Goal: Task Accomplishment & Management: Manage account settings

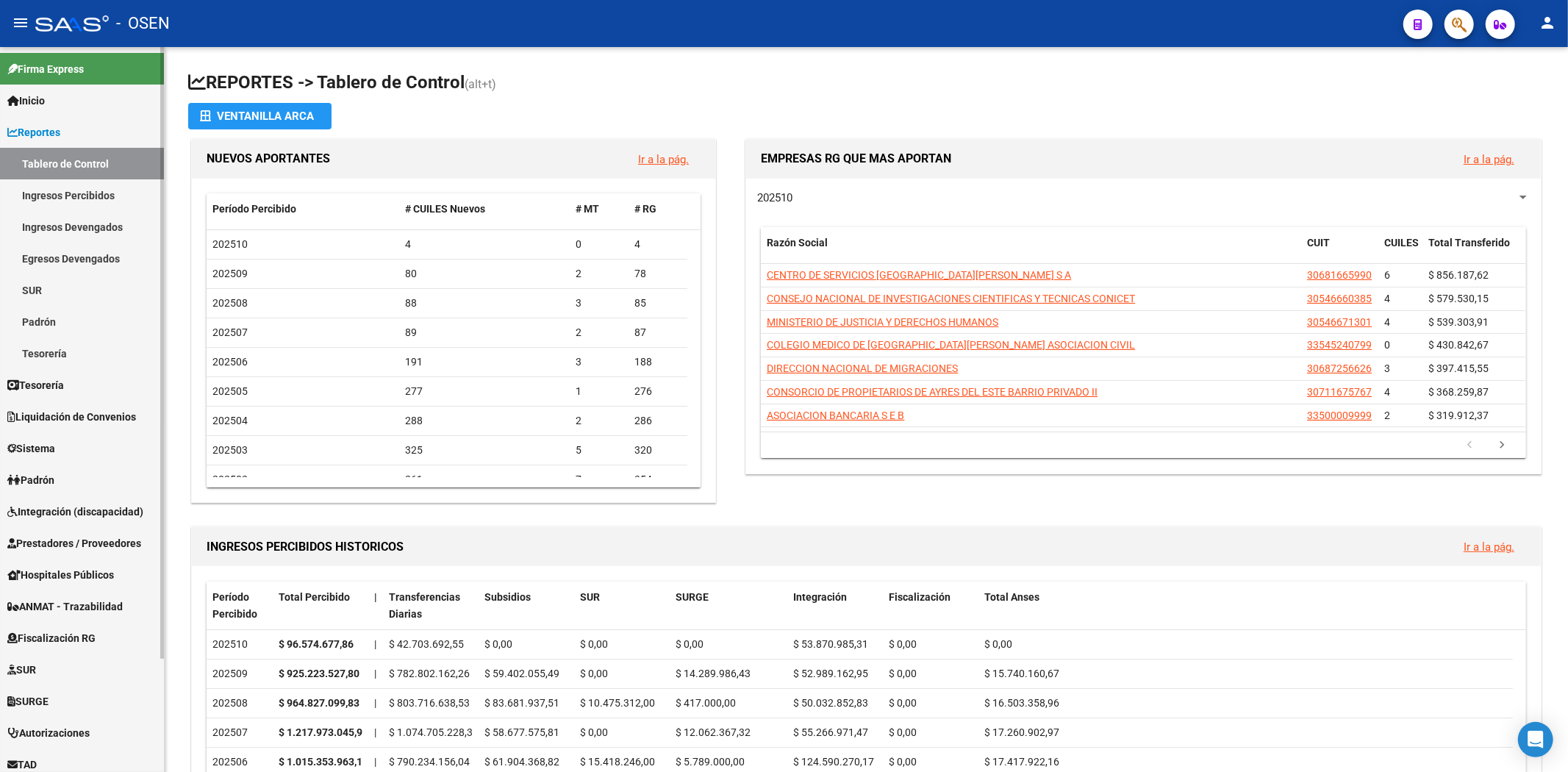
click at [93, 138] on link "Reportes" at bounding box center [82, 132] width 164 height 32
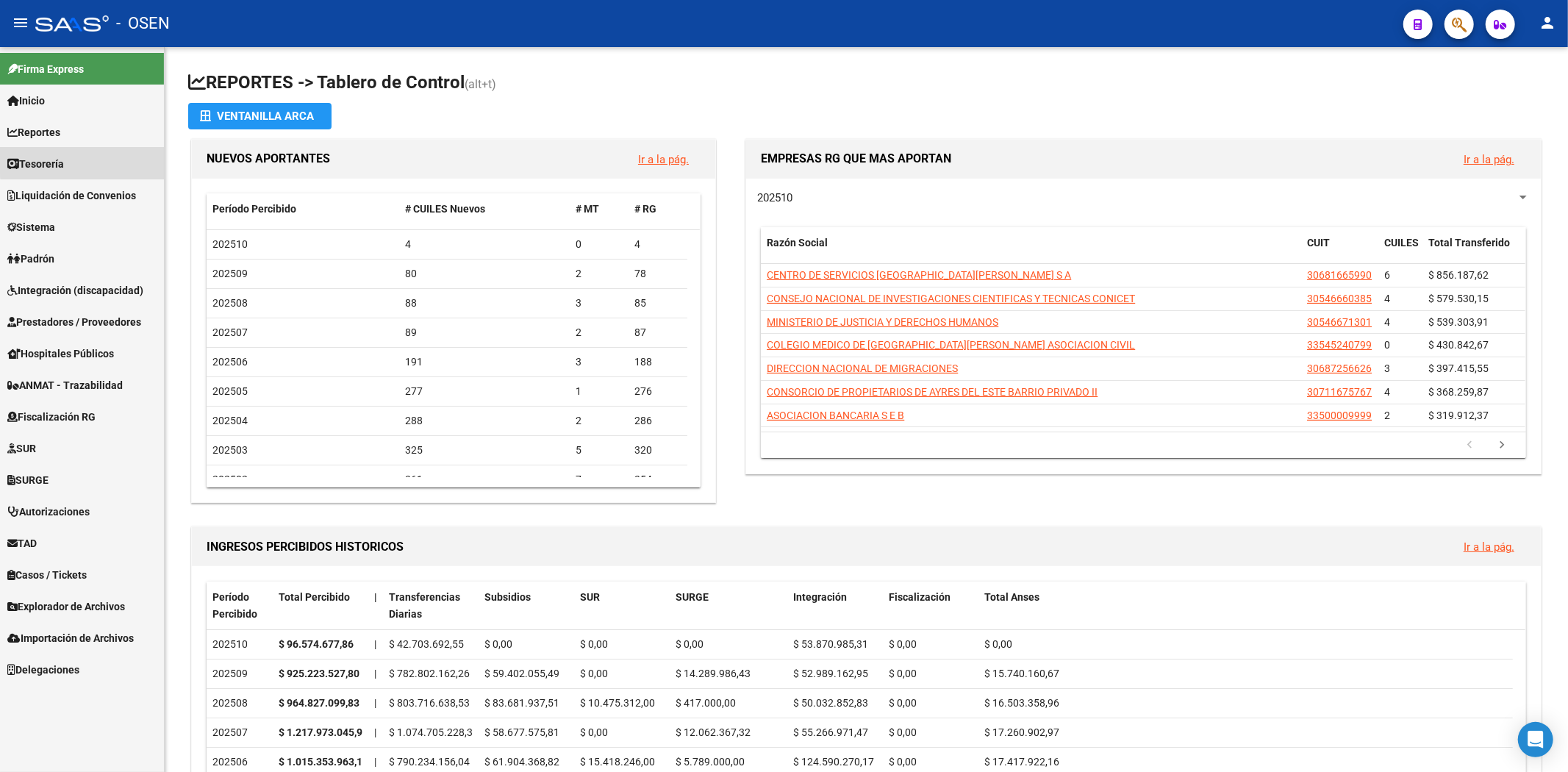
click at [86, 159] on link "Tesorería" at bounding box center [82, 163] width 164 height 32
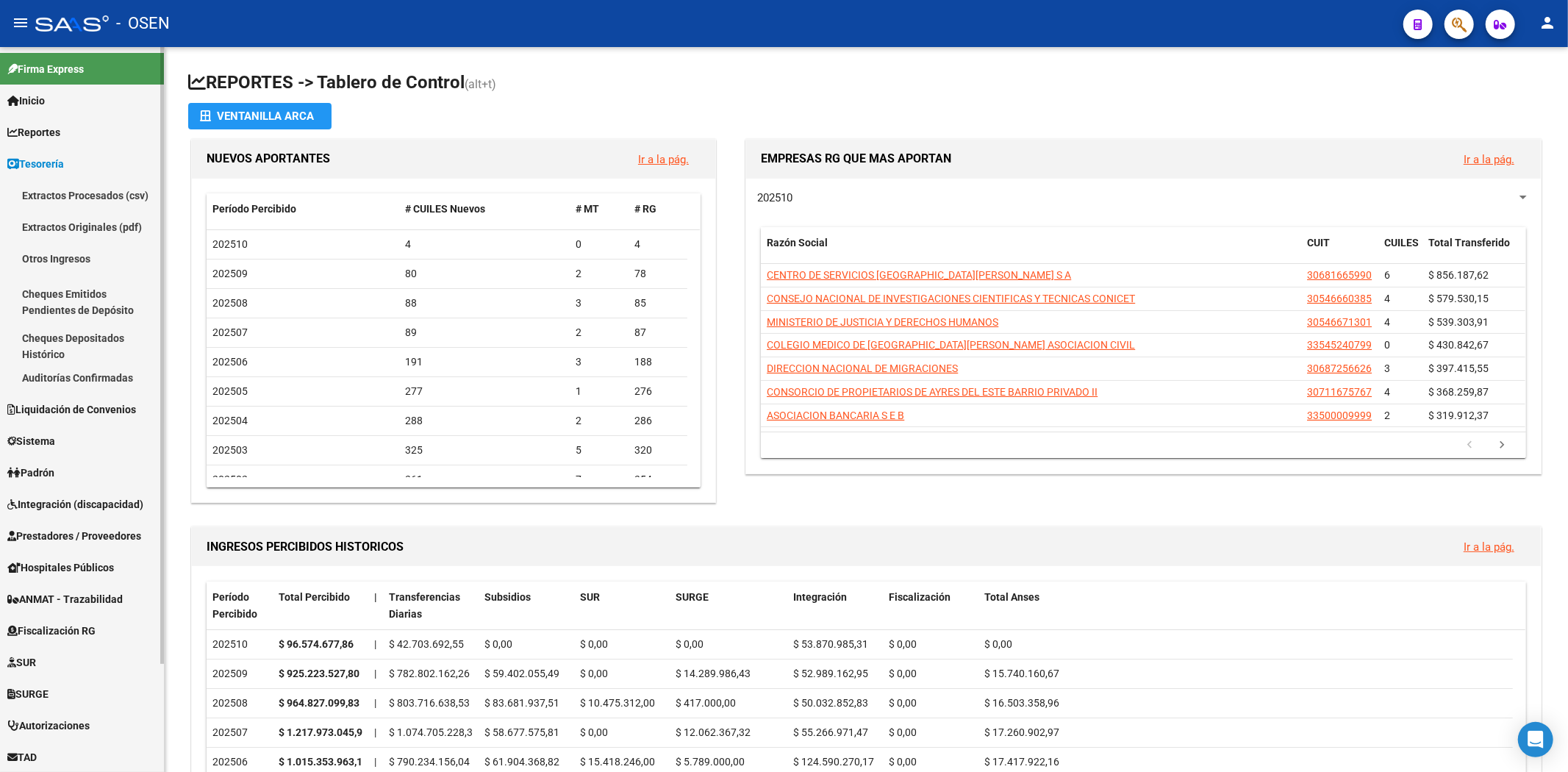
click at [128, 382] on link "Auditorías Confirmadas" at bounding box center [82, 378] width 164 height 32
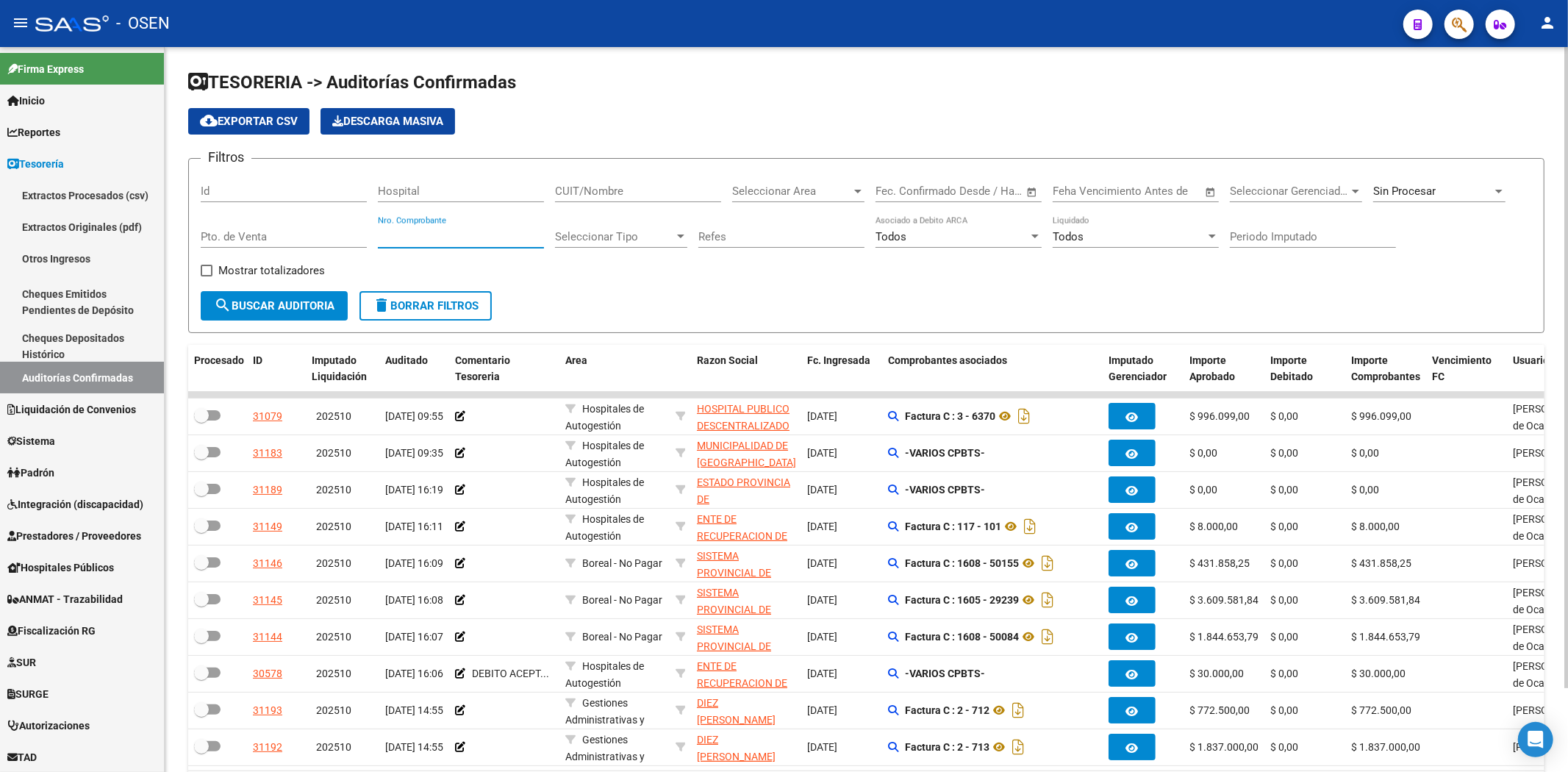
click at [497, 242] on input "Nro. Comprobante" at bounding box center [461, 237] width 166 height 14
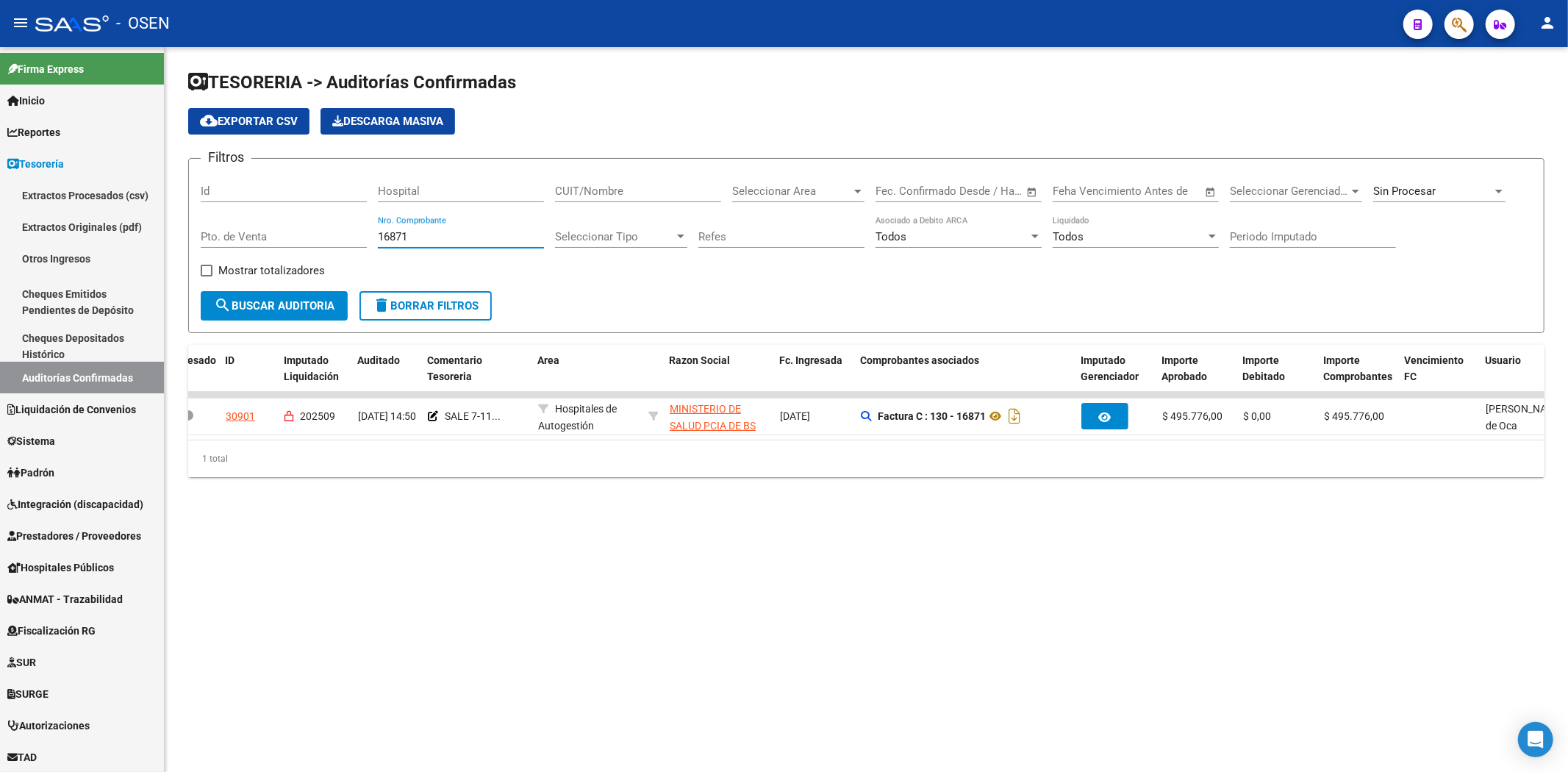
scroll to position [0, 33]
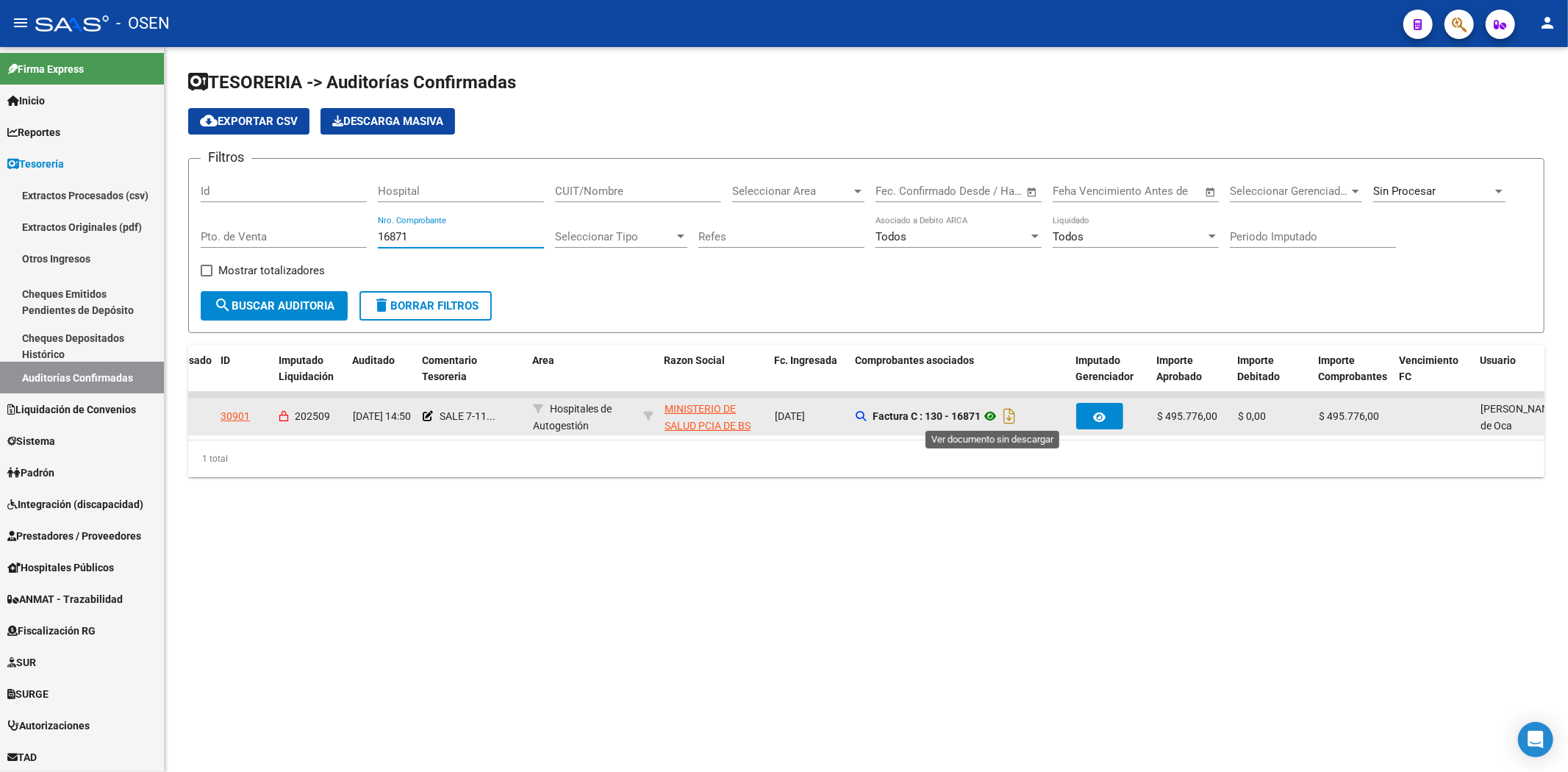
type input "16871"
click at [991, 408] on icon at bounding box center [990, 416] width 19 height 18
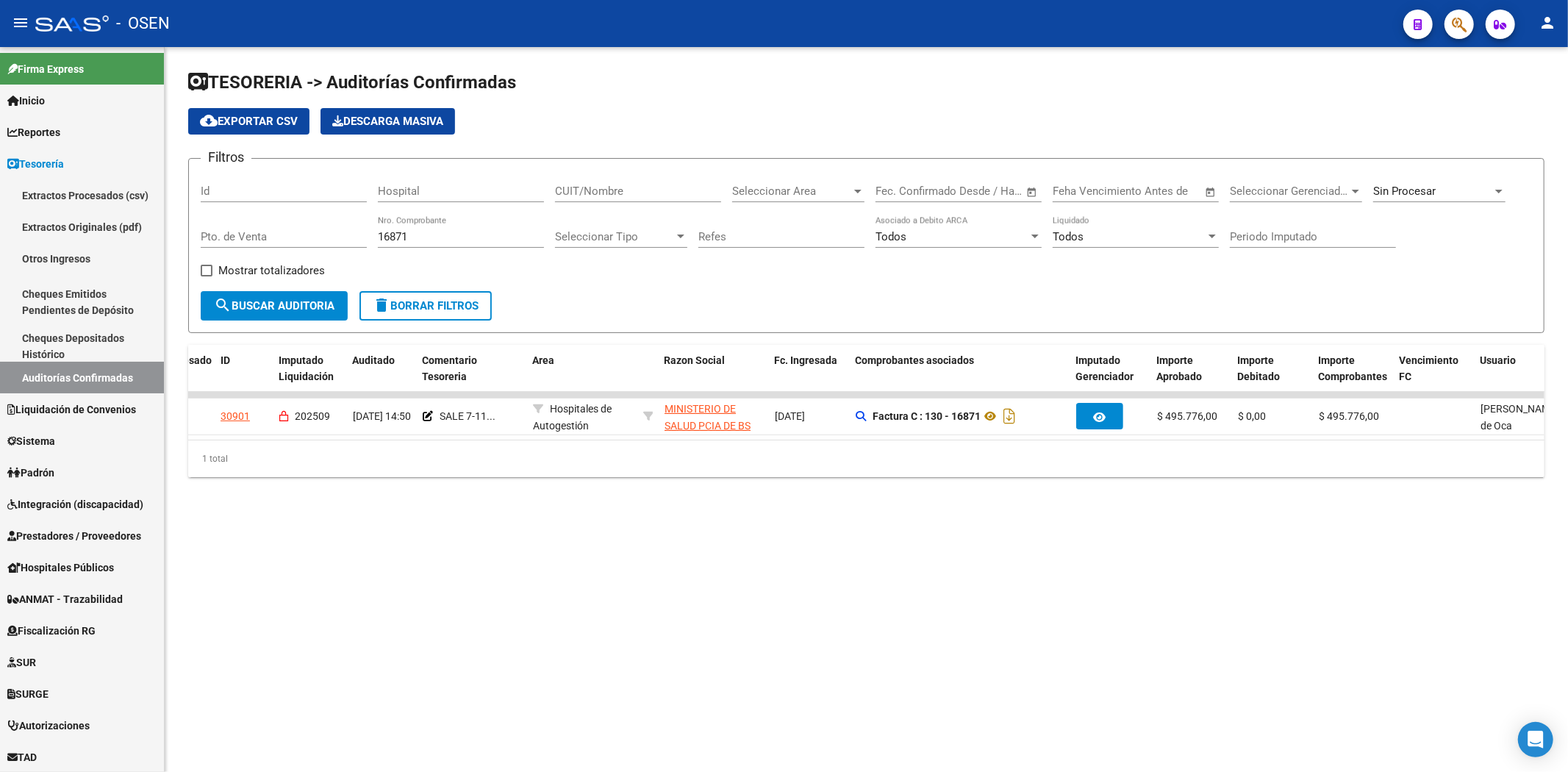
scroll to position [0, 234]
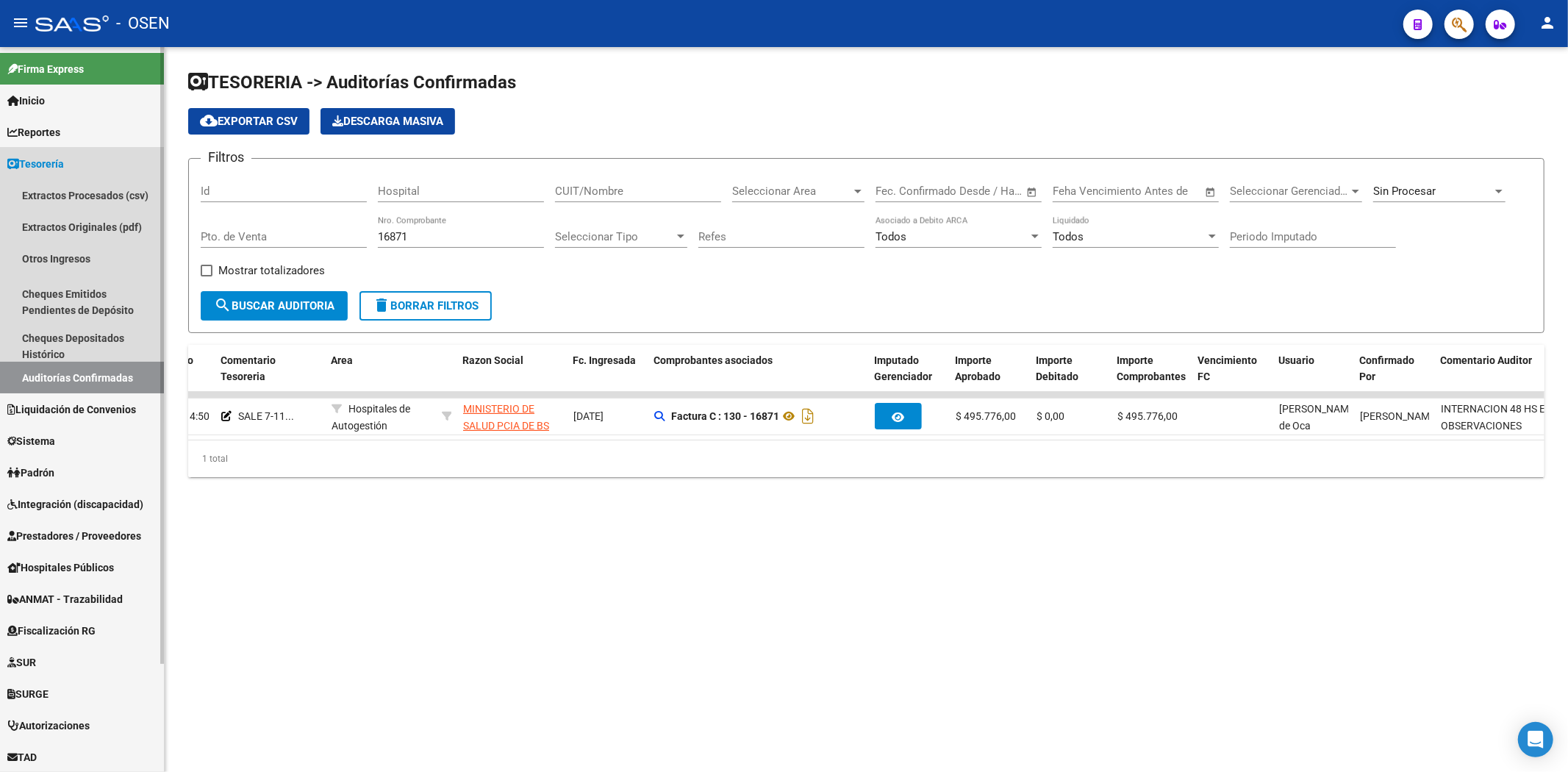
click at [78, 160] on link "Tesorería" at bounding box center [82, 163] width 164 height 32
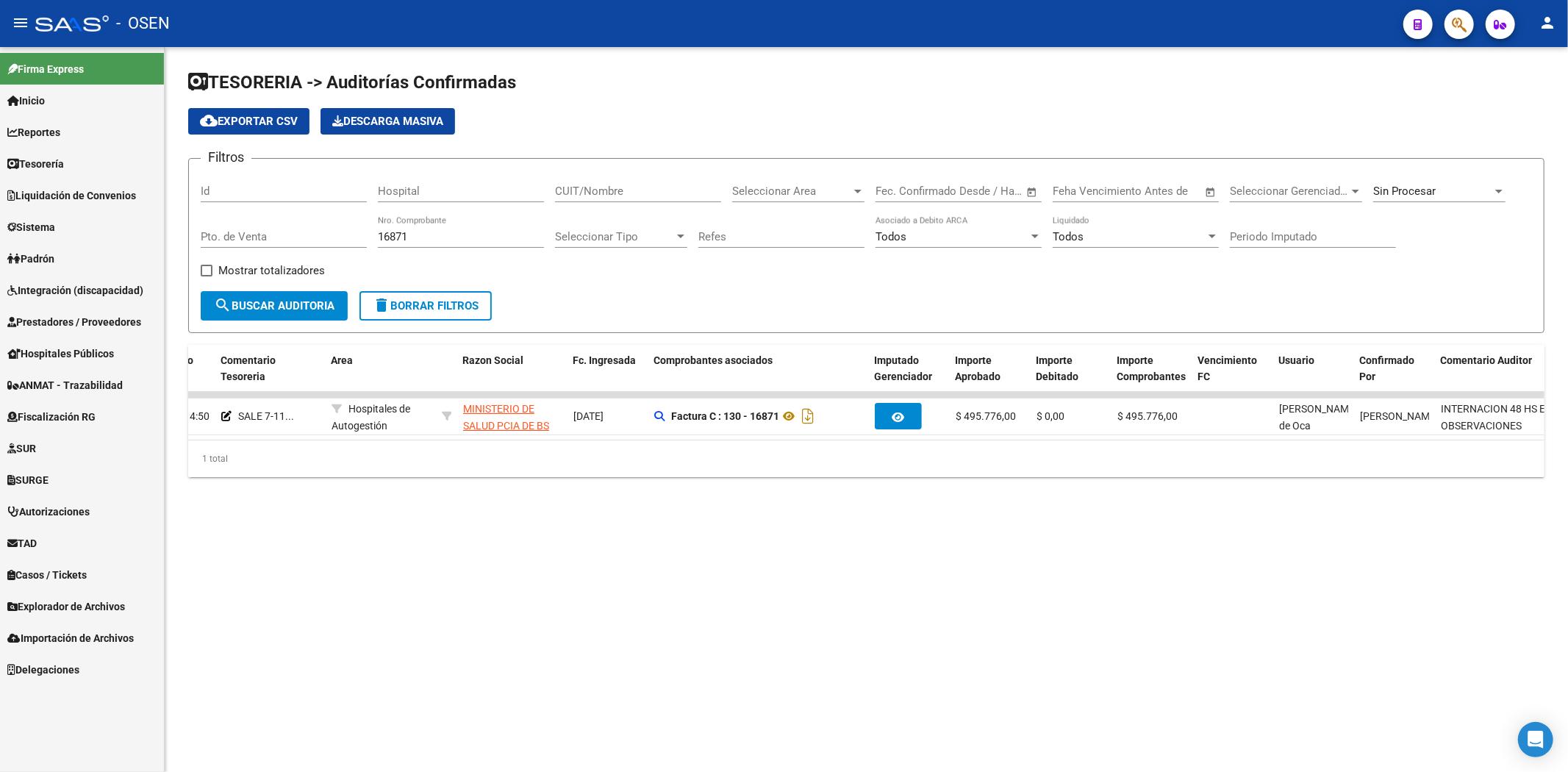
click at [91, 325] on span "Prestadores / Proveedores" at bounding box center [74, 322] width 134 height 16
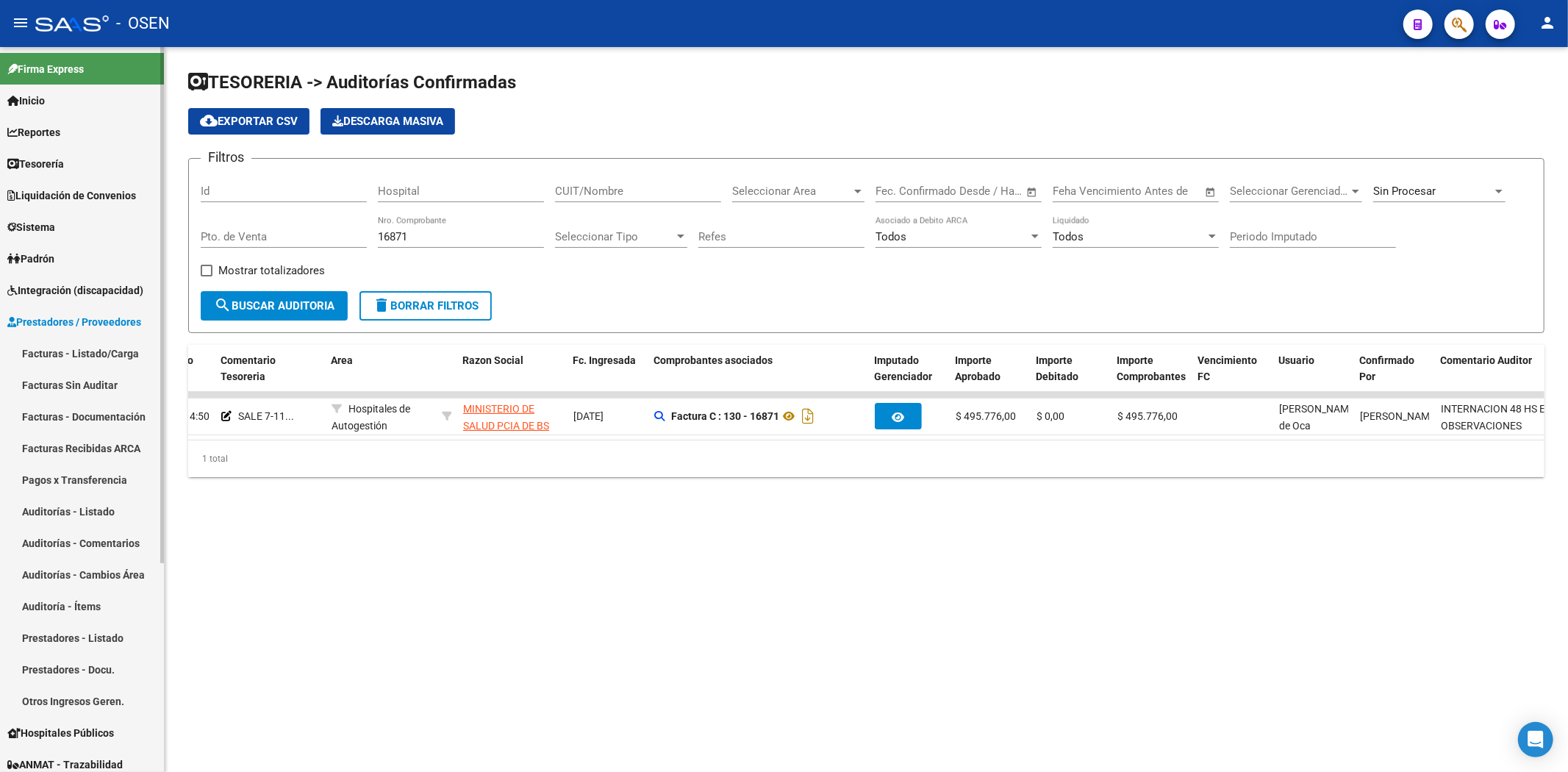
click at [135, 350] on link "Facturas - Listado/Carga" at bounding box center [82, 353] width 164 height 32
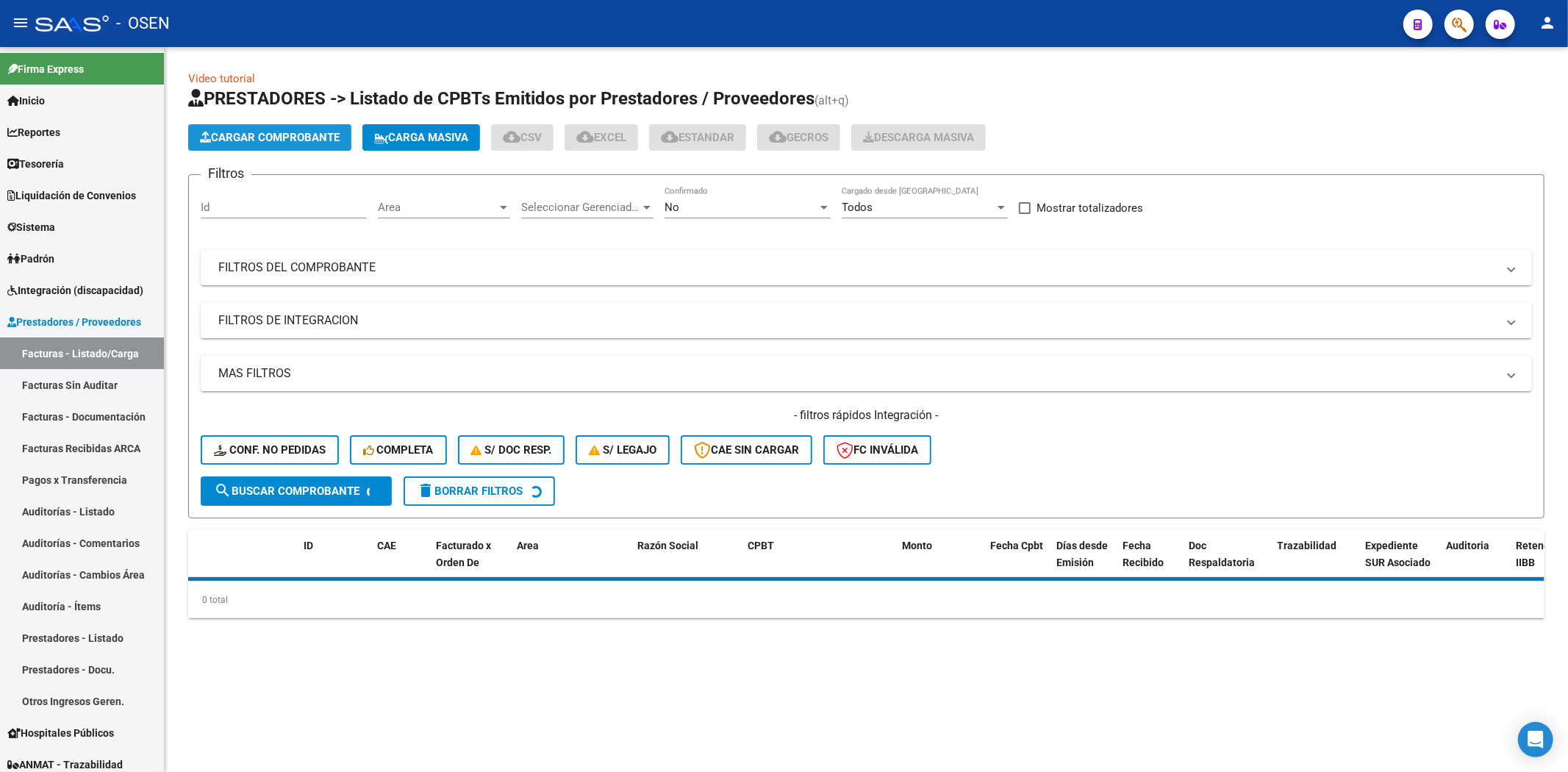
click at [295, 143] on span "Cargar Comprobante" at bounding box center [269, 137] width 140 height 14
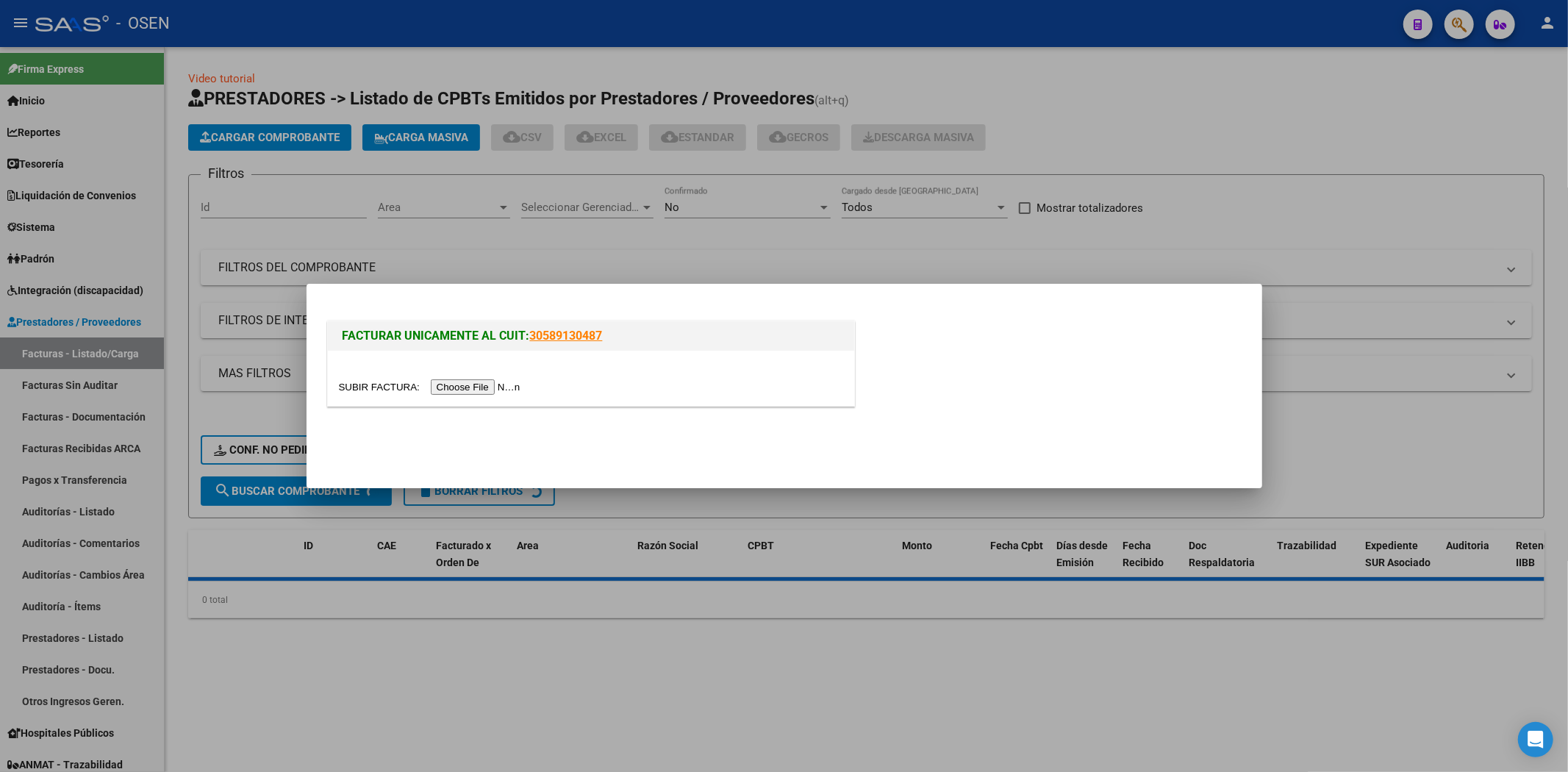
click at [446, 379] on div at bounding box center [591, 387] width 505 height 17
click at [458, 385] on input "file" at bounding box center [431, 387] width 186 height 15
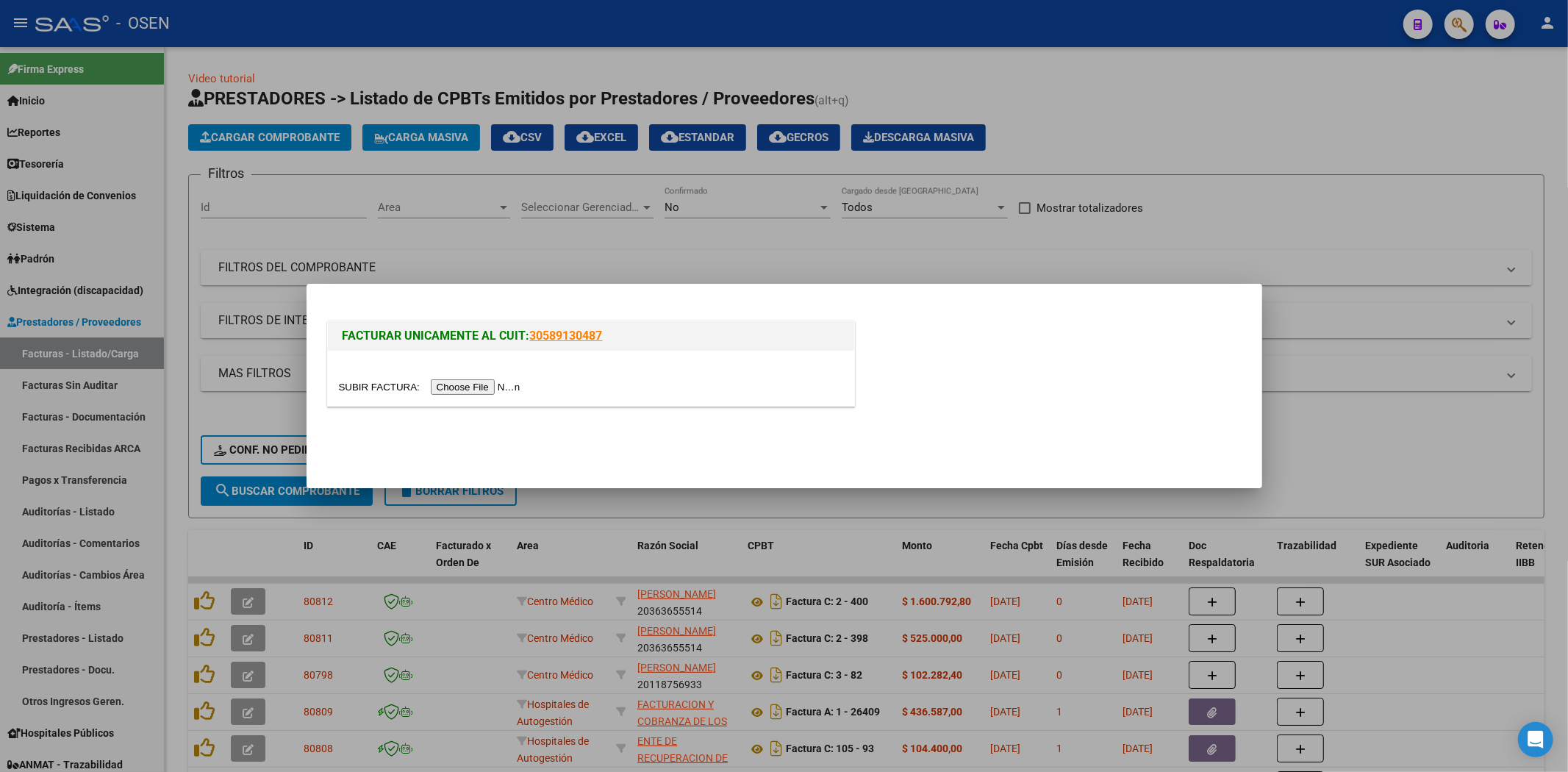
click at [507, 385] on input "file" at bounding box center [431, 387] width 186 height 15
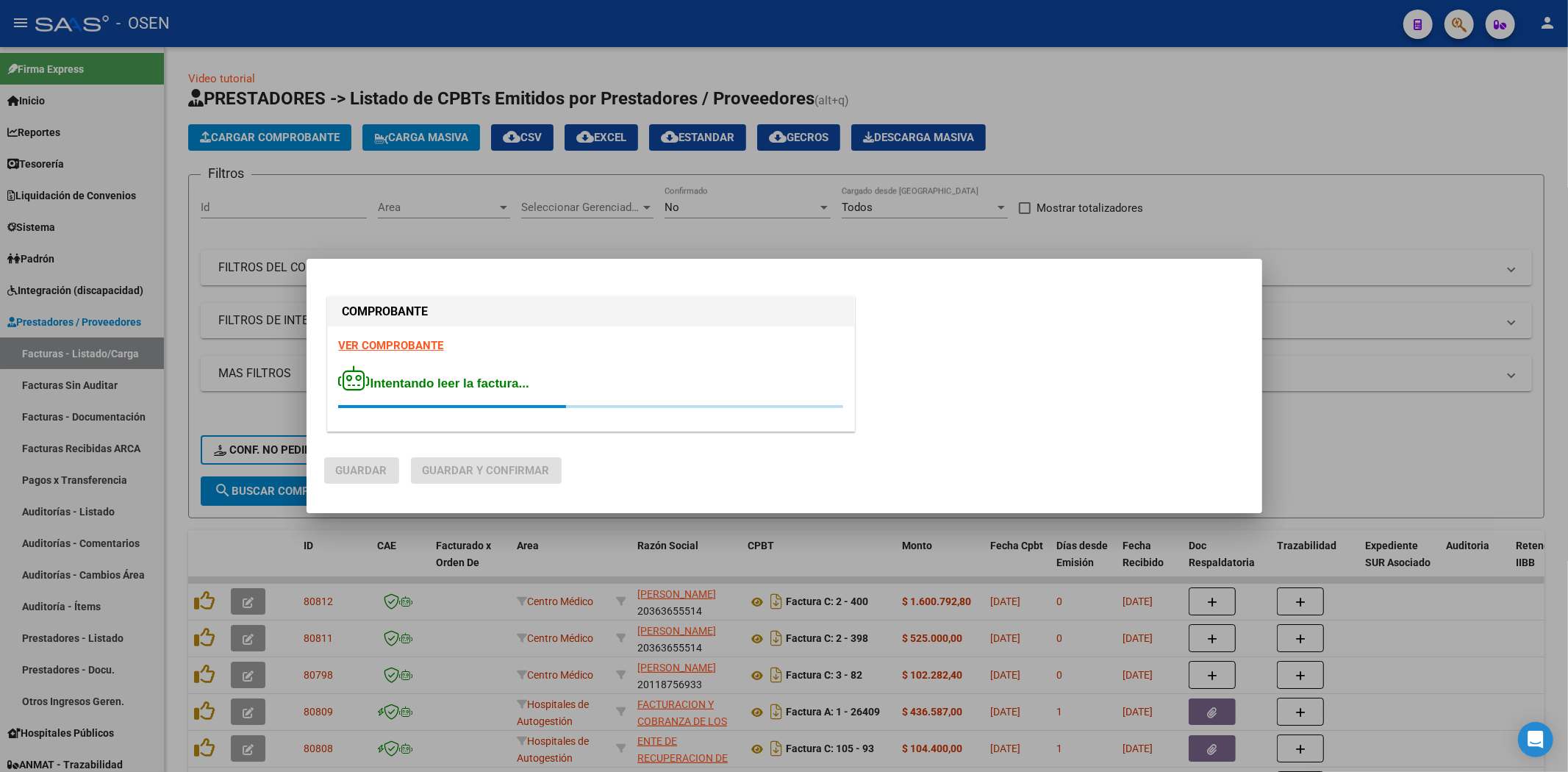
click at [419, 344] on strong "VER COMPROBANTE" at bounding box center [391, 345] width 105 height 14
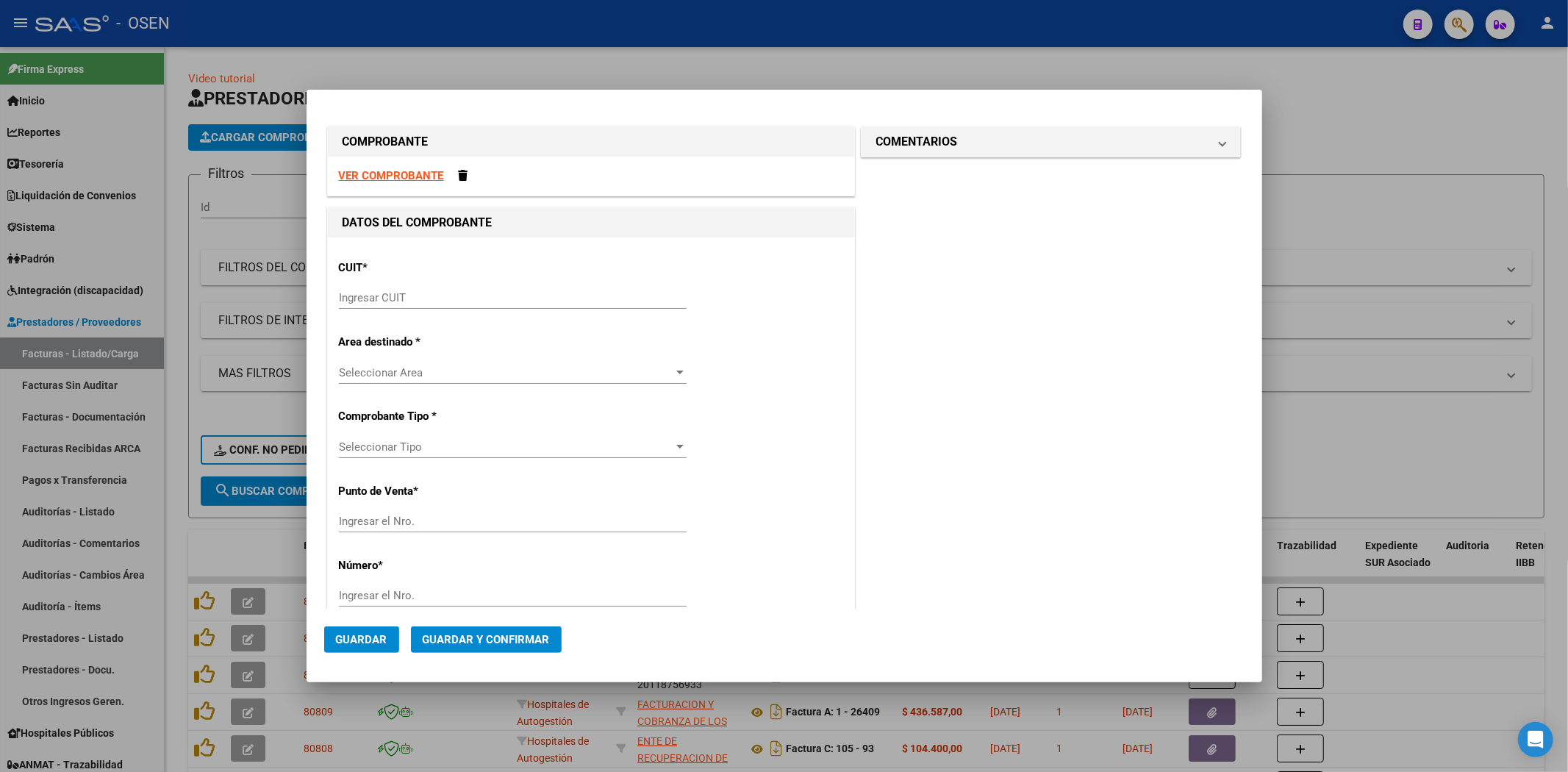
click at [402, 286] on div "CUIT * Ingresar CUIT" at bounding box center [591, 286] width 505 height 74
click at [411, 294] on input "Ingresar CUIT" at bounding box center [513, 297] width 348 height 14
paste input "30-50005116-3"
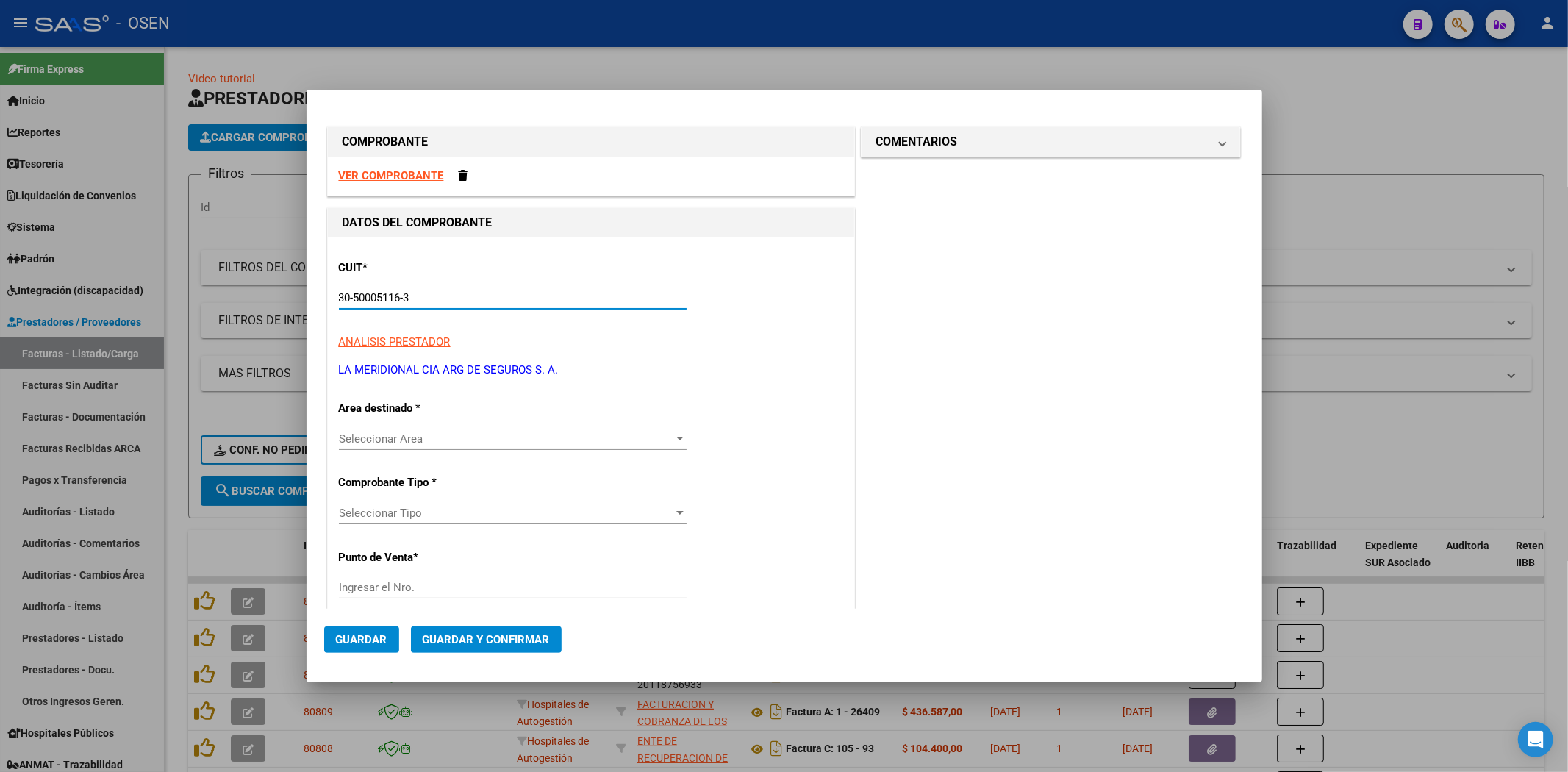
scroll to position [272, 0]
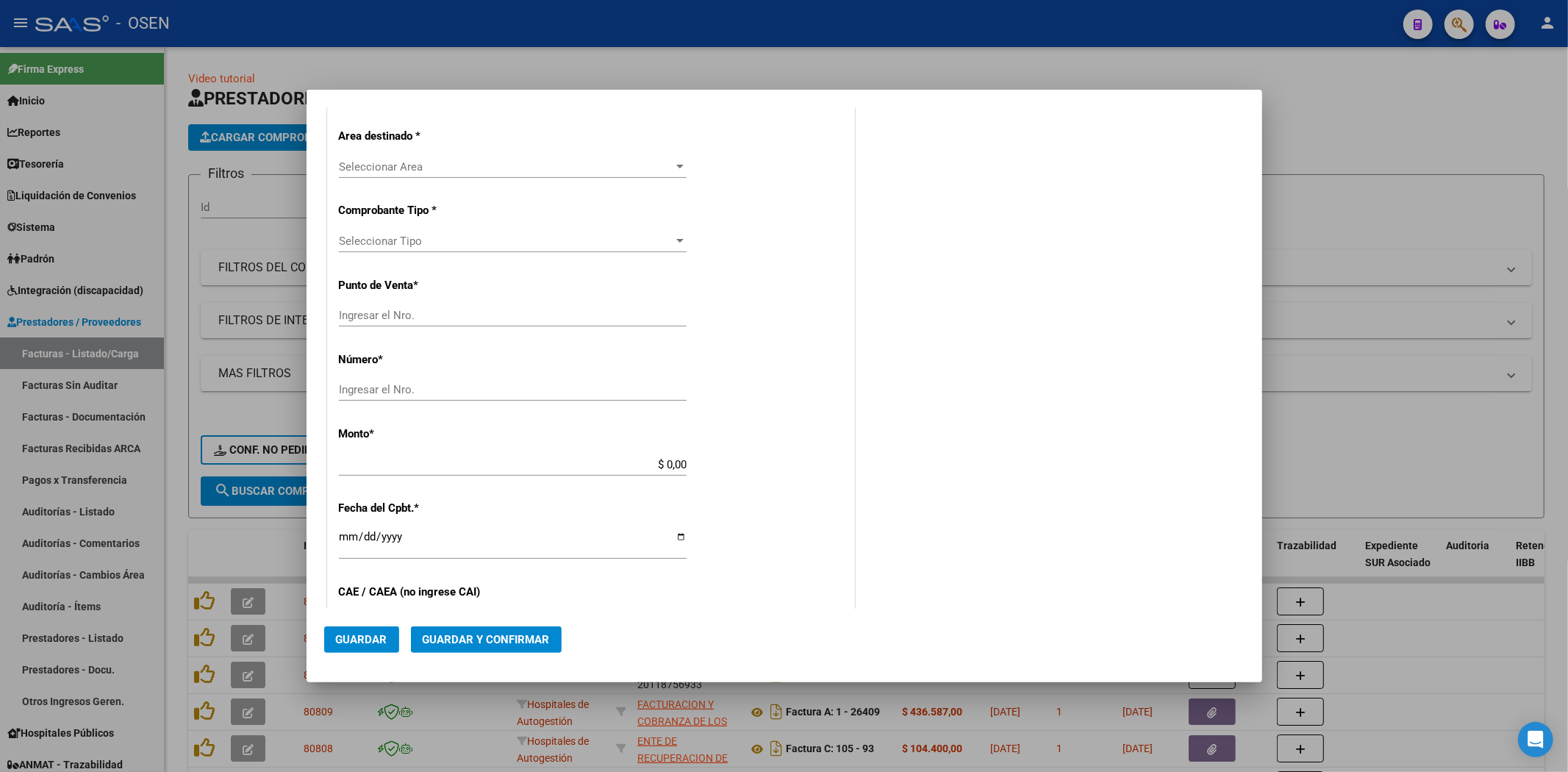
type input "30-50005116-3"
click at [670, 175] on div "Seleccionar Area Seleccionar Area" at bounding box center [513, 167] width 348 height 22
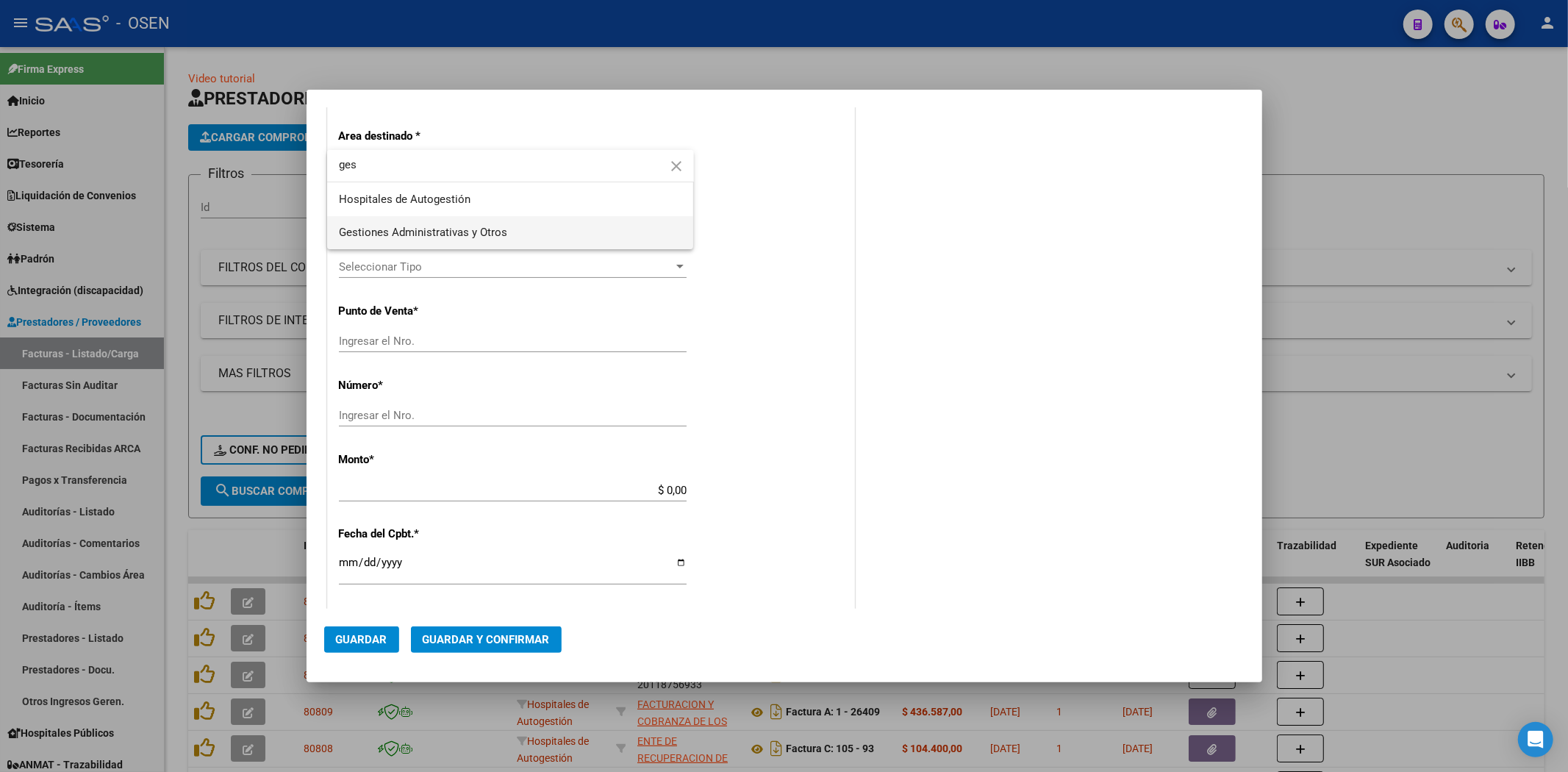
type input "ges"
click at [578, 238] on span "Gestiones Administrativas y Otros" at bounding box center [510, 232] width 344 height 33
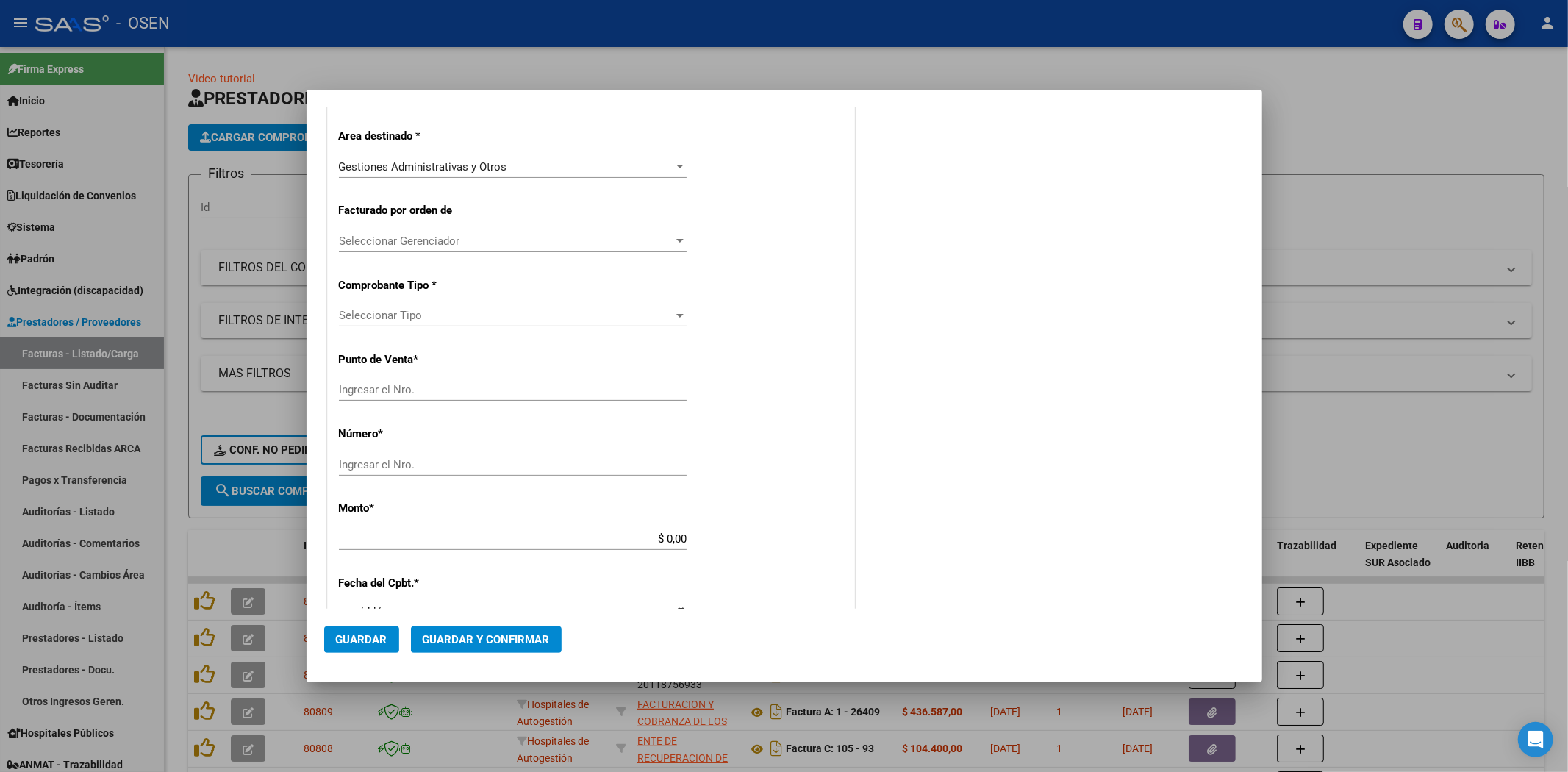
click at [607, 284] on div "CUIT * 30-50005116-3 Ingresar CUIT ANALISIS PRESTADOR LA MERIDIONAL CIA ARG DE …" at bounding box center [591, 524] width 526 height 1117
click at [605, 325] on div "Seleccionar Tipo Seleccionar Tipo" at bounding box center [513, 316] width 348 height 22
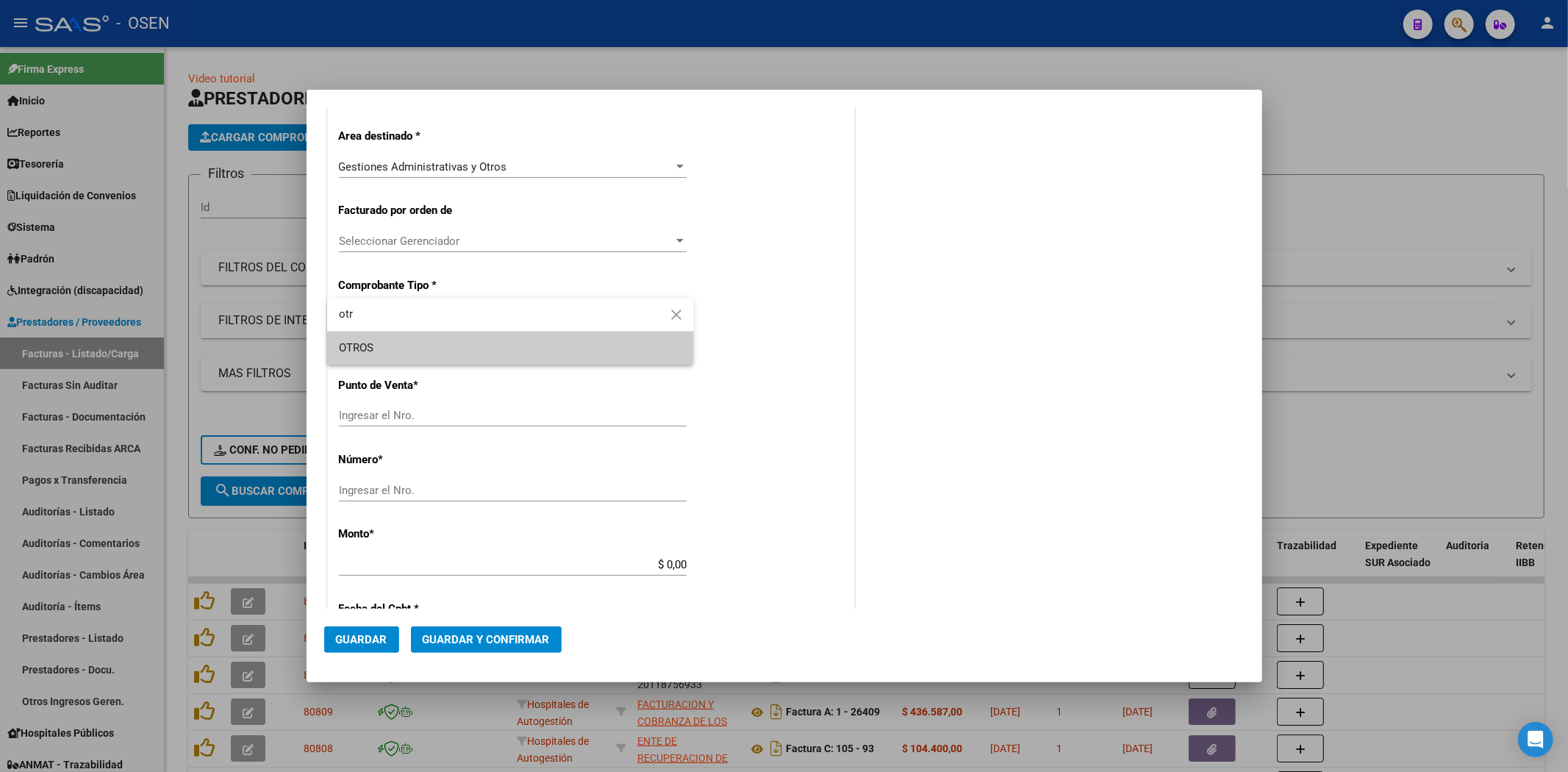
type input "otr"
click at [585, 349] on span "OTROS" at bounding box center [510, 348] width 344 height 33
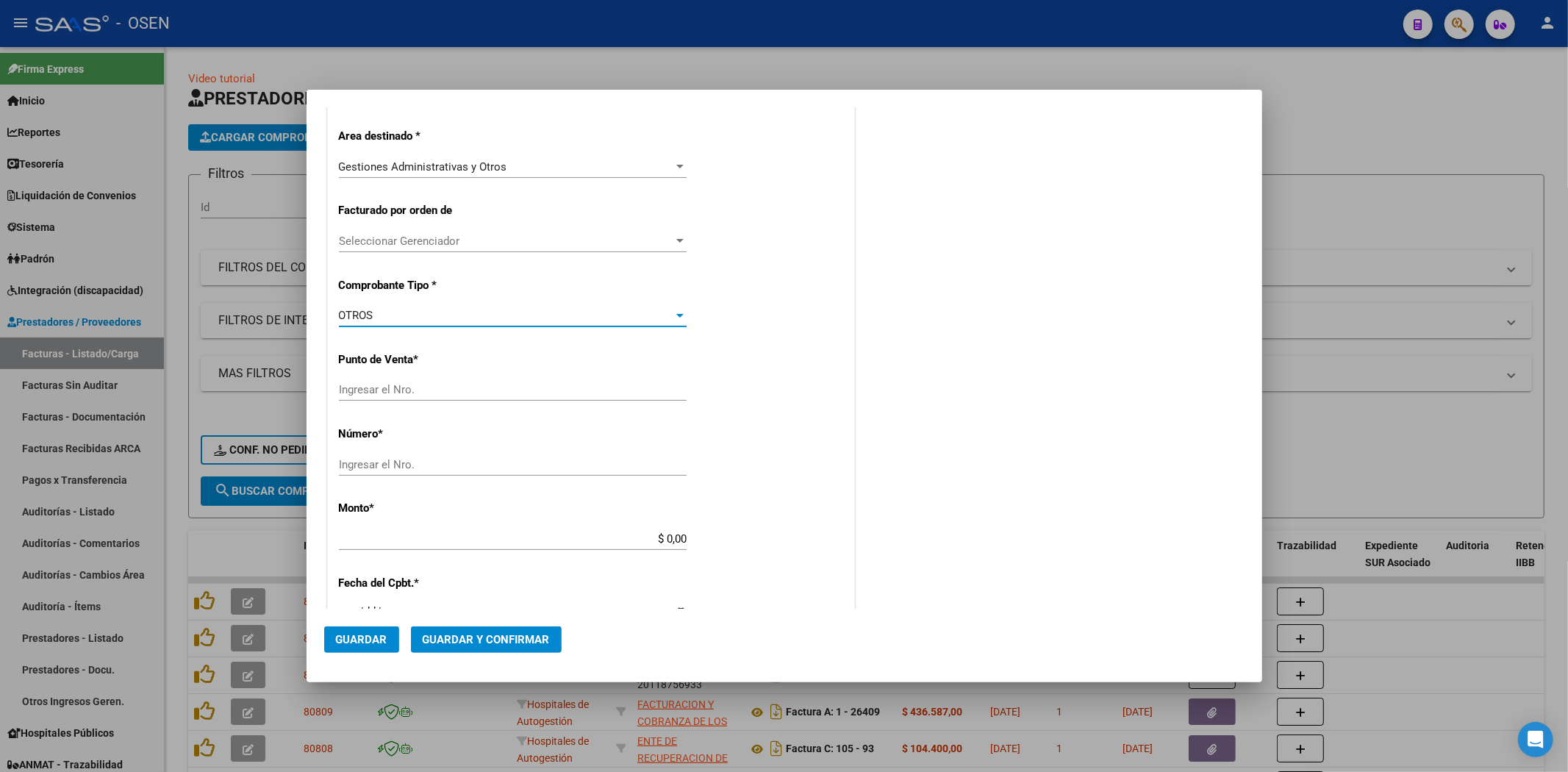
click at [509, 388] on input "Ingresar el Nro." at bounding box center [513, 389] width 348 height 14
drag, startPoint x: 379, startPoint y: 384, endPoint x: 314, endPoint y: 467, distance: 105.4
click at [180, 387] on div "COMPROBANTE VER COMPROBANTE DATOS DEL COMPROBANTE CUIT * 30-50005116-3 Ingresar…" at bounding box center [784, 386] width 1568 height 772
type input "233"
type input "3960"
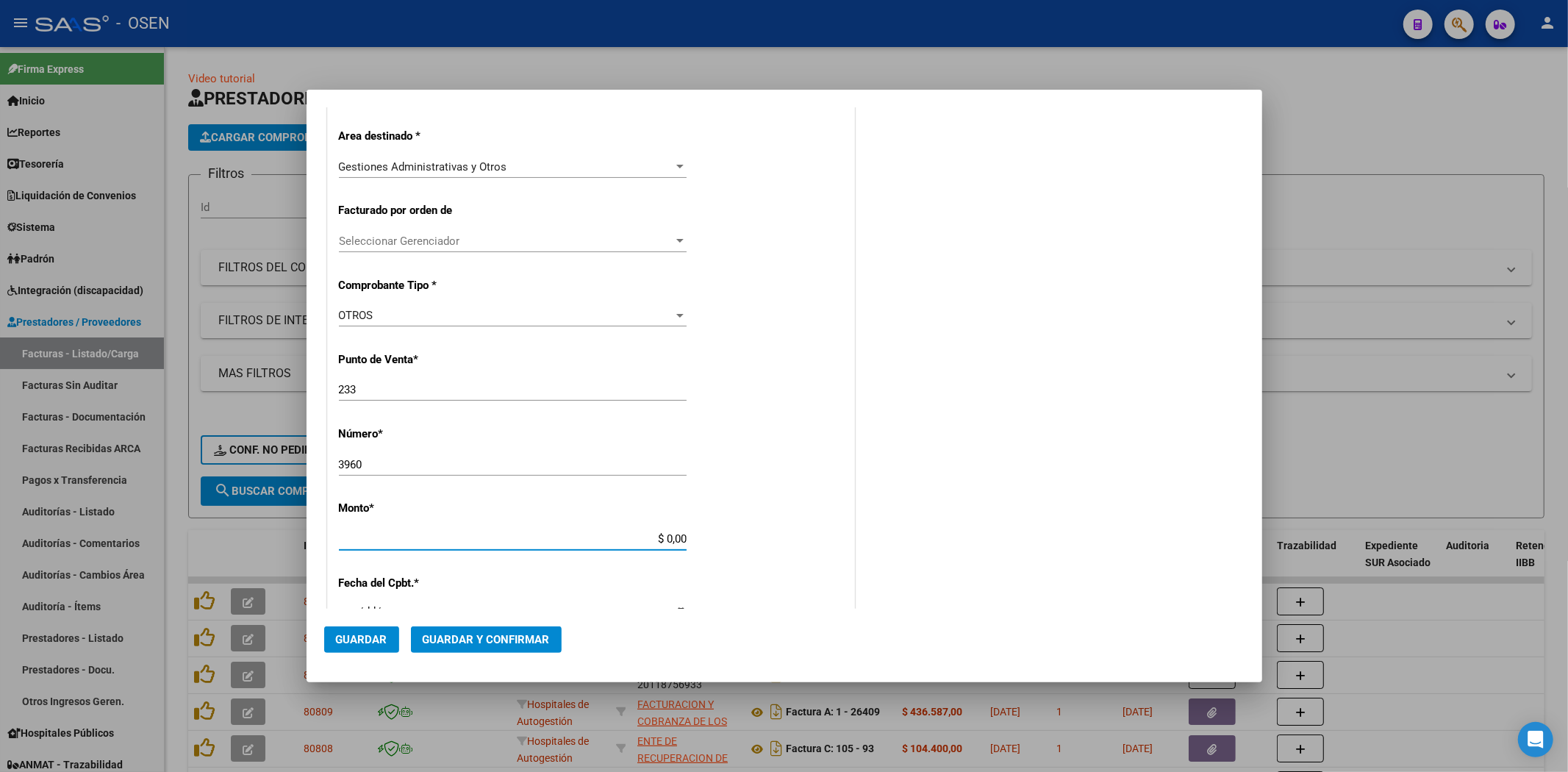
paste input "485.399,4"
type input "$ 485.399,40"
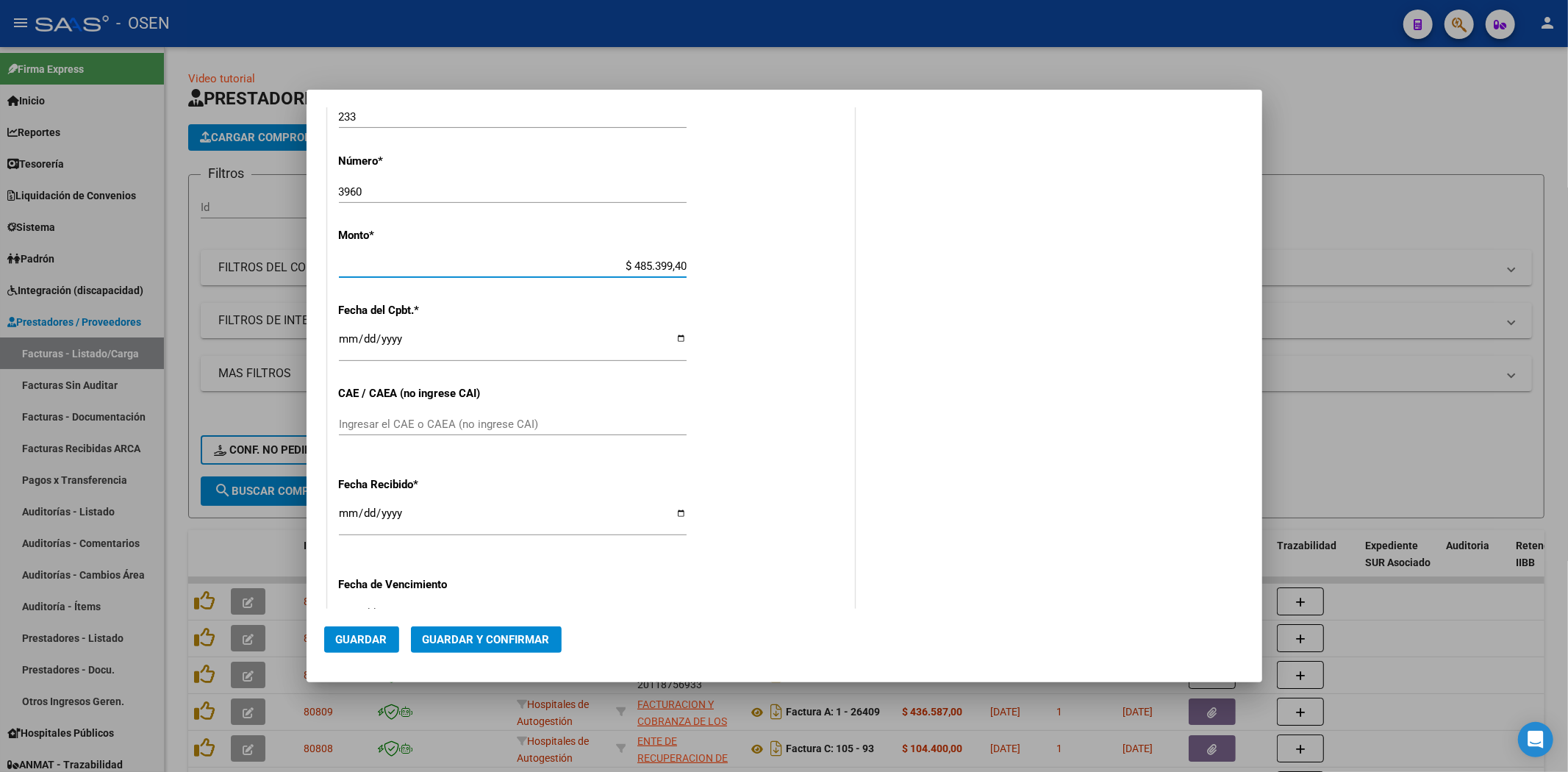
drag, startPoint x: 344, startPoint y: 508, endPoint x: 355, endPoint y: 504, distance: 11.7
click at [341, 509] on input "2025-10-07" at bounding box center [513, 519] width 348 height 24
type input "2025-10-06"
click at [344, 518] on input "2025-10-06" at bounding box center [513, 519] width 348 height 24
type input "2025-10-07"
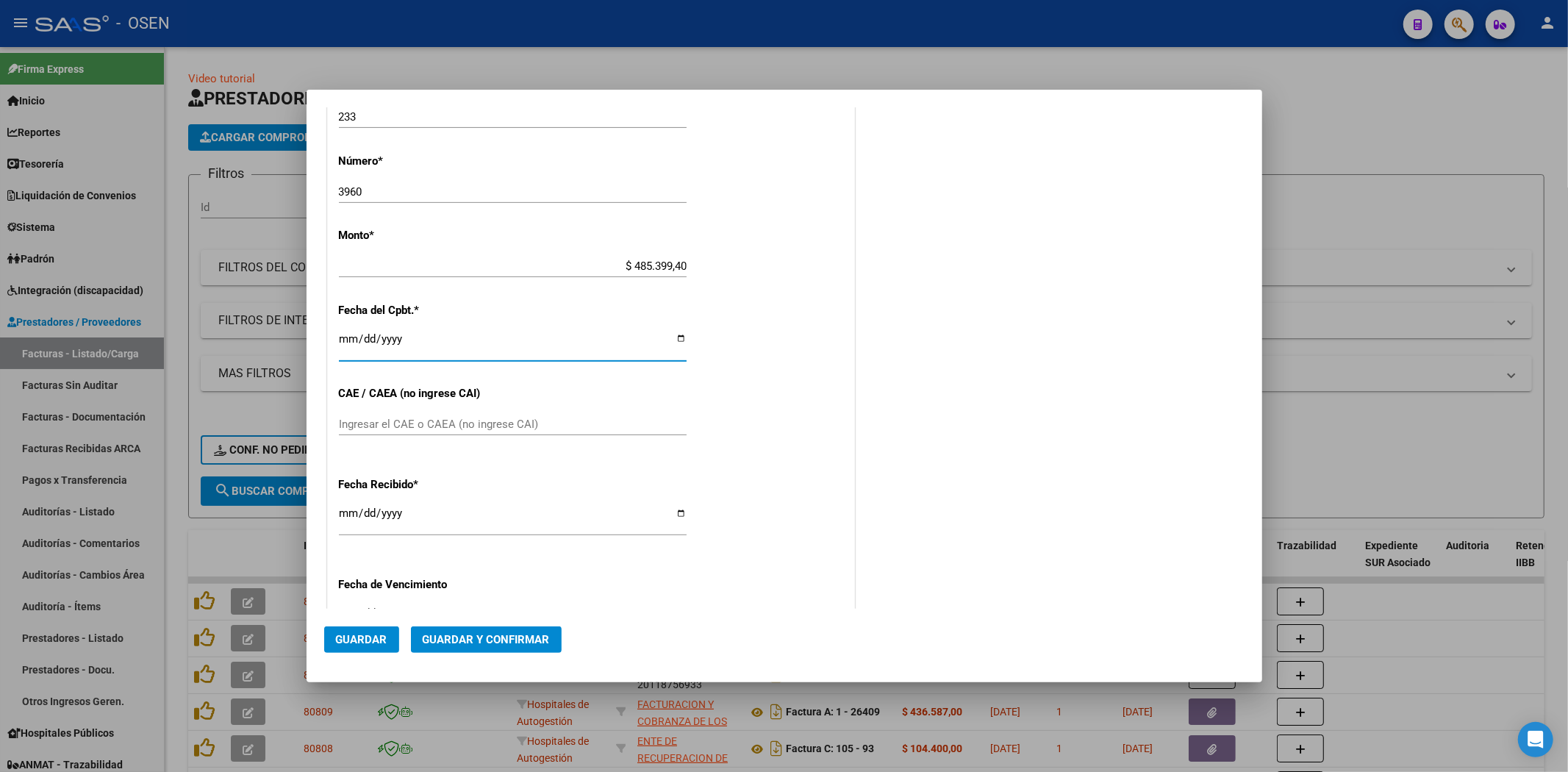
click at [340, 349] on input "Ingresar la fecha" at bounding box center [513, 345] width 348 height 24
type input "2025-10-06"
drag, startPoint x: 442, startPoint y: 623, endPoint x: 461, endPoint y: 635, distance: 22.5
click at [456, 632] on mat-dialog-actions "Guardar Guardar y Confirmar" at bounding box center [784, 636] width 920 height 56
click at [463, 636] on span "Guardar y Confirmar" at bounding box center [486, 640] width 128 height 14
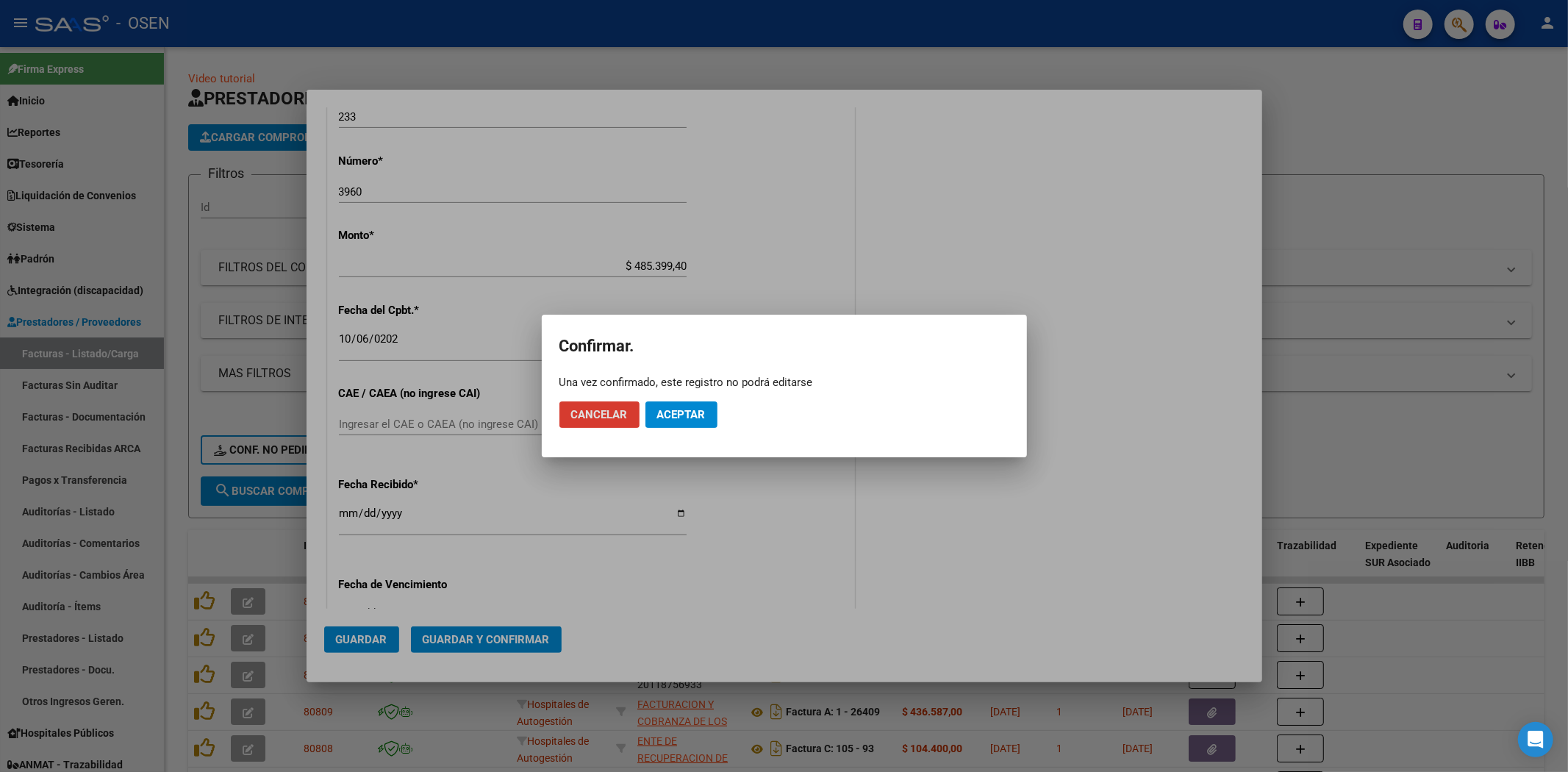
click at [698, 410] on span "Aceptar" at bounding box center [681, 415] width 49 height 14
click at [772, 408] on button "Guardar igualmente." at bounding box center [719, 414] width 147 height 26
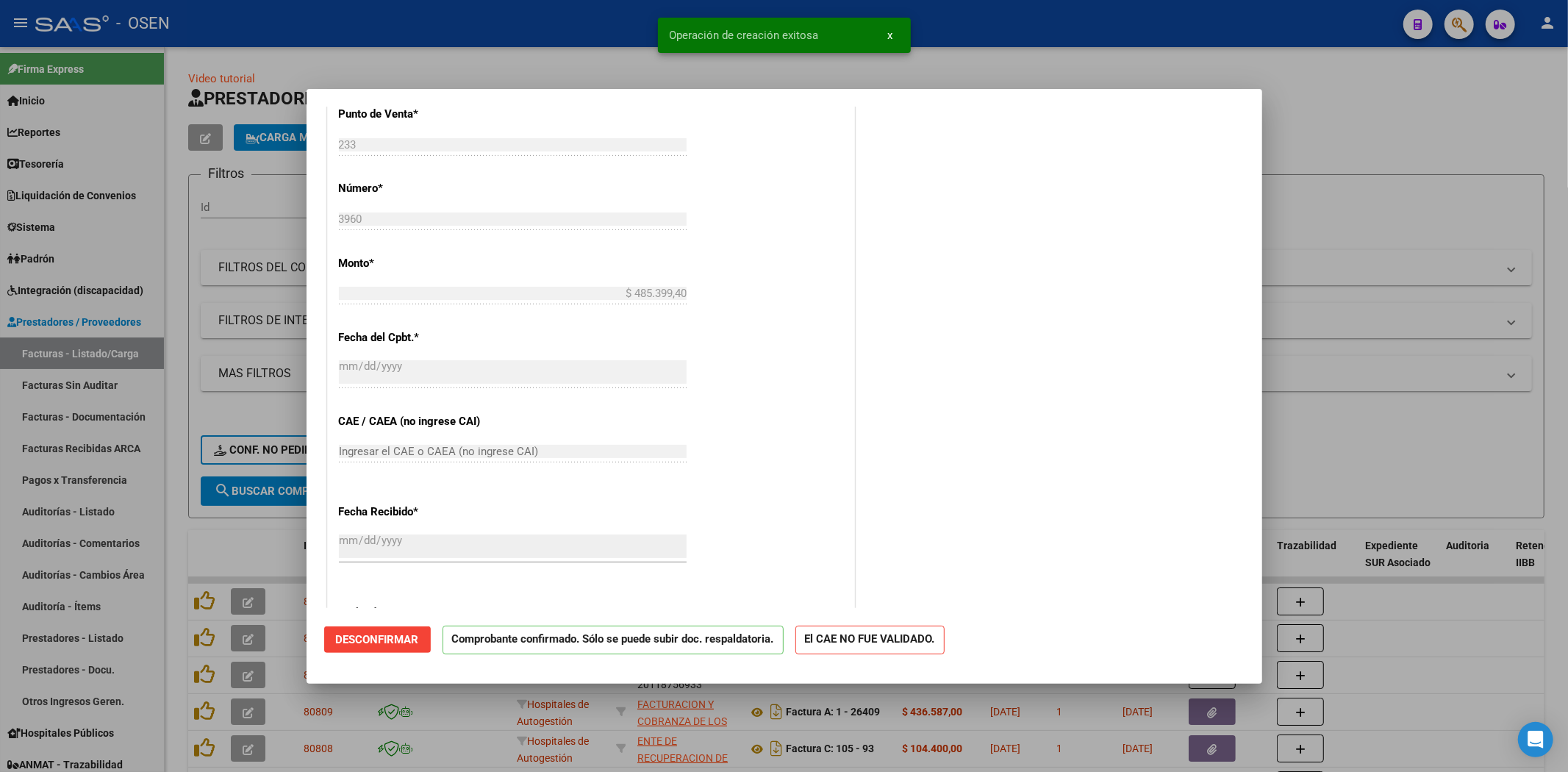
scroll to position [0, 0]
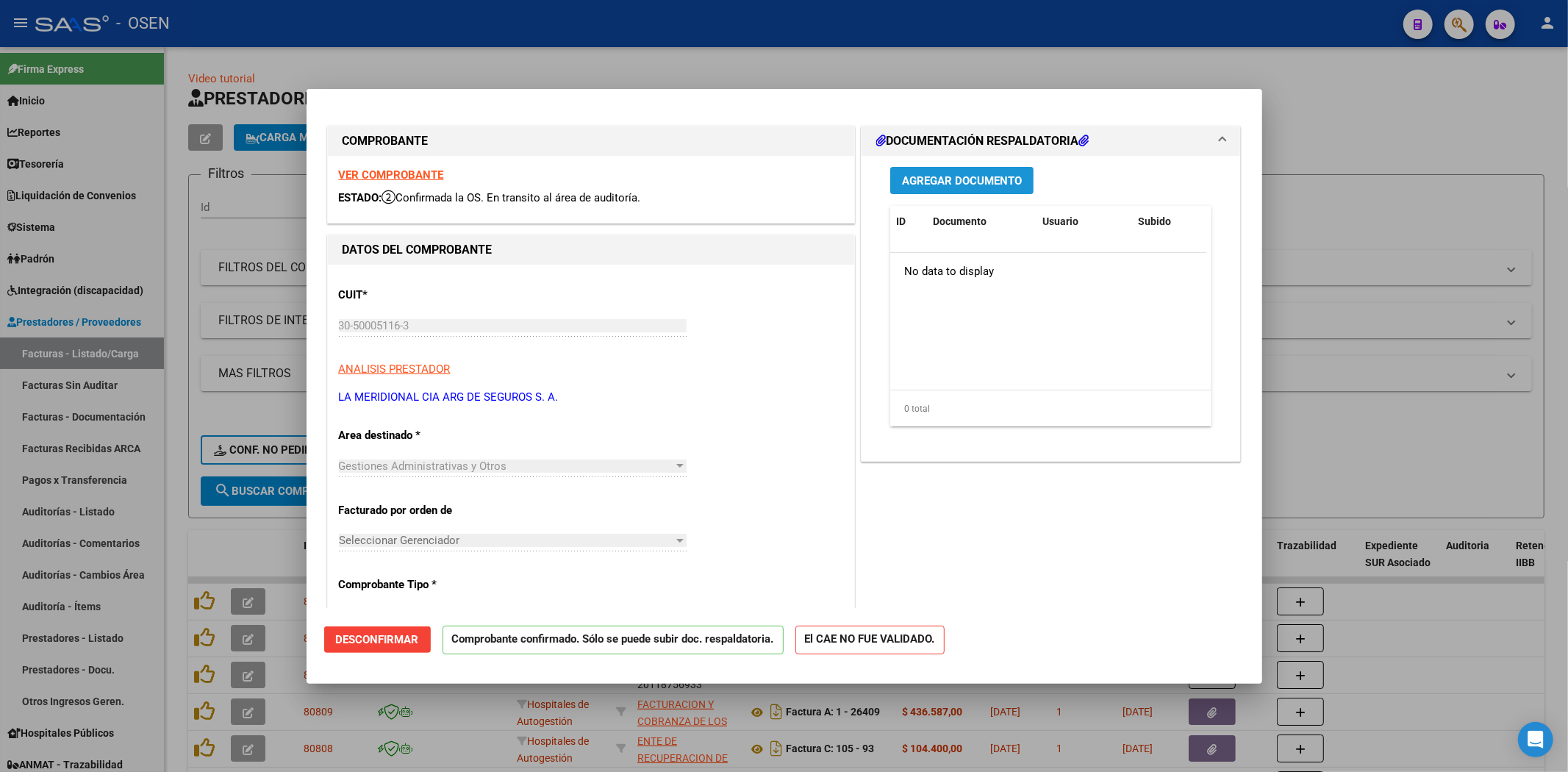
click at [990, 187] on span "Agregar Documento" at bounding box center [961, 181] width 120 height 14
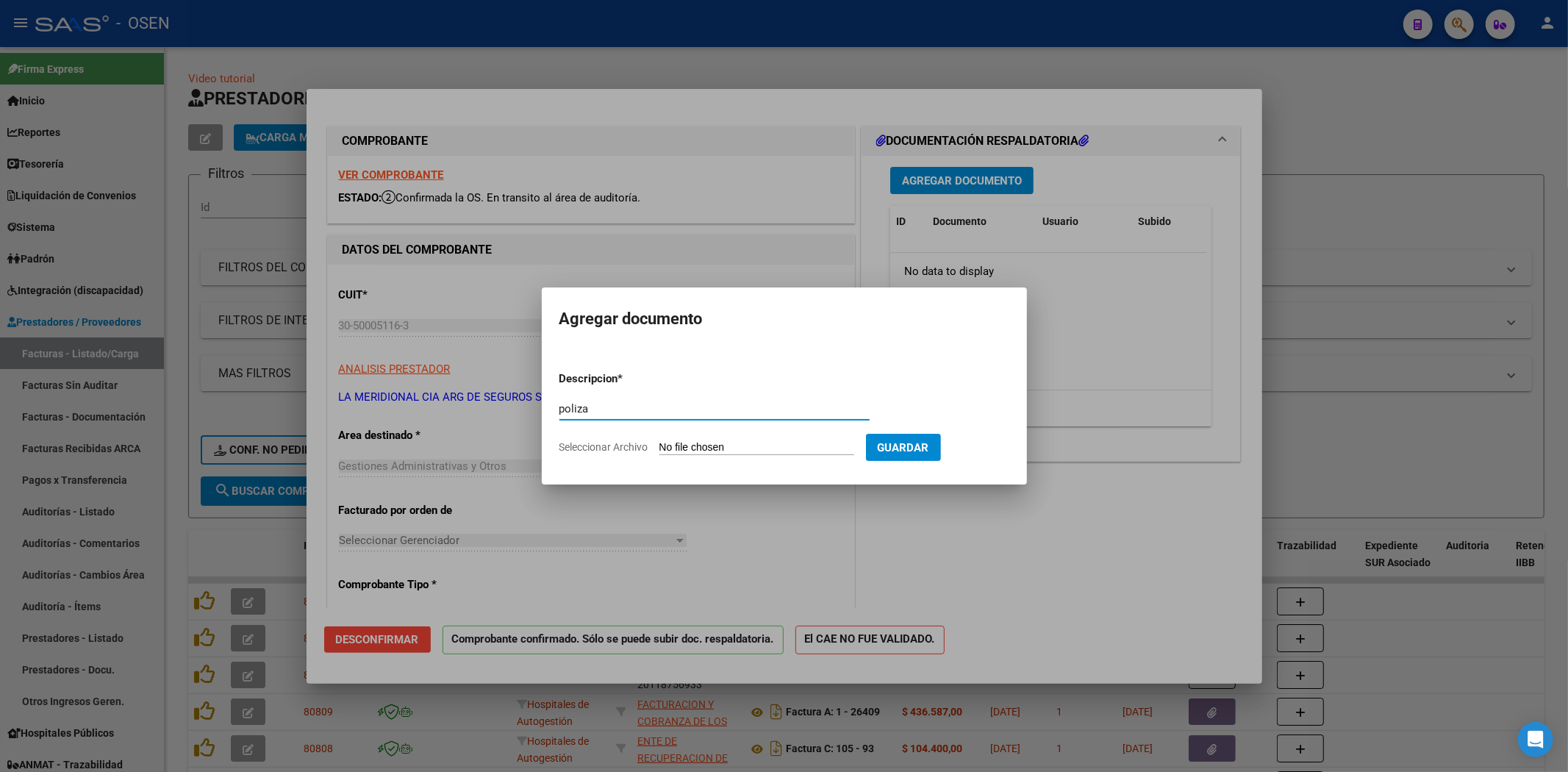
type input "poliza"
click at [711, 439] on form "Descripcion * poliza Escriba aquí una descripcion Seleccionar Archivo Guardar" at bounding box center [784, 413] width 450 height 108
click at [709, 448] on input "Seleccionar Archivo" at bounding box center [756, 448] width 195 height 14
type input "C:\fakepath\OSEN POLIZA VC MERIDIONAL.pdf"
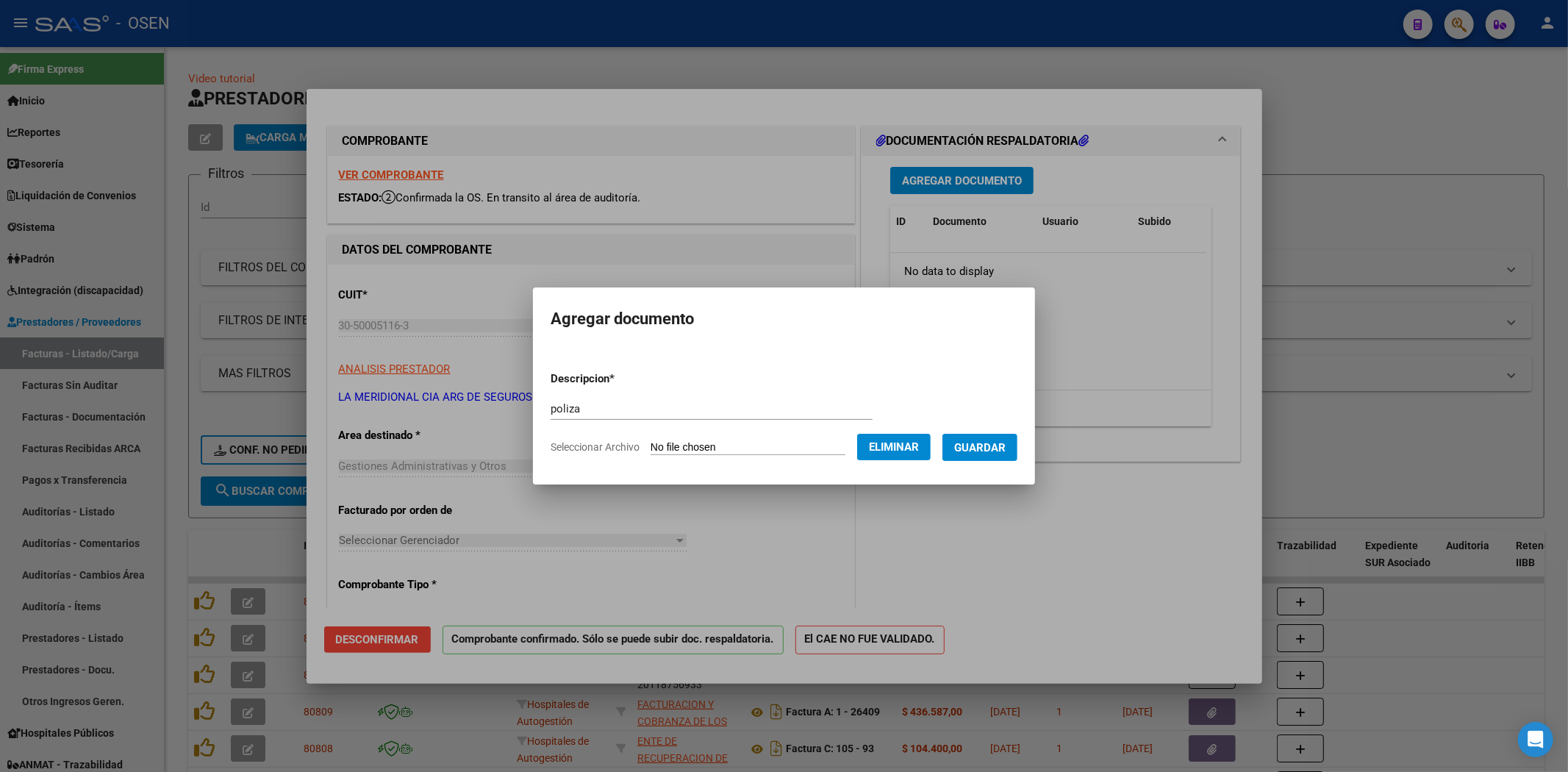
click at [986, 448] on span "Guardar" at bounding box center [980, 447] width 52 height 14
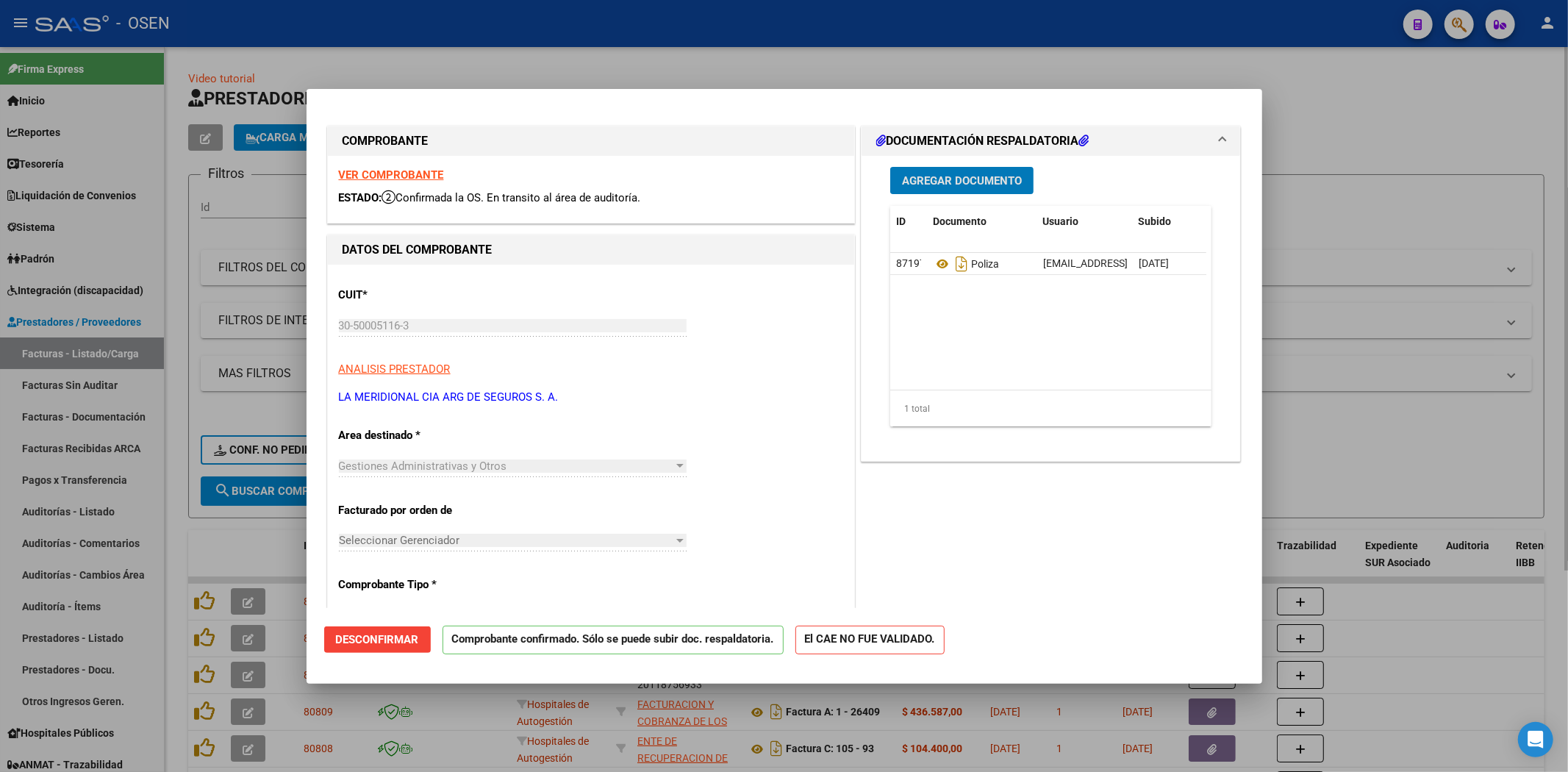
drag, startPoint x: 211, startPoint y: 555, endPoint x: 261, endPoint y: 224, distance: 334.8
click at [211, 555] on div at bounding box center [784, 386] width 1568 height 772
type input "$ 0,00"
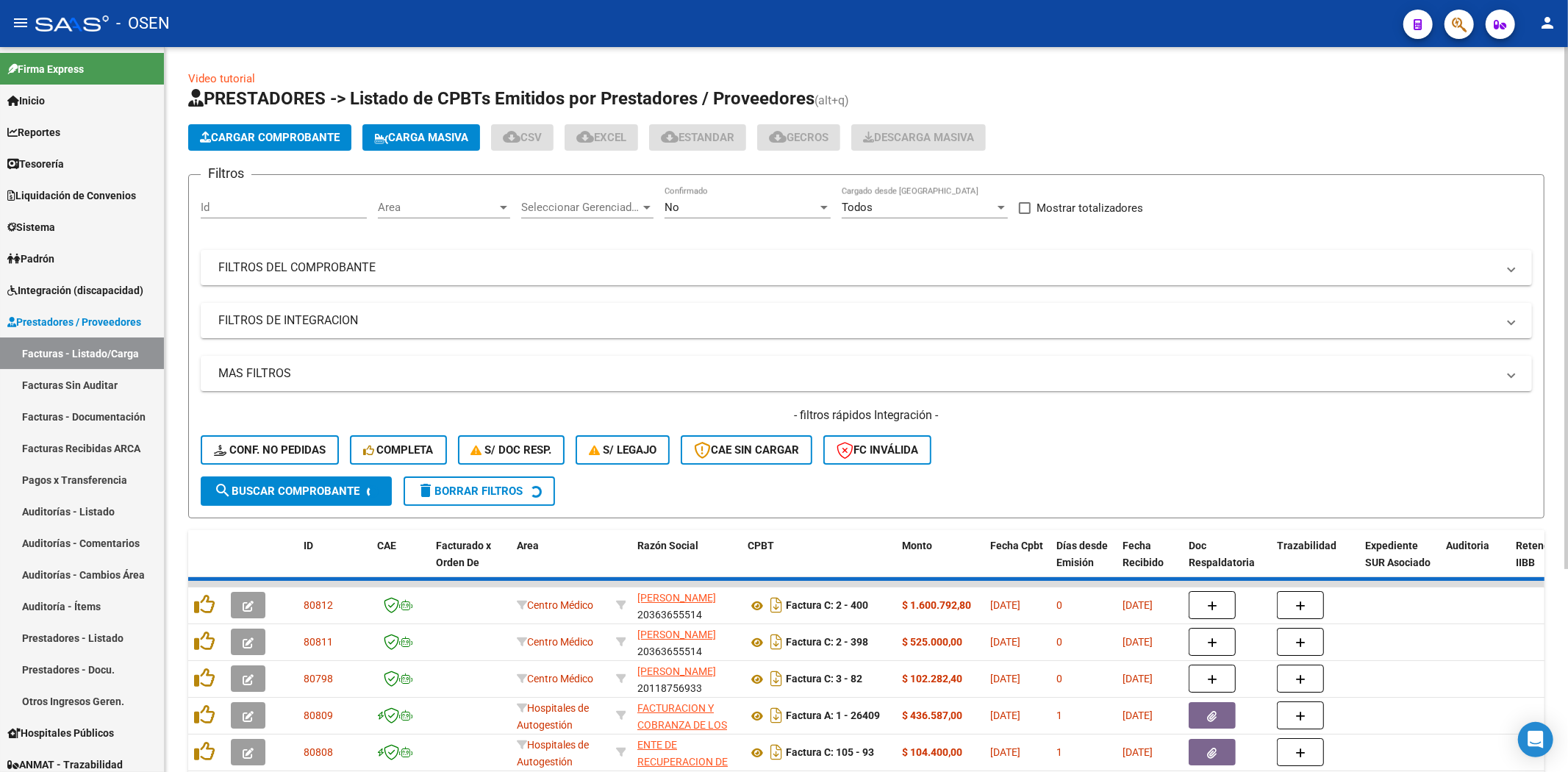
click at [259, 133] on span "Cargar Comprobante" at bounding box center [269, 137] width 140 height 14
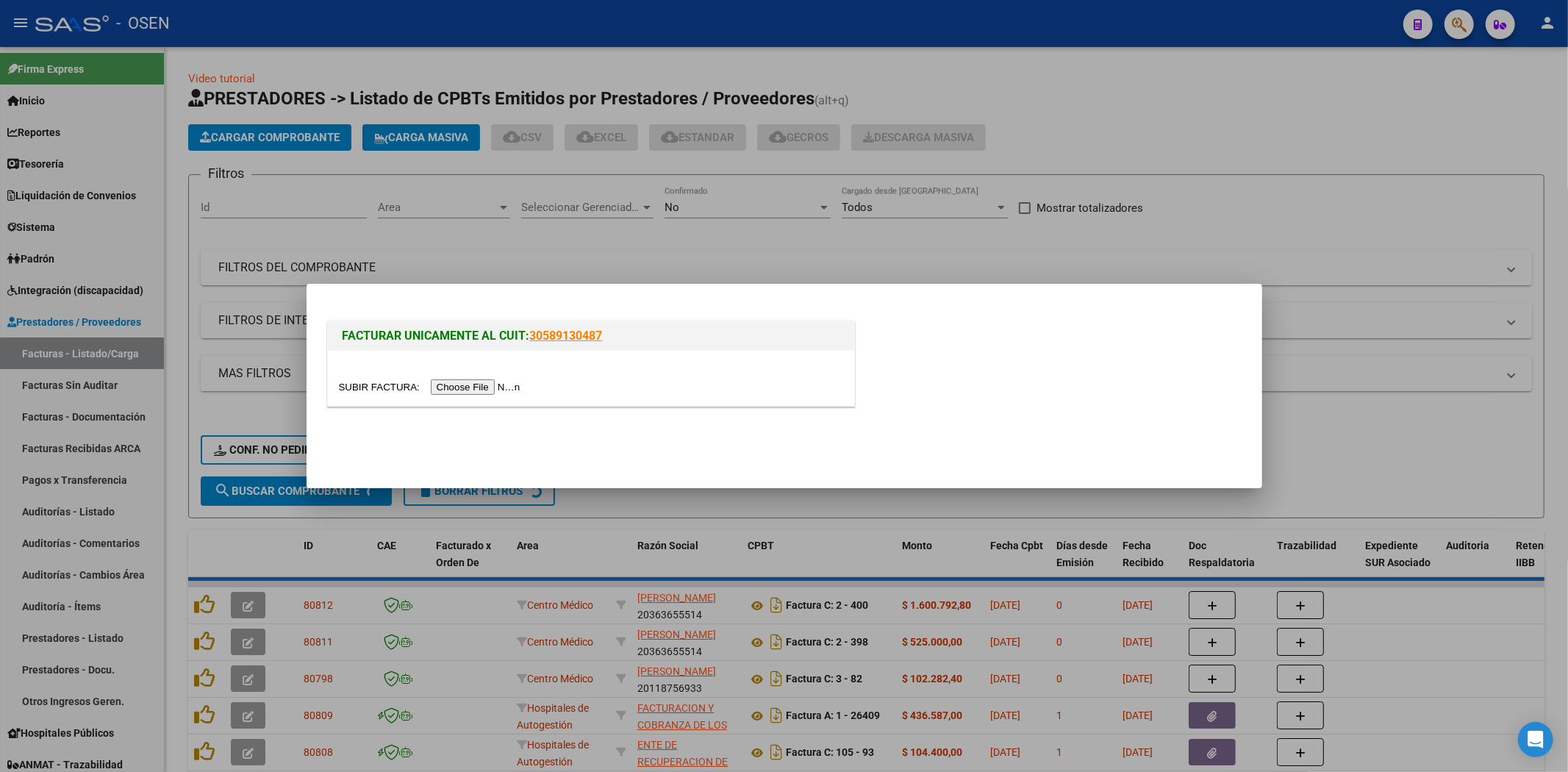
click at [482, 382] on input "file" at bounding box center [431, 387] width 186 height 15
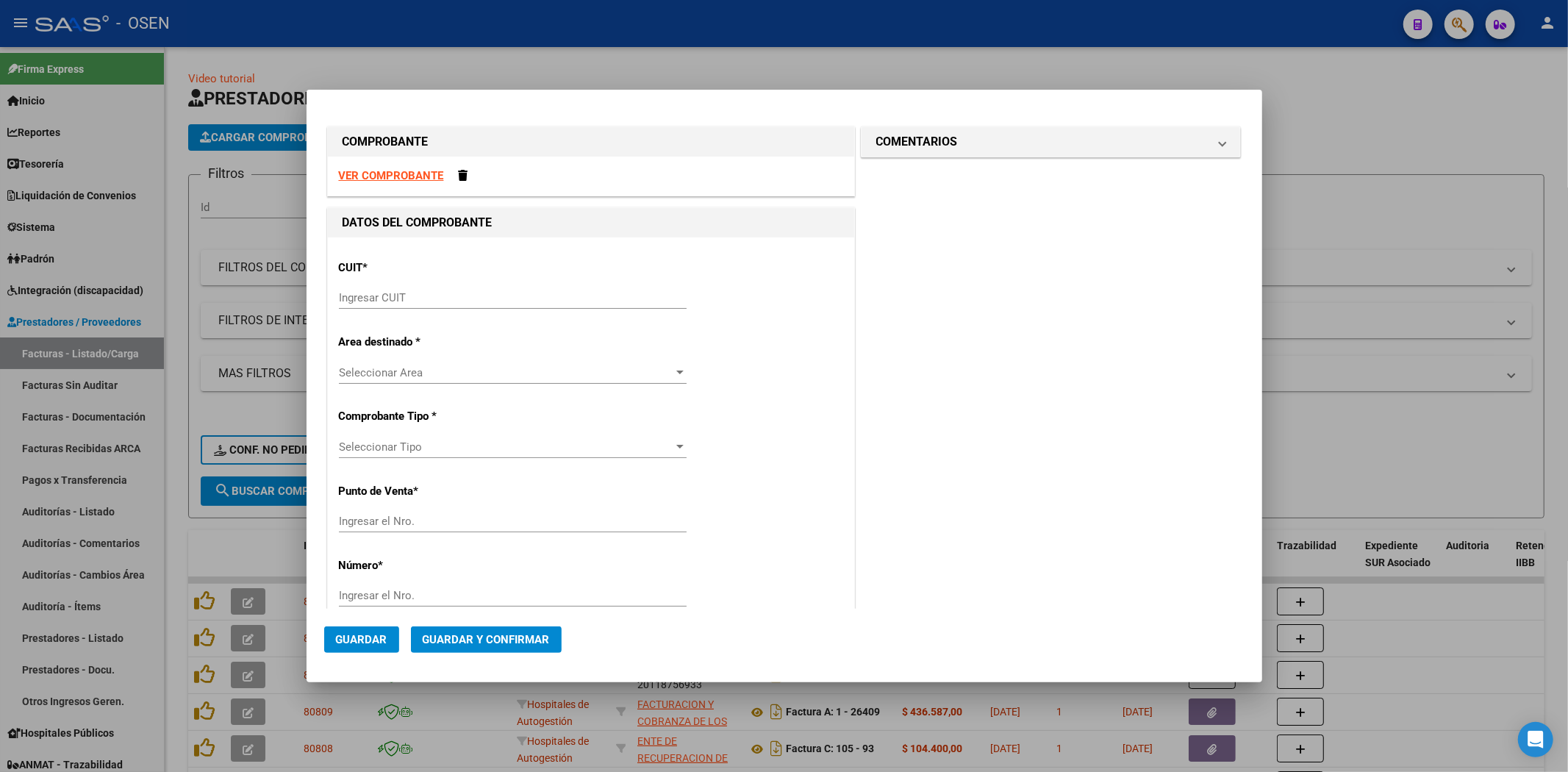
click at [498, 286] on div "CUIT * Ingresar CUIT" at bounding box center [591, 286] width 505 height 74
click at [495, 301] on input "Ingresar CUIT" at bounding box center [513, 297] width 348 height 14
paste input "30-54674125-3"
type input "30-54674125-3"
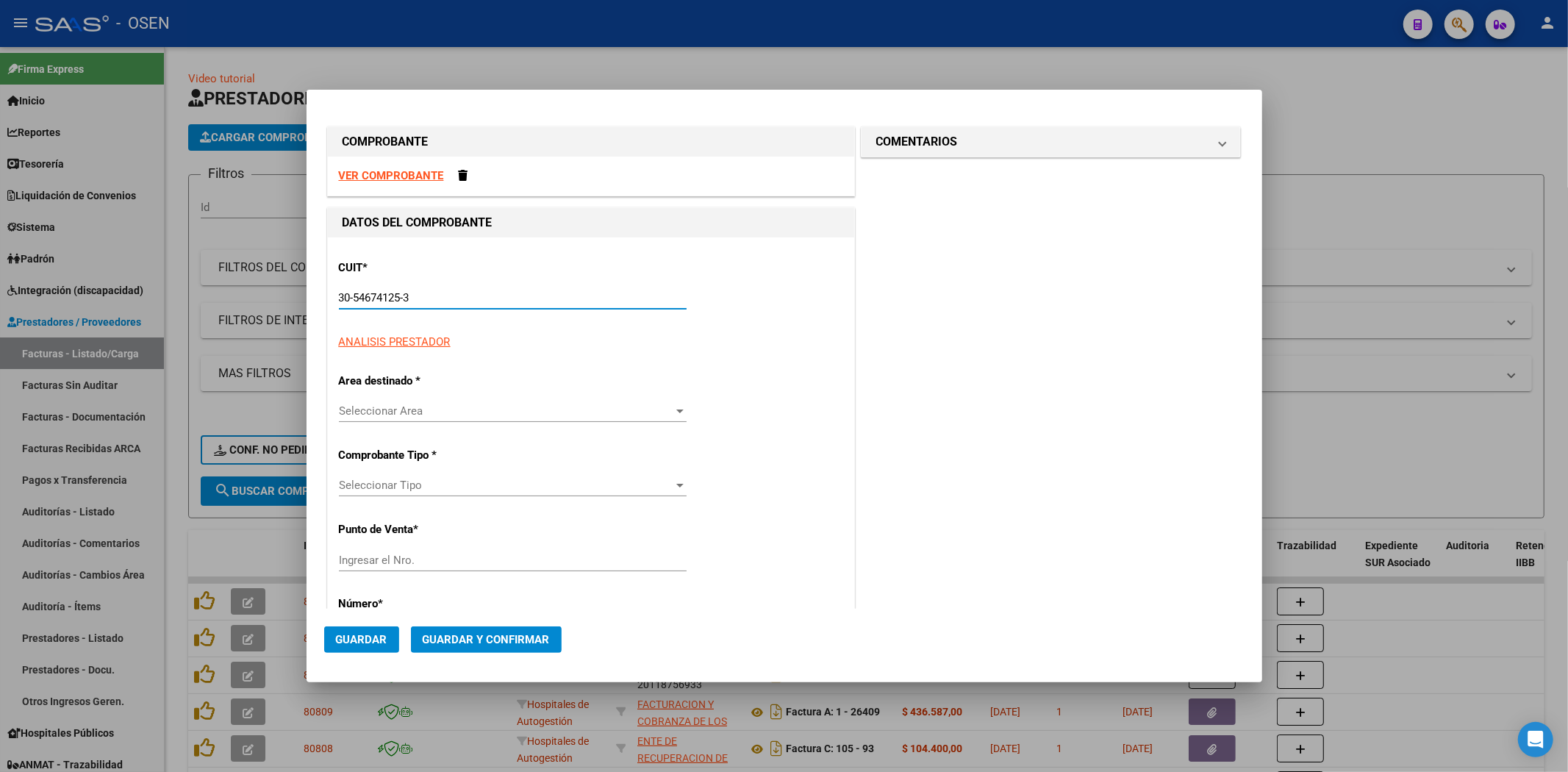
type input "1"
type input "30-54674125-3"
click at [408, 172] on strong "VER COMPROBANTE" at bounding box center [391, 175] width 105 height 14
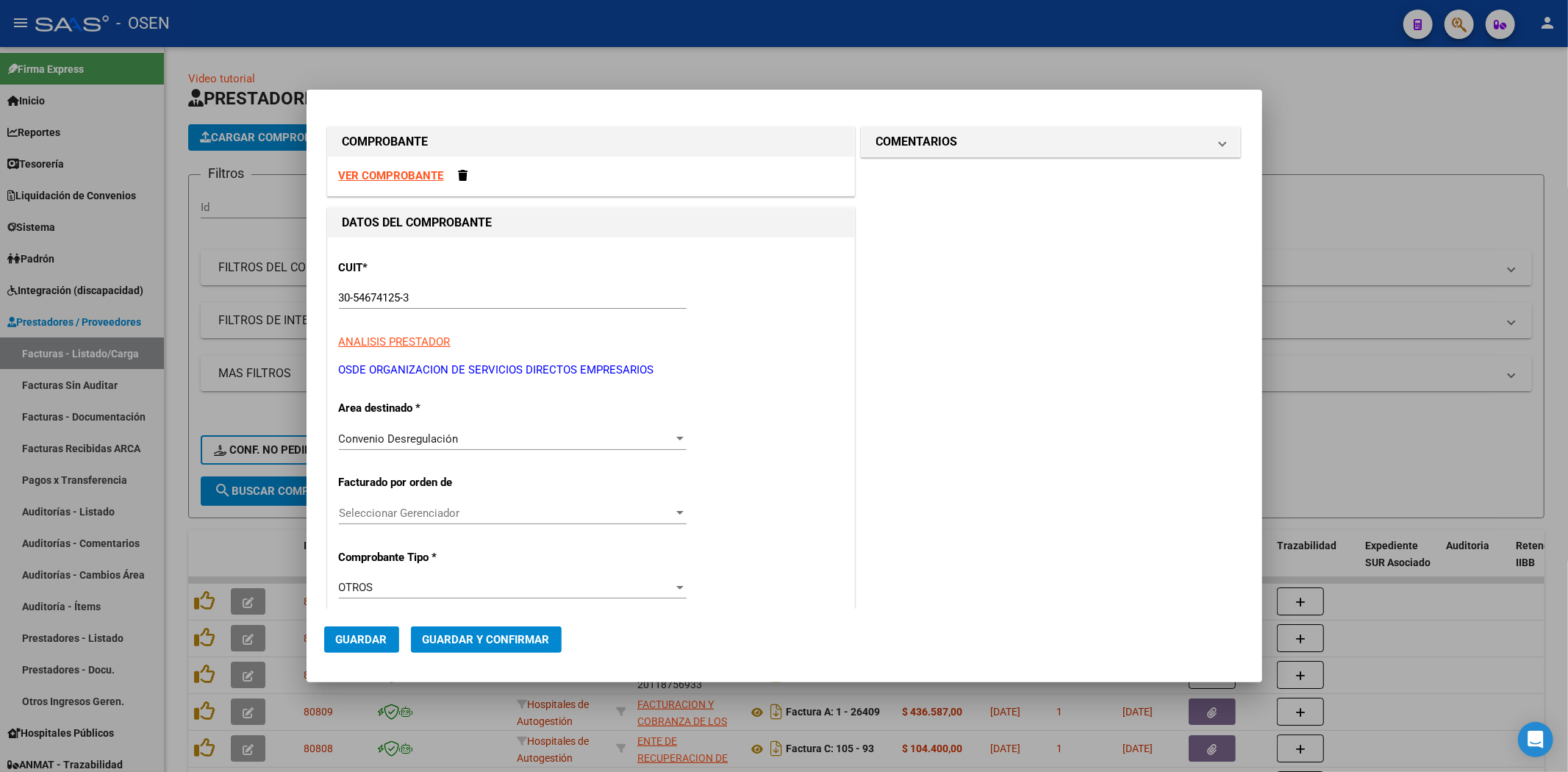
click at [91, 162] on div at bounding box center [784, 386] width 1568 height 772
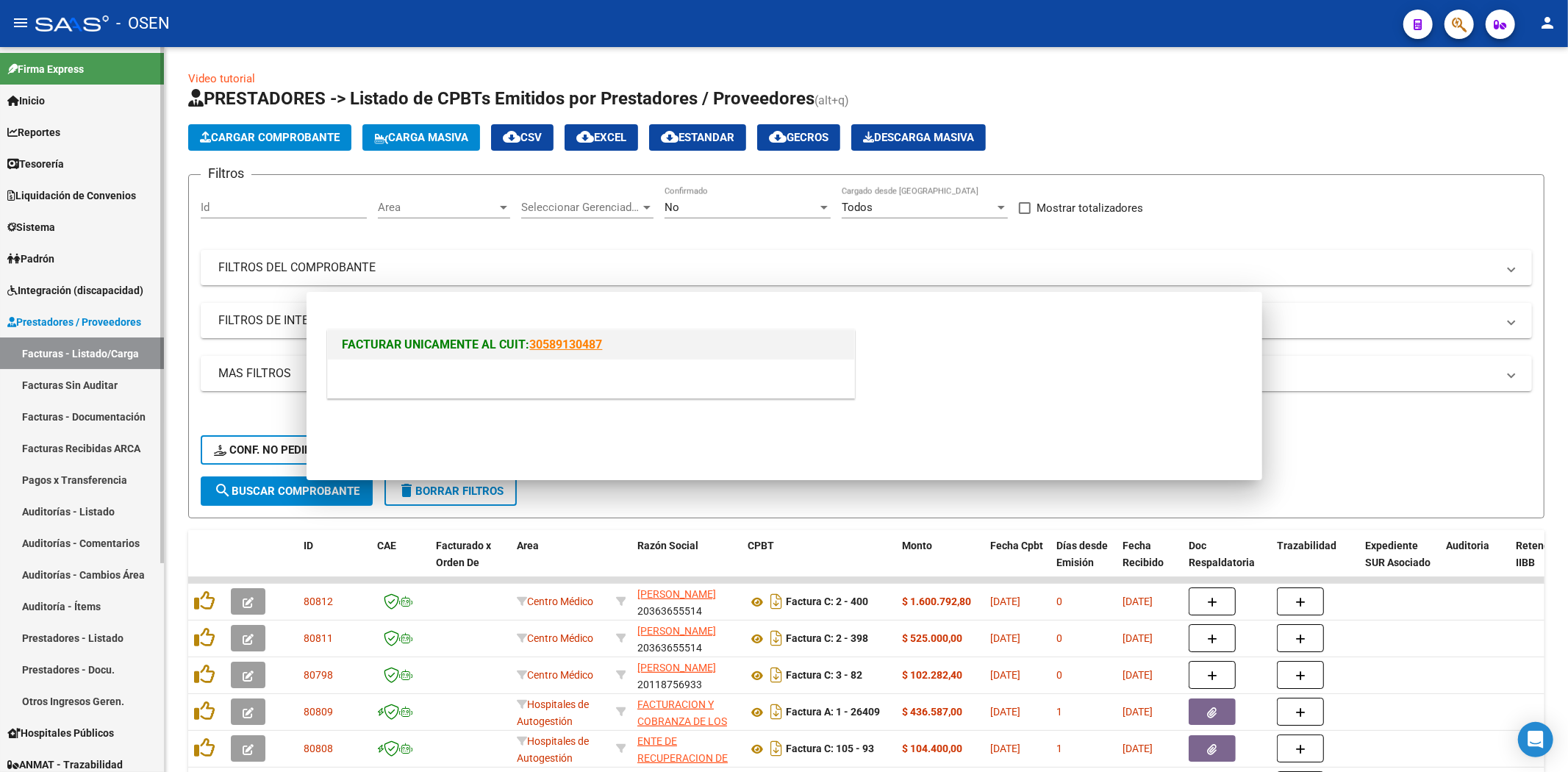
click at [72, 163] on link "Tesorería" at bounding box center [82, 163] width 164 height 32
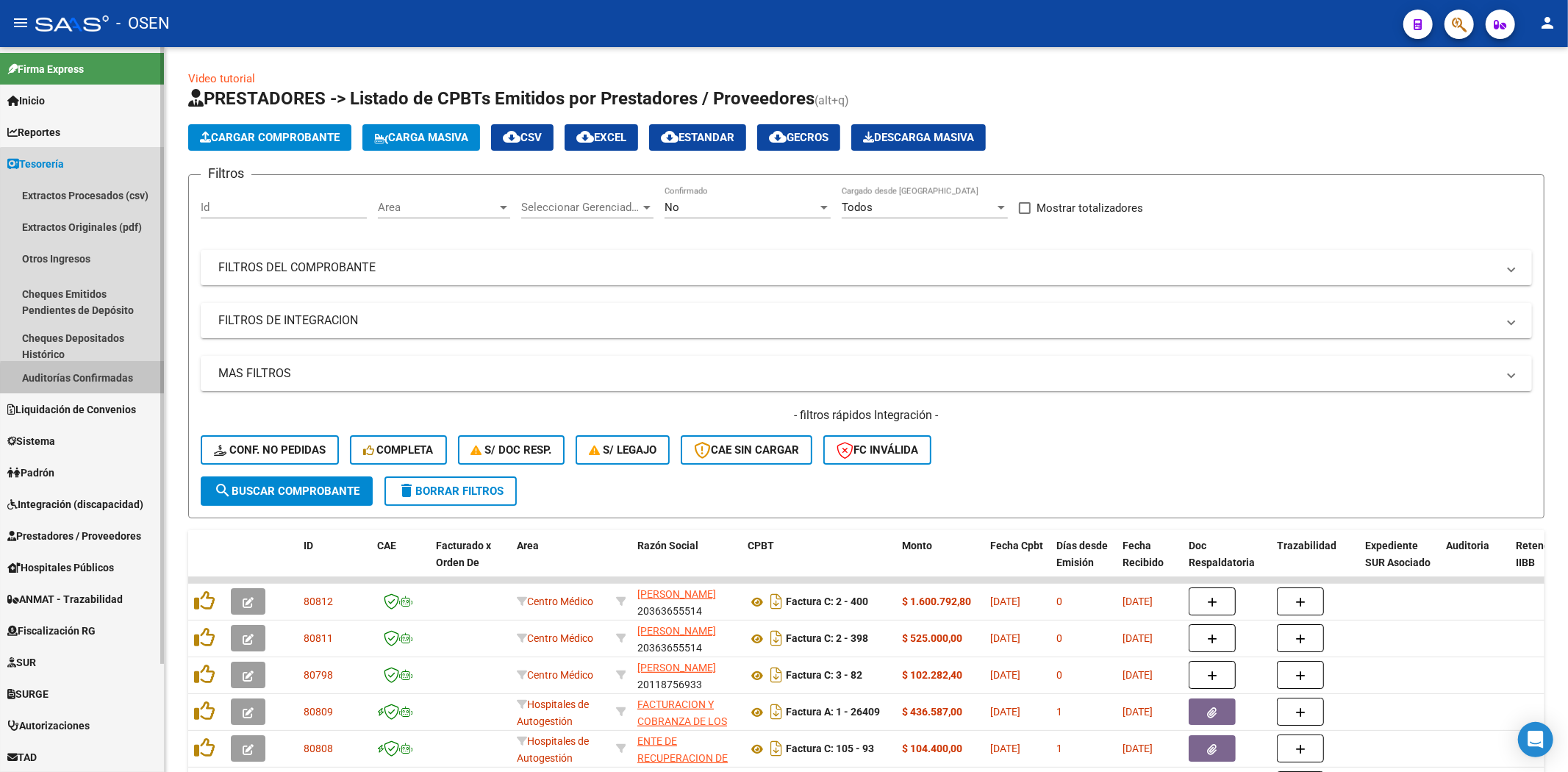
click at [100, 380] on link "Auditorías Confirmadas" at bounding box center [82, 378] width 164 height 32
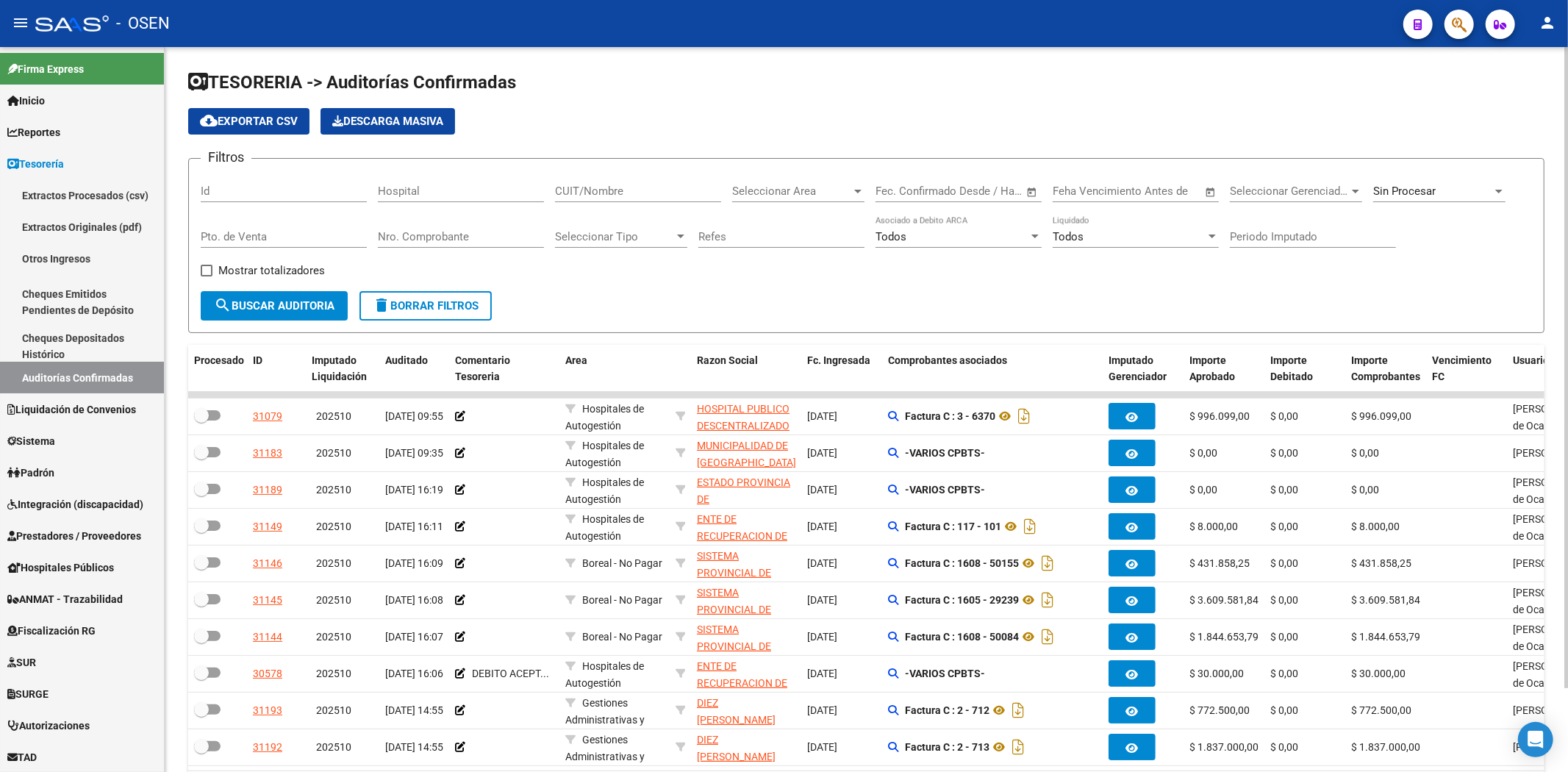
click at [831, 182] on div "Seleccionar Area Seleccionar Area" at bounding box center [798, 187] width 132 height 32
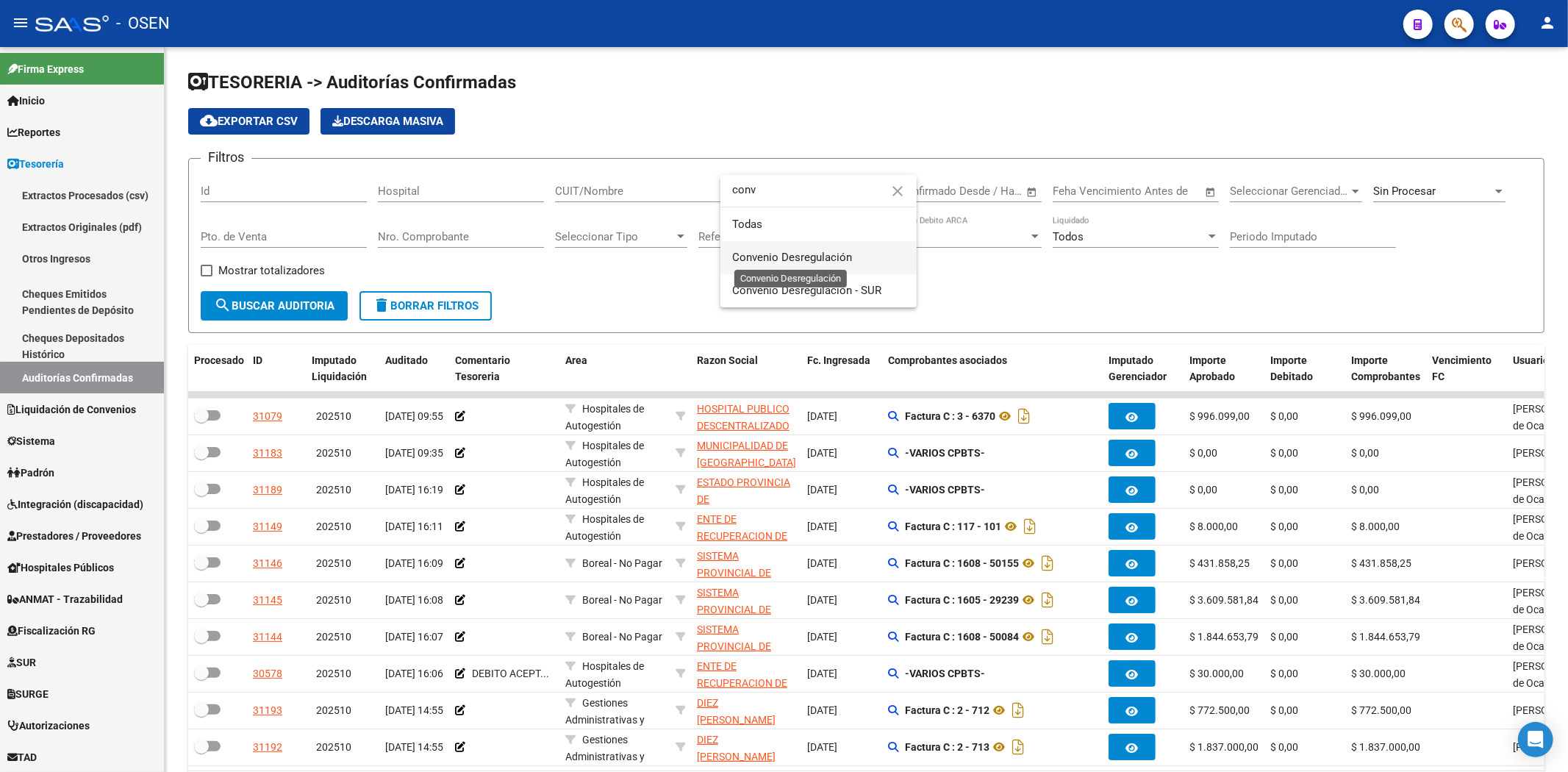
type input "conv"
click at [792, 252] on span "Convenio Desregulación" at bounding box center [792, 257] width 120 height 14
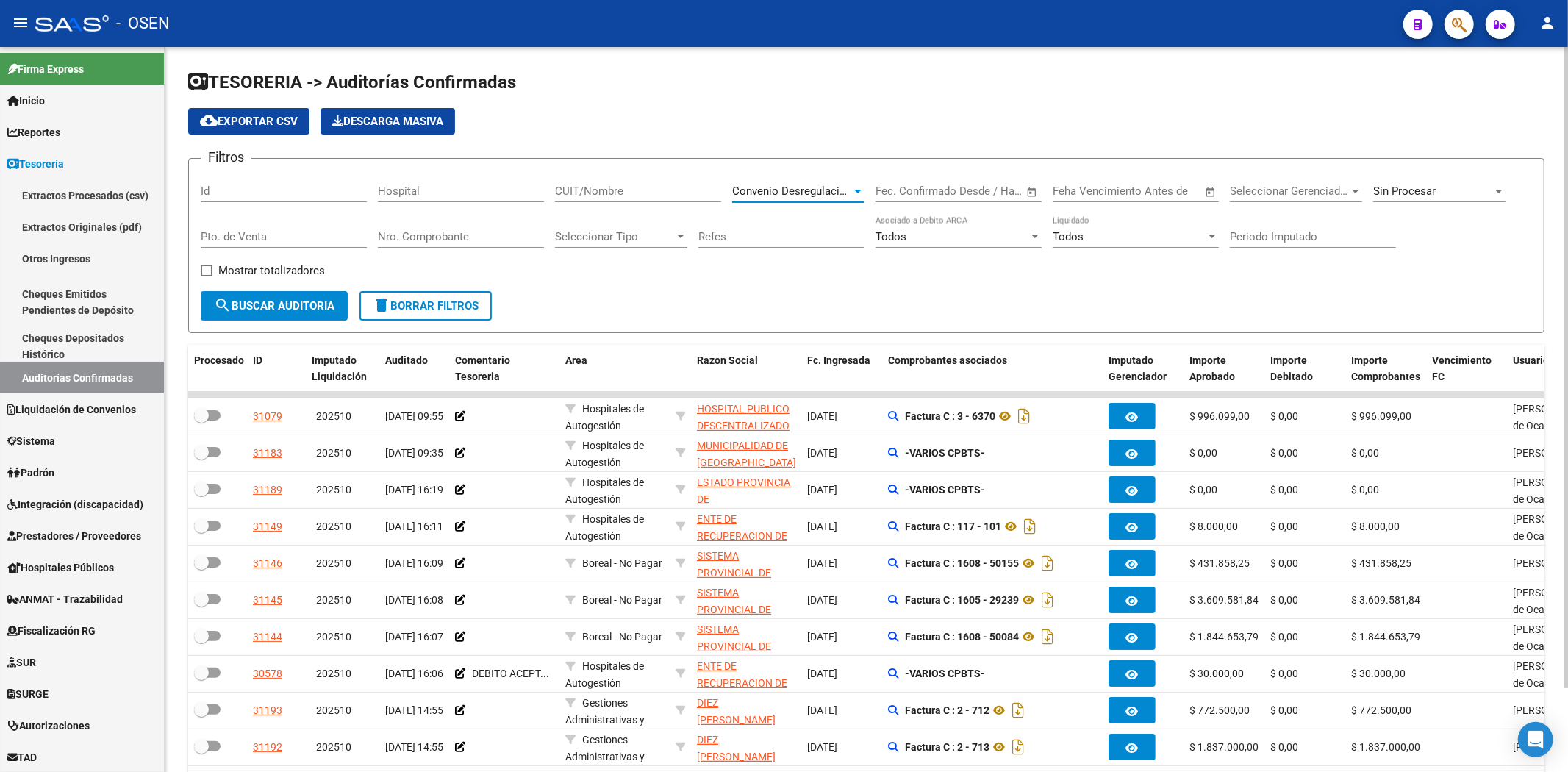
click at [318, 314] on button "search Buscar Auditoria" at bounding box center [274, 305] width 147 height 30
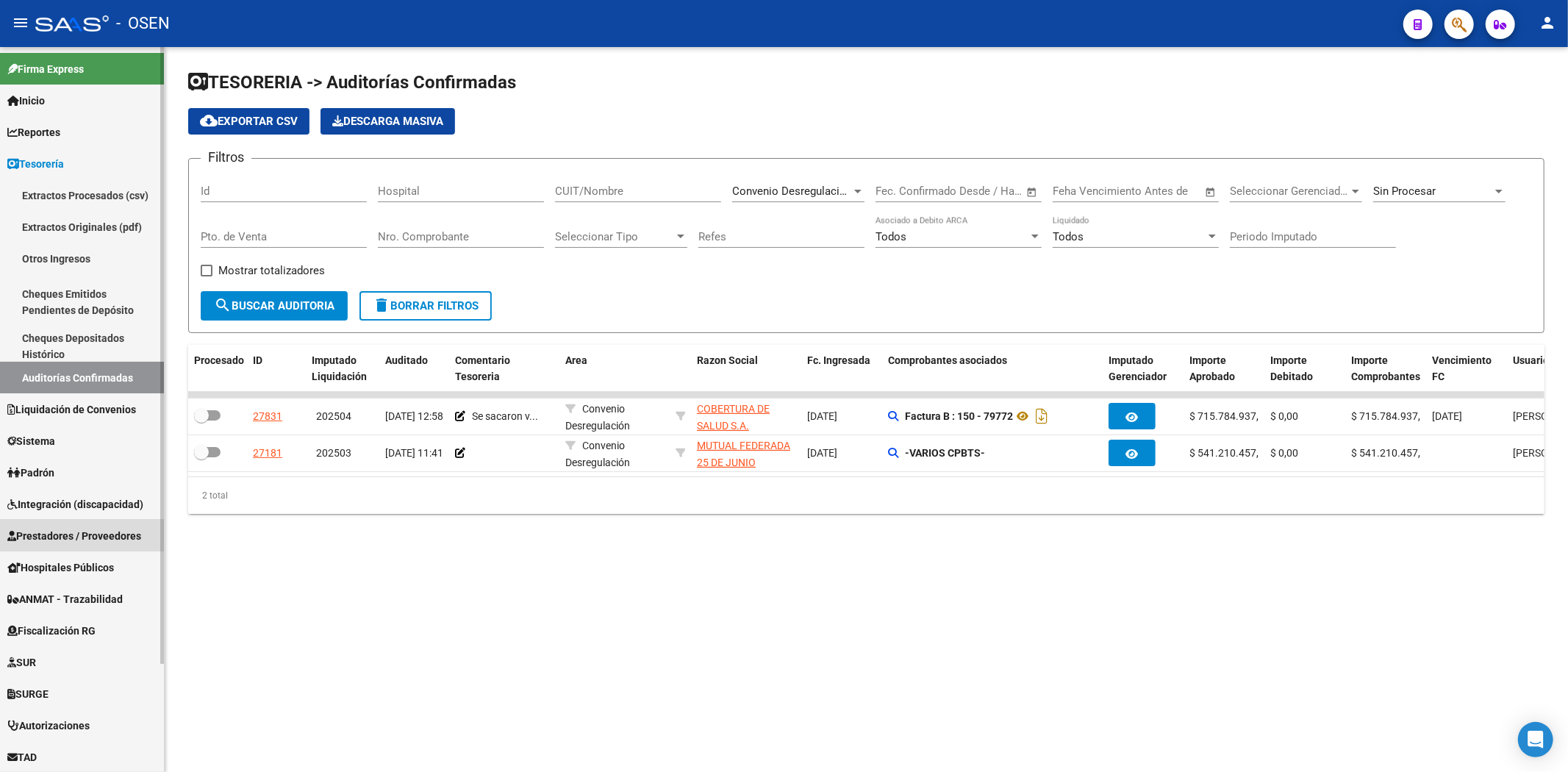
click at [83, 534] on span "Prestadores / Proveedores" at bounding box center [74, 536] width 134 height 16
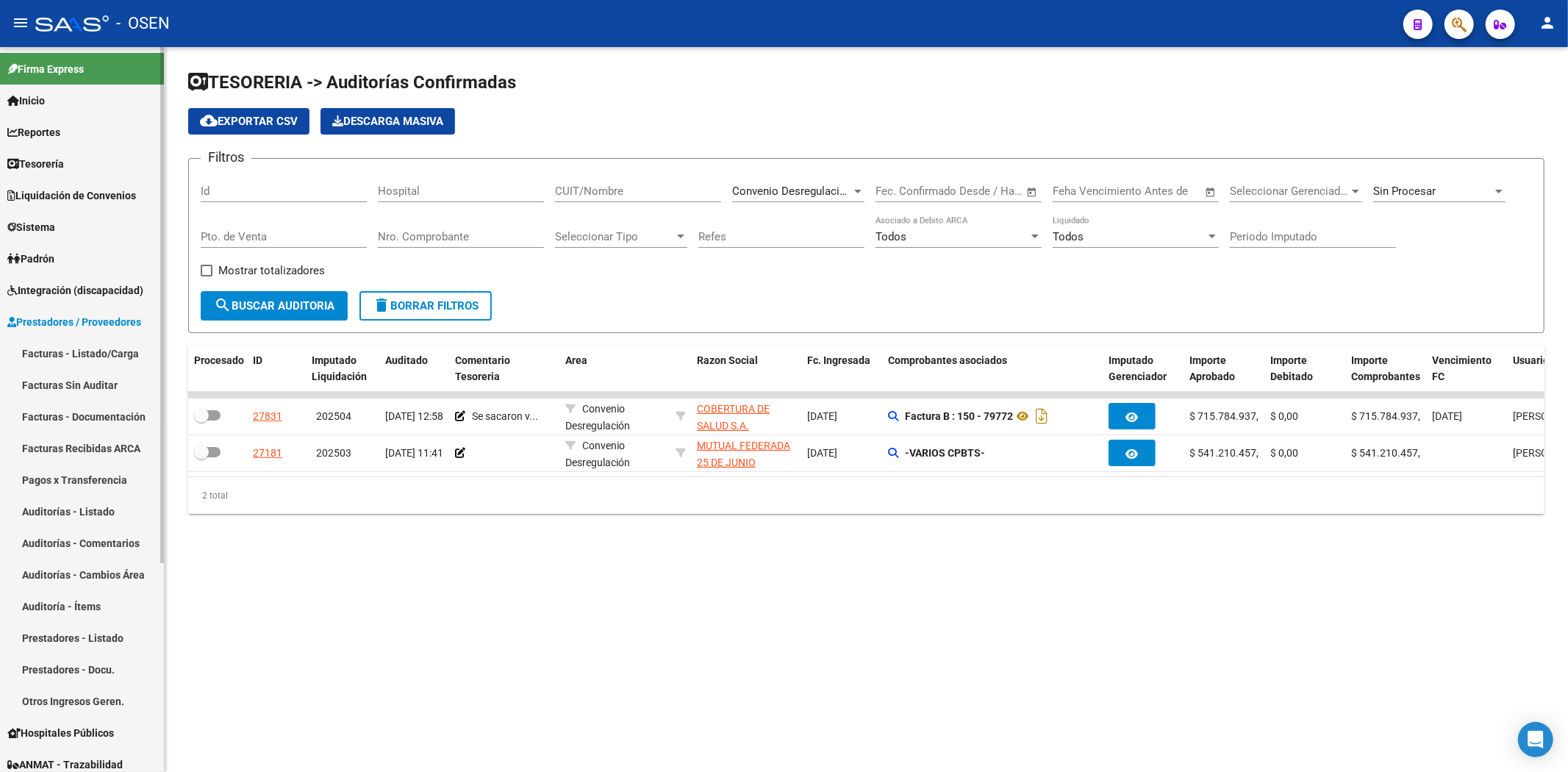
click at [108, 347] on link "Facturas - Listado/Carga" at bounding box center [82, 353] width 164 height 32
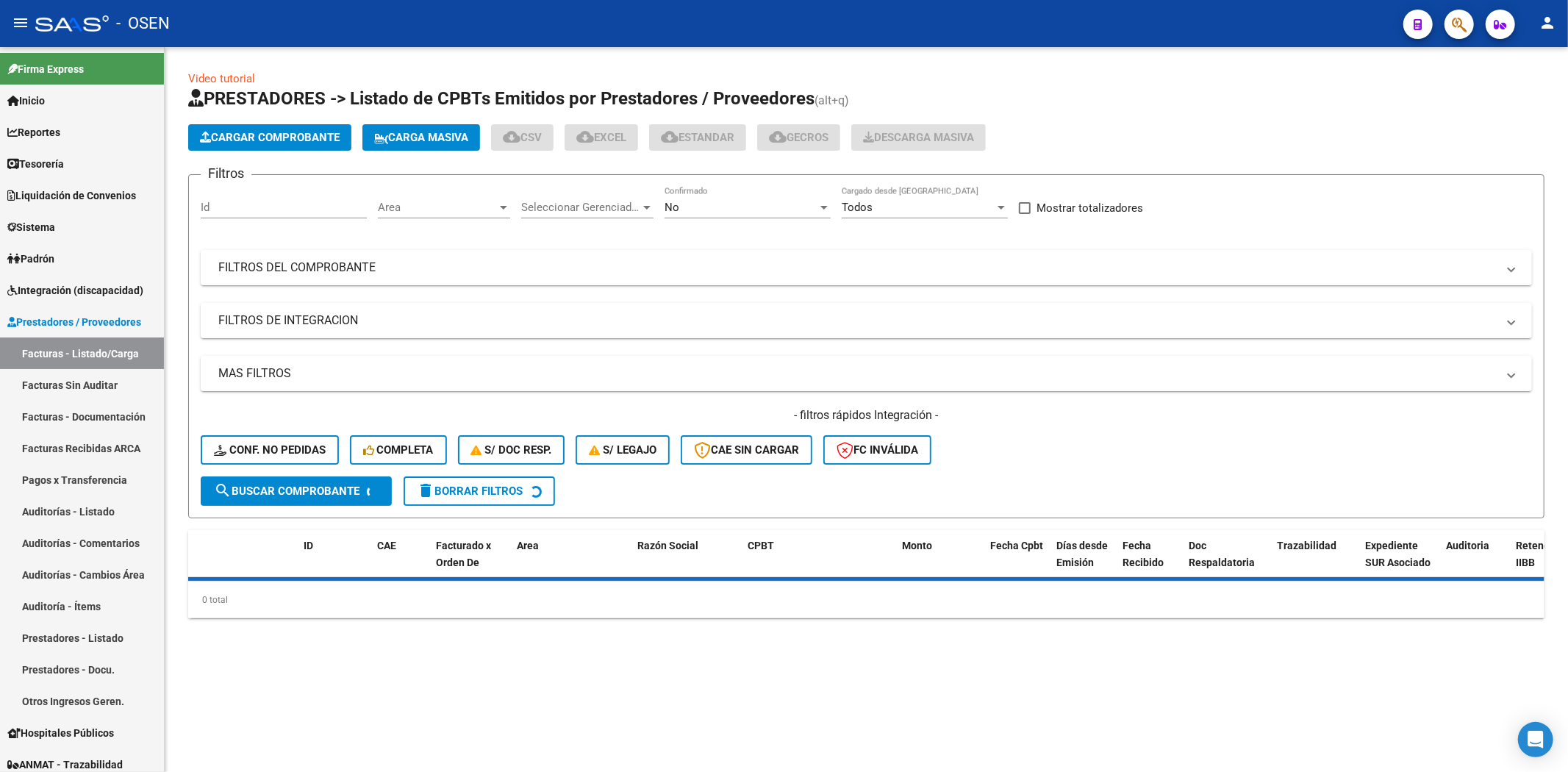
click at [311, 149] on button "Cargar Comprobante" at bounding box center [269, 137] width 163 height 26
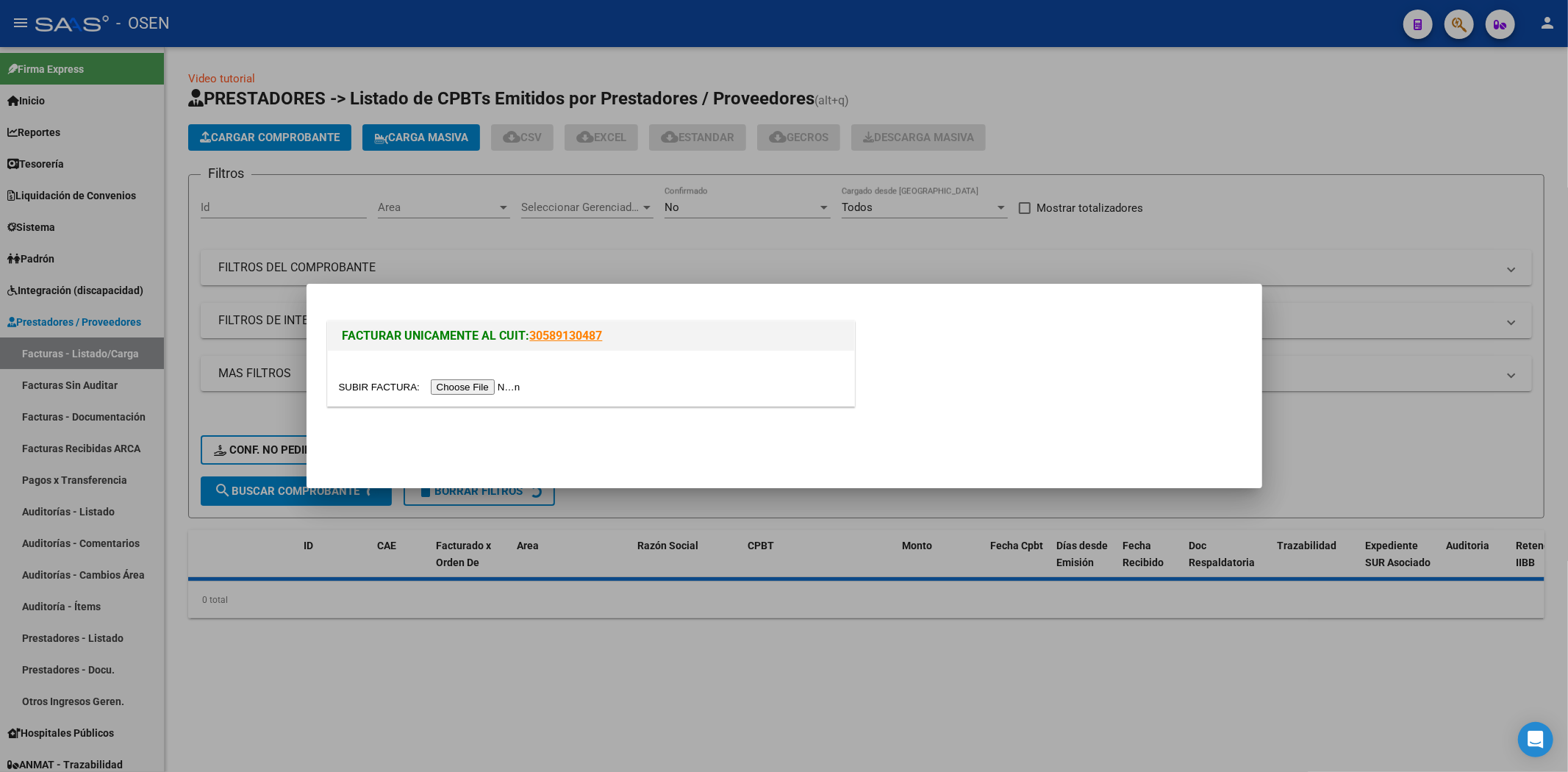
click at [483, 381] on input "file" at bounding box center [431, 387] width 186 height 15
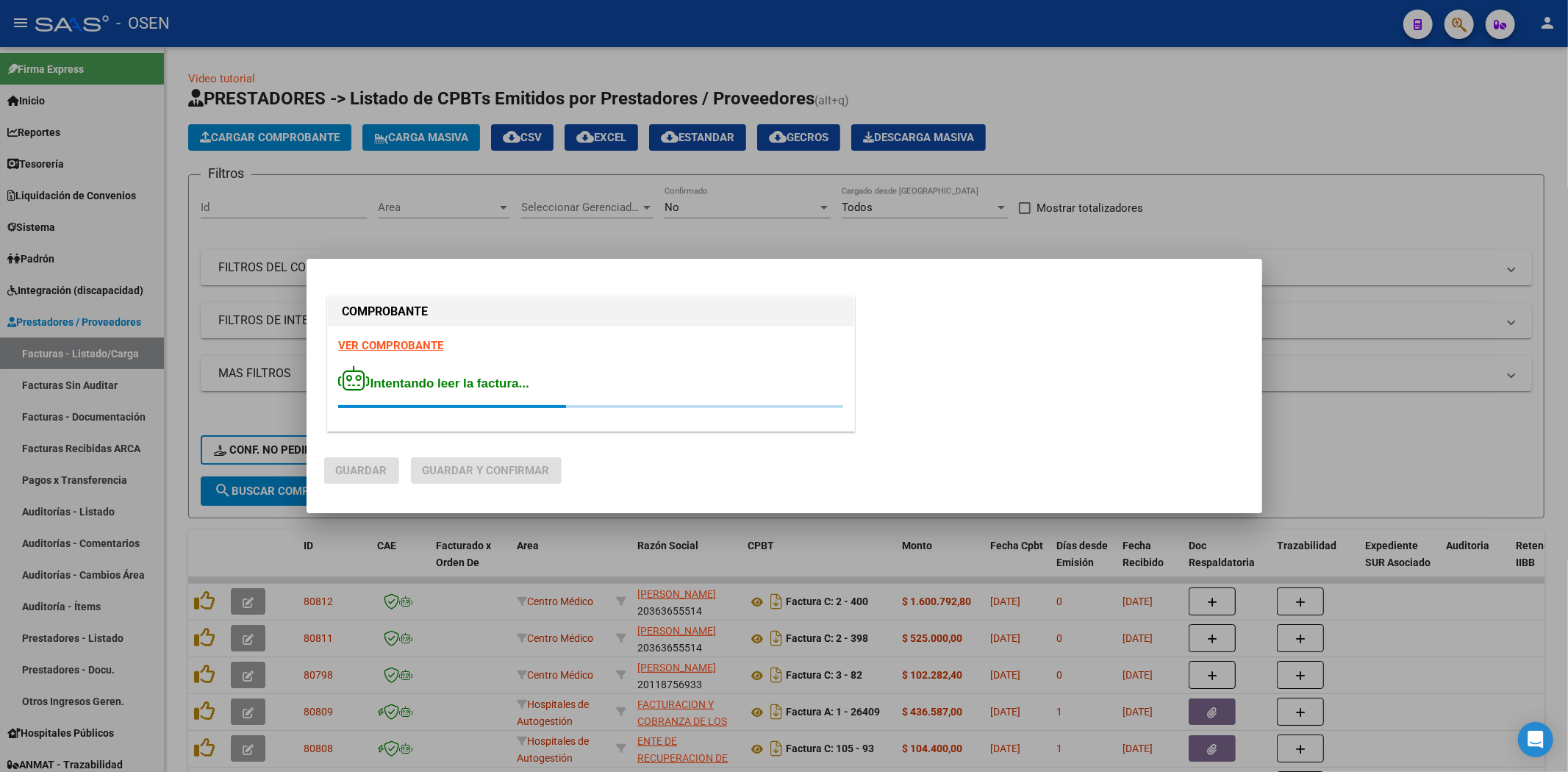
click at [426, 342] on strong "VER COMPROBANTE" at bounding box center [391, 345] width 105 height 14
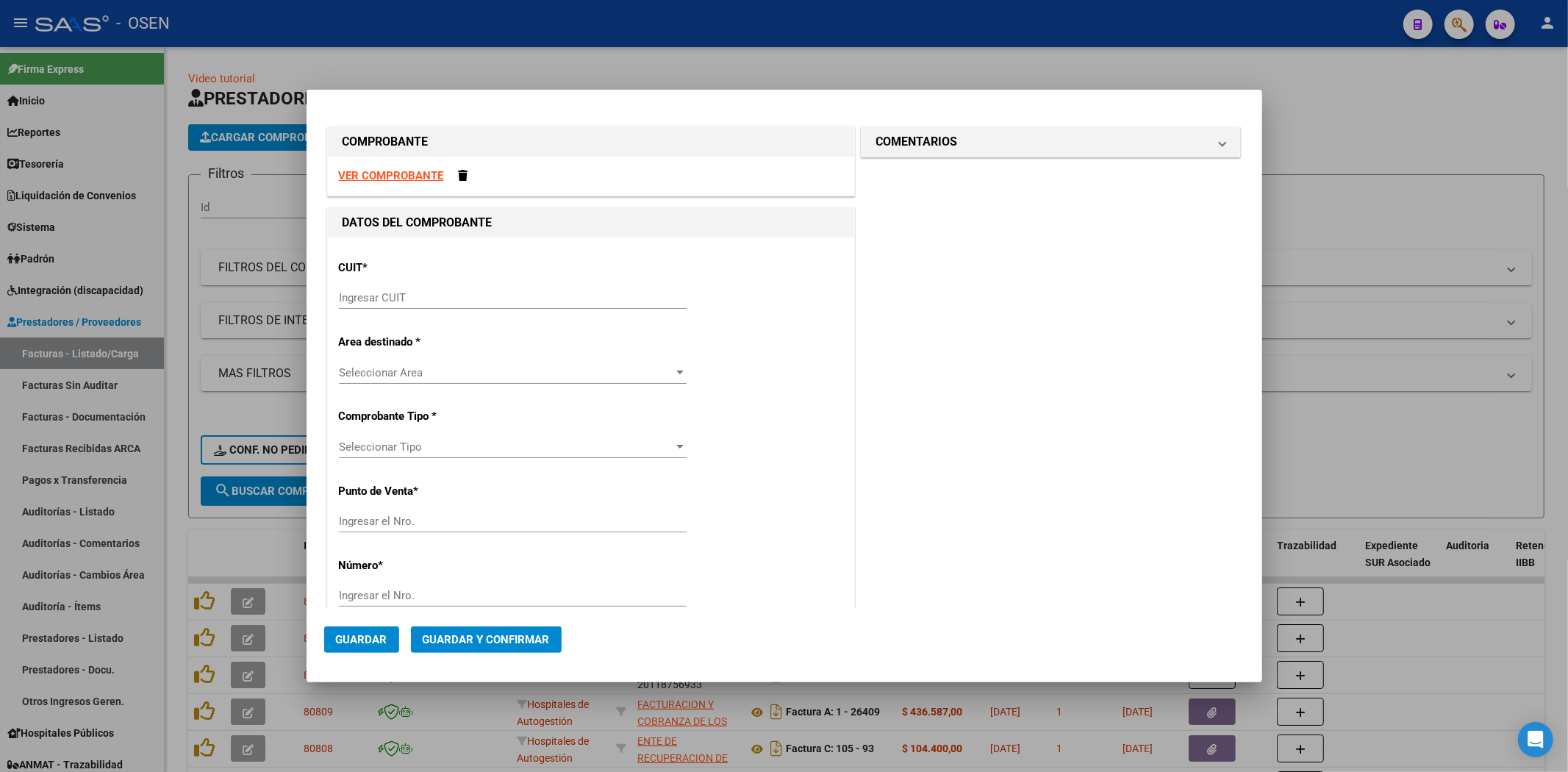
click at [459, 304] on input "Ingresar CUIT" at bounding box center [513, 297] width 348 height 14
paste input "30-54674125-3"
type input "30-54674125-3"
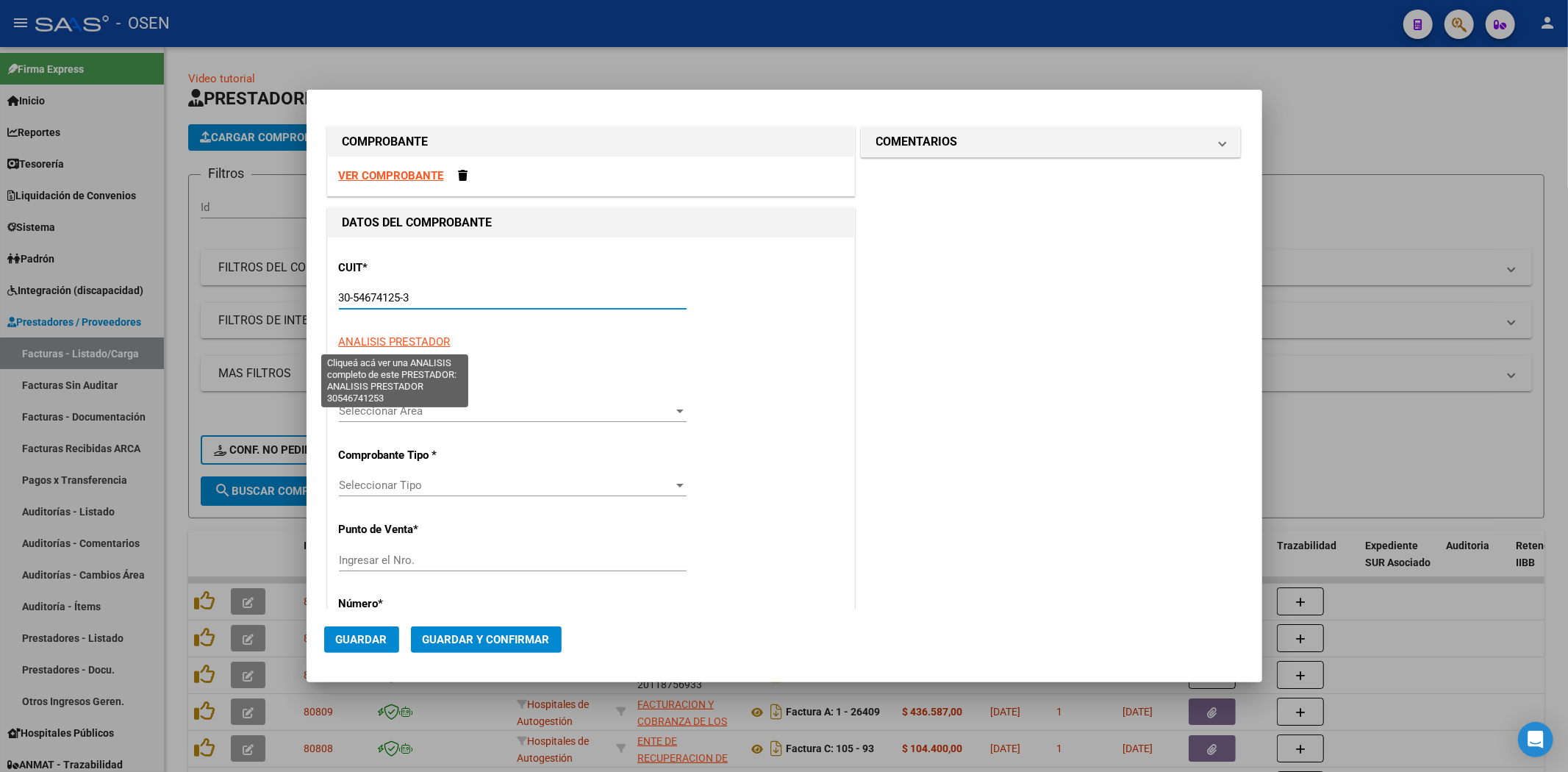
type input "1"
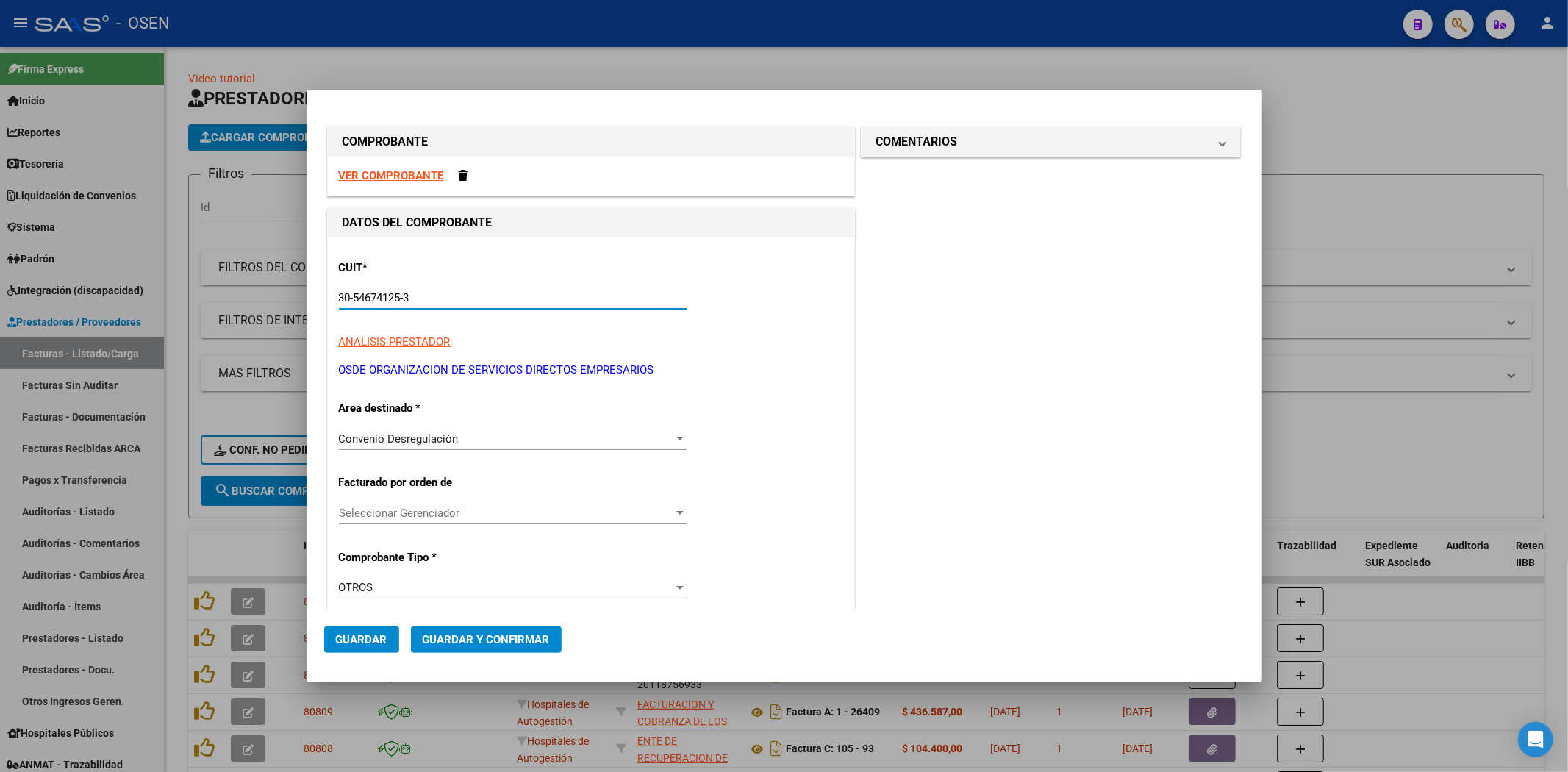
scroll to position [272, 0]
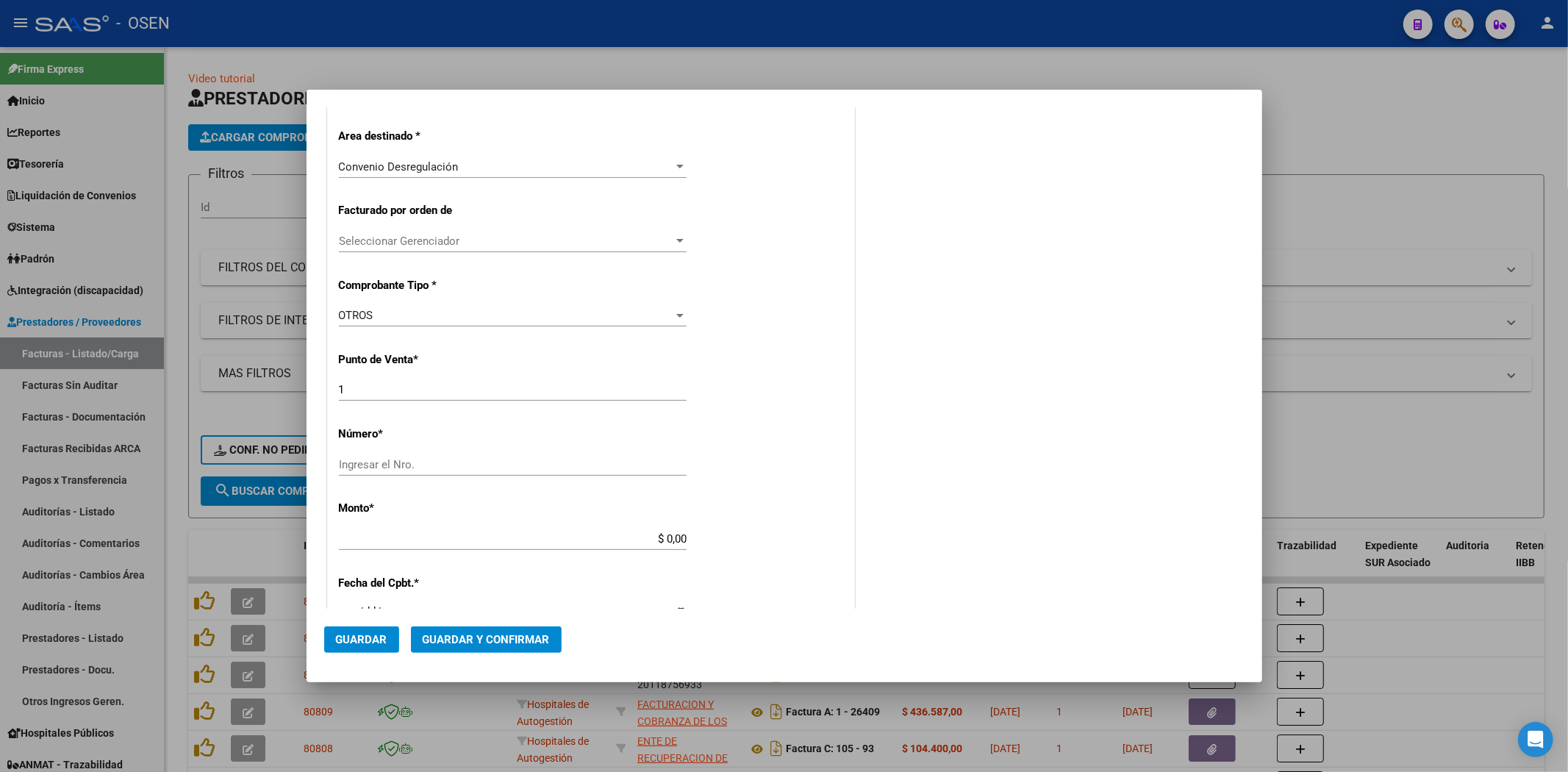
type input "30-54674125-3"
click at [418, 461] on input "Ingresar el Nro." at bounding box center [513, 464] width 348 height 14
type input "0"
type input "0610251"
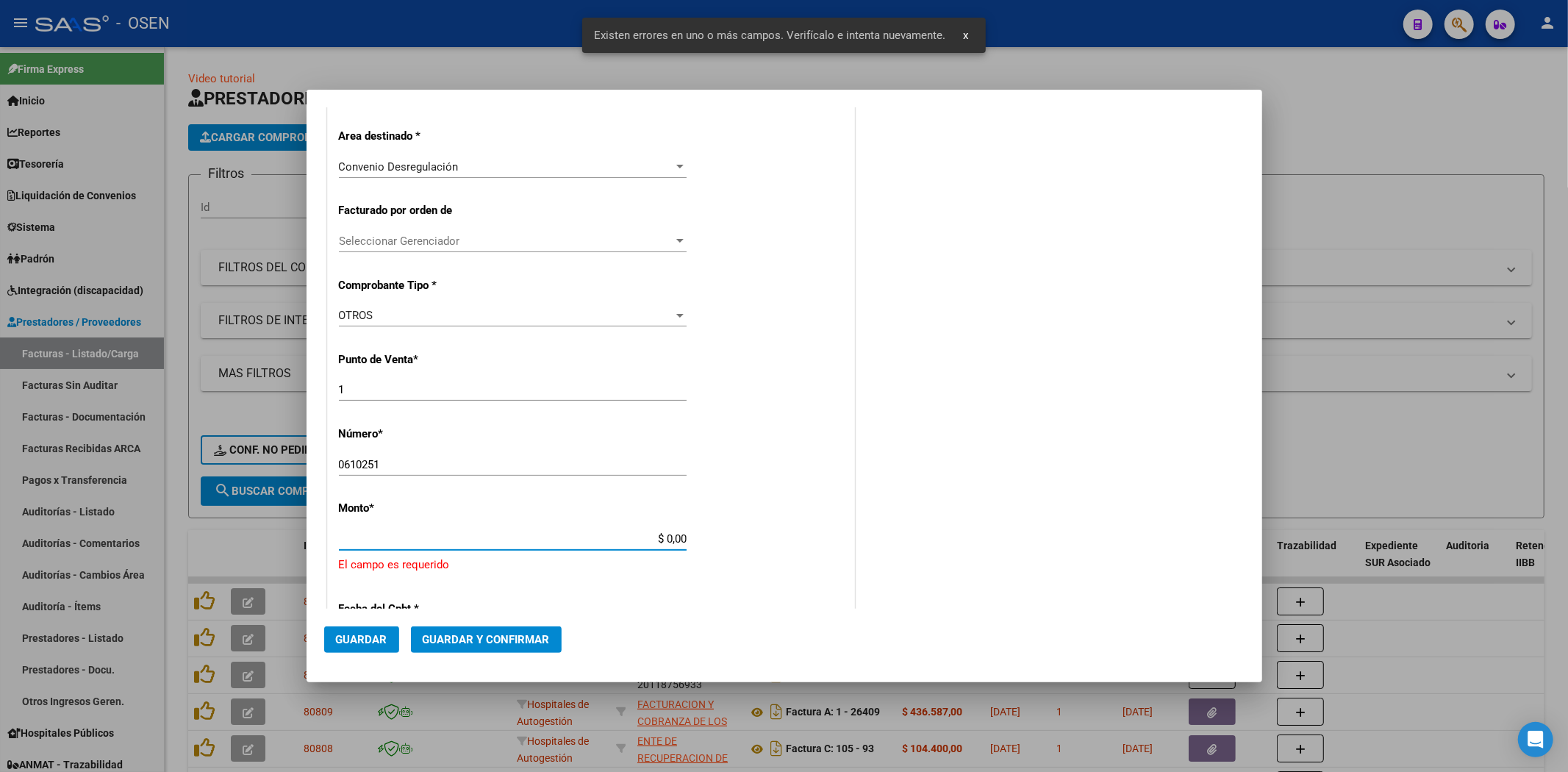
paste input "30546741253"
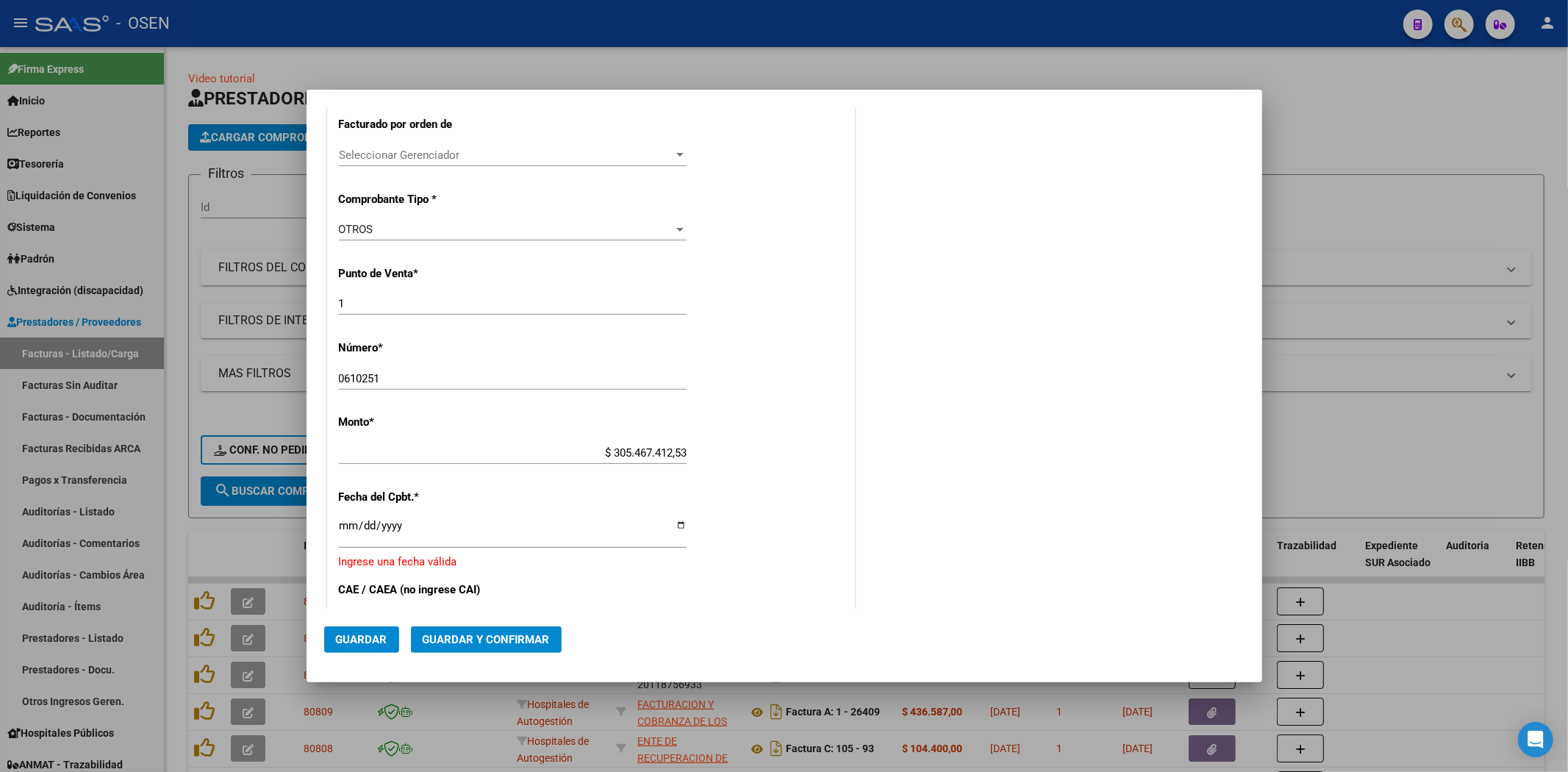
drag, startPoint x: 590, startPoint y: 443, endPoint x: 684, endPoint y: 447, distance: 94.1
click at [684, 447] on app-form-text-field "Monto * $ 305.467.412,53 Ingresar el monto" at bounding box center [518, 437] width 360 height 44
click at [573, 443] on div "$ 305.467.412,53 Ingresar el monto" at bounding box center [513, 453] width 348 height 22
drag, startPoint x: 598, startPoint y: 450, endPoint x: 787, endPoint y: 450, distance: 189.0
click at [787, 450] on div "CUIT * 30-54674125-3 Ingresar CUIT ANALISIS PRESTADOR OSDE ORGANIZACION DE SERV…" at bounding box center [591, 443] width 526 height 1126
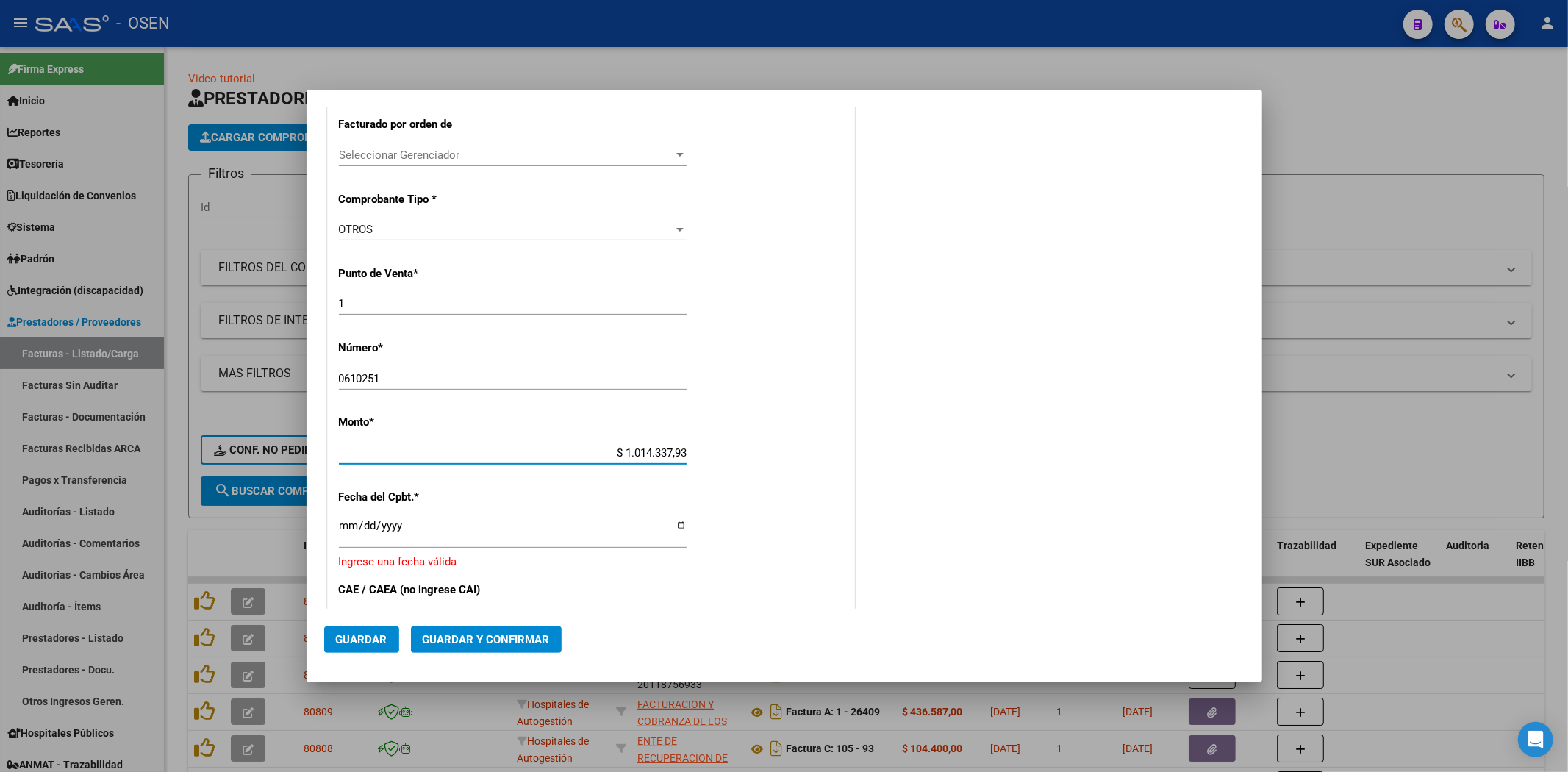
type input "$ 10.143.379,30"
click at [339, 534] on input "Ingresar la fecha" at bounding box center [513, 532] width 348 height 24
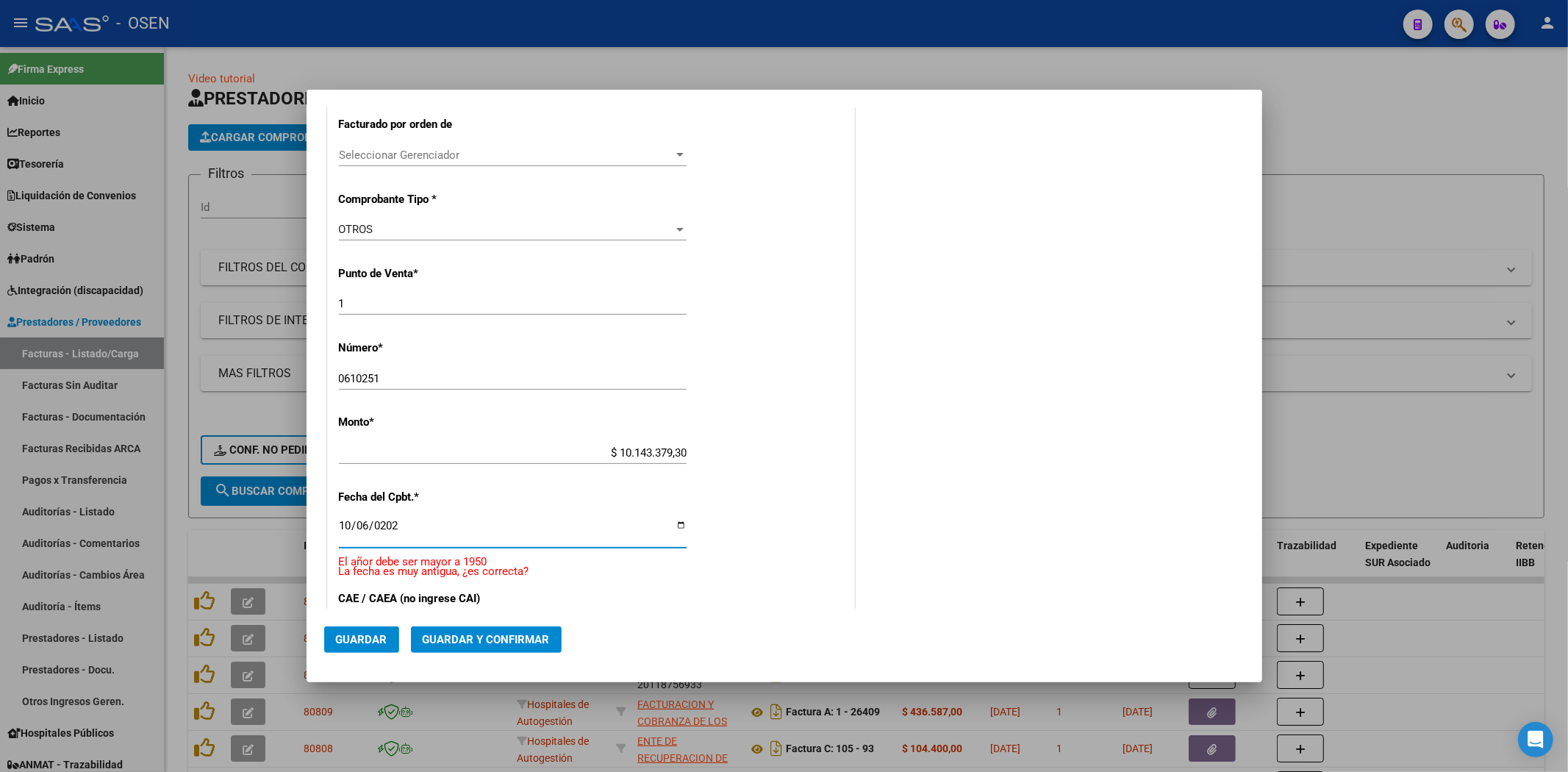
type input "2025-10-06"
click at [487, 641] on span "Guardar y Confirmar" at bounding box center [486, 640] width 128 height 14
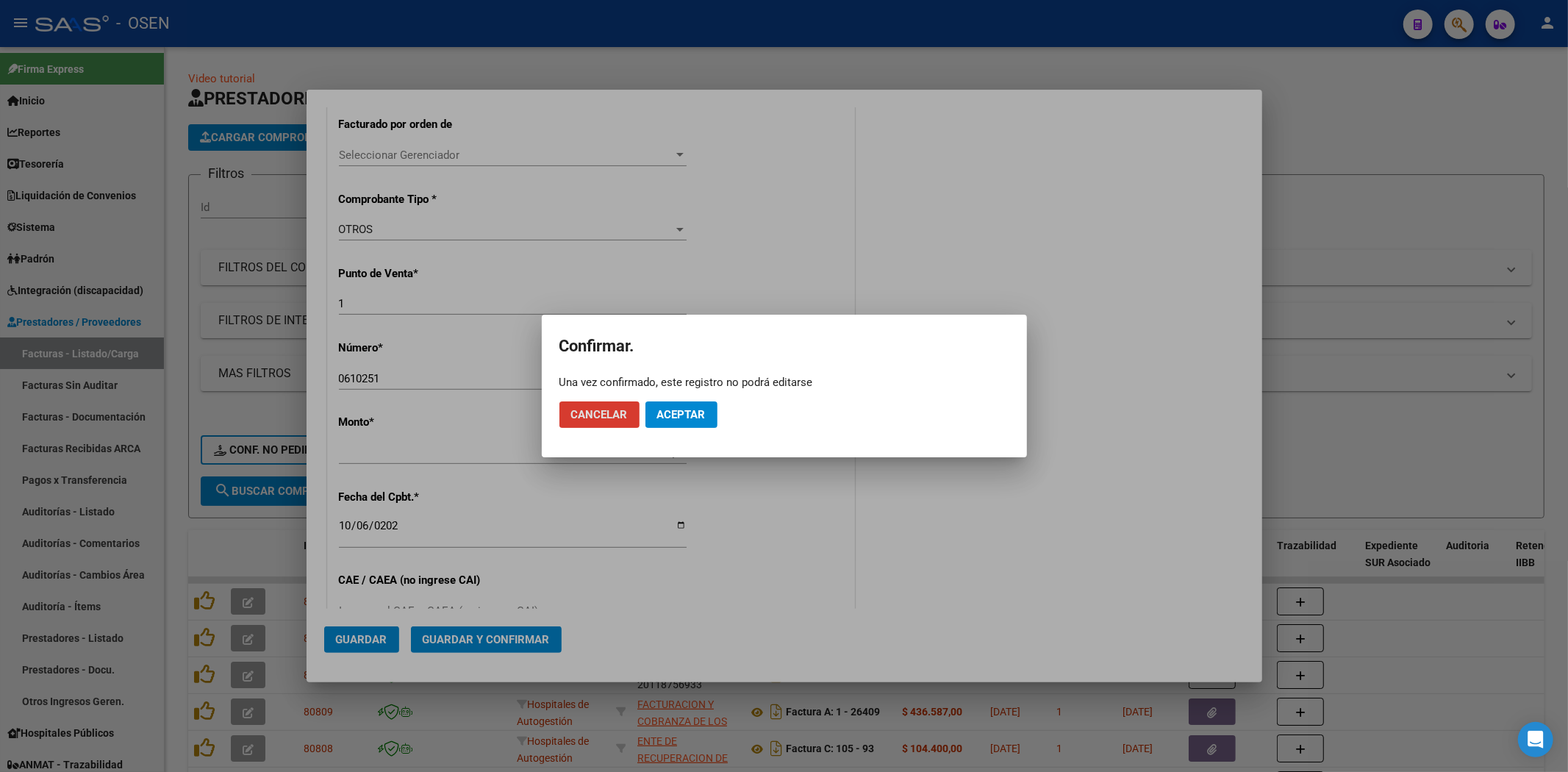
click at [701, 412] on span "Aceptar" at bounding box center [681, 415] width 49 height 14
click at [702, 420] on span "Guardar igualmente." at bounding box center [719, 415] width 124 height 14
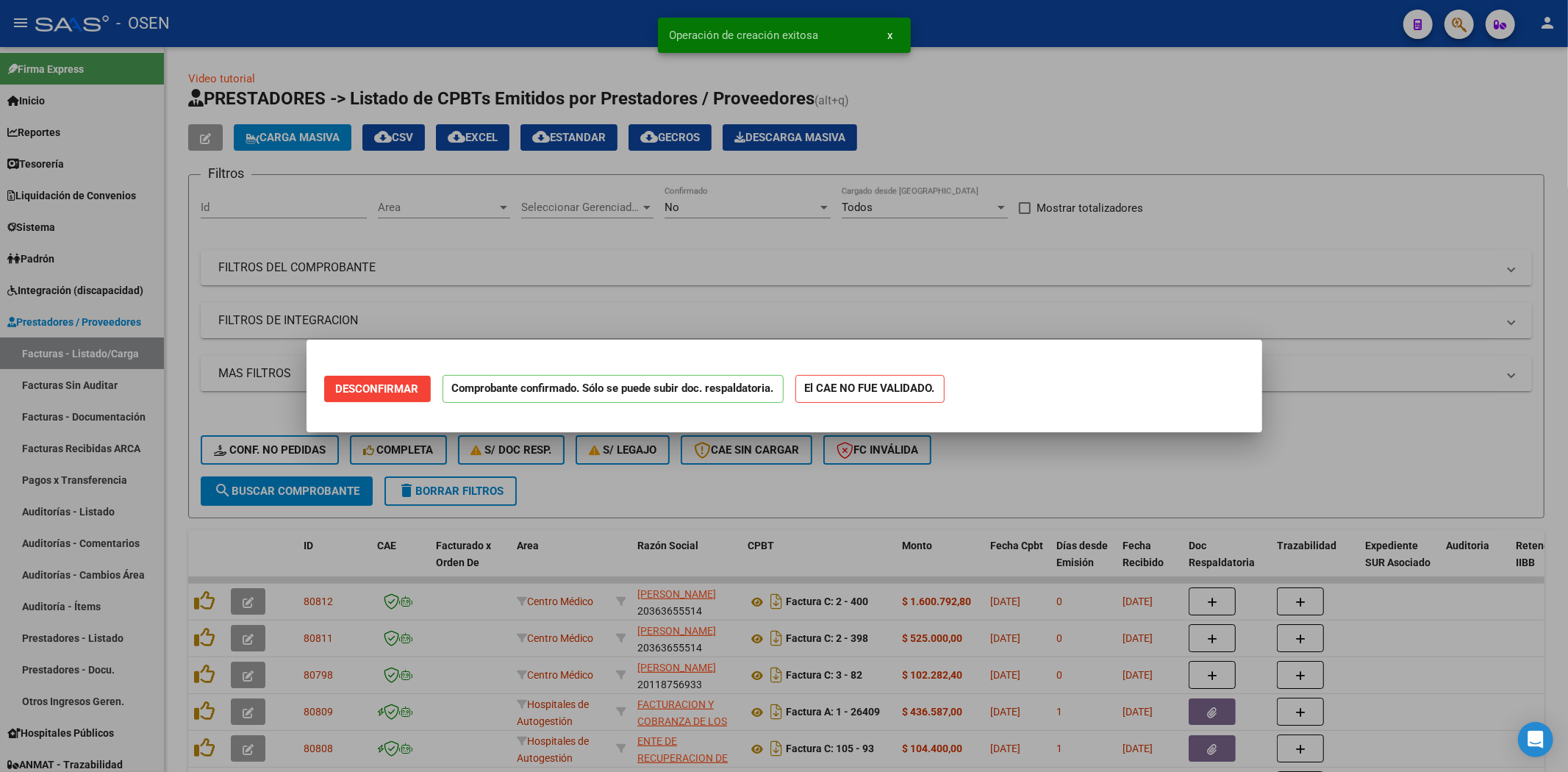
scroll to position [0, 0]
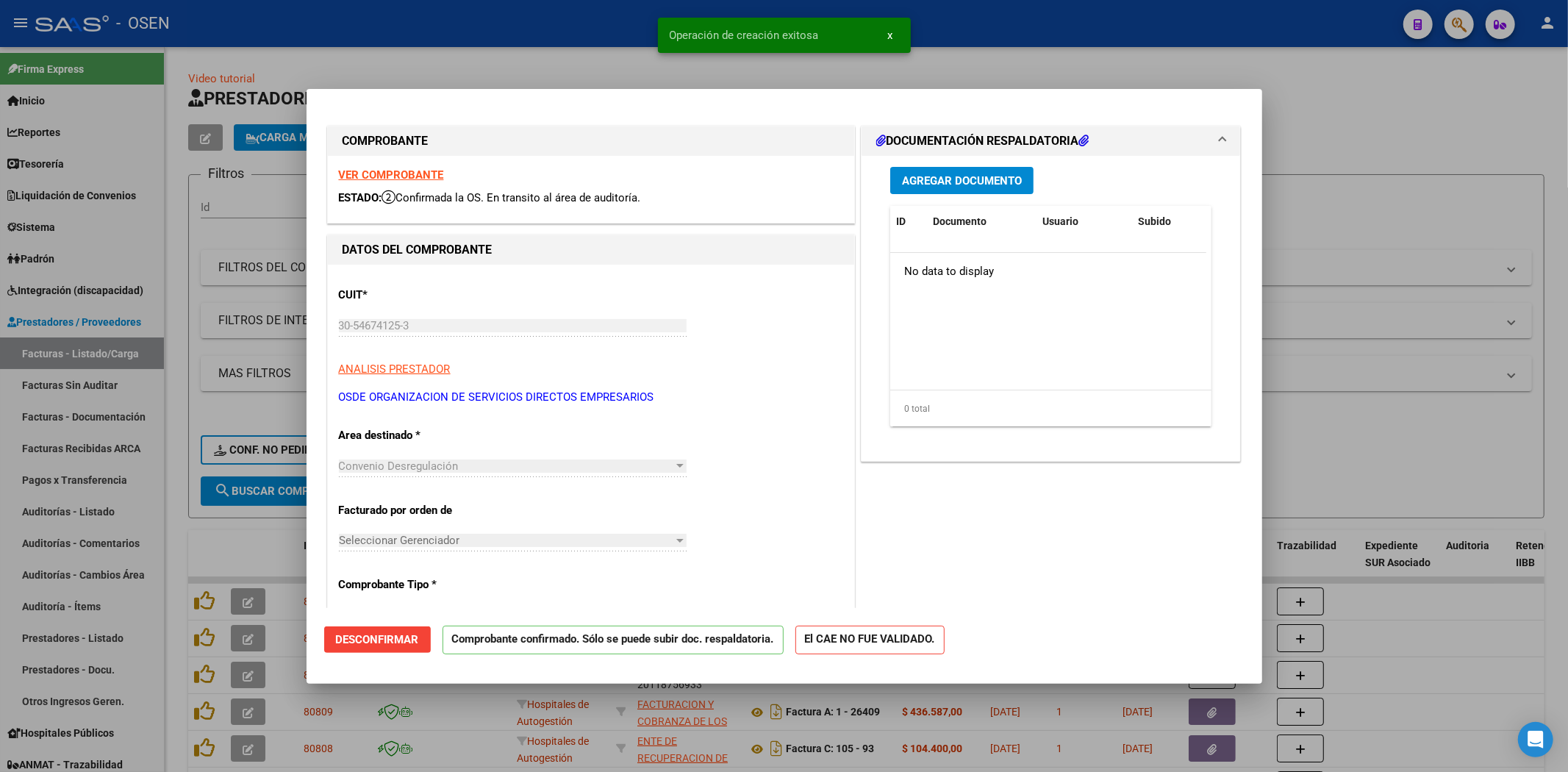
click at [226, 561] on div at bounding box center [784, 386] width 1568 height 772
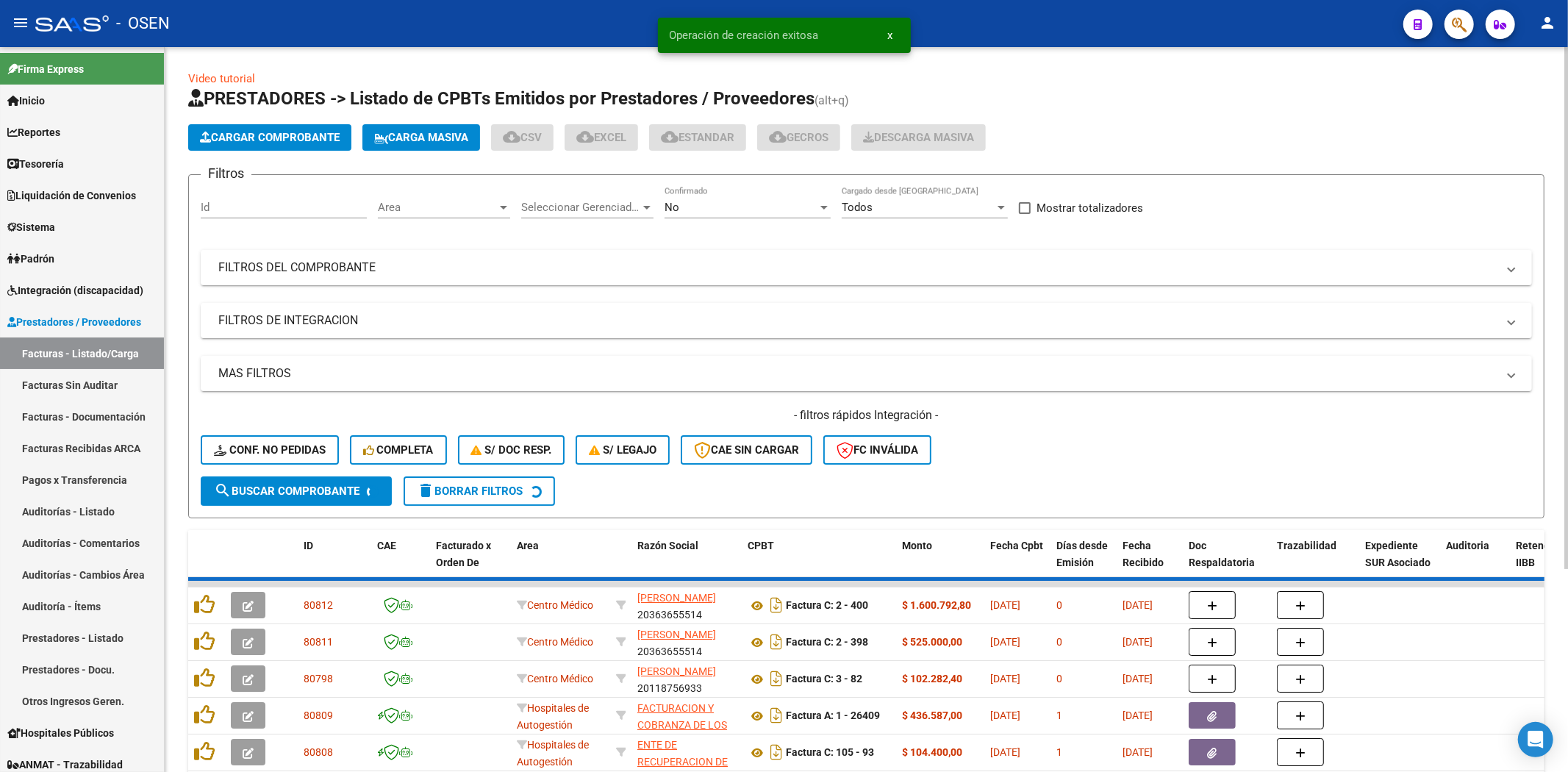
click at [294, 147] on button "Cargar Comprobante" at bounding box center [269, 137] width 163 height 26
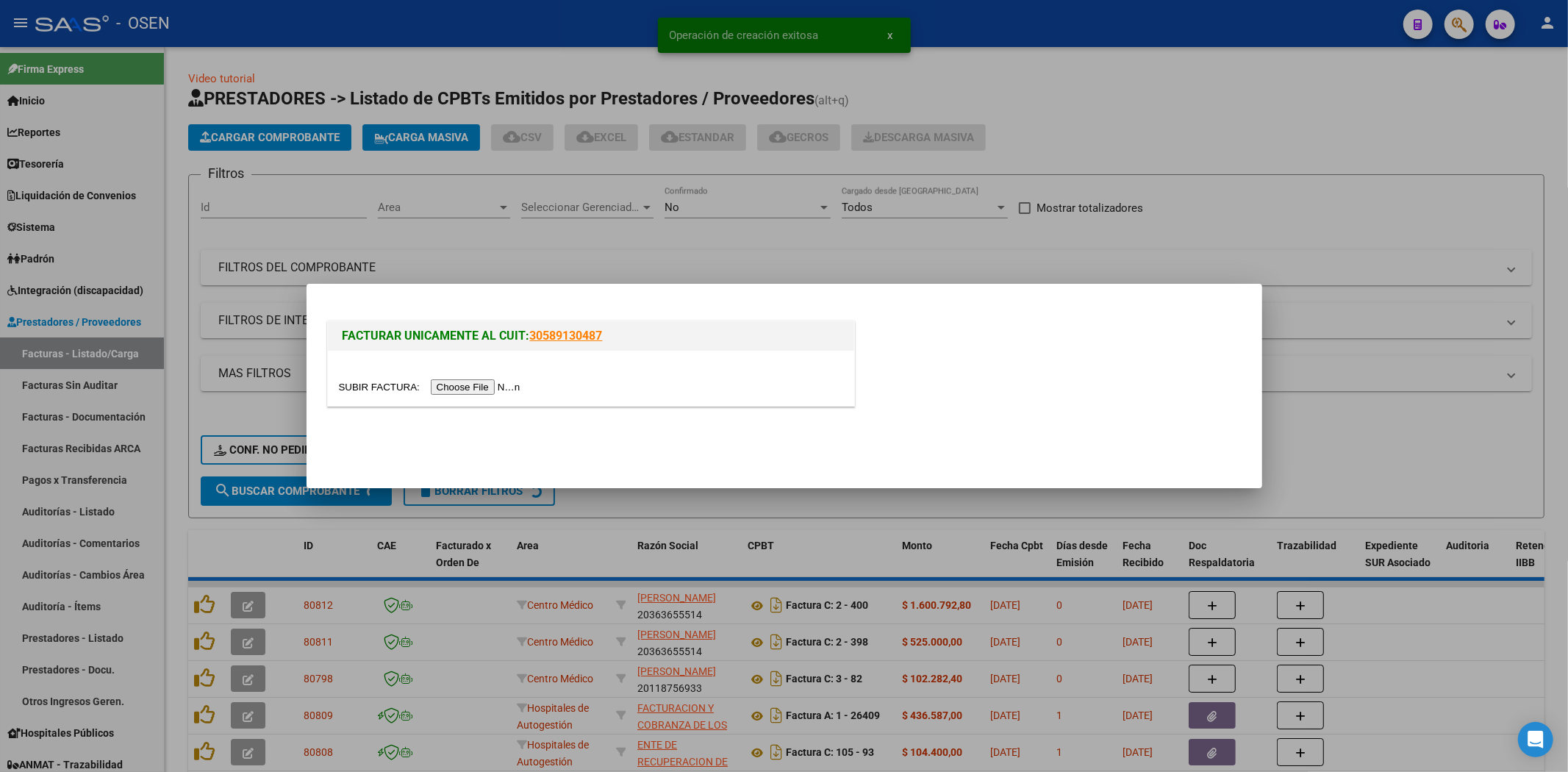
click at [474, 383] on input "file" at bounding box center [431, 387] width 186 height 15
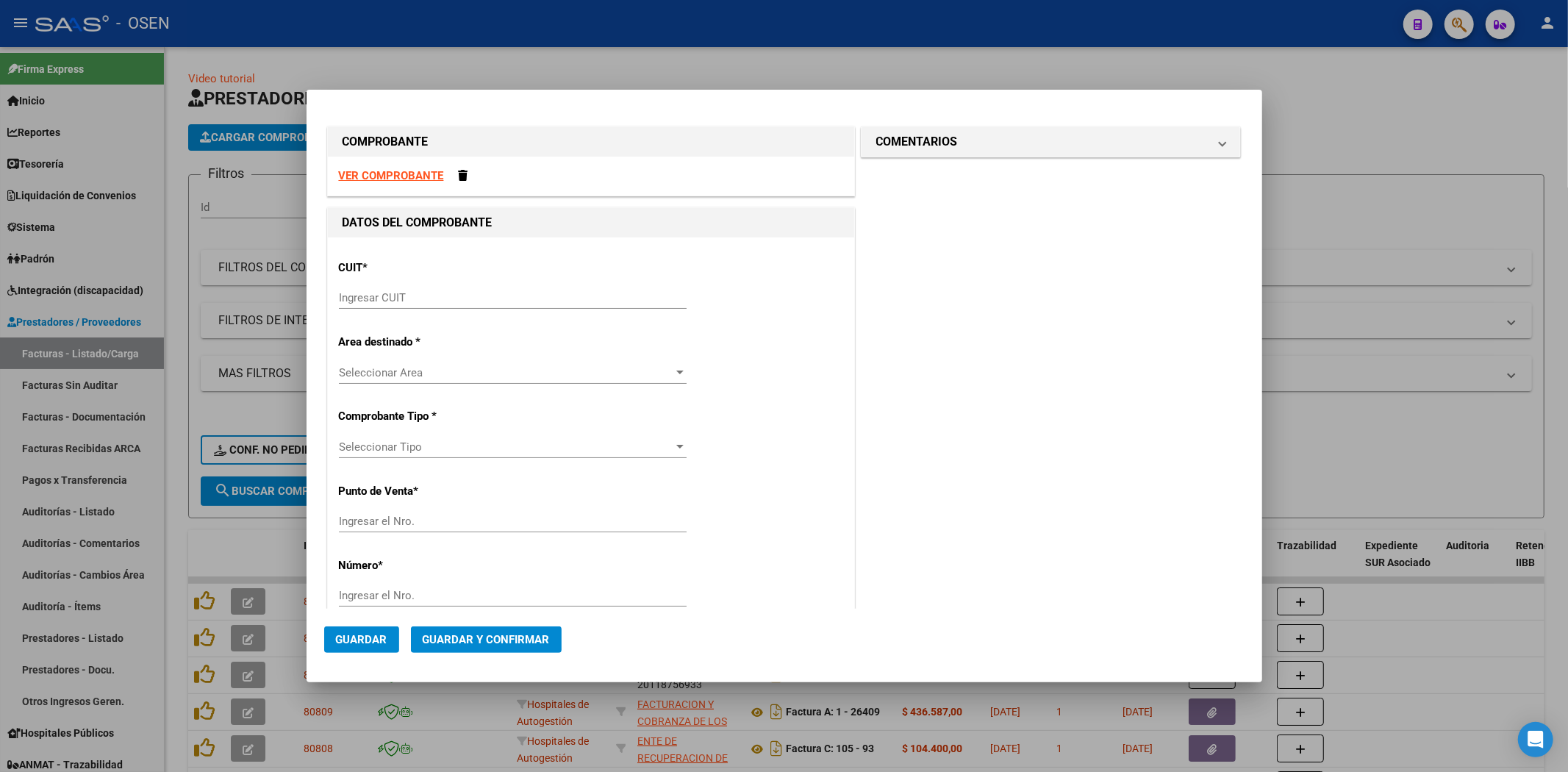
click at [425, 172] on strong "VER COMPROBANTE" at bounding box center [391, 175] width 105 height 14
drag, startPoint x: 192, startPoint y: 250, endPoint x: 354, endPoint y: 223, distance: 164.2
click at [243, 233] on div at bounding box center [784, 386] width 1568 height 772
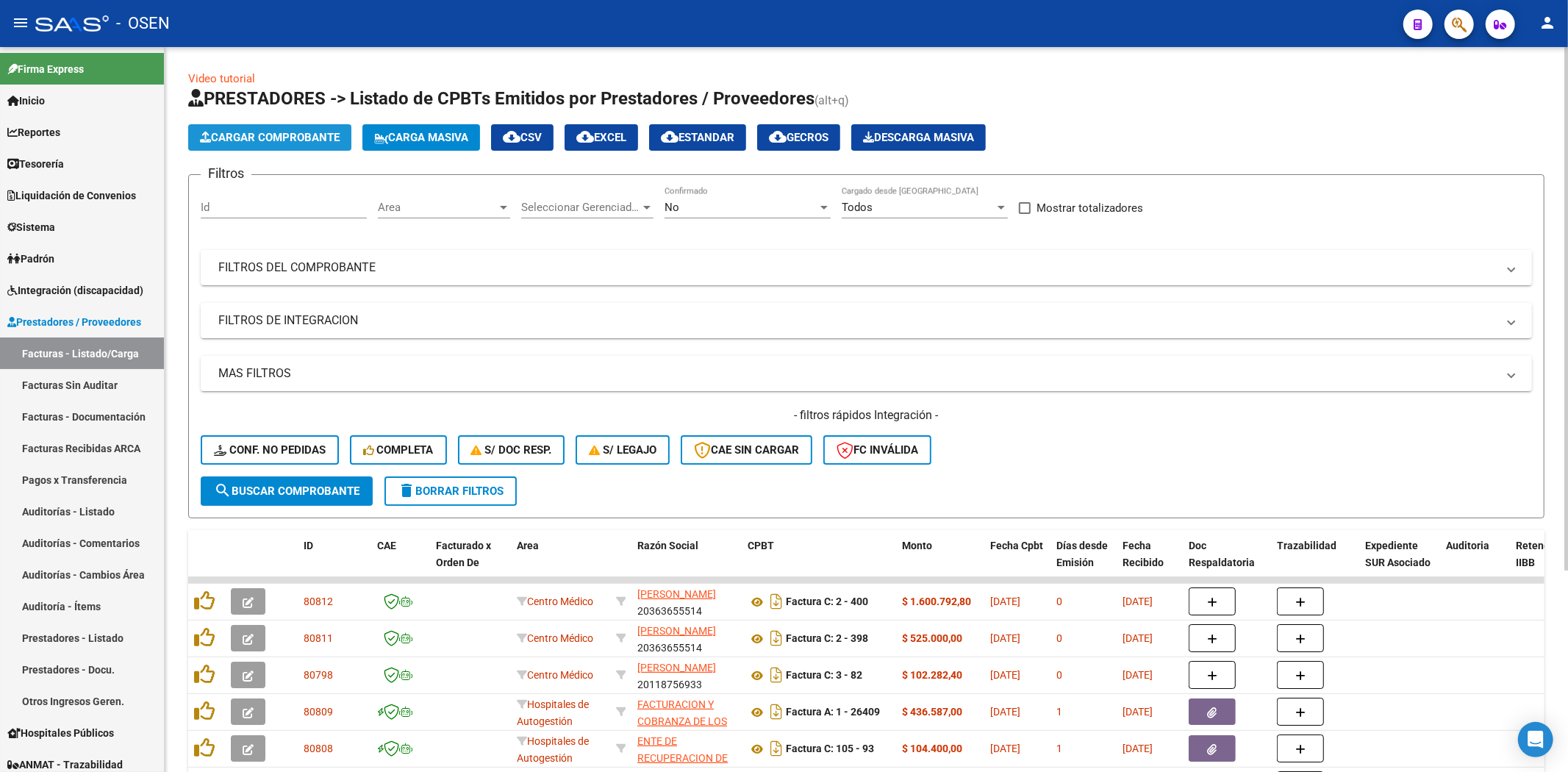
click at [255, 127] on button "Cargar Comprobante" at bounding box center [269, 137] width 163 height 26
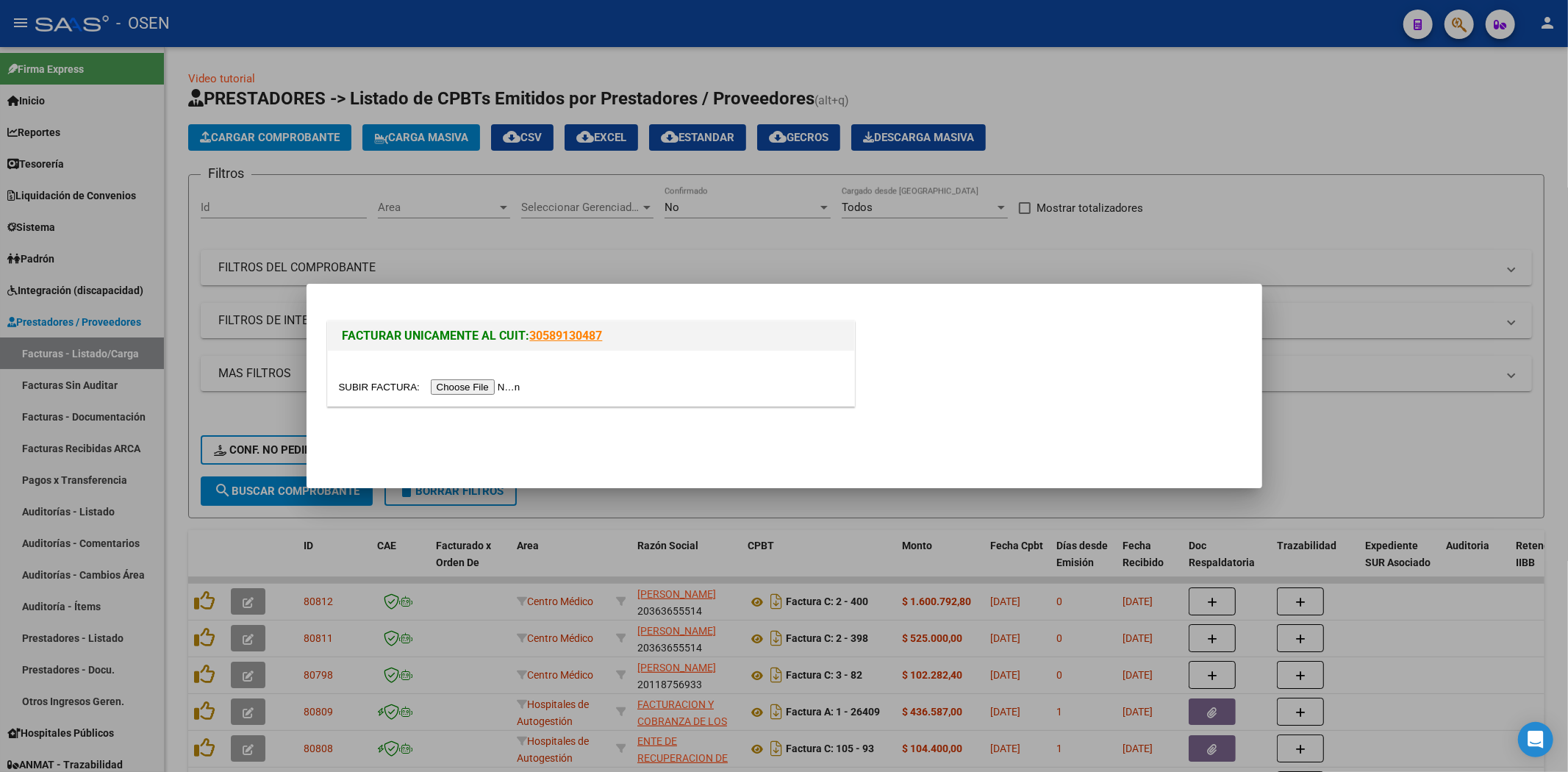
drag, startPoint x: 472, startPoint y: 401, endPoint x: 481, endPoint y: 392, distance: 12.7
click at [473, 401] on div at bounding box center [591, 378] width 526 height 55
click at [481, 392] on input "file" at bounding box center [431, 387] width 186 height 15
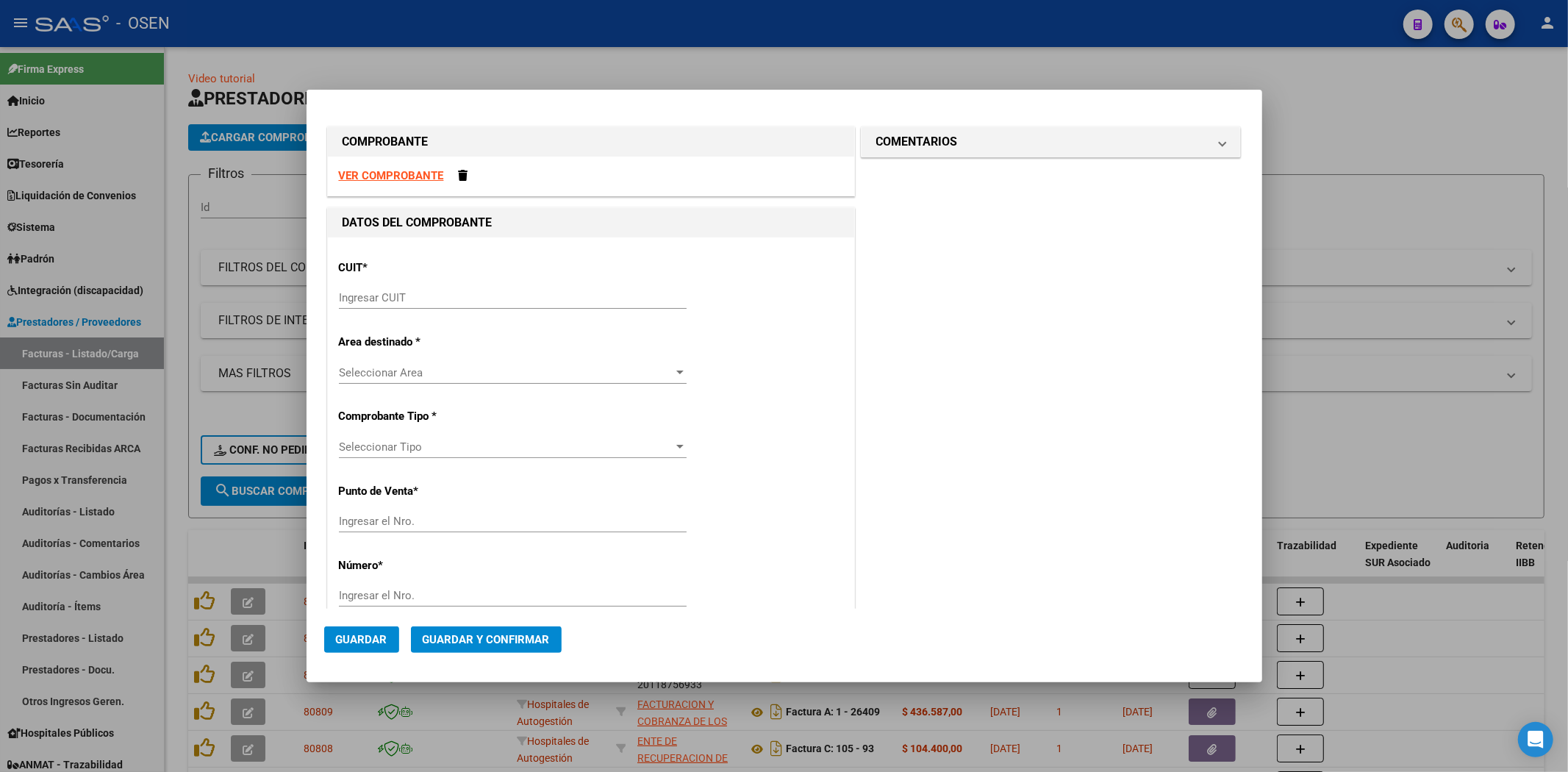
click at [415, 297] on input "Ingresar CUIT" at bounding box center [513, 297] width 348 height 14
paste input "30-71411433-2"
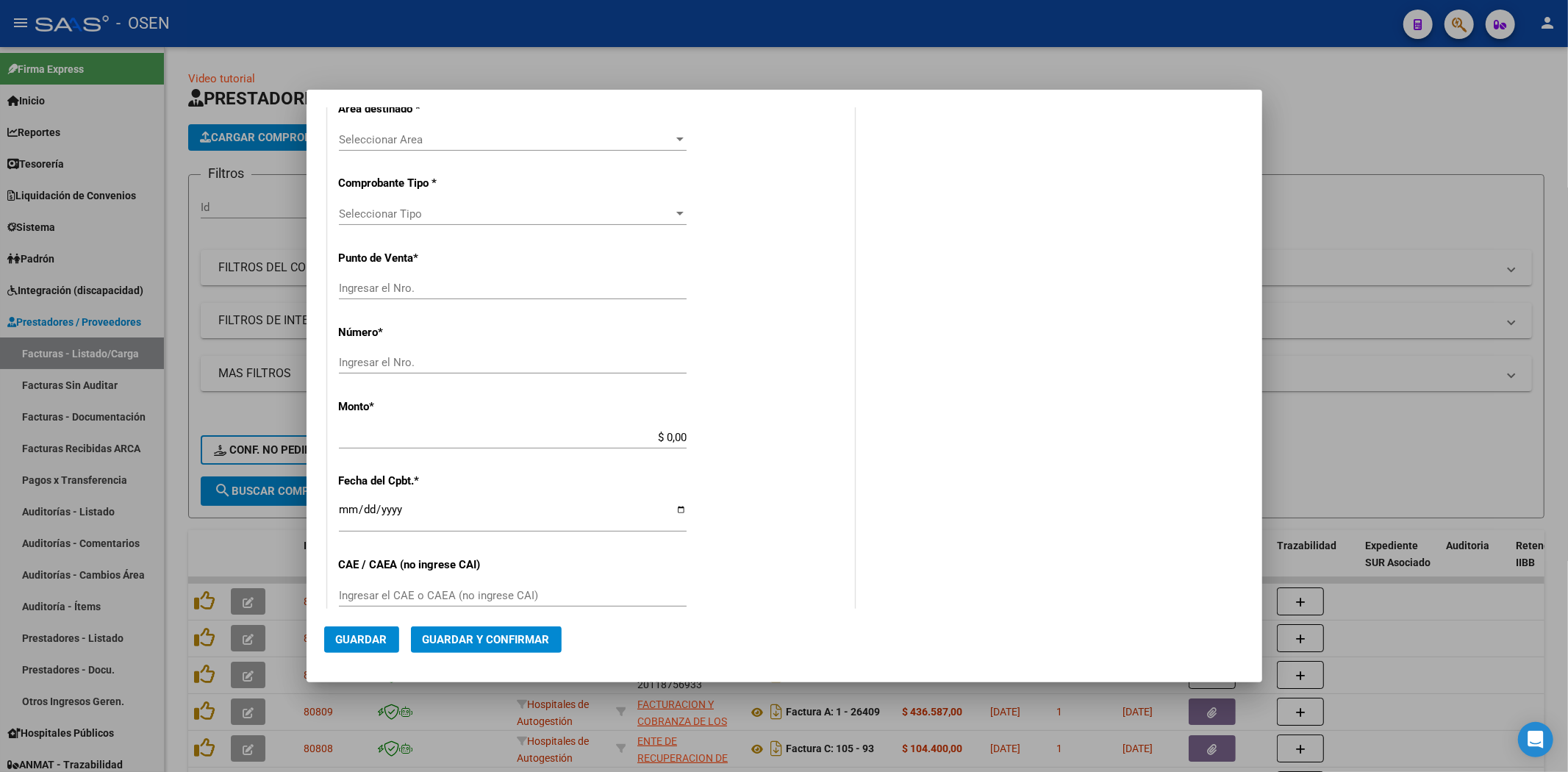
scroll to position [27, 0]
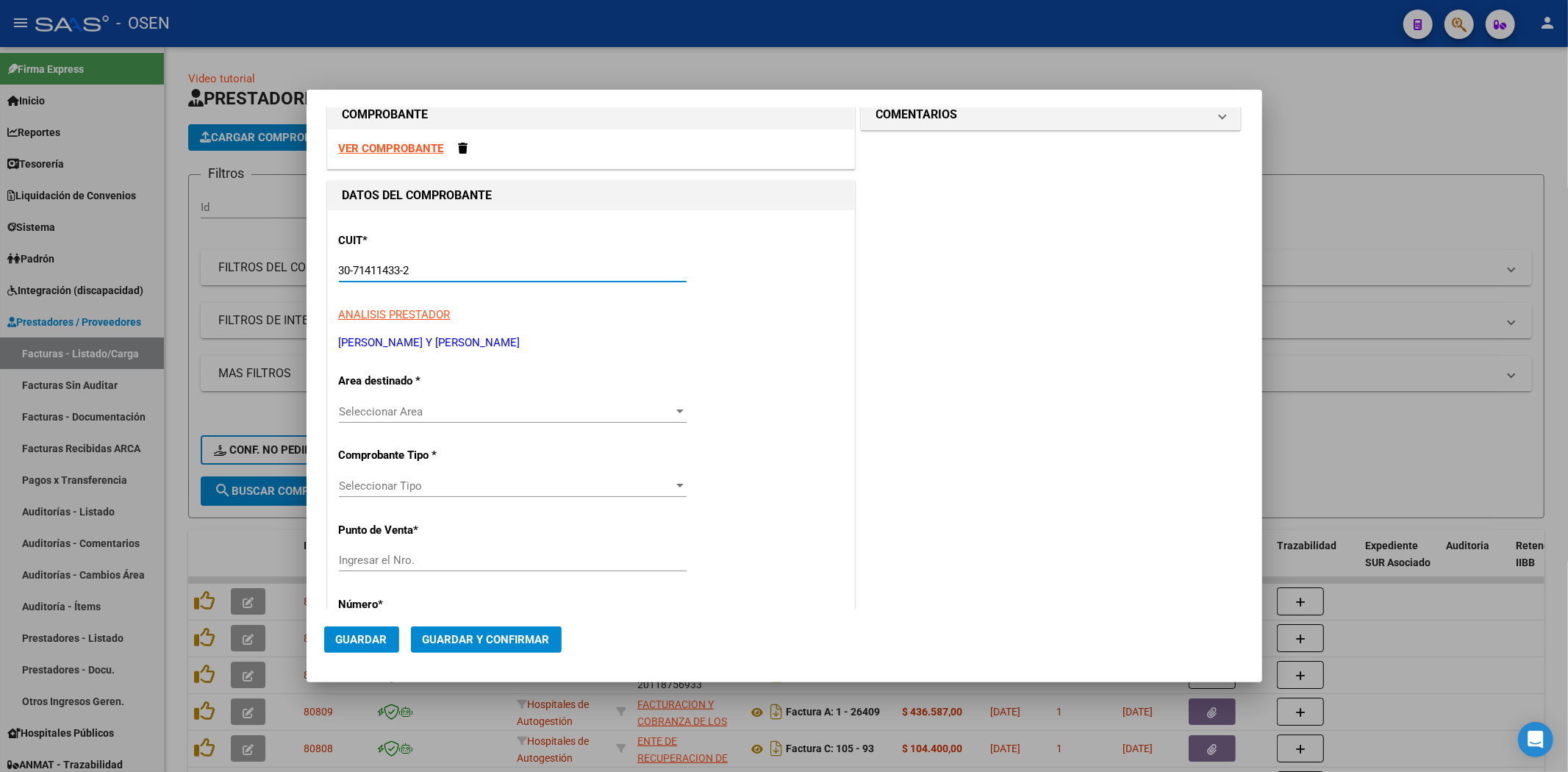
type input "30-71411433-2"
click at [442, 472] on div "CUIT * 30-71411433-2 Ingresar CUIT ANALISIS PRESTADOR GONZALEZ DIEGO A. Y FERRE…" at bounding box center [591, 732] width 526 height 1043
click at [453, 478] on div "Seleccionar Tipo Seleccionar Tipo" at bounding box center [513, 486] width 348 height 22
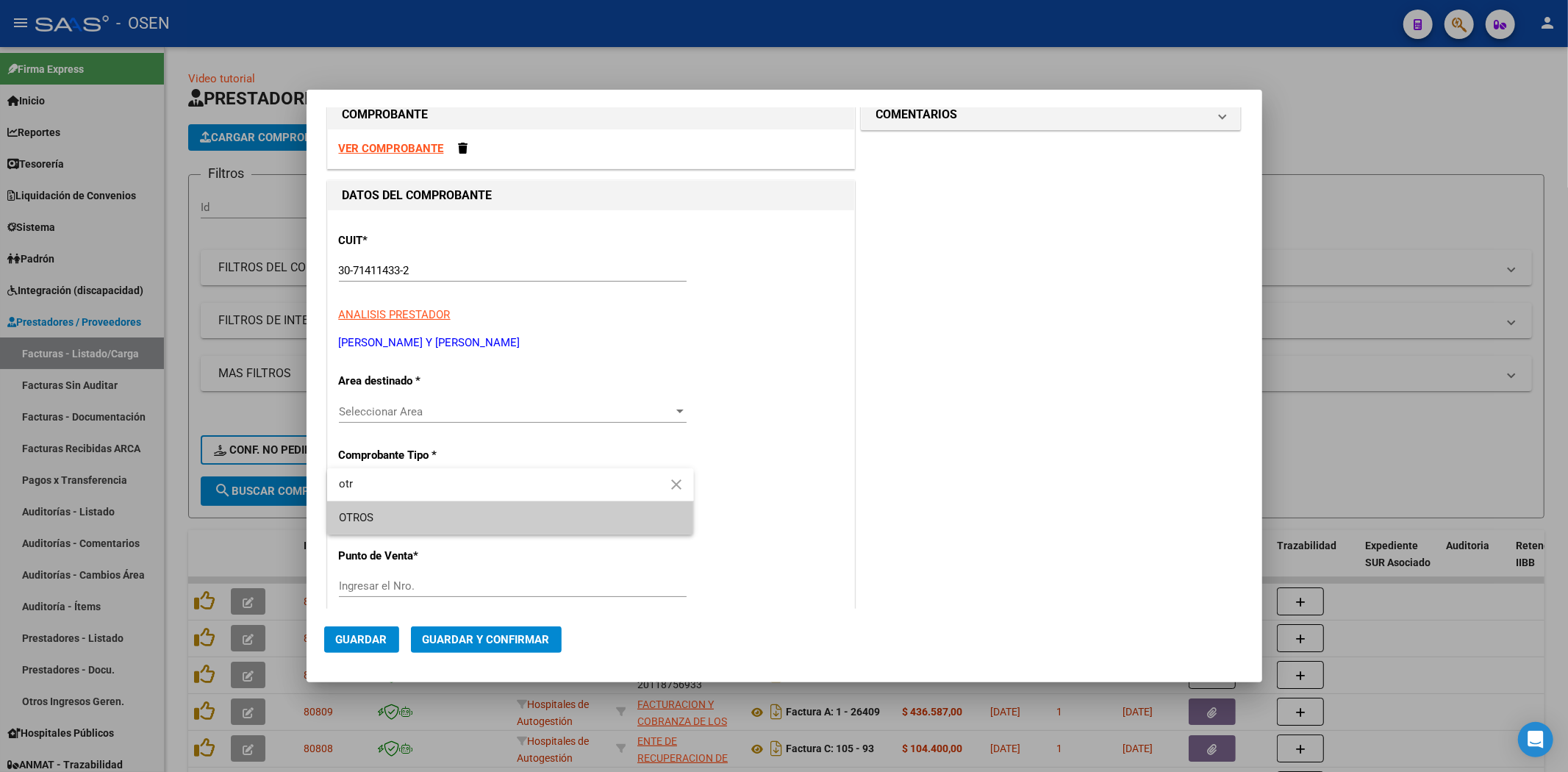
type input "otr"
click at [434, 512] on span "OTROS" at bounding box center [510, 518] width 344 height 33
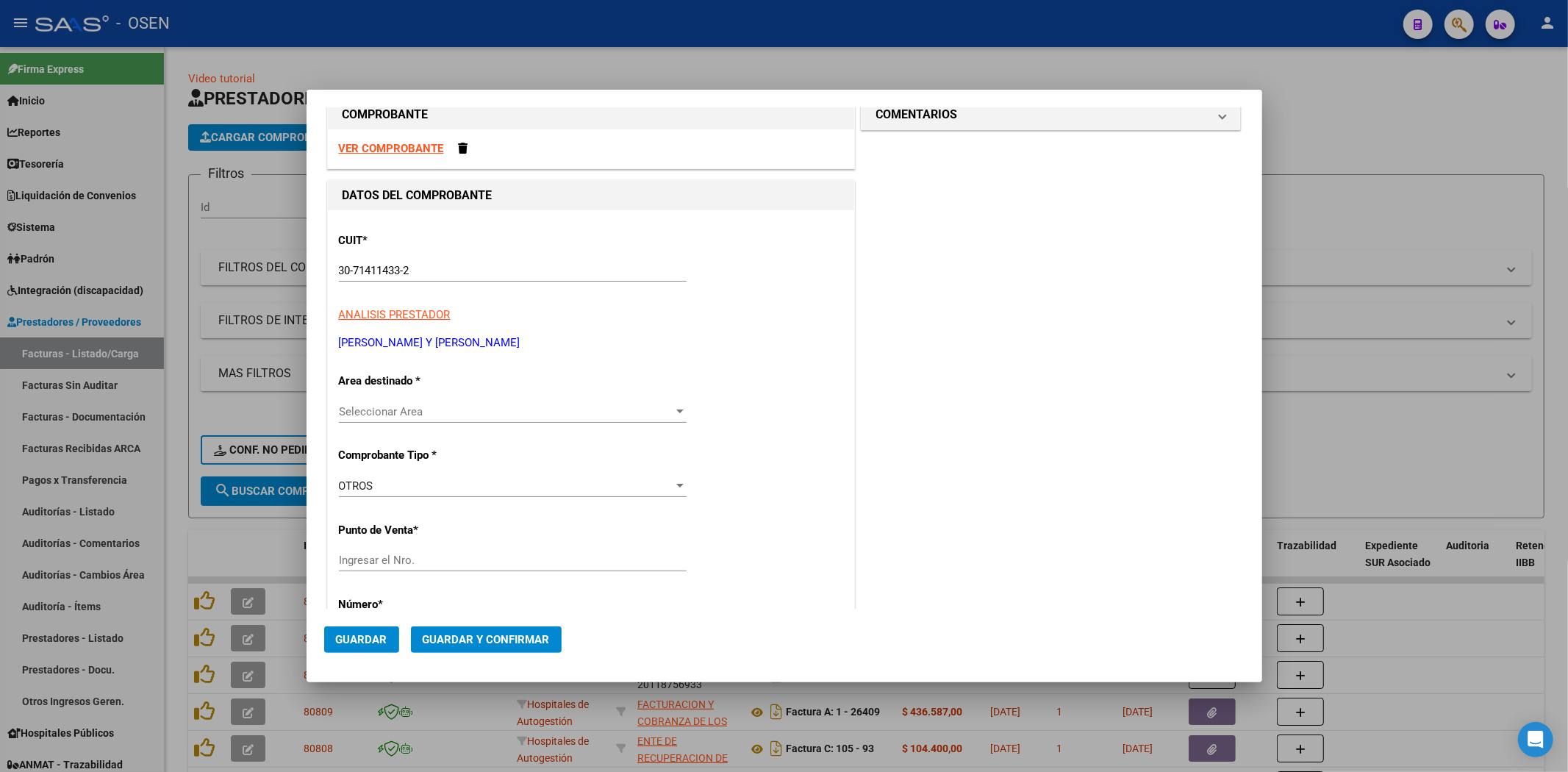
drag, startPoint x: 463, startPoint y: 273, endPoint x: 133, endPoint y: 275, distance: 330.0
click at [132, 275] on div "COMPROBANTE VER COMPROBANTE DATOS DEL COMPROBANTE CUIT * 30-71411433-2 Ingresar…" at bounding box center [784, 386] width 1568 height 772
paste input "54674125-3"
type input "30-54674125-3"
type input "1"
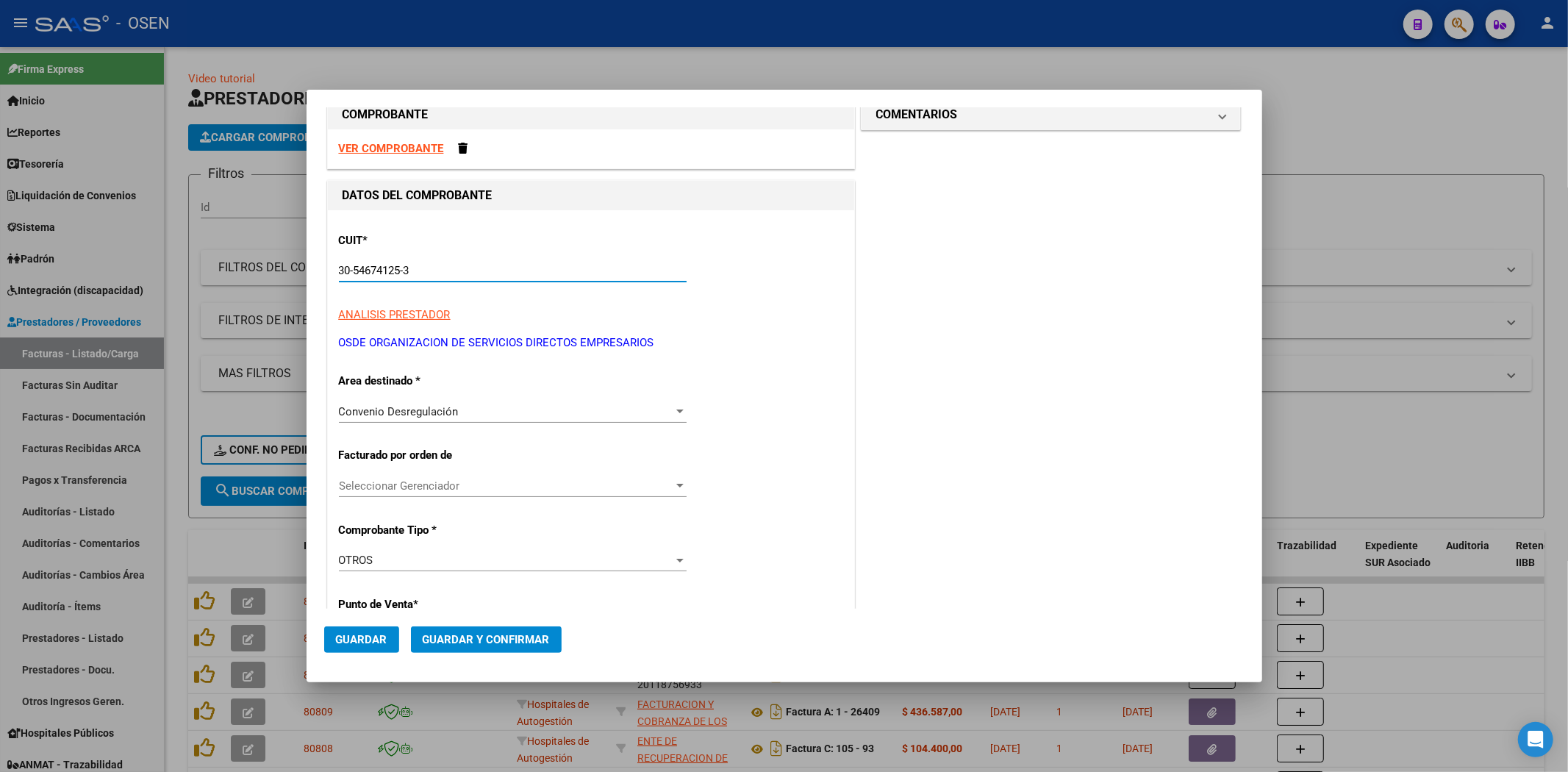
scroll to position [299, 0]
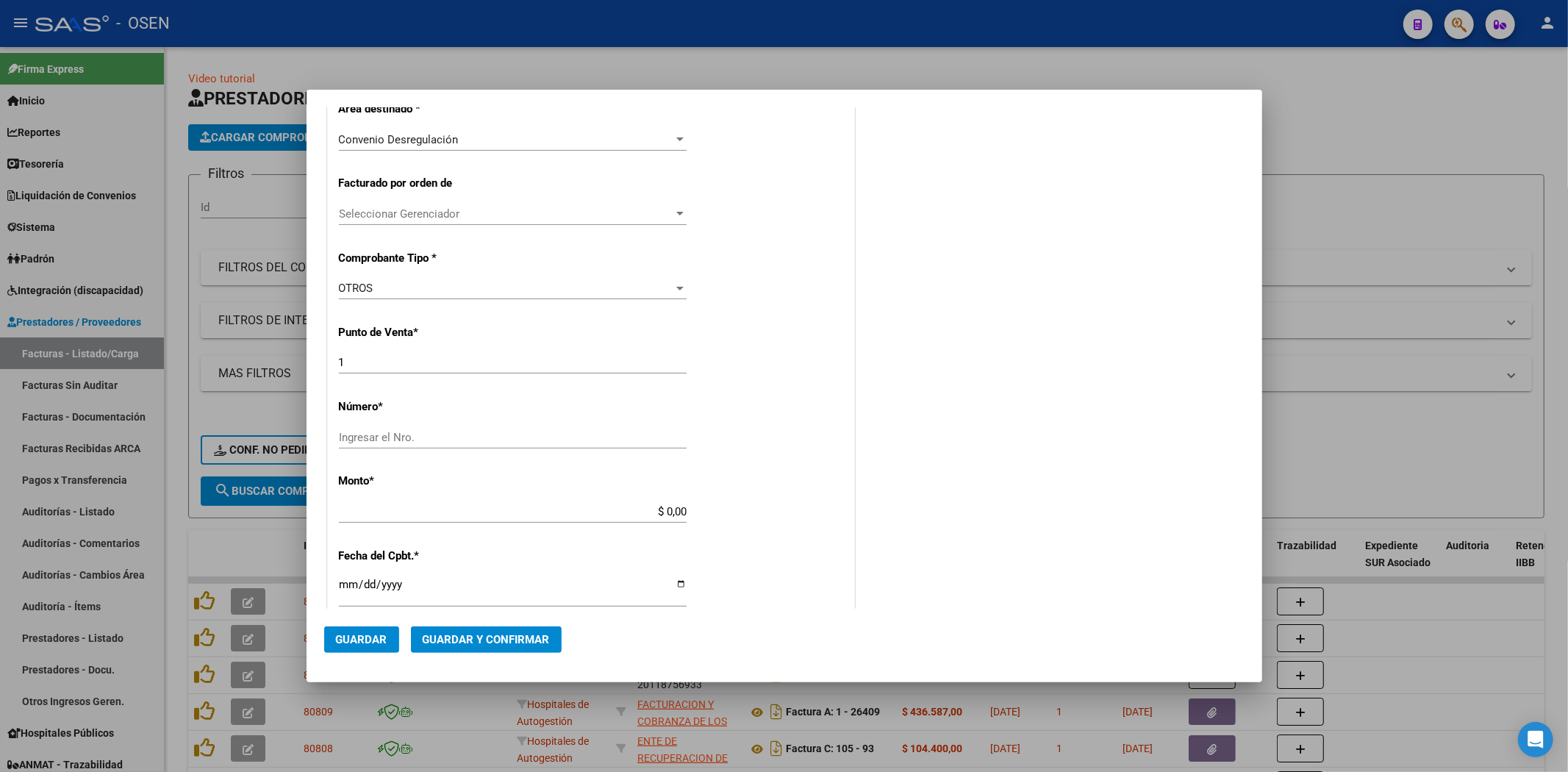
type input "30-54674125-3"
click at [431, 431] on input "Ingresar el Nro." at bounding box center [513, 437] width 348 height 14
type input "0610252"
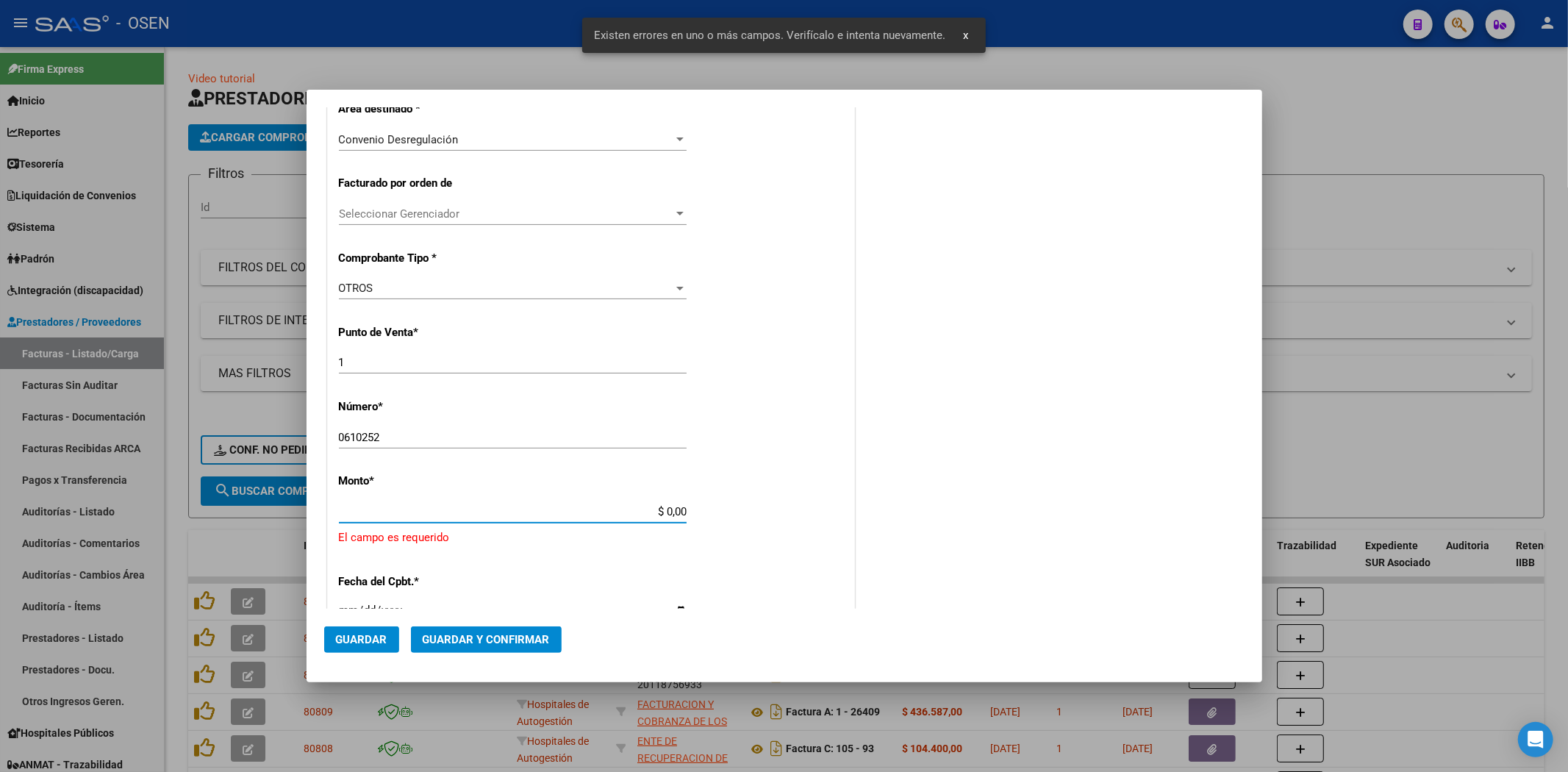
scroll to position [446, 0]
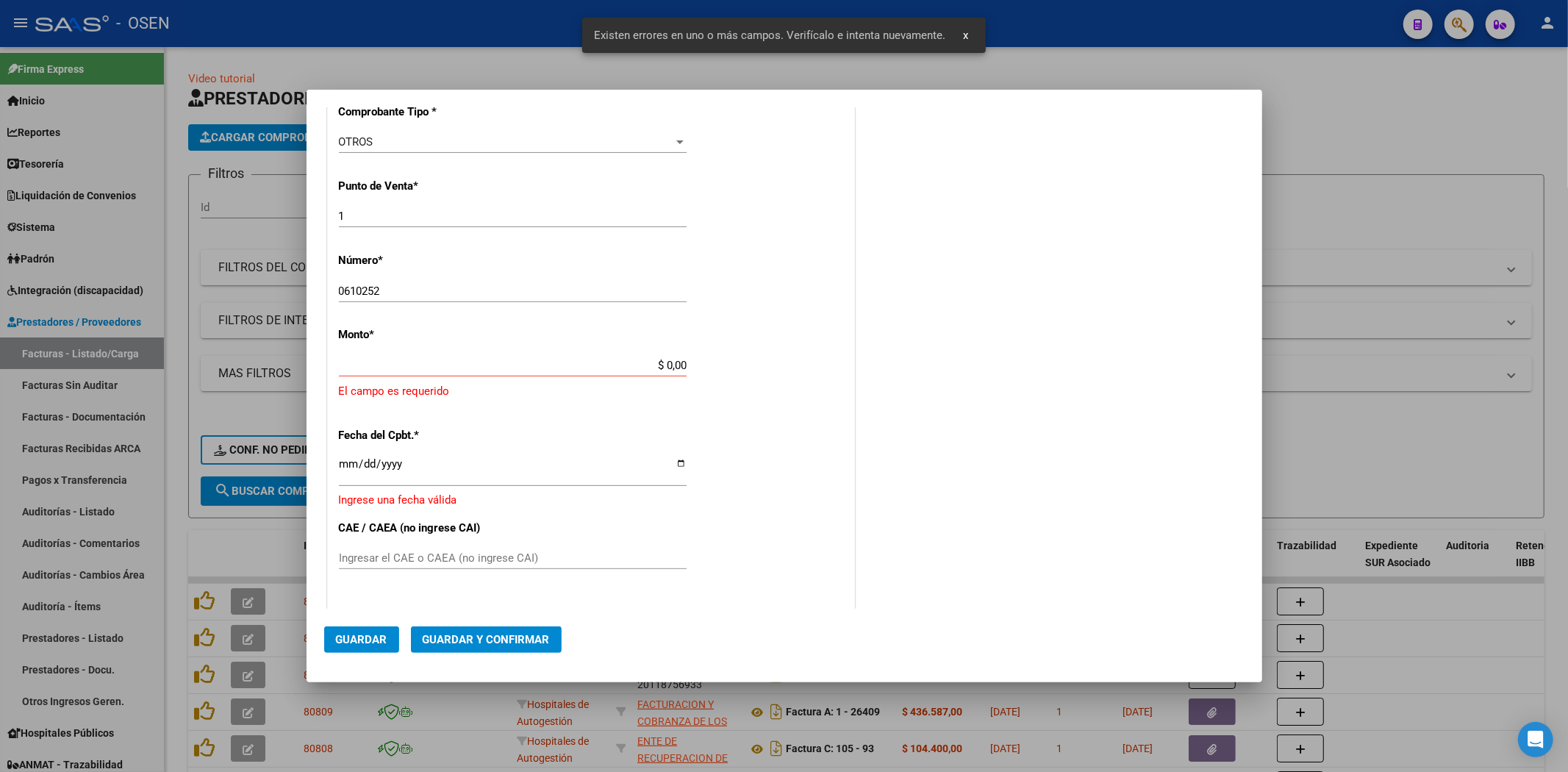
drag, startPoint x: 611, startPoint y: 351, endPoint x: 626, endPoint y: 370, distance: 24.2
click at [611, 351] on div "CUIT * 30-54674125-3 Ingresar CUIT ANALISIS PRESTADOR OSDE ORGANIZACION DE SERV…" at bounding box center [591, 368] width 526 height 1152
drag, startPoint x: 636, startPoint y: 363, endPoint x: 705, endPoint y: 366, distance: 69.1
click at [705, 366] on div "CUIT * 30-54674125-3 Ingresar CUIT ANALISIS PRESTADOR OSDE ORGANIZACION DE SERV…" at bounding box center [591, 368] width 526 height 1152
paste input "30546741253"
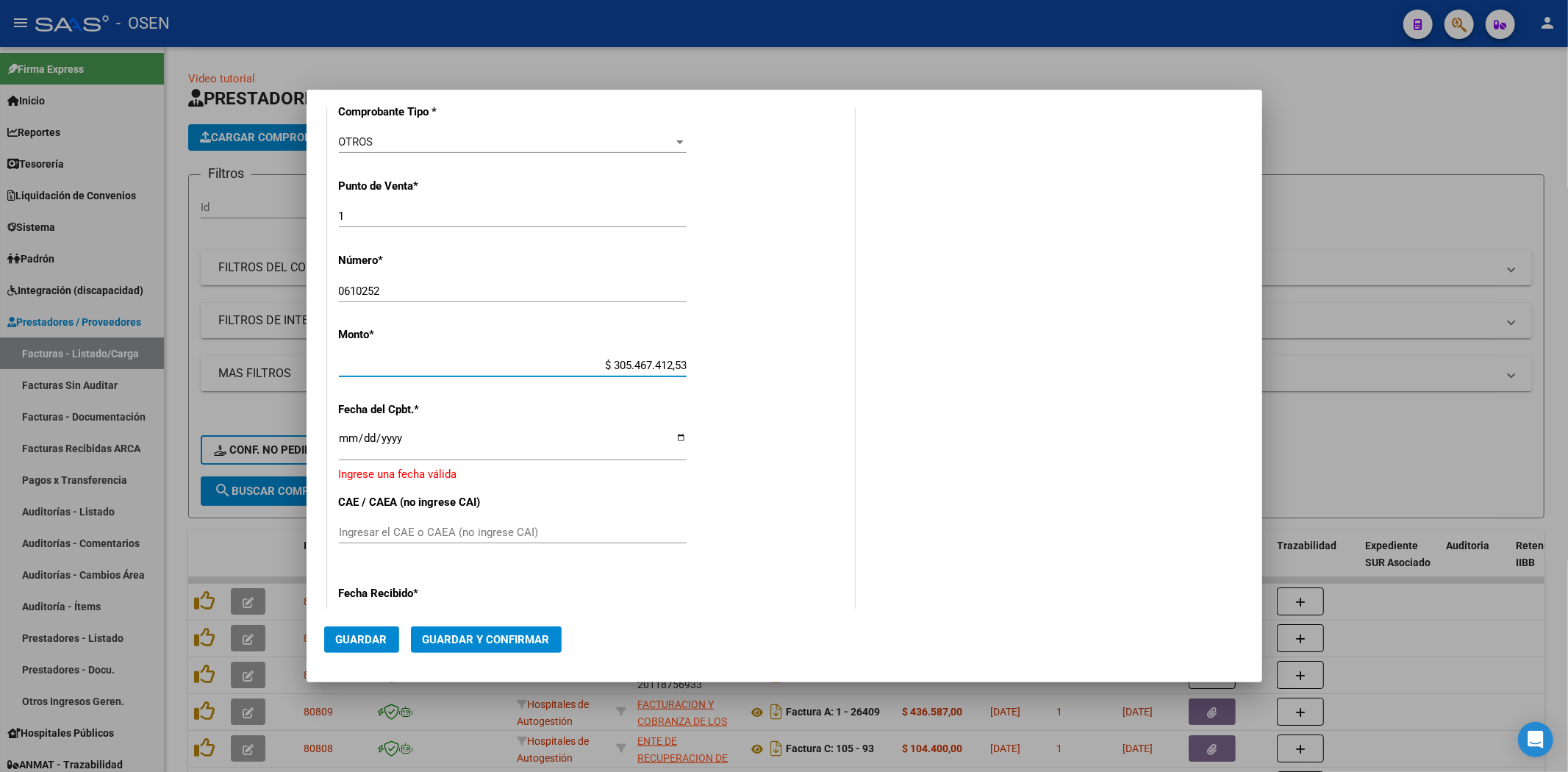
drag, startPoint x: 574, startPoint y: 368, endPoint x: 776, endPoint y: 372, distance: 202.0
click at [776, 372] on div "CUIT * 30-54674125-3 Ingresar CUIT ANALISIS PRESTADOR OSDE ORGANIZACION DE SERV…" at bounding box center [591, 355] width 526 height 1126
type input "$ 798.740,00"
click at [345, 445] on input "Ingresar la fecha" at bounding box center [513, 444] width 348 height 24
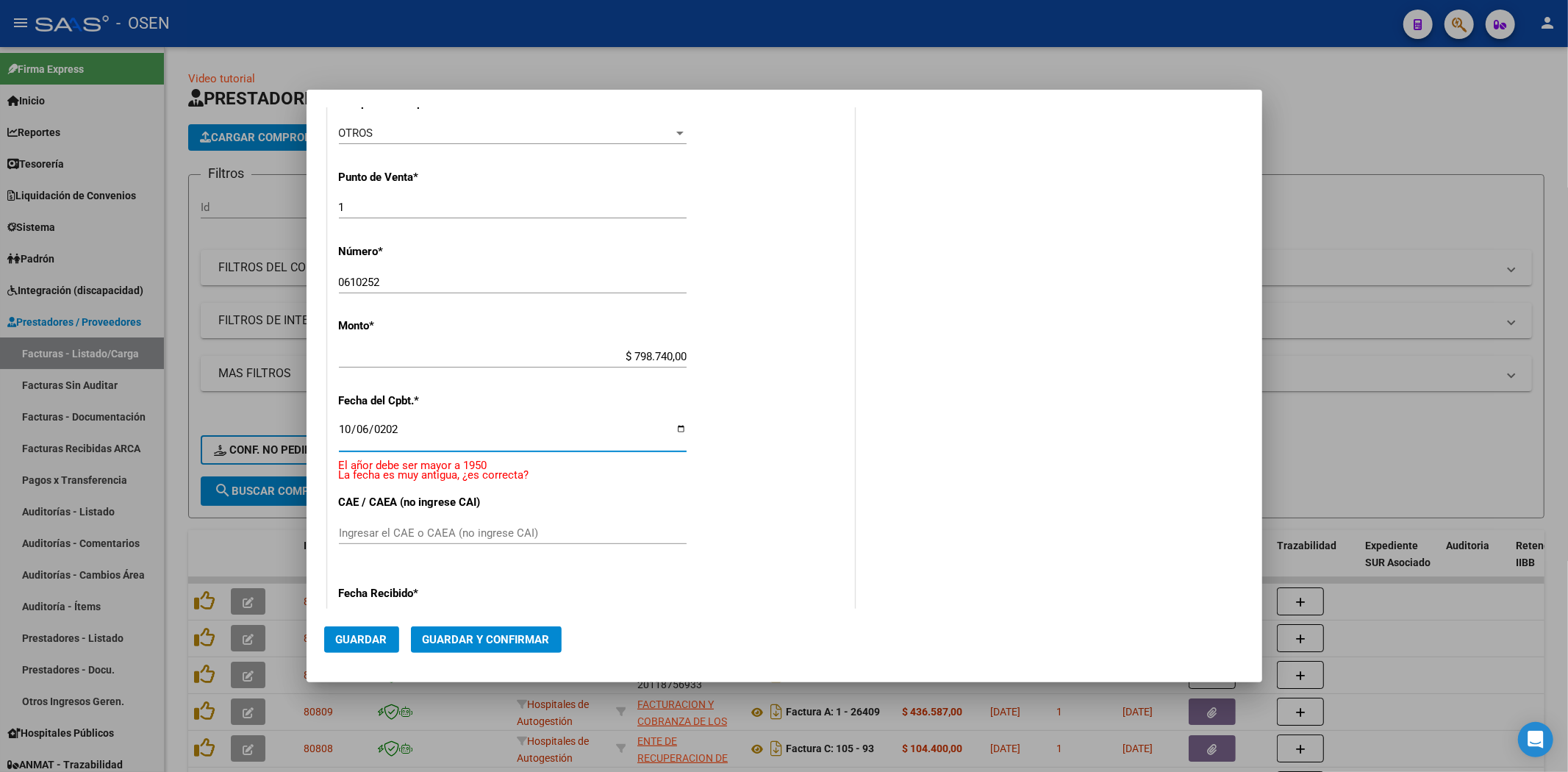
type input "2025-10-06"
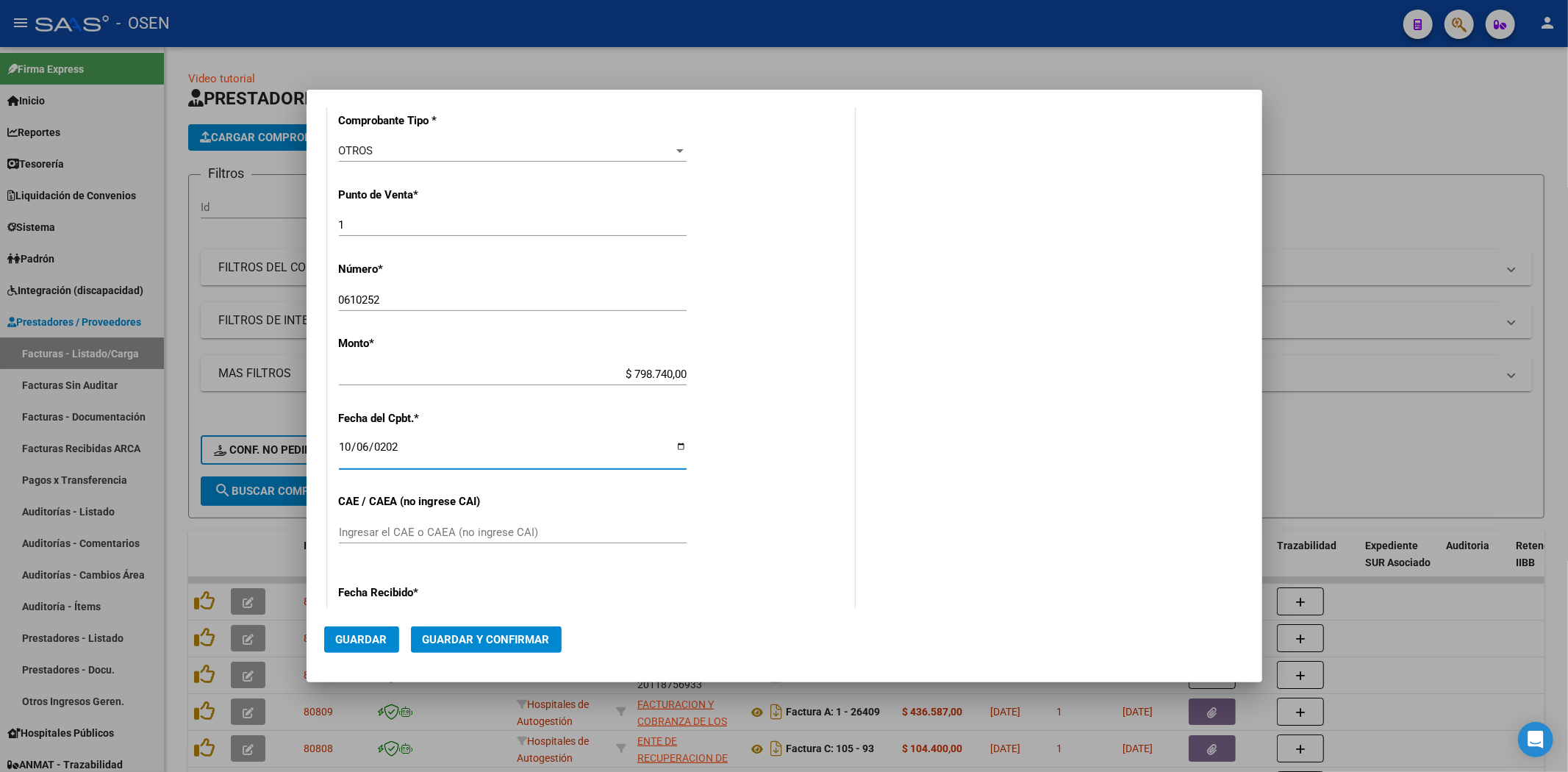
click at [509, 646] on button "Guardar y Confirmar" at bounding box center [485, 640] width 151 height 26
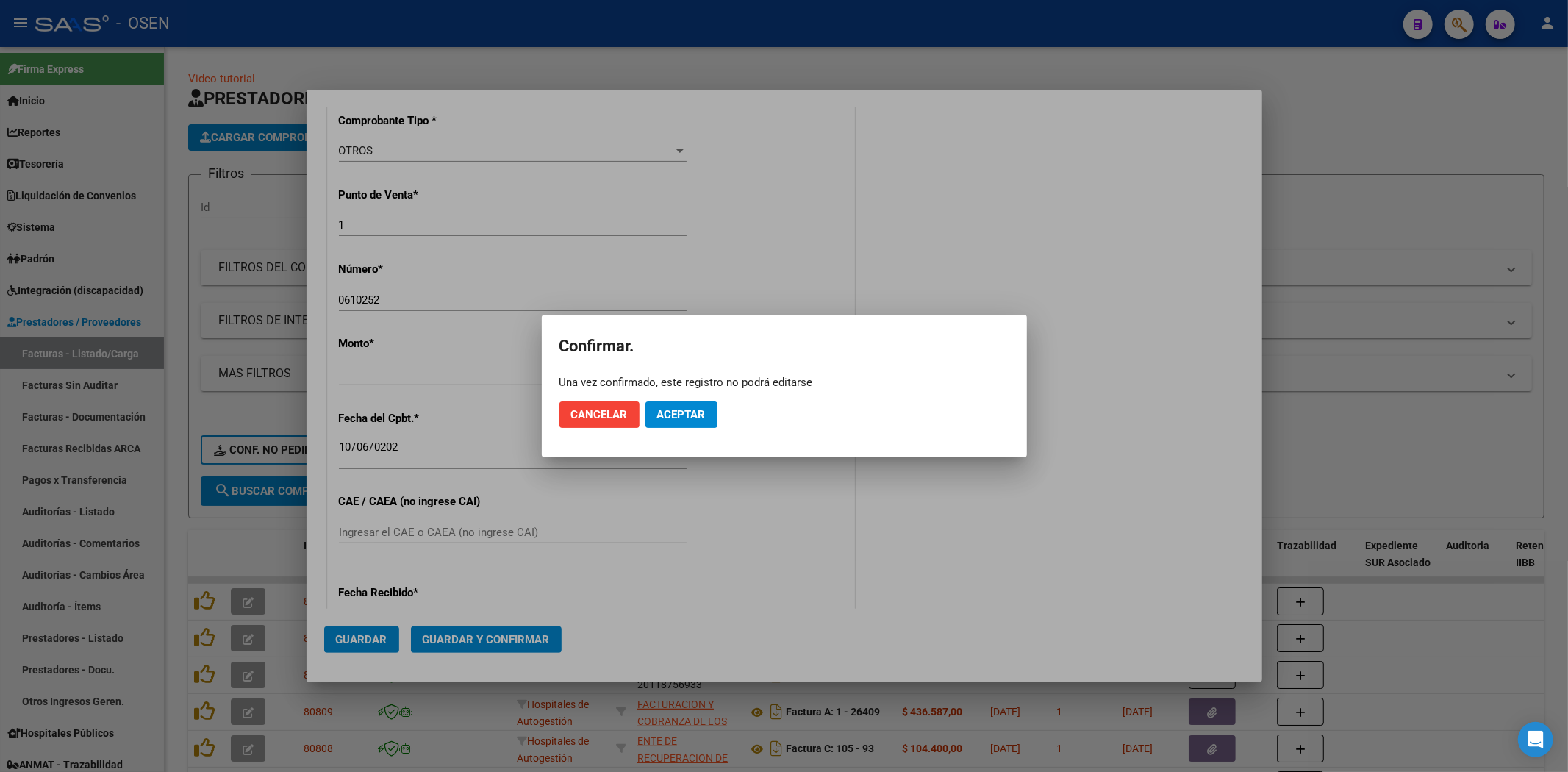
click at [694, 399] on mat-dialog-actions "Cancelar Aceptar" at bounding box center [784, 415] width 450 height 50
click at [699, 425] on button "Aceptar" at bounding box center [682, 414] width 72 height 26
click at [717, 415] on span "Guardar igualmente." at bounding box center [719, 415] width 124 height 14
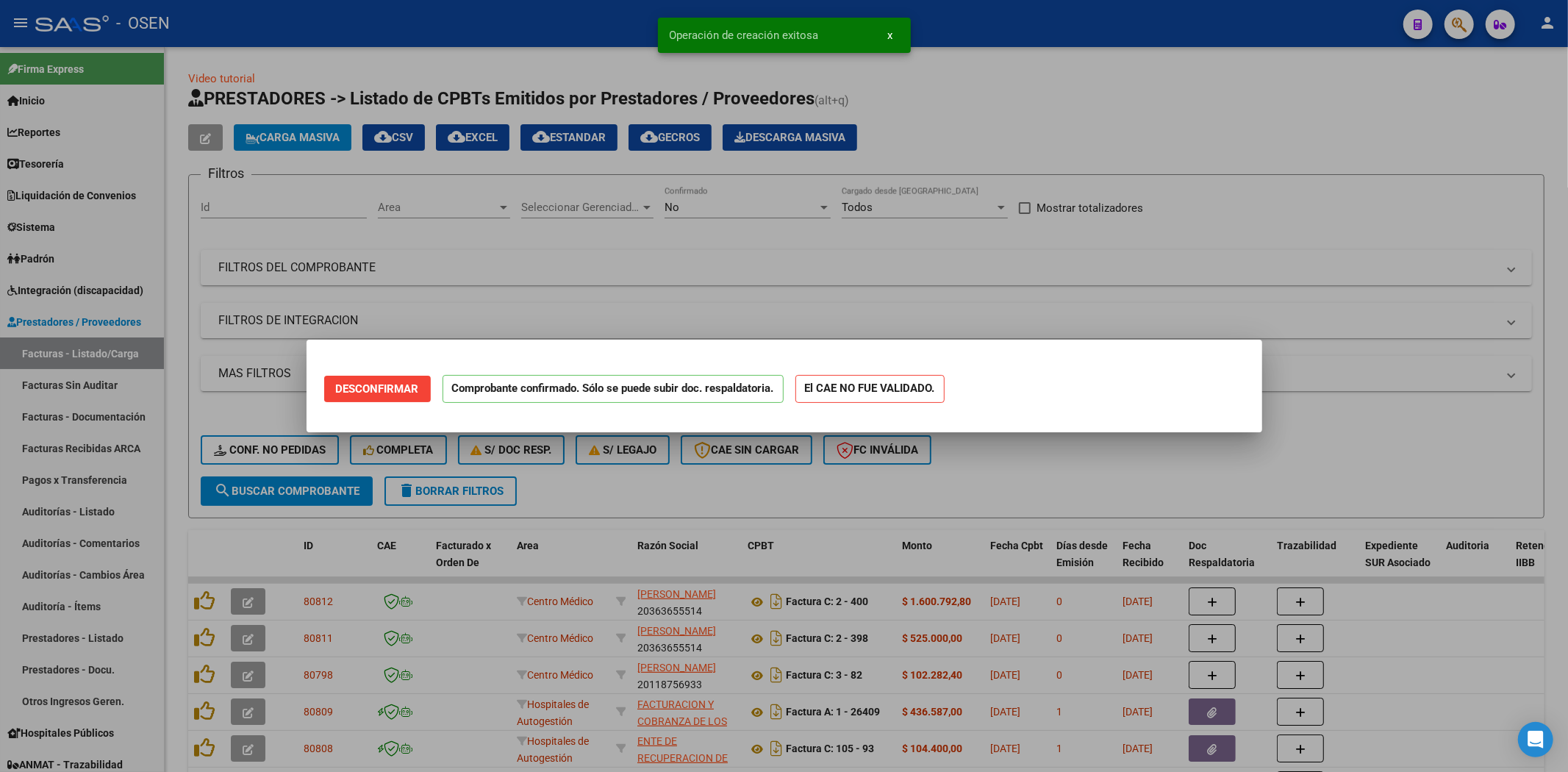
scroll to position [0, 0]
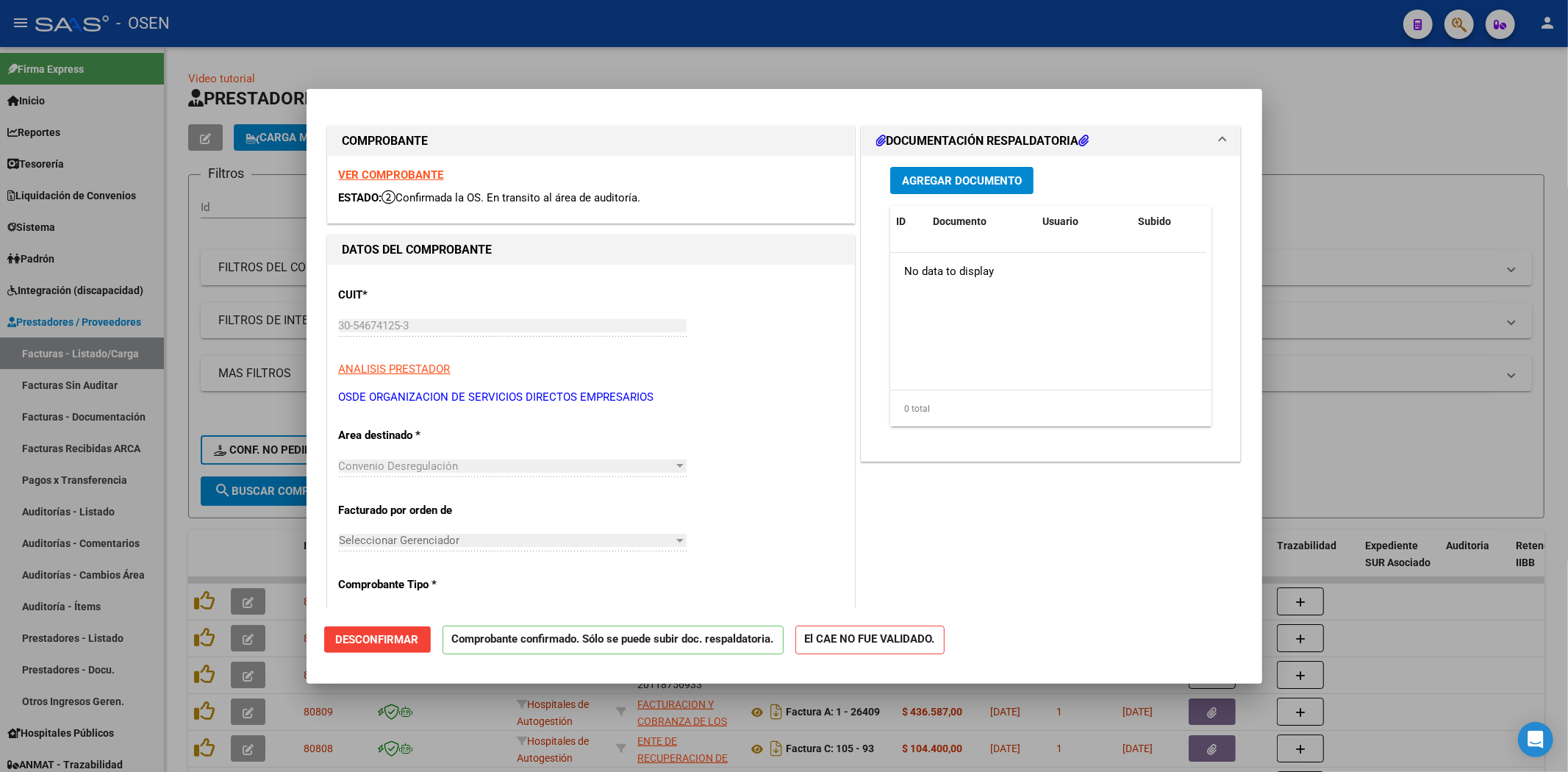
click at [257, 562] on div at bounding box center [784, 386] width 1568 height 772
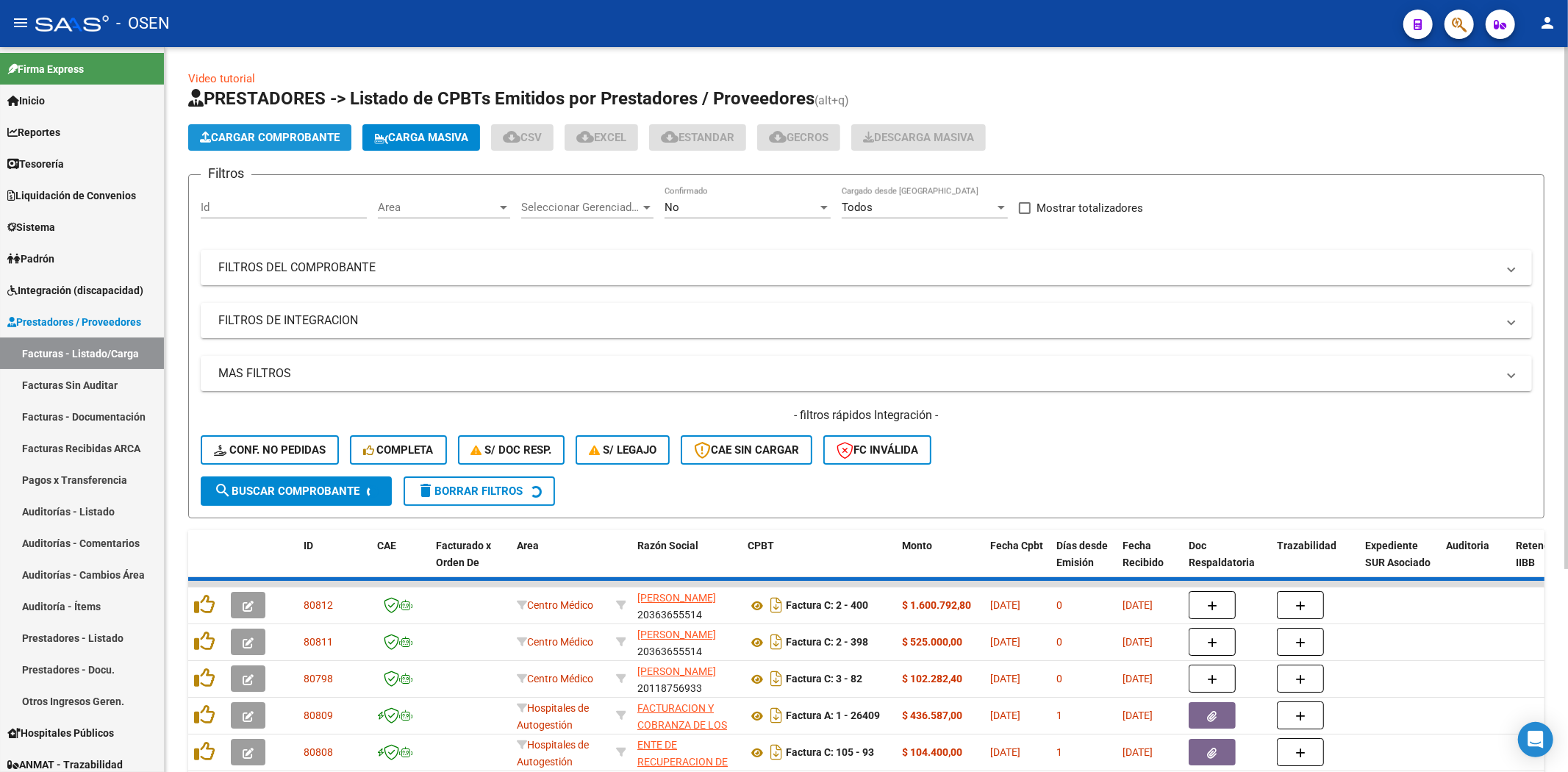
click at [283, 135] on span "Cargar Comprobante" at bounding box center [269, 137] width 140 height 14
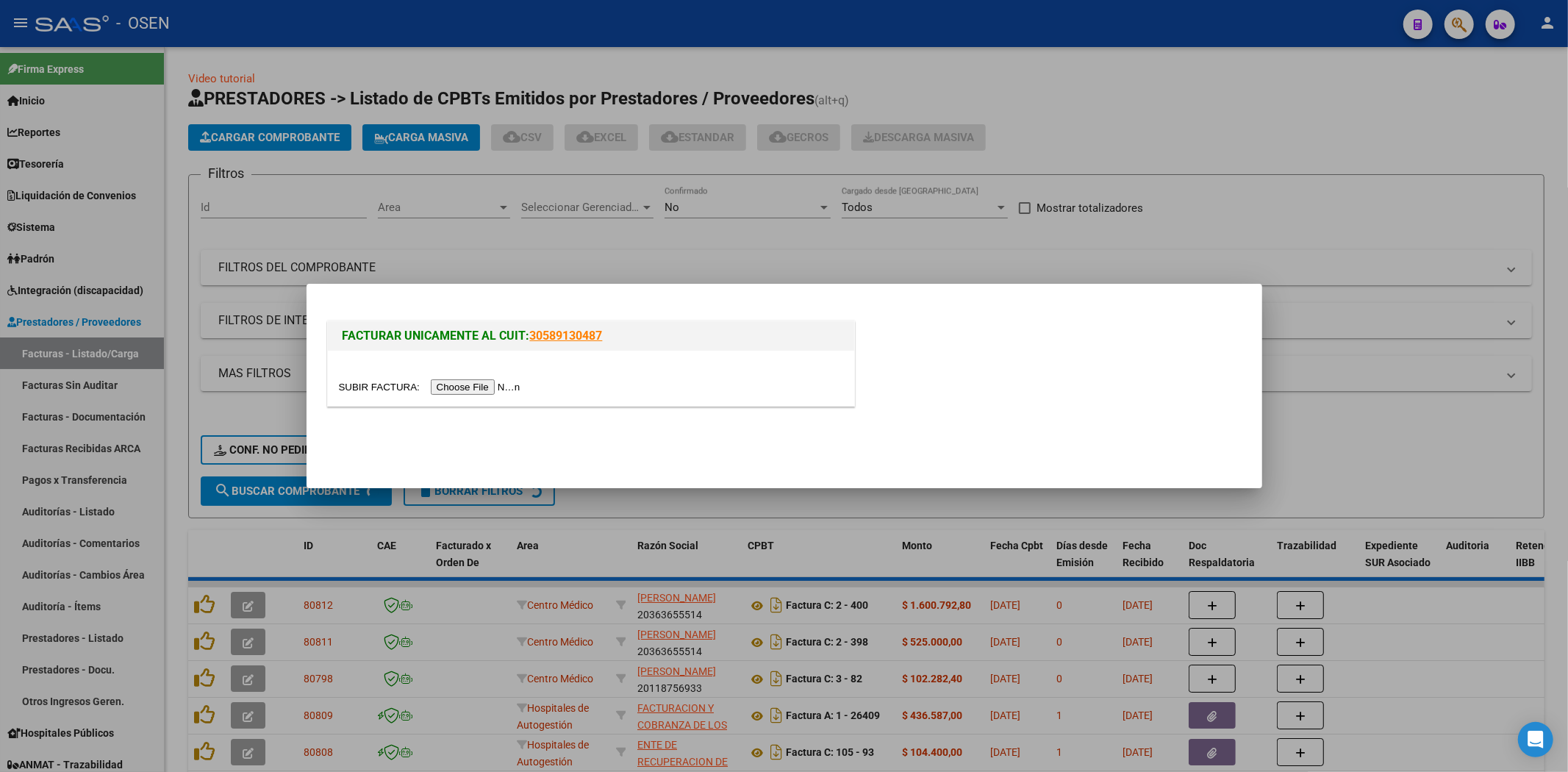
click at [468, 381] on input "file" at bounding box center [431, 387] width 186 height 15
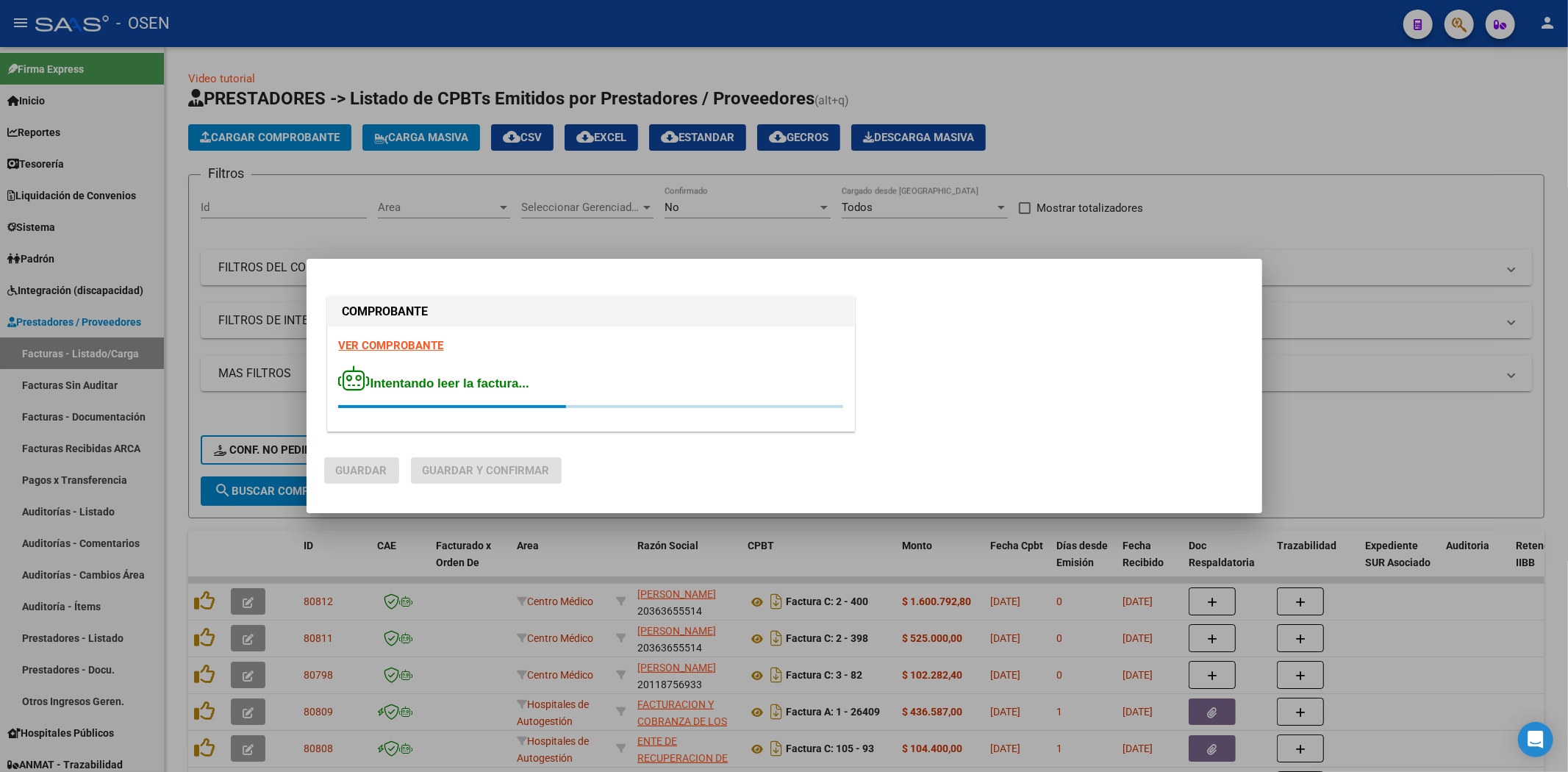
click at [421, 345] on strong "VER COMPROBANTE" at bounding box center [391, 345] width 105 height 14
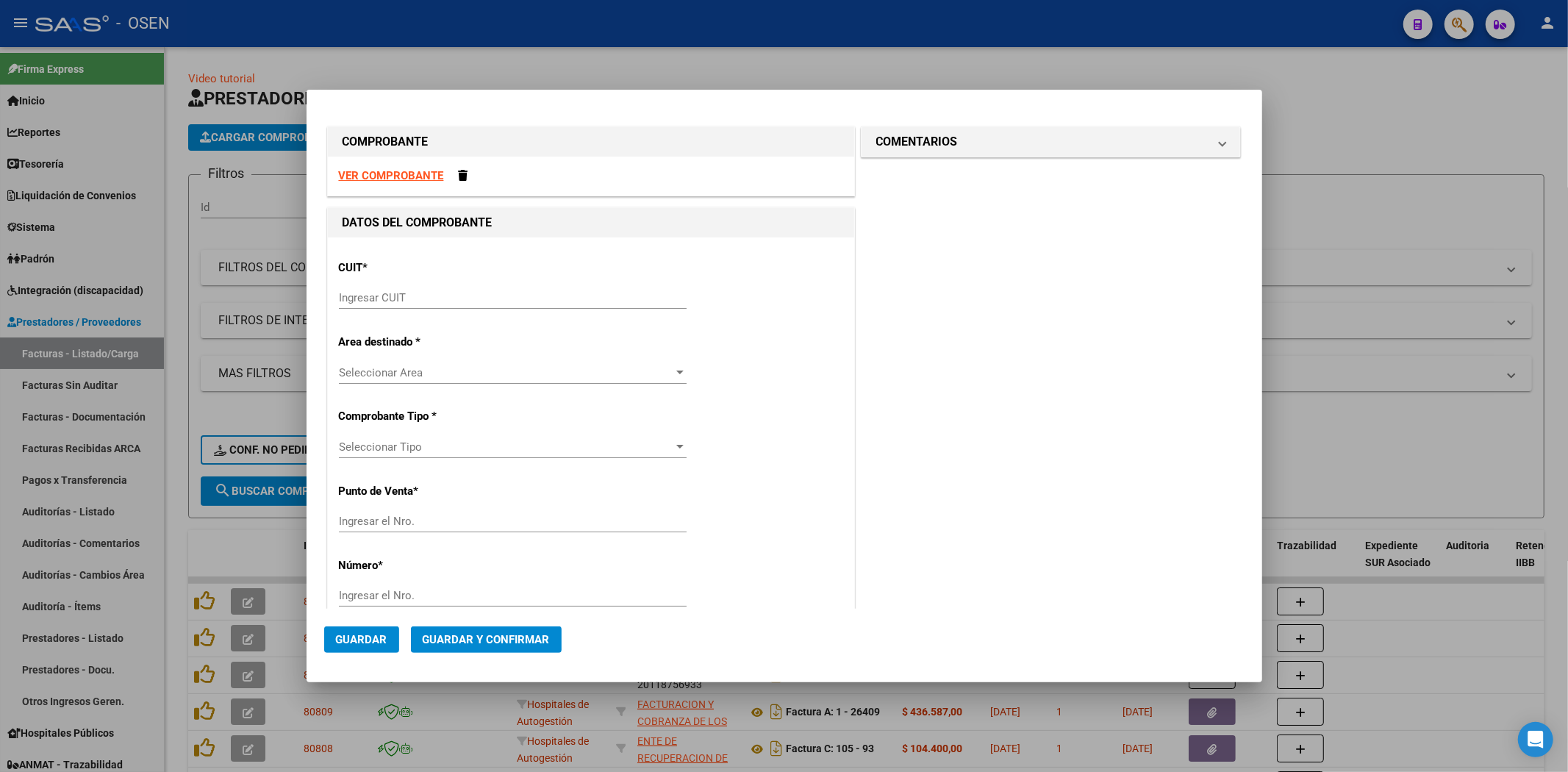
click at [415, 300] on input "Ingresar CUIT" at bounding box center [513, 297] width 348 height 14
paste input "30-54674125-3"
type input "30-54674125-3"
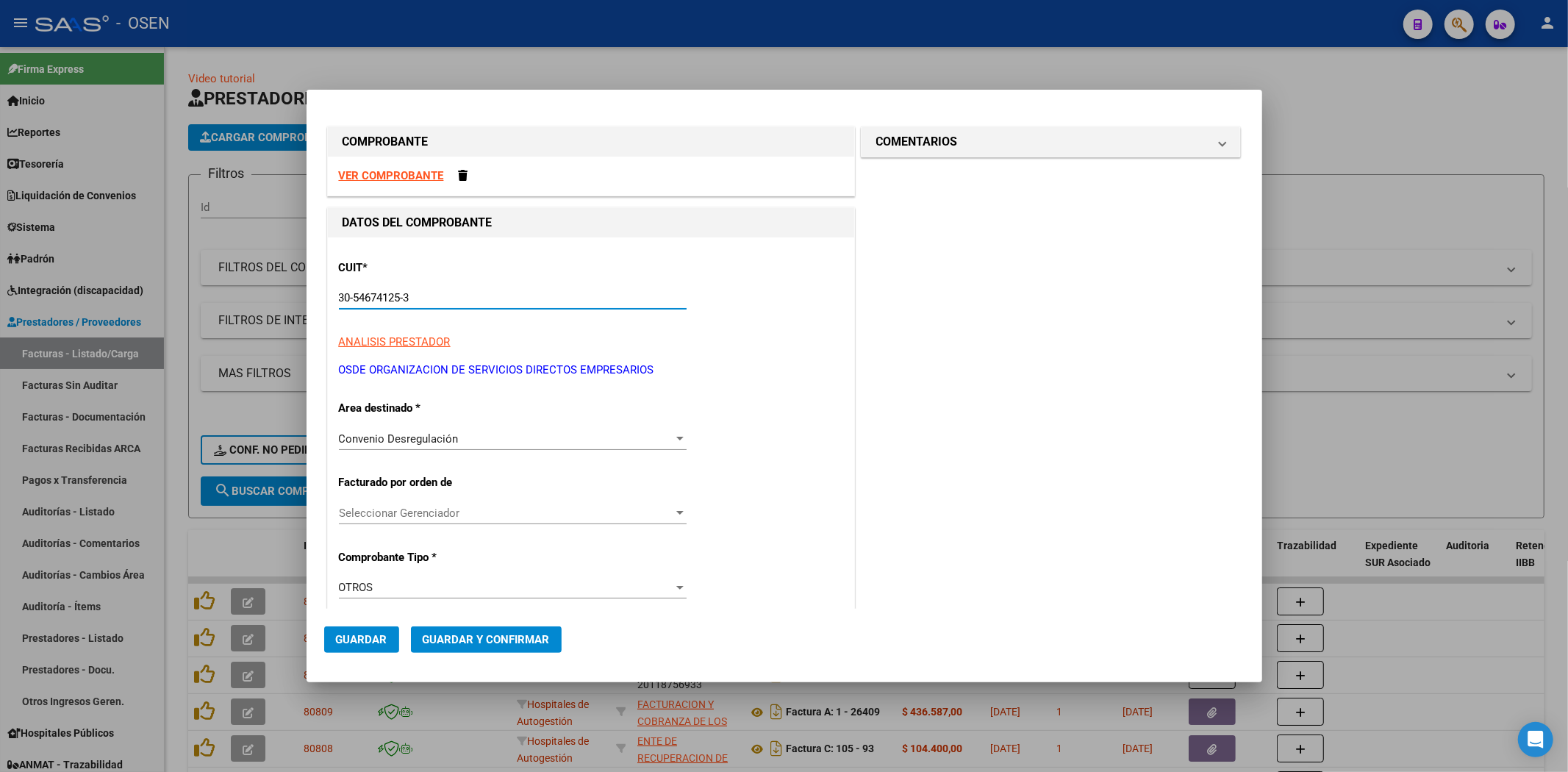
type input "1"
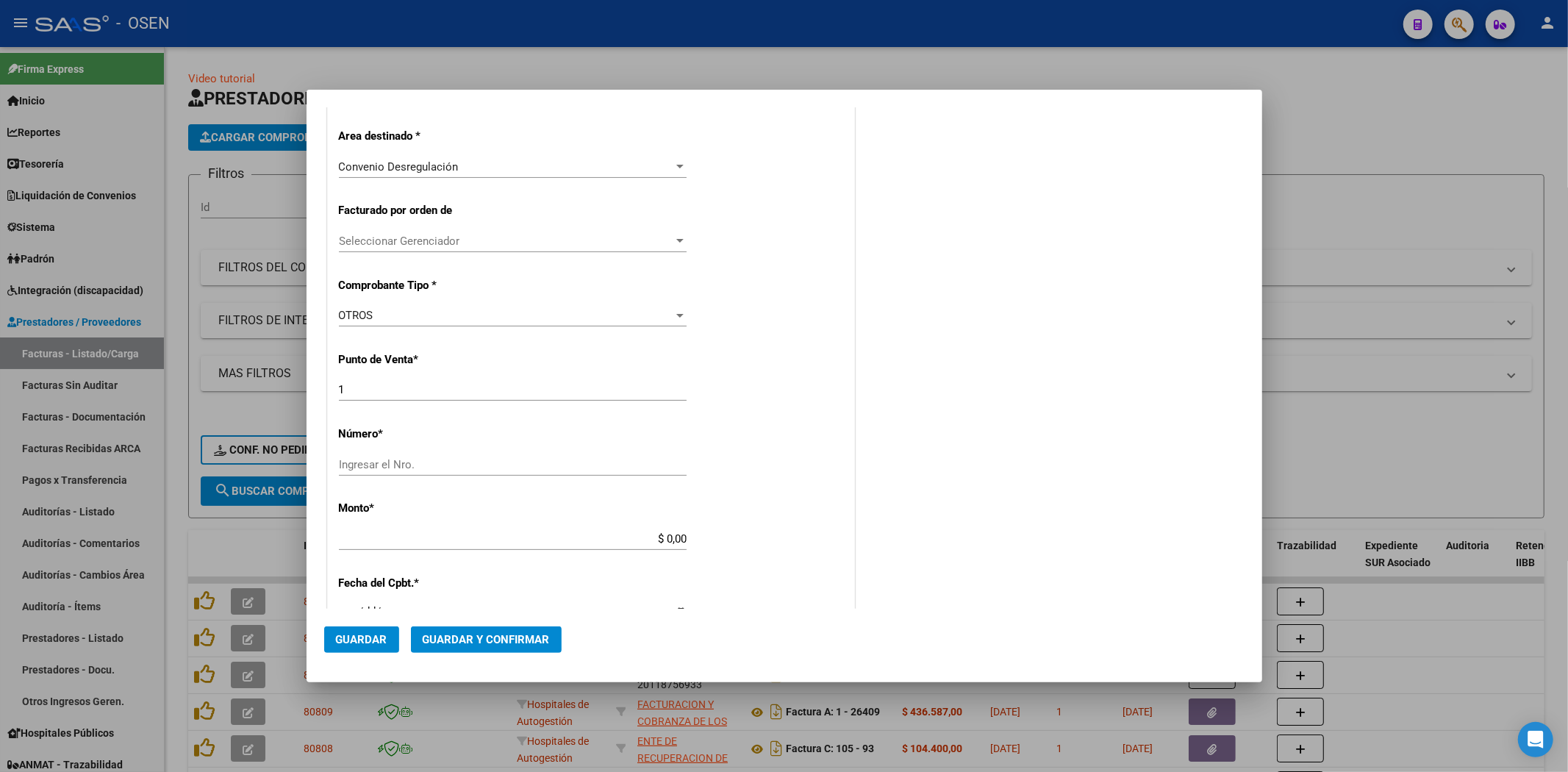
type input "30-54674125-3"
click at [420, 467] on input "Ingresar el Nro." at bounding box center [513, 464] width 348 height 14
type input "071025"
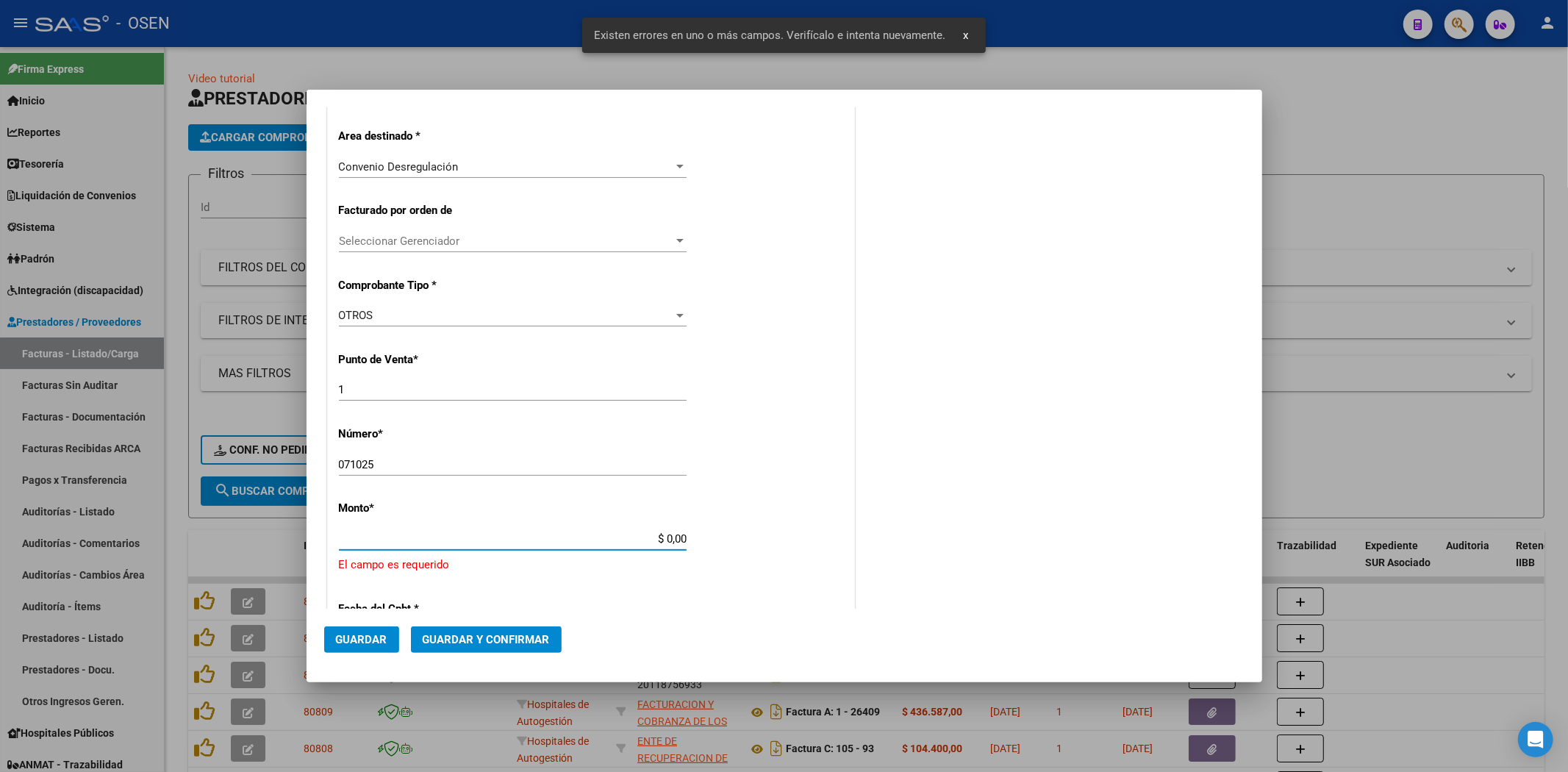
scroll to position [446, 0]
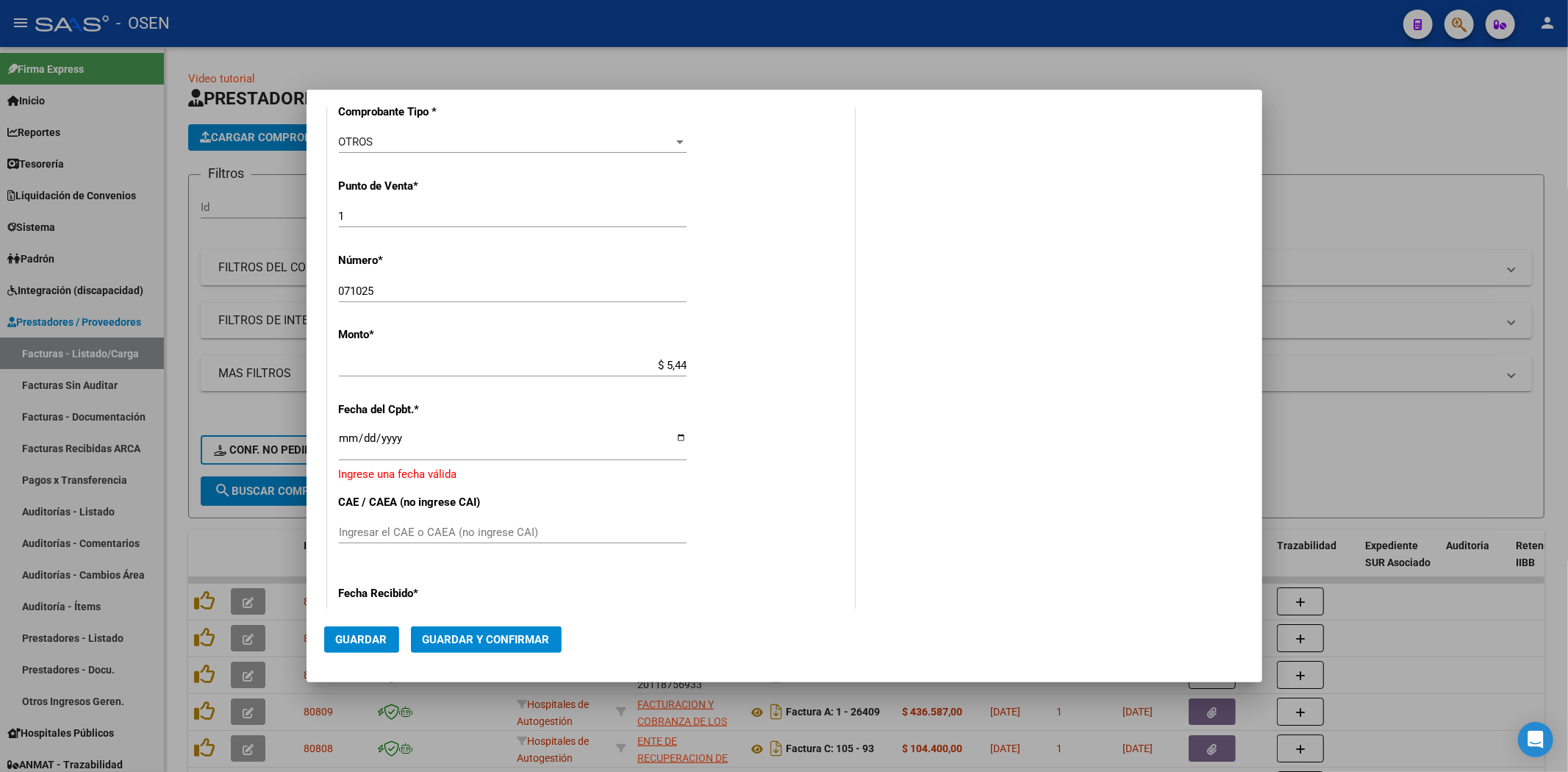
drag, startPoint x: 549, startPoint y: 358, endPoint x: 571, endPoint y: 369, distance: 24.6
click at [552, 359] on input "$ 5,44" at bounding box center [513, 365] width 348 height 14
drag, startPoint x: 618, startPoint y: 362, endPoint x: 741, endPoint y: 368, distance: 123.1
click at [740, 368] on div "CUIT * 30-54674125-3 Ingresar CUIT ANALISIS PRESTADOR OSDE ORGANIZACION DE SERV…" at bounding box center [591, 355] width 526 height 1126
paste input "54436364.68"
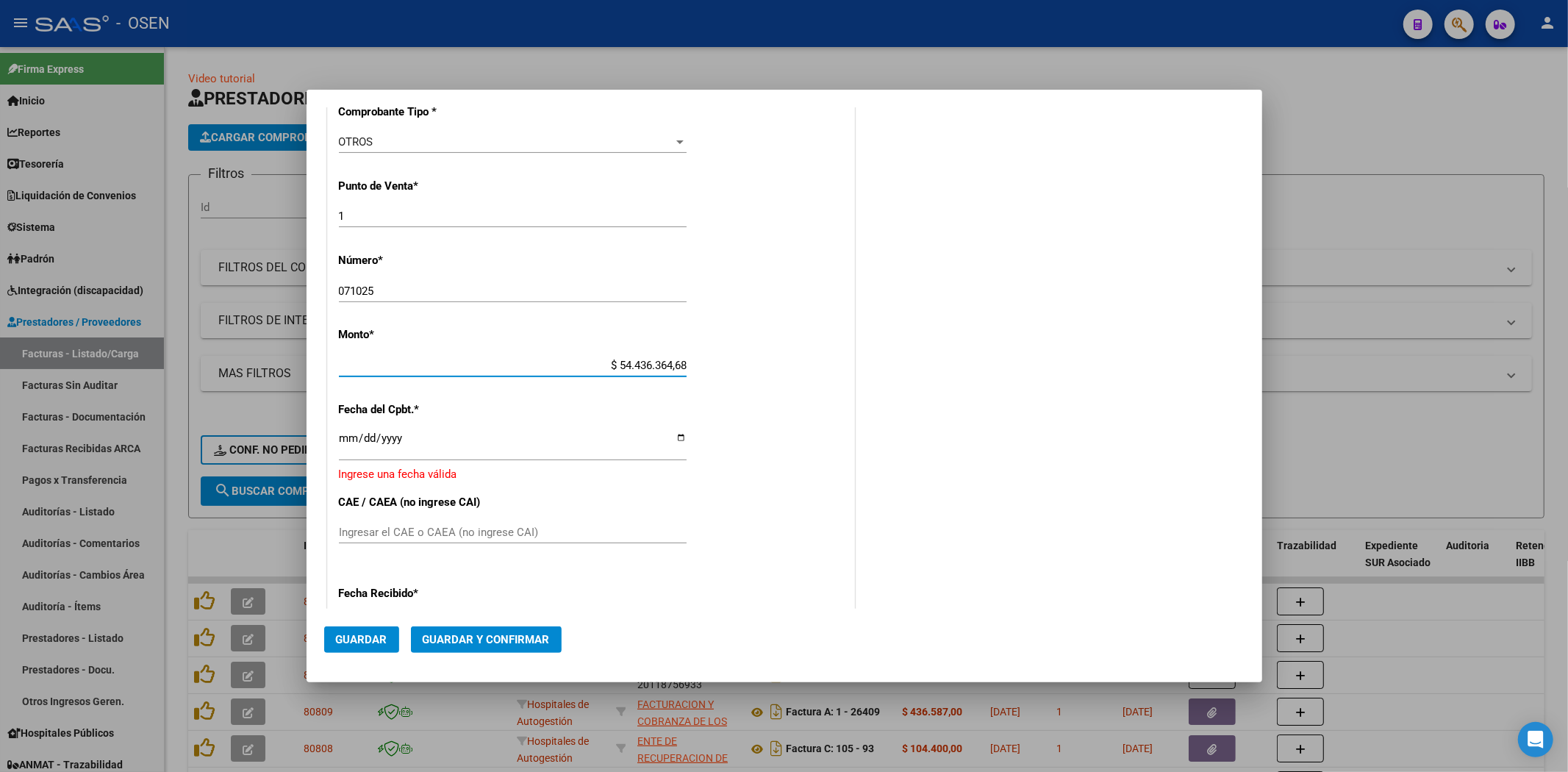
type input "$ 54.436.364,68"
click at [336, 439] on div "CUIT * 30-54674125-3 Ingresar CUIT ANALISIS PRESTADOR OSDE ORGANIZACION DE SERV…" at bounding box center [591, 355] width 526 height 1126
click at [343, 438] on input "Ingresar la fecha" at bounding box center [513, 444] width 348 height 24
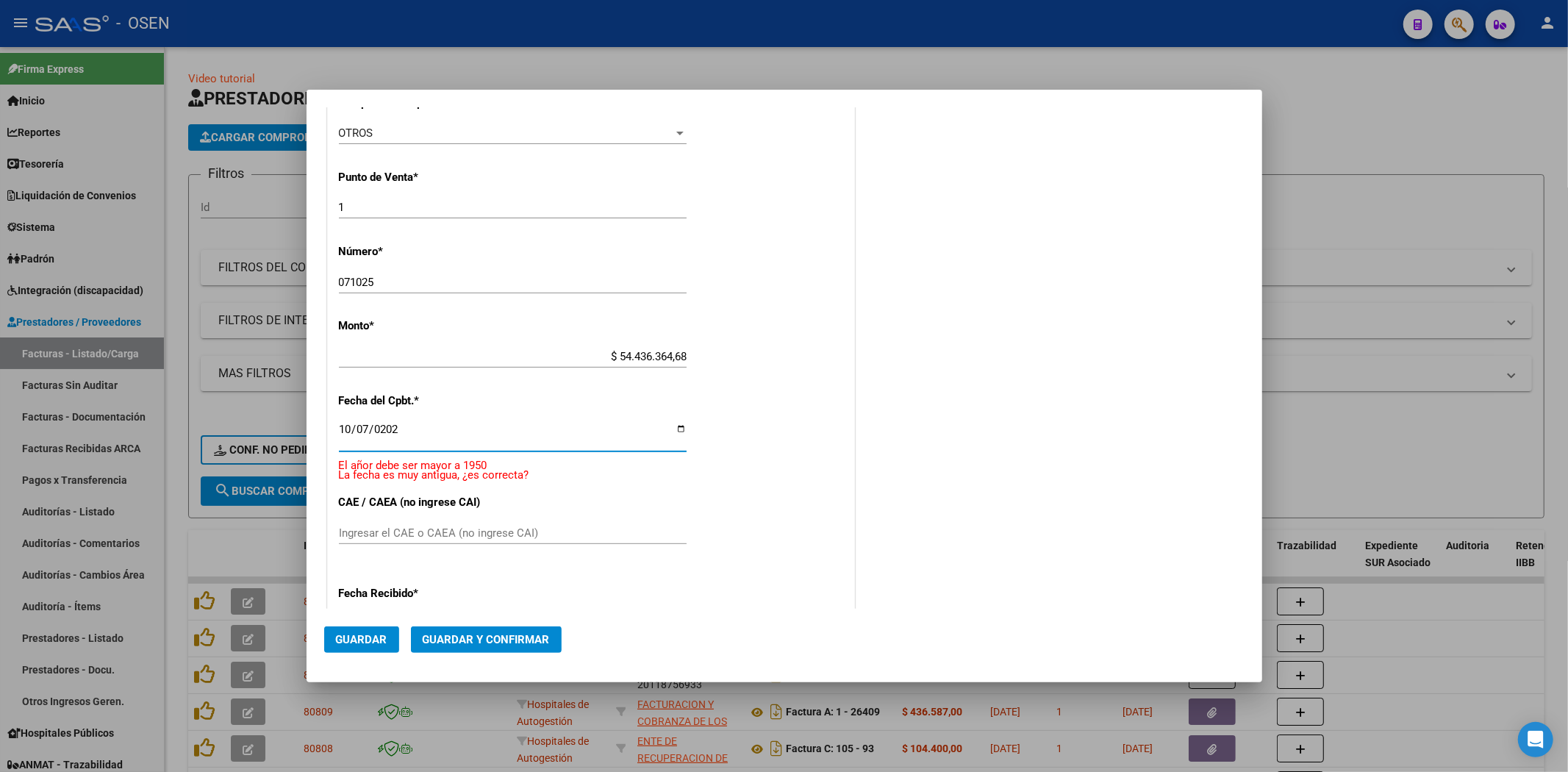
type input "2025-10-07"
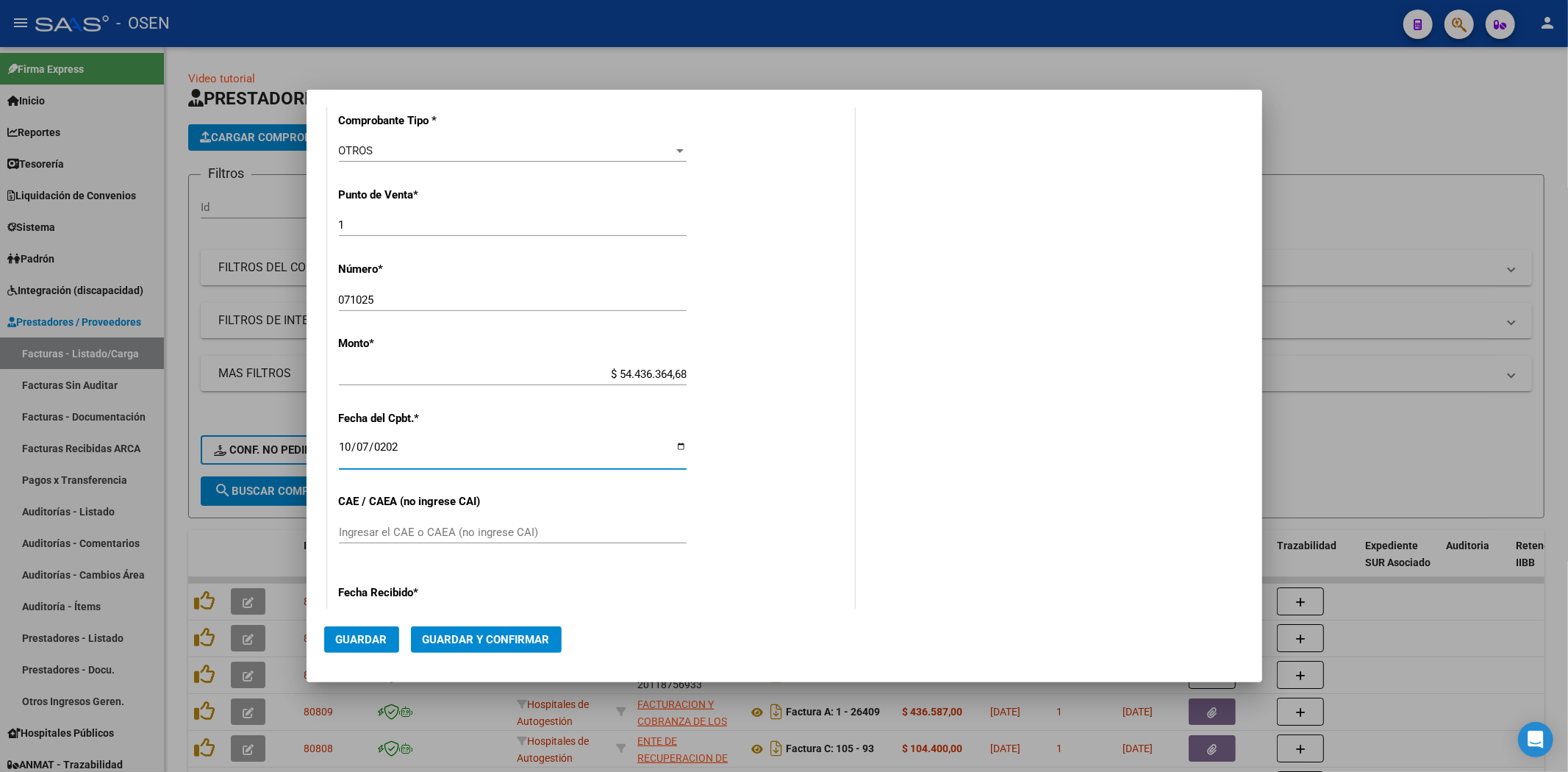
click at [445, 630] on button "Guardar y Confirmar" at bounding box center [485, 640] width 151 height 26
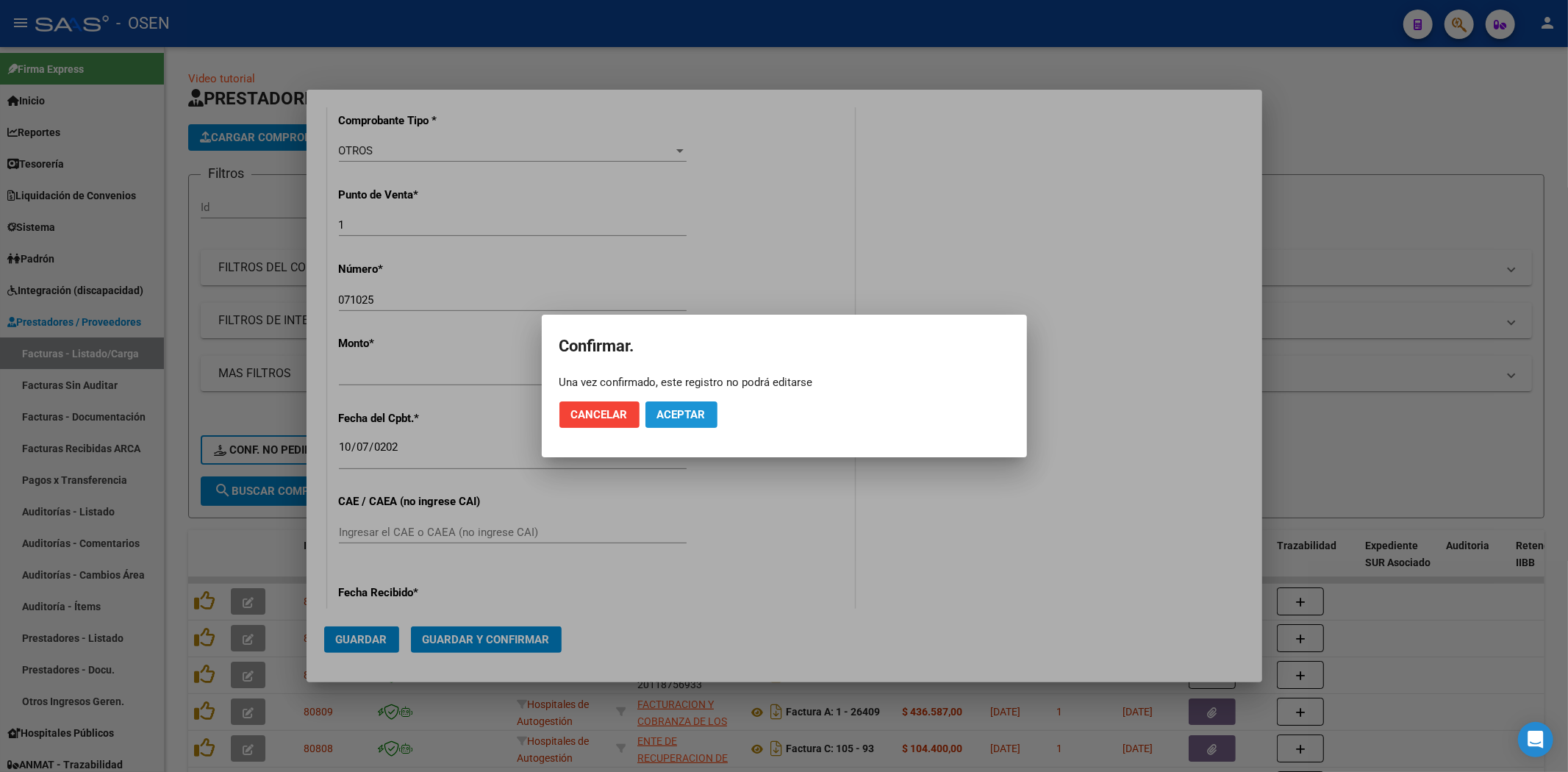
click at [707, 419] on button "Aceptar" at bounding box center [682, 414] width 72 height 26
click at [708, 419] on span "Guardar igualmente." at bounding box center [719, 415] width 124 height 14
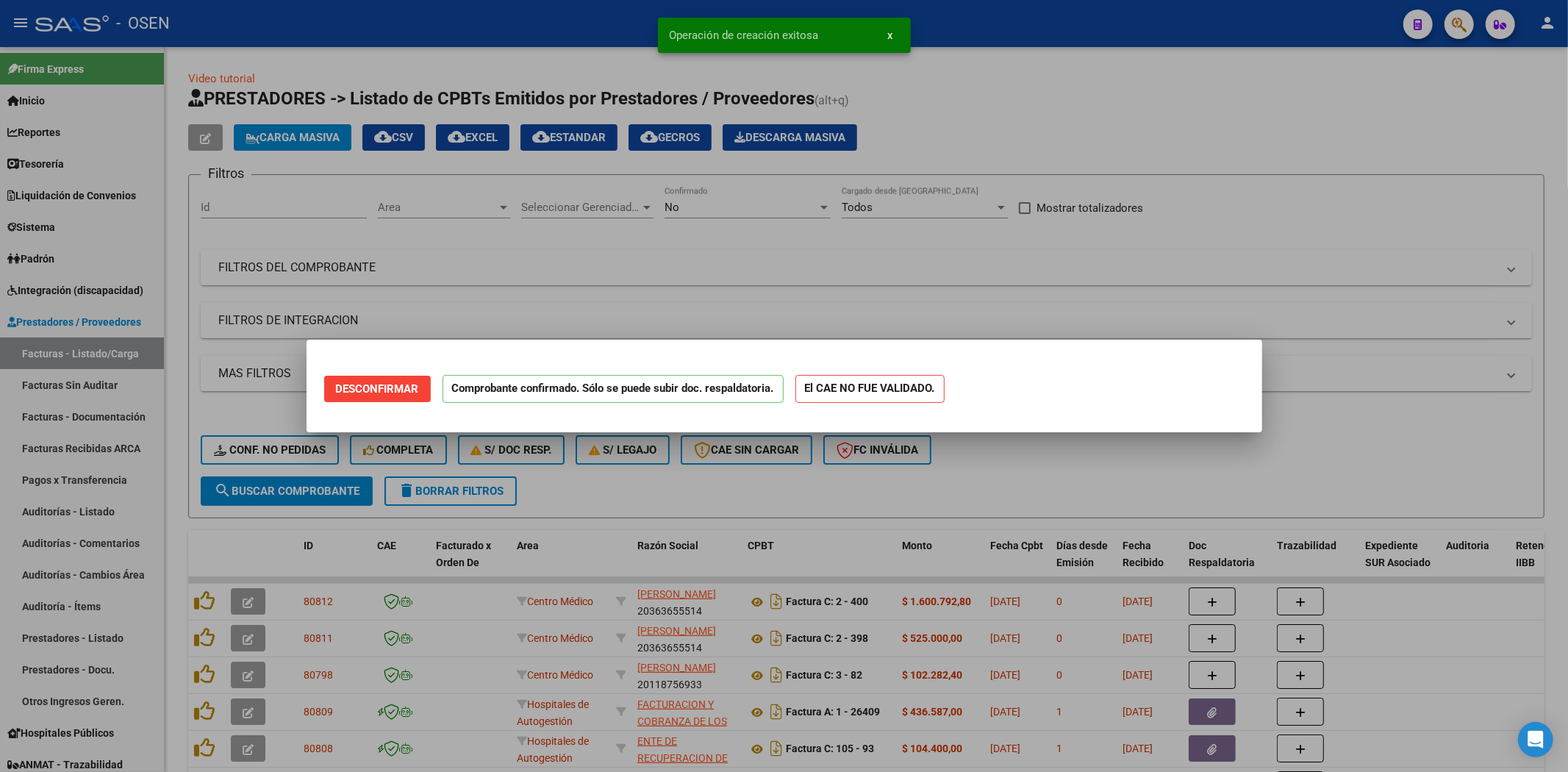
scroll to position [0, 0]
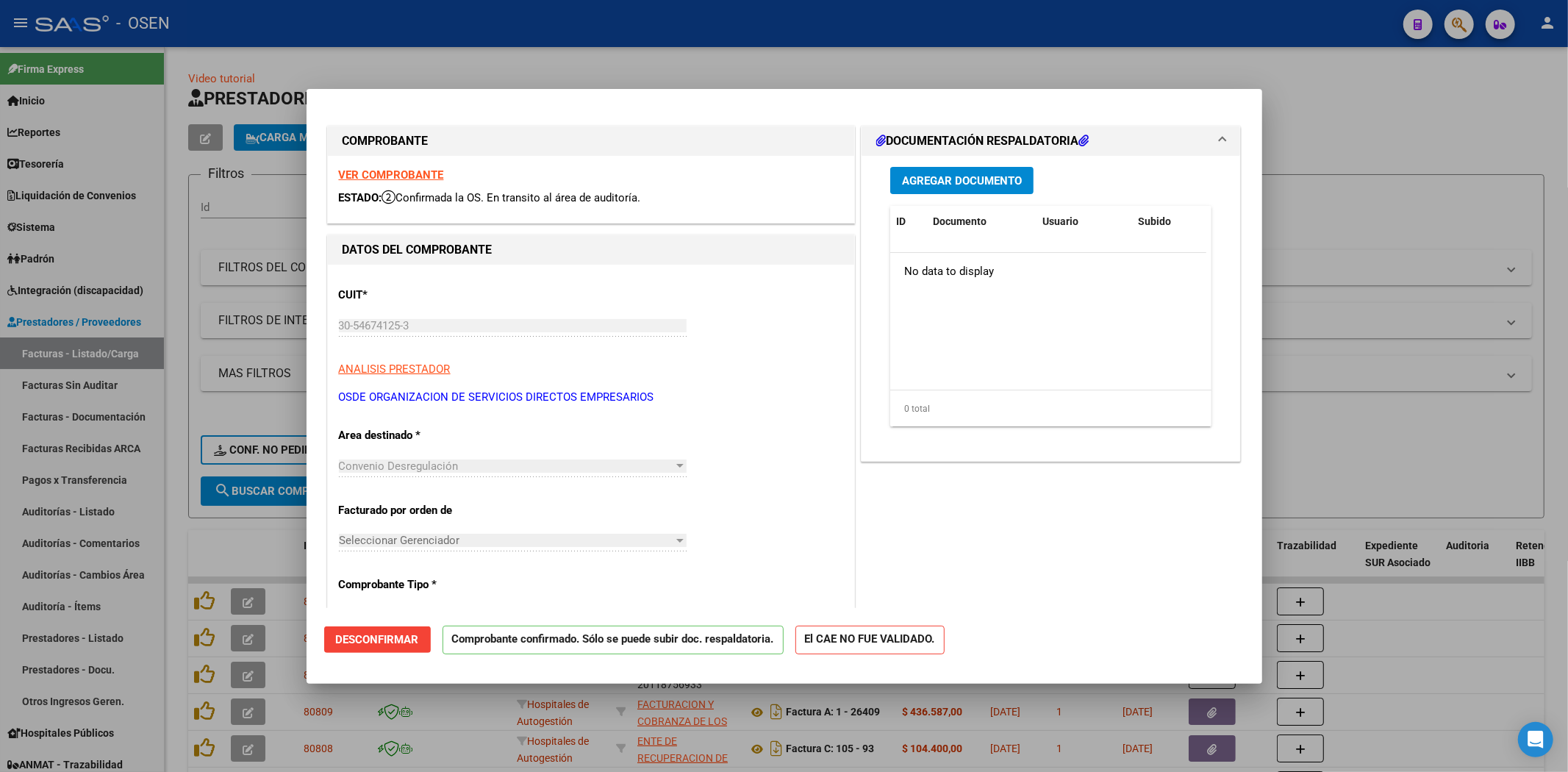
click at [83, 535] on div at bounding box center [784, 386] width 1568 height 772
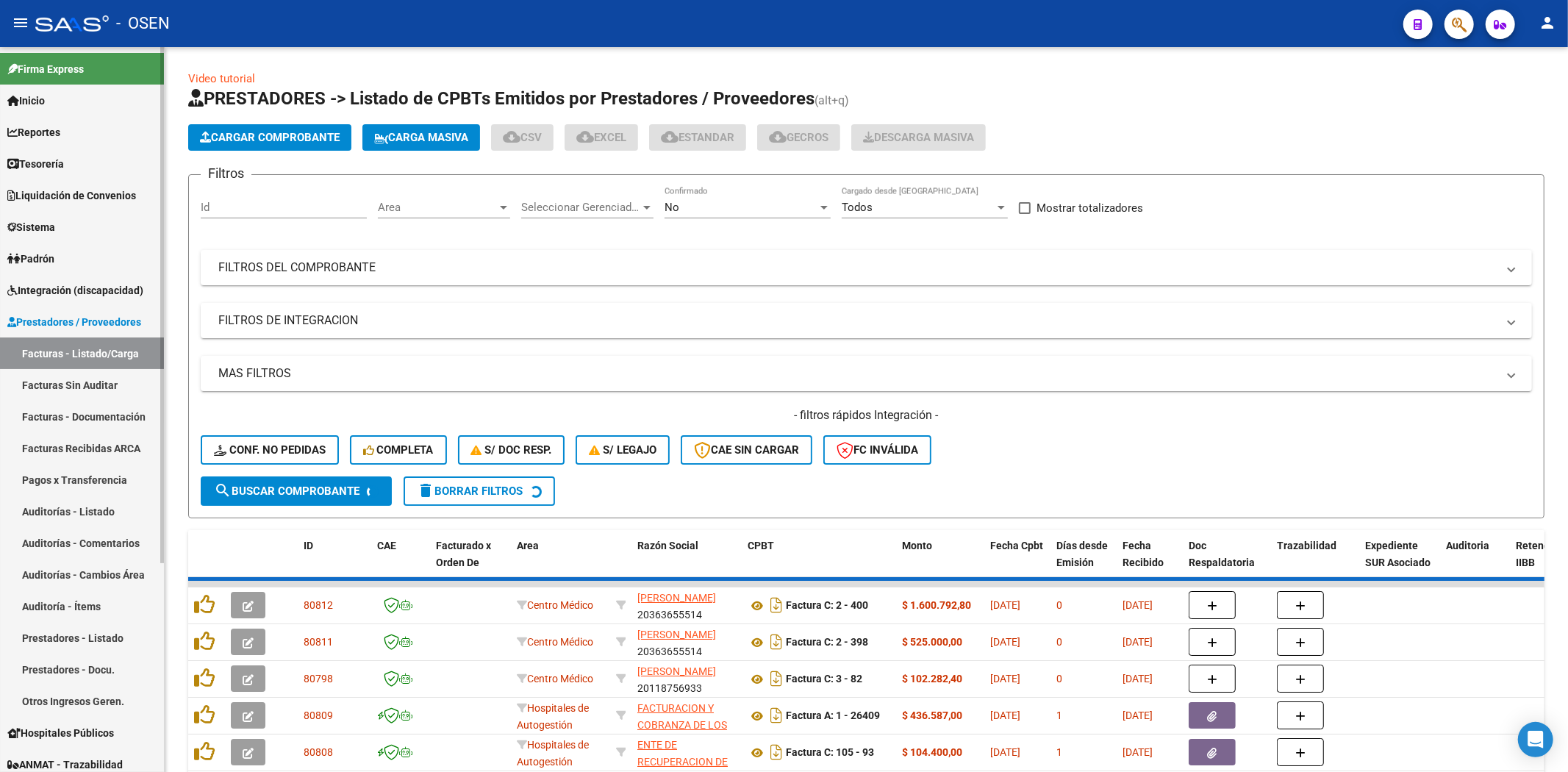
click at [80, 502] on link "Auditorías - Listado" at bounding box center [82, 511] width 164 height 32
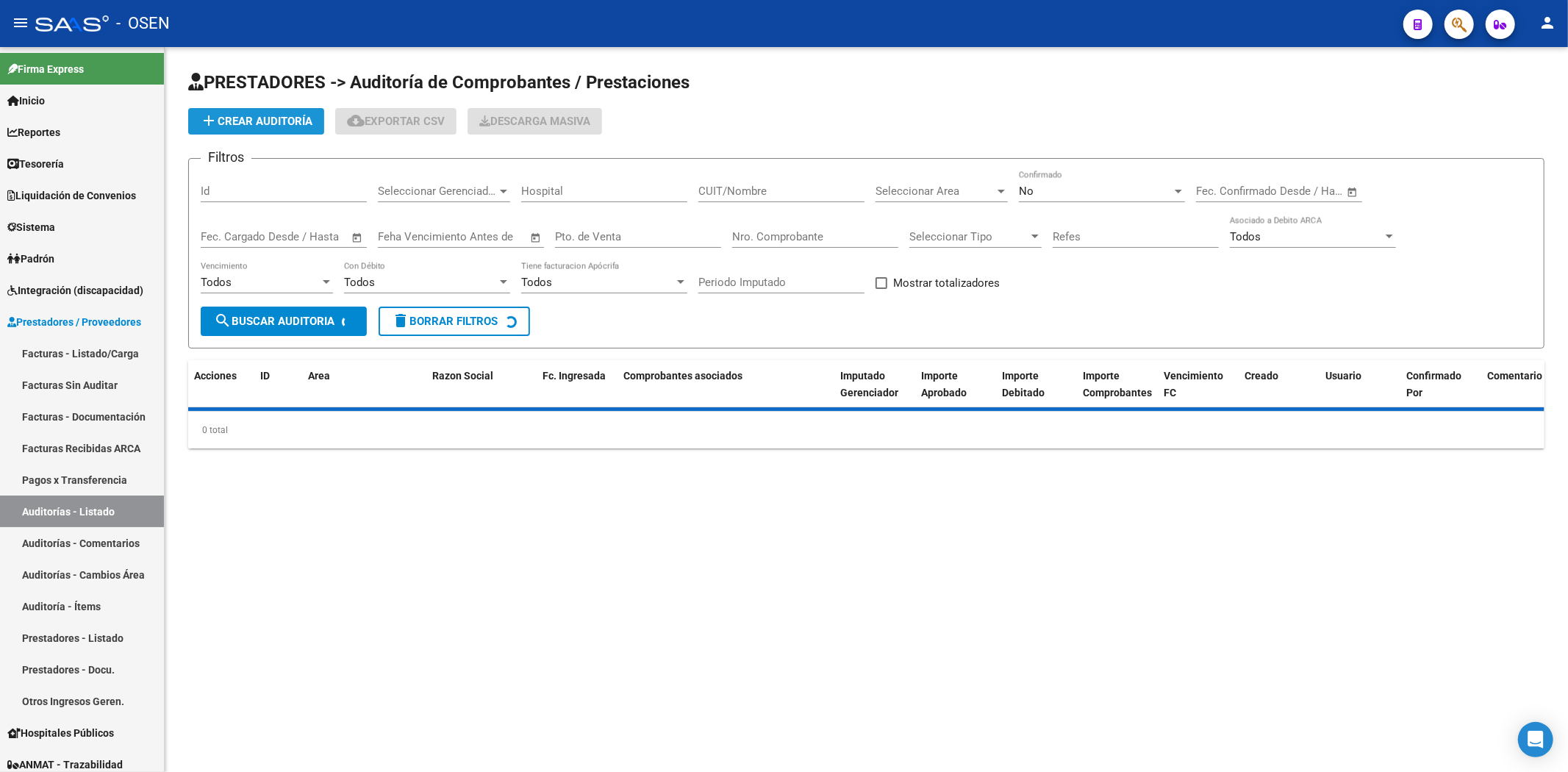
click at [282, 115] on button "add Crear Auditoría" at bounding box center [256, 121] width 136 height 26
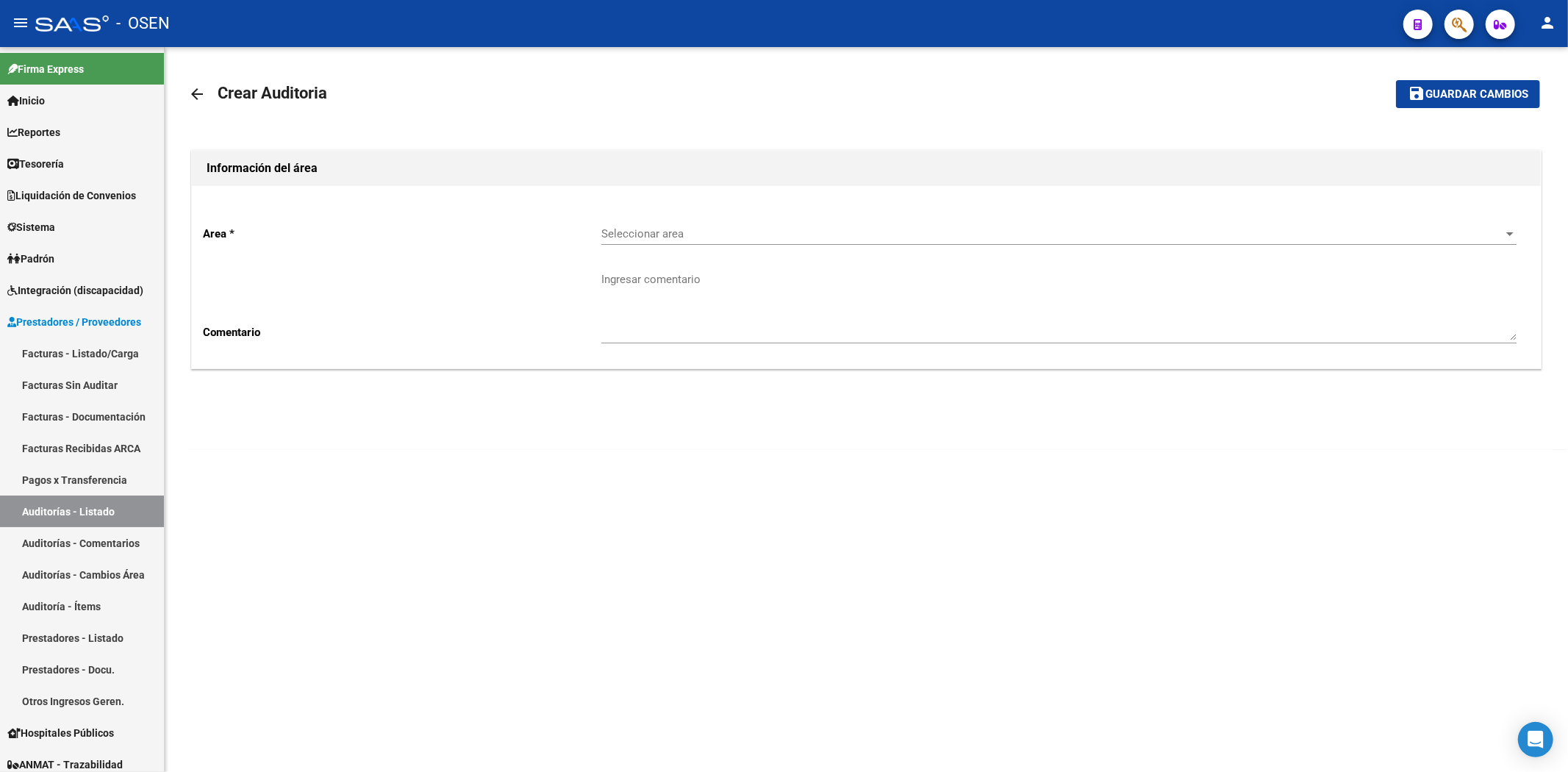
click at [809, 223] on div "Seleccionar area Seleccionar area" at bounding box center [1059, 229] width 915 height 32
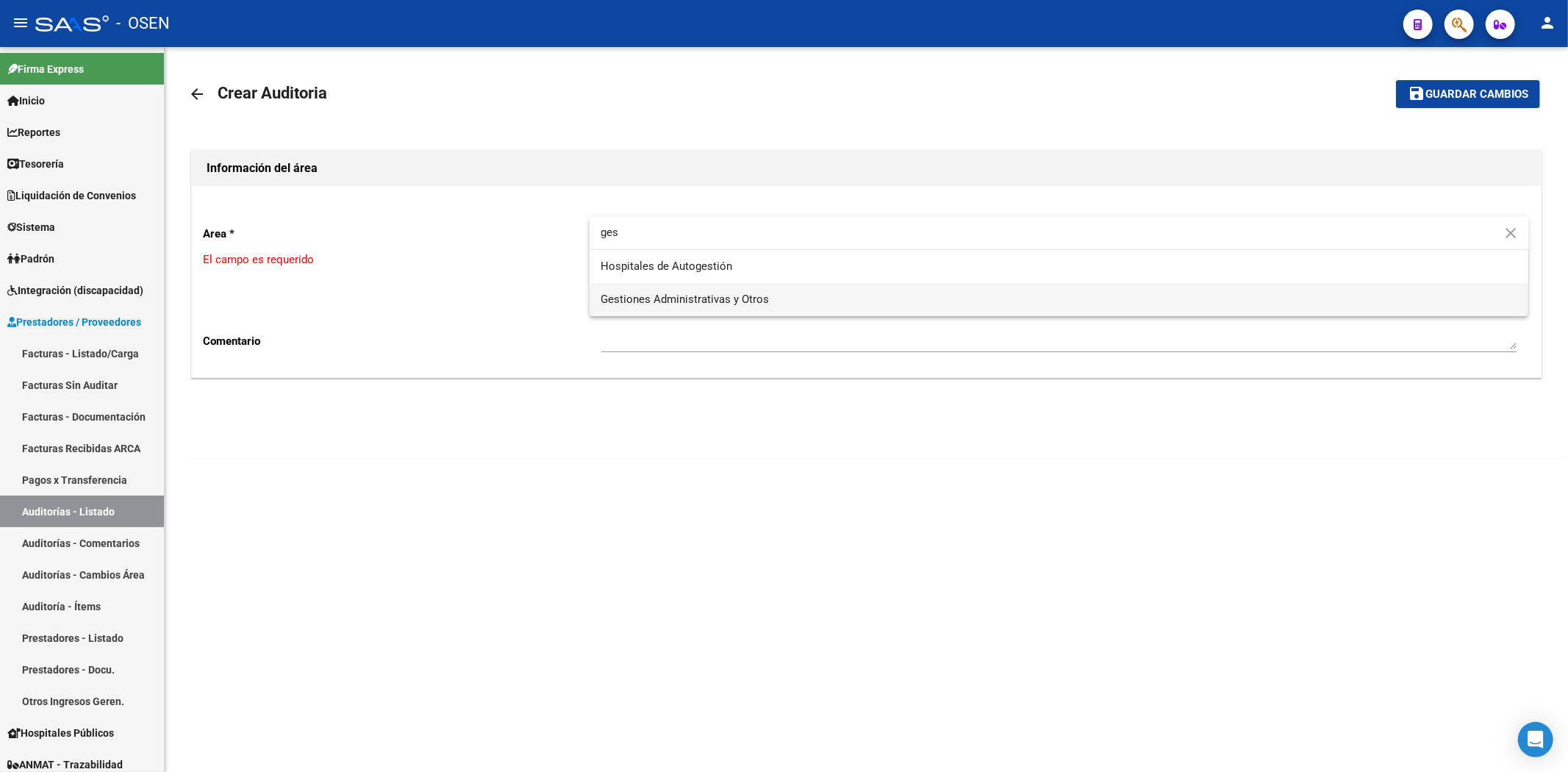
type input "ges"
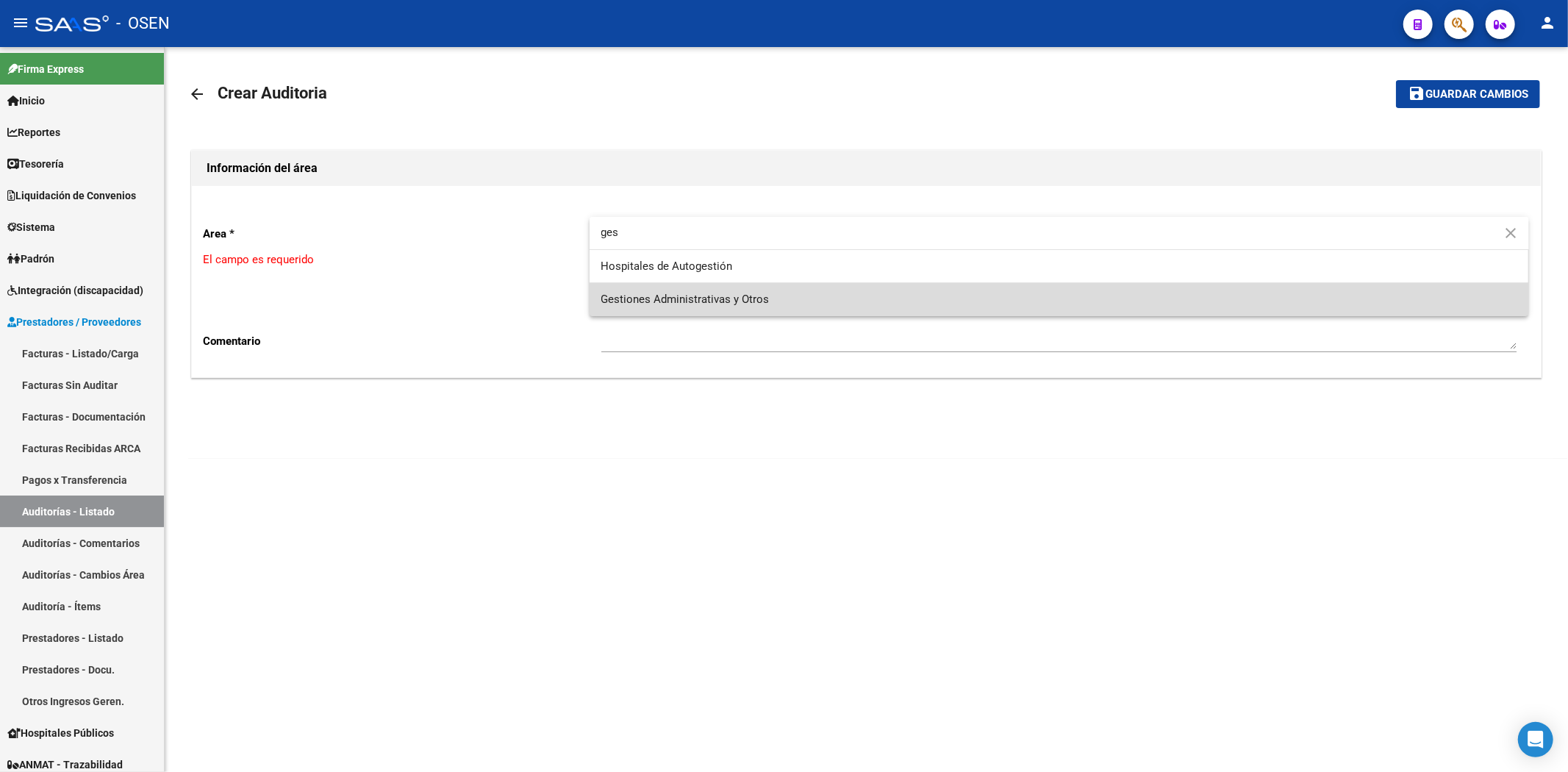
click at [742, 291] on span "Gestiones Administrativas y Otros" at bounding box center [1059, 299] width 916 height 33
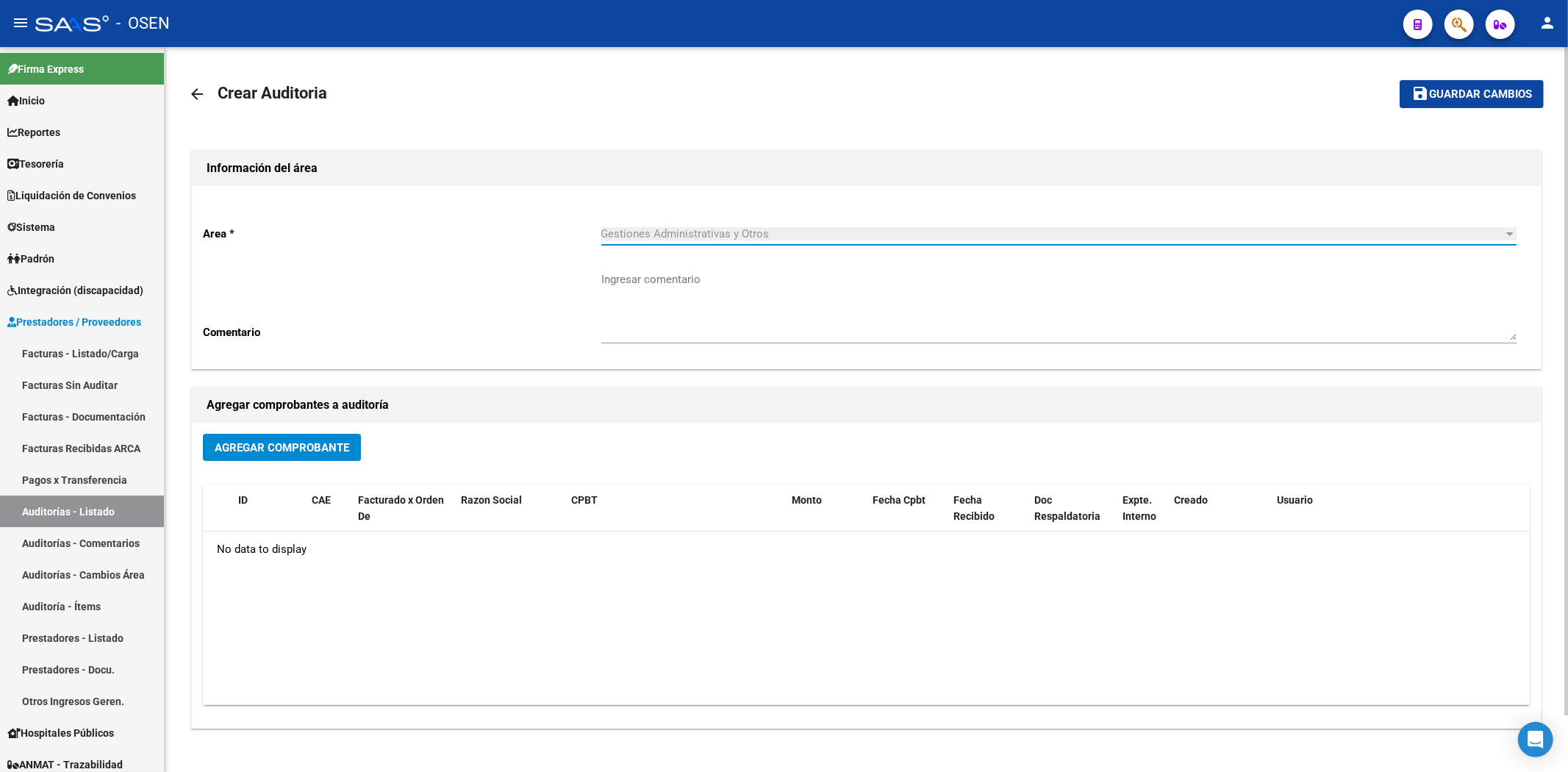
click at [324, 435] on button "Agregar Comprobante" at bounding box center [281, 447] width 158 height 27
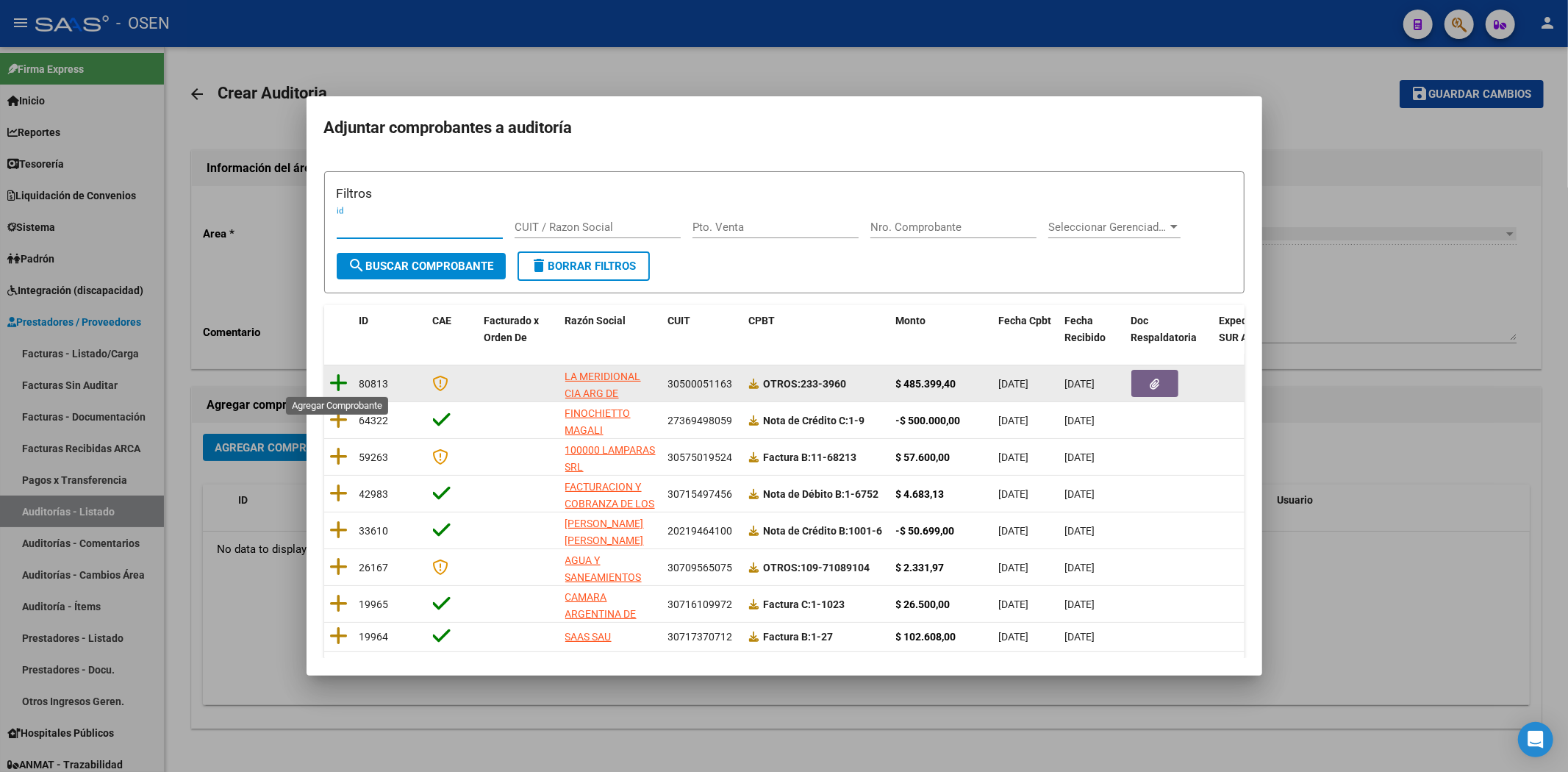
click at [333, 387] on icon at bounding box center [339, 384] width 18 height 21
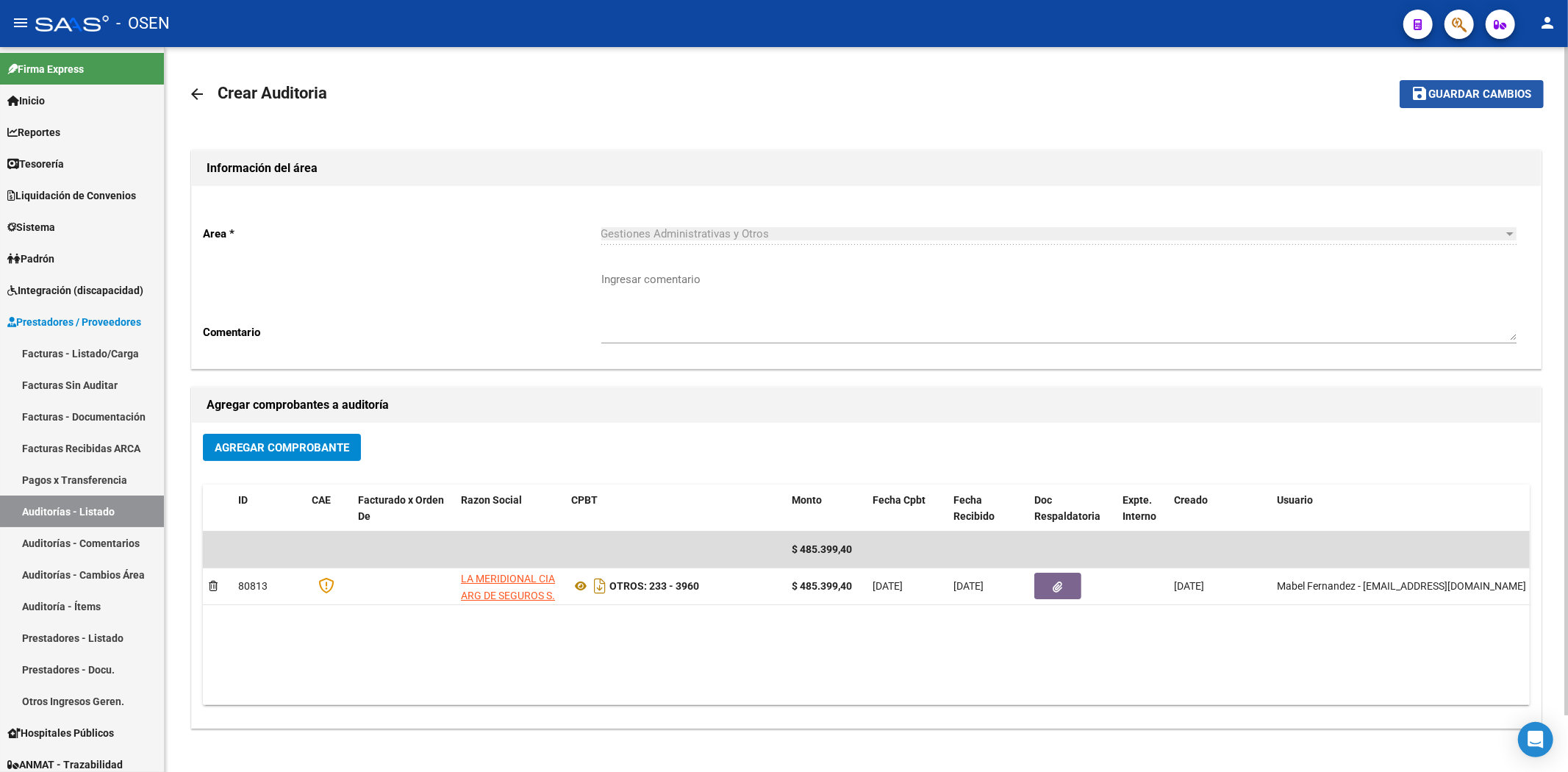
click at [1464, 92] on span "Guardar cambios" at bounding box center [1480, 95] width 103 height 14
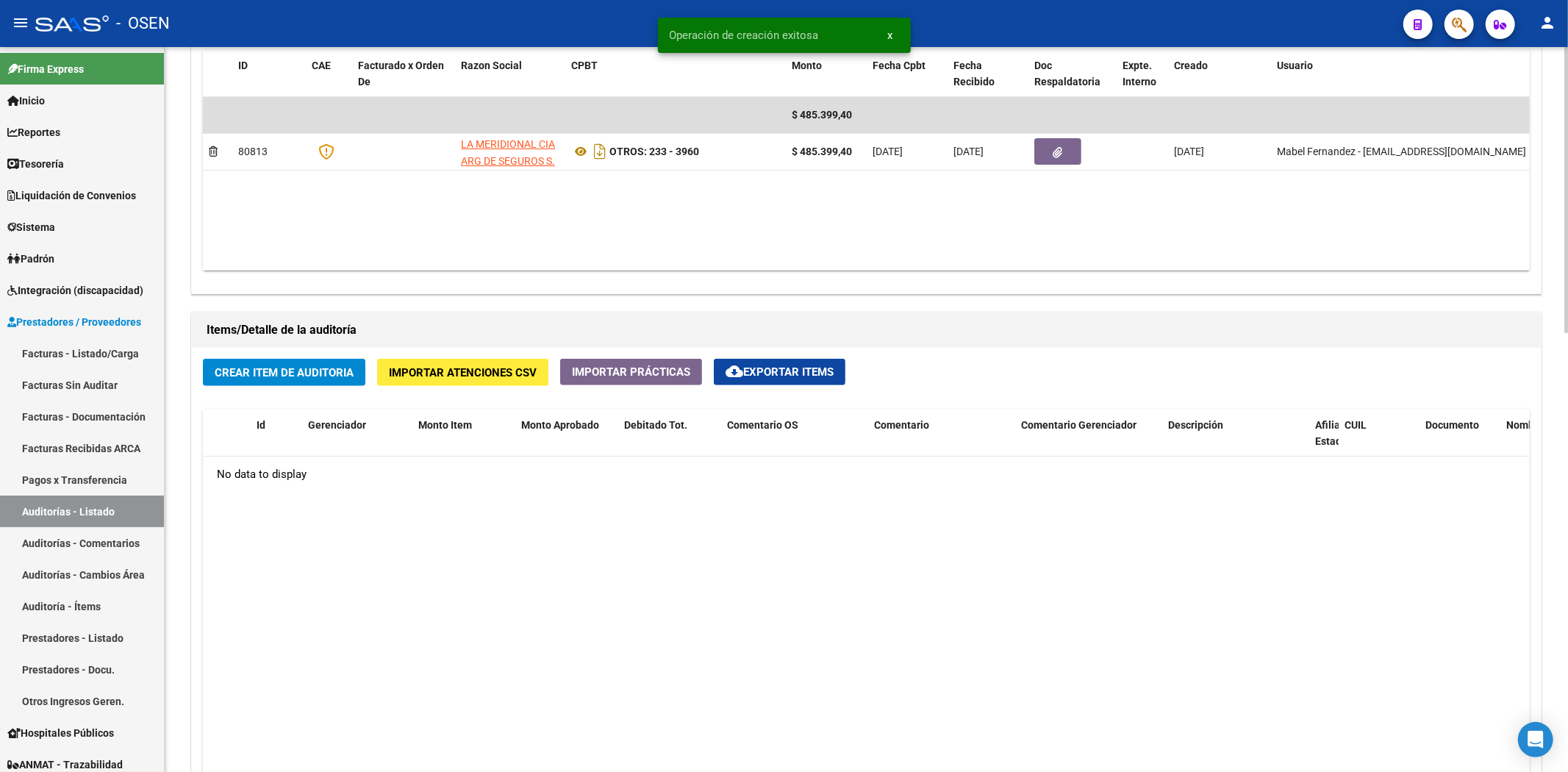
scroll to position [817, 0]
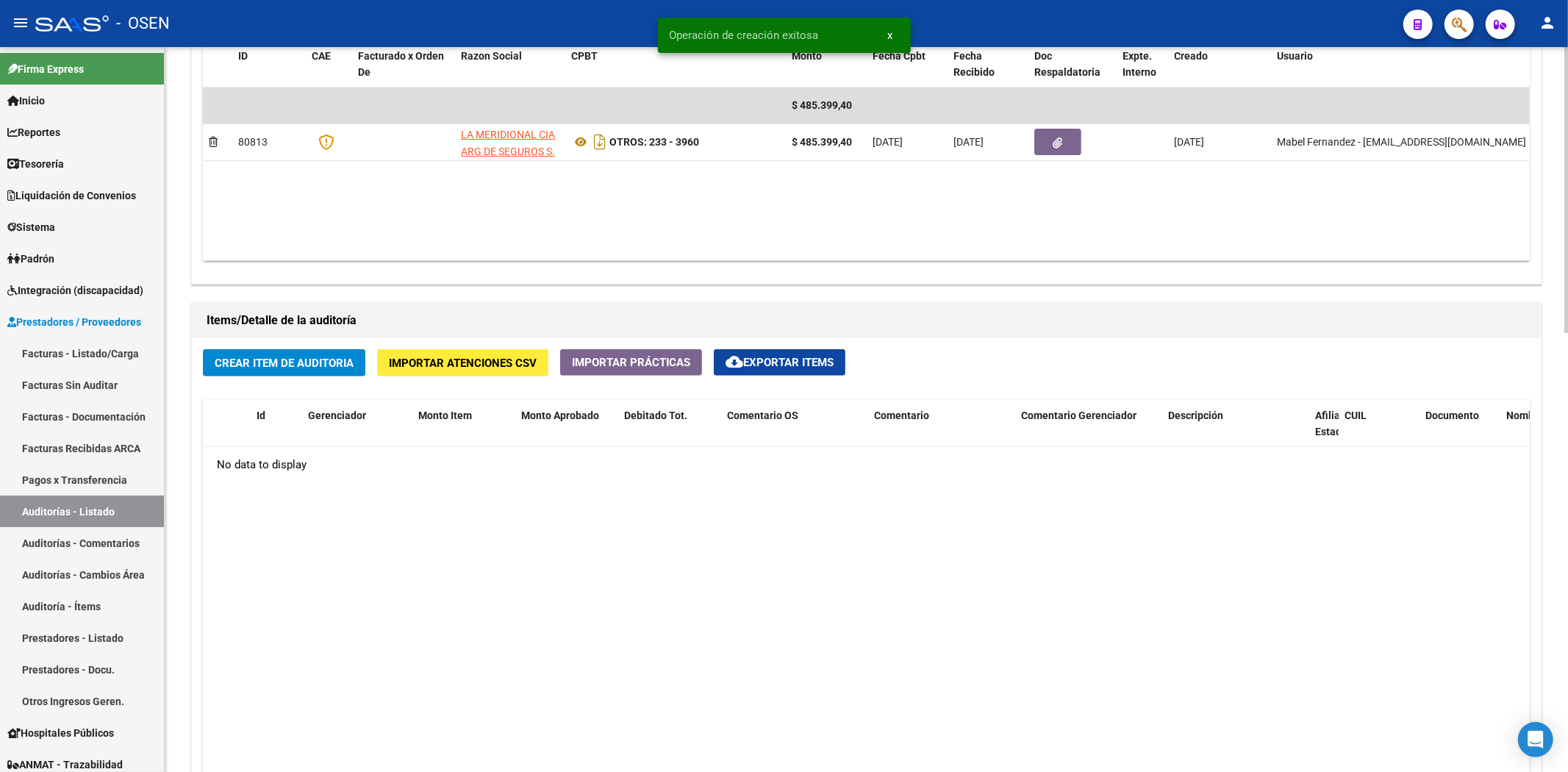
click at [290, 372] on button "Crear Item de Auditoria" at bounding box center [284, 363] width 163 height 27
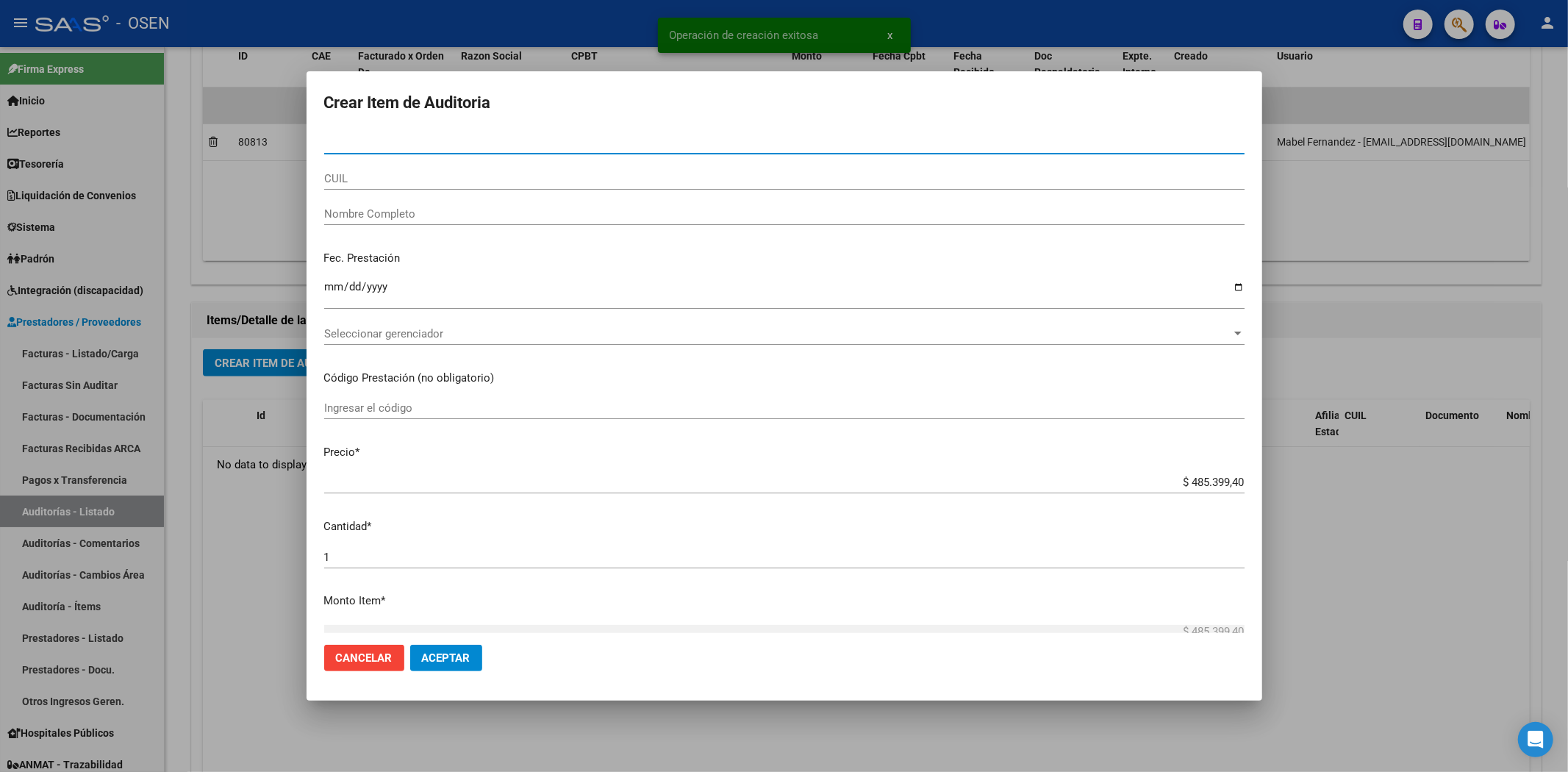
click at [430, 650] on button "Aceptar" at bounding box center [446, 658] width 72 height 26
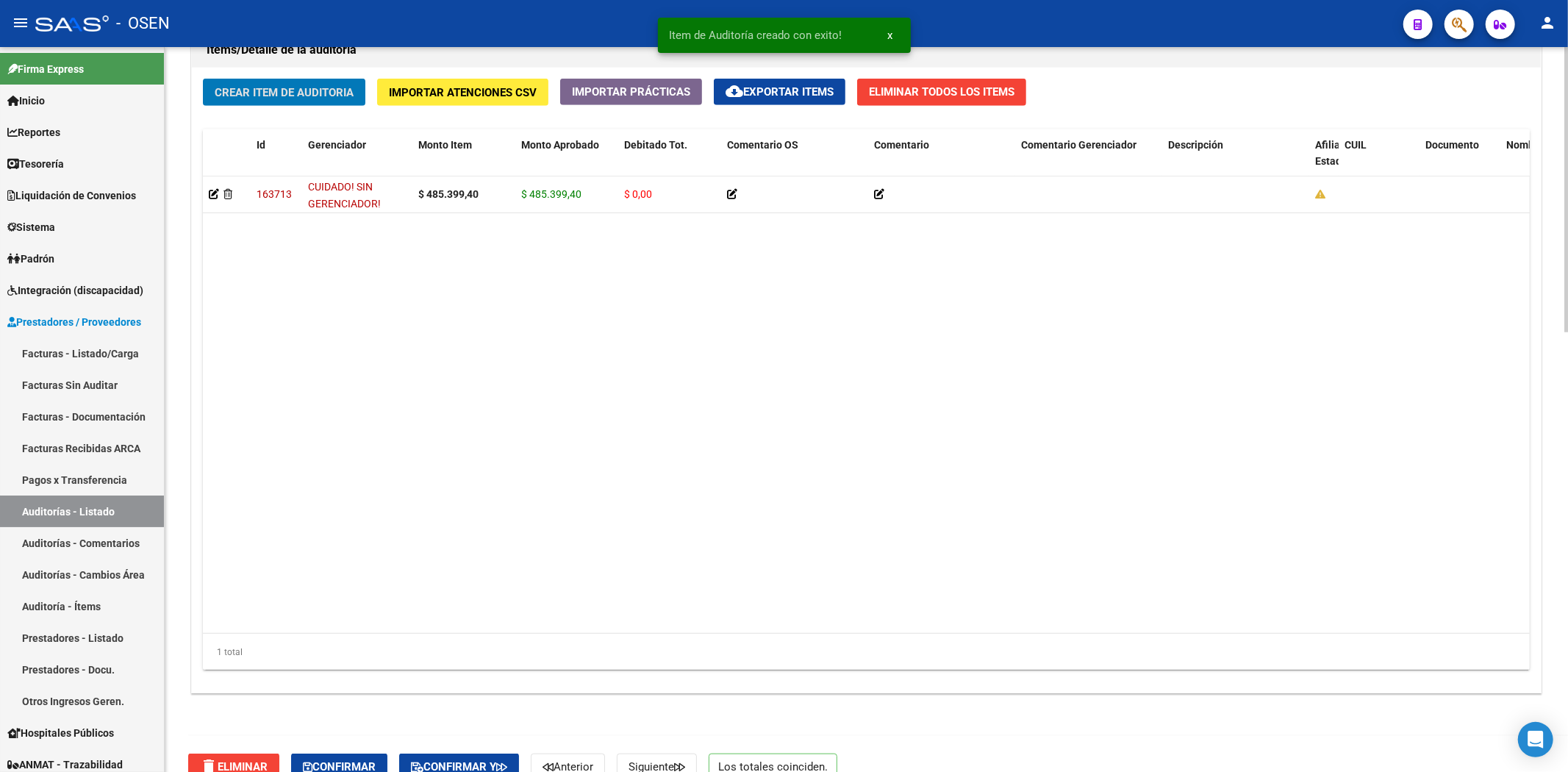
scroll to position [1116, 0]
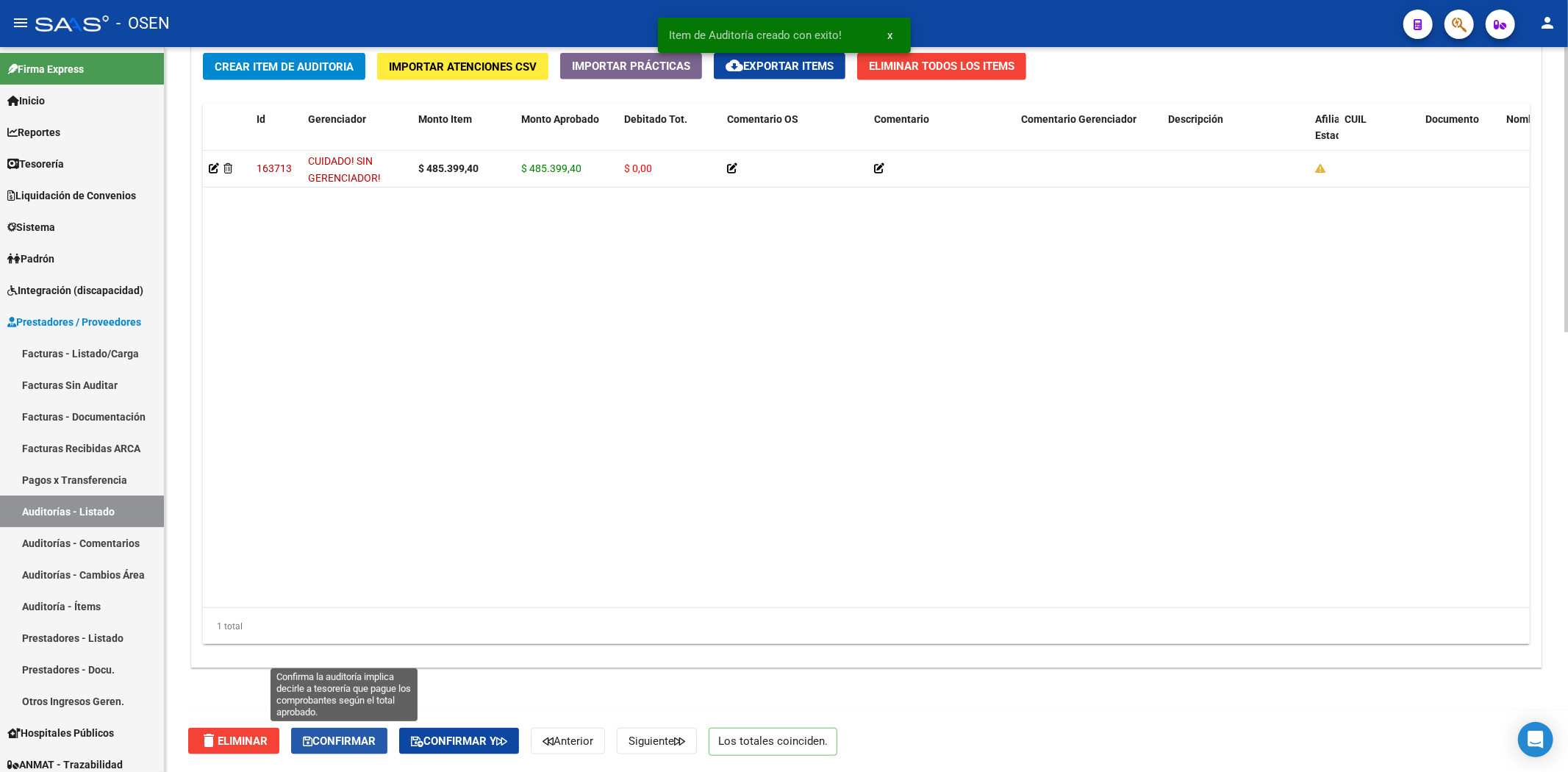
click at [371, 747] on button "Confirmar" at bounding box center [339, 741] width 96 height 26
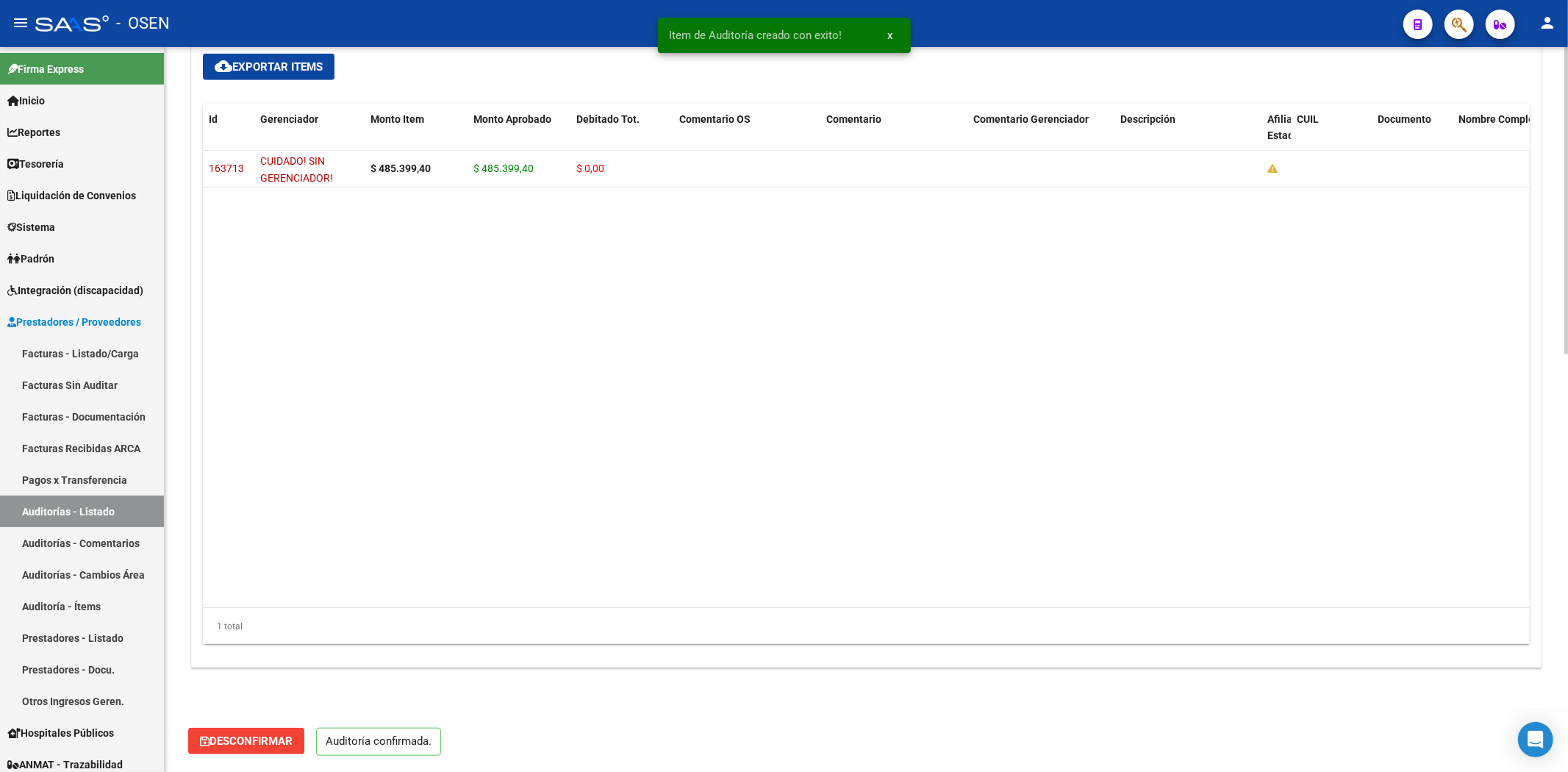
scroll to position [983, 0]
drag, startPoint x: 128, startPoint y: 364, endPoint x: 167, endPoint y: 349, distance: 41.8
click at [128, 364] on link "Facturas - Listado/Carga" at bounding box center [82, 353] width 164 height 32
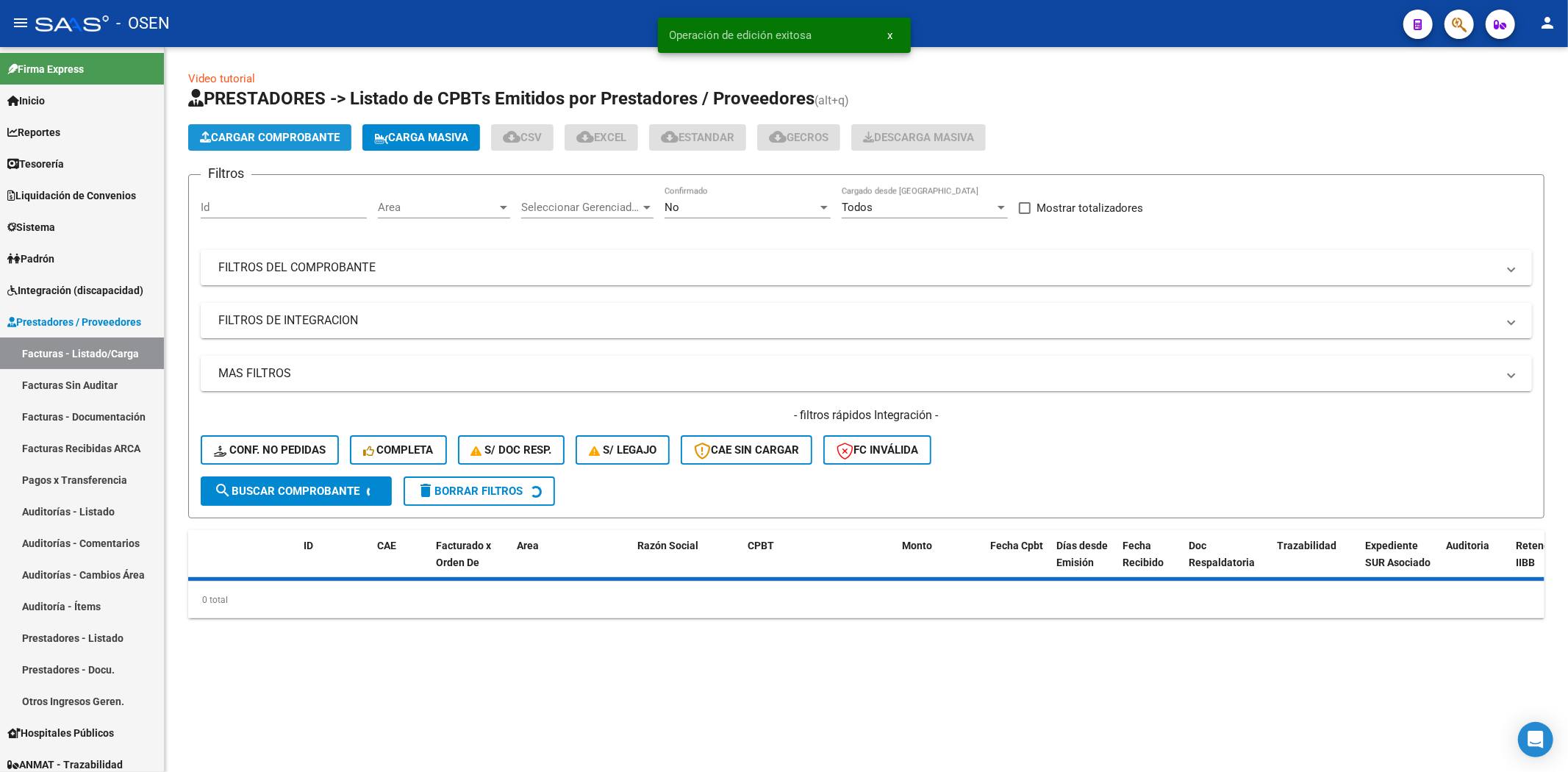
drag, startPoint x: 305, startPoint y: 140, endPoint x: 312, endPoint y: 148, distance: 10.6
click at [312, 148] on button "Cargar Comprobante" at bounding box center [269, 137] width 163 height 26
drag, startPoint x: 80, startPoint y: 501, endPoint x: 170, endPoint y: 461, distance: 98.5
click at [80, 503] on link "Auditorías - Listado" at bounding box center [82, 511] width 164 height 32
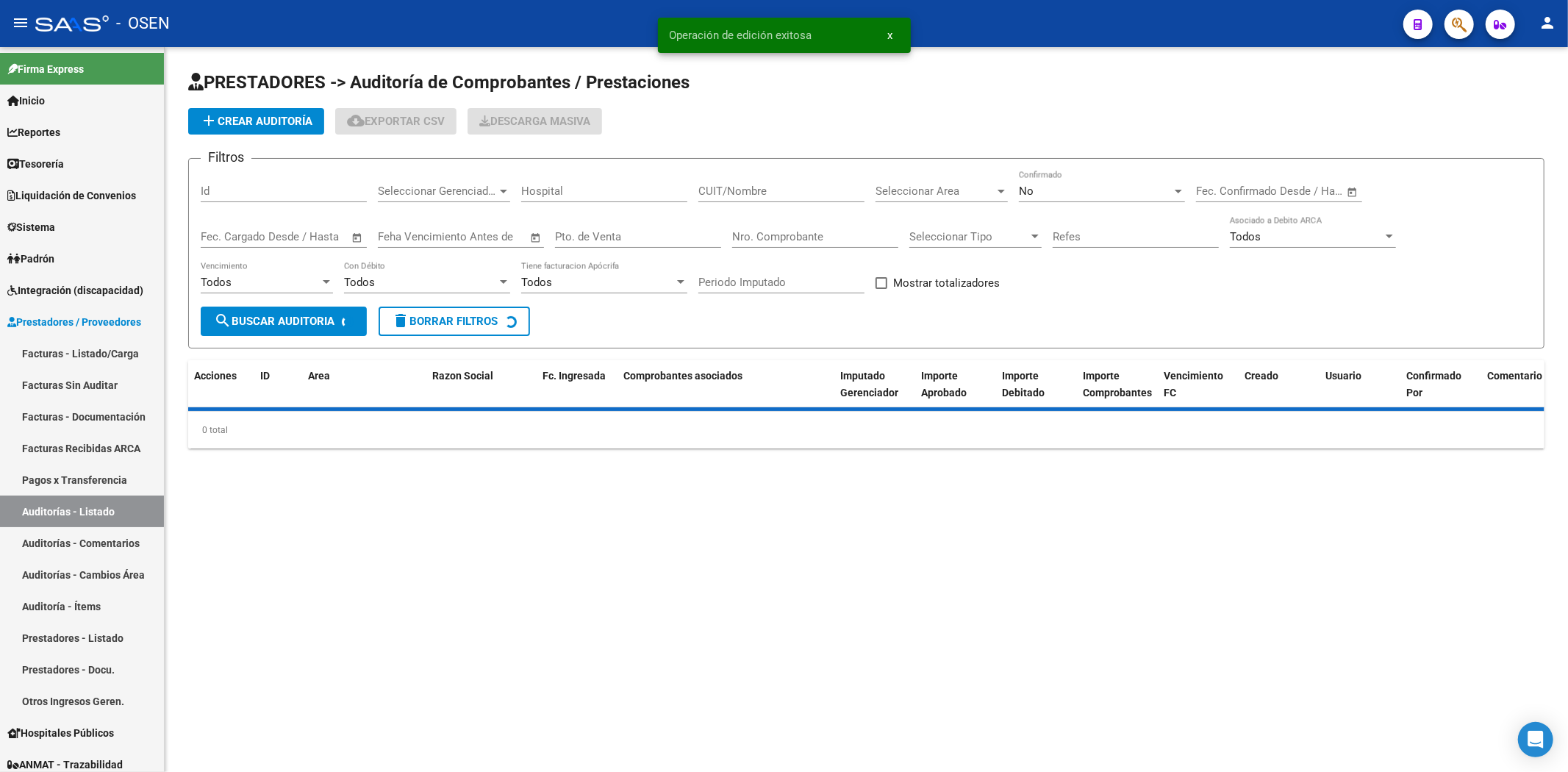
click at [289, 128] on button "add Crear Auditoría" at bounding box center [256, 121] width 136 height 26
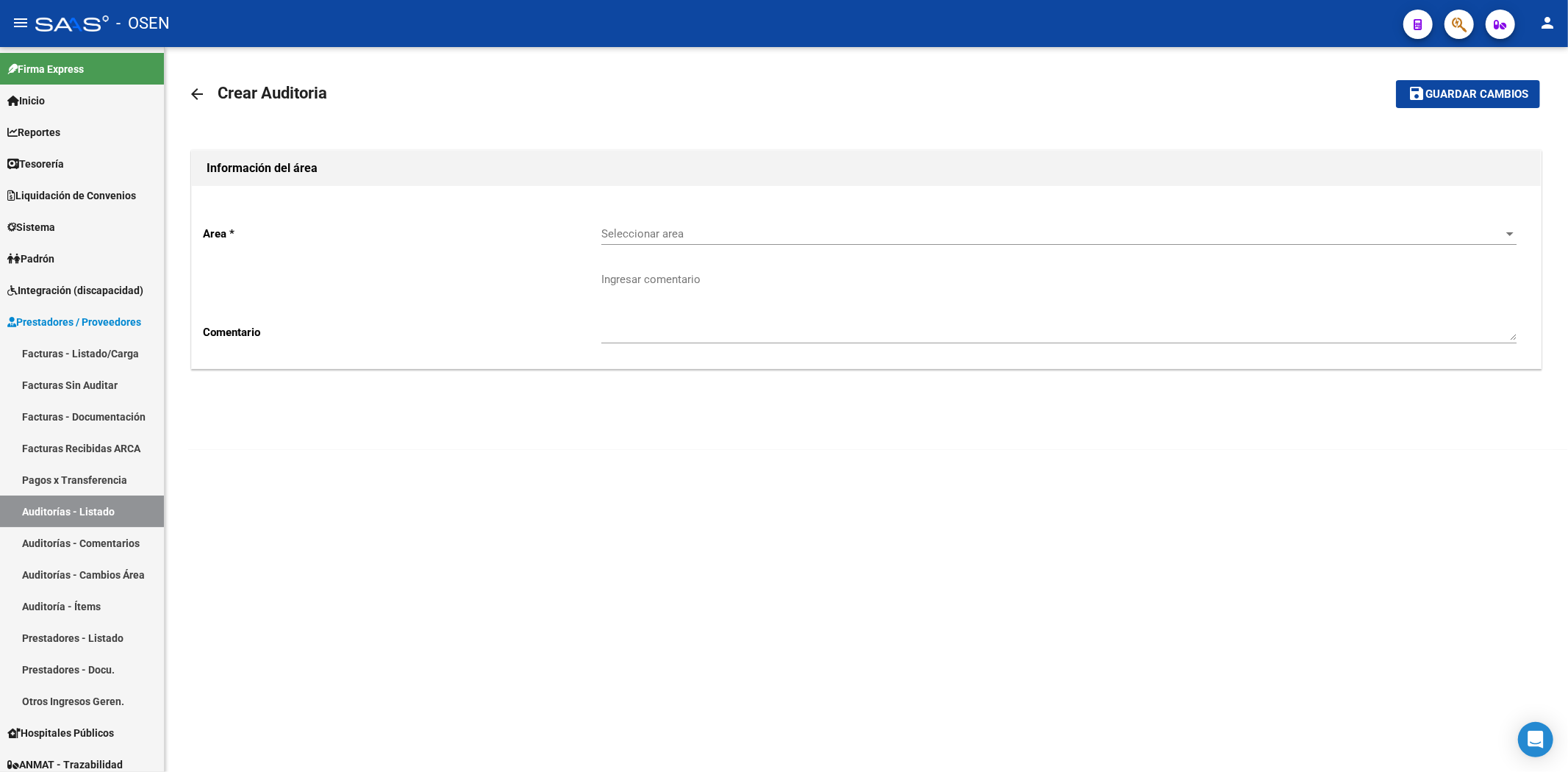
click at [657, 230] on span "Seleccionar area" at bounding box center [1051, 234] width 902 height 14
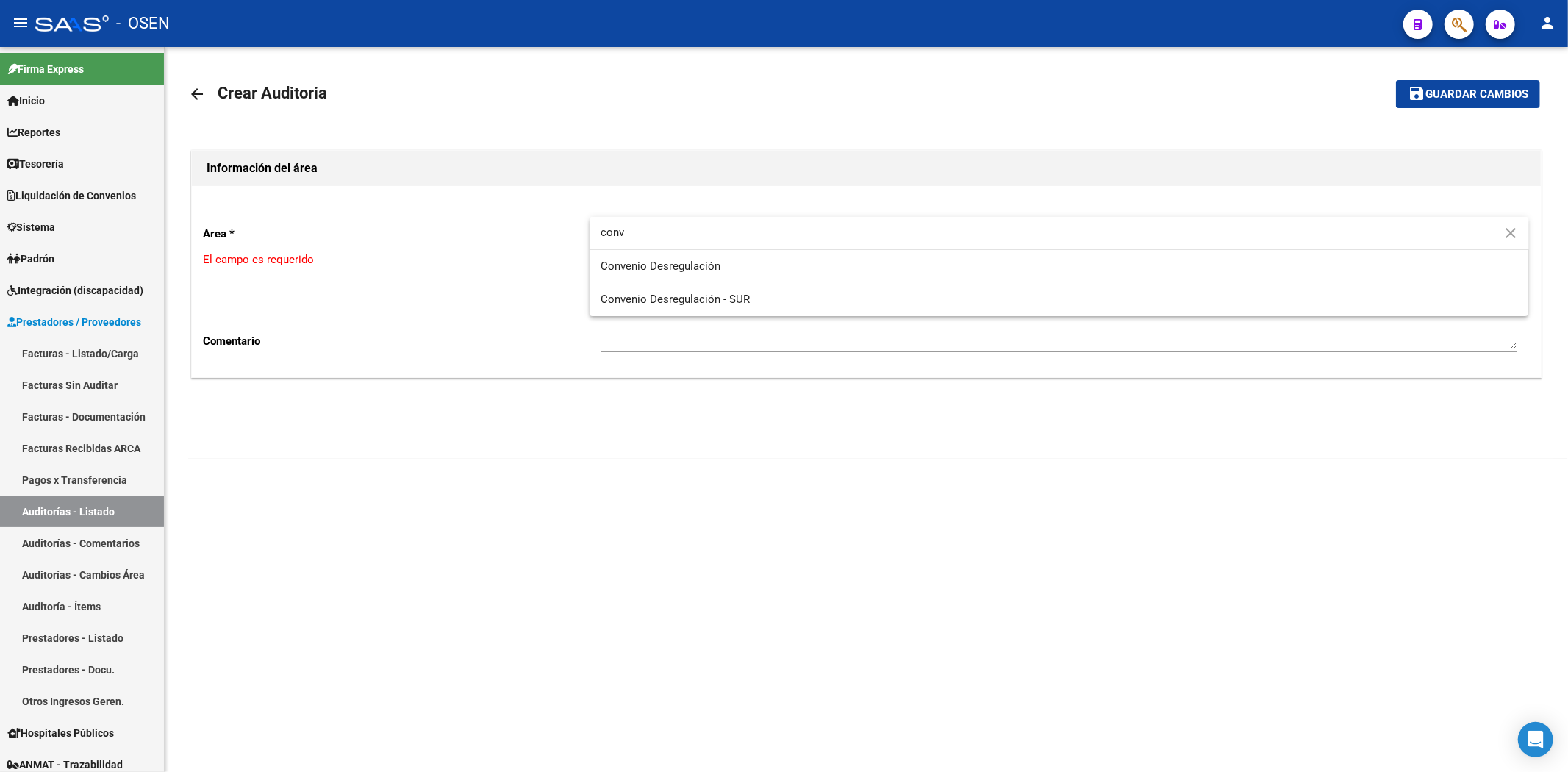
type input "conv"
click at [718, 275] on span "Convenio Desregulación" at bounding box center [1059, 266] width 916 height 33
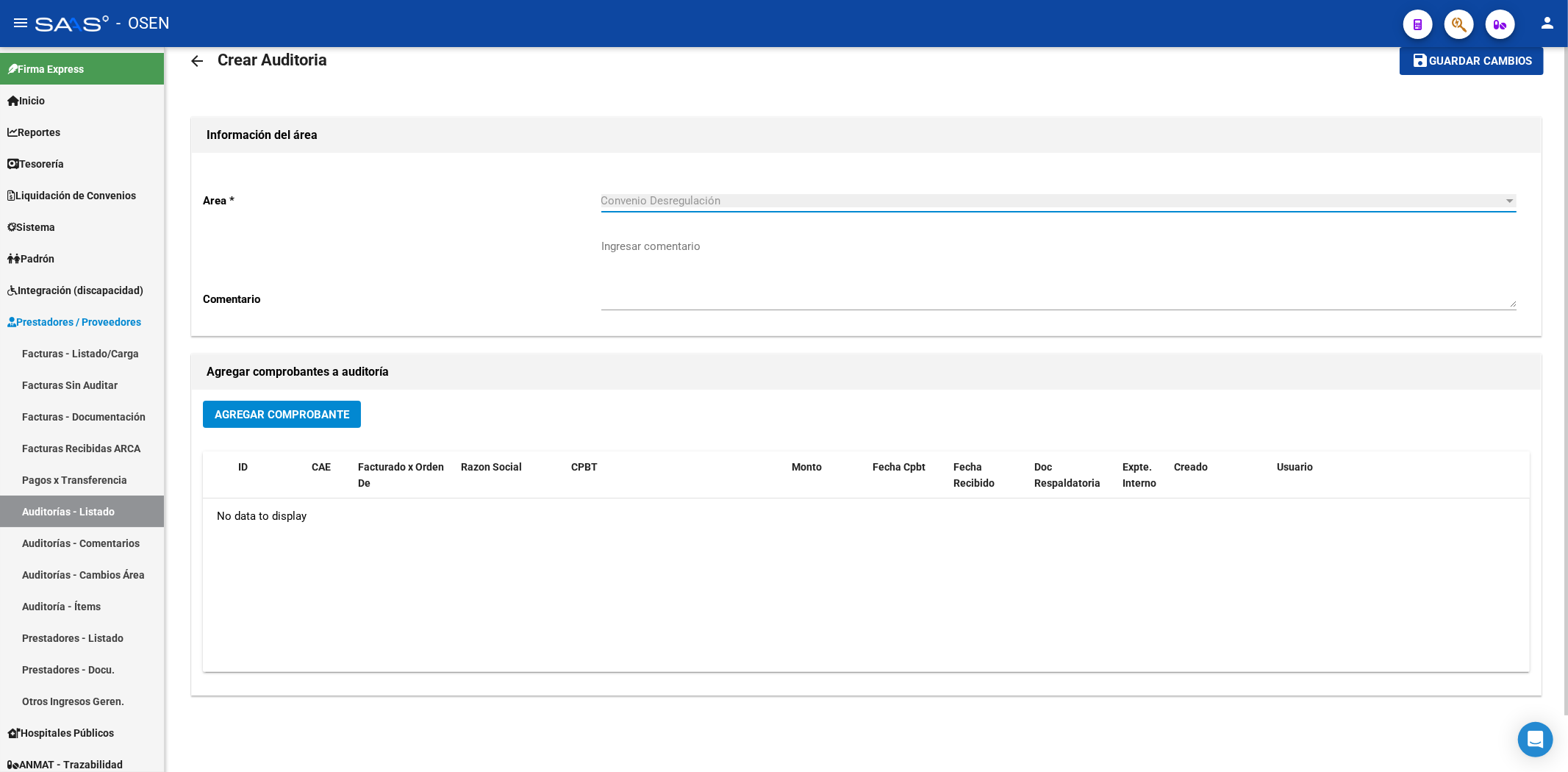
scroll to position [61, 0]
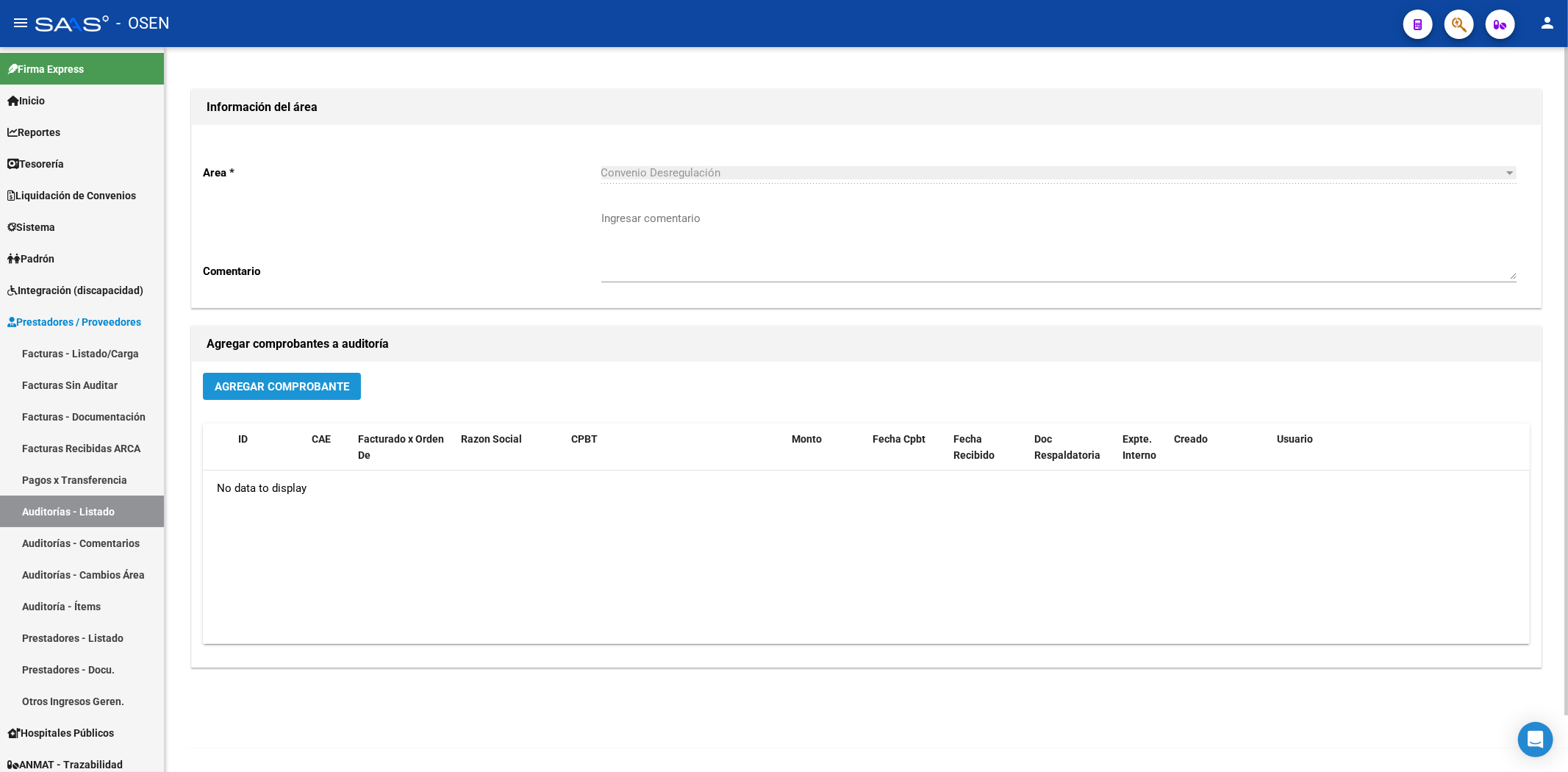
click at [257, 380] on span "Agregar Comprobante" at bounding box center [281, 386] width 135 height 14
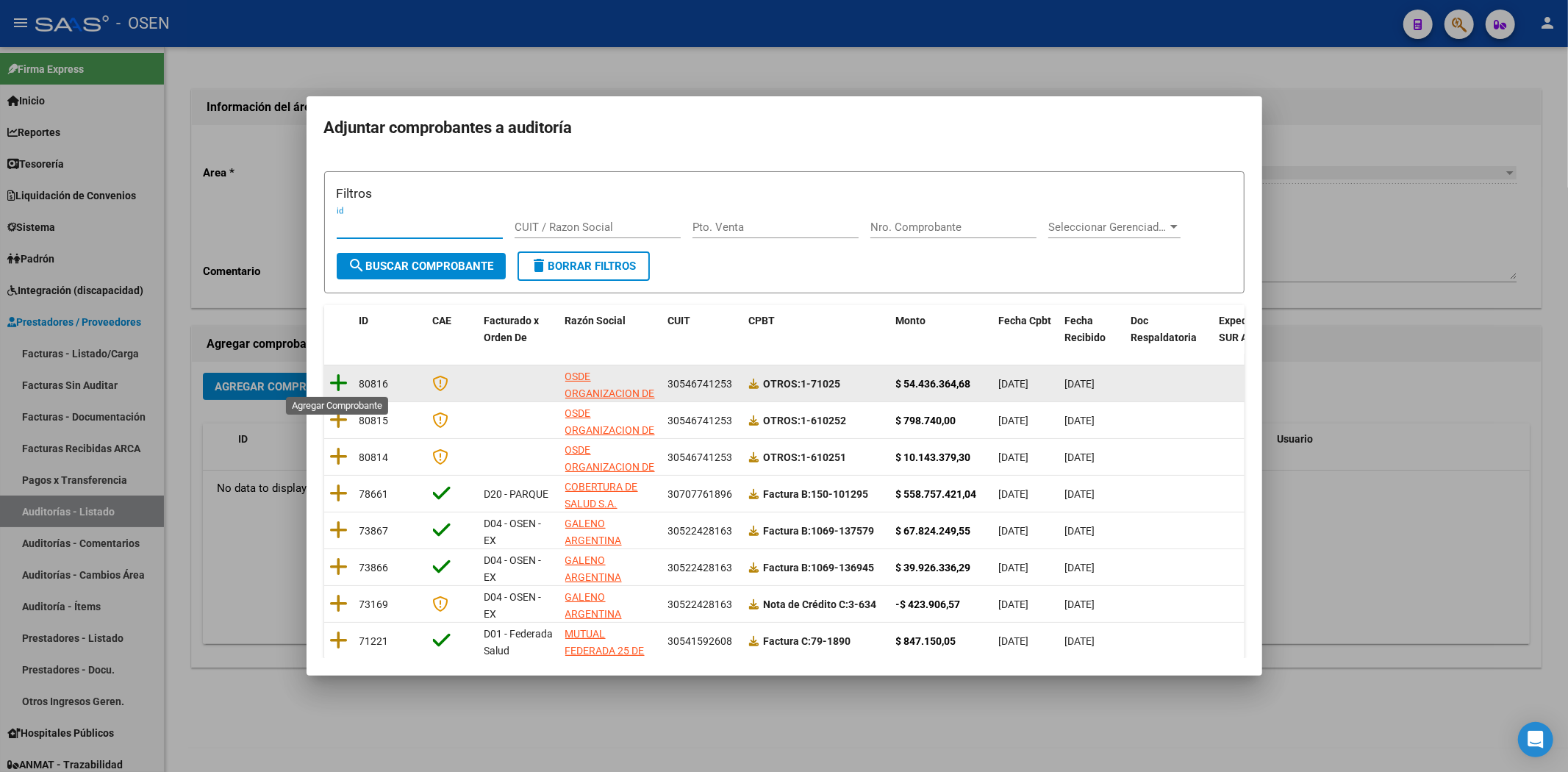
click at [336, 381] on icon at bounding box center [339, 384] width 18 height 21
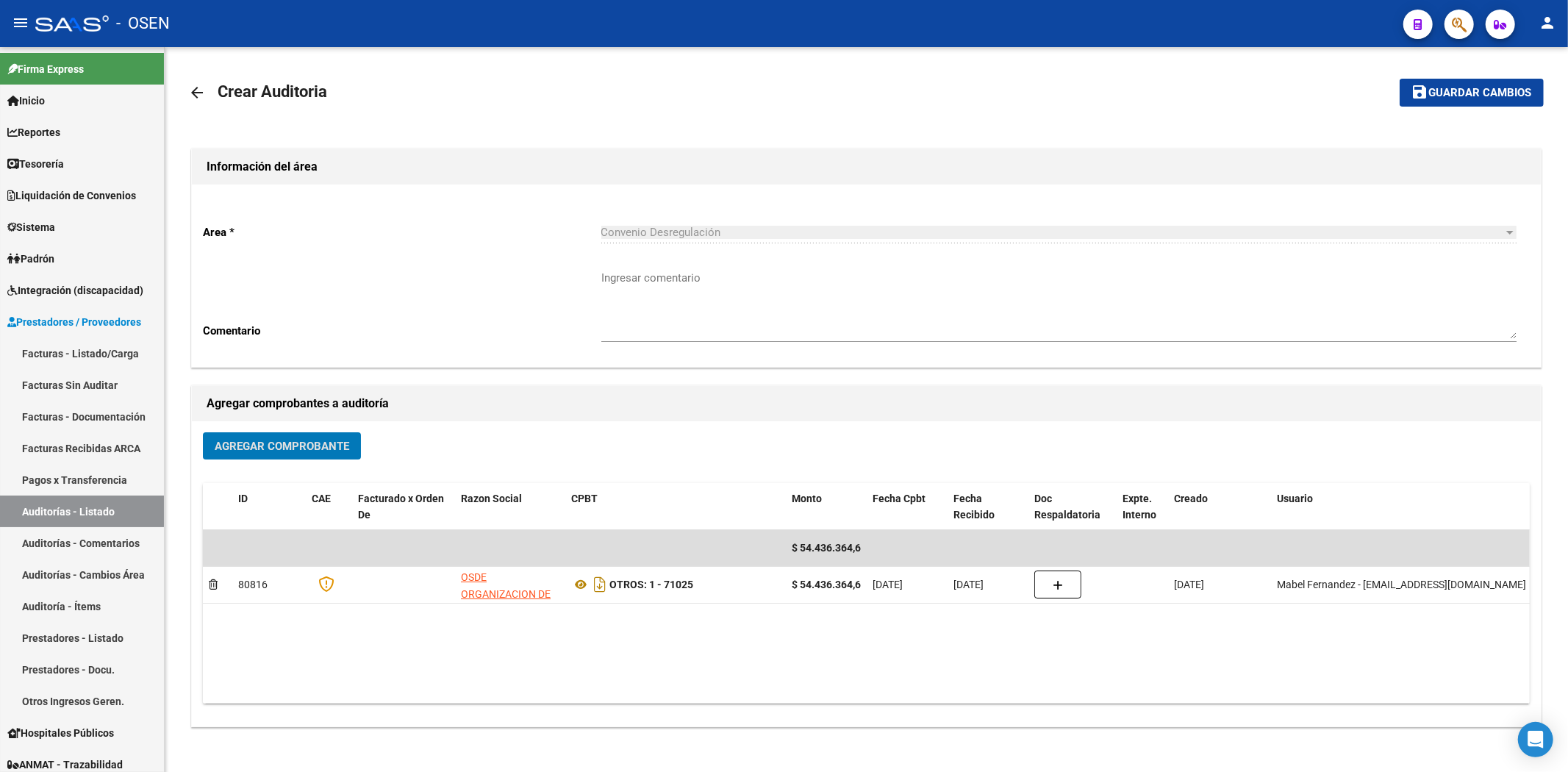
scroll to position [0, 0]
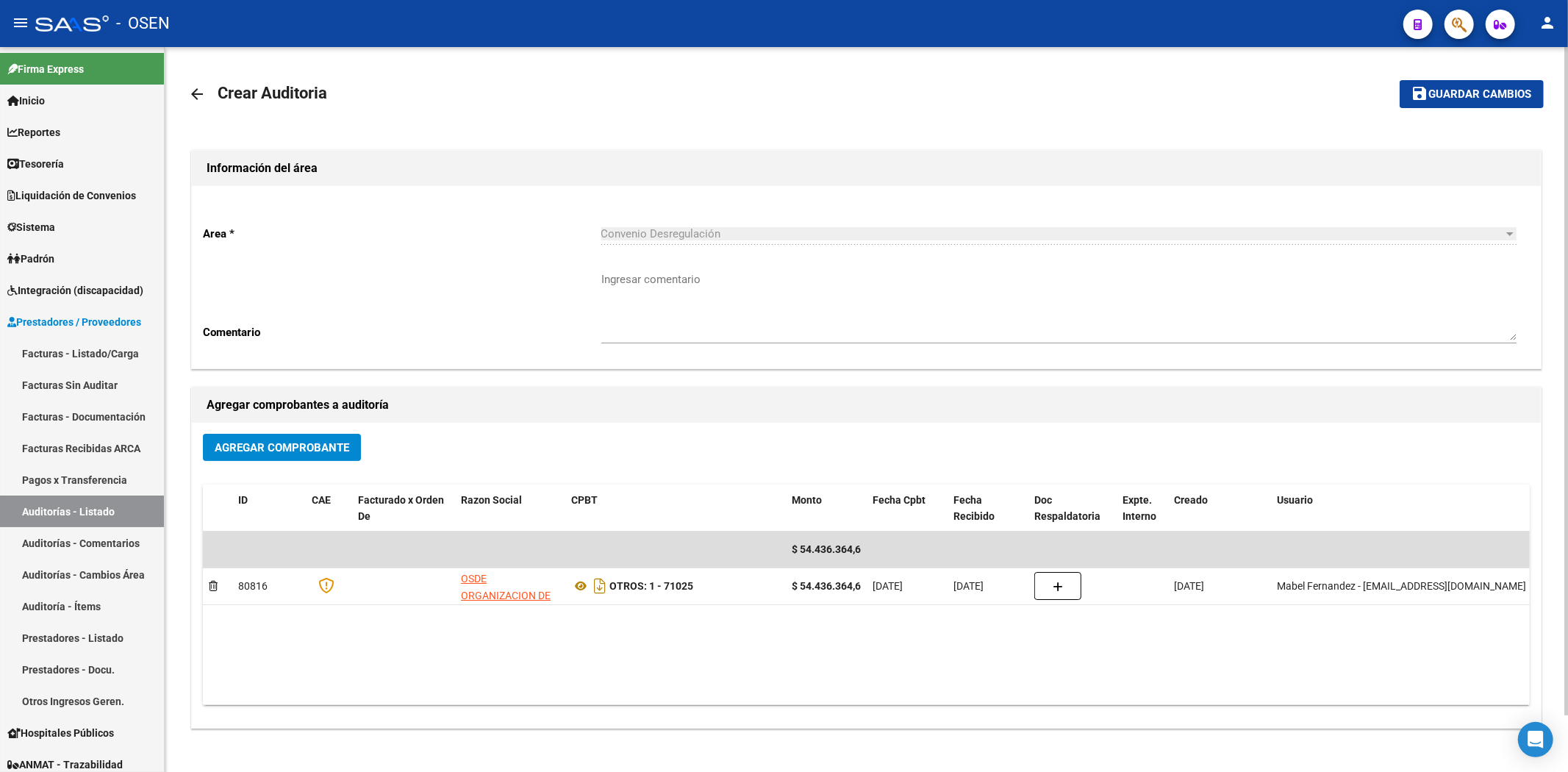
drag, startPoint x: 1511, startPoint y: 73, endPoint x: 1510, endPoint y: 96, distance: 23.0
click at [1511, 82] on mat-toolbar-row "save Guardar cambios" at bounding box center [1402, 94] width 281 height 47
click at [1510, 97] on span "Guardar cambios" at bounding box center [1480, 95] width 103 height 14
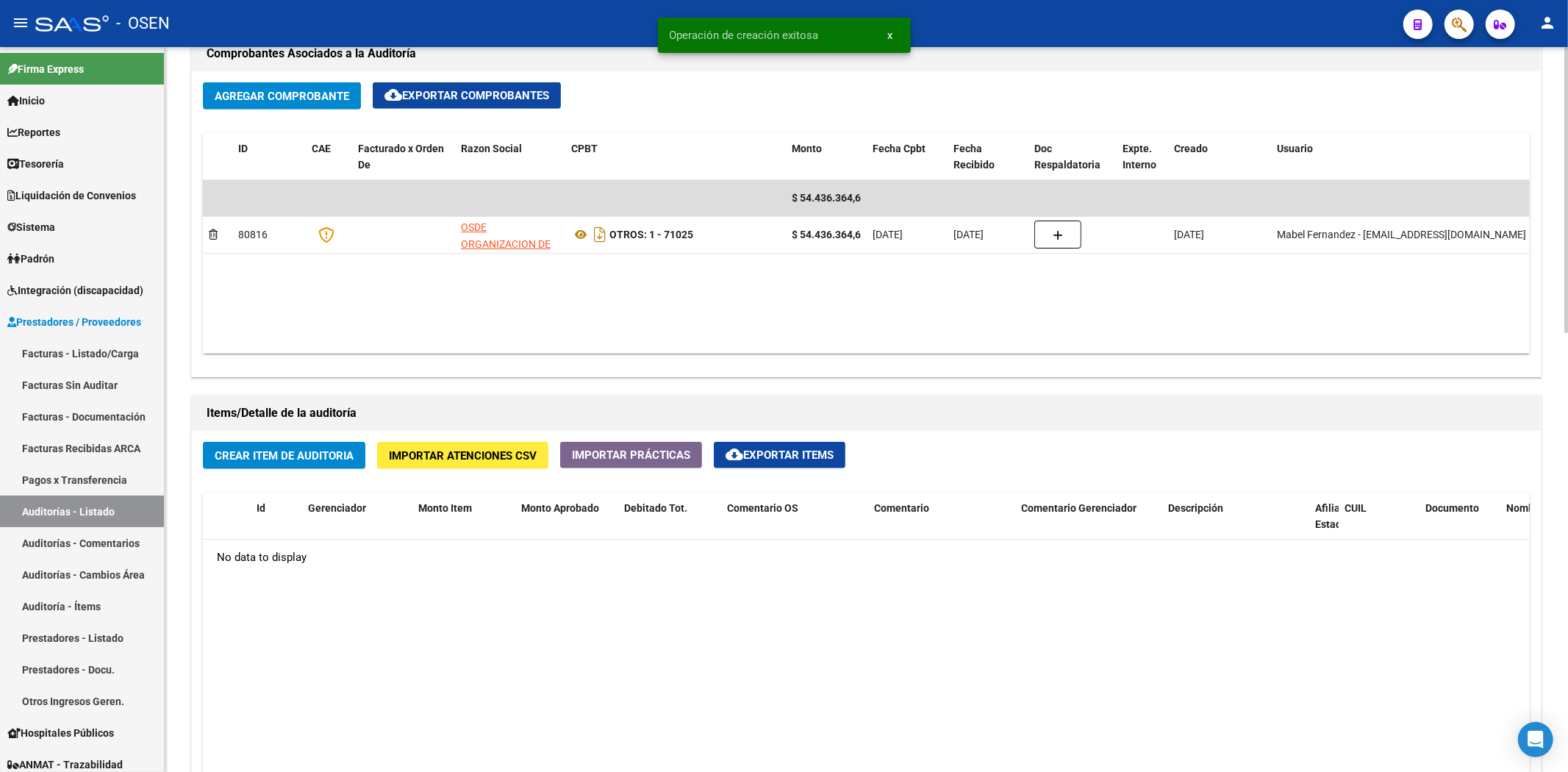
scroll to position [817, 0]
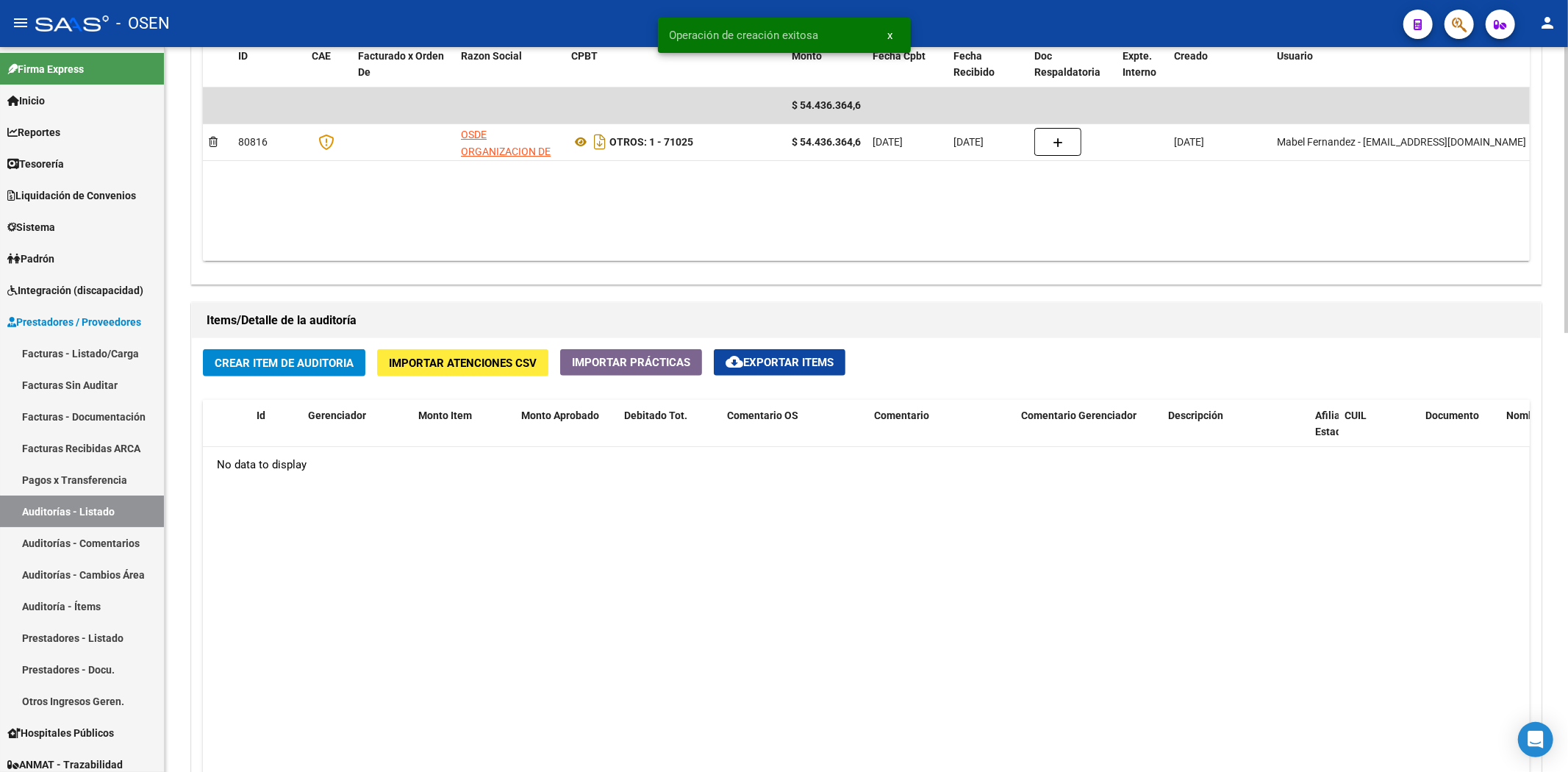
click at [321, 372] on button "Crear Item de Auditoria" at bounding box center [284, 363] width 163 height 27
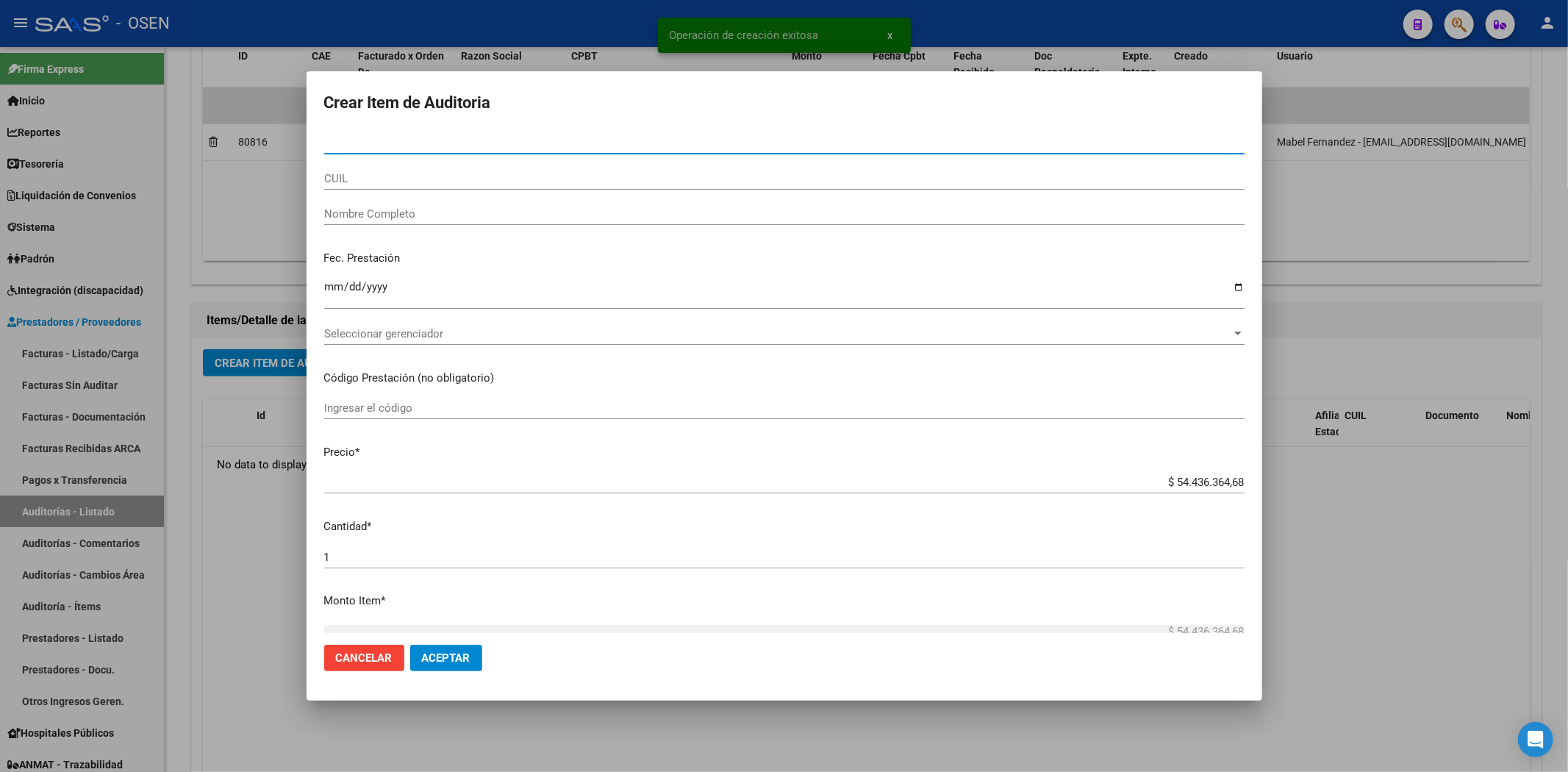
click at [441, 656] on span "Aceptar" at bounding box center [446, 658] width 49 height 14
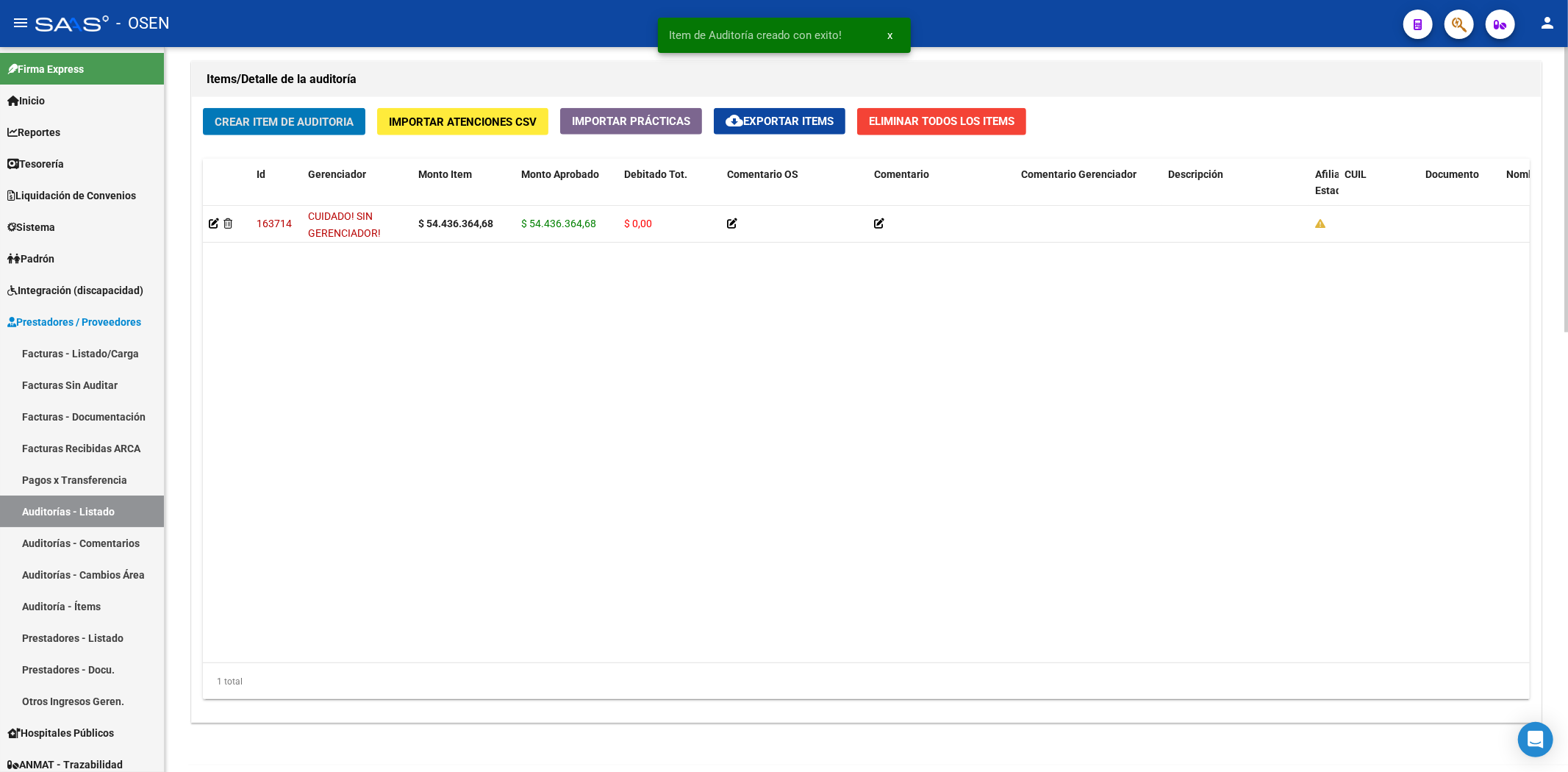
scroll to position [1116, 0]
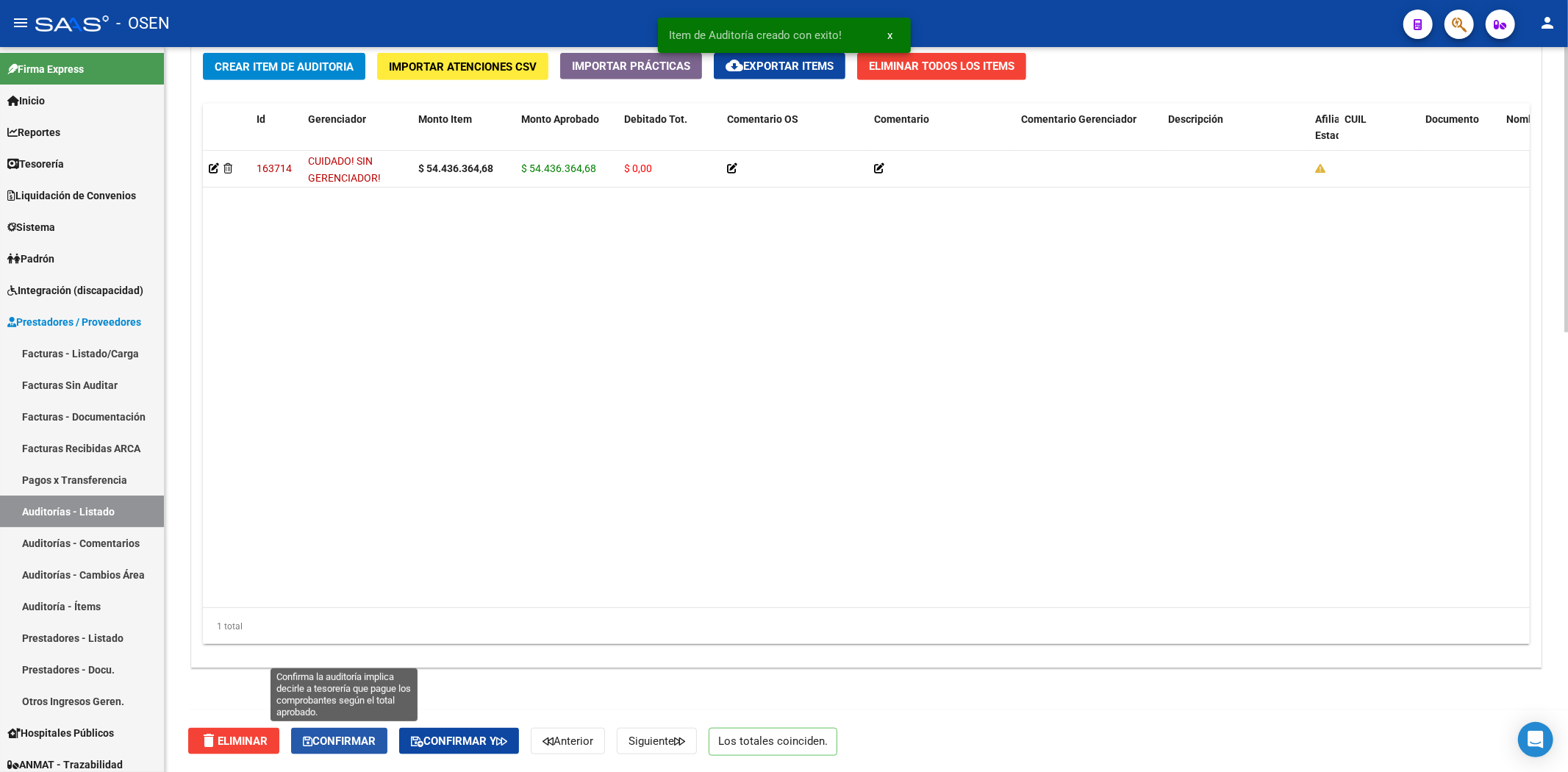
click at [375, 739] on span "Confirmar" at bounding box center [339, 741] width 73 height 14
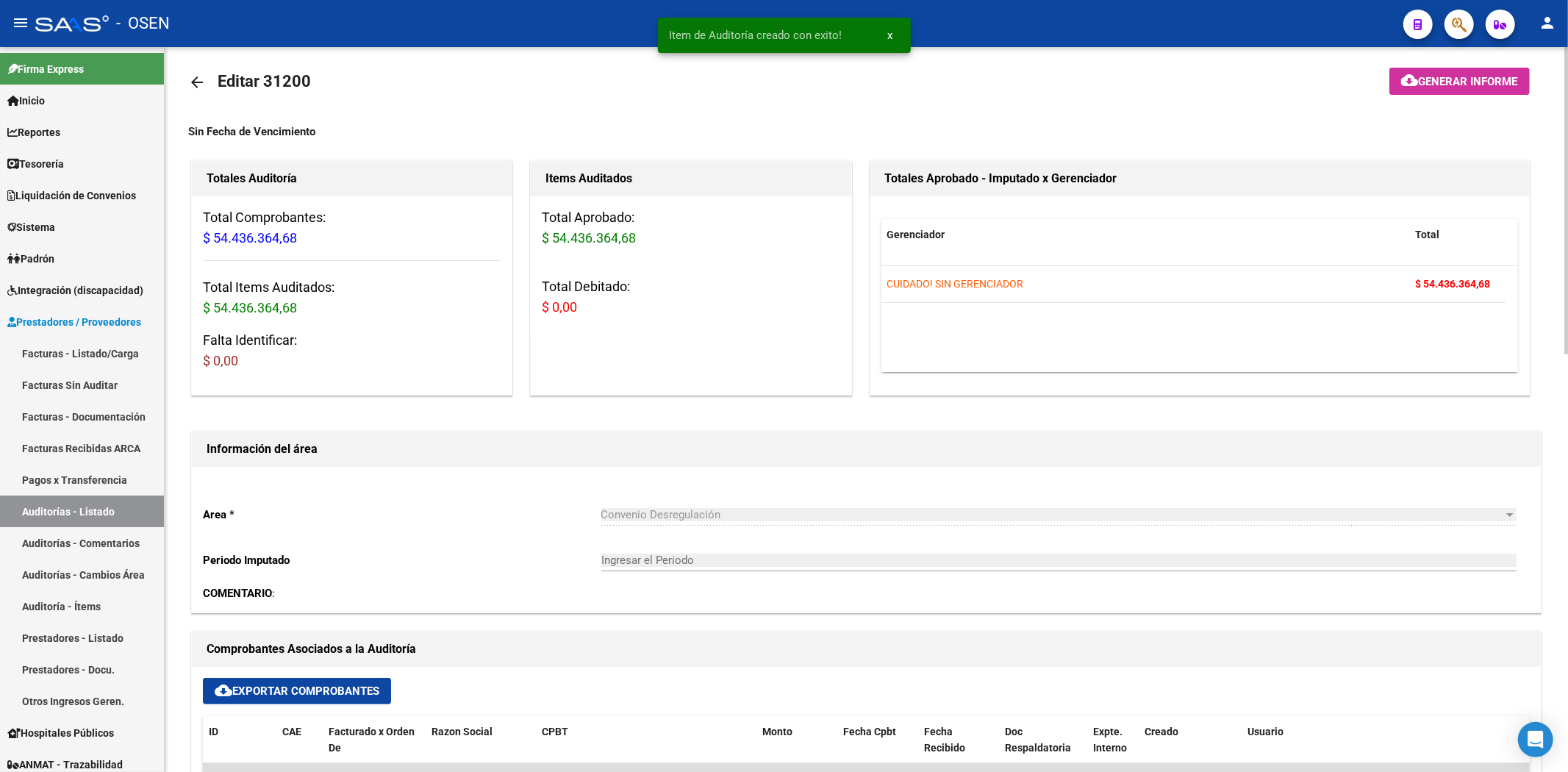
scroll to position [0, 0]
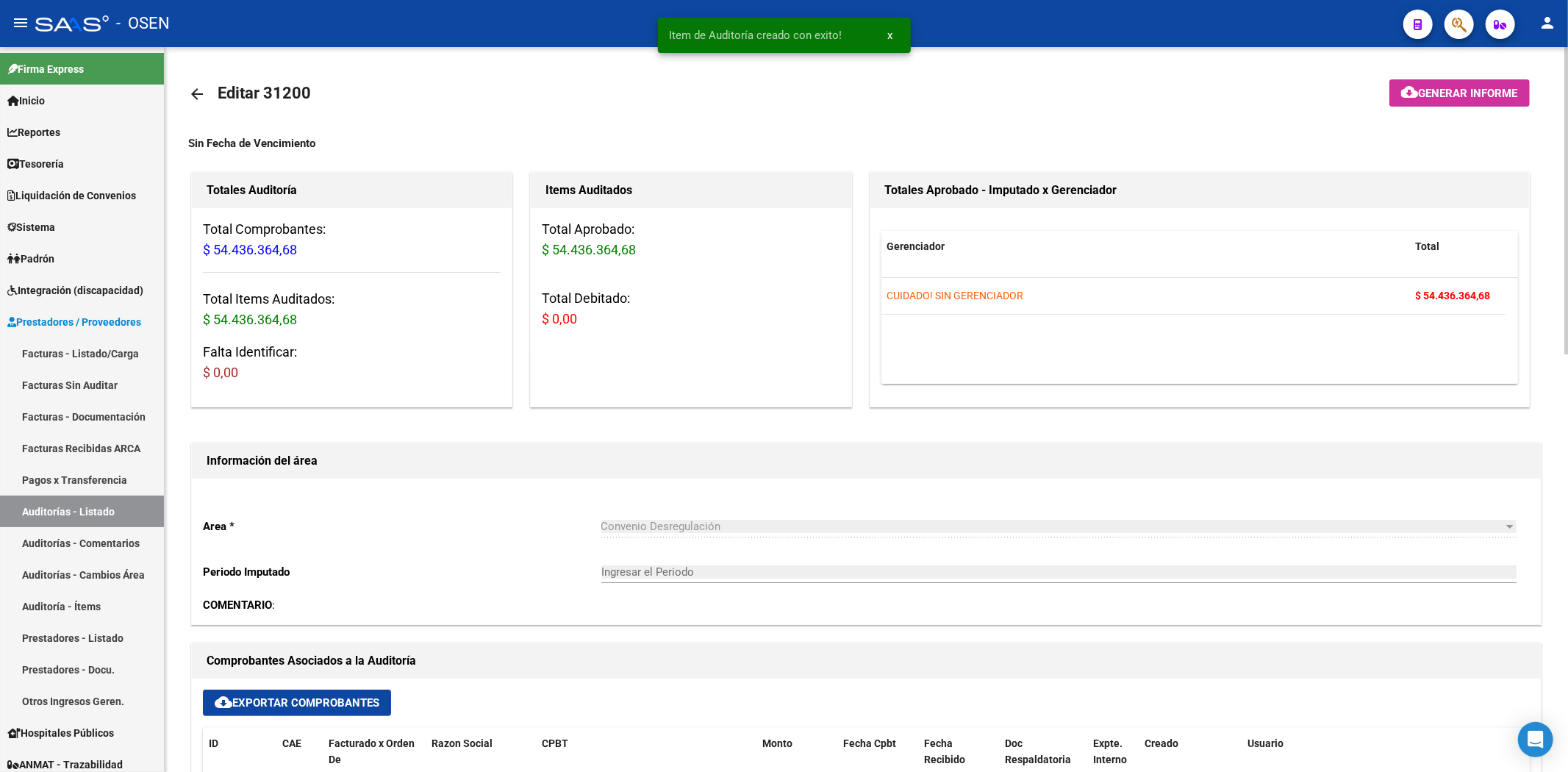
type input "202510"
click at [201, 93] on mat-icon "arrow_back" at bounding box center [197, 94] width 18 height 18
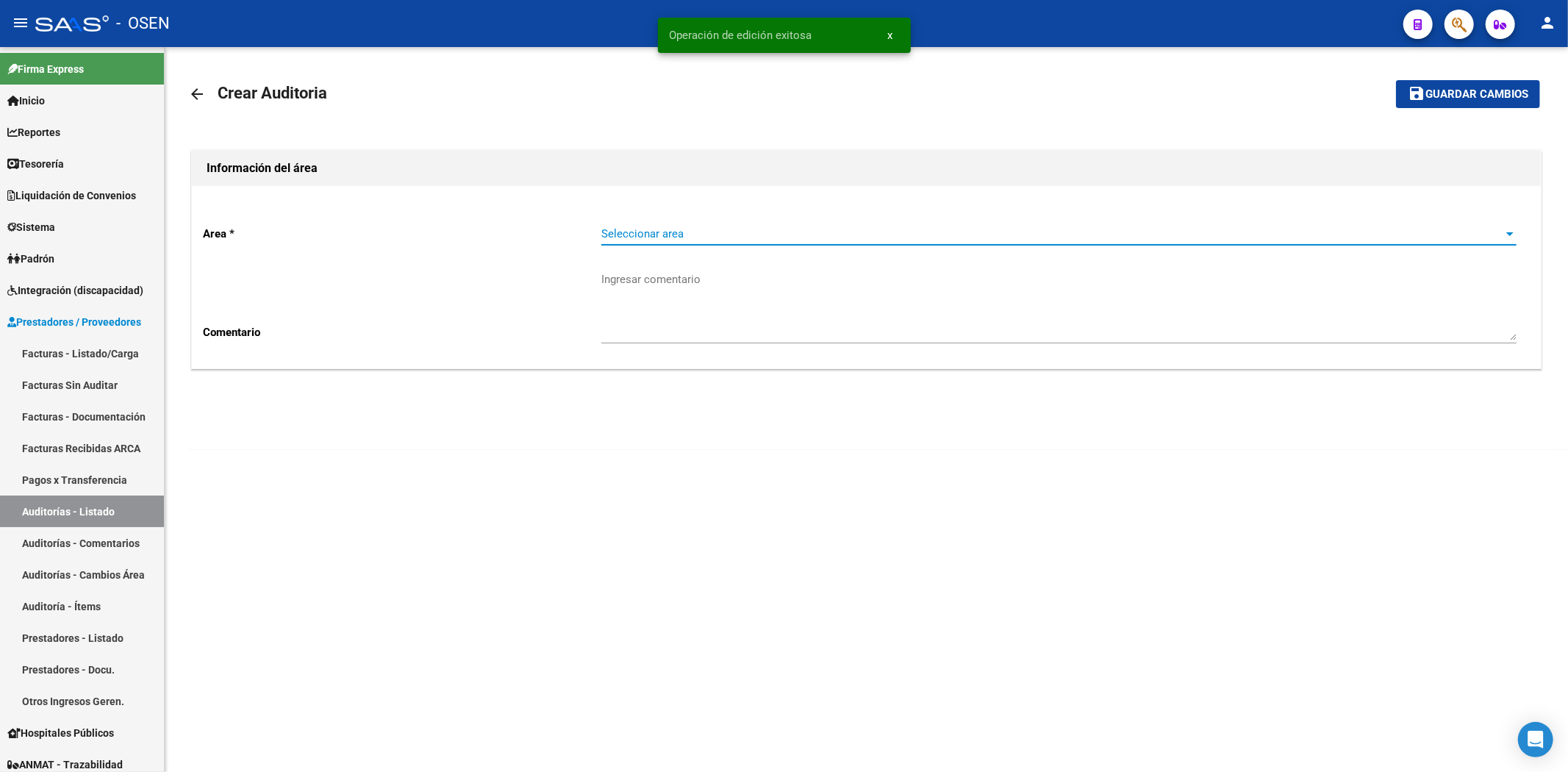
click at [689, 237] on span "Seleccionar area" at bounding box center [1051, 234] width 902 height 14
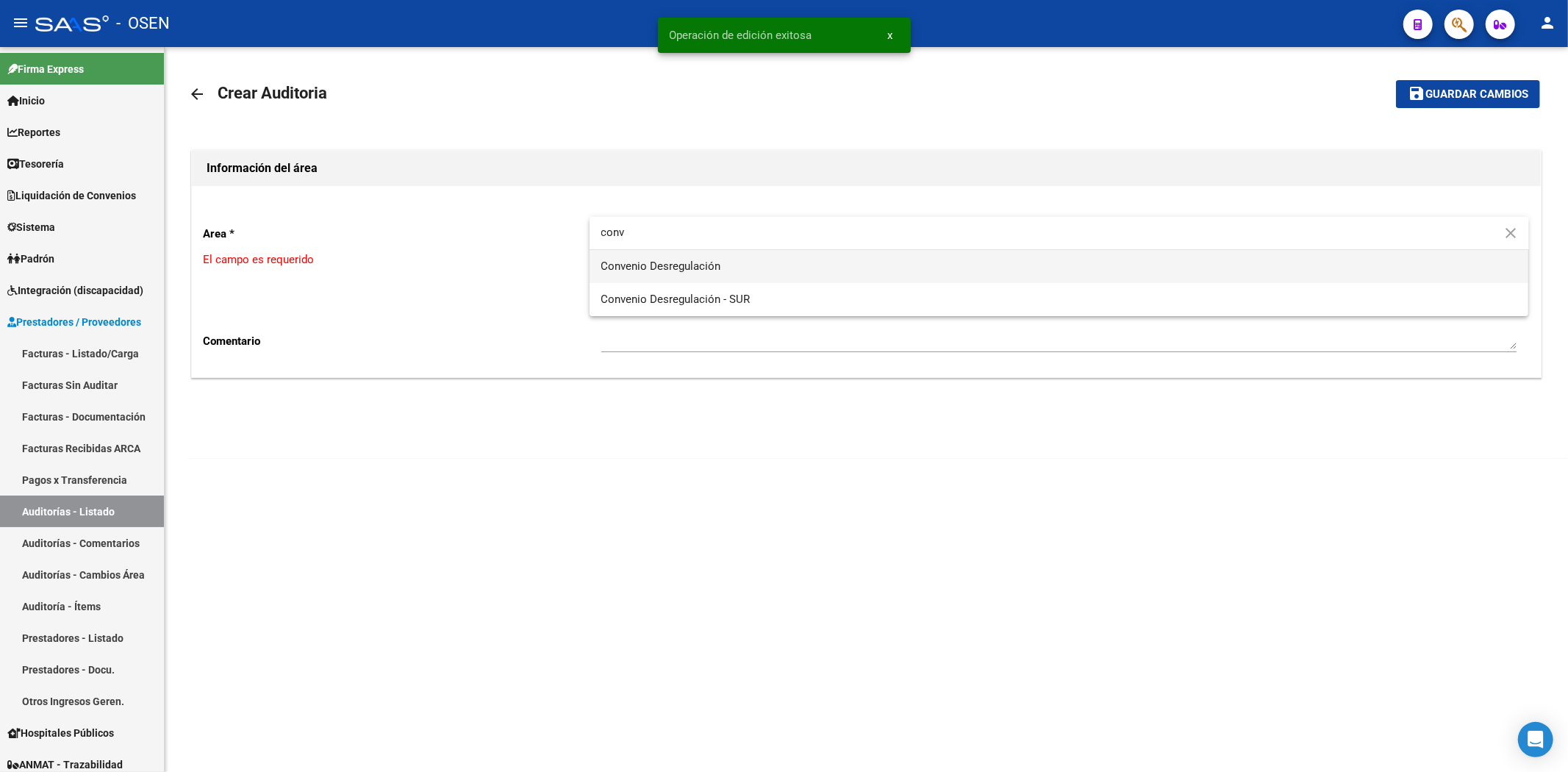
type input "conv"
click at [843, 262] on span "Convenio Desregulación" at bounding box center [1059, 266] width 916 height 33
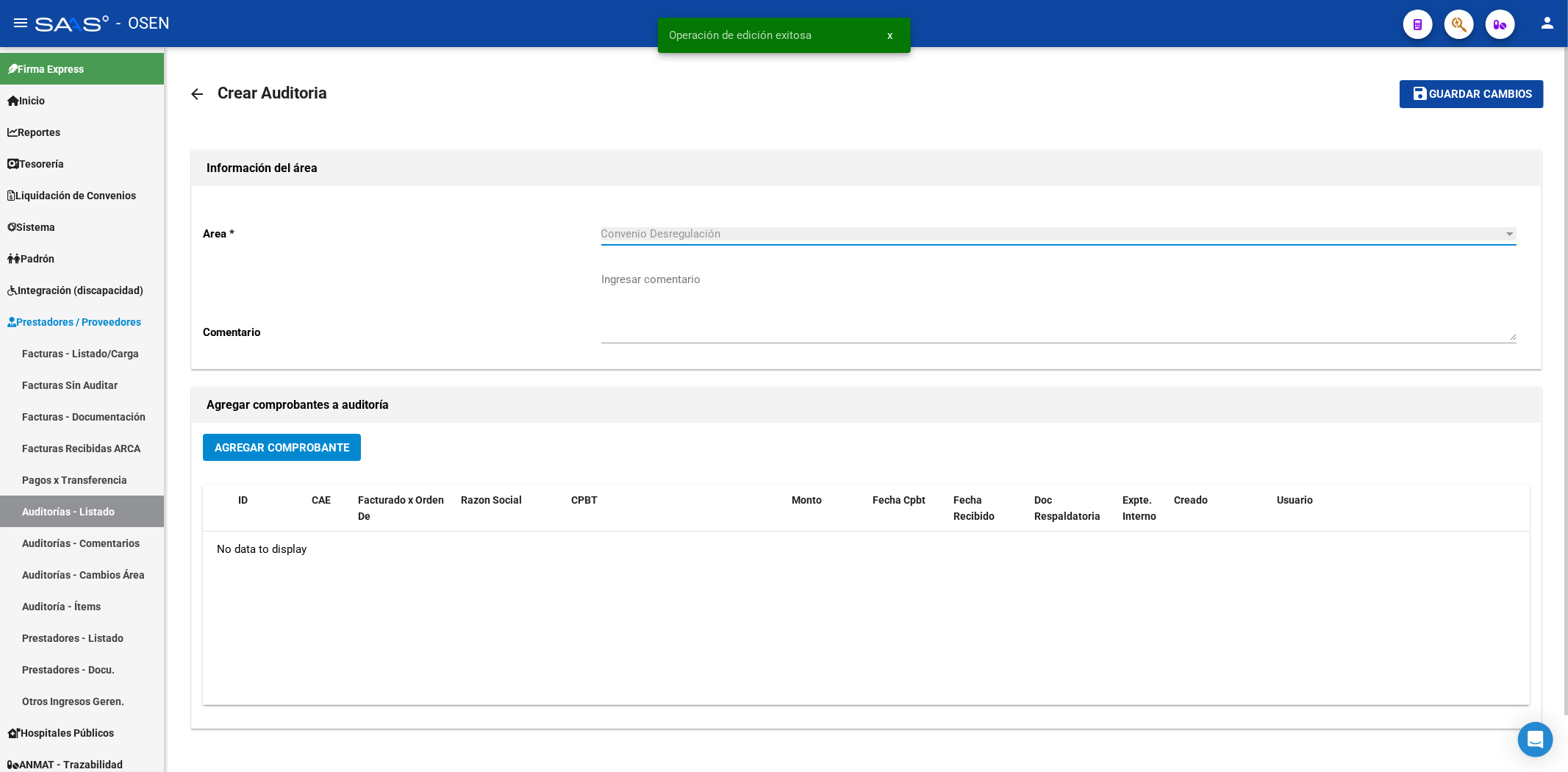
click at [309, 435] on button "Agregar Comprobante" at bounding box center [281, 447] width 158 height 27
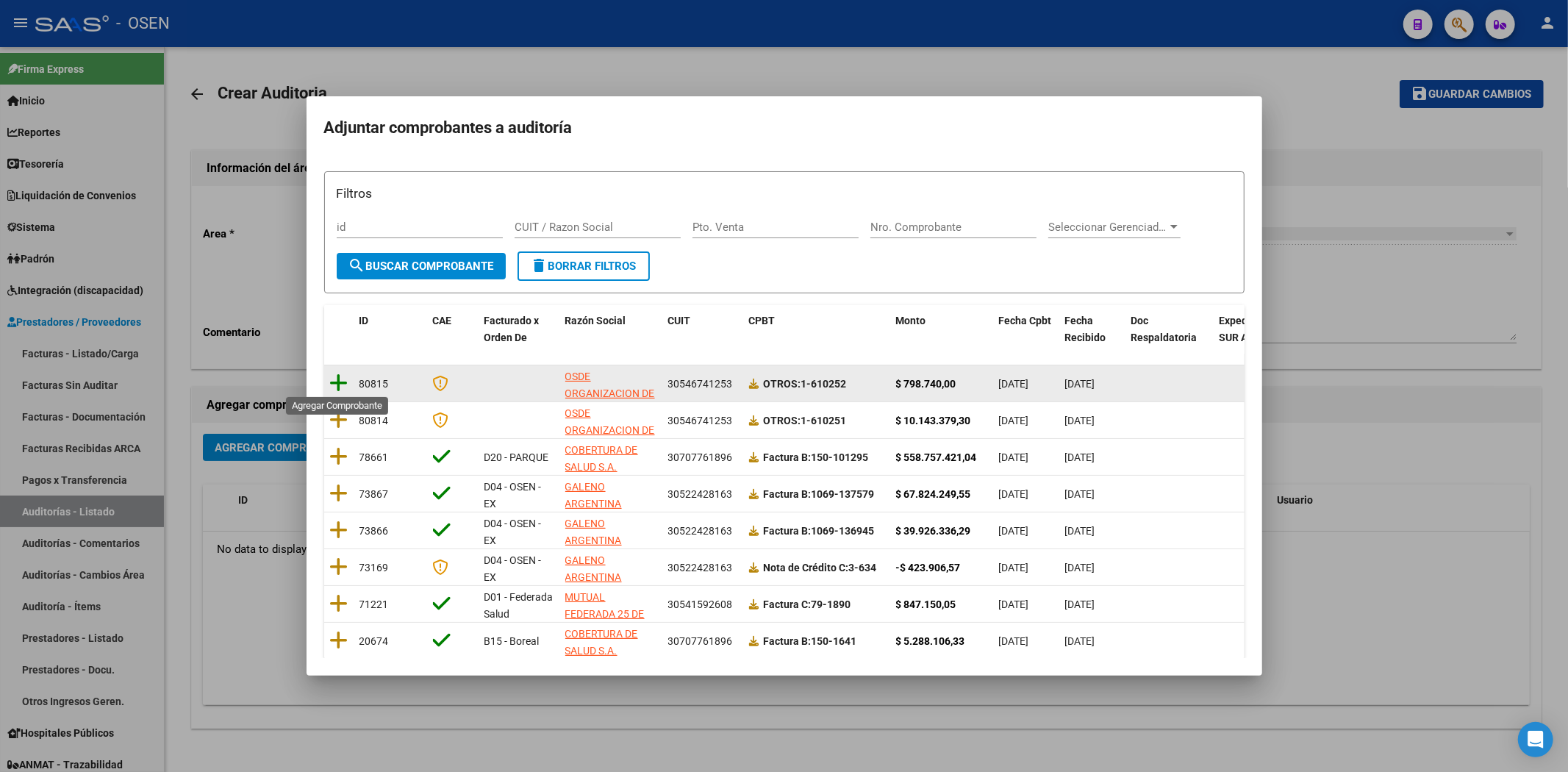
click at [340, 390] on icon at bounding box center [339, 384] width 18 height 21
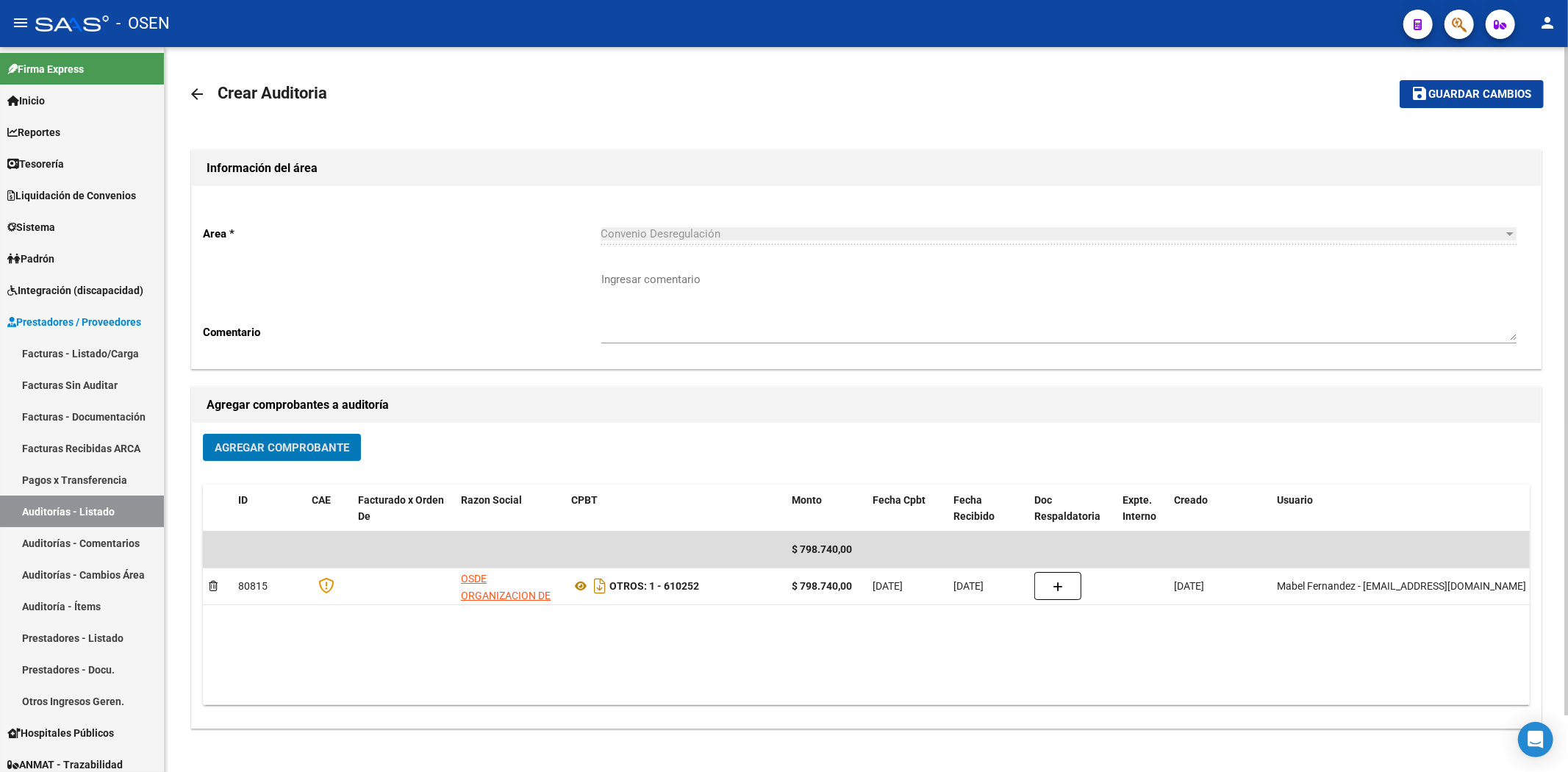
click at [1478, 81] on button "save Guardar cambios" at bounding box center [1472, 94] width 144 height 27
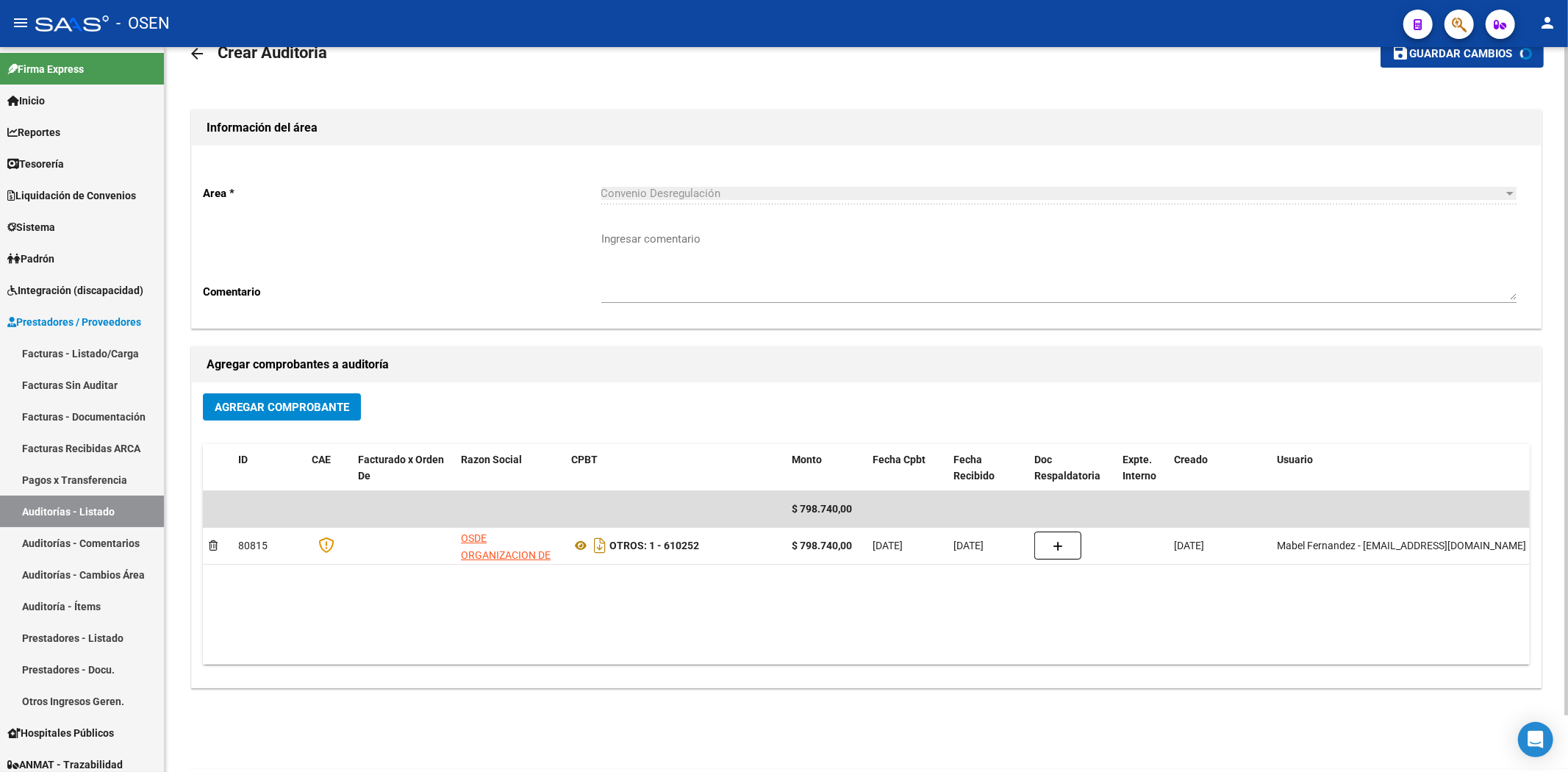
scroll to position [61, 0]
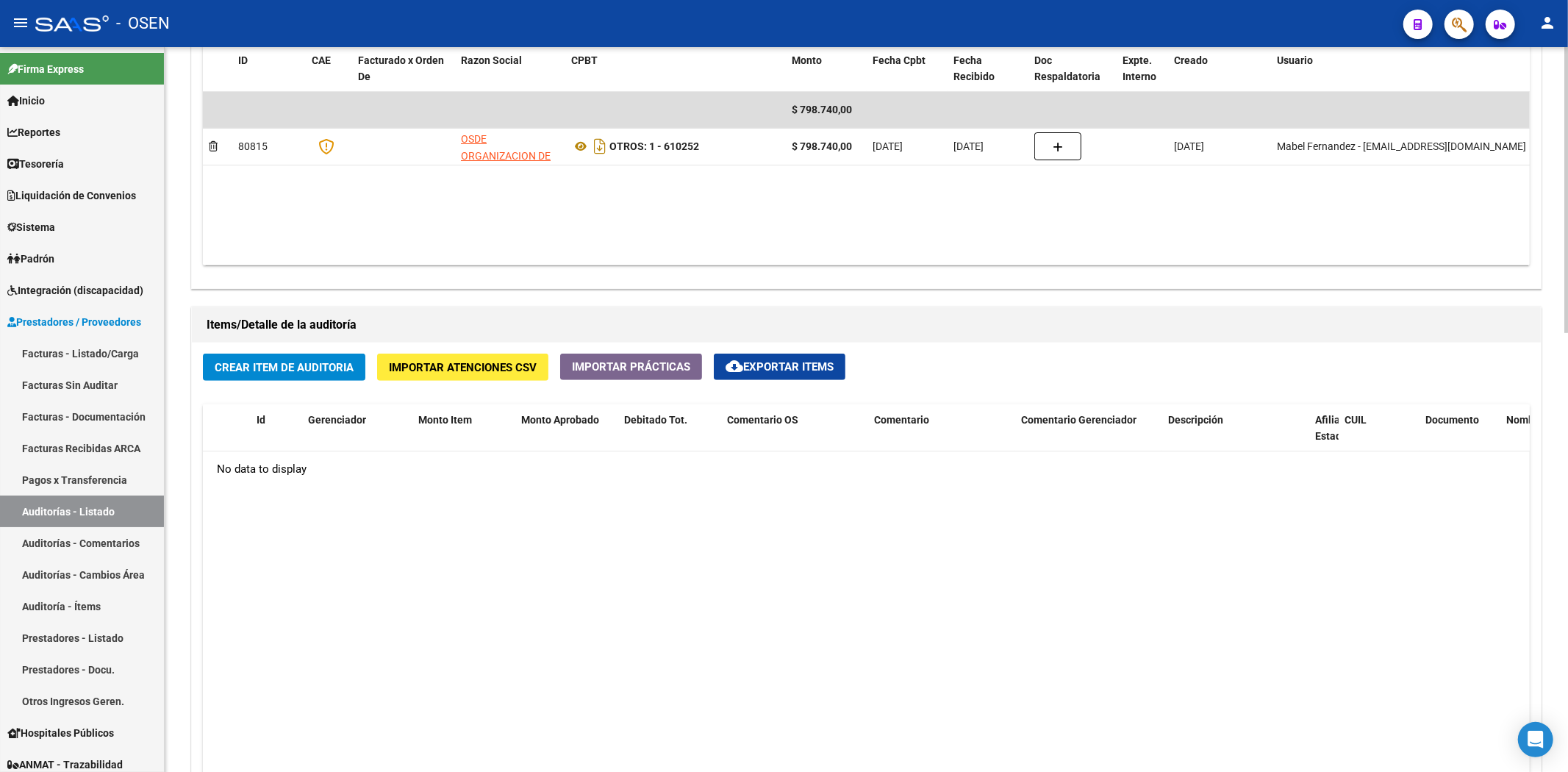
scroll to position [817, 0]
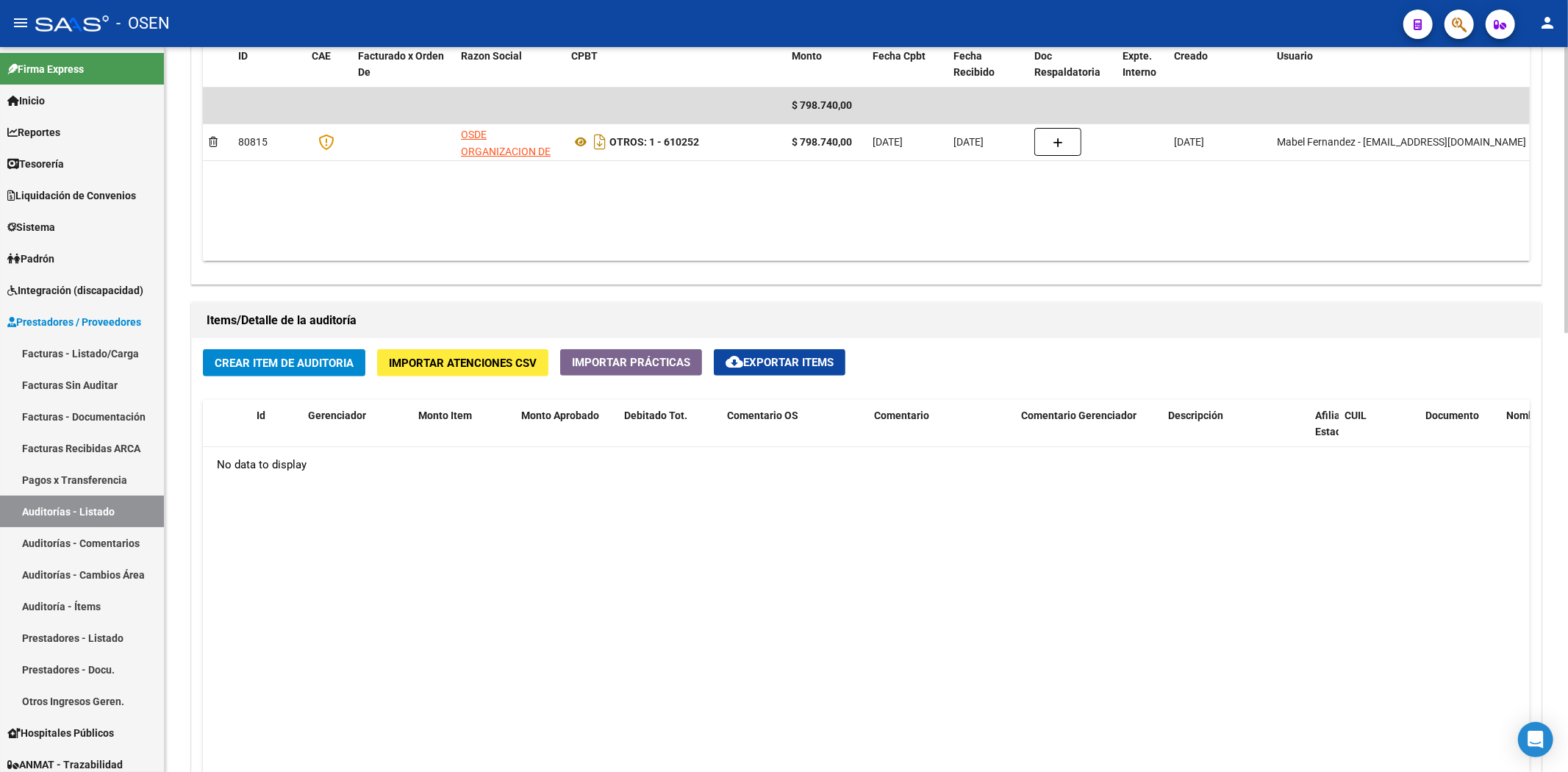
click at [325, 350] on div "Crear Item de Auditoria Importar Atenciones CSV Importar Prácticas cloud_downlo…" at bounding box center [867, 651] width 1349 height 625
click at [328, 364] on span "Crear Item de Auditoria" at bounding box center [284, 363] width 139 height 14
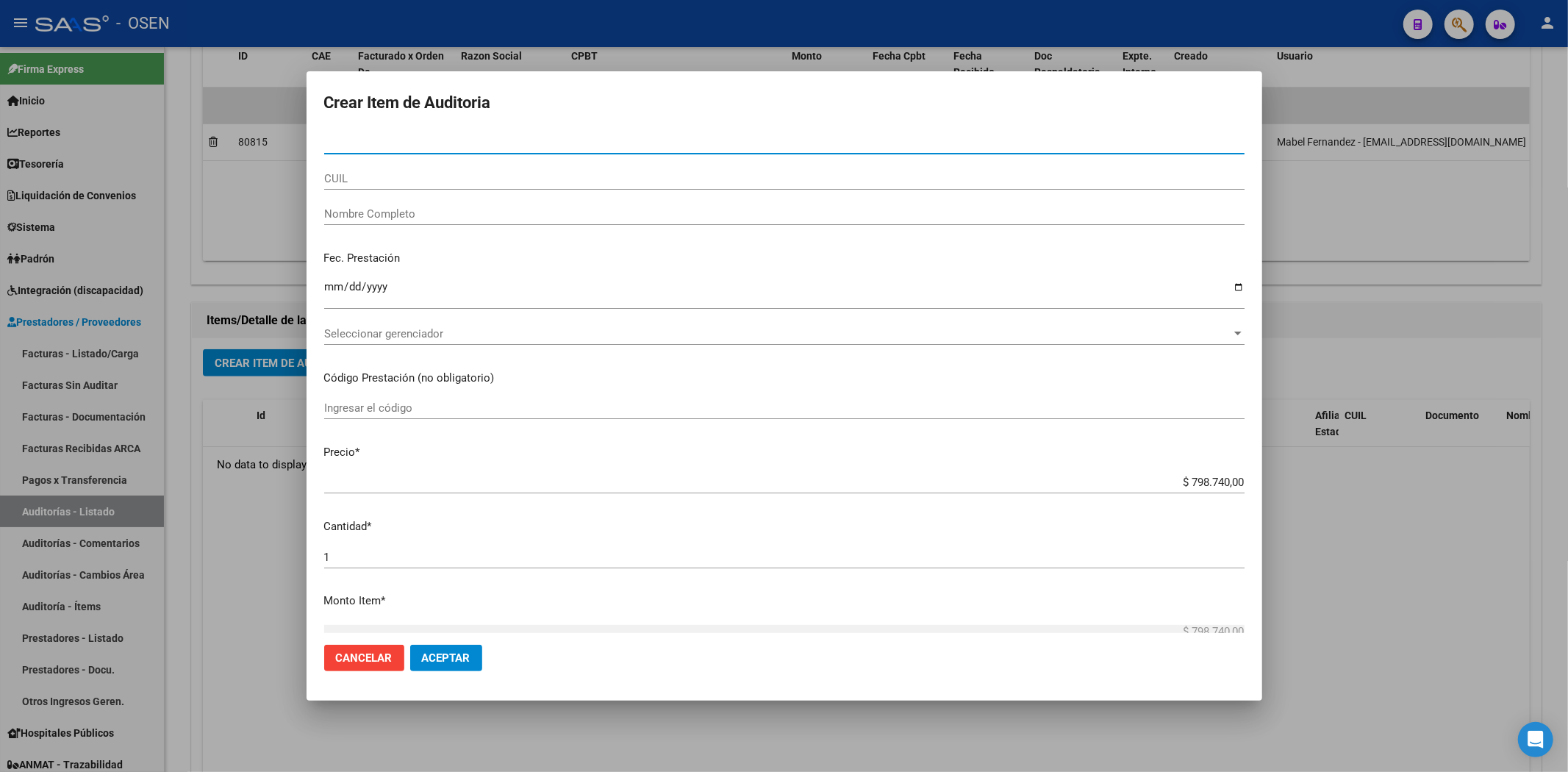
click at [473, 662] on button "Aceptar" at bounding box center [446, 658] width 72 height 26
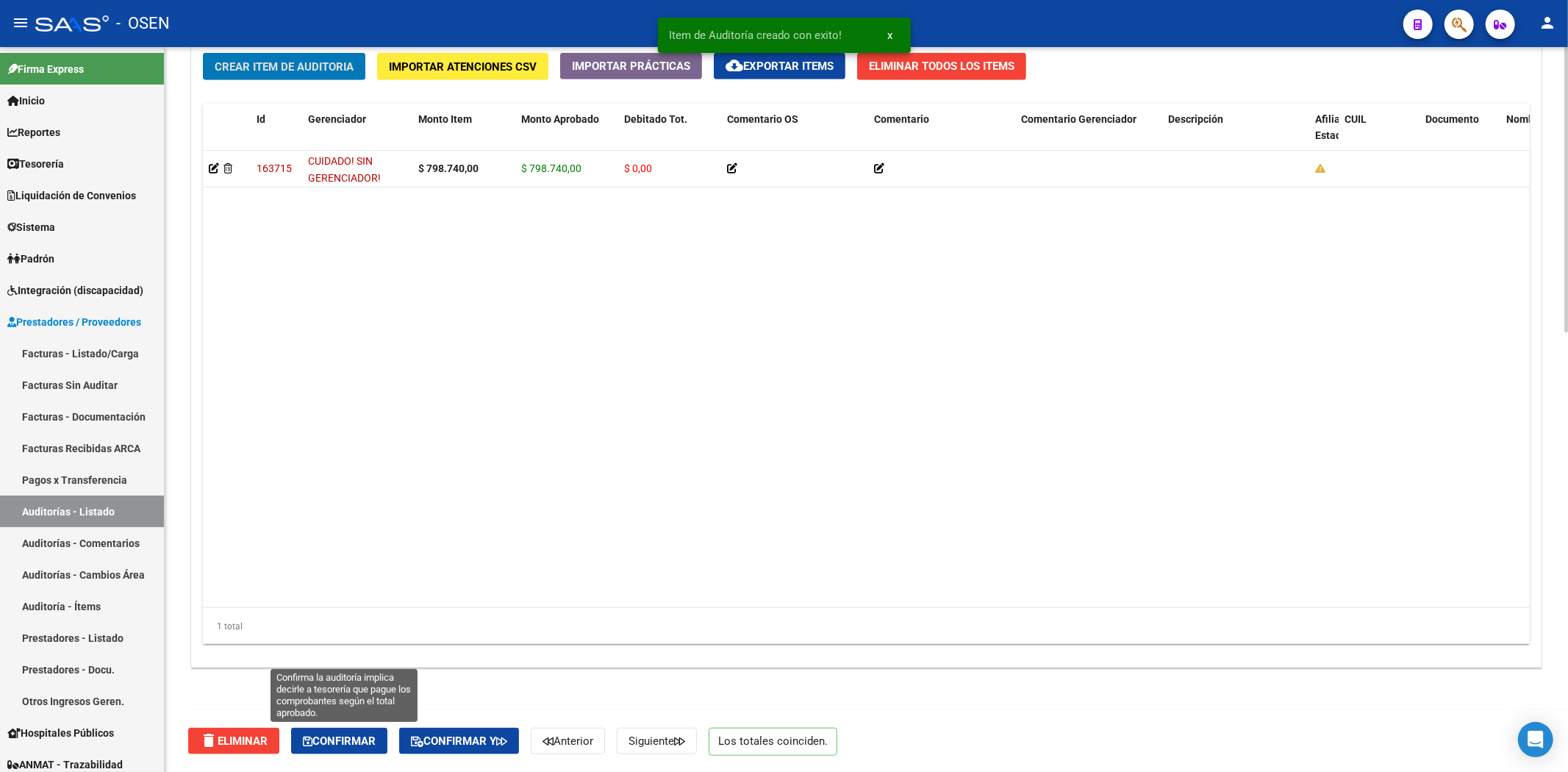
drag, startPoint x: 375, startPoint y: 741, endPoint x: 497, endPoint y: 616, distance: 174.7
click at [375, 739] on span "Confirmar" at bounding box center [339, 741] width 73 height 14
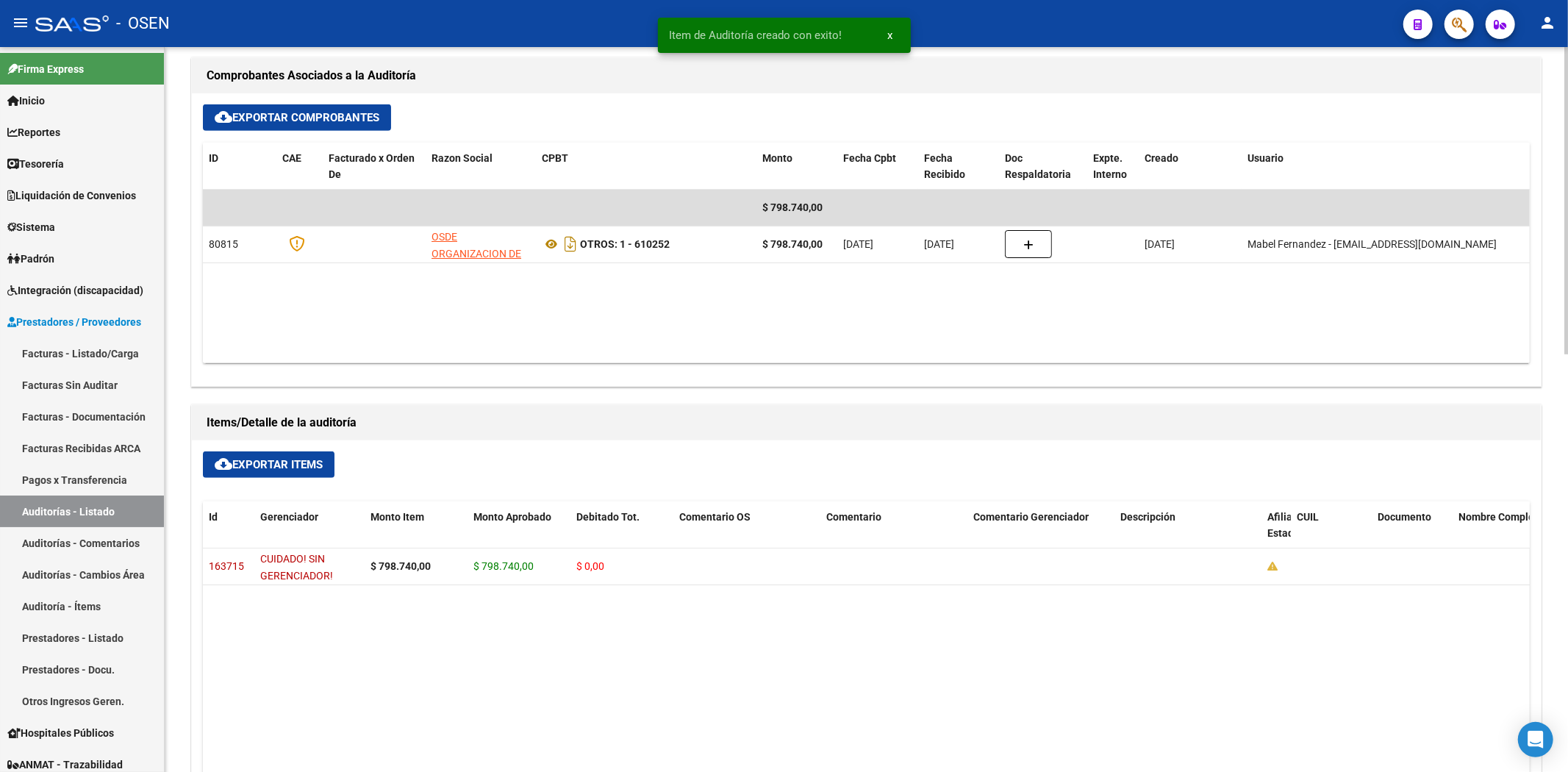
scroll to position [0, 0]
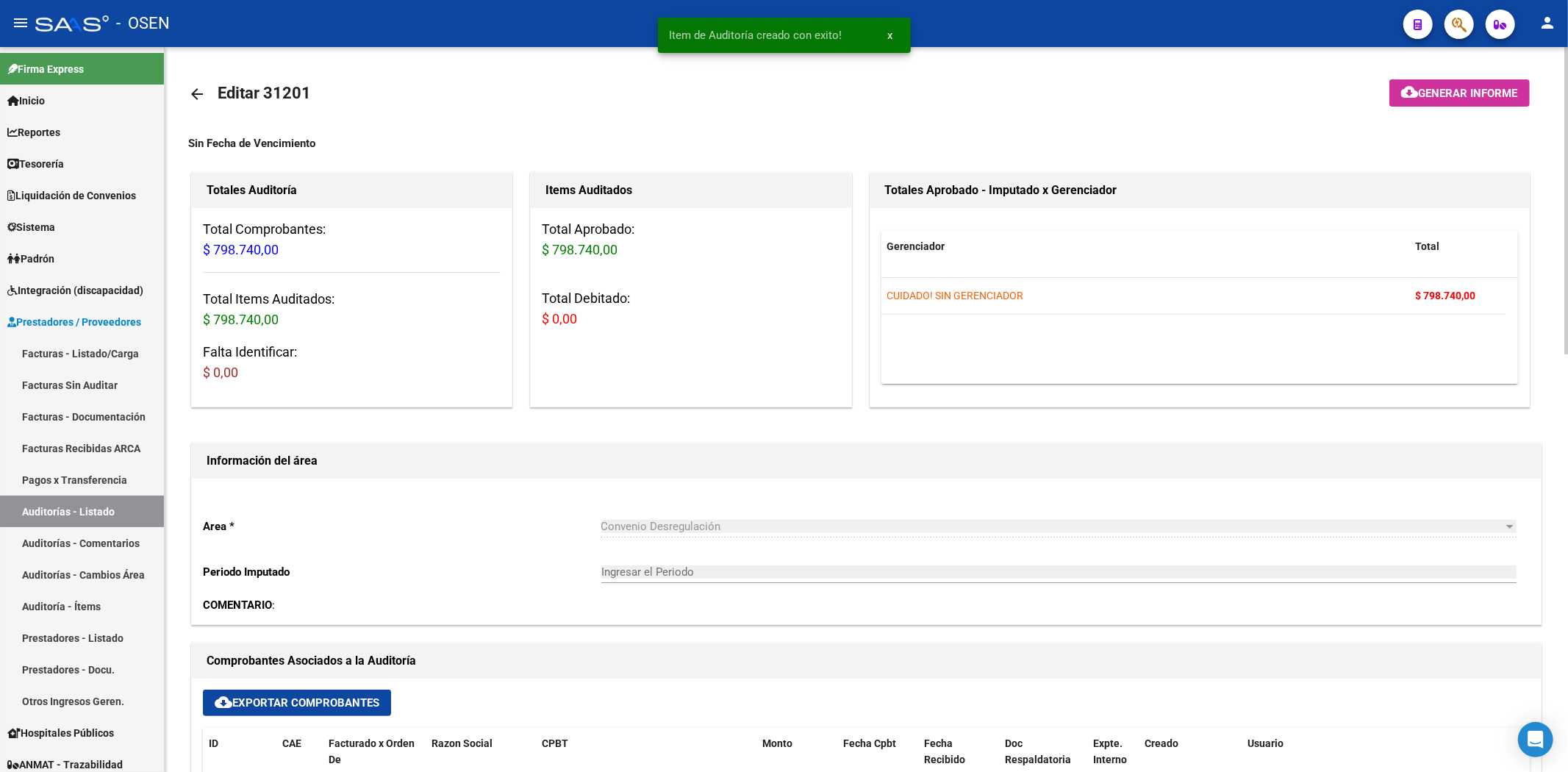
type input "202510"
click at [203, 86] on mat-icon "arrow_back" at bounding box center [197, 94] width 18 height 18
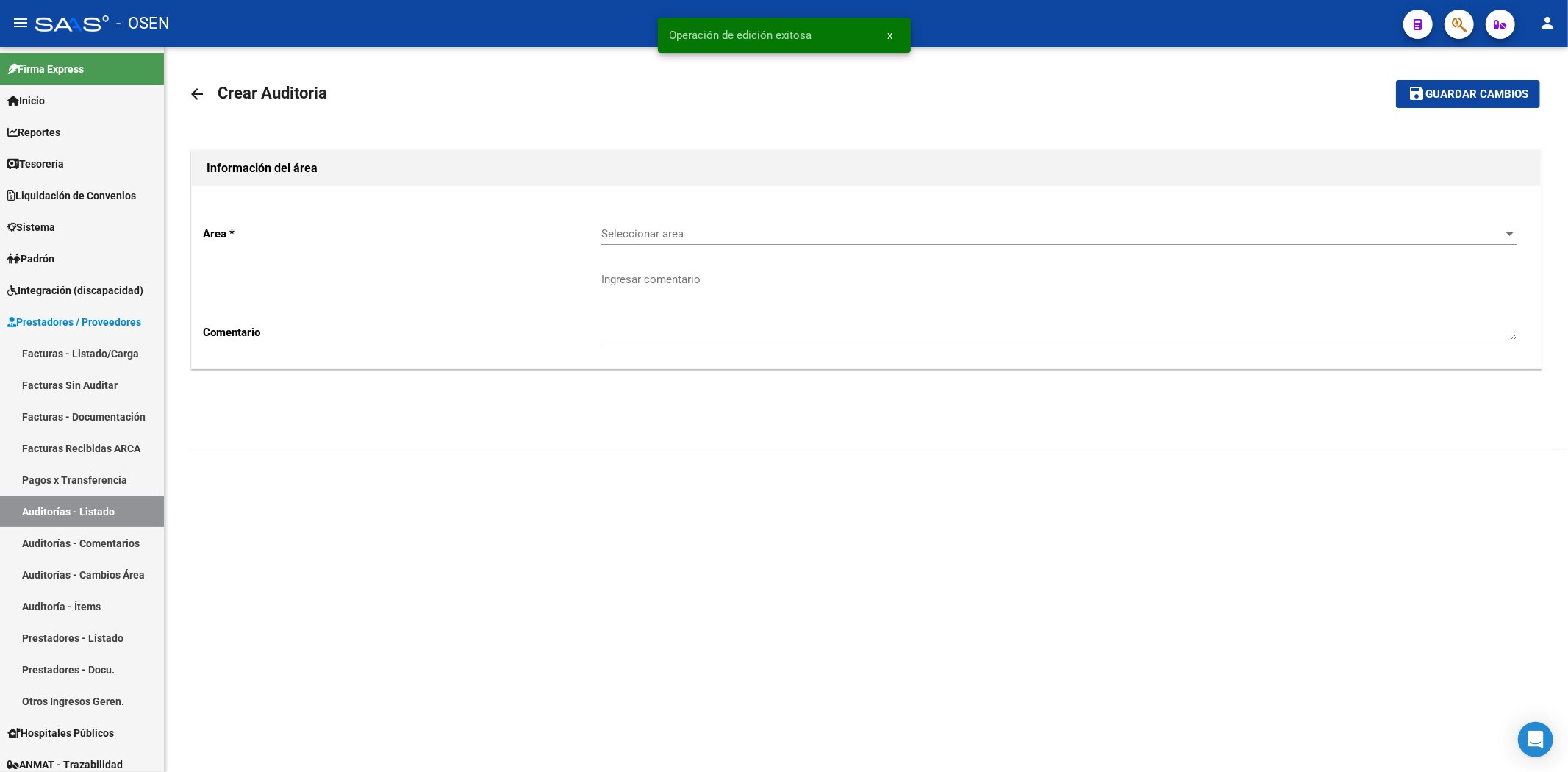
click at [845, 251] on div "Seleccionar area Seleccionar area" at bounding box center [1059, 235] width 915 height 45
click at [860, 245] on div "Seleccionar area Seleccionar area" at bounding box center [1059, 229] width 915 height 32
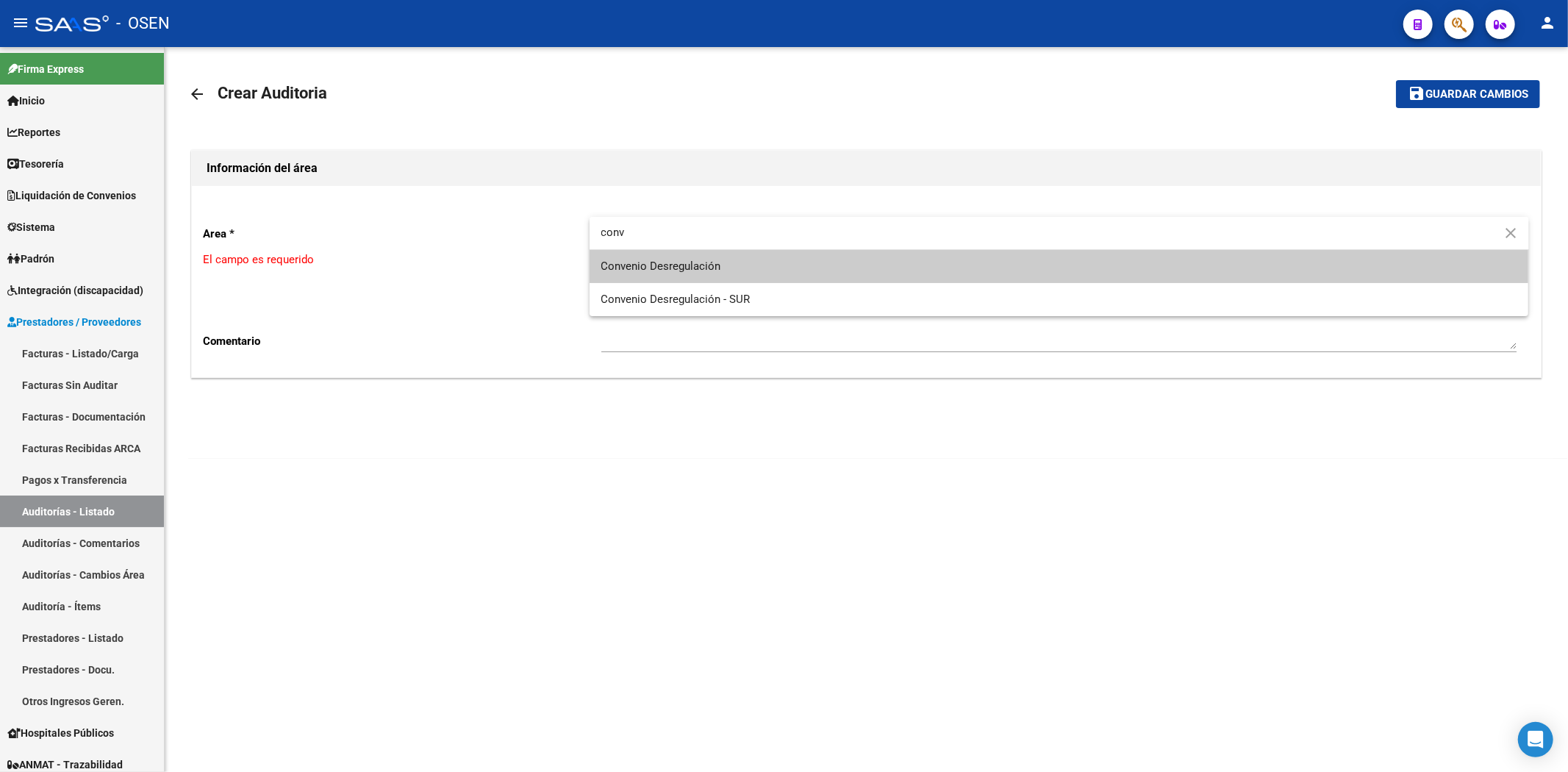
type input "conv"
click at [769, 258] on span "Convenio Desregulación" at bounding box center [1059, 266] width 916 height 33
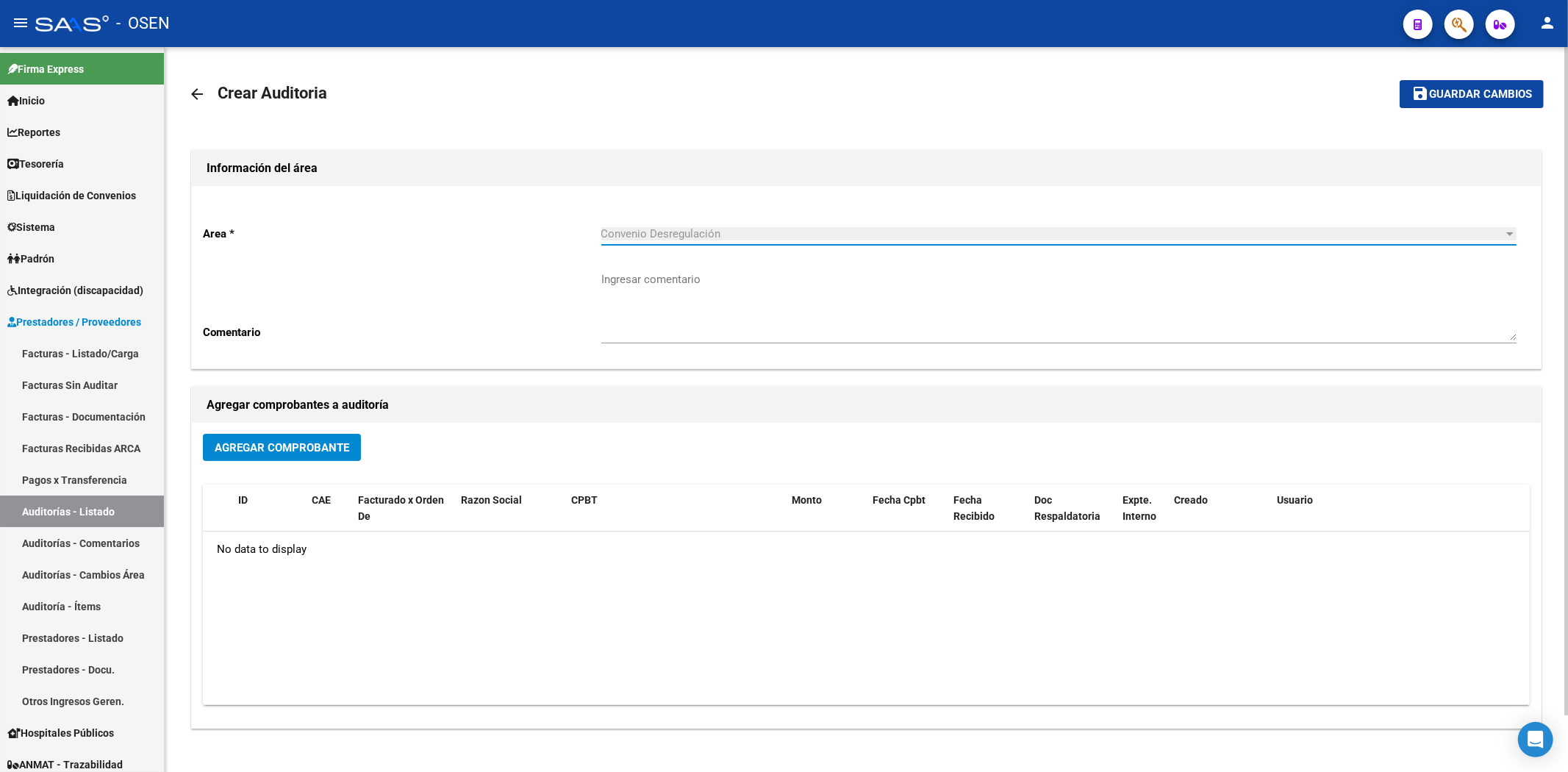
click at [232, 456] on button "Agregar Comprobante" at bounding box center [281, 447] width 158 height 27
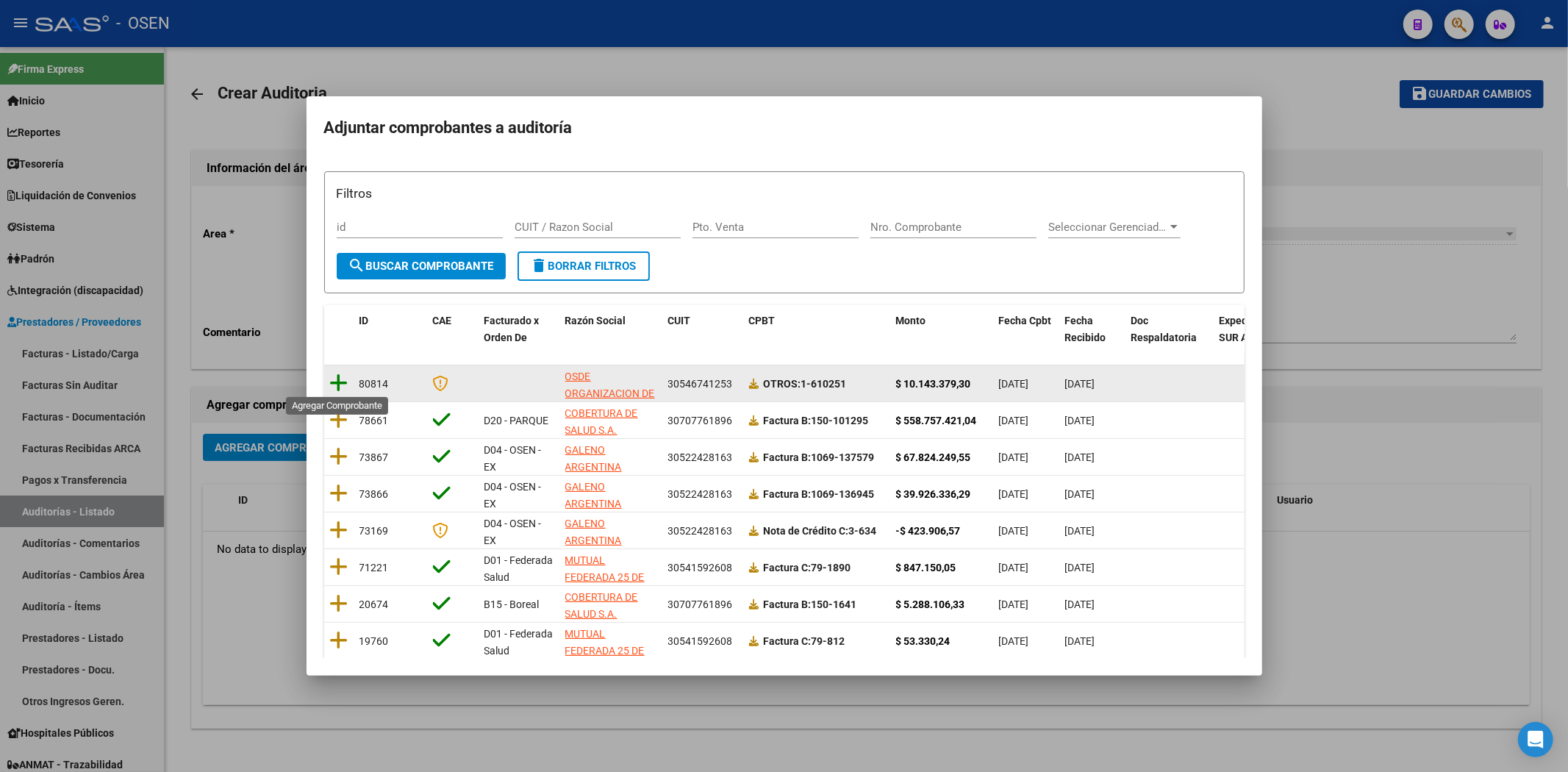
click at [334, 384] on icon at bounding box center [339, 384] width 18 height 21
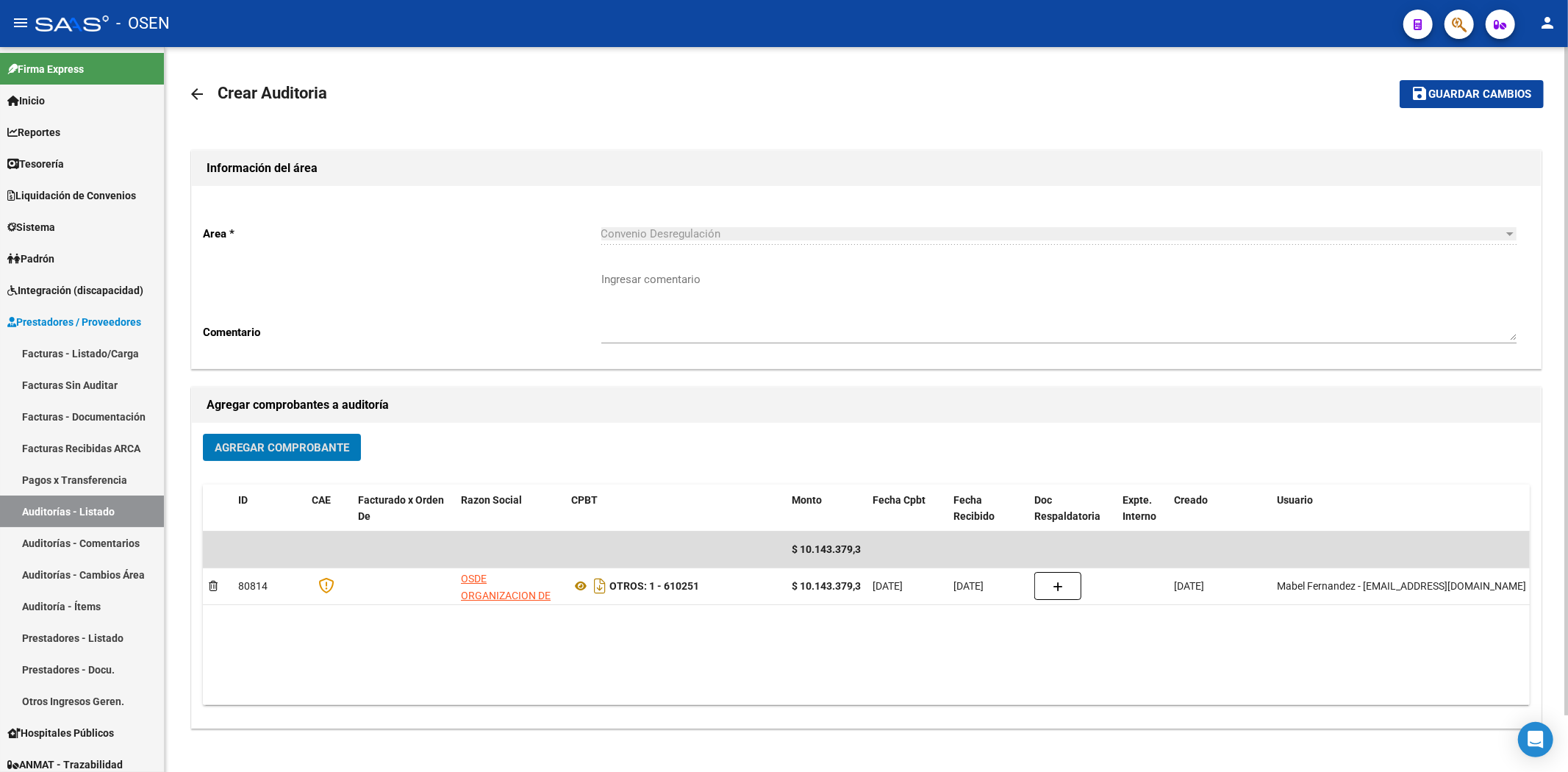
click at [1458, 93] on span "Guardar cambios" at bounding box center [1480, 95] width 103 height 14
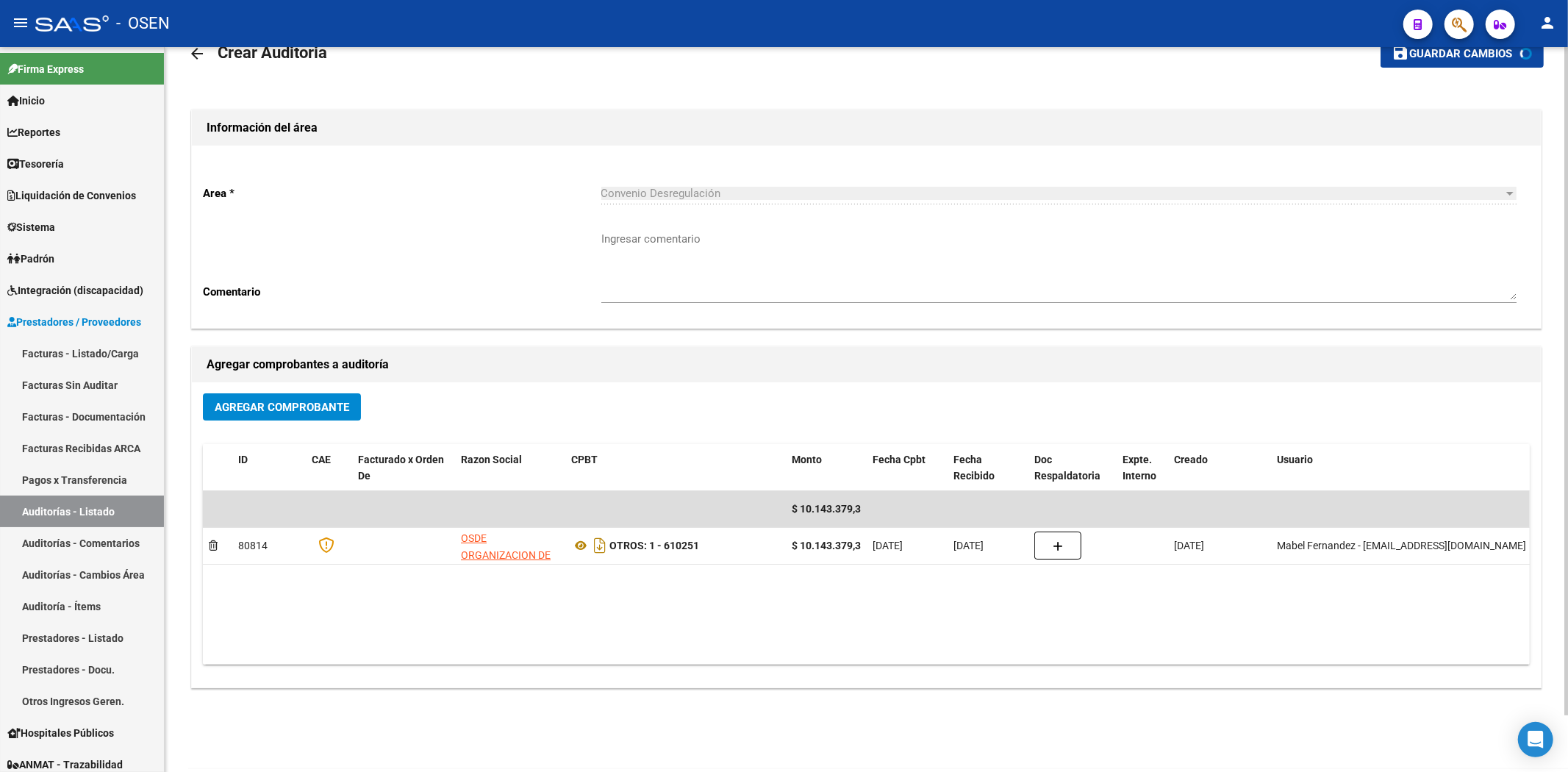
scroll to position [61, 0]
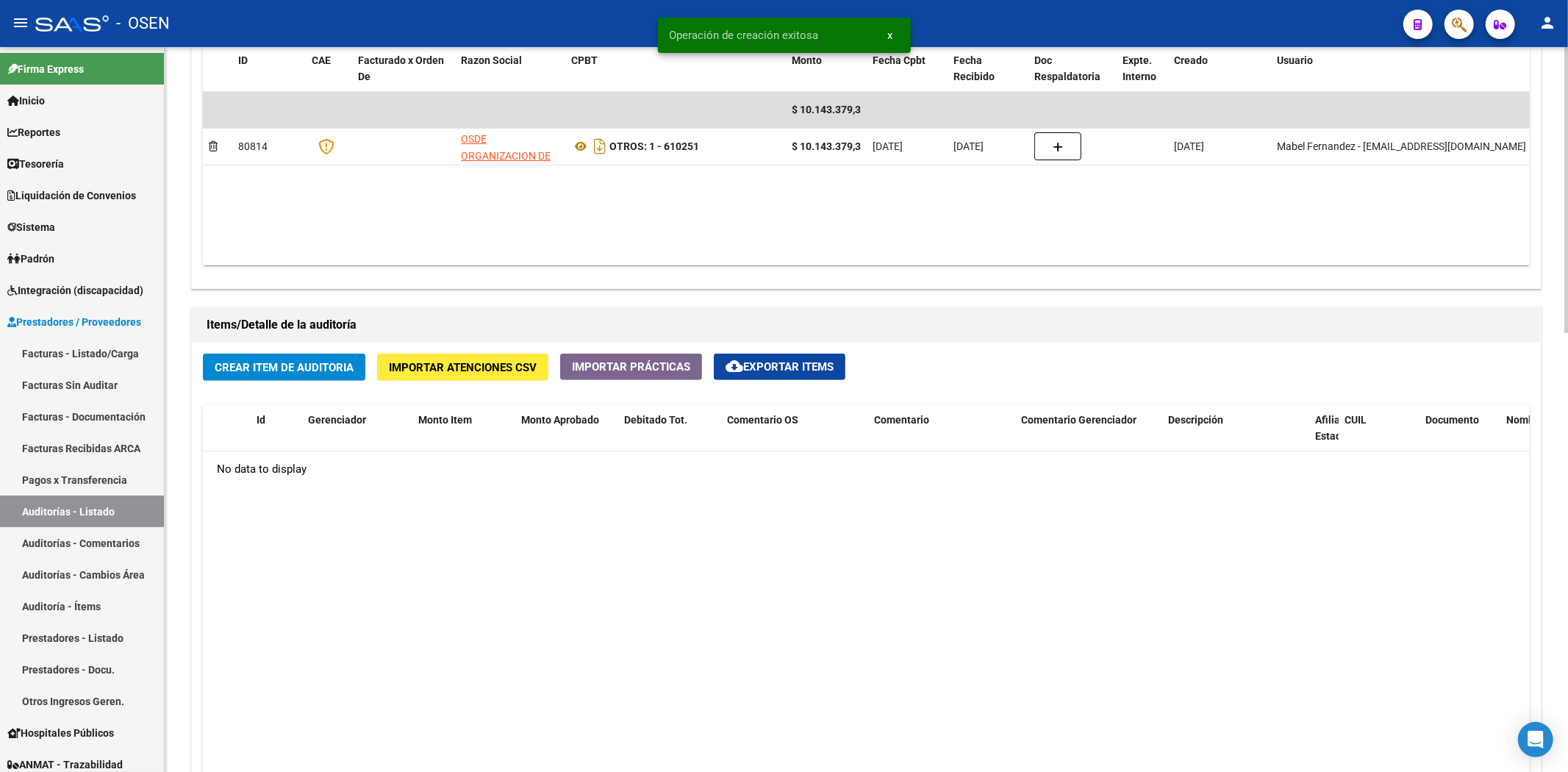
scroll to position [817, 0]
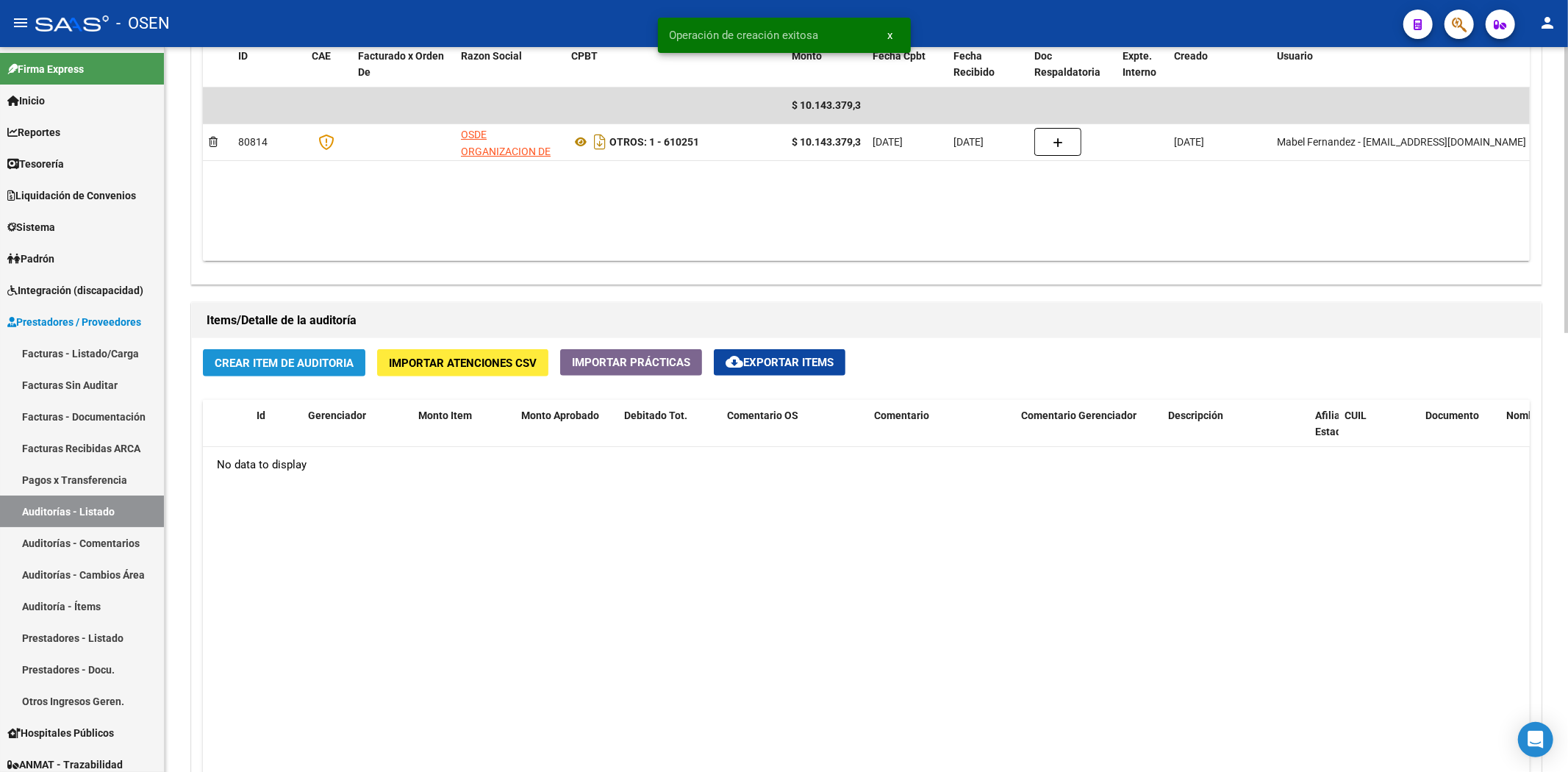
click at [222, 356] on button "Crear Item de Auditoria" at bounding box center [284, 363] width 163 height 27
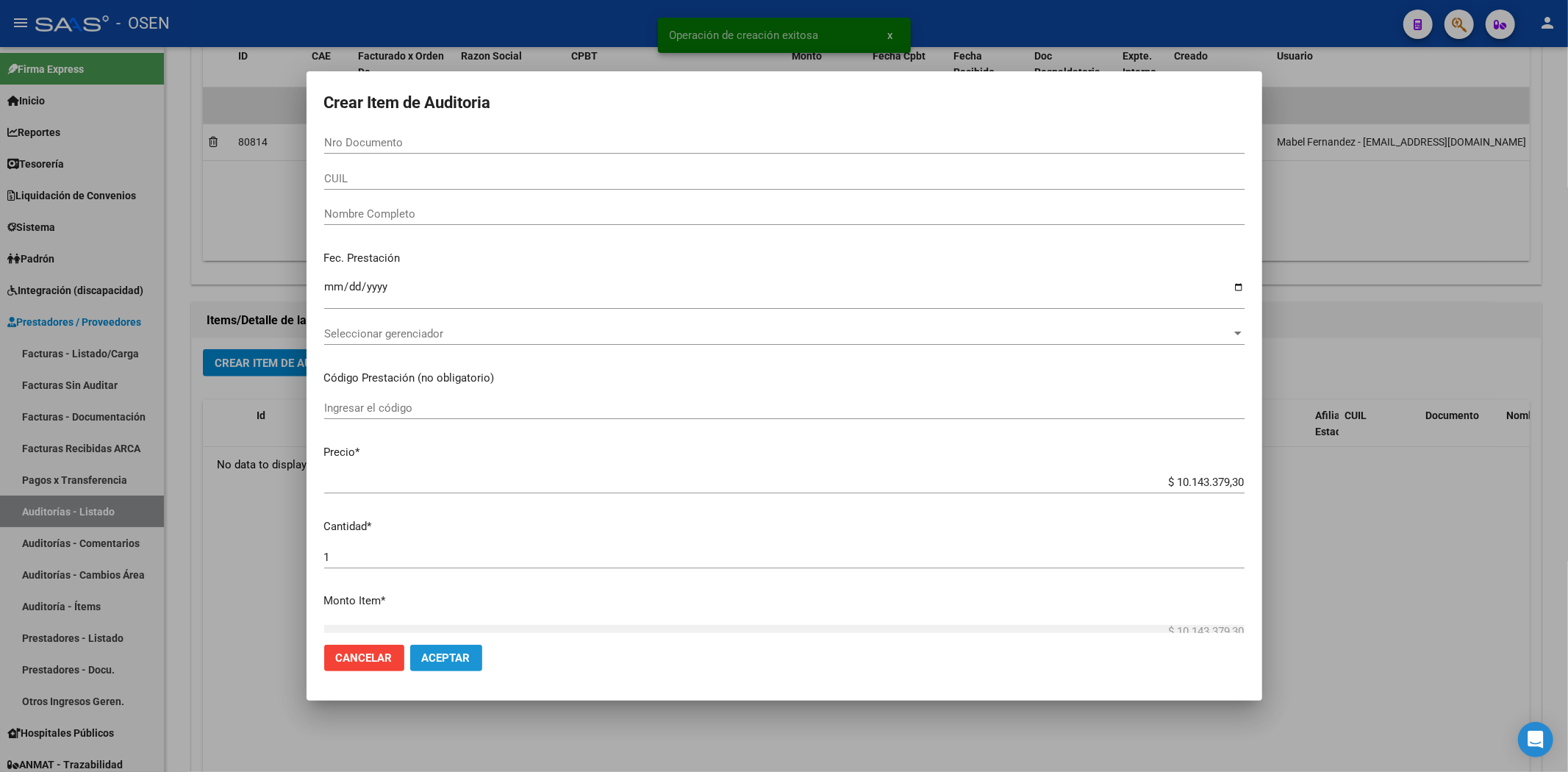
click at [428, 656] on span "Aceptar" at bounding box center [446, 658] width 49 height 14
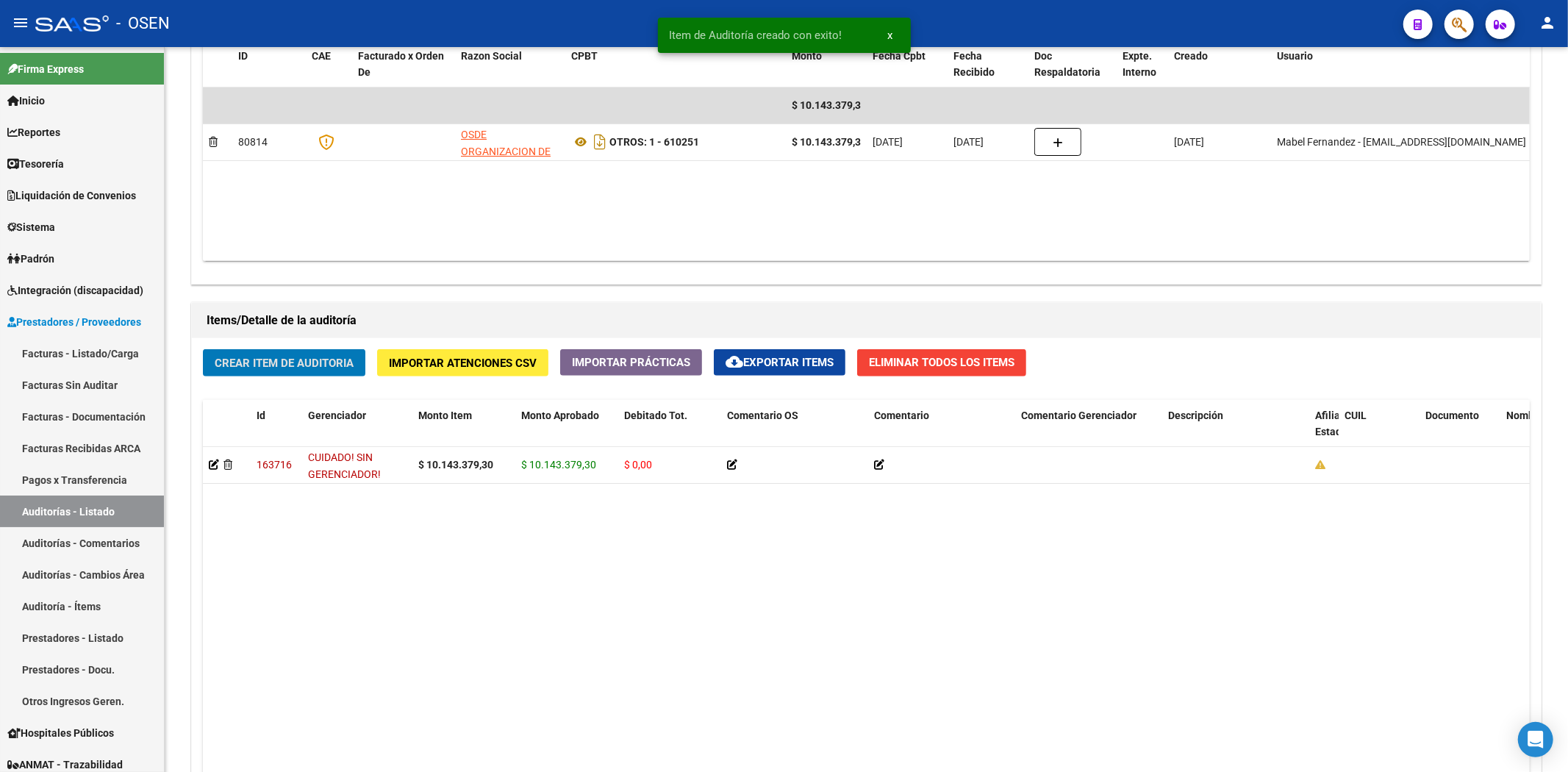
scroll to position [1116, 0]
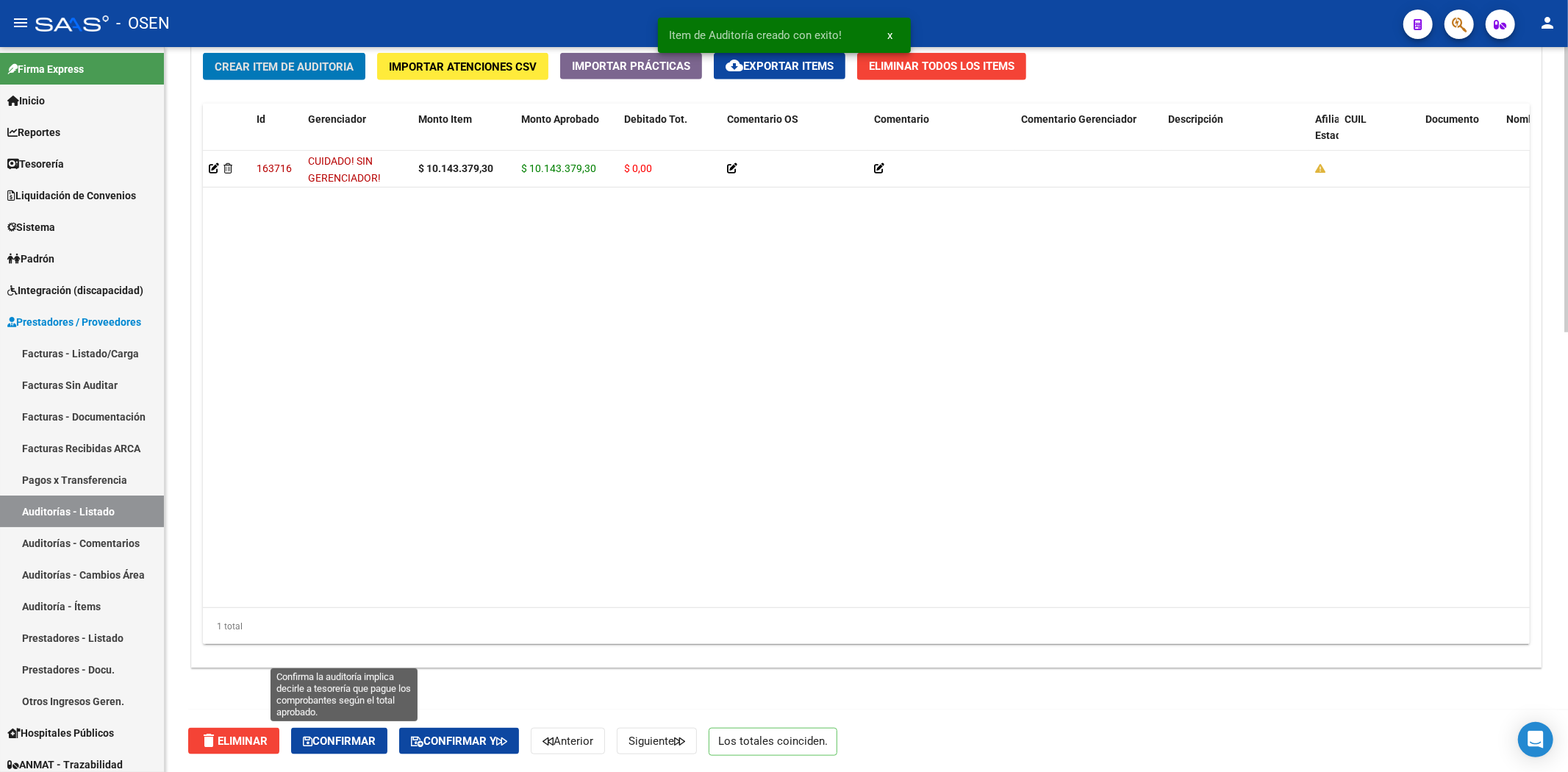
click at [364, 737] on span "Confirmar" at bounding box center [339, 741] width 73 height 14
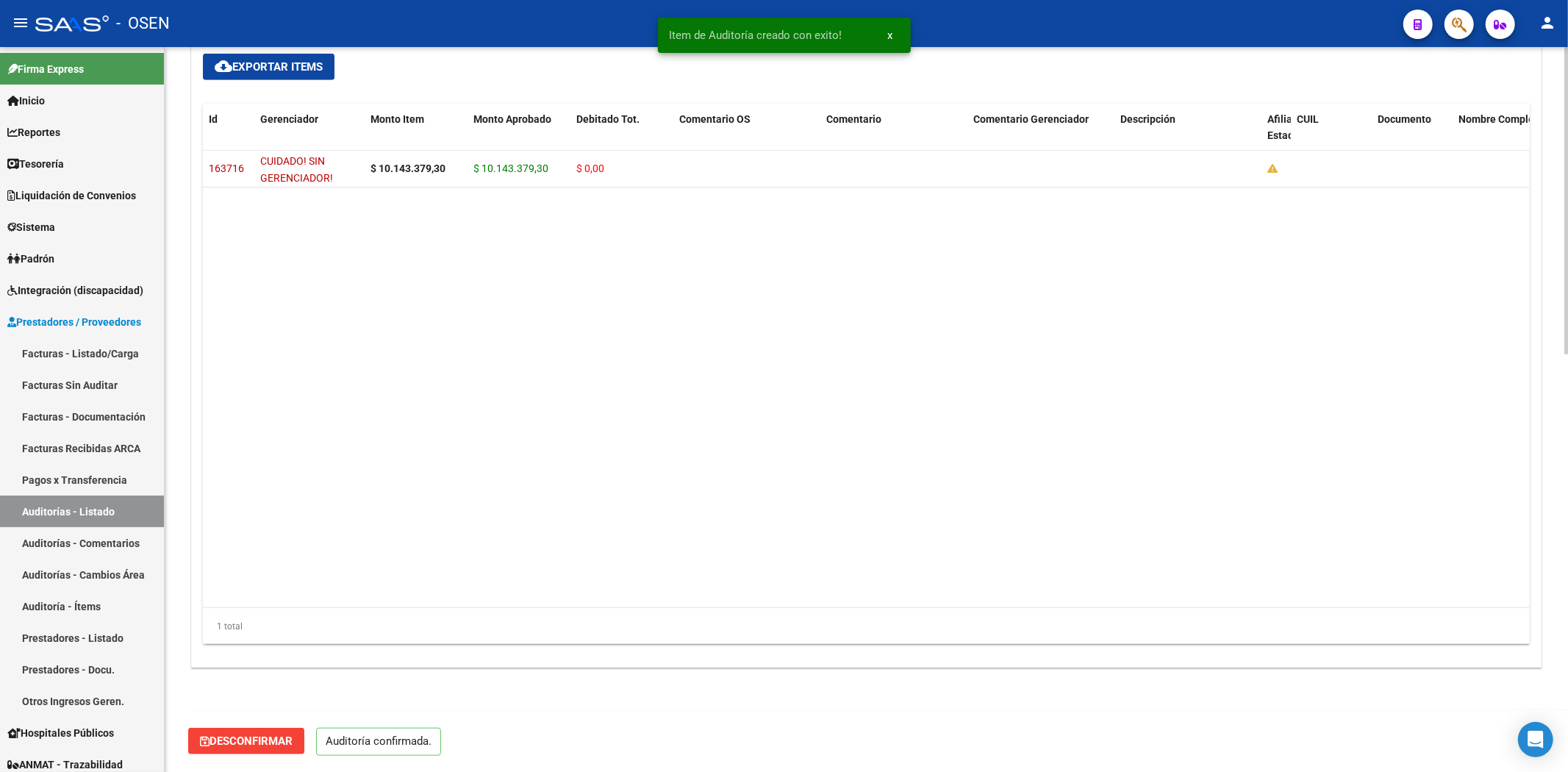
scroll to position [983, 0]
type input "202510"
click at [108, 356] on link "Facturas - Listado/Carga" at bounding box center [82, 353] width 164 height 32
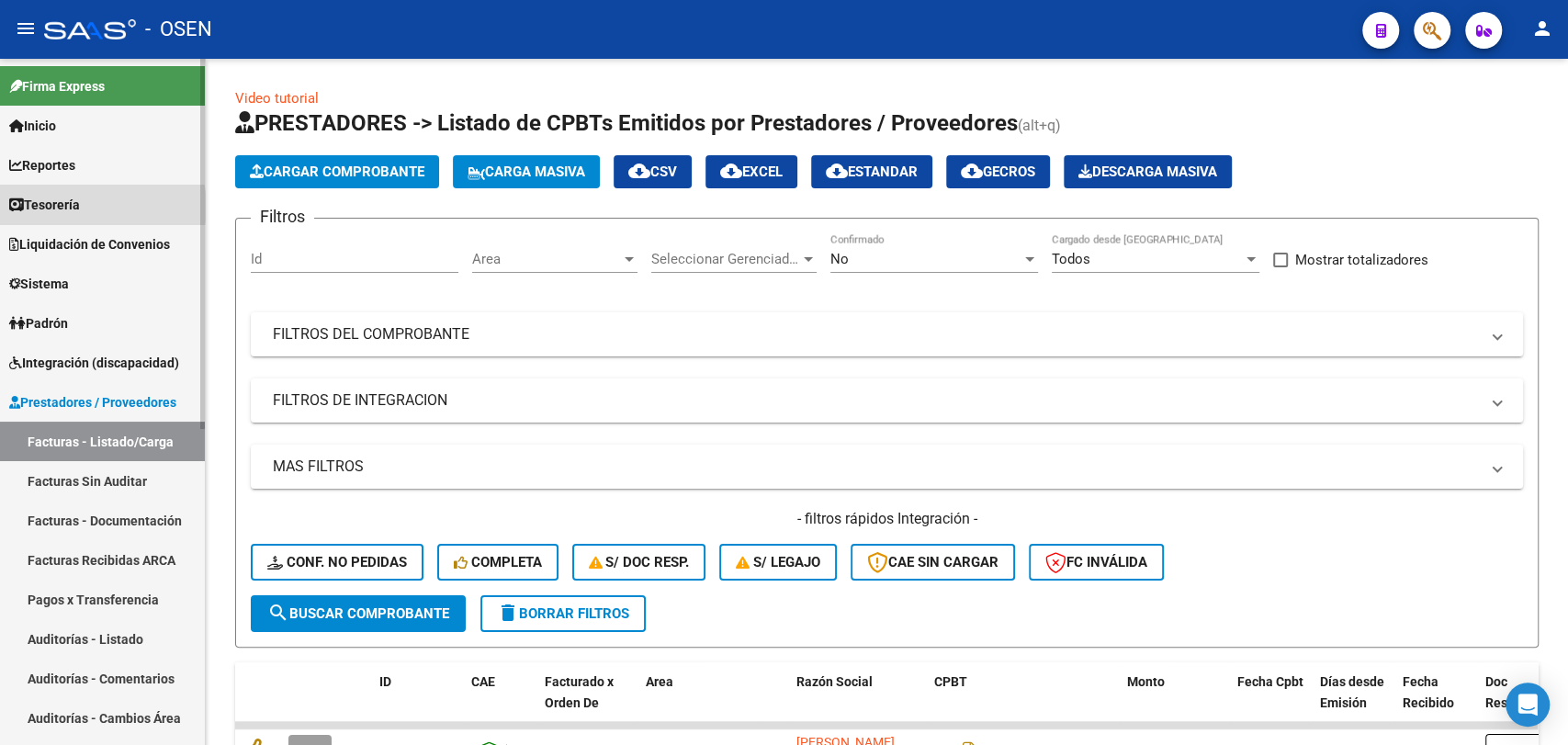
click at [80, 206] on span "Tesorería" at bounding box center [44, 204] width 71 height 20
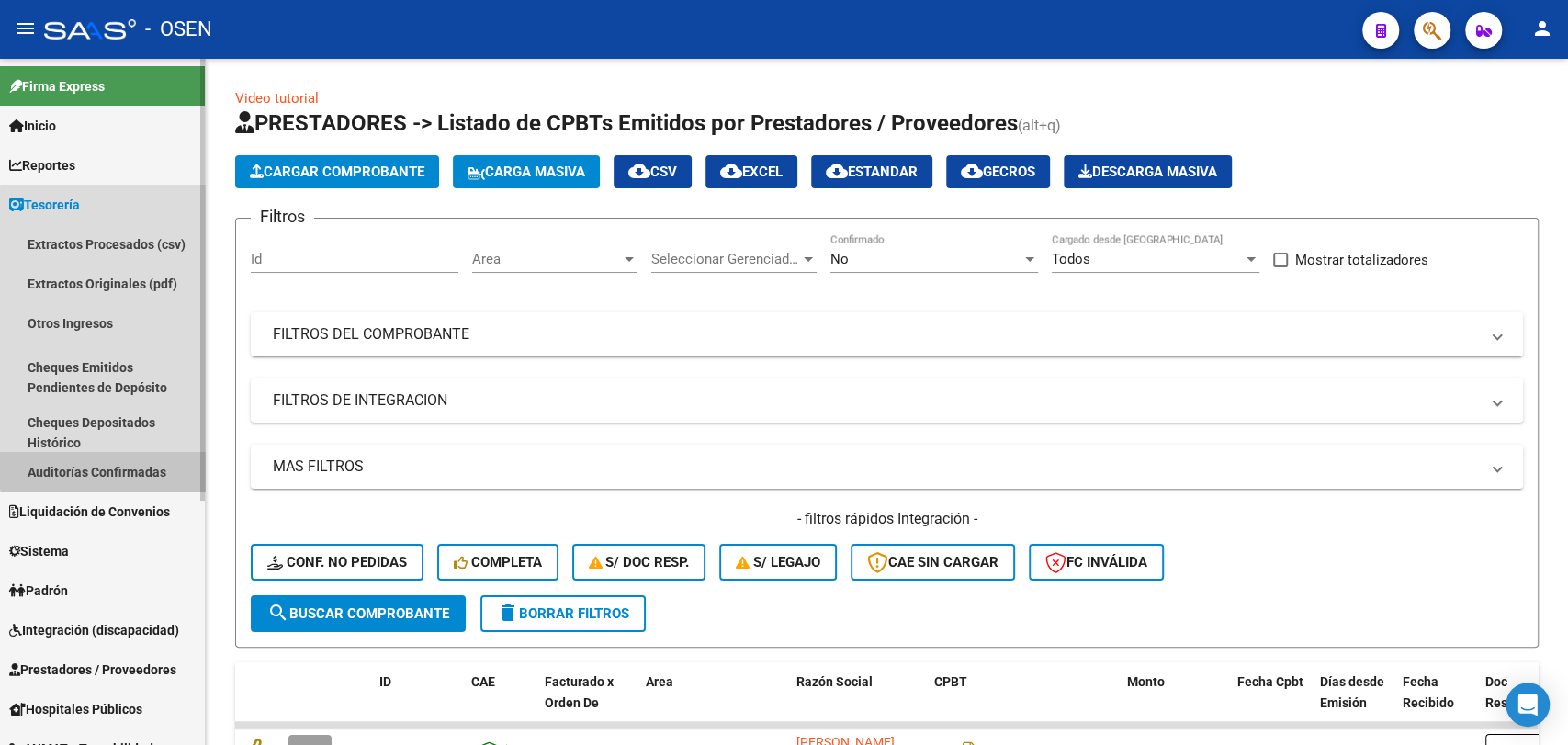
click at [110, 465] on link "Auditorías Confirmadas" at bounding box center [103, 472] width 205 height 40
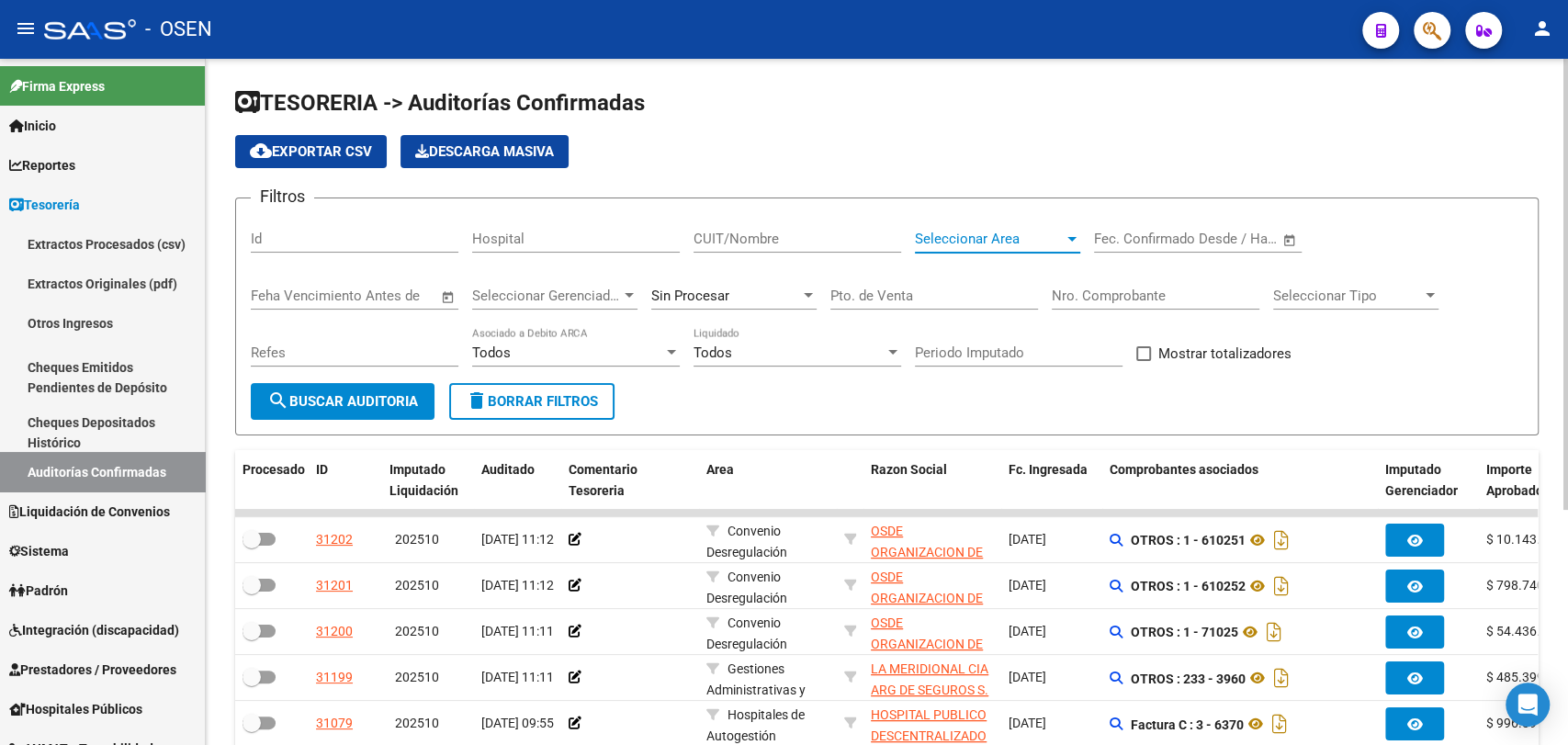
click at [1001, 235] on span "Seleccionar Area" at bounding box center [988, 238] width 148 height 17
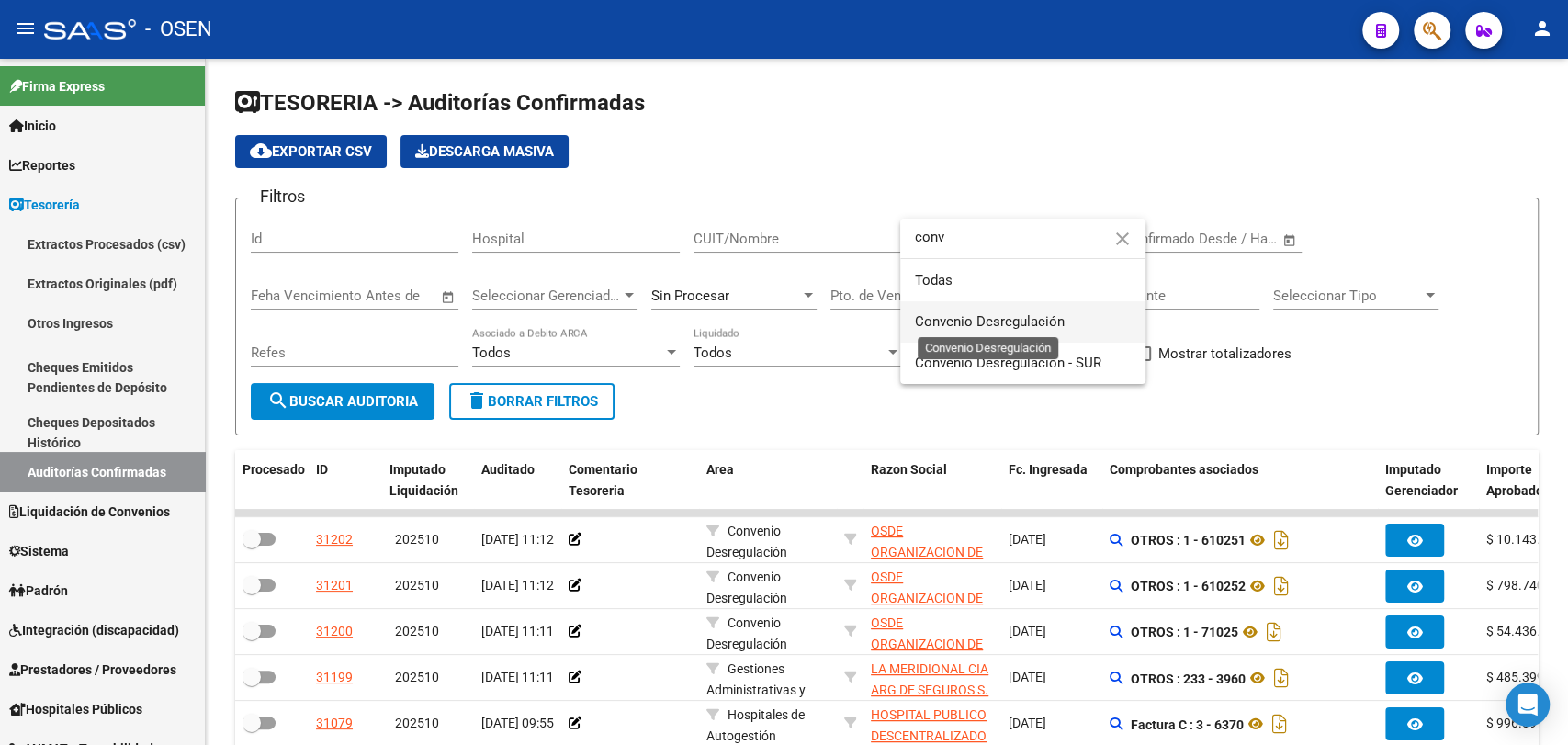
type input "conv"
click at [968, 322] on span "Convenio Desregulación" at bounding box center [989, 321] width 149 height 17
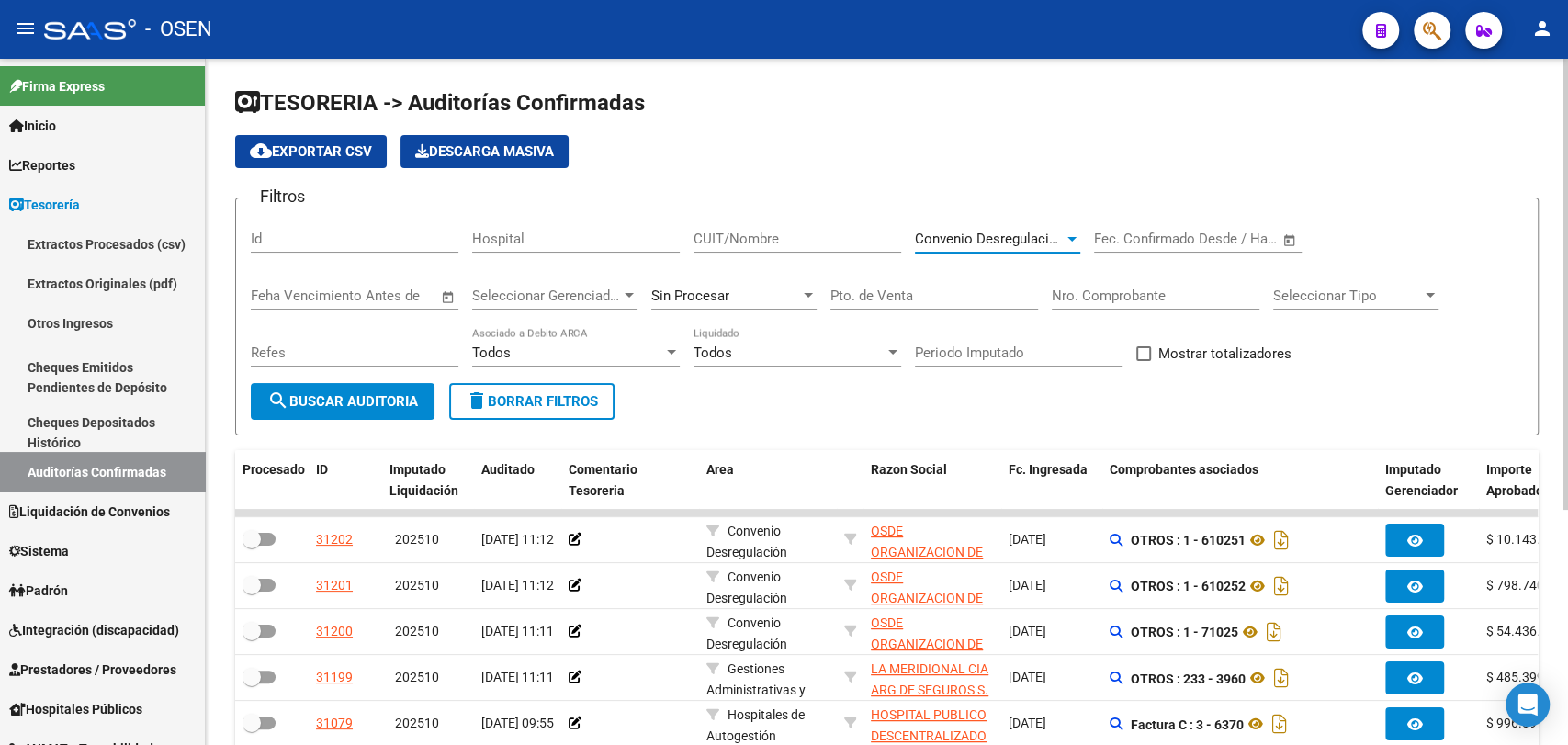
click at [341, 399] on span "search Buscar Auditoria" at bounding box center [342, 401] width 150 height 17
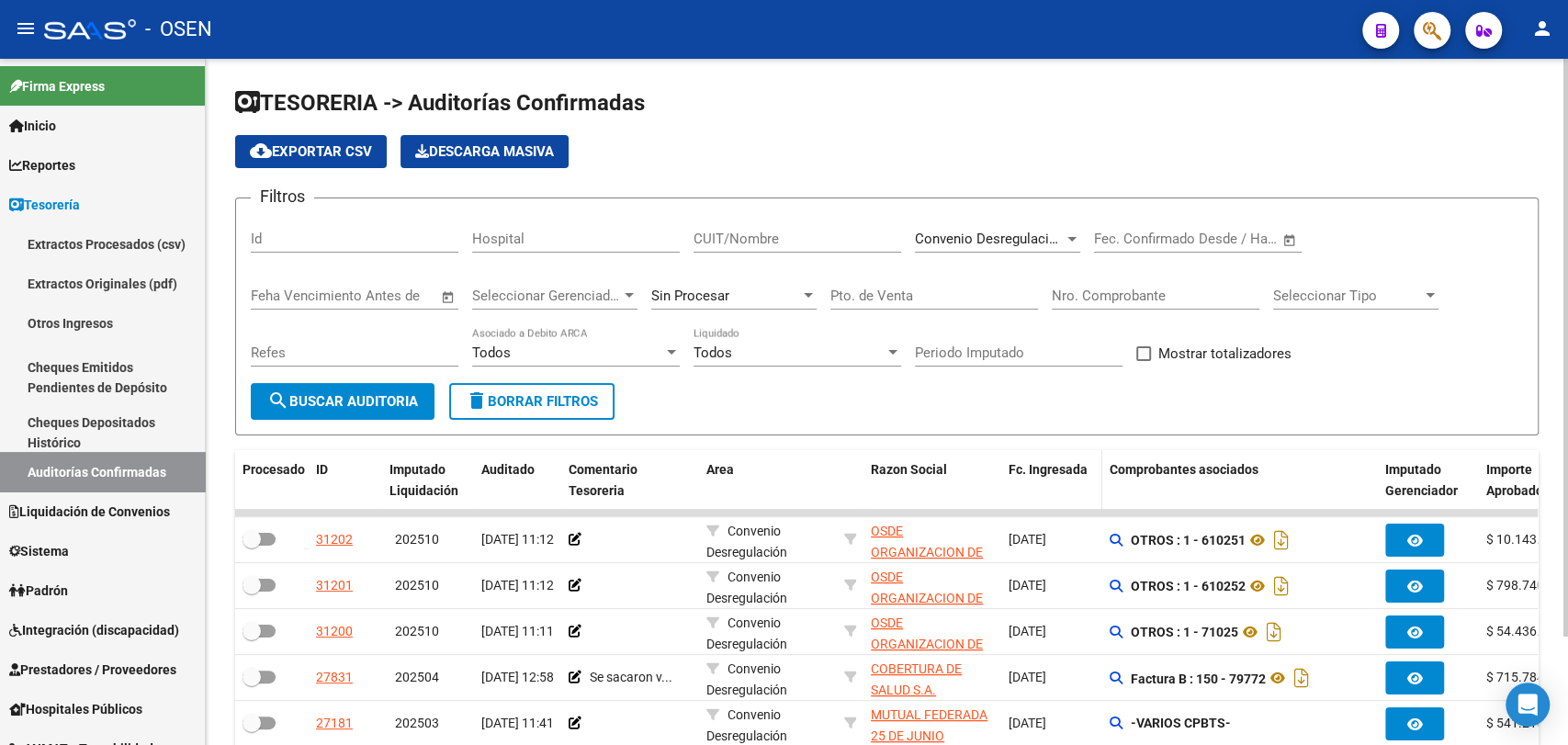
scroll to position [128, 0]
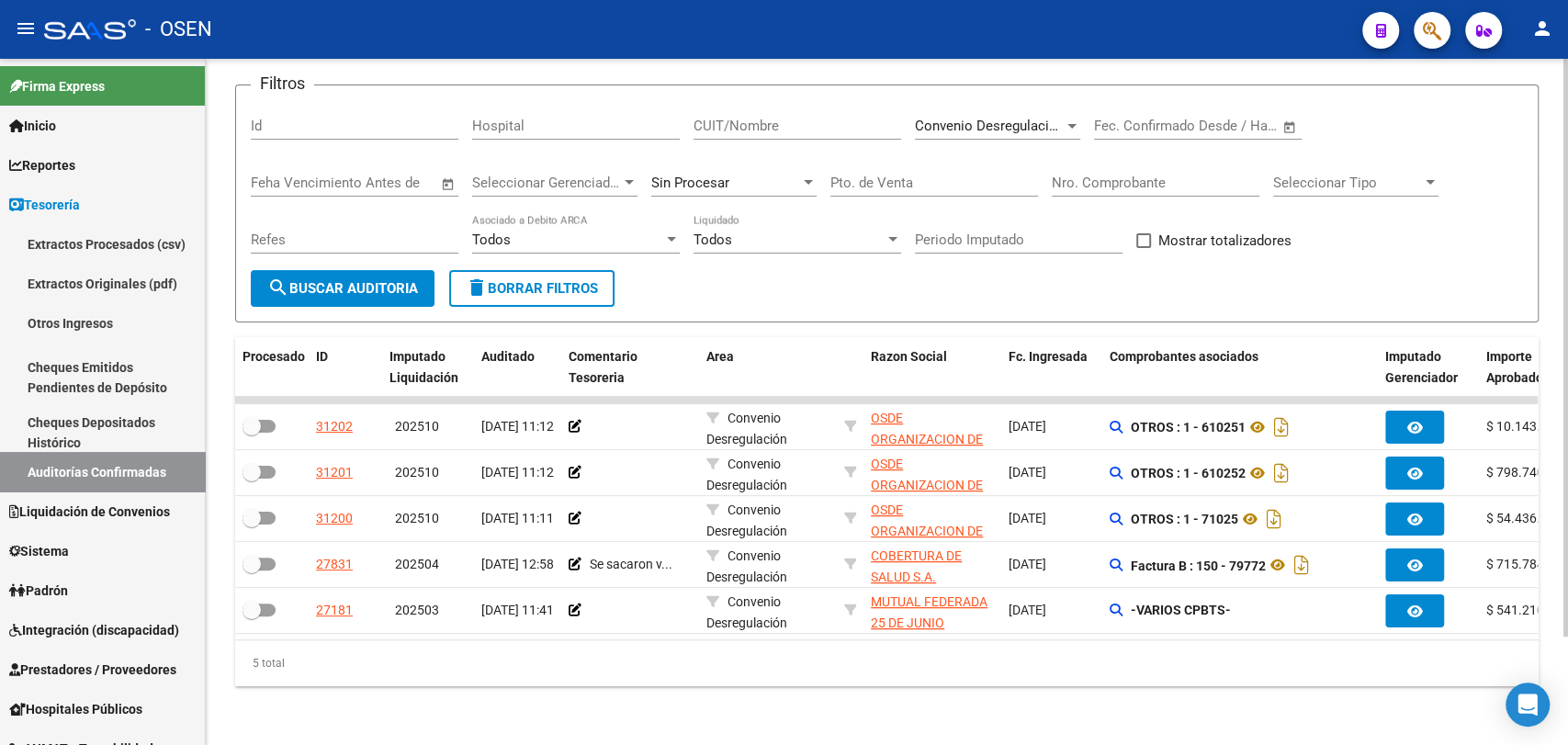
drag, startPoint x: 915, startPoint y: 639, endPoint x: 842, endPoint y: 633, distance: 73.2
click at [950, 637] on div "Procesado ID Imputado Liquidación Auditado Comentario Tesoreria Area Razon Soci…" at bounding box center [887, 511] width 1303 height 349
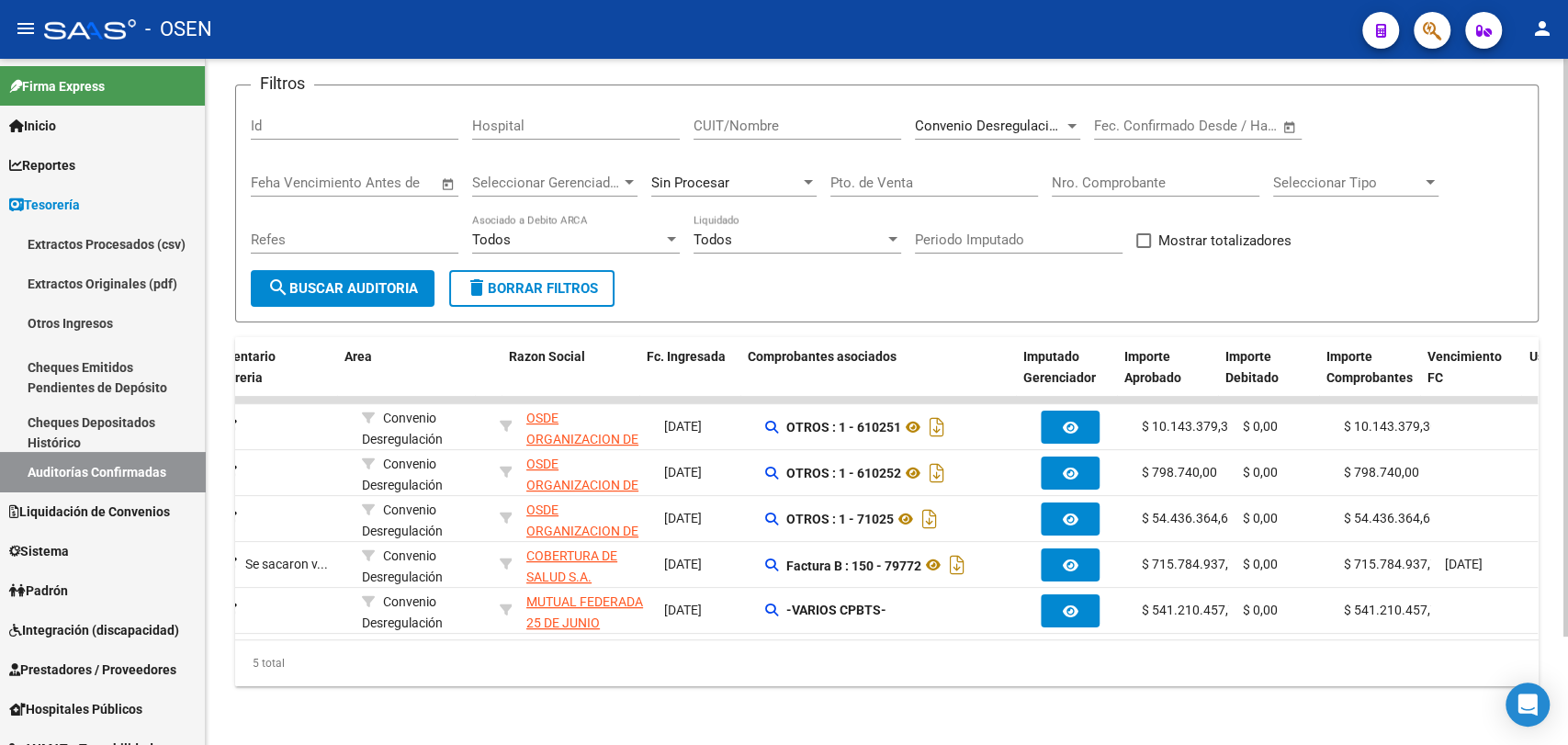
scroll to position [0, 367]
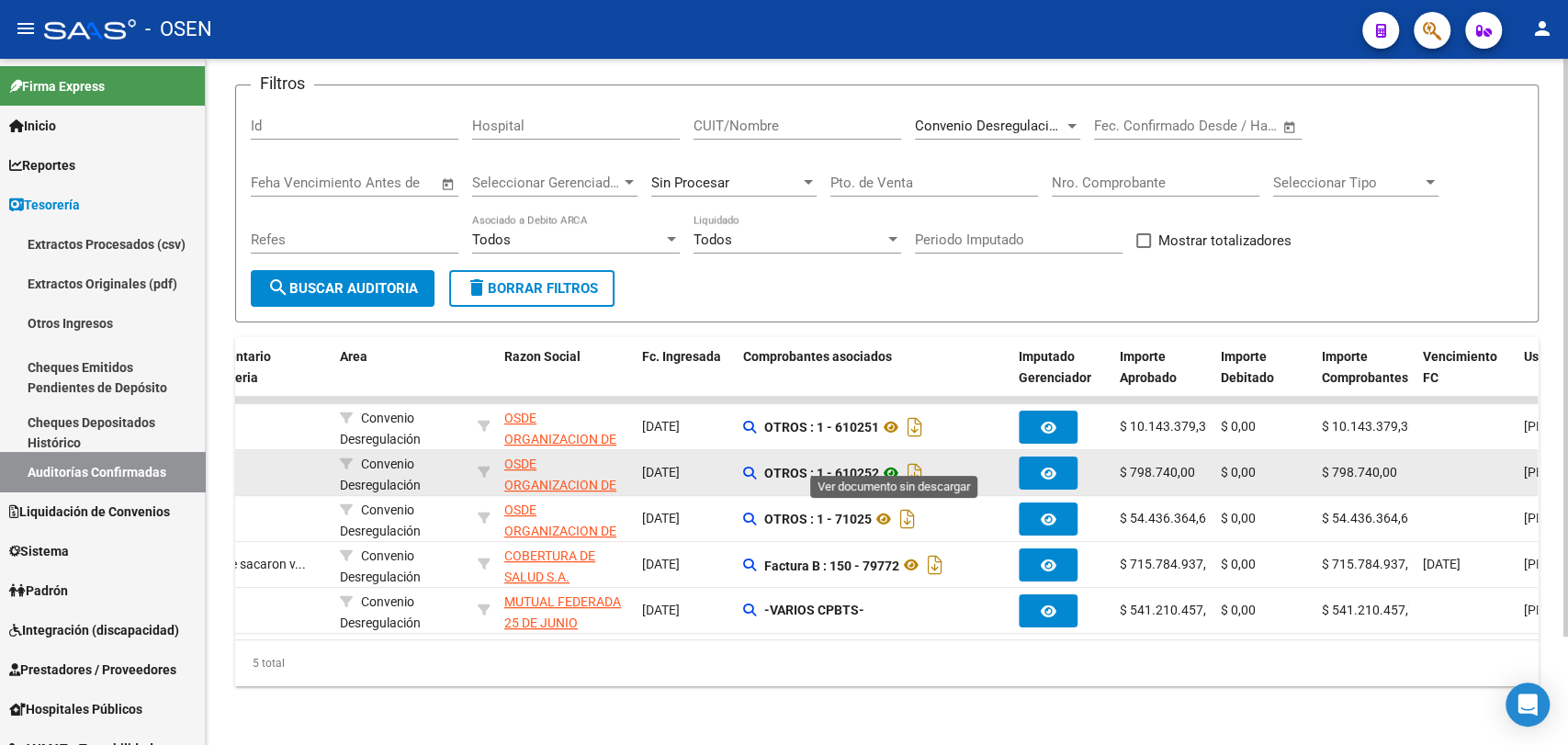
click at [888, 462] on icon at bounding box center [891, 473] width 24 height 22
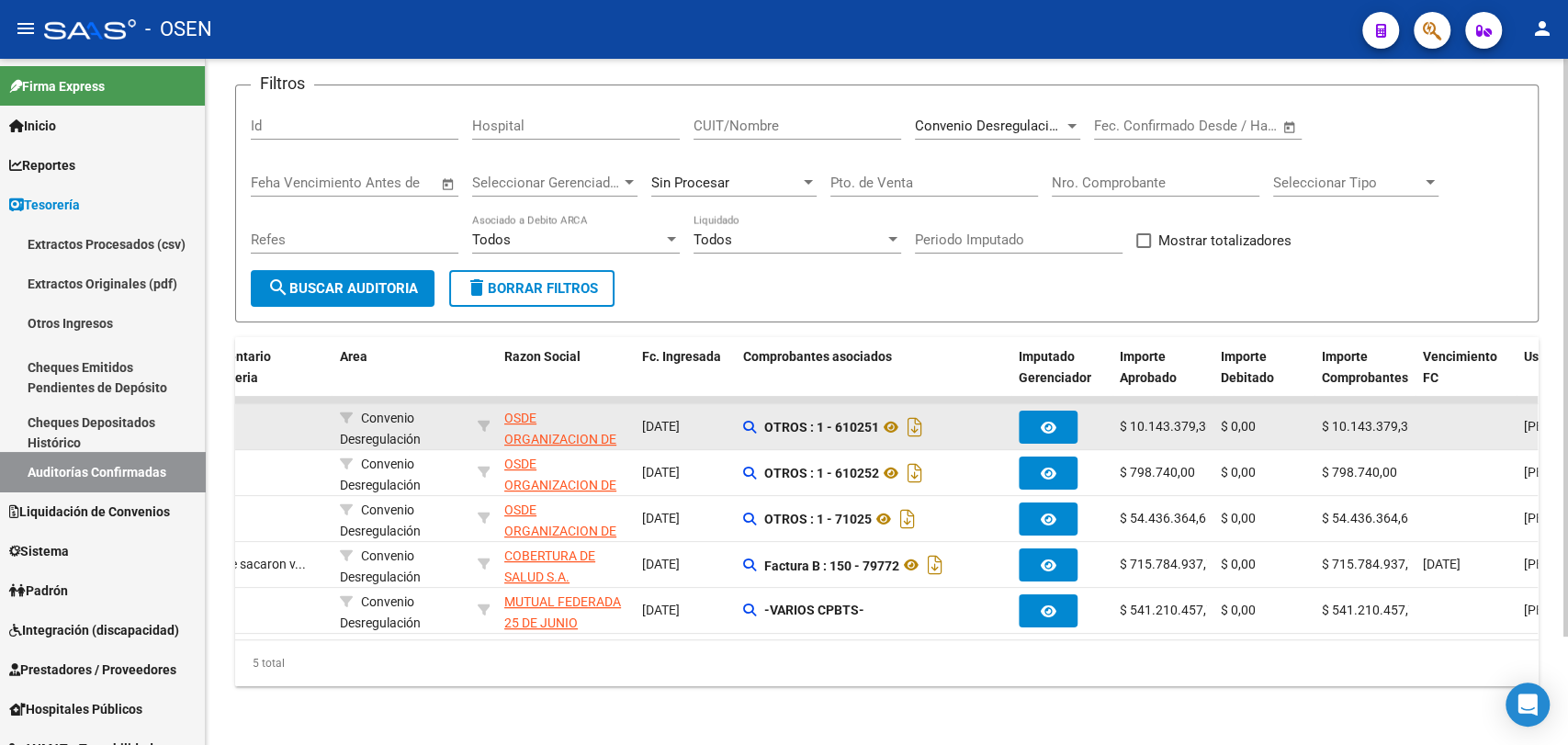
scroll to position [0, 6]
drag, startPoint x: 1131, startPoint y: 406, endPoint x: 1205, endPoint y: 405, distance: 74.0
click at [1211, 406] on datatable-body-cell "$ 10.143.379,30" at bounding box center [1163, 426] width 101 height 45
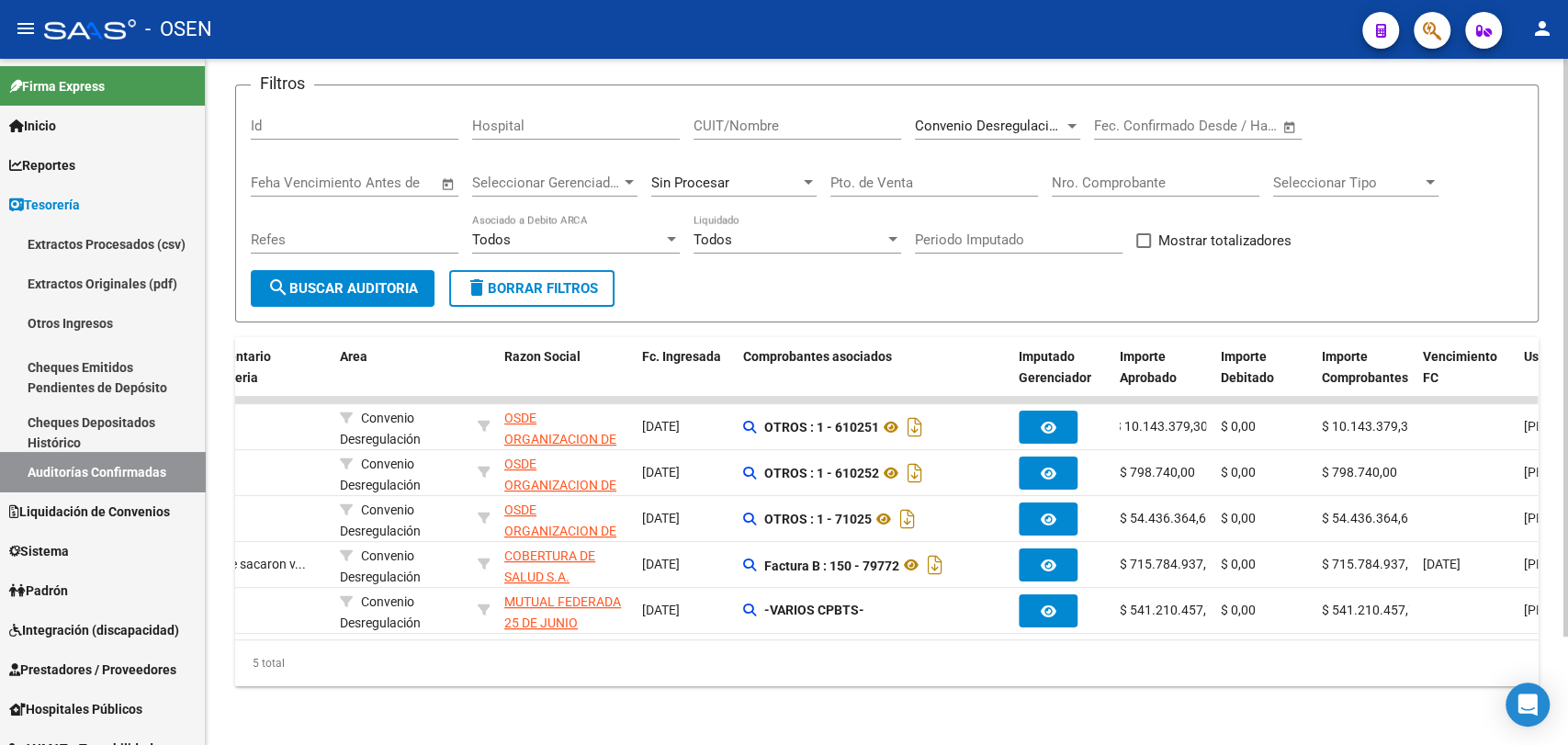
copy span "10.143.379,30"
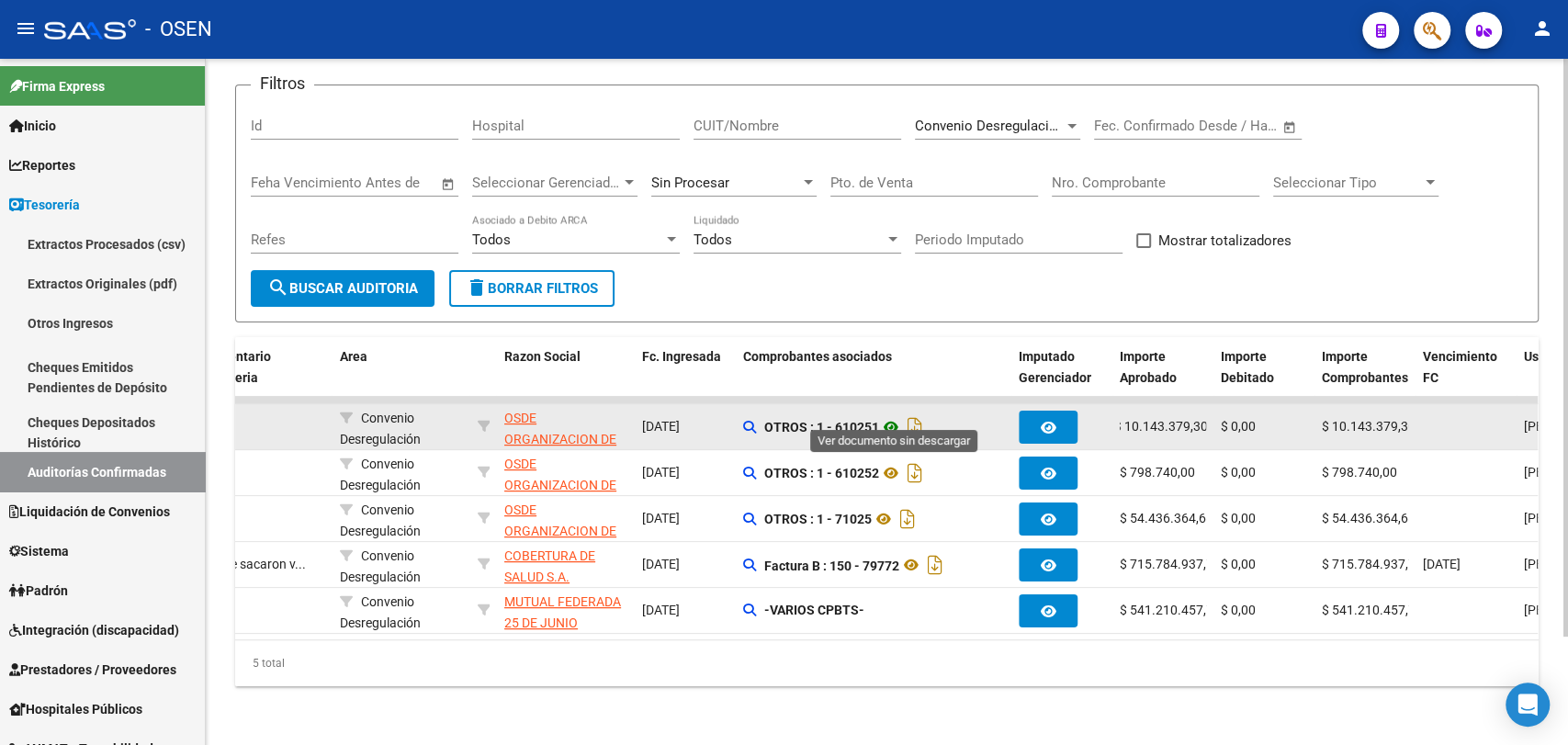
click at [887, 416] on icon at bounding box center [891, 427] width 24 height 22
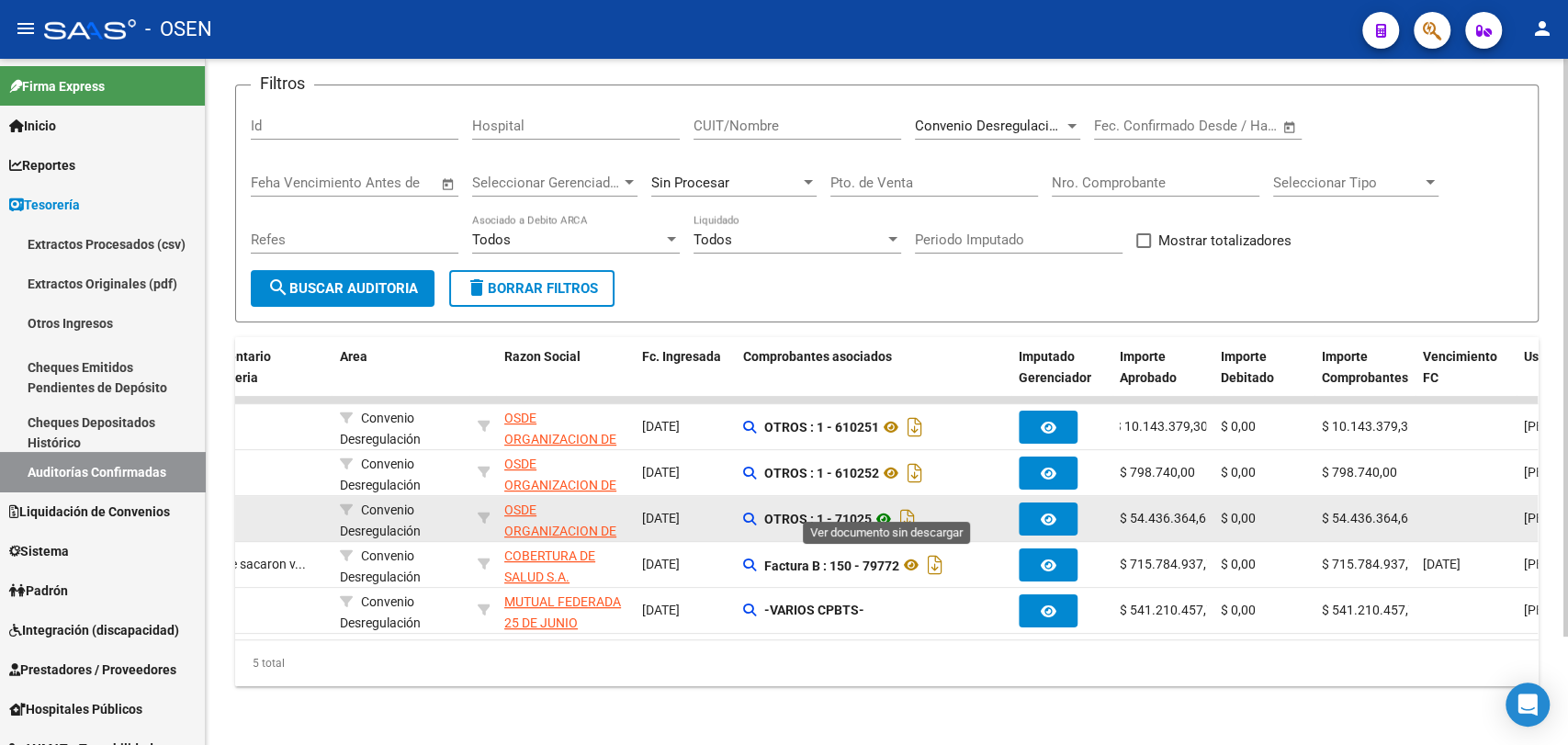
click at [886, 508] on icon at bounding box center [884, 519] width 24 height 22
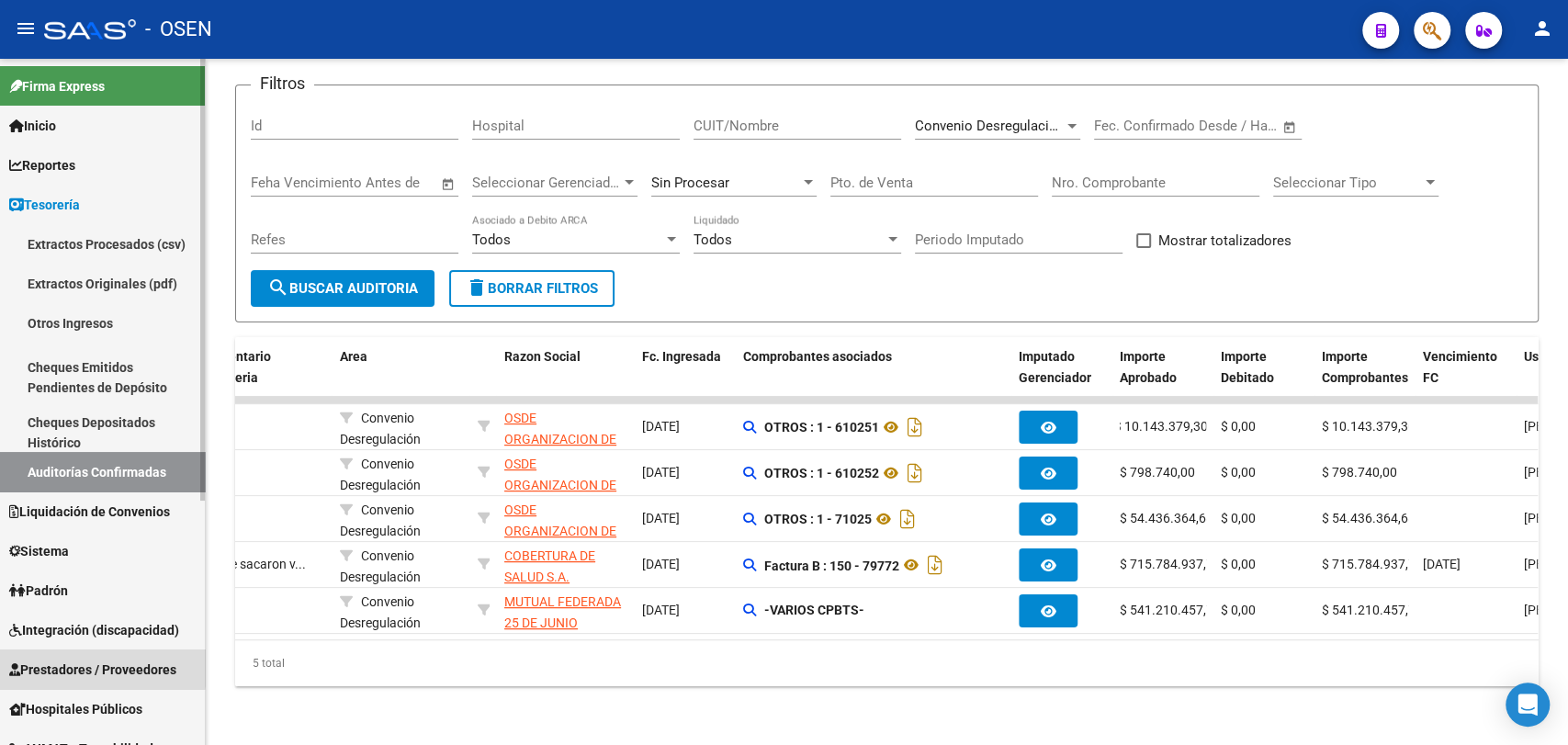
click at [83, 665] on span "Prestadores / Proveedores" at bounding box center [93, 669] width 167 height 20
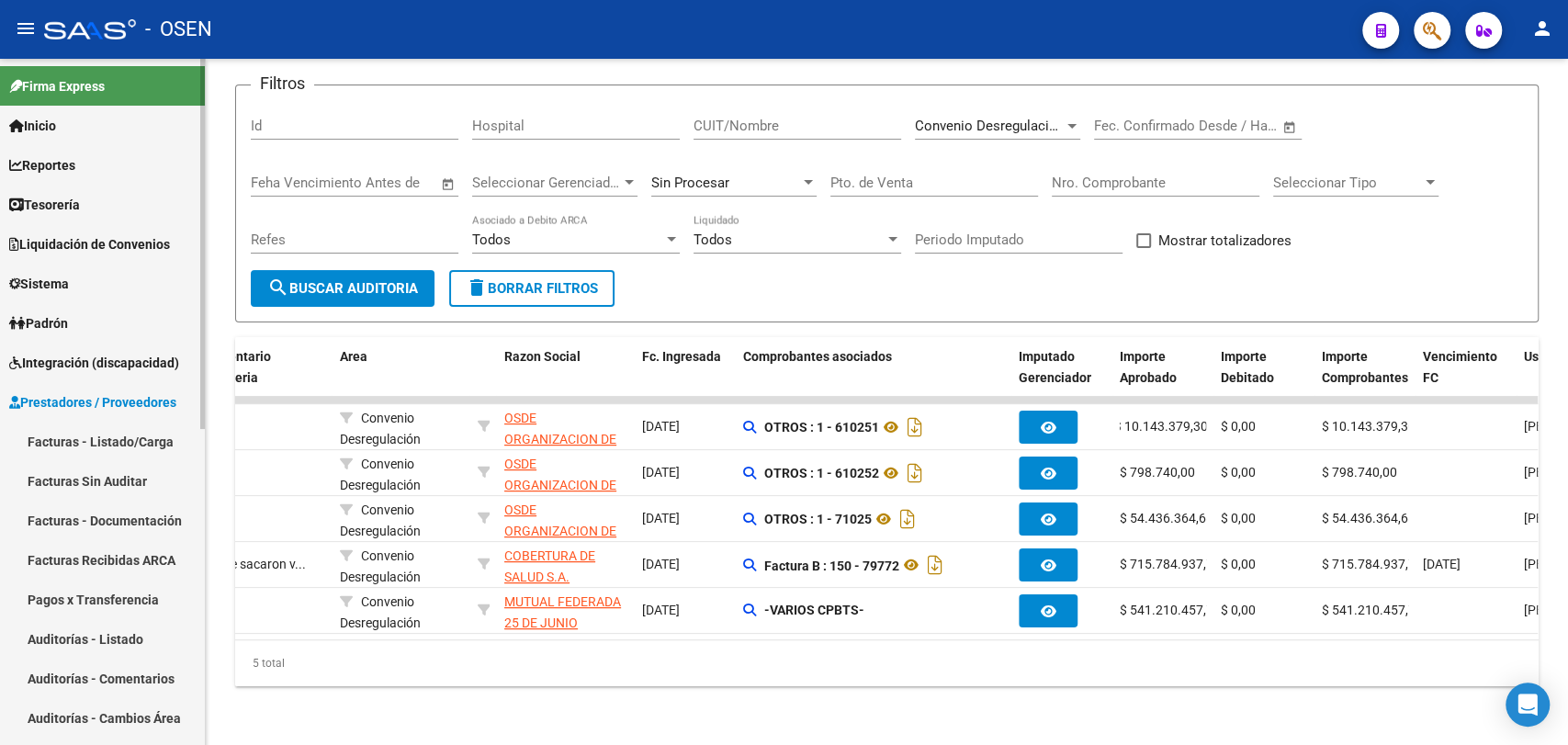
click at [149, 452] on link "Facturas - Listado/Carga" at bounding box center [103, 441] width 205 height 40
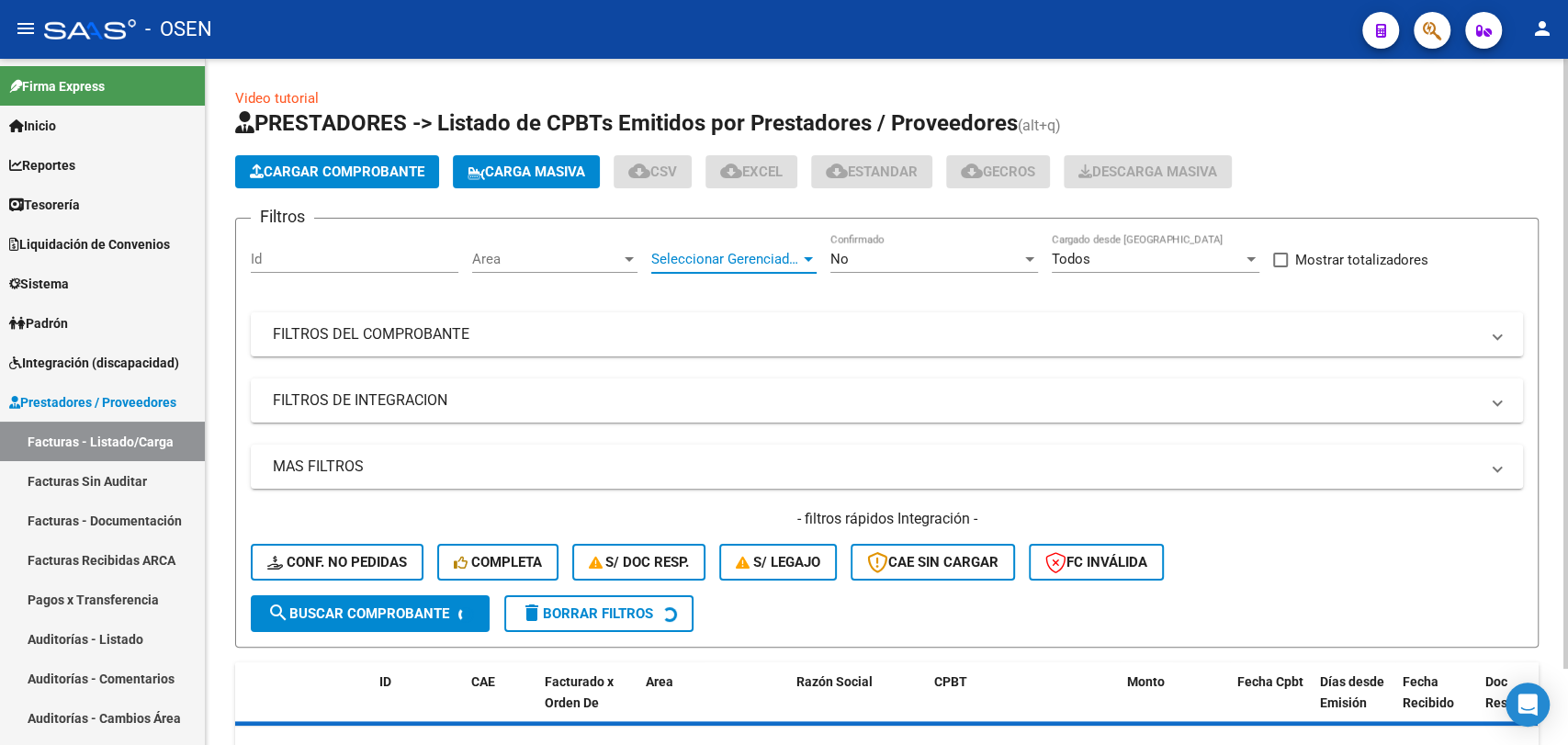
click at [772, 265] on span "Seleccionar Gerenciador" at bounding box center [725, 259] width 148 height 17
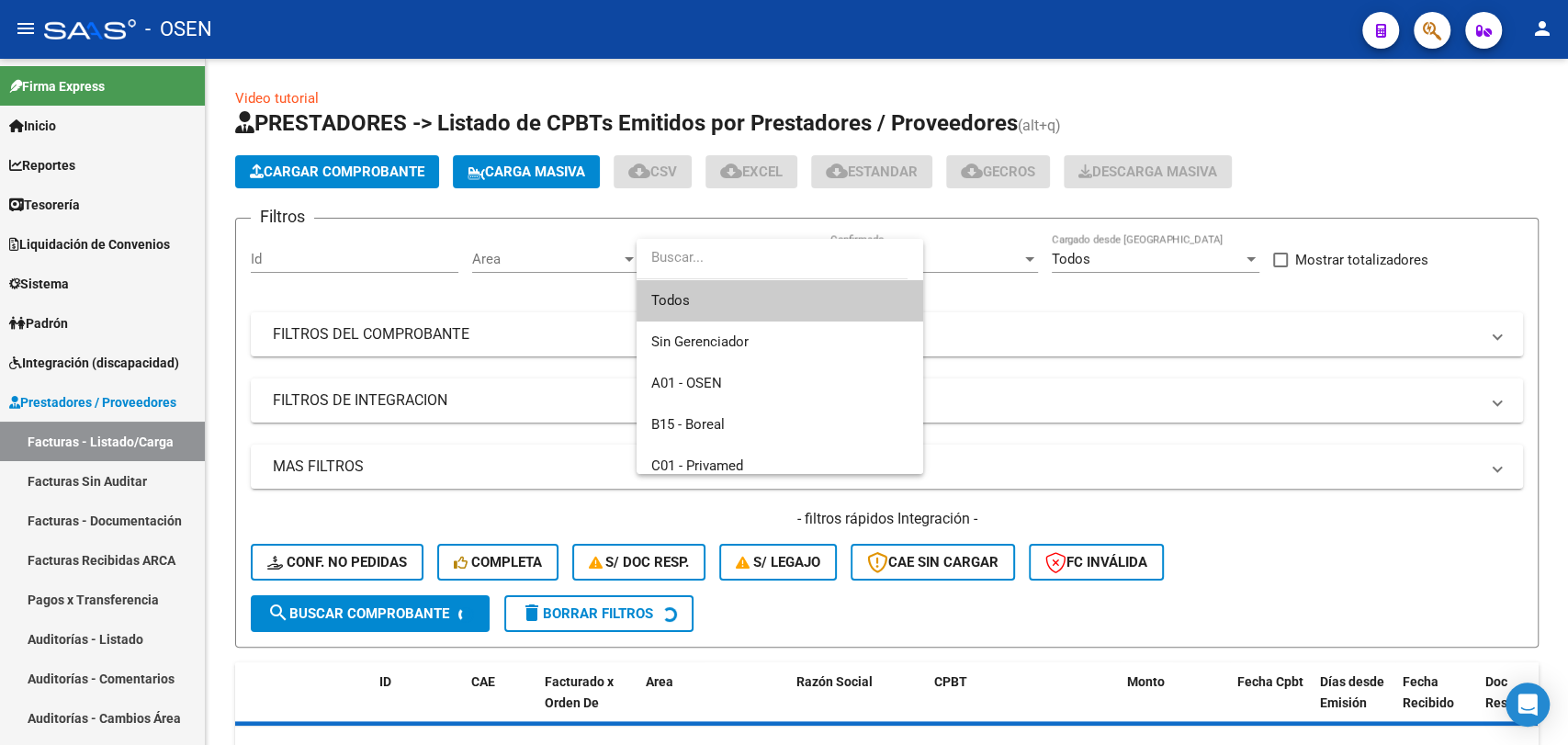
click at [1200, 259] on div at bounding box center [784, 372] width 1568 height 745
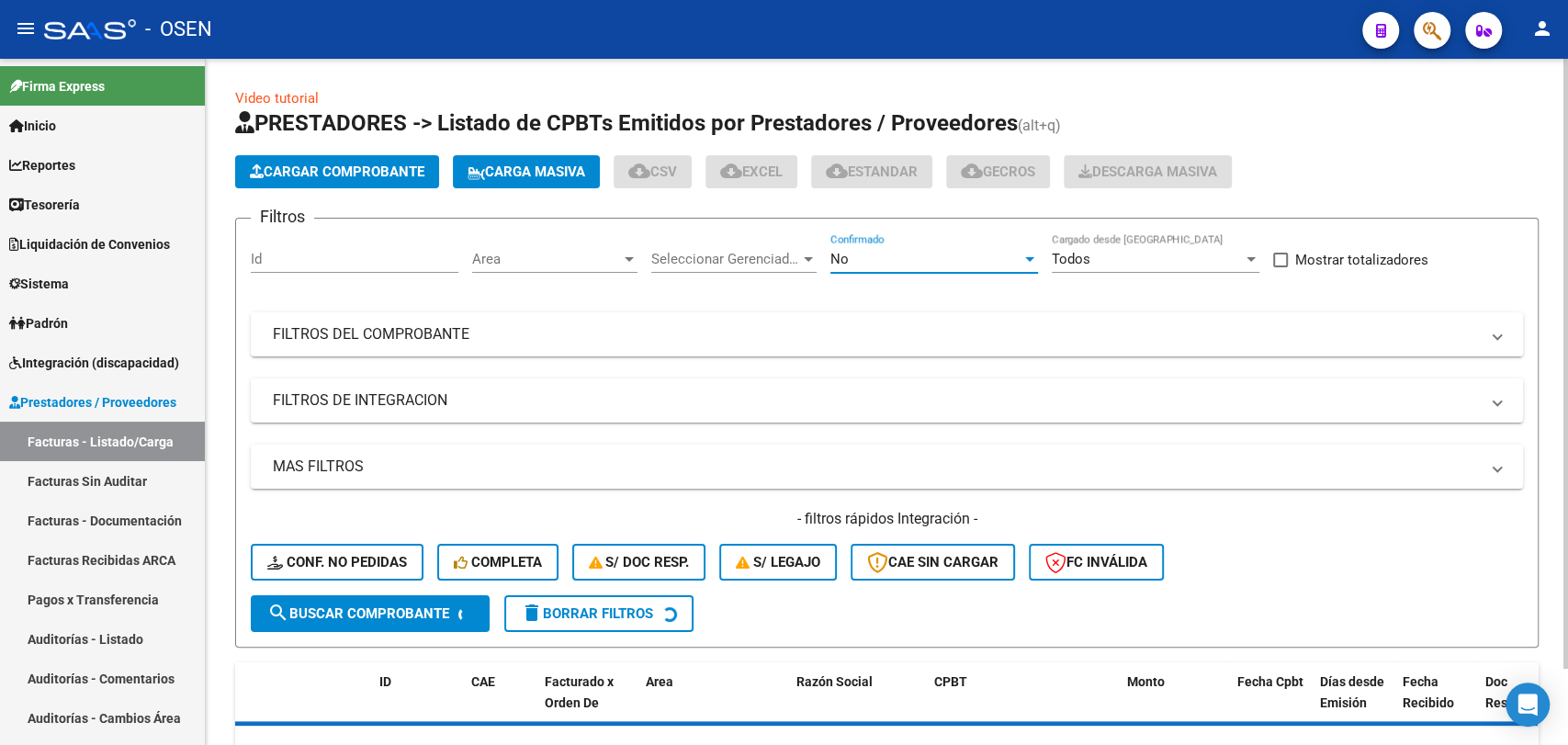
click at [983, 259] on div "No" at bounding box center [926, 259] width 191 height 17
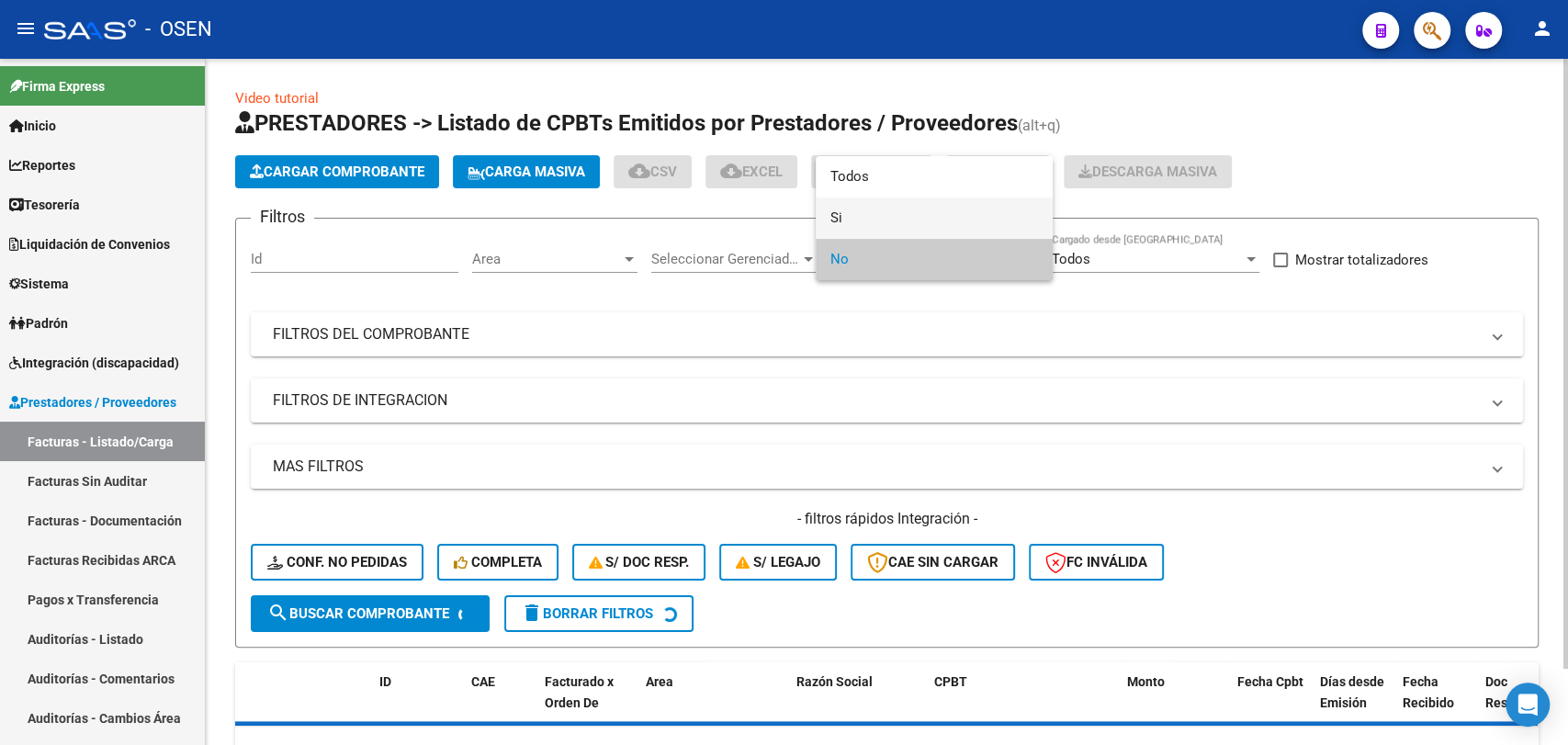
drag, startPoint x: 909, startPoint y: 217, endPoint x: 845, endPoint y: 242, distance: 68.7
click at [904, 218] on span "Si" at bounding box center [934, 217] width 207 height 41
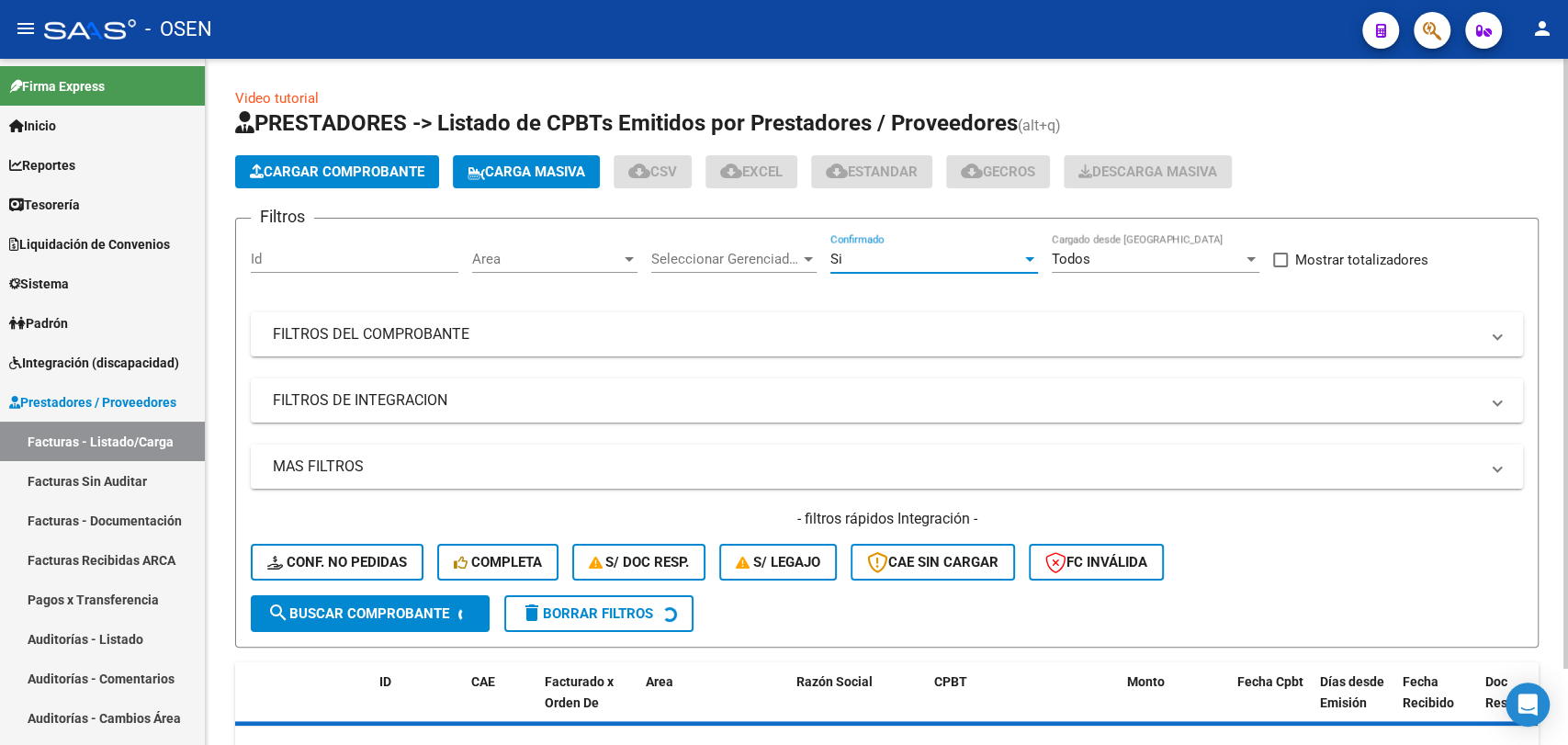
click at [527, 475] on mat-panel-title "MAS FILTROS" at bounding box center [876, 466] width 1206 height 20
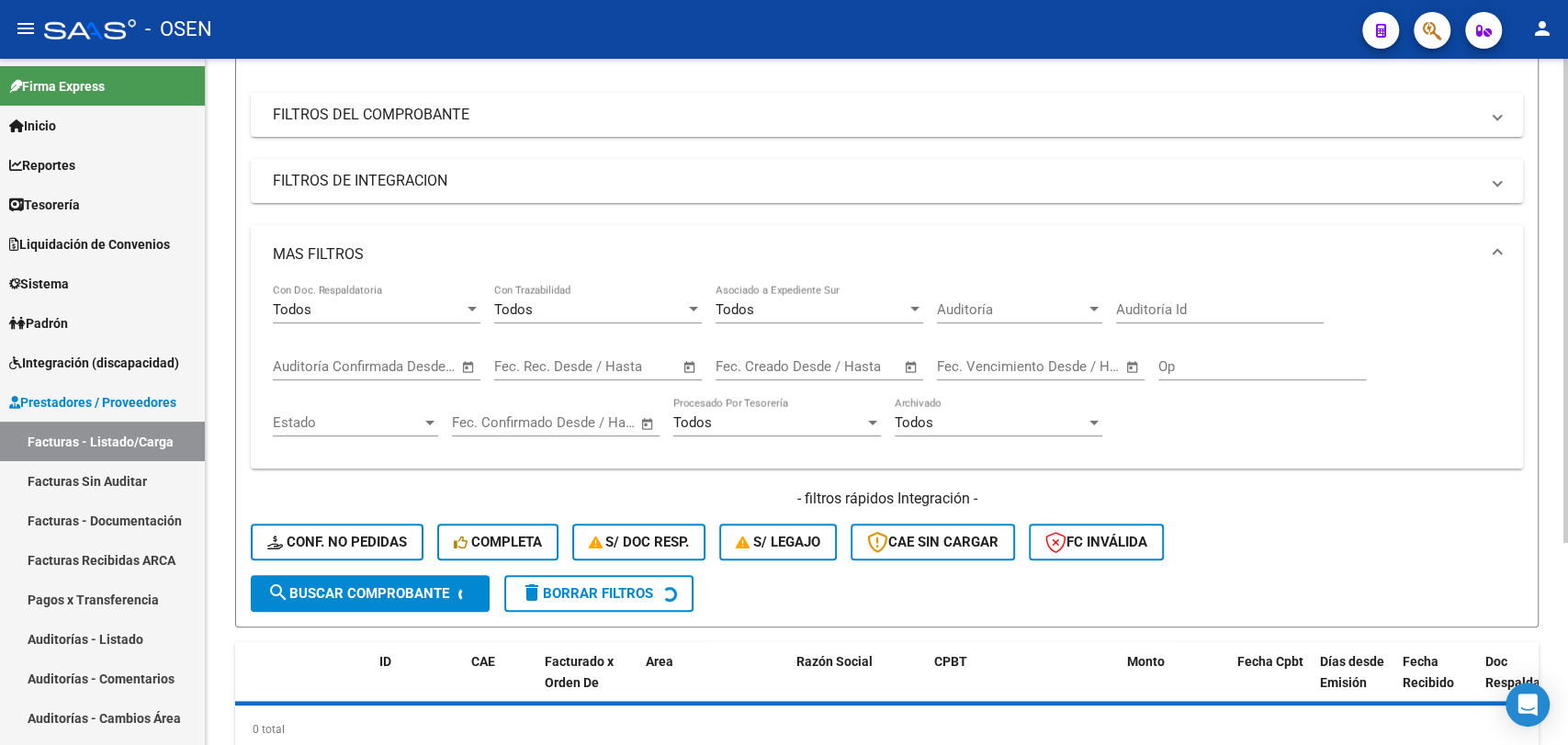
scroll to position [281, 0]
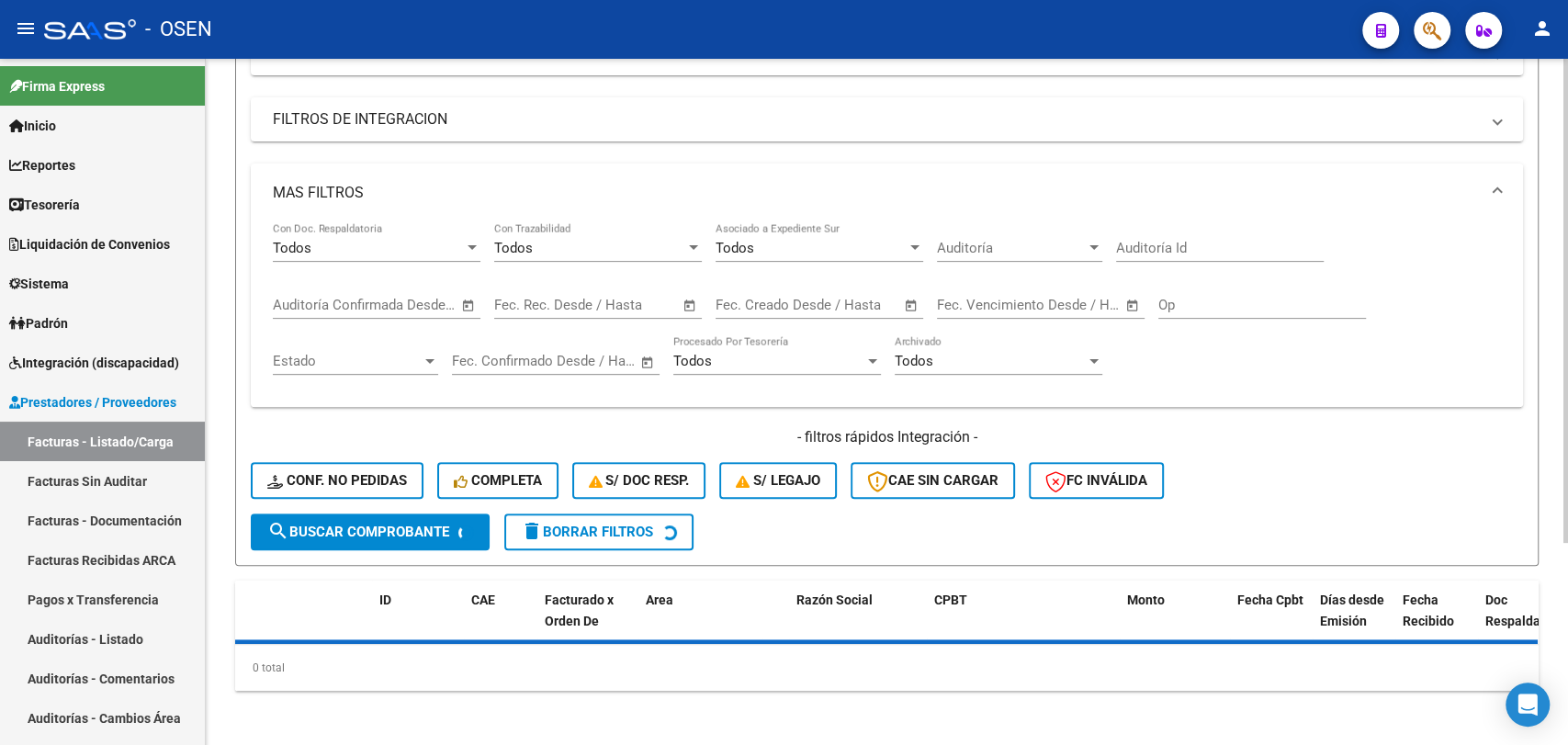
click at [463, 311] on span "Open calendar" at bounding box center [468, 306] width 44 height 44
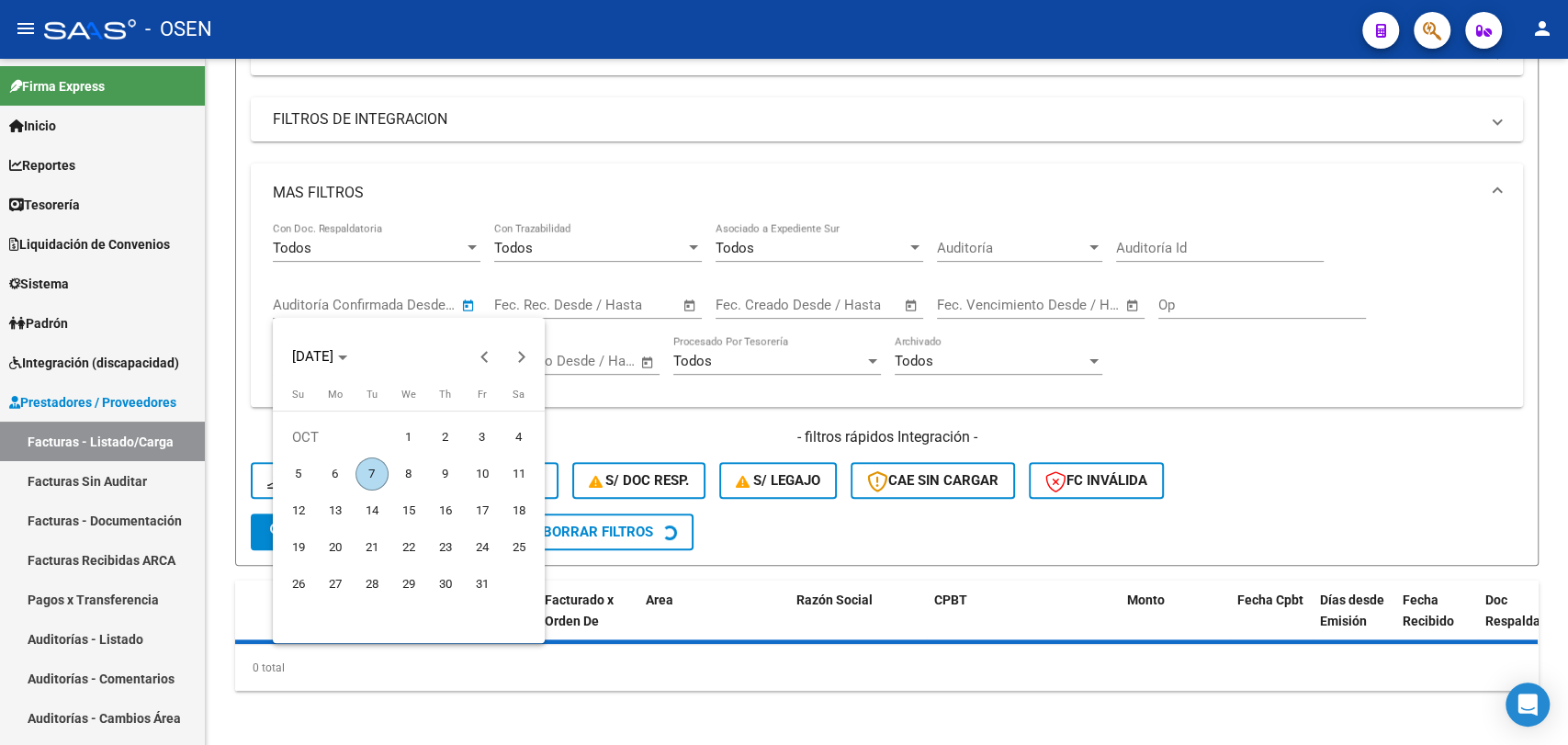
drag, startPoint x: 342, startPoint y: 465, endPoint x: 378, endPoint y: 466, distance: 36.0
click at [354, 465] on tr "5 6 7 8 9 10 11" at bounding box center [408, 473] width 257 height 37
click at [379, 466] on span "7" at bounding box center [372, 473] width 33 height 33
type input "07/10/2025"
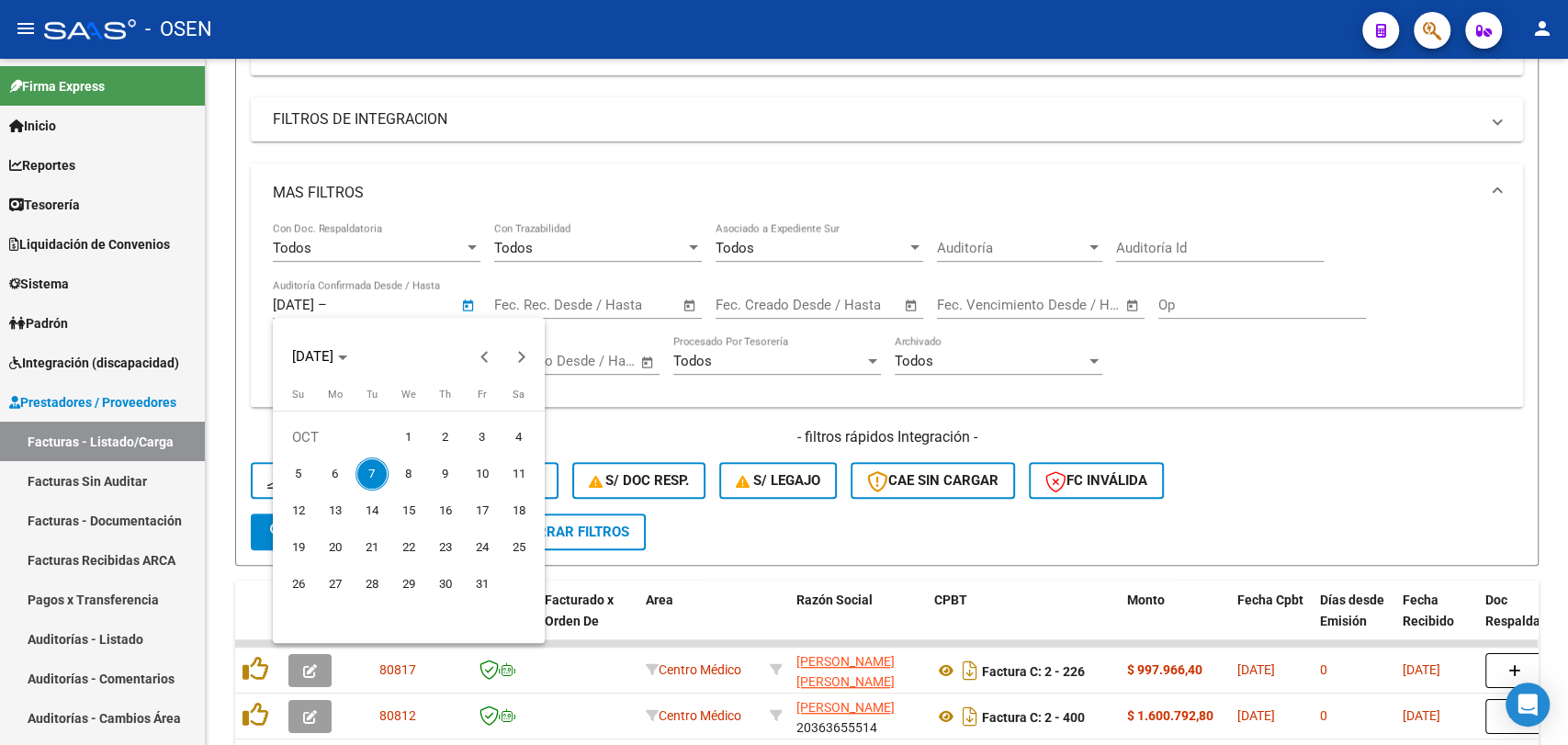
click at [379, 471] on span "7" at bounding box center [372, 473] width 33 height 33
type input "07/10/2025"
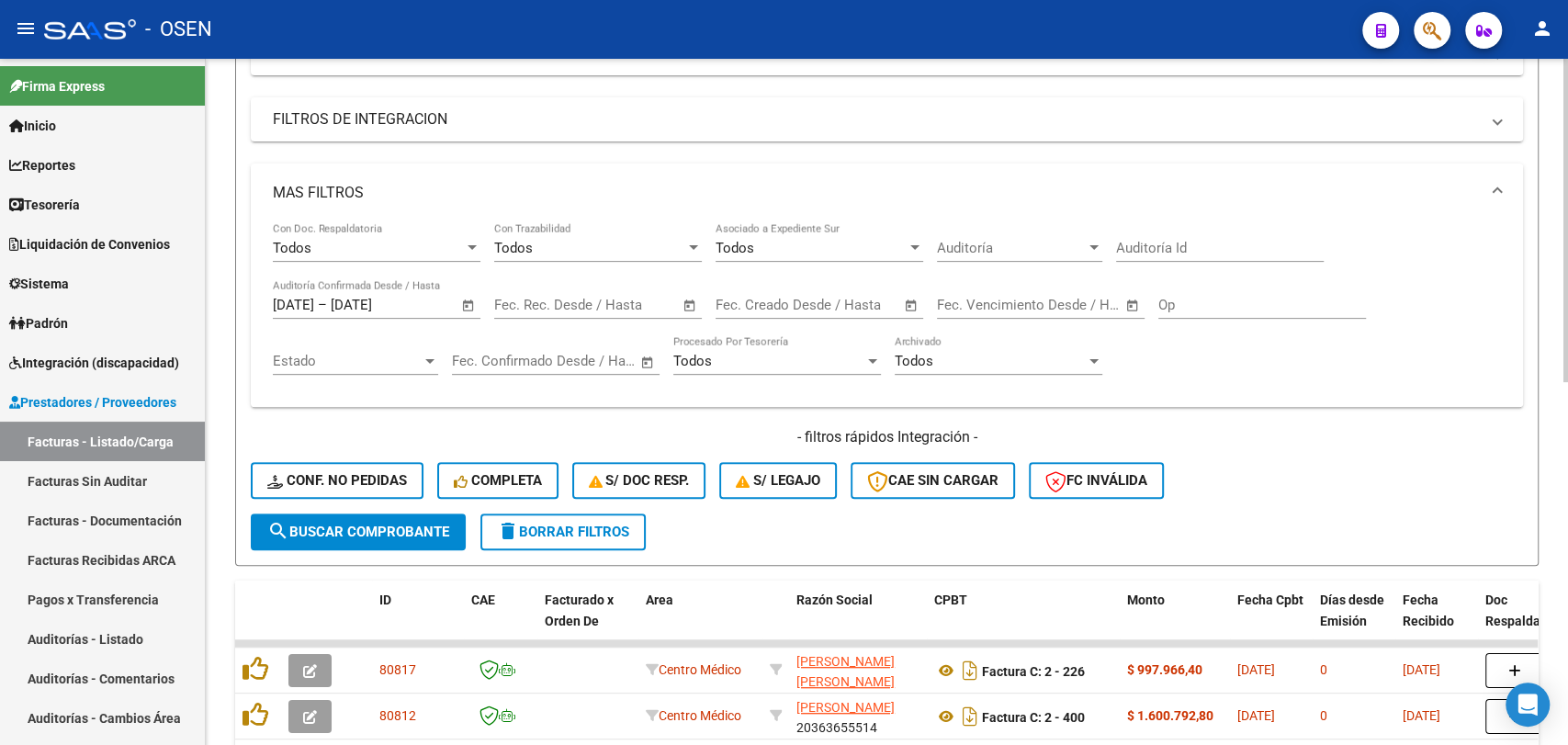
click at [401, 525] on span "search Buscar Comprobante" at bounding box center [358, 532] width 182 height 17
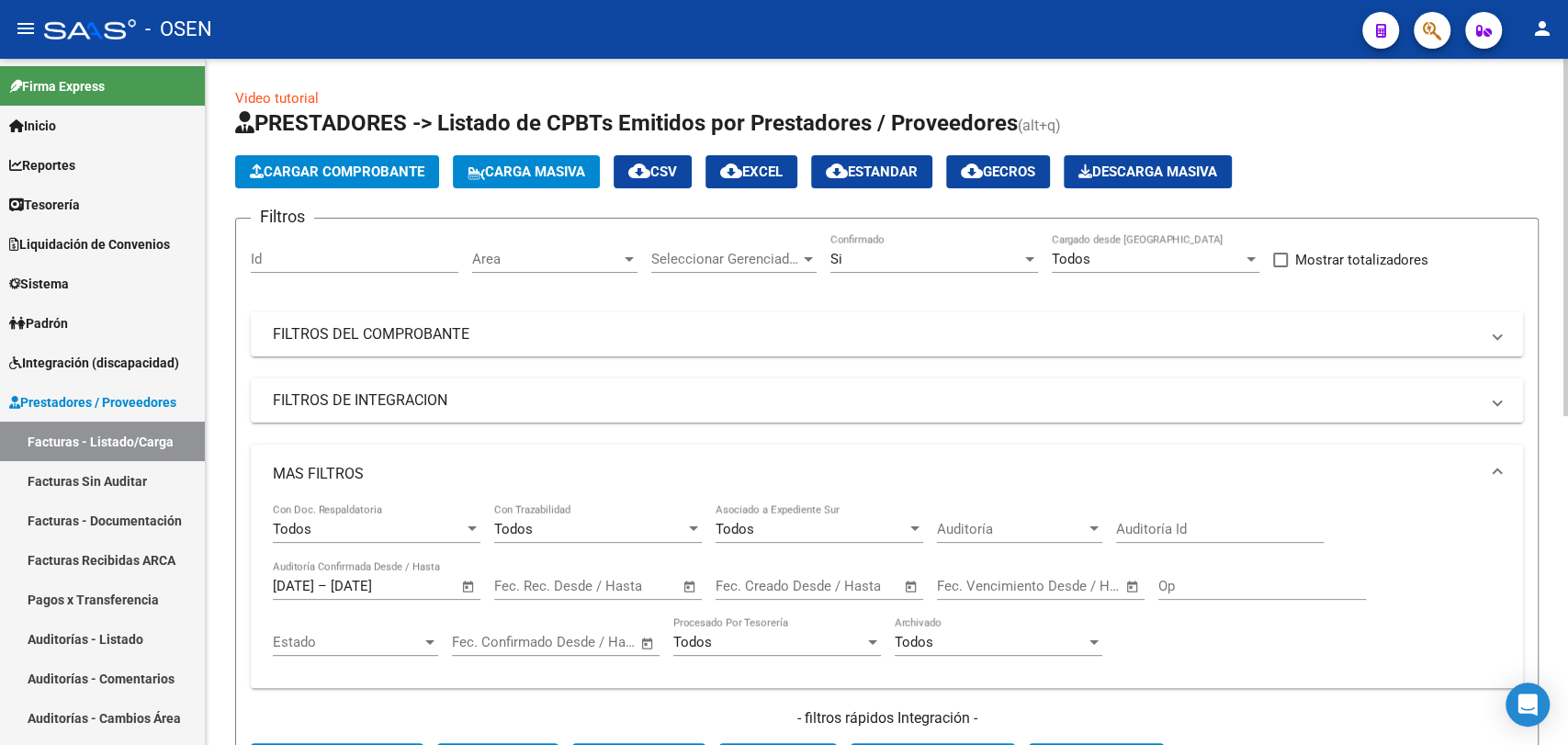
scroll to position [340, 0]
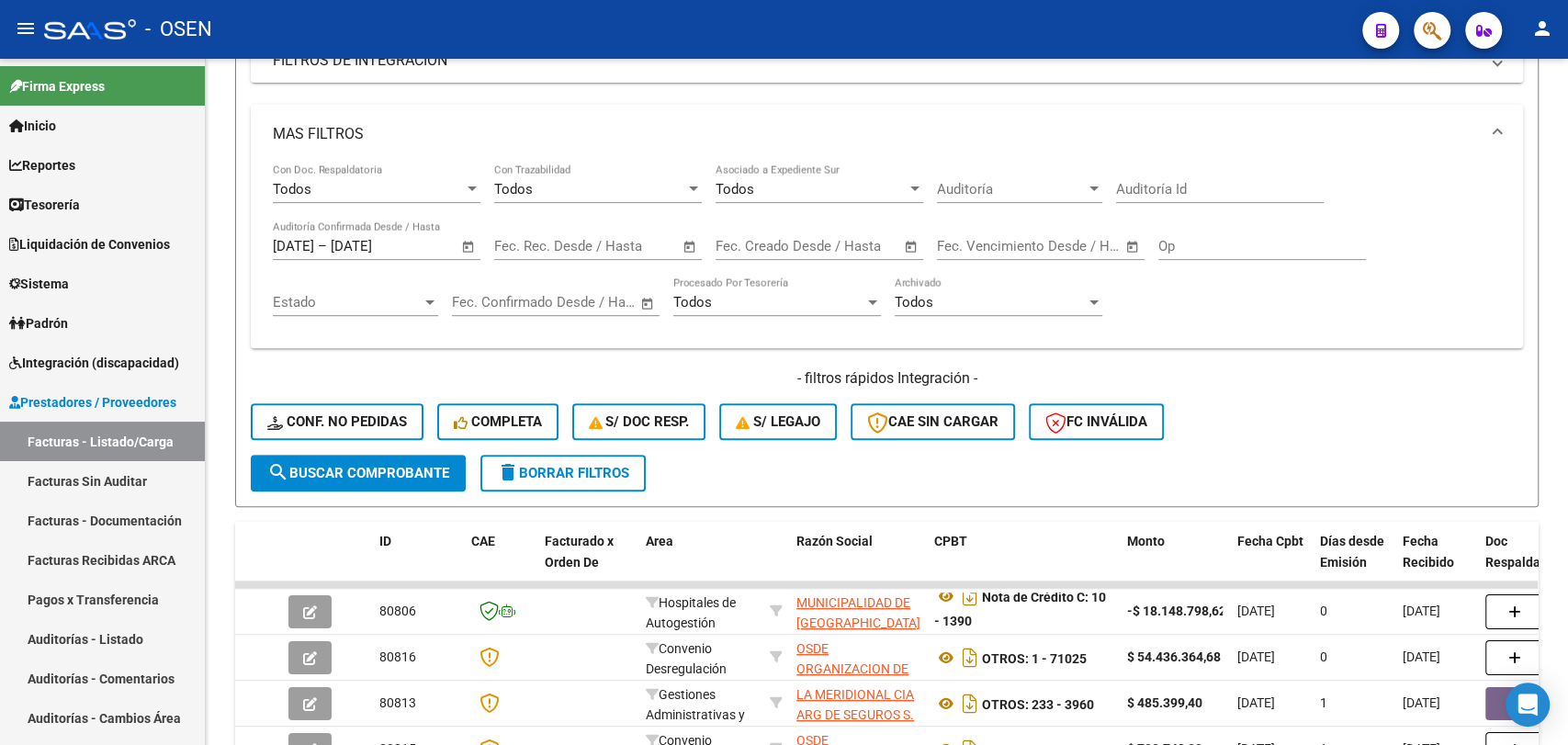
click at [1176, 0] on mat-toolbar "menu - OSEN person" at bounding box center [784, 29] width 1568 height 59
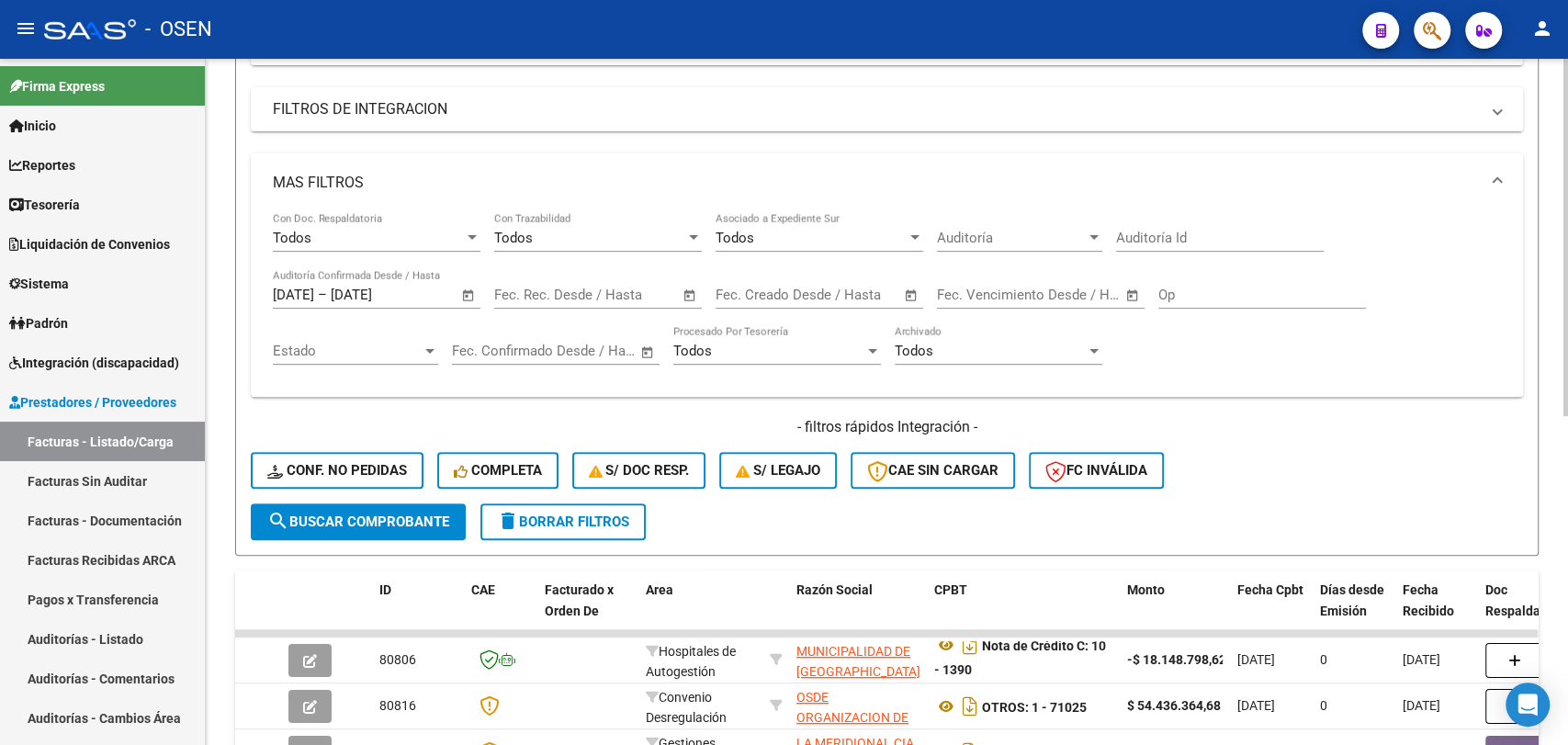
scroll to position [0, 0]
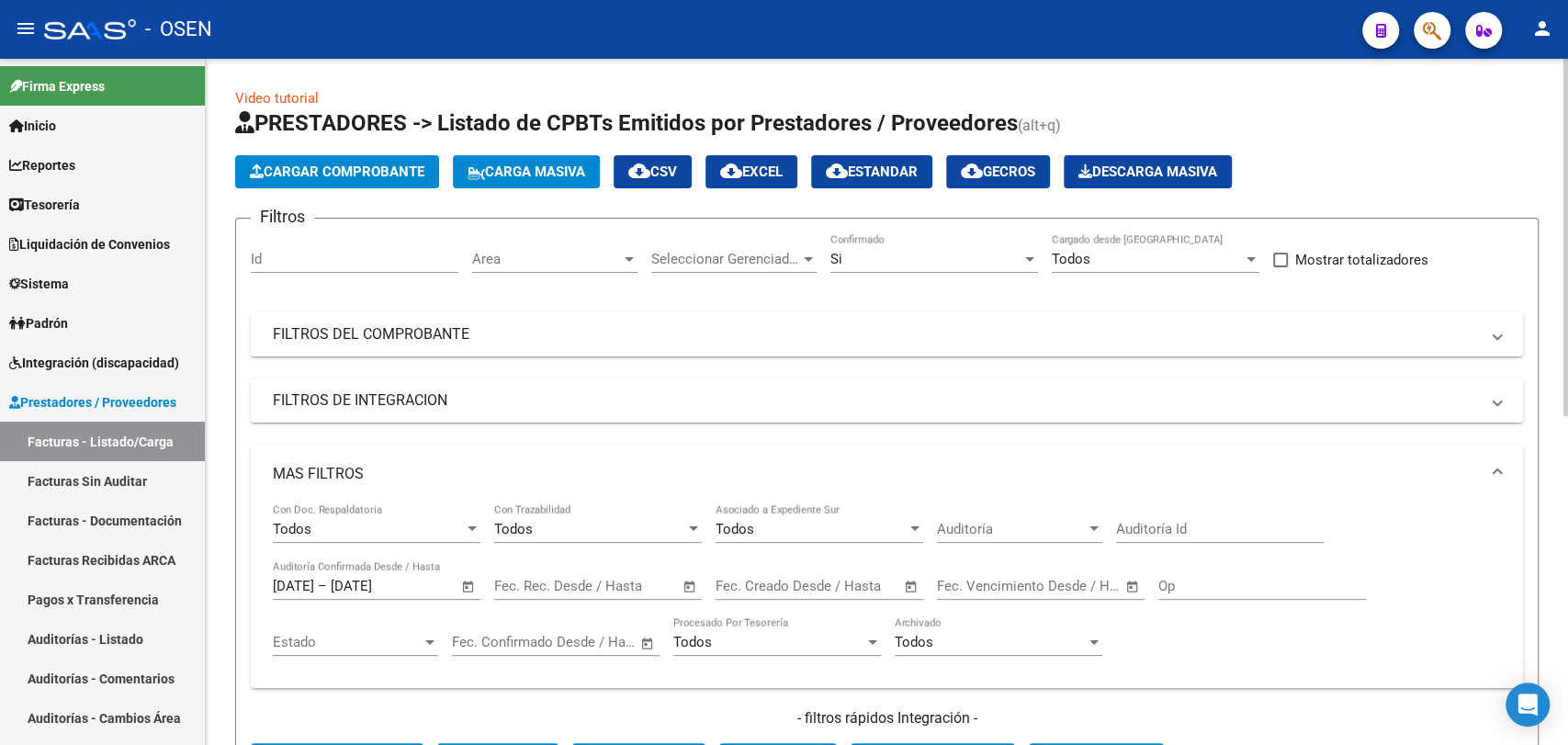
drag, startPoint x: 676, startPoint y: 166, endPoint x: 473, endPoint y: 524, distance: 411.5
click at [574, 423] on app-list-header "PRESTADORES -> Listado de CPBTs Emitidos por Prestadores / Proveedores (alt+q) …" at bounding box center [887, 477] width 1303 height 738
click at [453, 589] on span "Open calendar" at bounding box center [468, 587] width 44 height 44
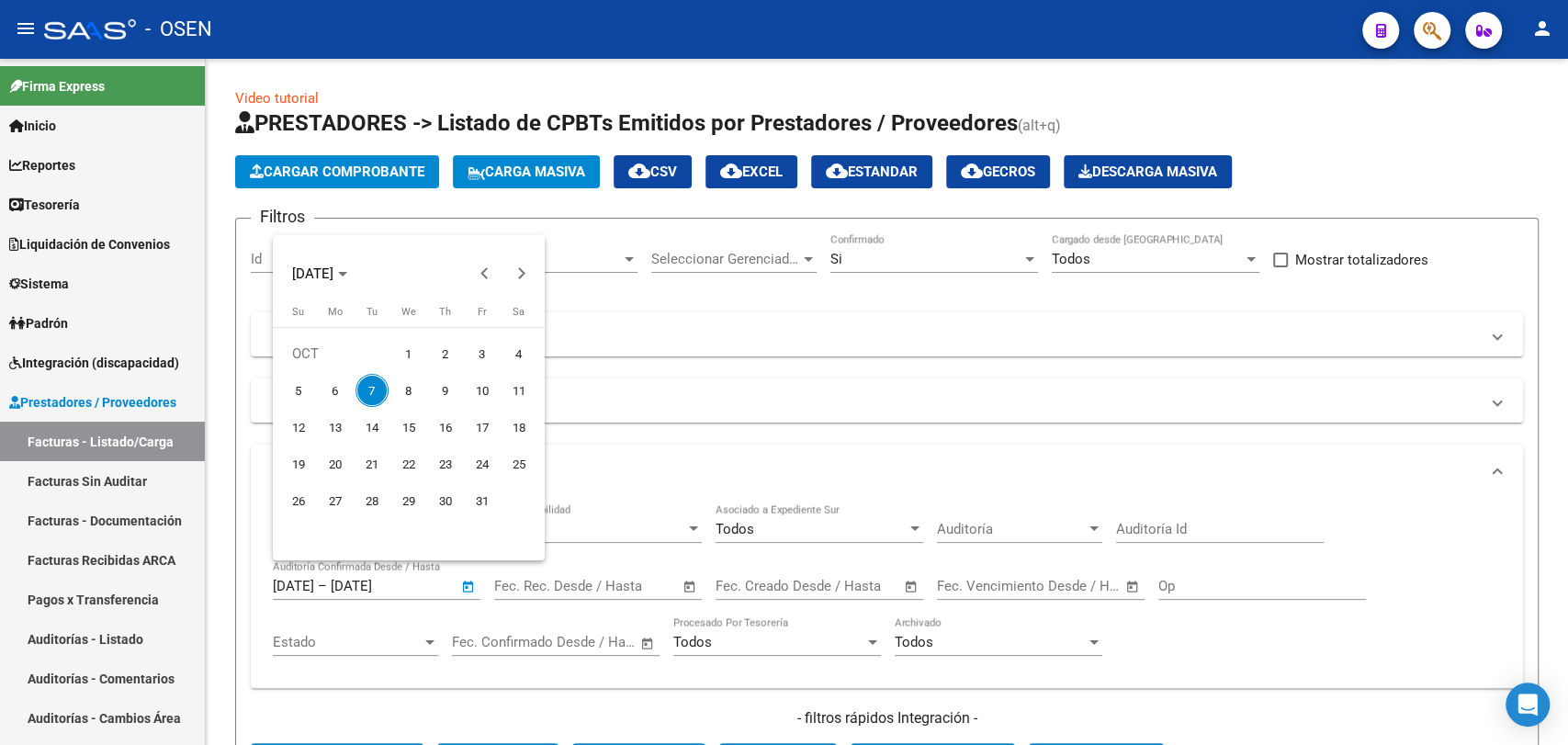
click at [461, 593] on div at bounding box center [784, 372] width 1568 height 745
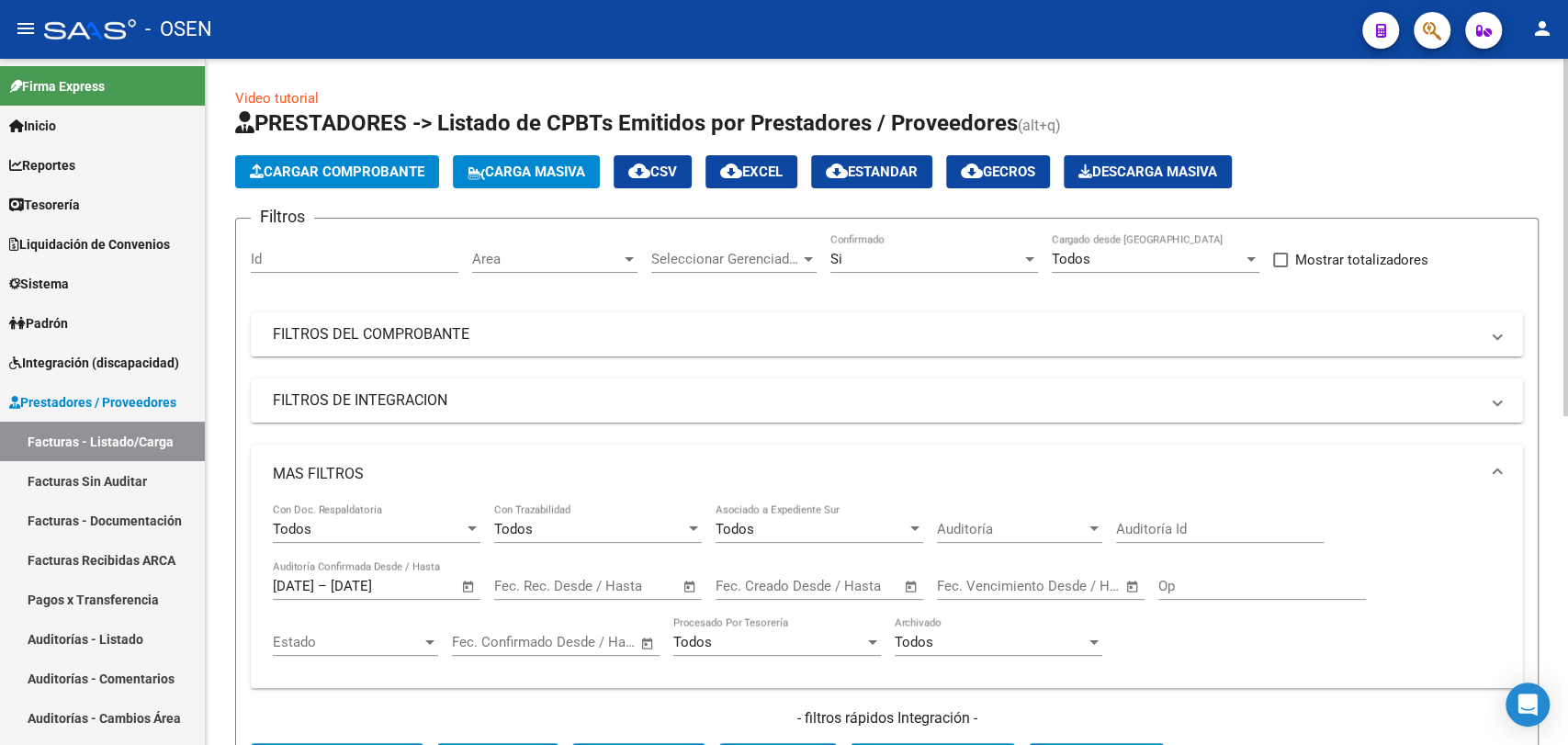
click at [466, 572] on span "Open calendar" at bounding box center [468, 587] width 44 height 44
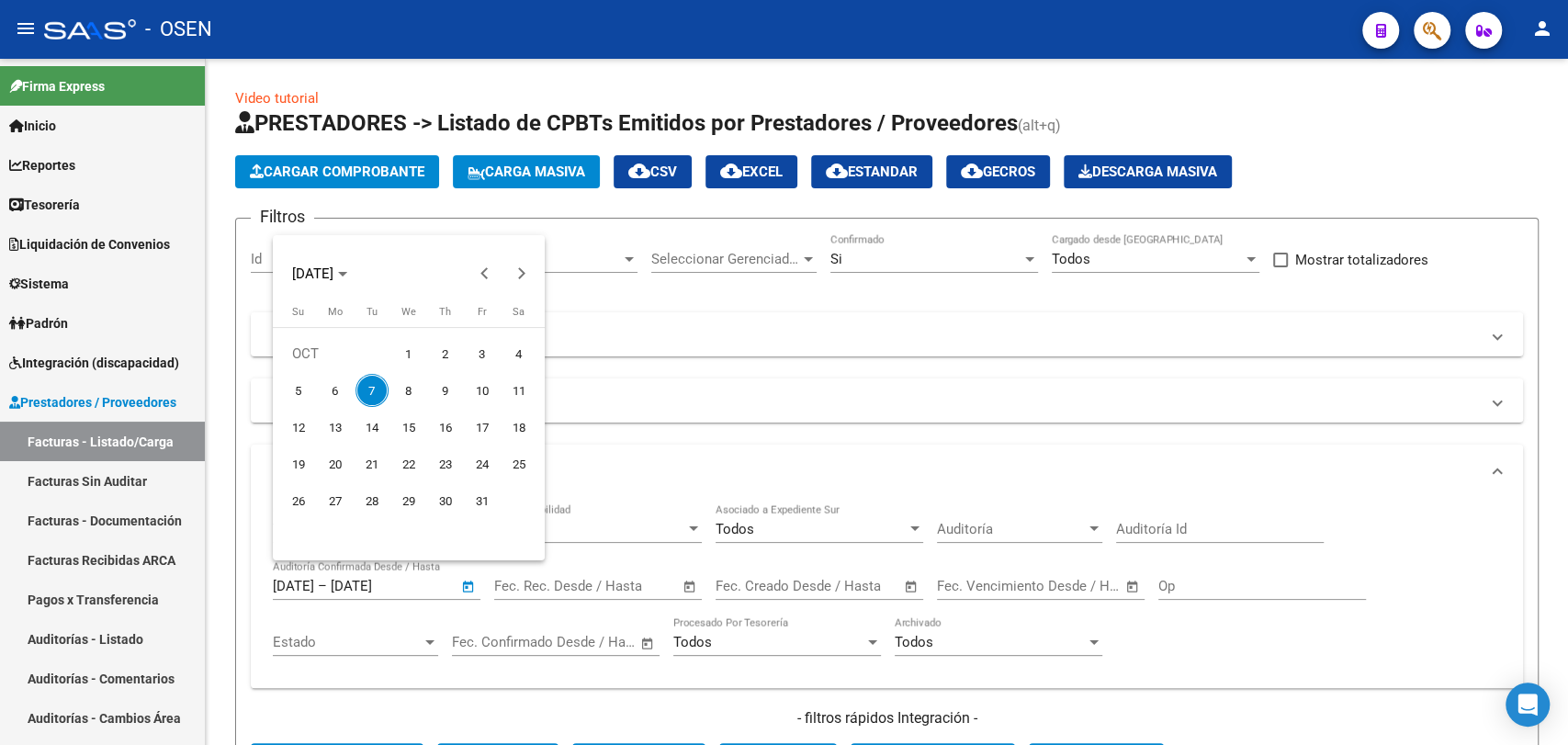
click at [338, 376] on span "6" at bounding box center [335, 389] width 33 height 33
type input "06/10/2025"
click at [363, 378] on span "7" at bounding box center [372, 389] width 33 height 33
type input "07/10/2025"
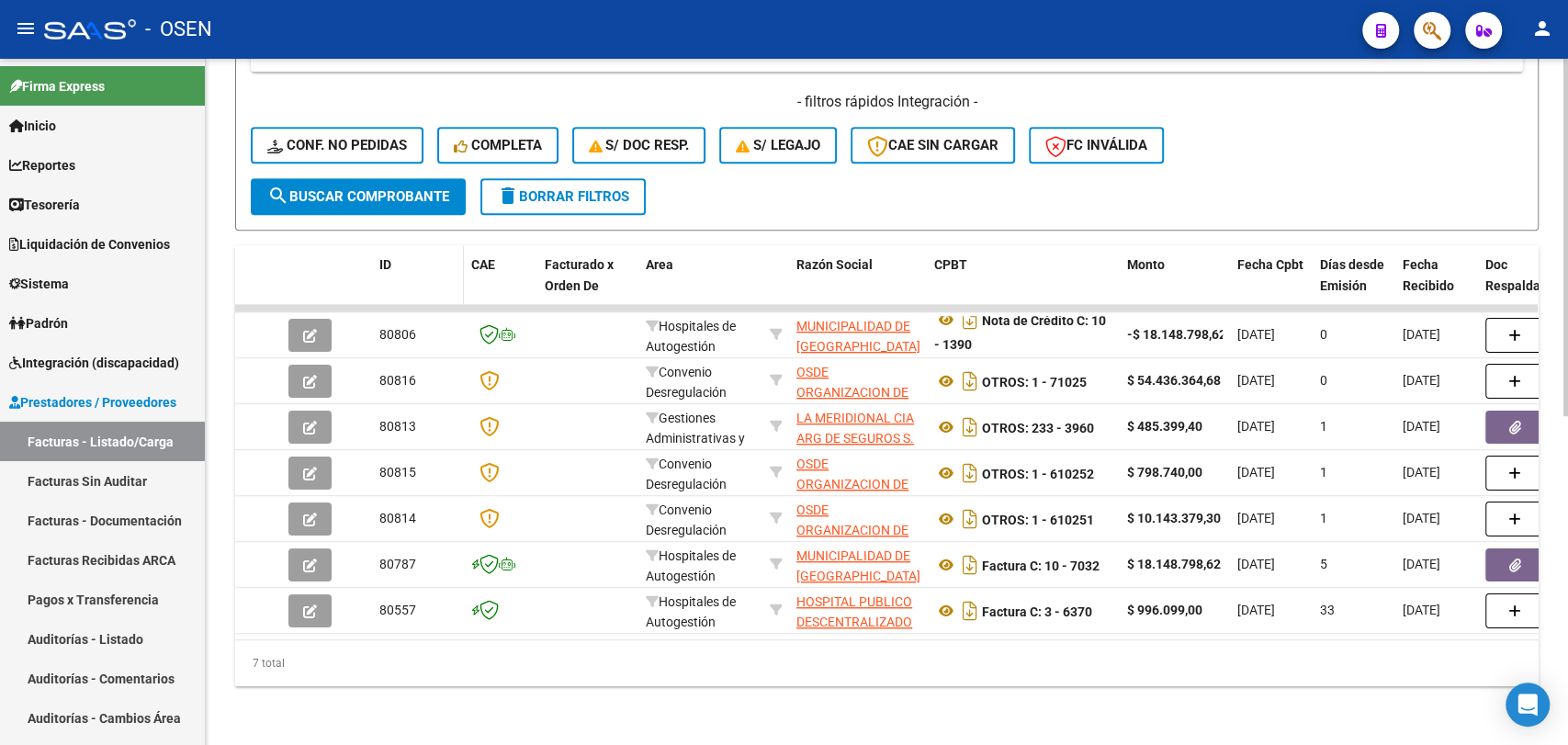
scroll to position [631, 0]
click at [428, 188] on span "search Buscar Comprobante" at bounding box center [358, 196] width 182 height 17
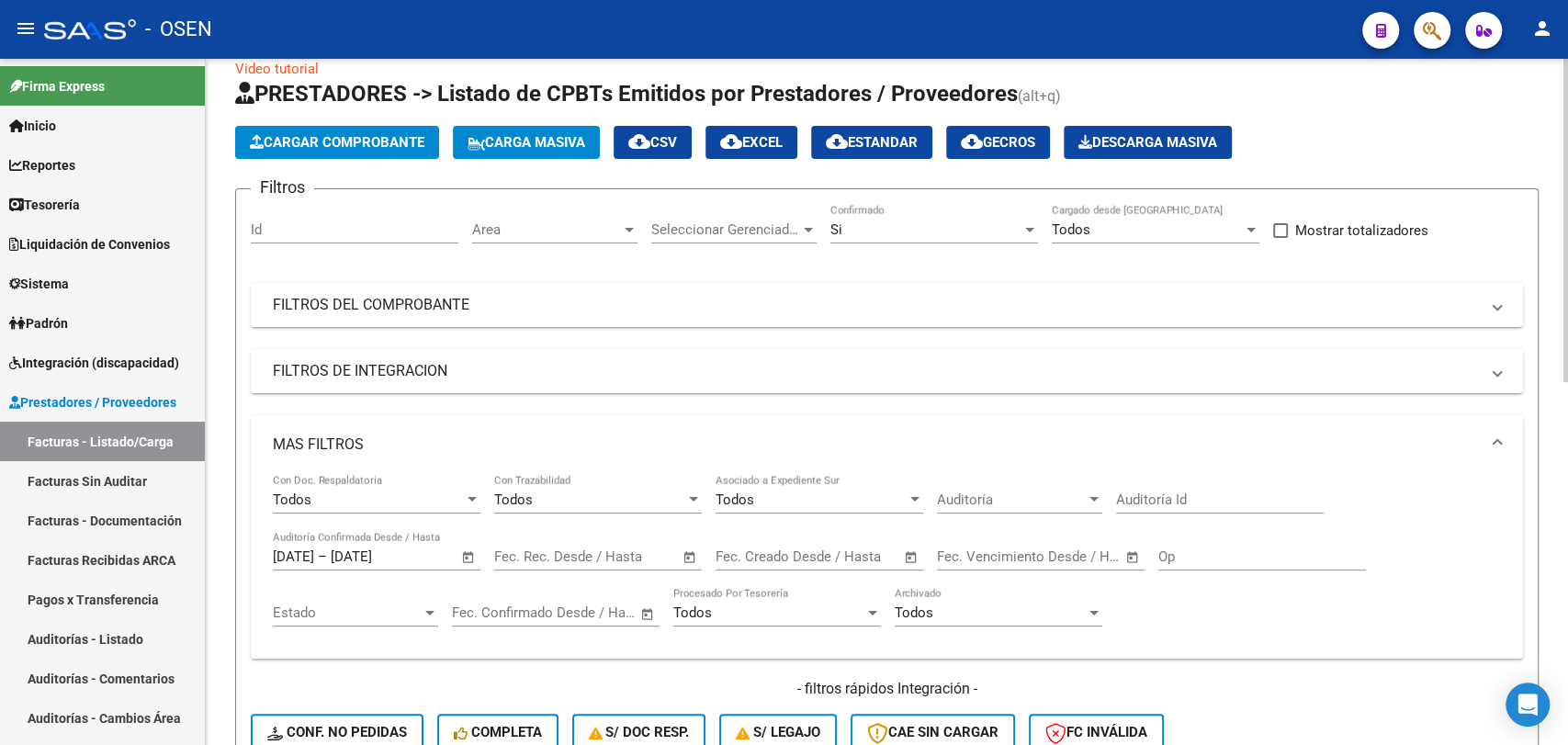
scroll to position [0, 0]
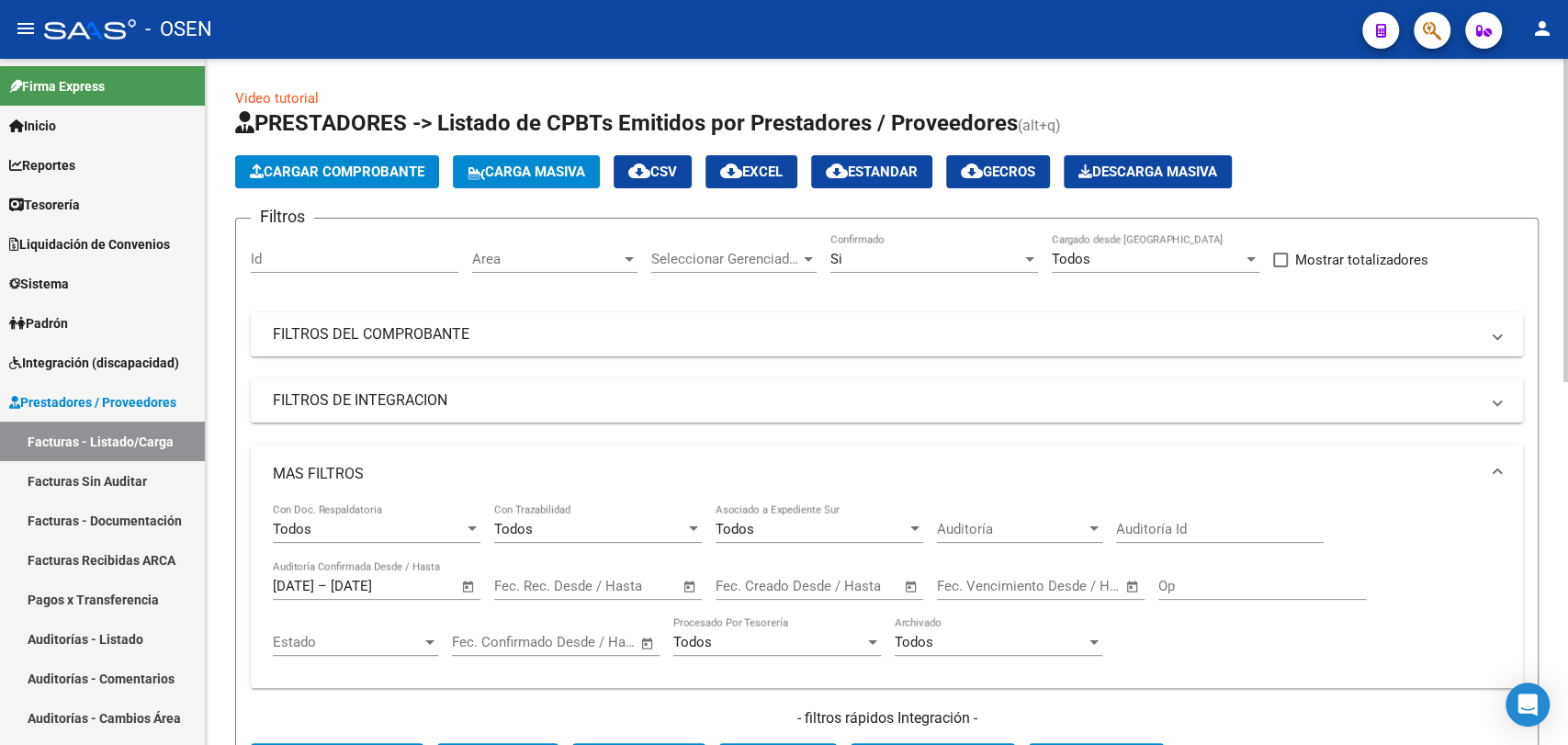
click at [677, 171] on span "cloud_download CSV" at bounding box center [653, 171] width 49 height 17
click at [137, 480] on link "Facturas Sin Auditar" at bounding box center [103, 481] width 205 height 40
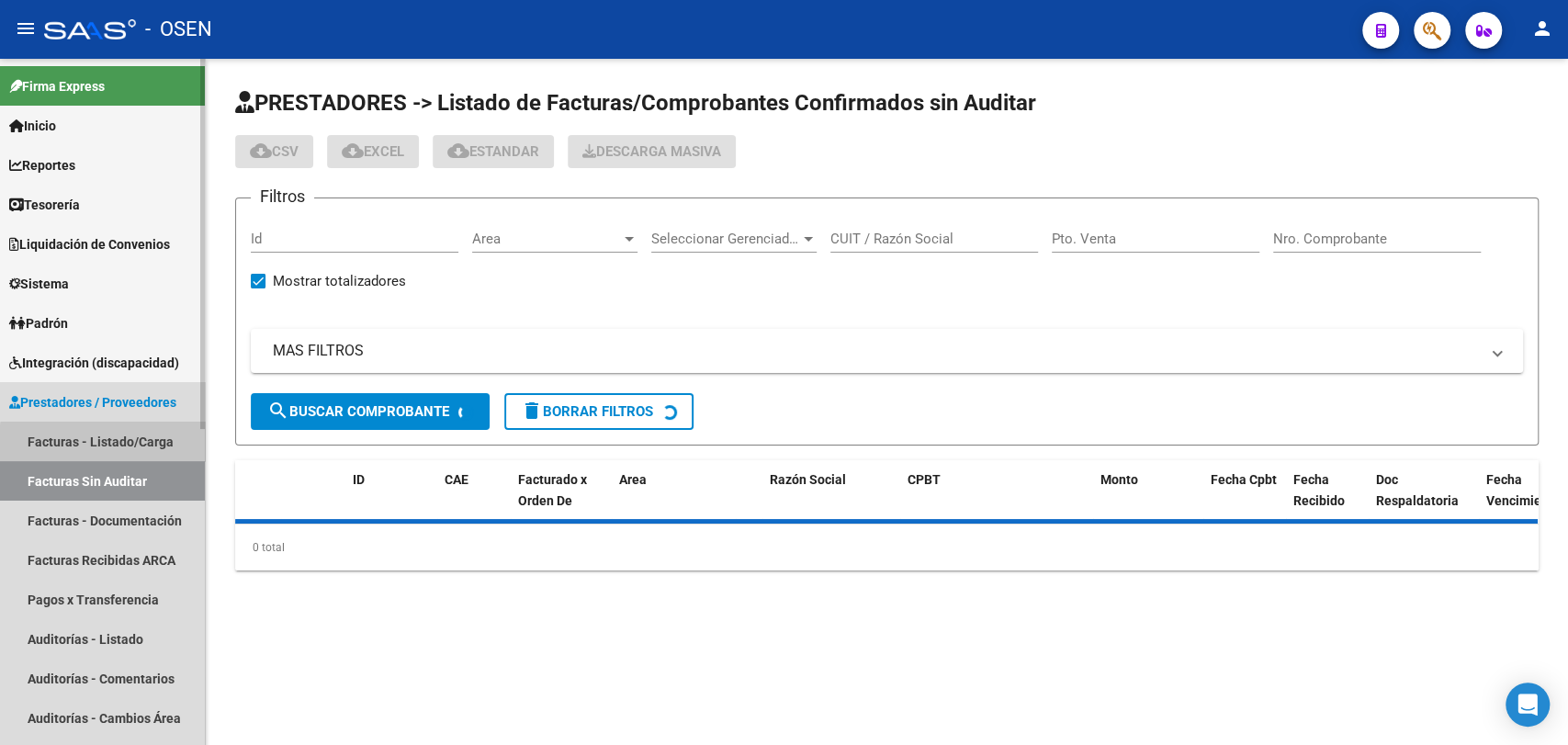
click at [132, 445] on link "Facturas - Listado/Carga" at bounding box center [103, 441] width 205 height 40
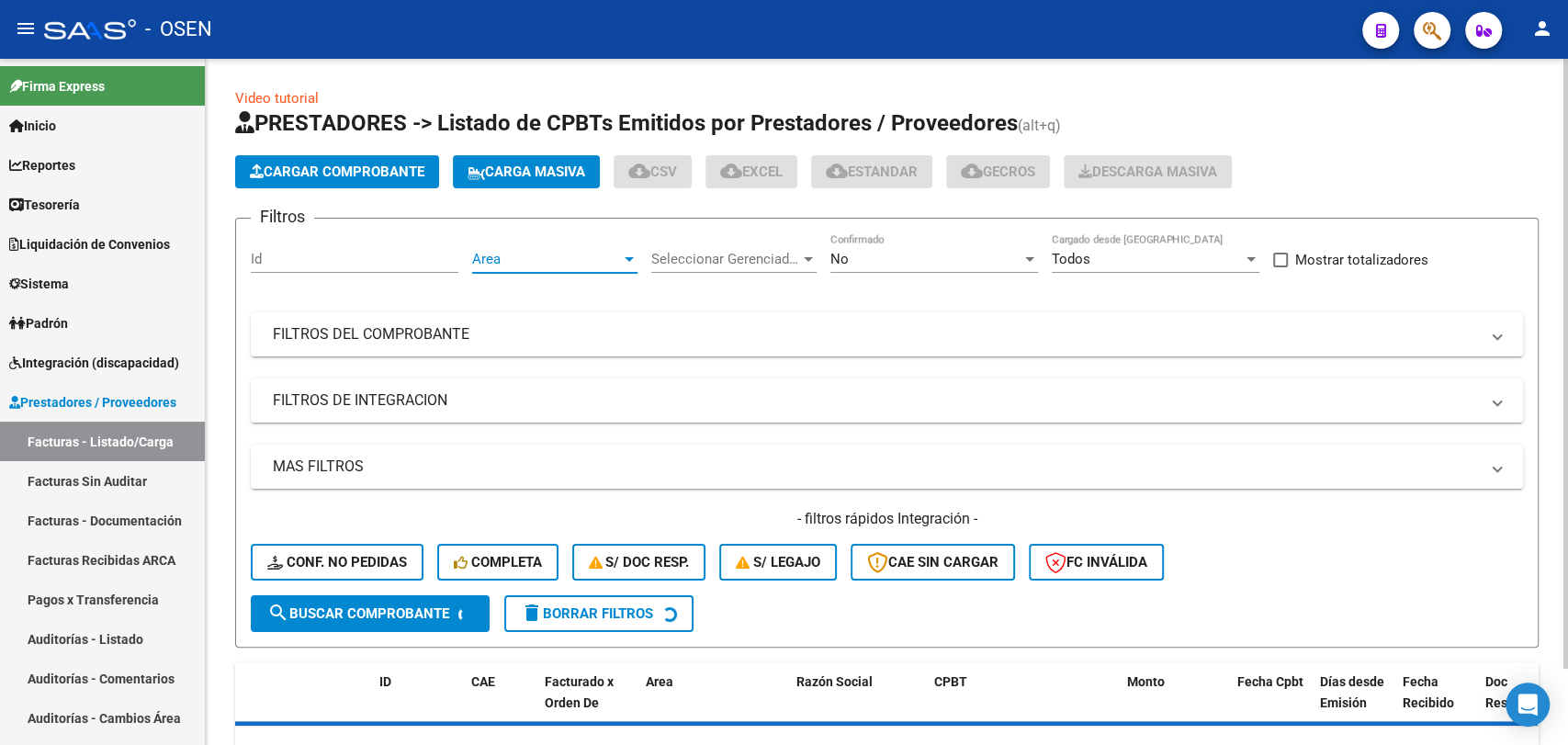
click at [591, 255] on span "Area" at bounding box center [546, 259] width 148 height 17
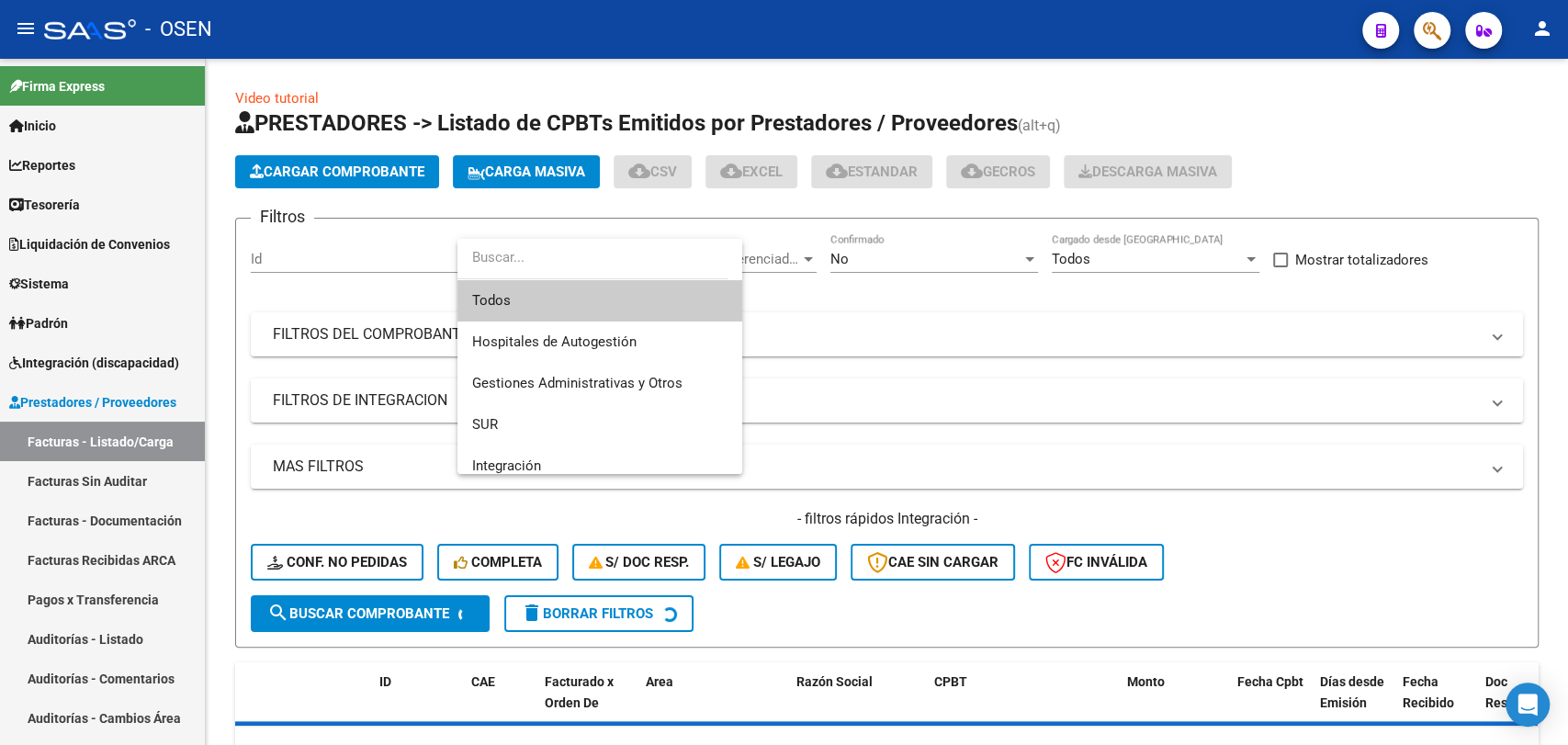
click at [931, 475] on div at bounding box center [784, 372] width 1568 height 745
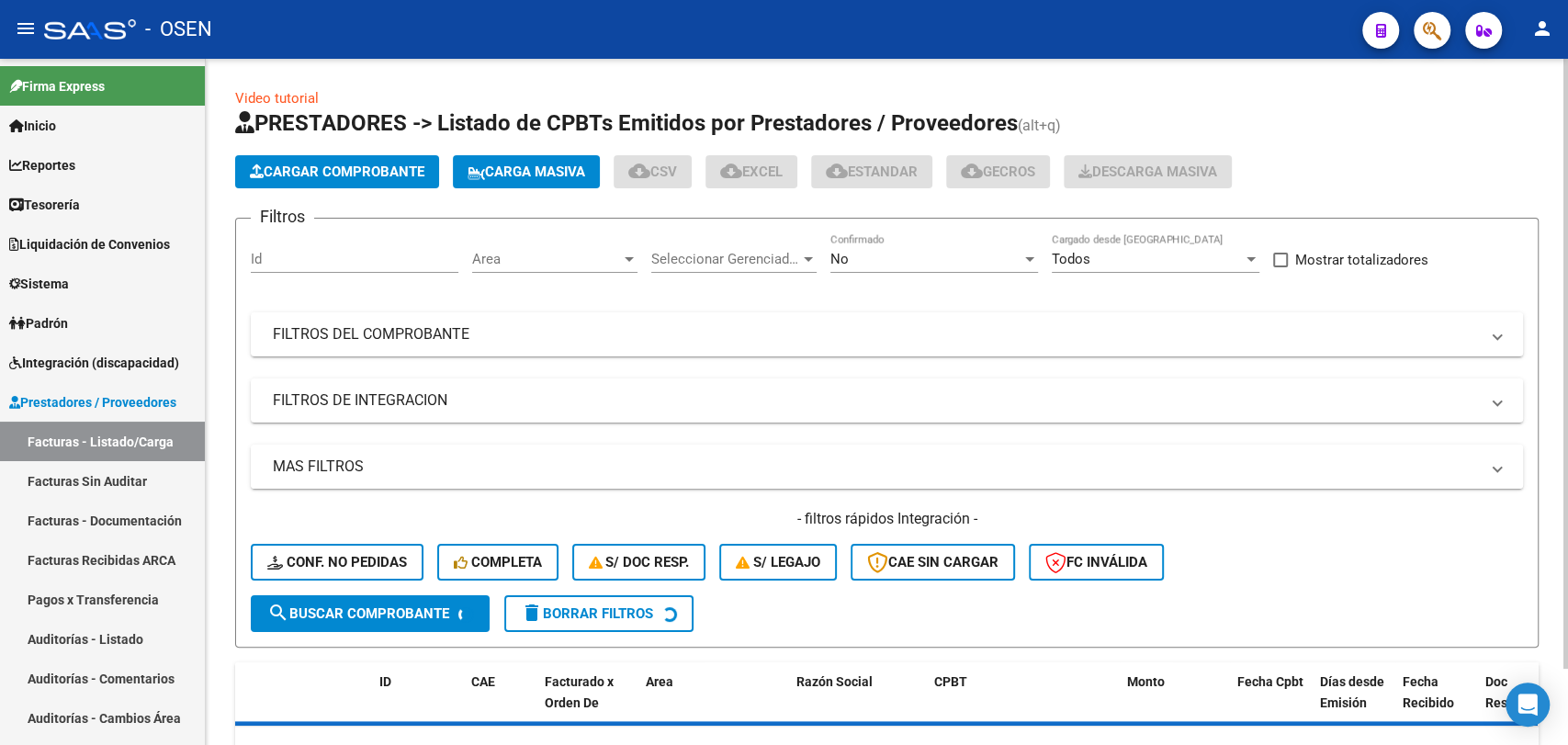
click at [800, 475] on mat-panel-title "MAS FILTROS" at bounding box center [876, 466] width 1206 height 20
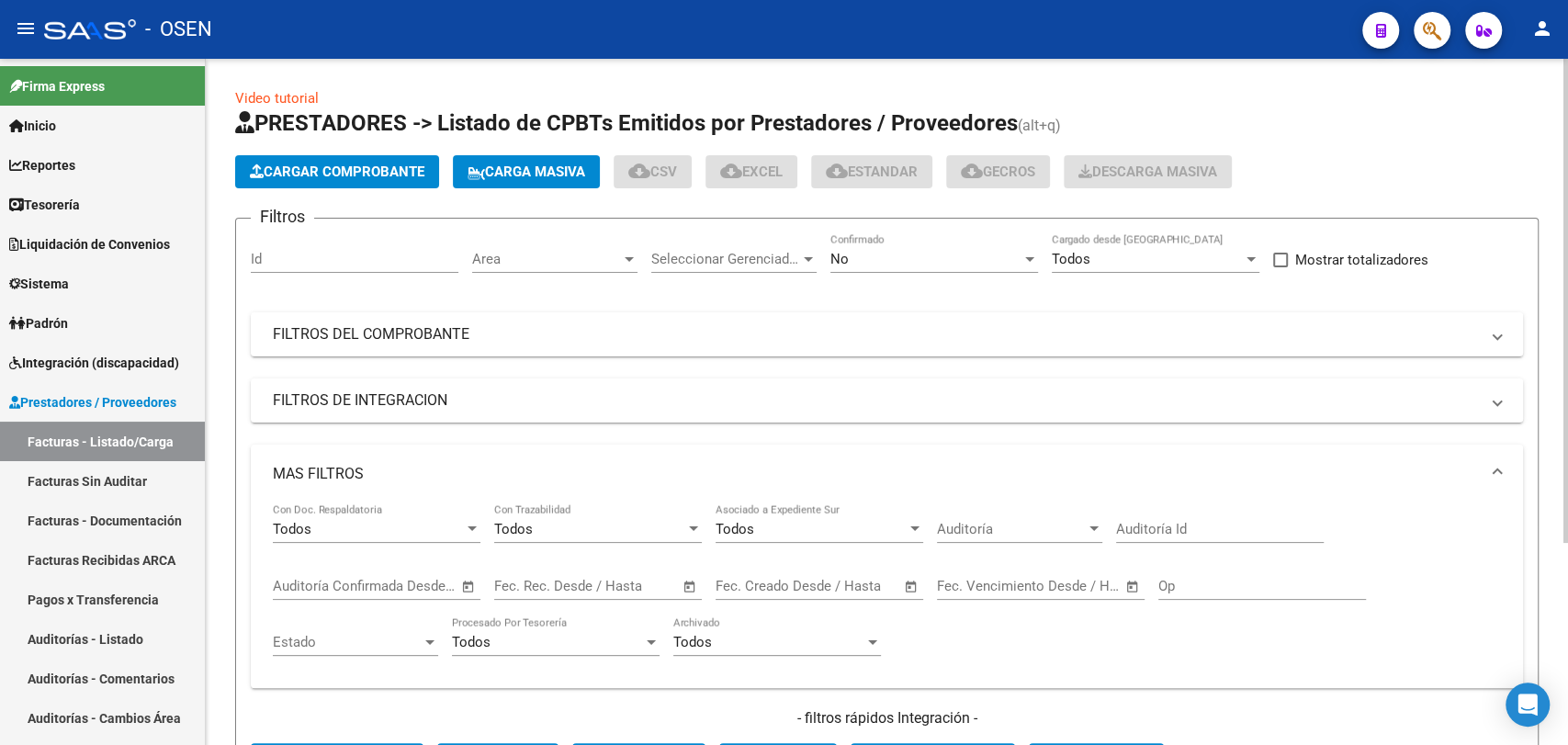
click at [515, 355] on mat-expansion-panel-header "FILTROS DEL COMPROBANTE" at bounding box center [887, 335] width 1272 height 44
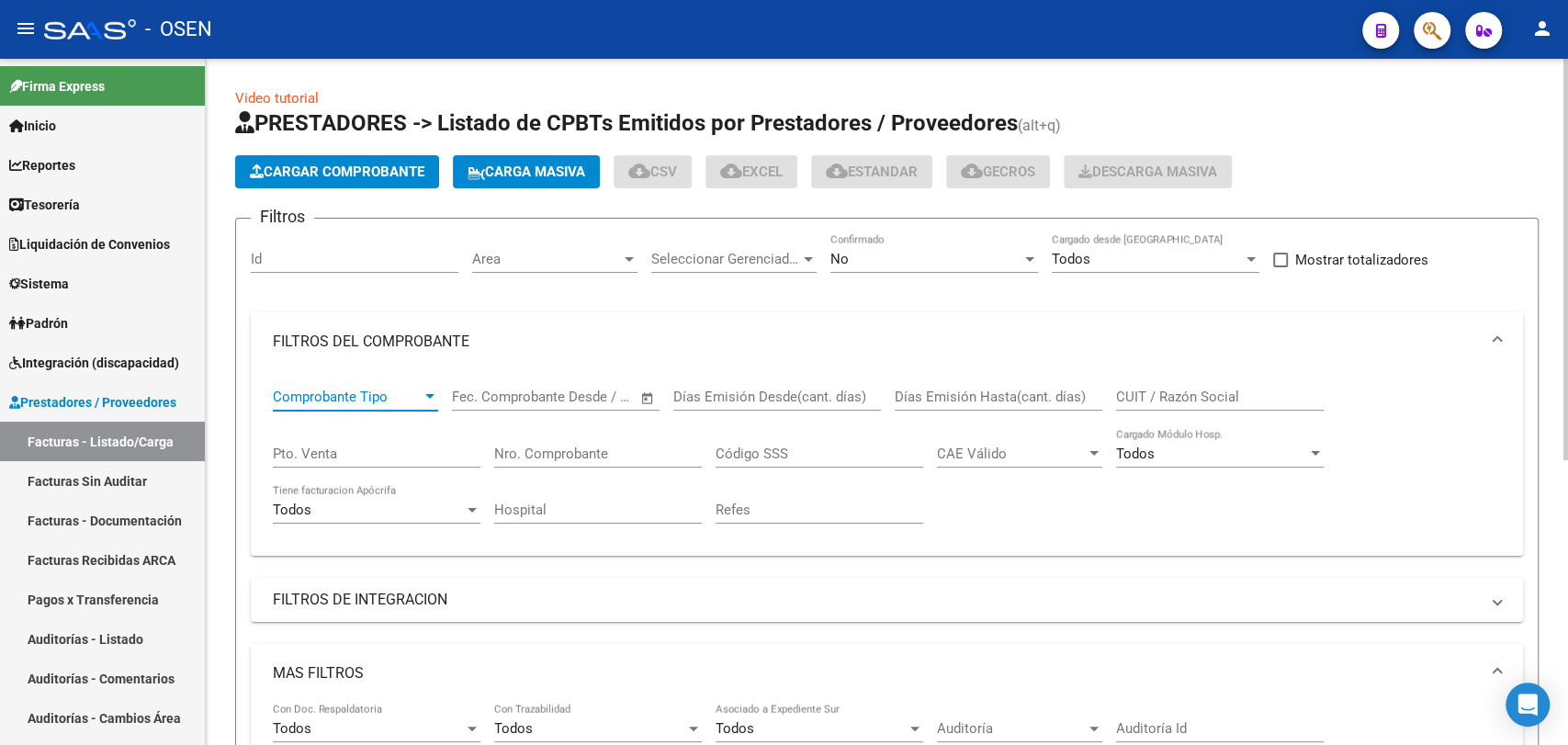
click at [406, 391] on span "Comprobante Tipo" at bounding box center [347, 396] width 148 height 17
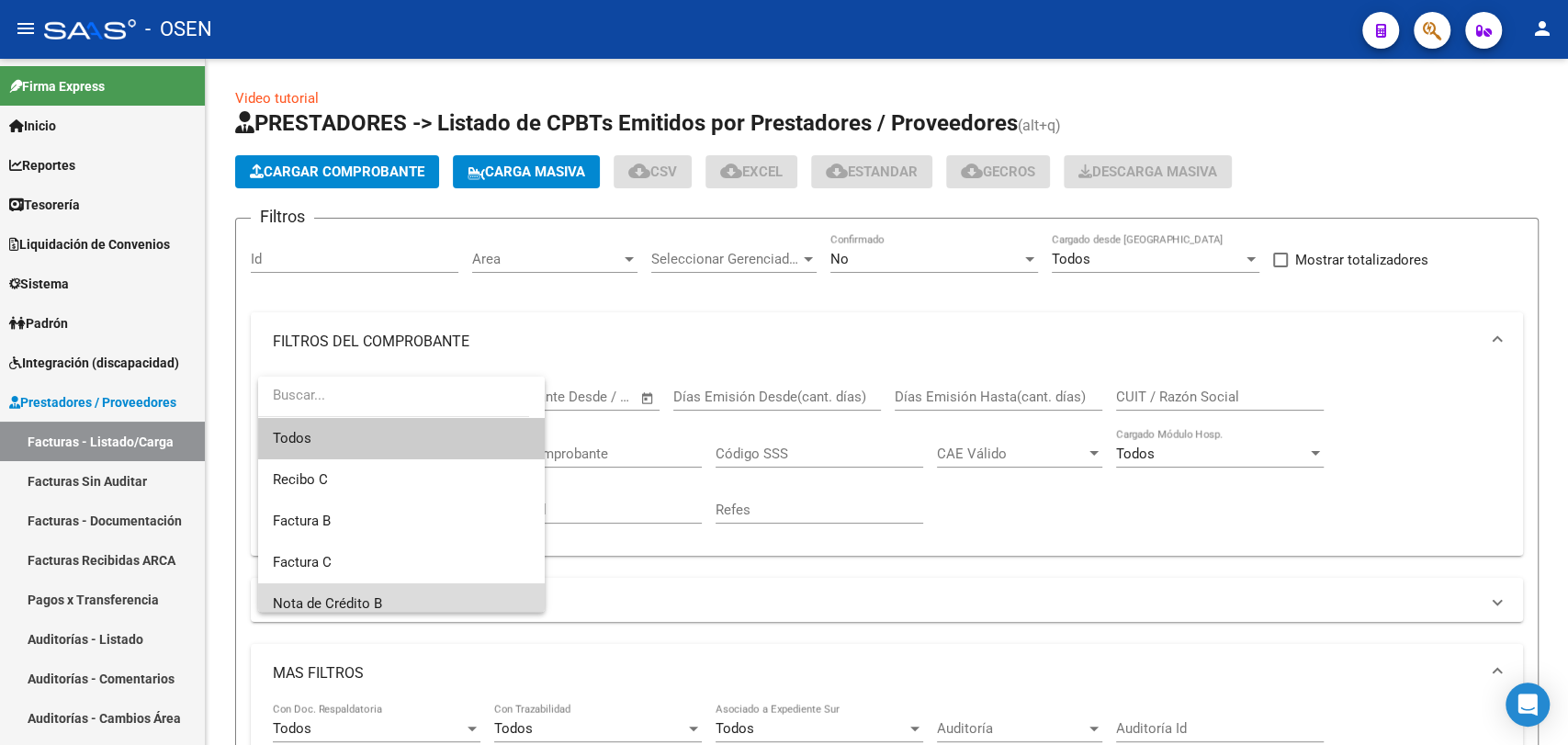
click at [470, 600] on span "Nota de Crédito B" at bounding box center [401, 604] width 257 height 41
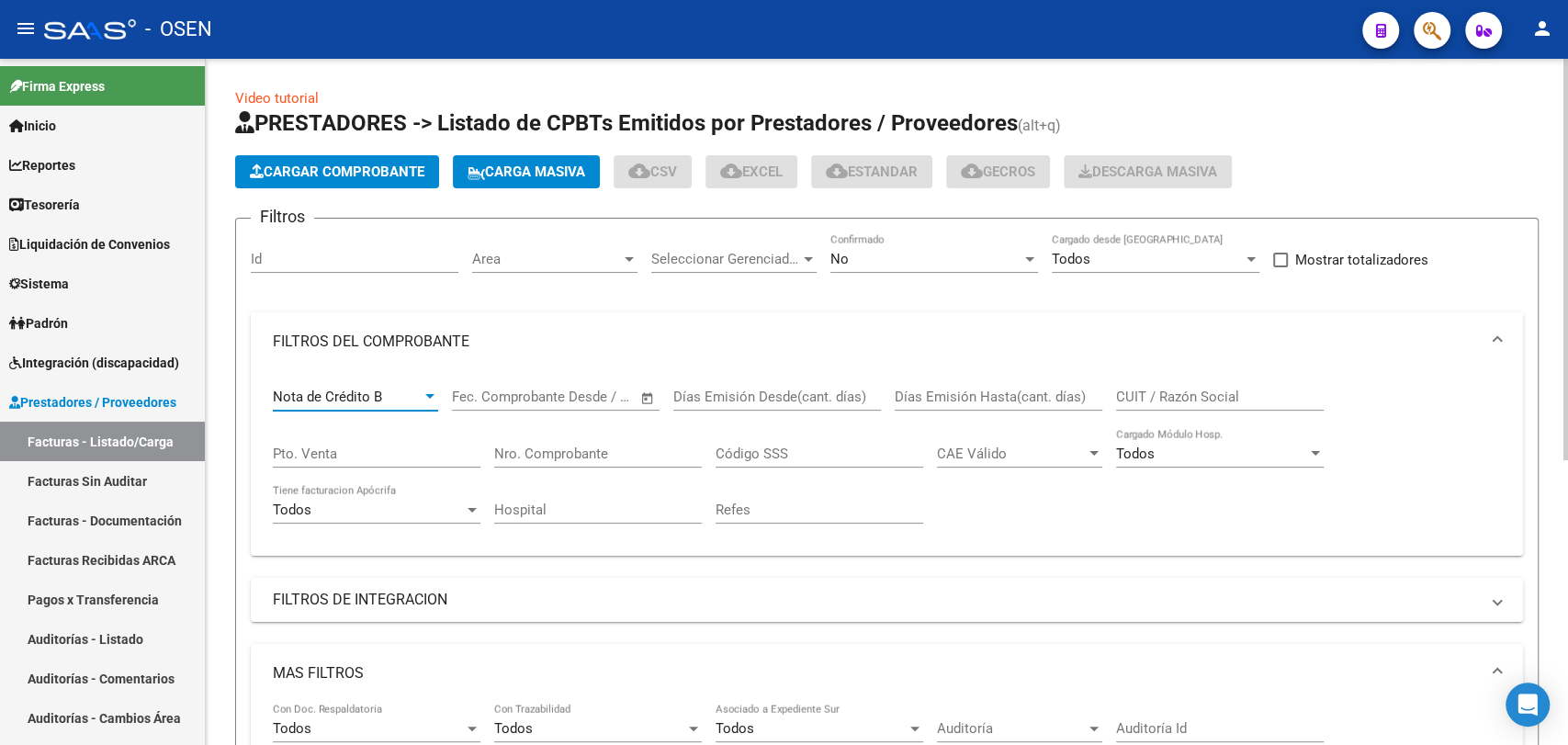
scroll to position [340, 0]
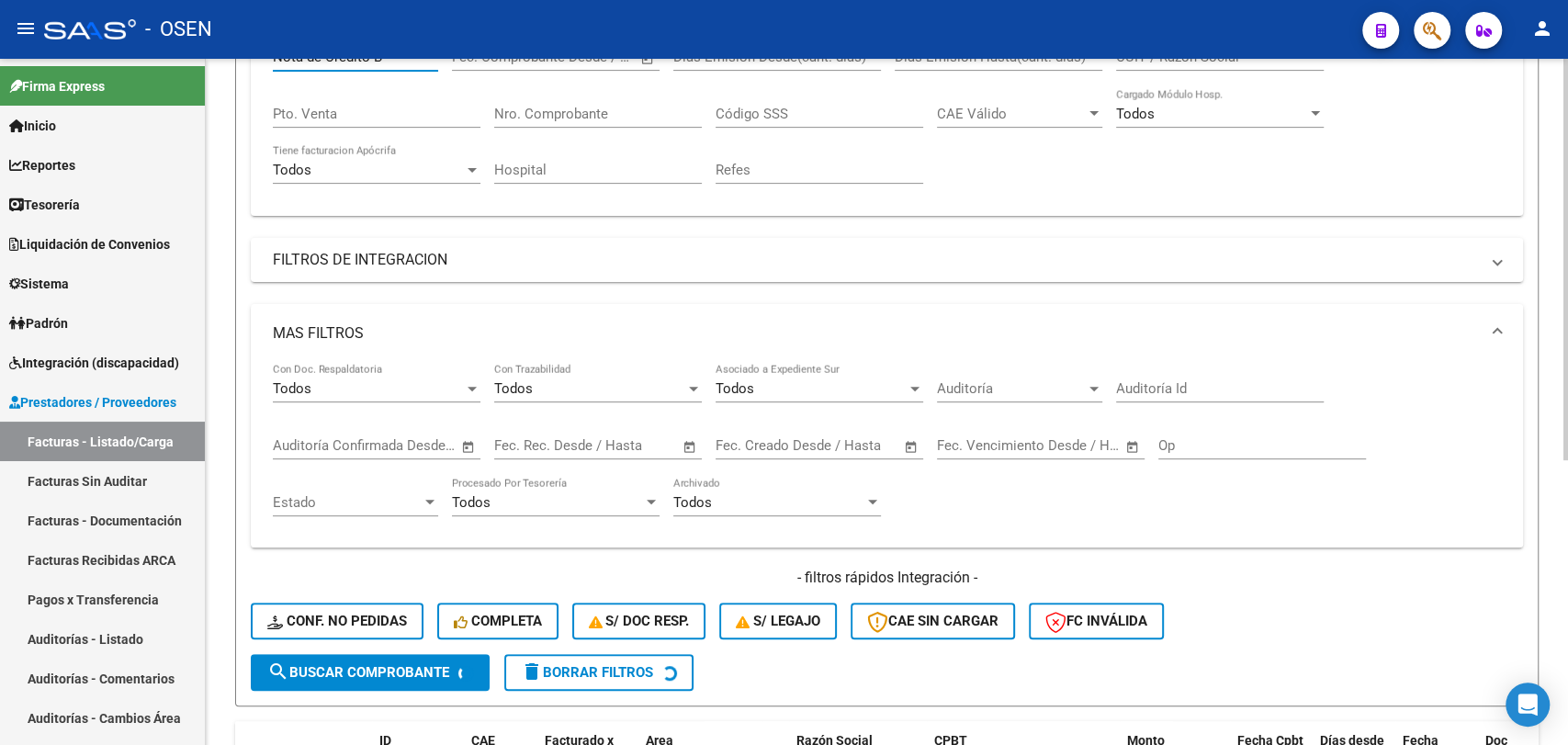
click at [433, 677] on span "search Buscar Comprobante" at bounding box center [358, 672] width 182 height 17
drag, startPoint x: 387, startPoint y: 676, endPoint x: 426, endPoint y: 610, distance: 76.7
click at [386, 676] on span "search Buscar Comprobante" at bounding box center [358, 672] width 182 height 17
click at [915, 444] on span "Open calendar" at bounding box center [912, 446] width 44 height 44
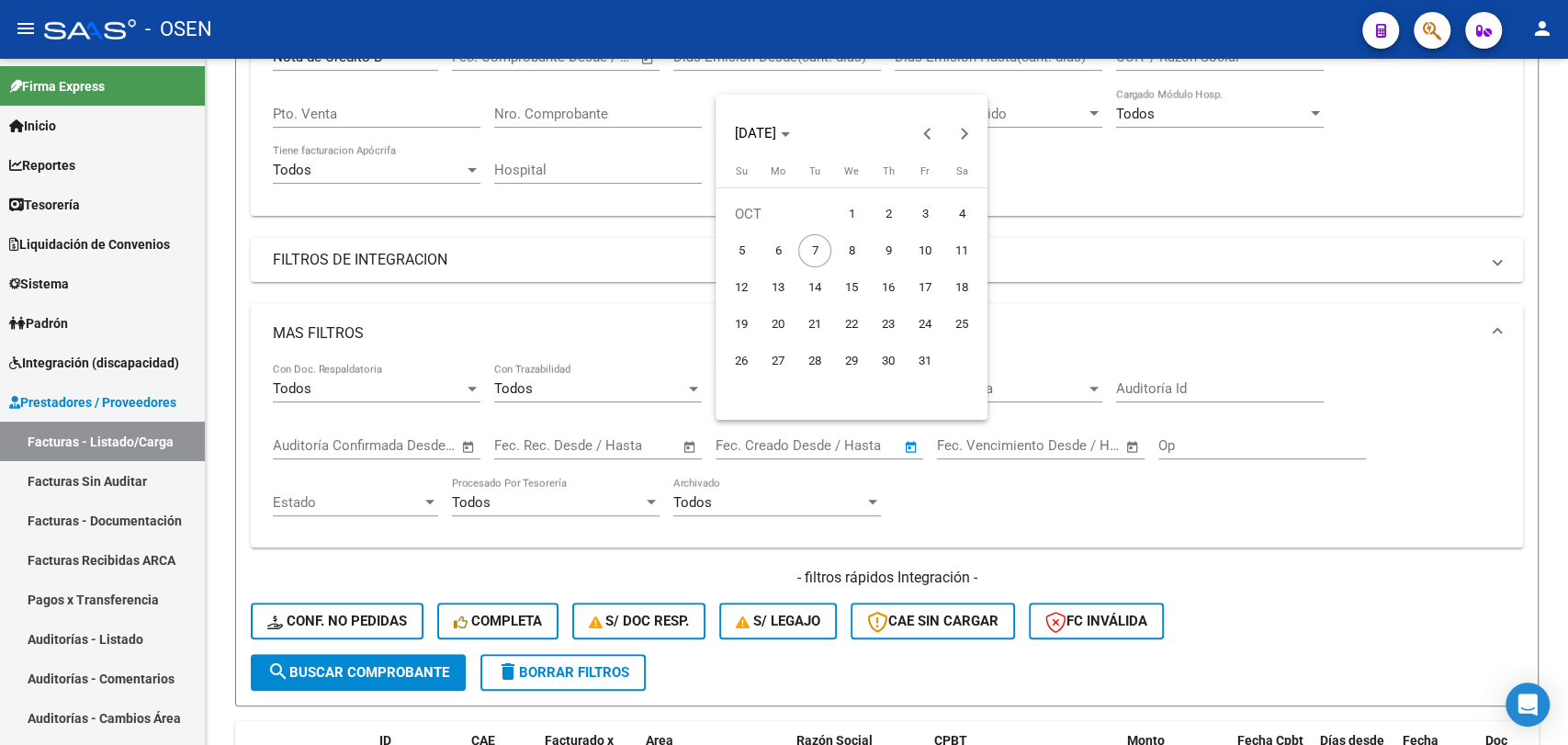
click at [786, 244] on span "6" at bounding box center [777, 250] width 33 height 33
type input "06/10/2025"
click at [820, 259] on span "7" at bounding box center [814, 250] width 33 height 33
type input "07/10/2025"
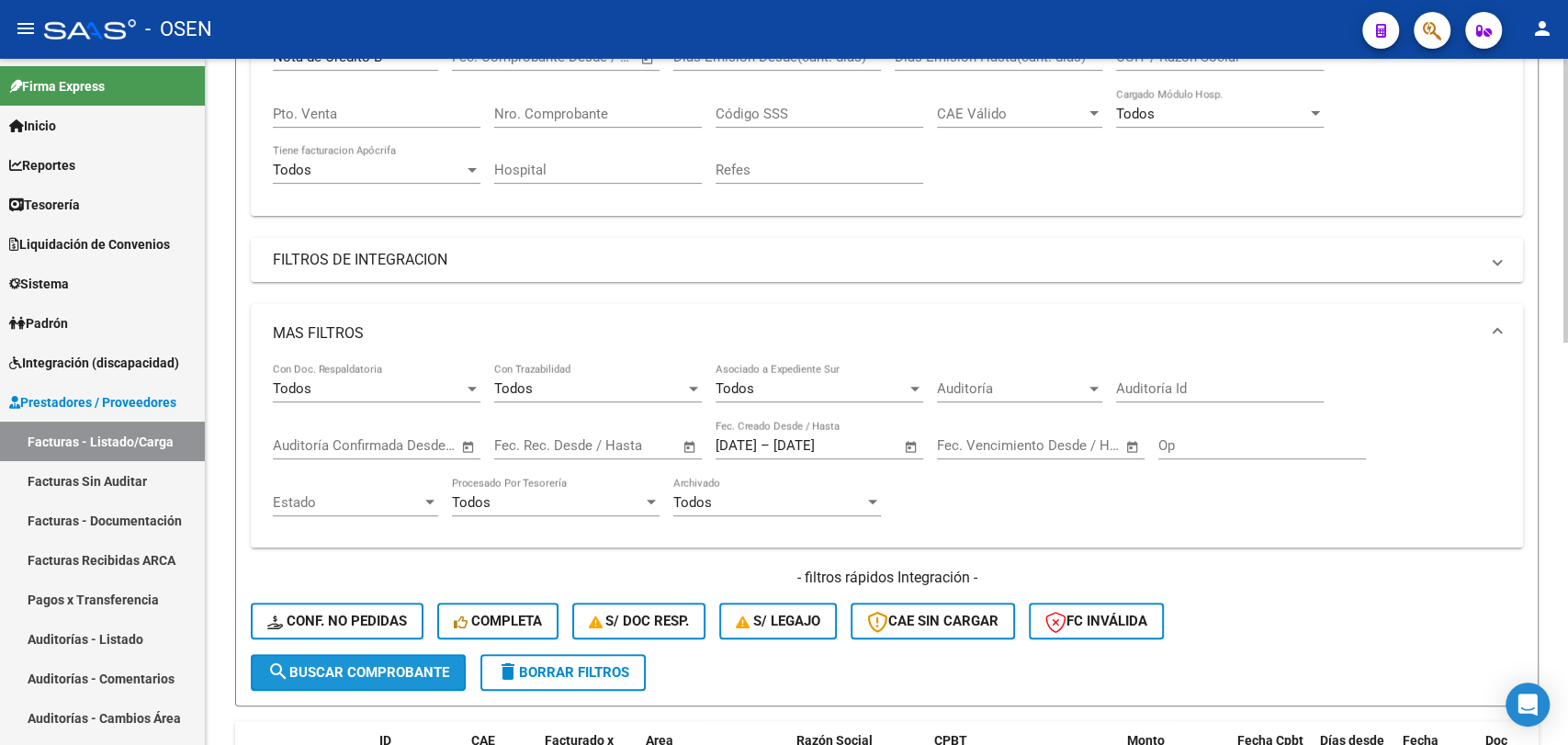
click at [404, 670] on span "search Buscar Comprobante" at bounding box center [358, 672] width 182 height 17
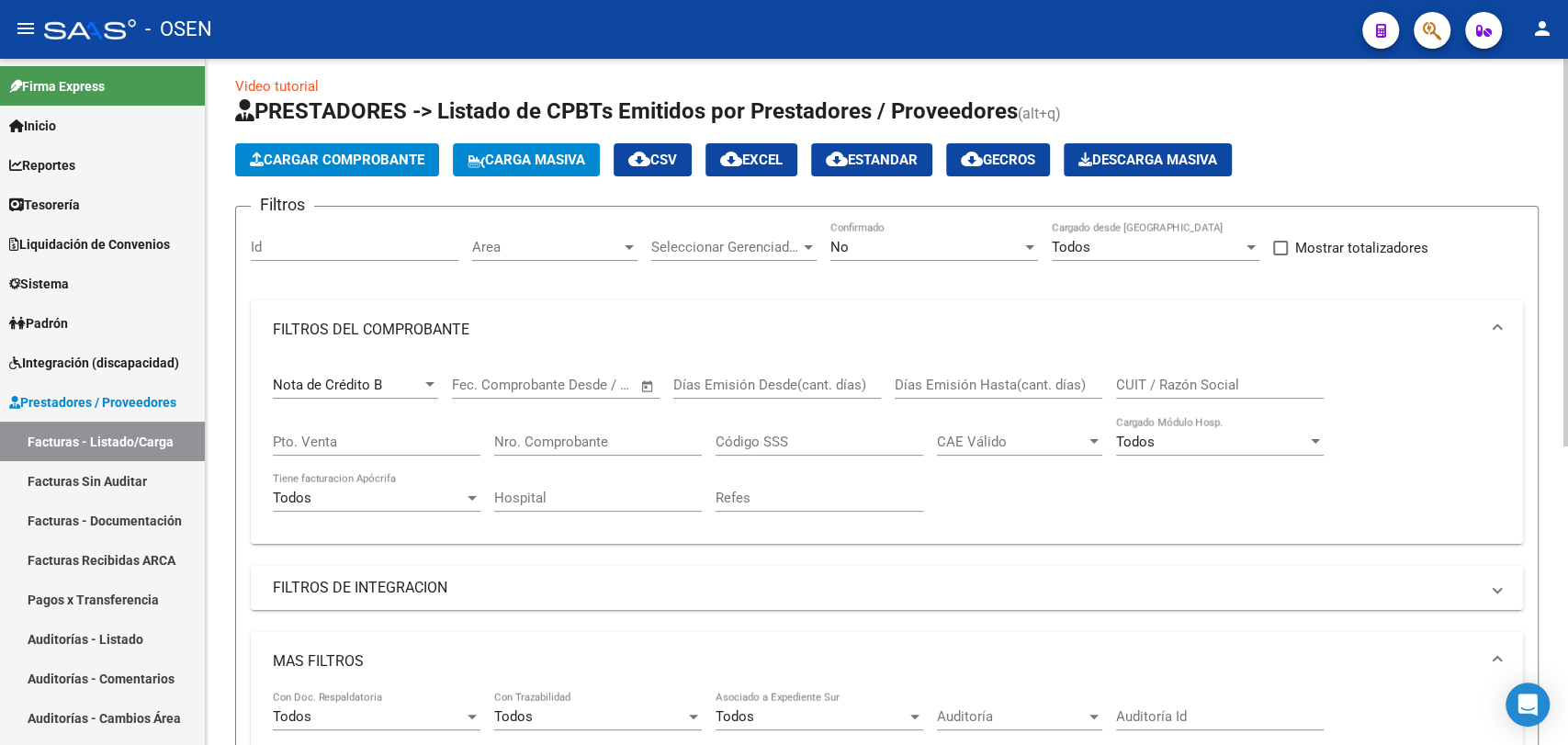
scroll to position [0, 0]
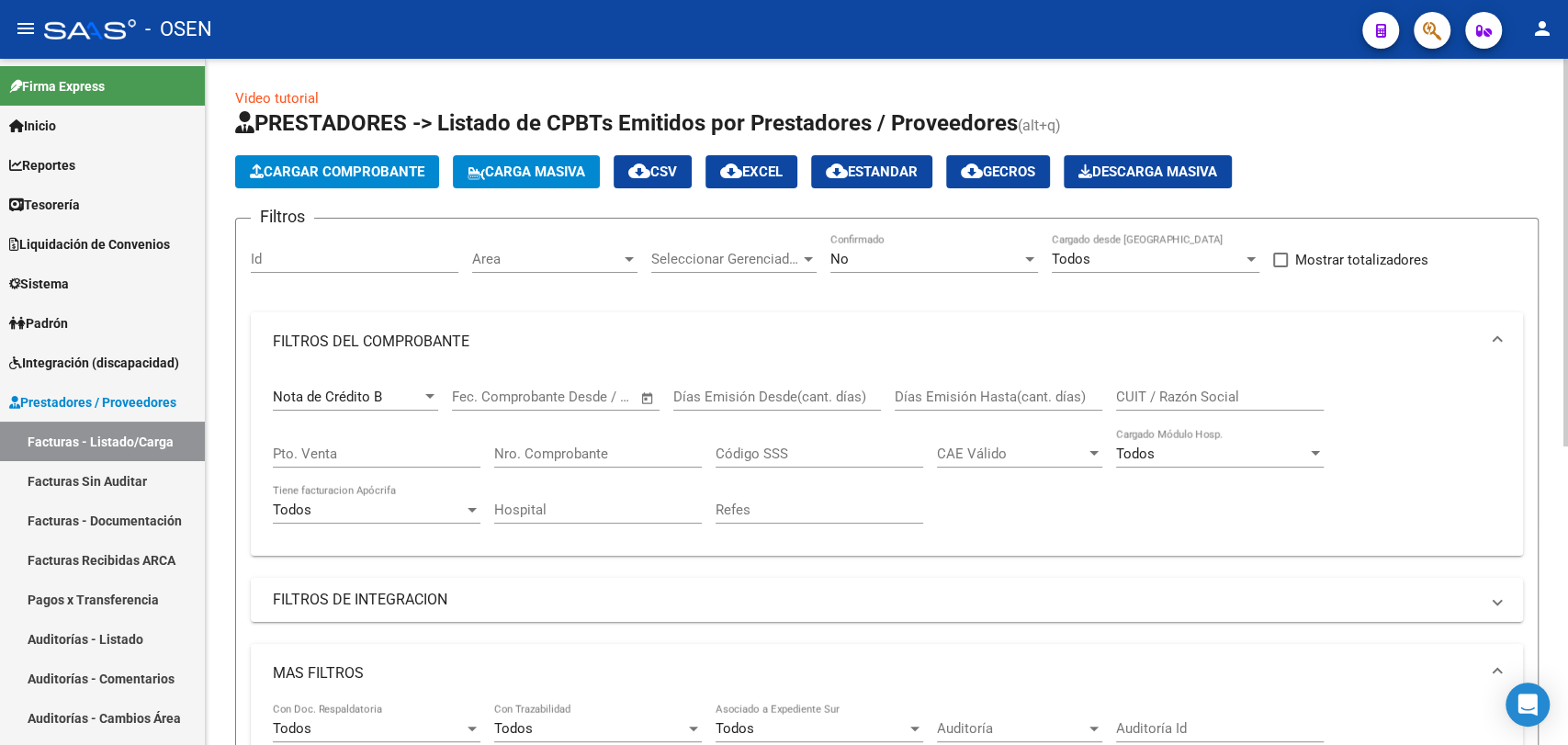
click at [414, 384] on div "Nota de Crédito B Comprobante Tipo" at bounding box center [356, 391] width 165 height 40
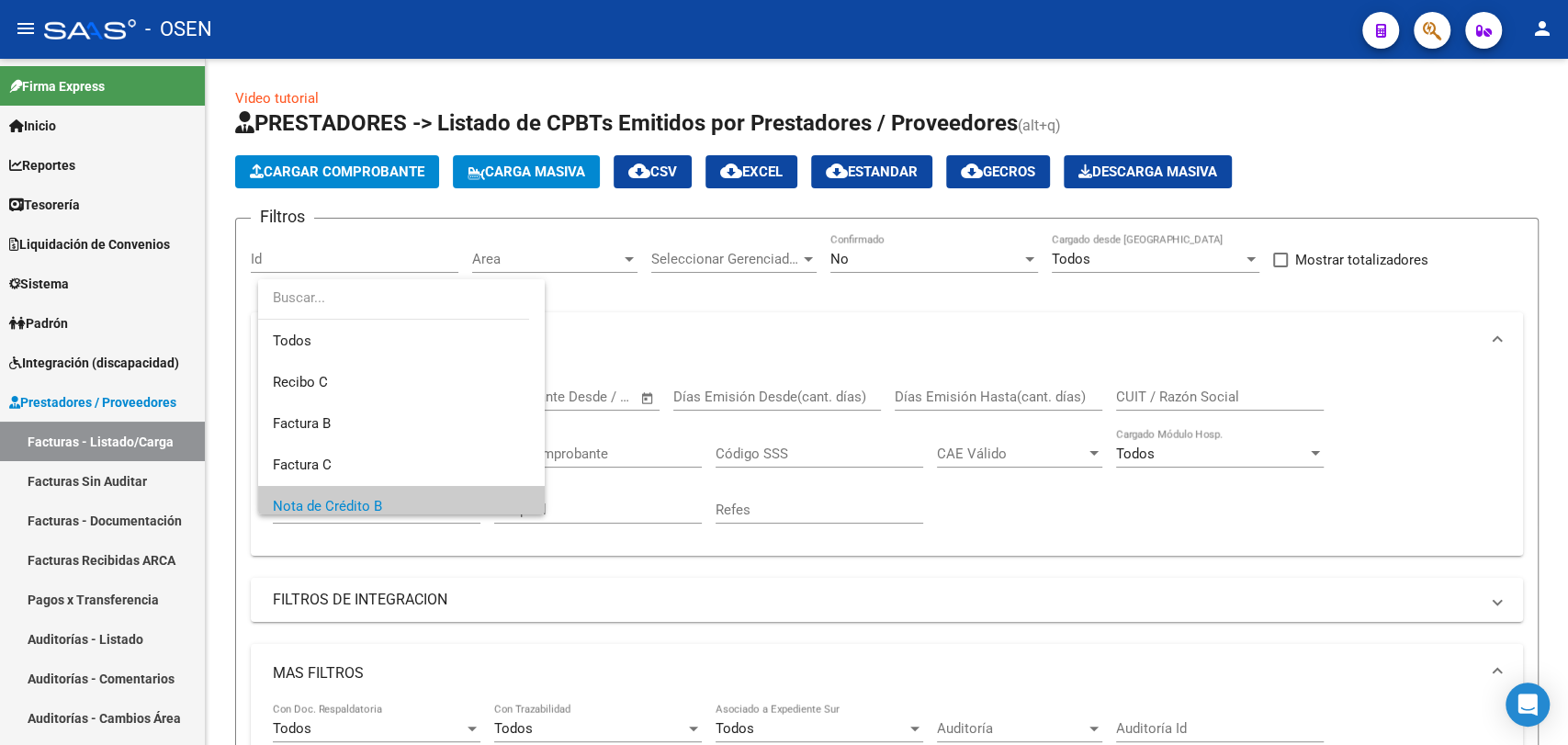
scroll to position [110, 0]
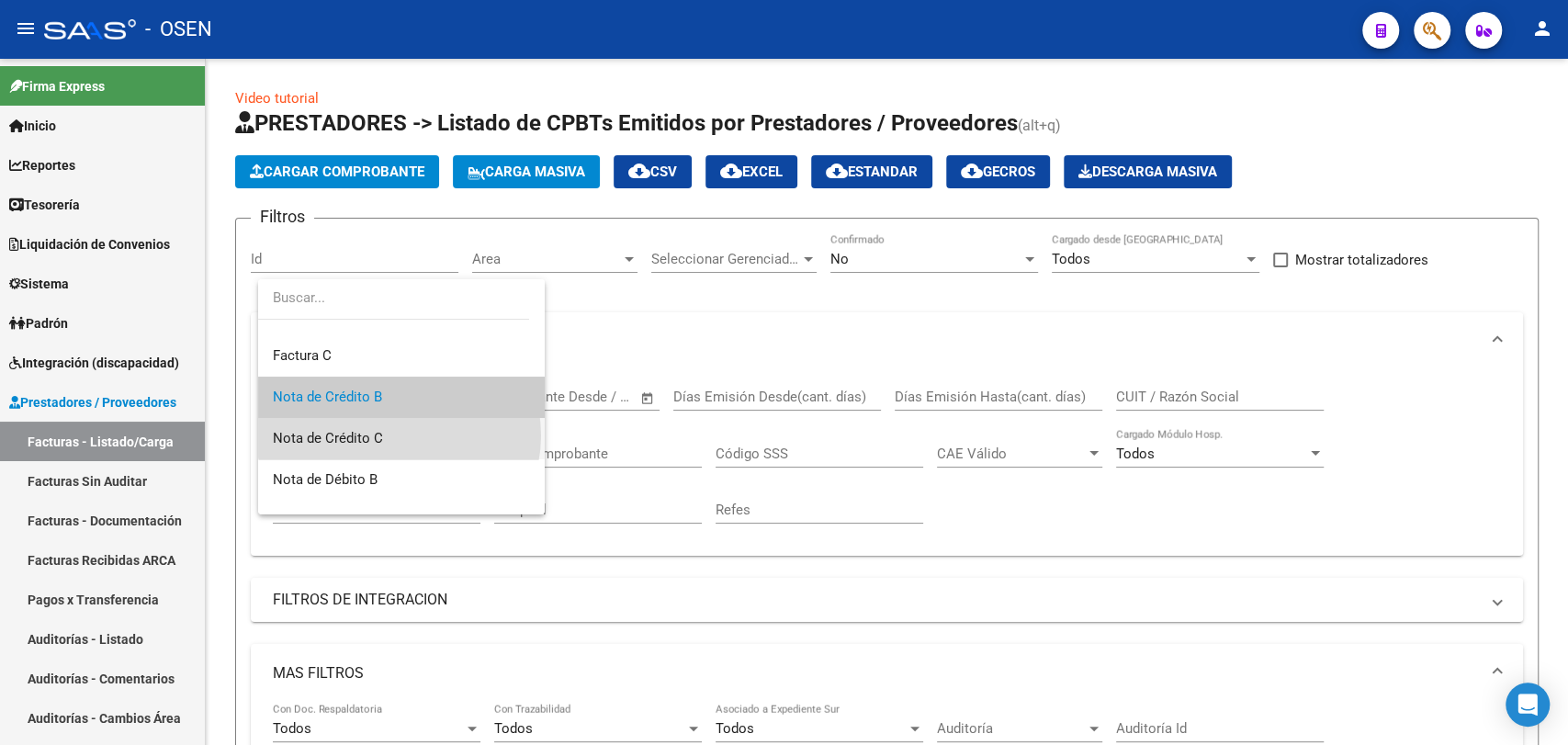
click at [398, 435] on span "Nota de Crédito C" at bounding box center [401, 438] width 257 height 41
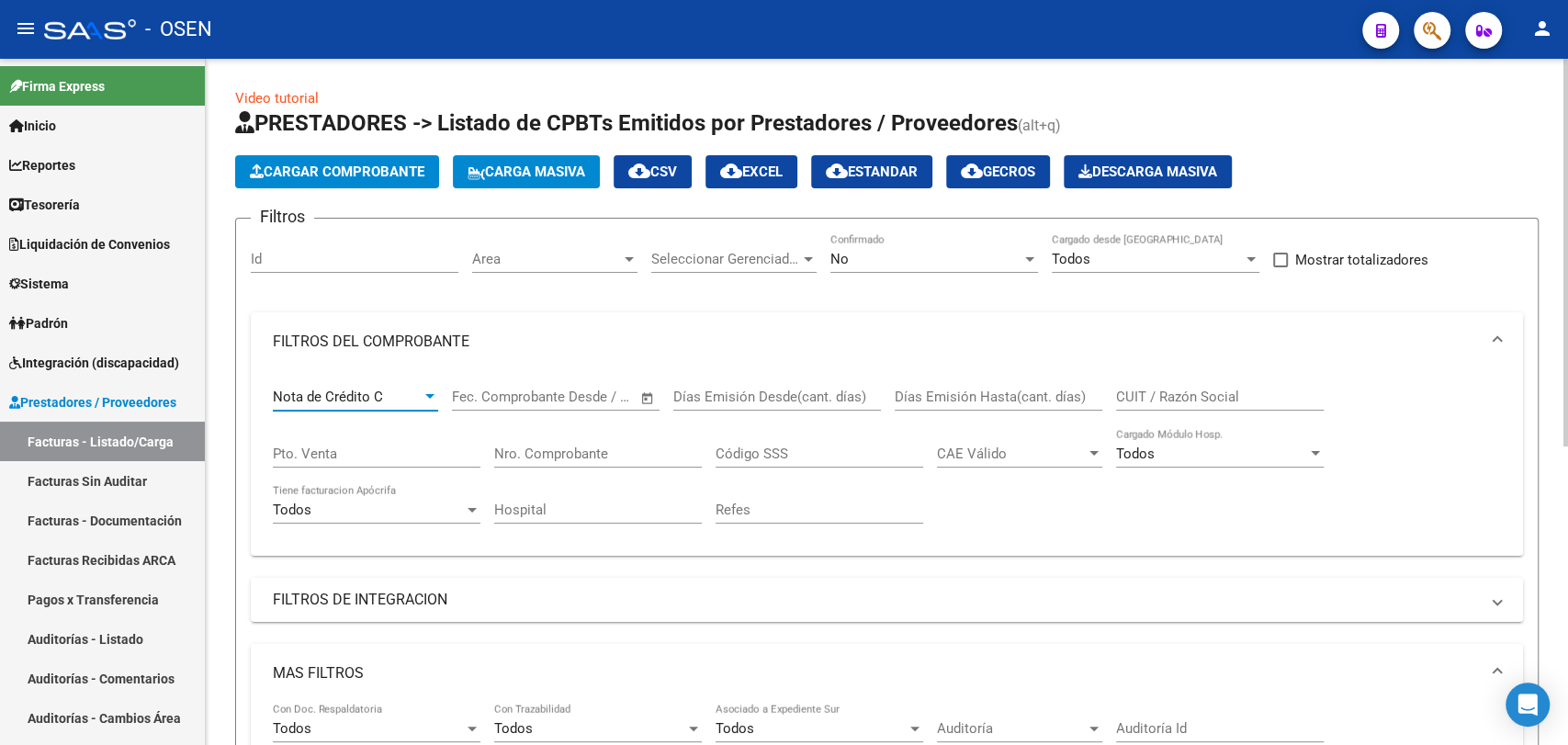
scroll to position [340, 0]
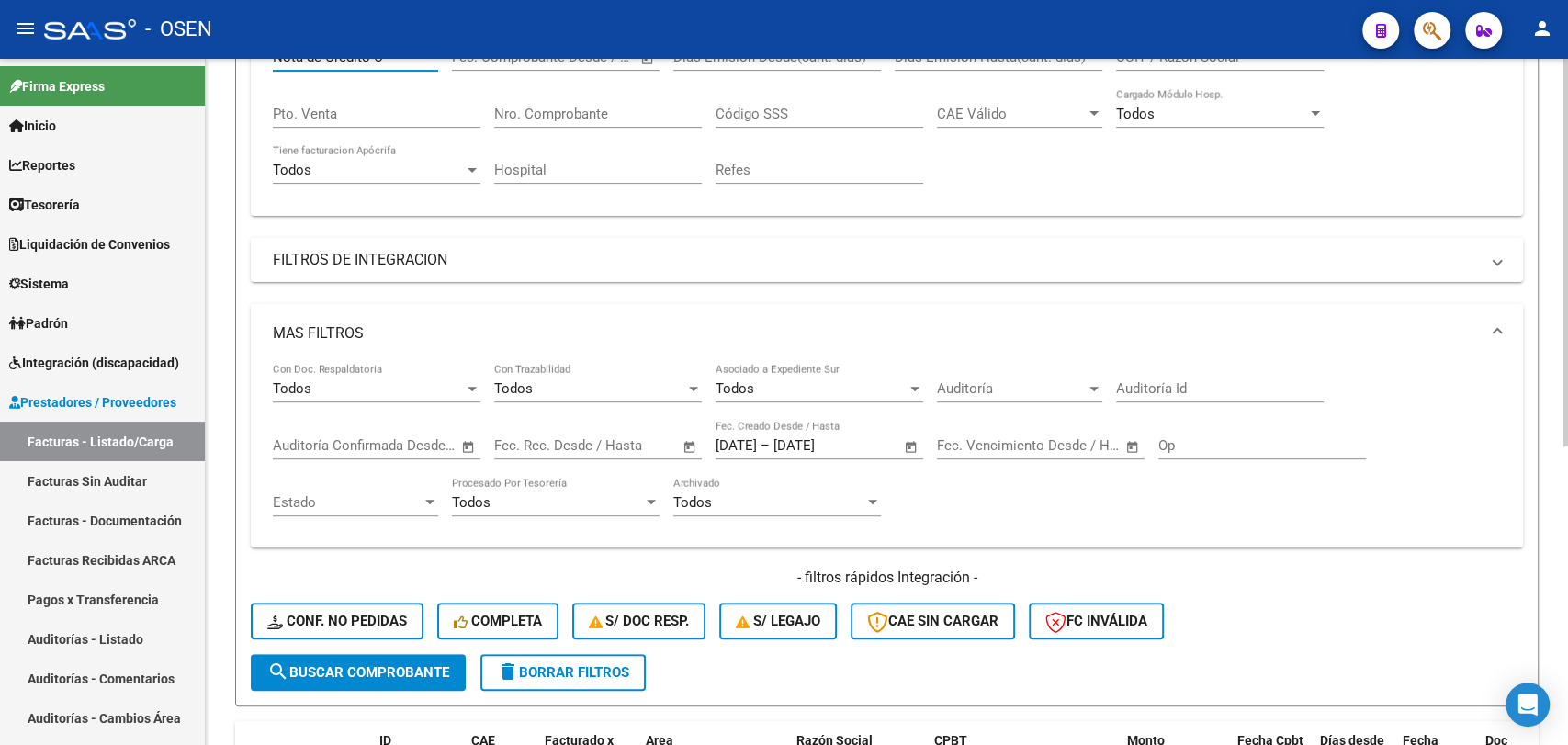
click at [388, 661] on button "search Buscar Comprobante" at bounding box center [359, 672] width 215 height 37
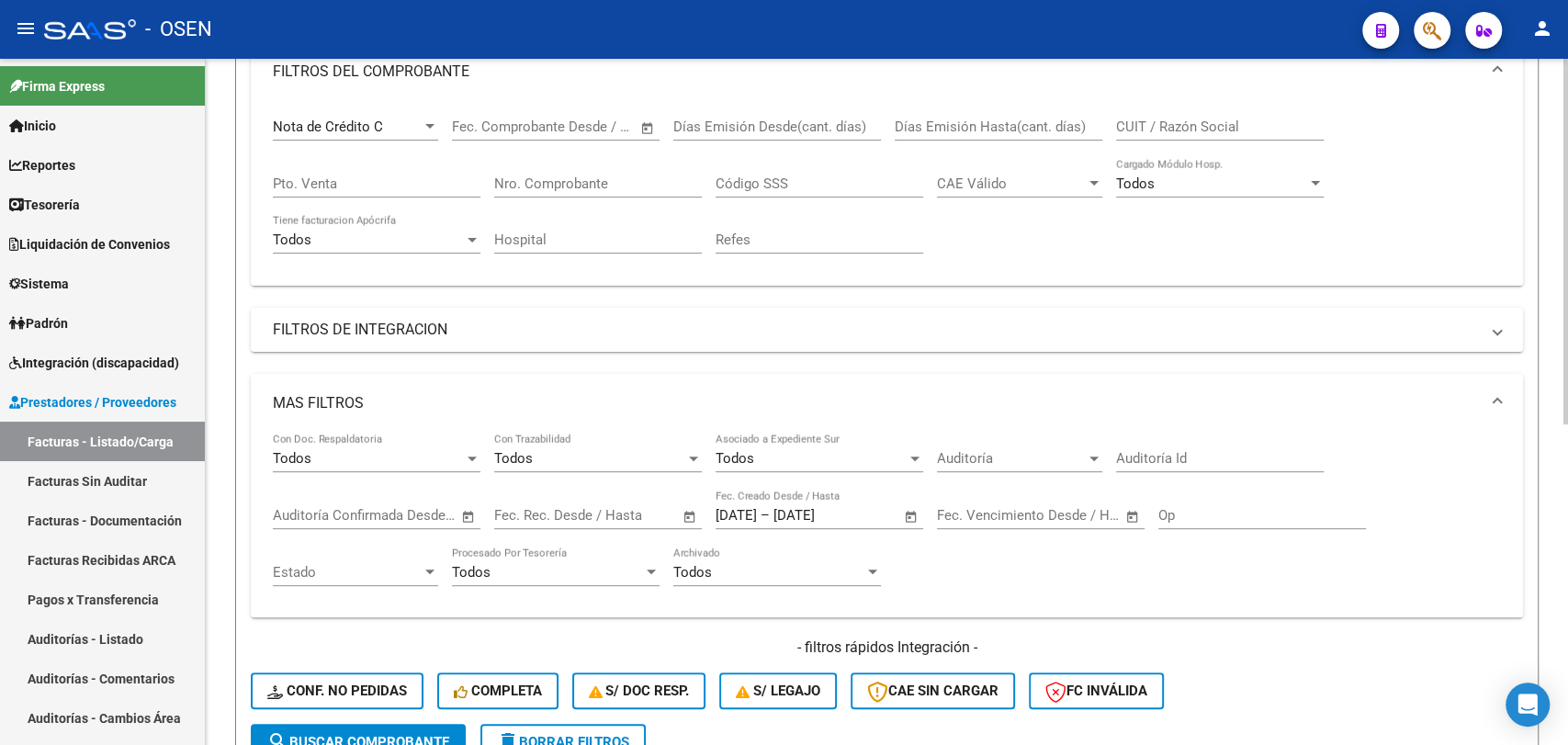
scroll to position [0, 0]
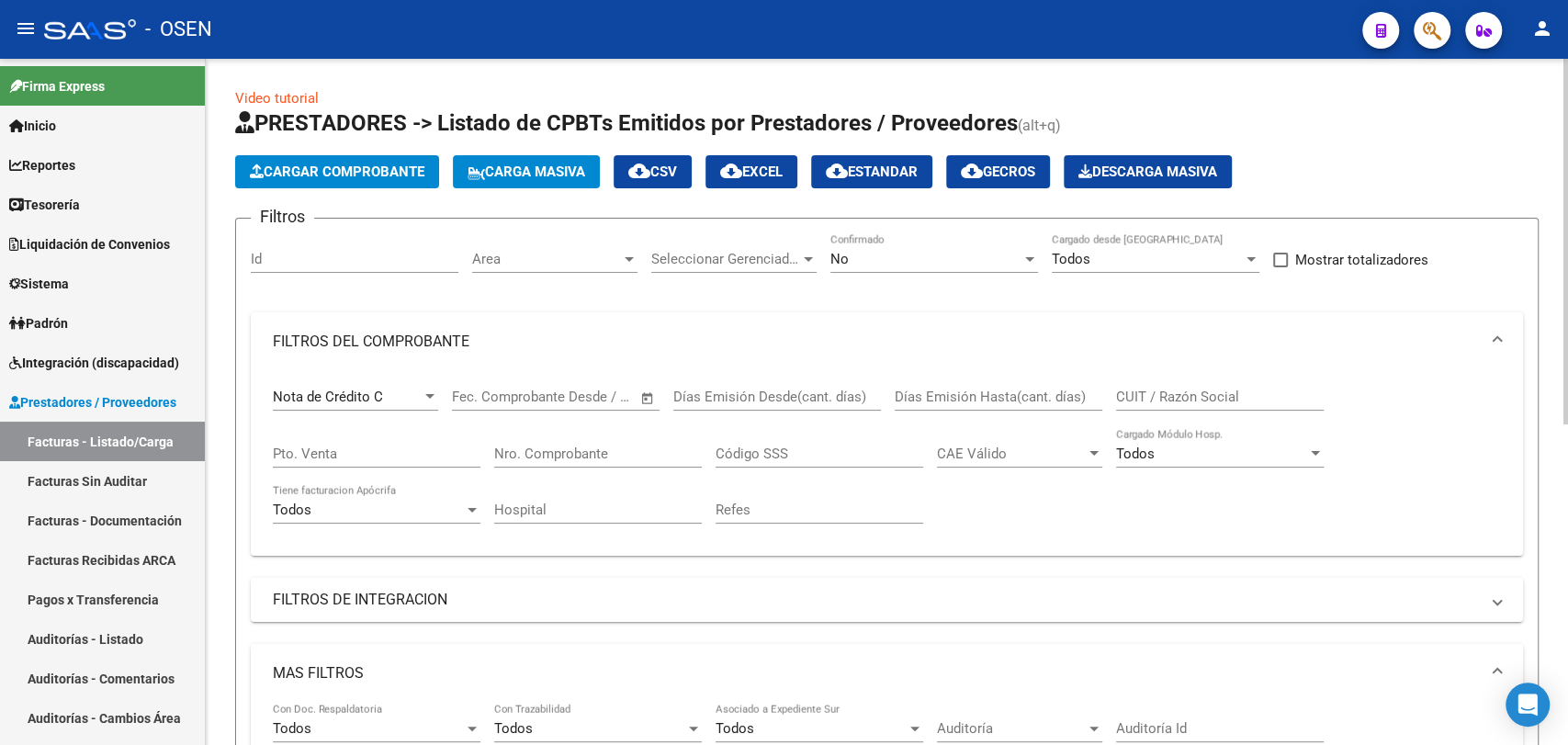
click at [673, 176] on span "cloud_download CSV" at bounding box center [653, 171] width 49 height 17
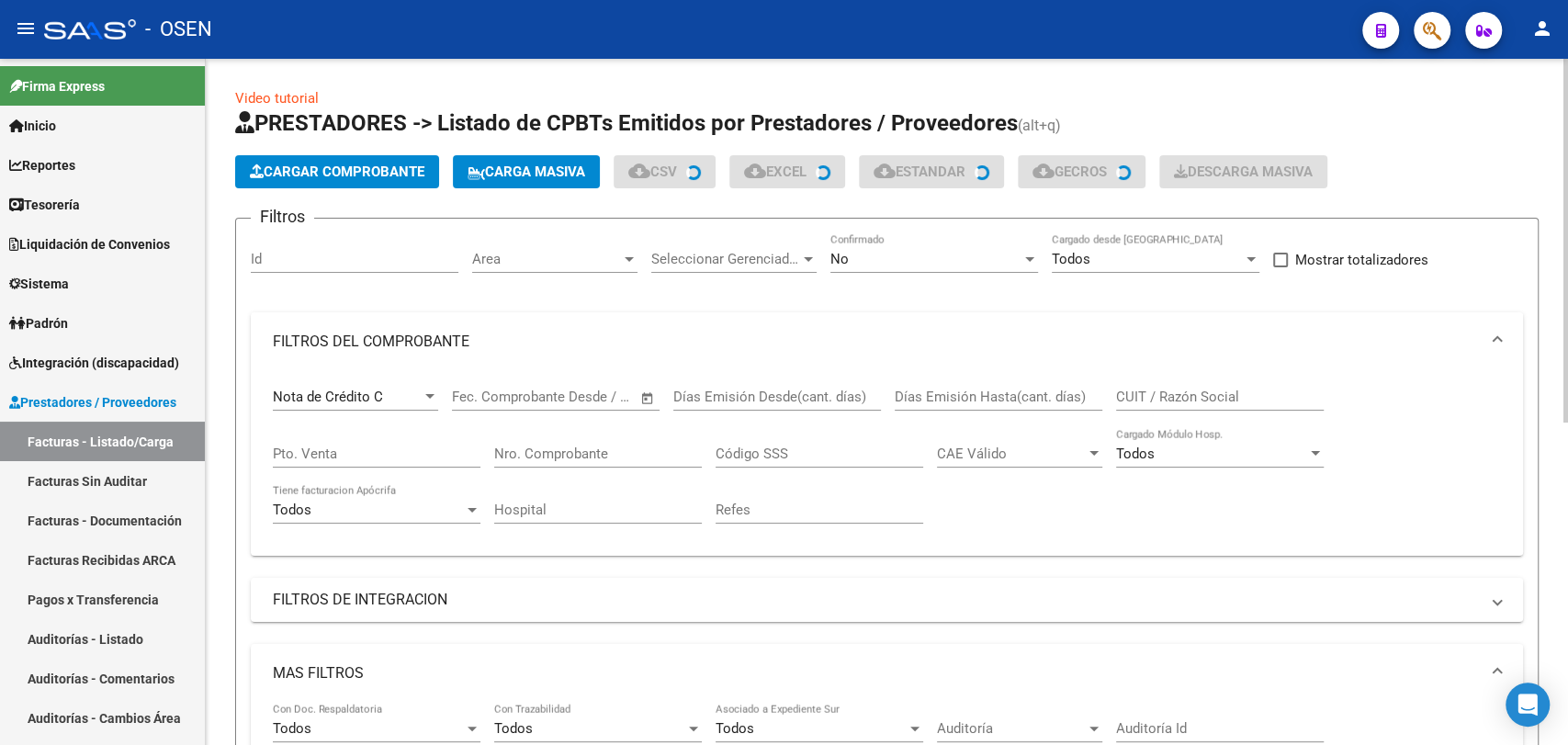
click at [390, 398] on div "Nota de Crédito C" at bounding box center [347, 396] width 148 height 17
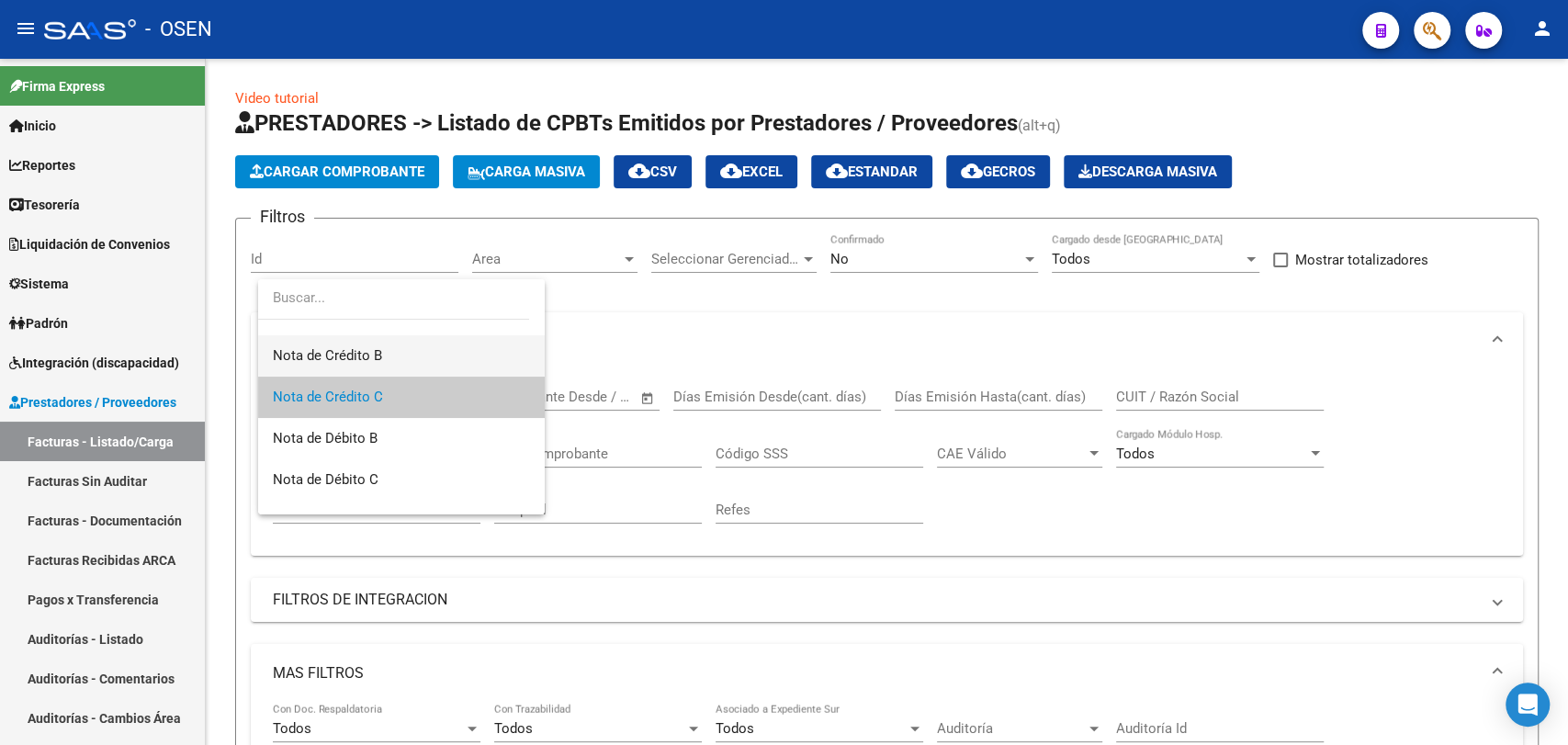
click at [400, 365] on span "Nota de Crédito B" at bounding box center [401, 356] width 257 height 41
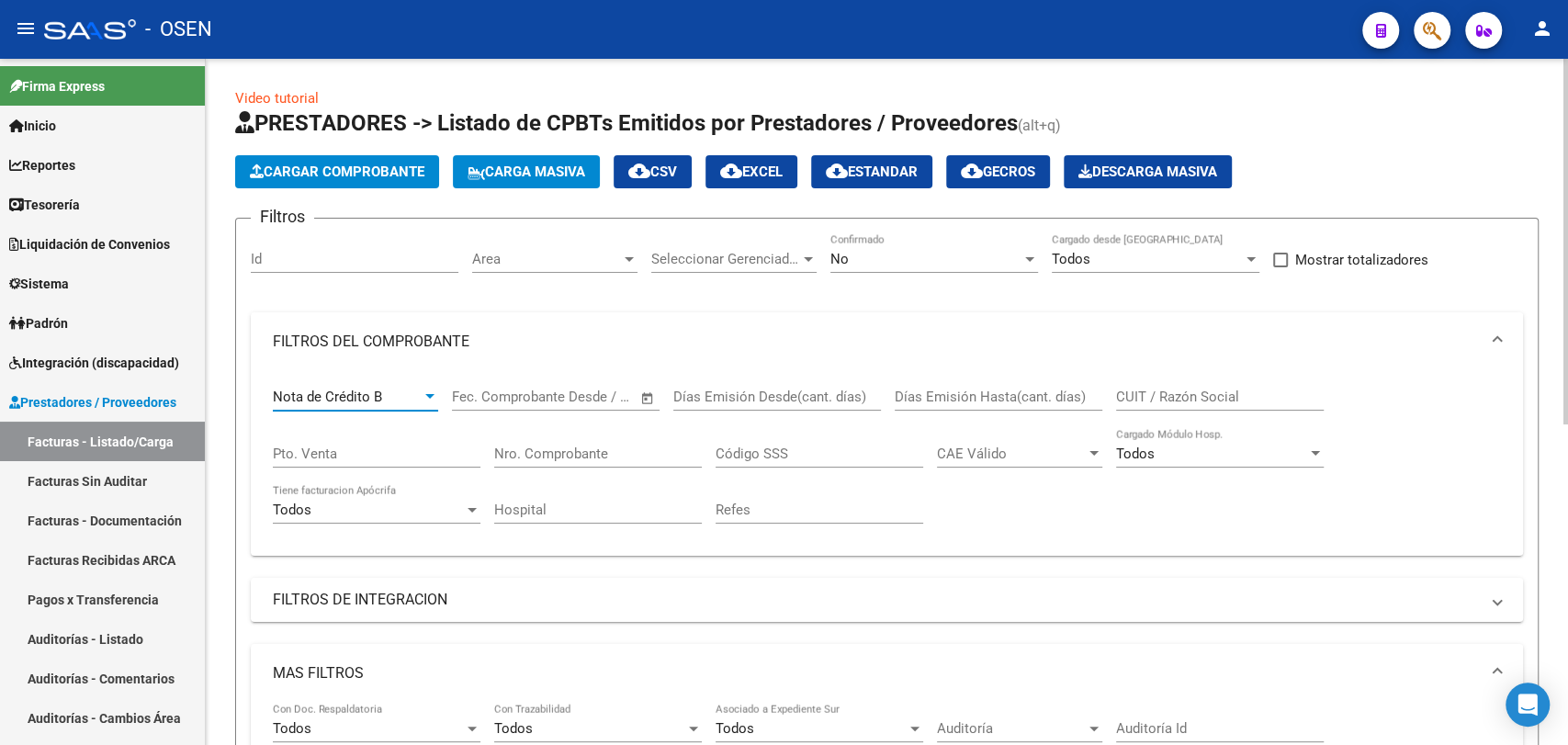
scroll to position [340, 0]
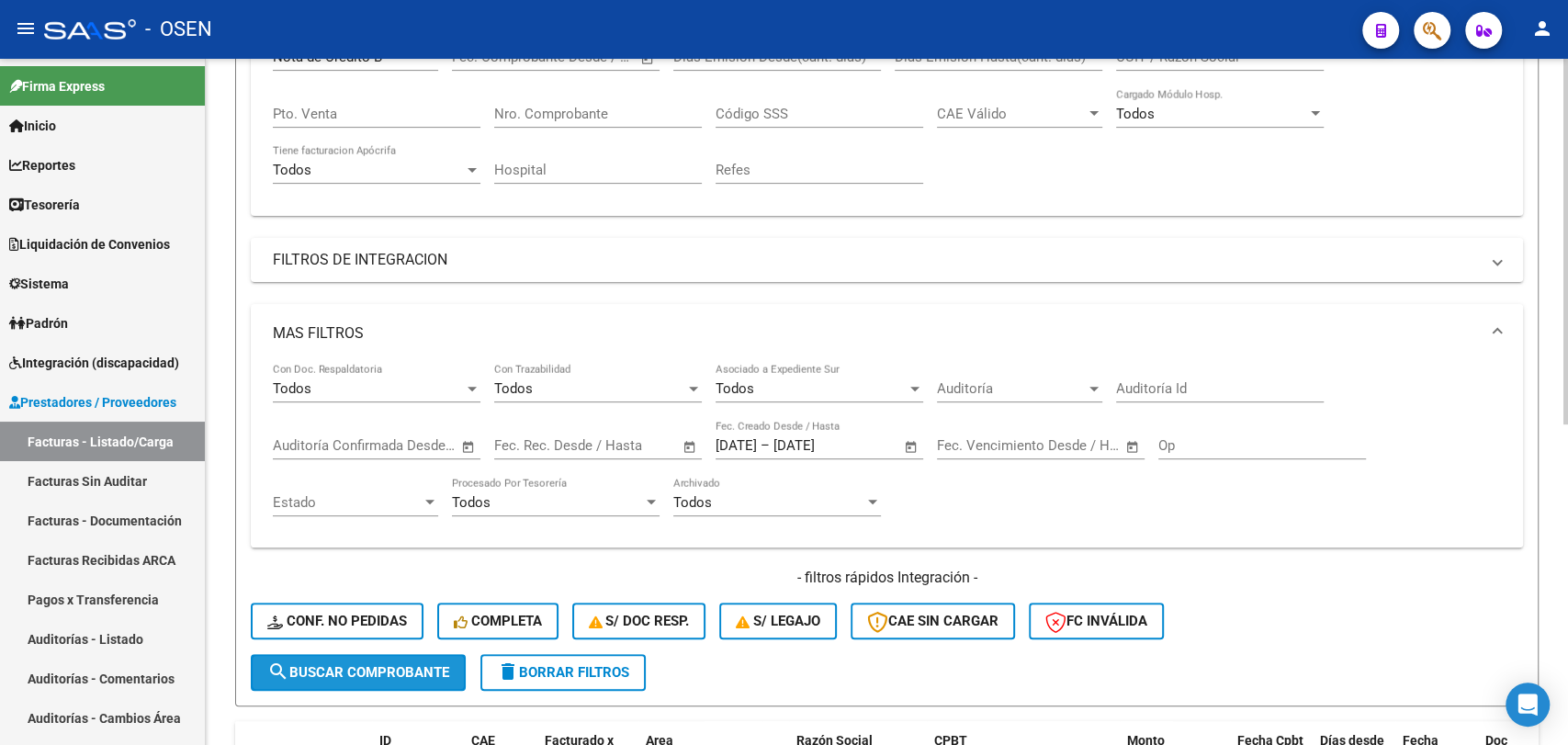
click at [401, 658] on button "search Buscar Comprobante" at bounding box center [359, 672] width 215 height 37
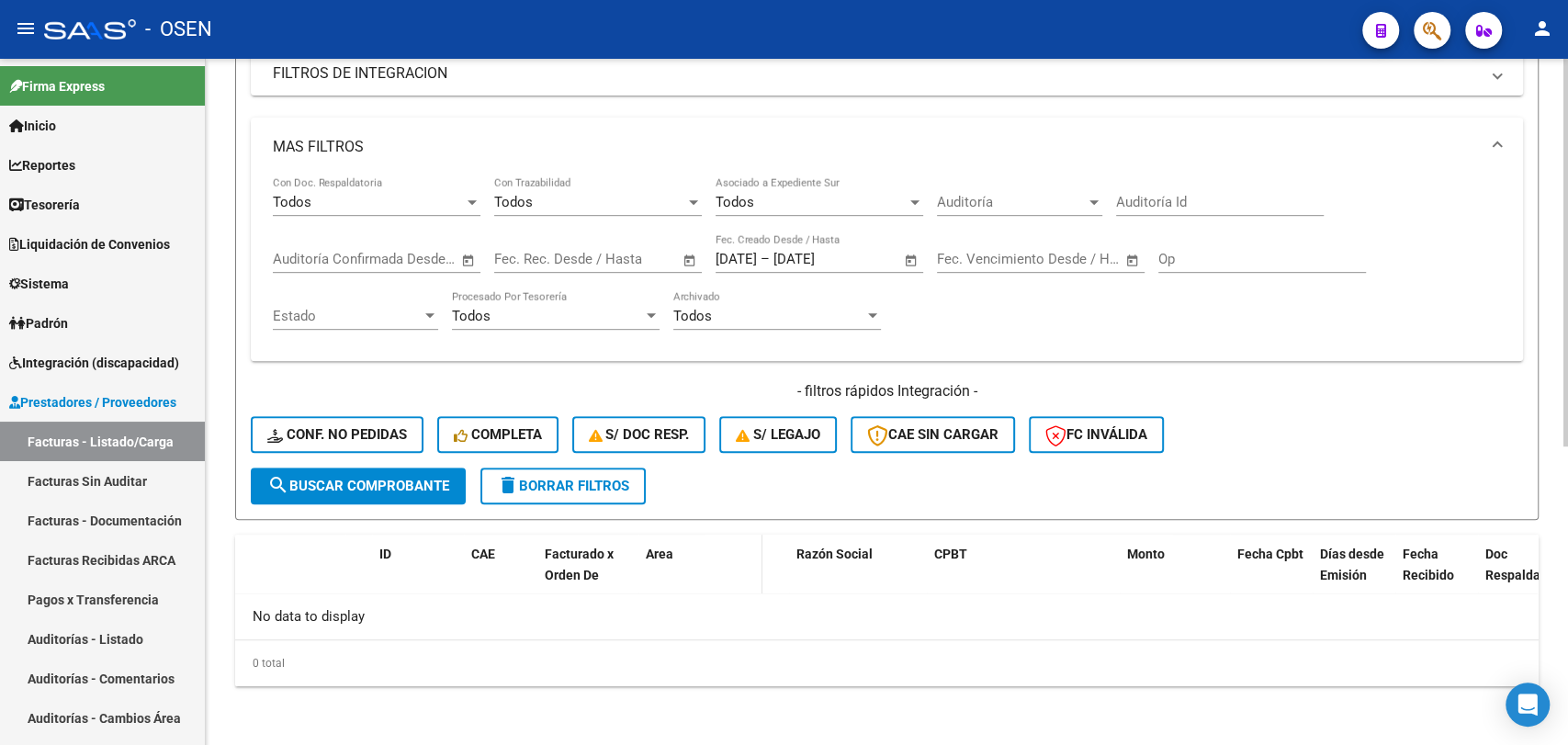
scroll to position [0, 0]
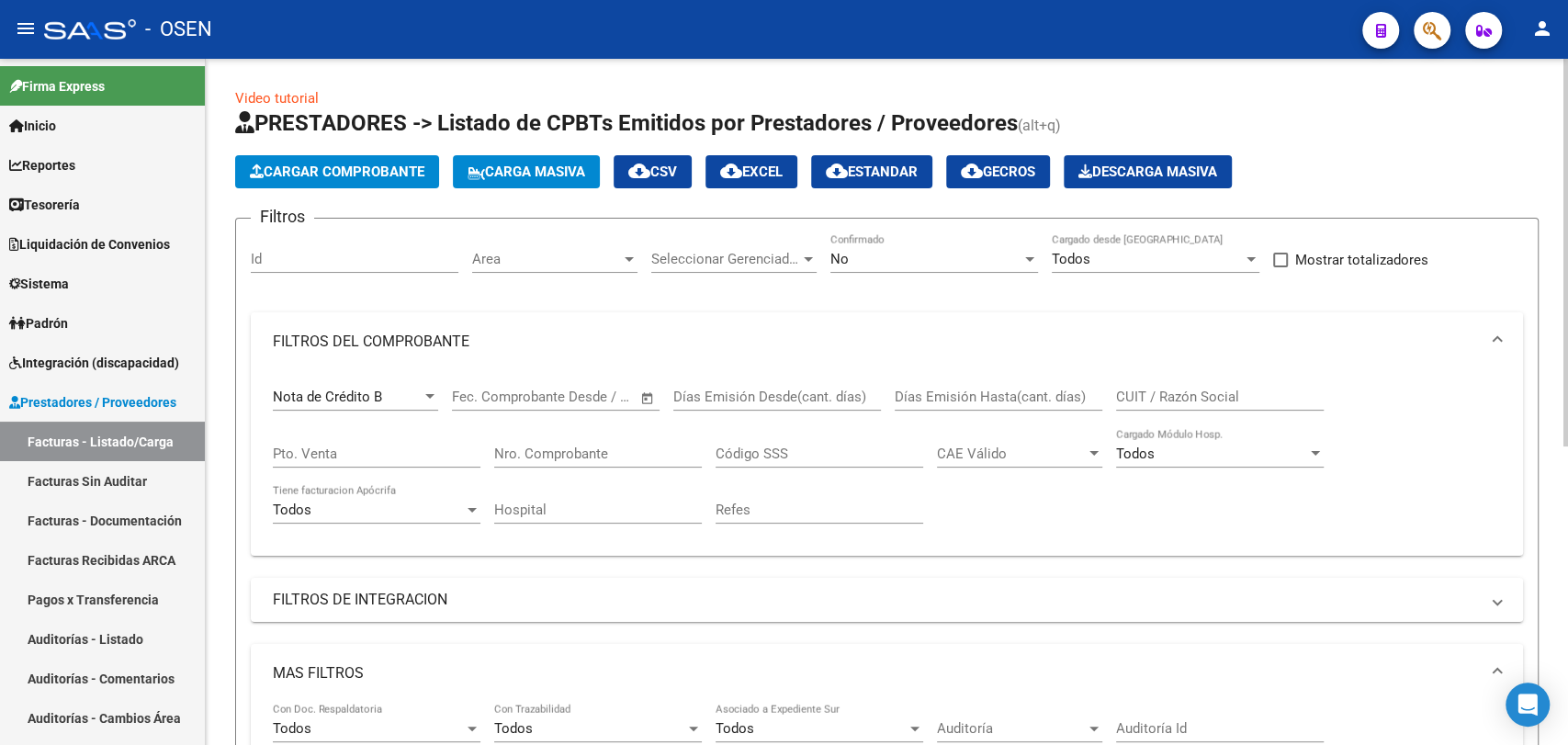
click at [414, 386] on div "Nota de Crédito B Comprobante Tipo" at bounding box center [356, 391] width 165 height 40
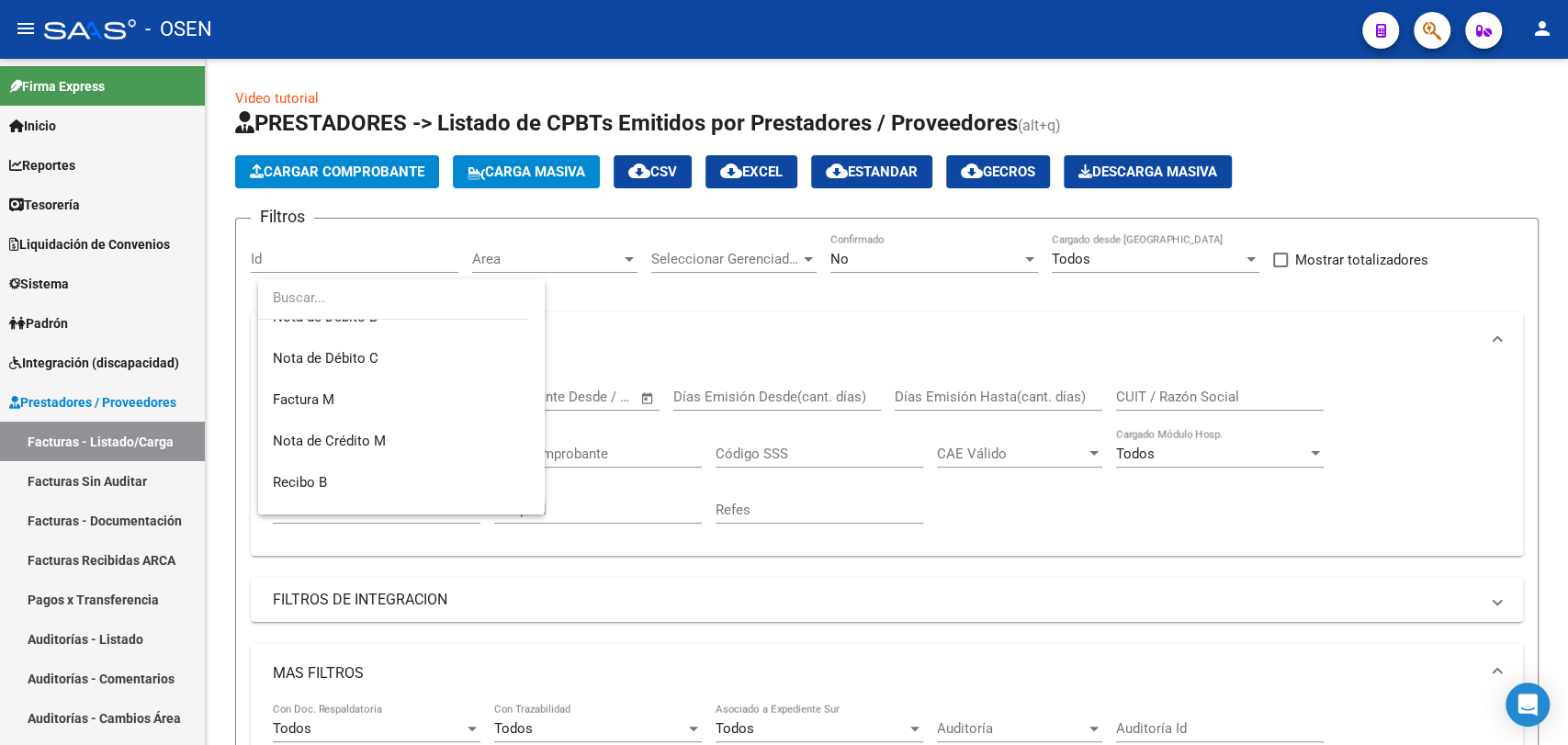
scroll to position [313, 0]
click at [469, 413] on span "Nota de Crédito M" at bounding box center [401, 399] width 257 height 41
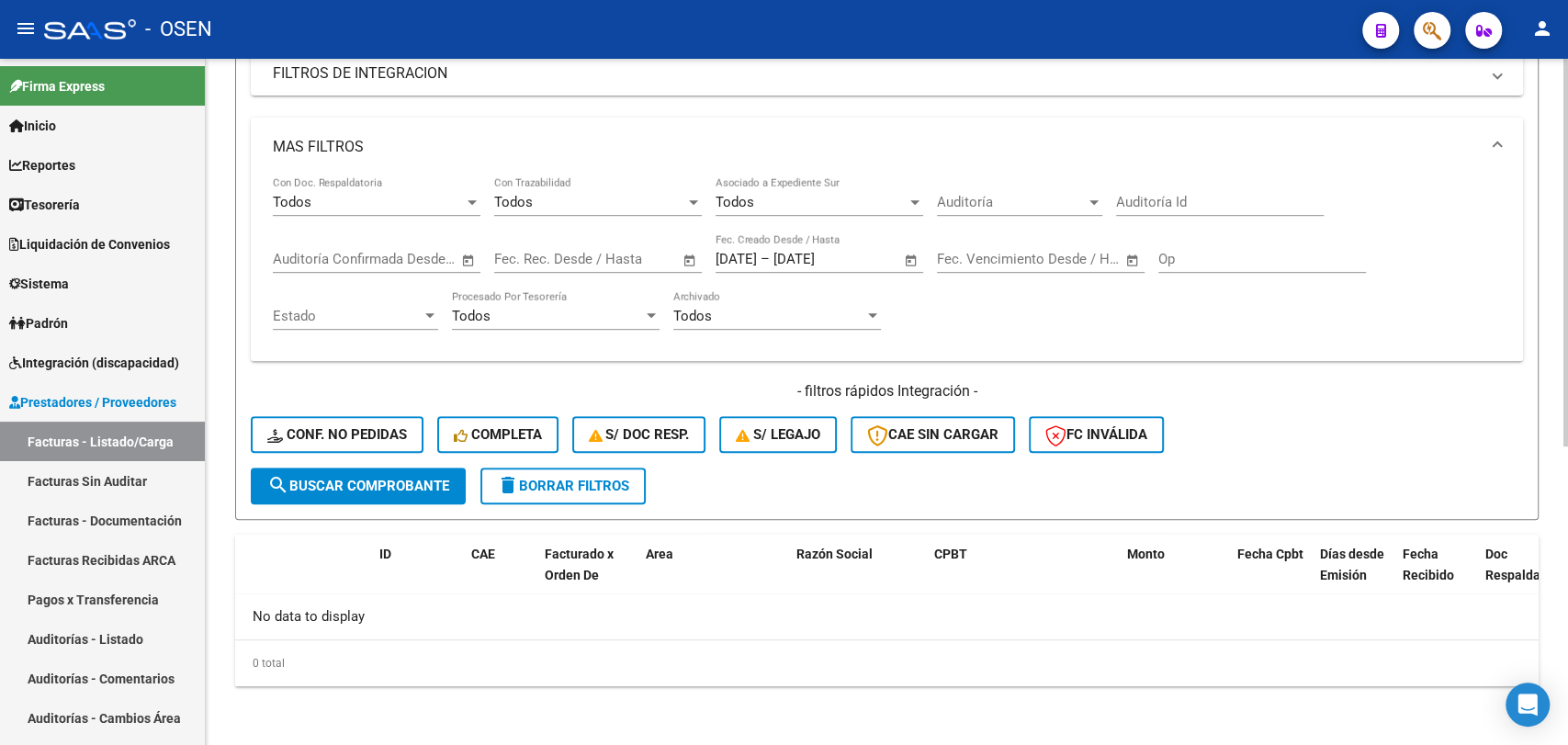
click at [393, 484] on span "search Buscar Comprobante" at bounding box center [358, 485] width 182 height 17
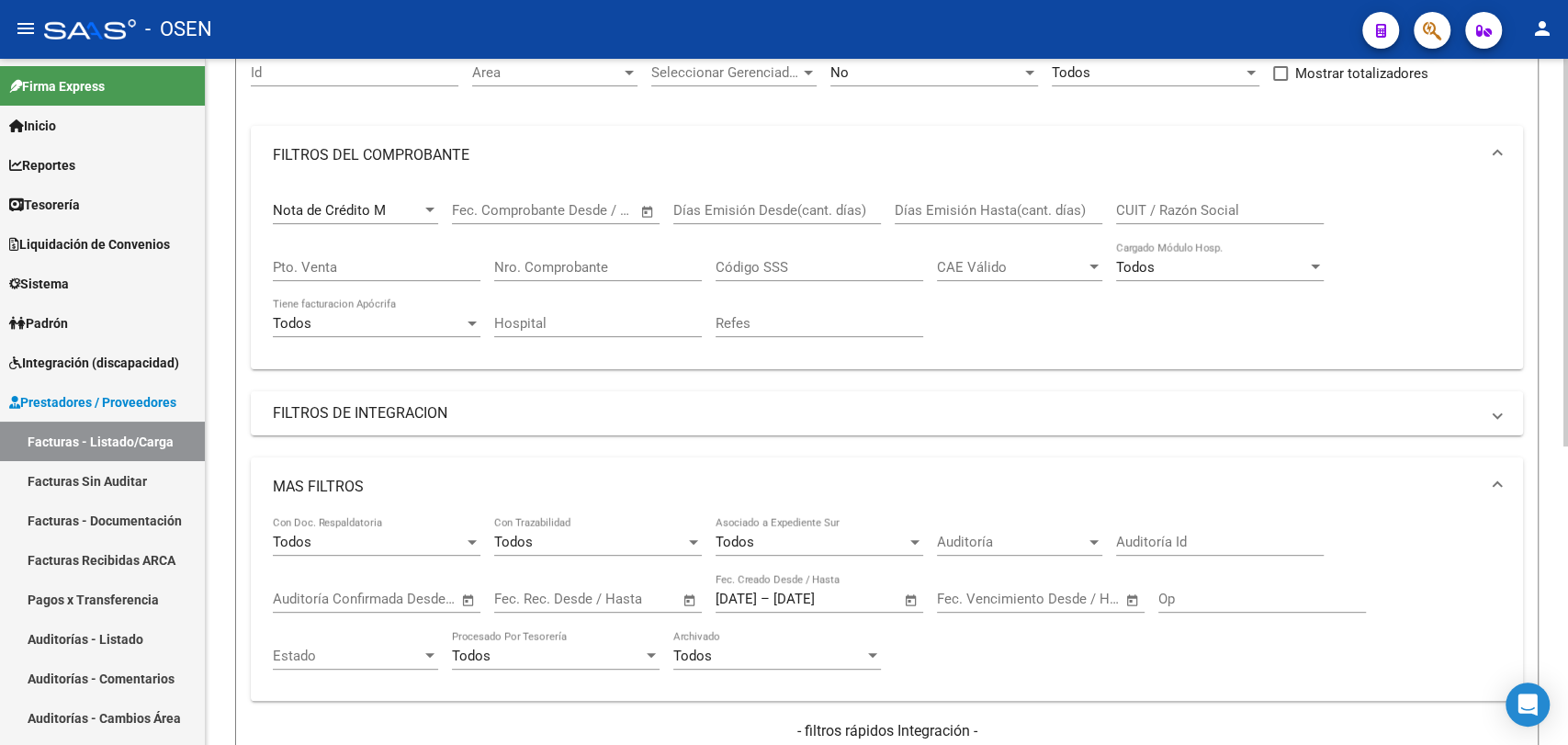
drag, startPoint x: 441, startPoint y: 219, endPoint x: 427, endPoint y: 209, distance: 17.2
click at [441, 218] on app-drop-down-list "Nota de Crédito M Comprobante Tipo" at bounding box center [363, 212] width 179 height 57
click at [427, 209] on div at bounding box center [429, 209] width 9 height 5
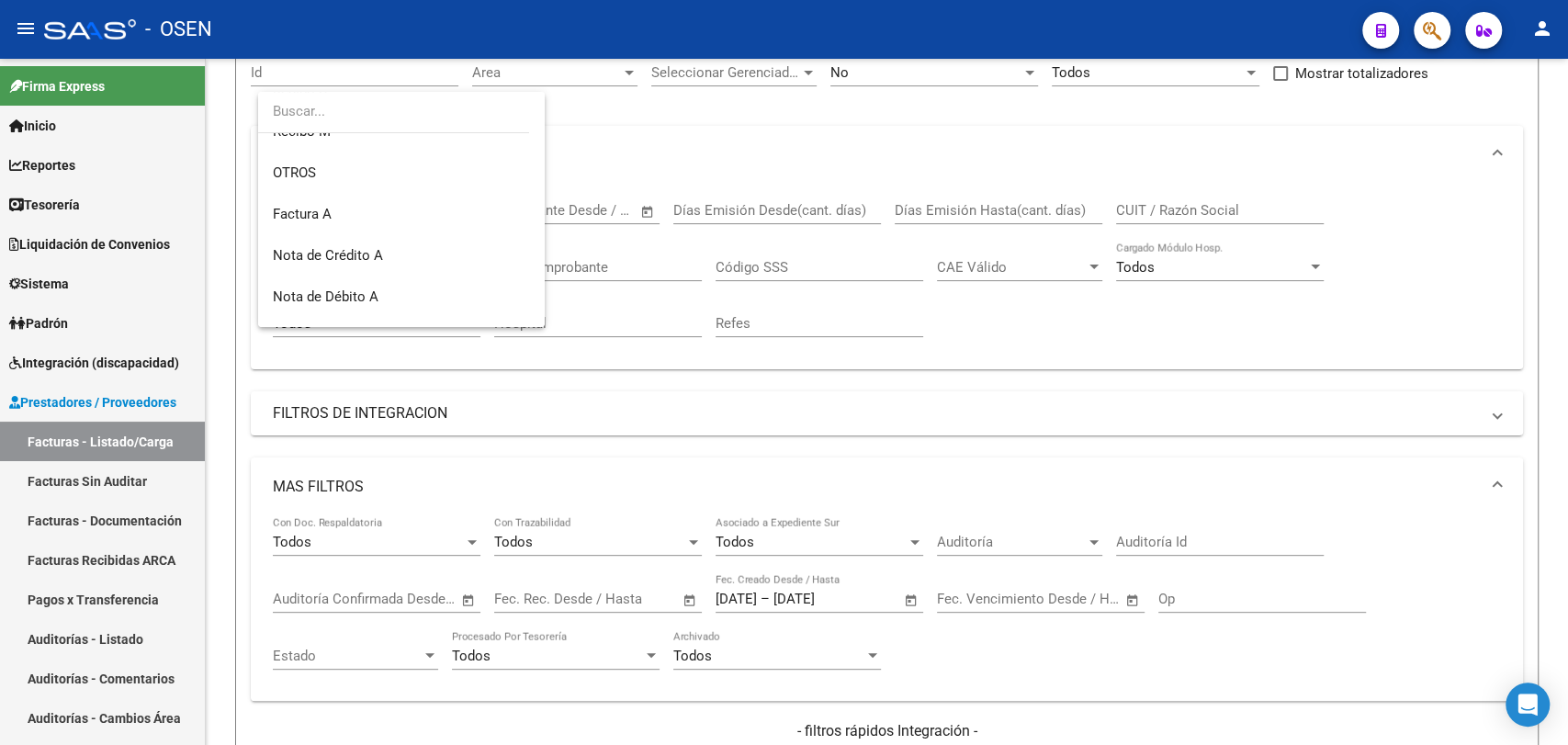
scroll to position [504, 0]
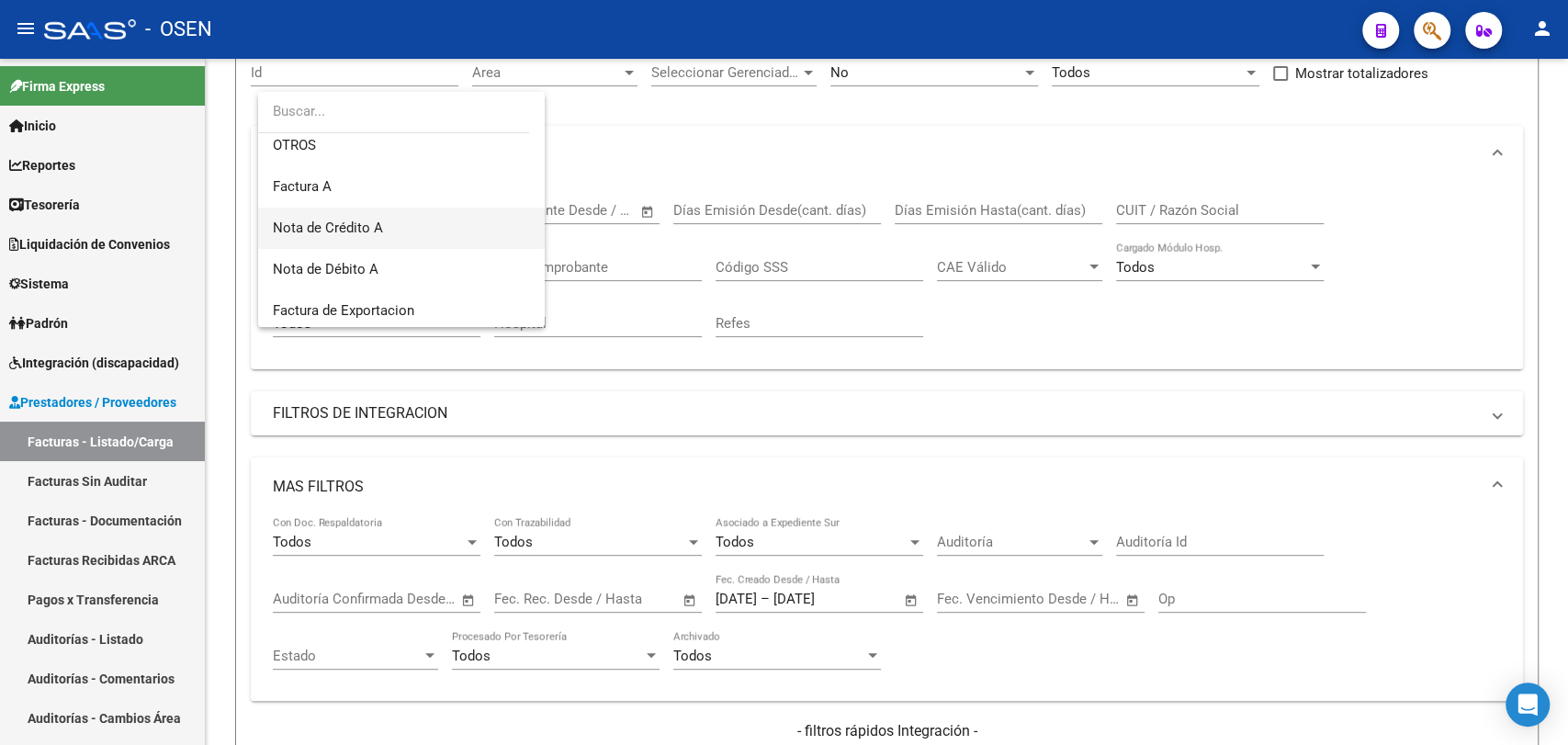
click at [467, 235] on span "Nota de Crédito A" at bounding box center [401, 227] width 257 height 41
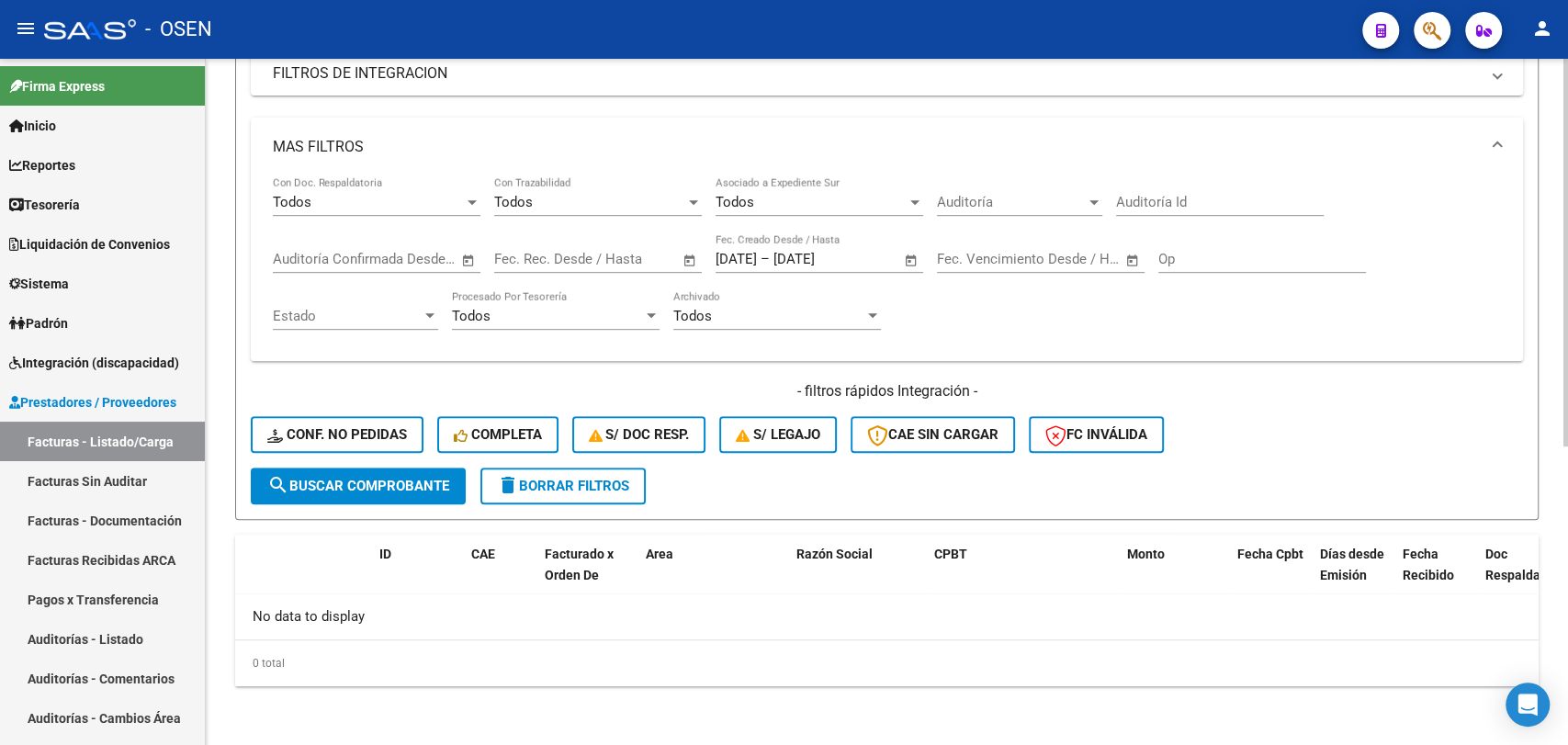
click at [373, 487] on span "search Buscar Comprobante" at bounding box center [358, 485] width 182 height 17
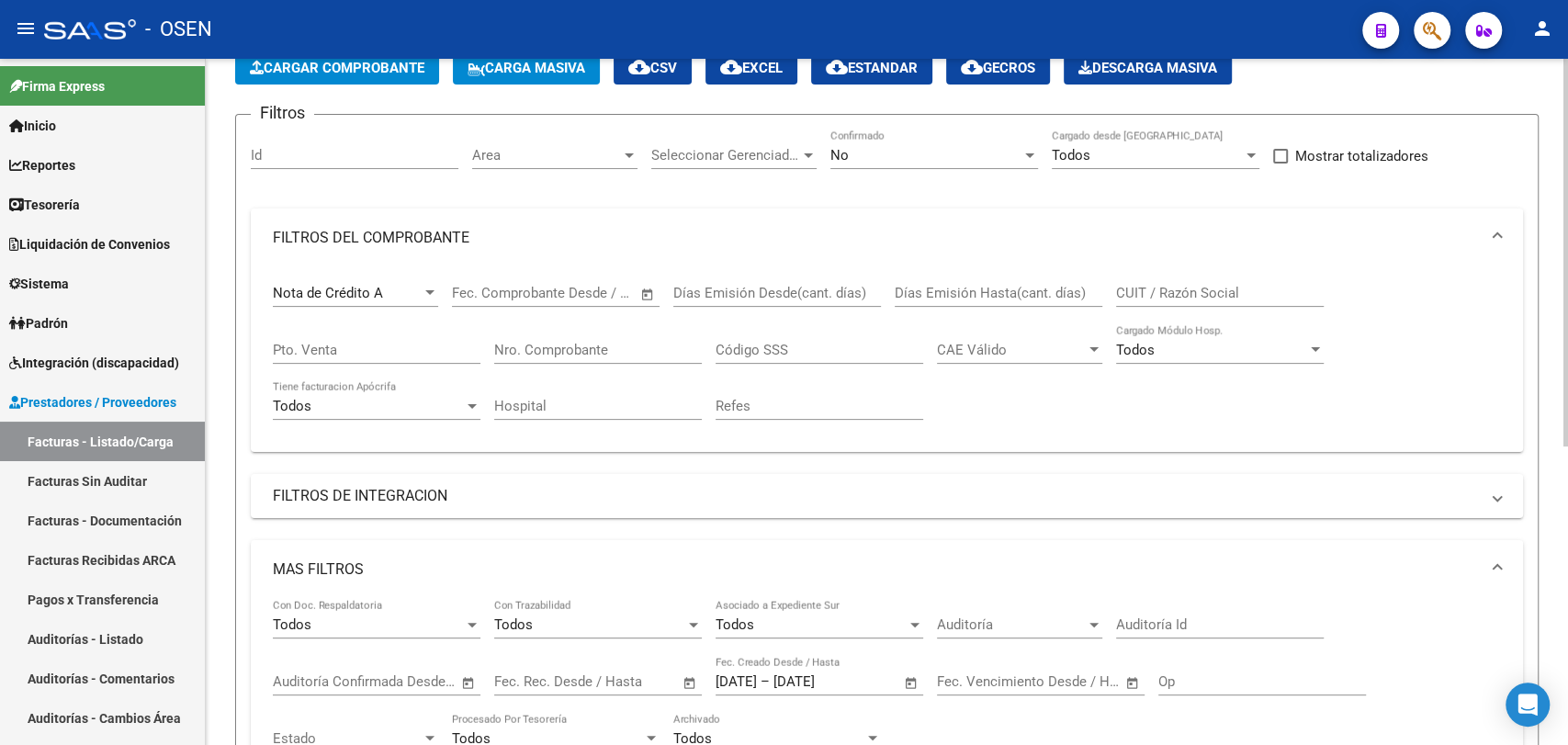
scroll to position [0, 0]
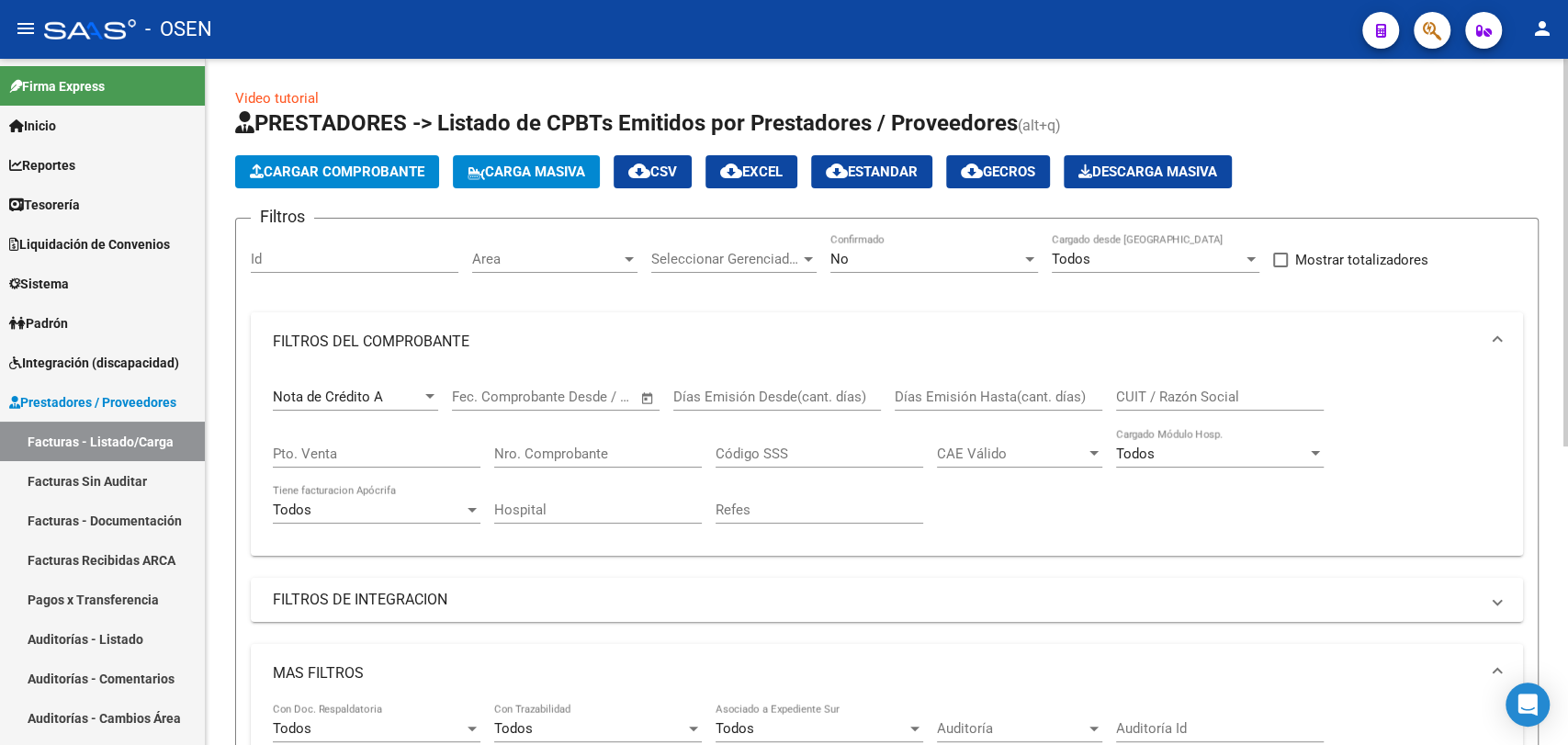
click at [226, 716] on div "Video tutorial PRESTADORES -> Listado de CPBTs Emitidos por Prestadores / Prove…" at bounding box center [887, 664] width 1362 height 1212
click at [52, 215] on link "Tesorería" at bounding box center [103, 204] width 205 height 40
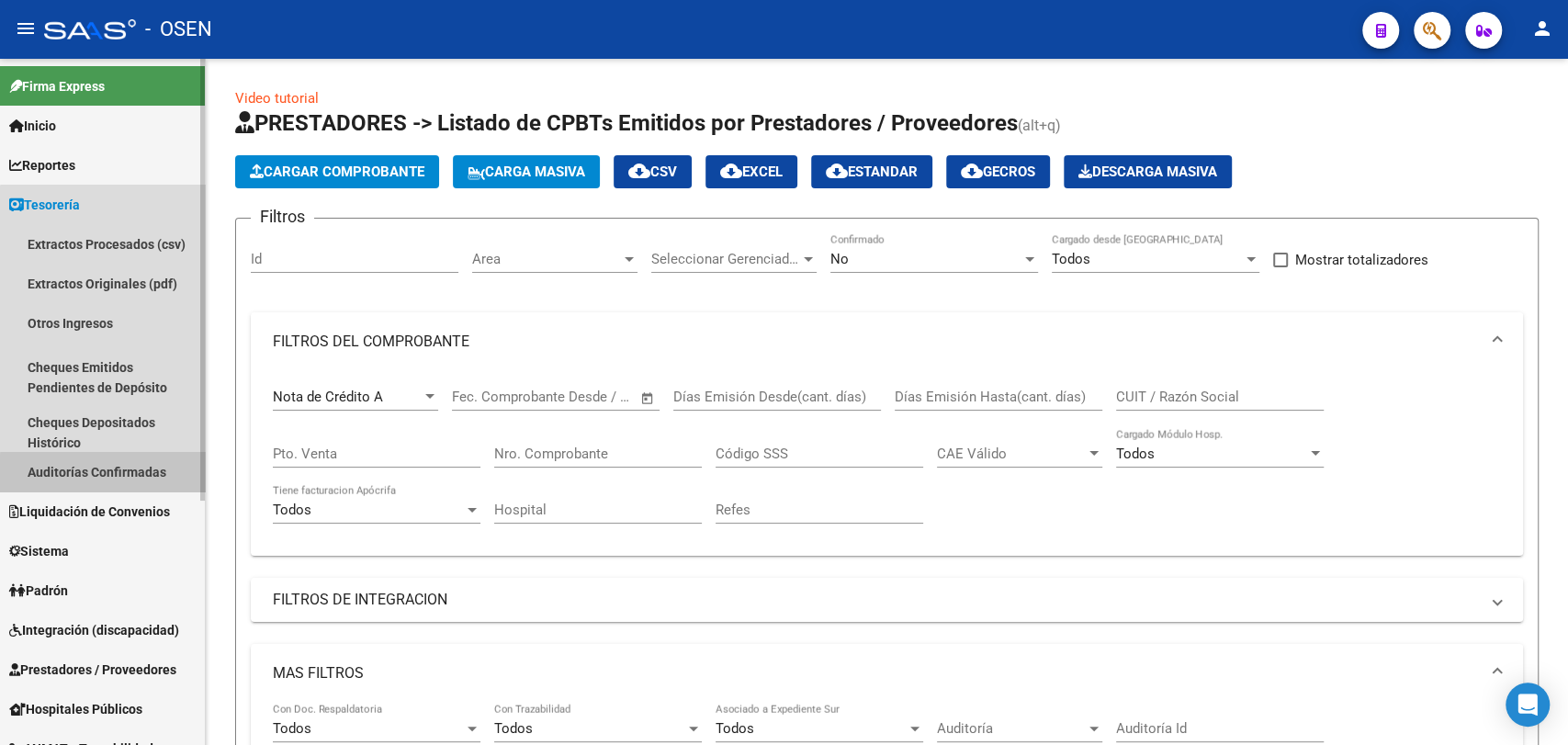
click at [127, 479] on link "Auditorías Confirmadas" at bounding box center [103, 472] width 205 height 40
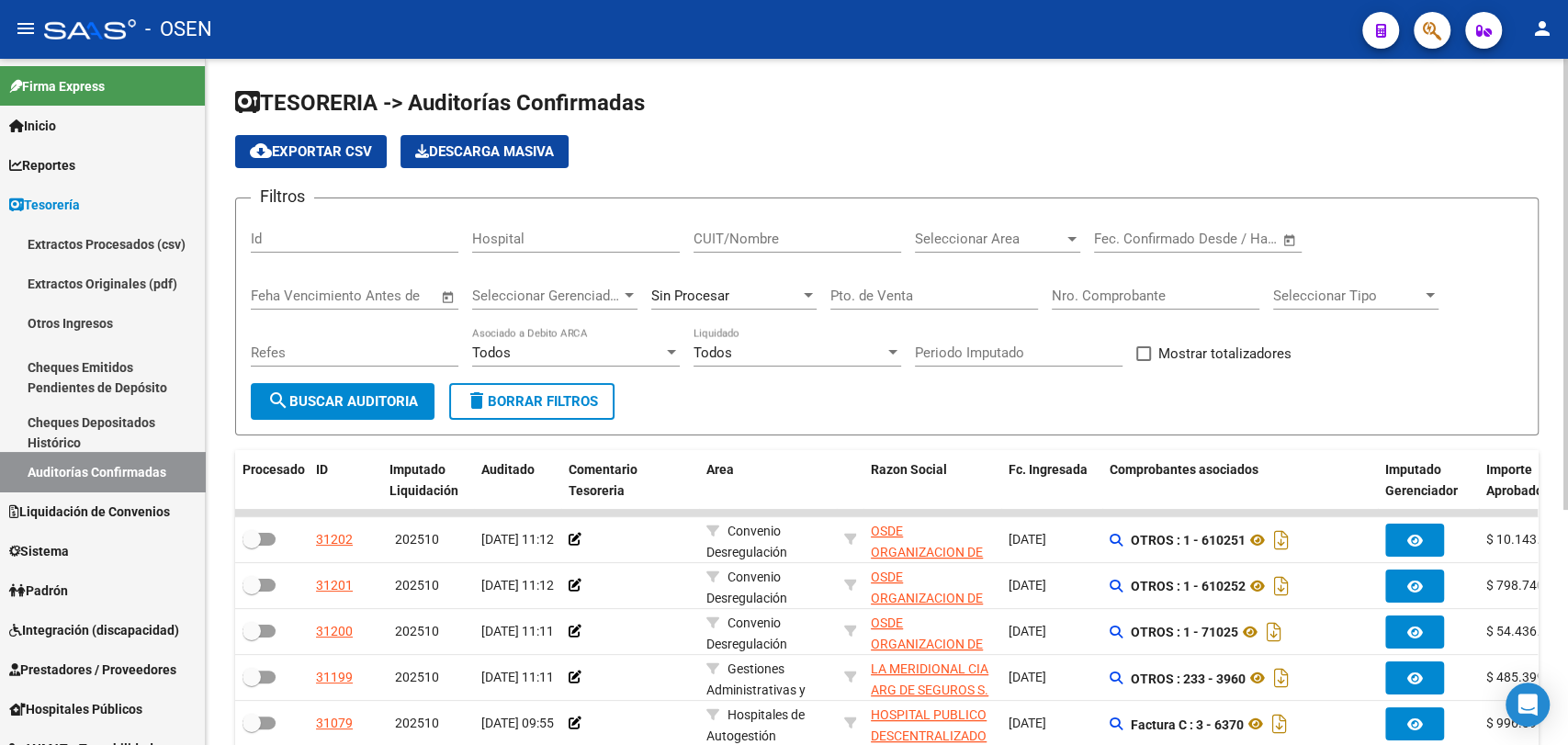
click at [786, 226] on div "CUIT/Nombre" at bounding box center [797, 233] width 207 height 40
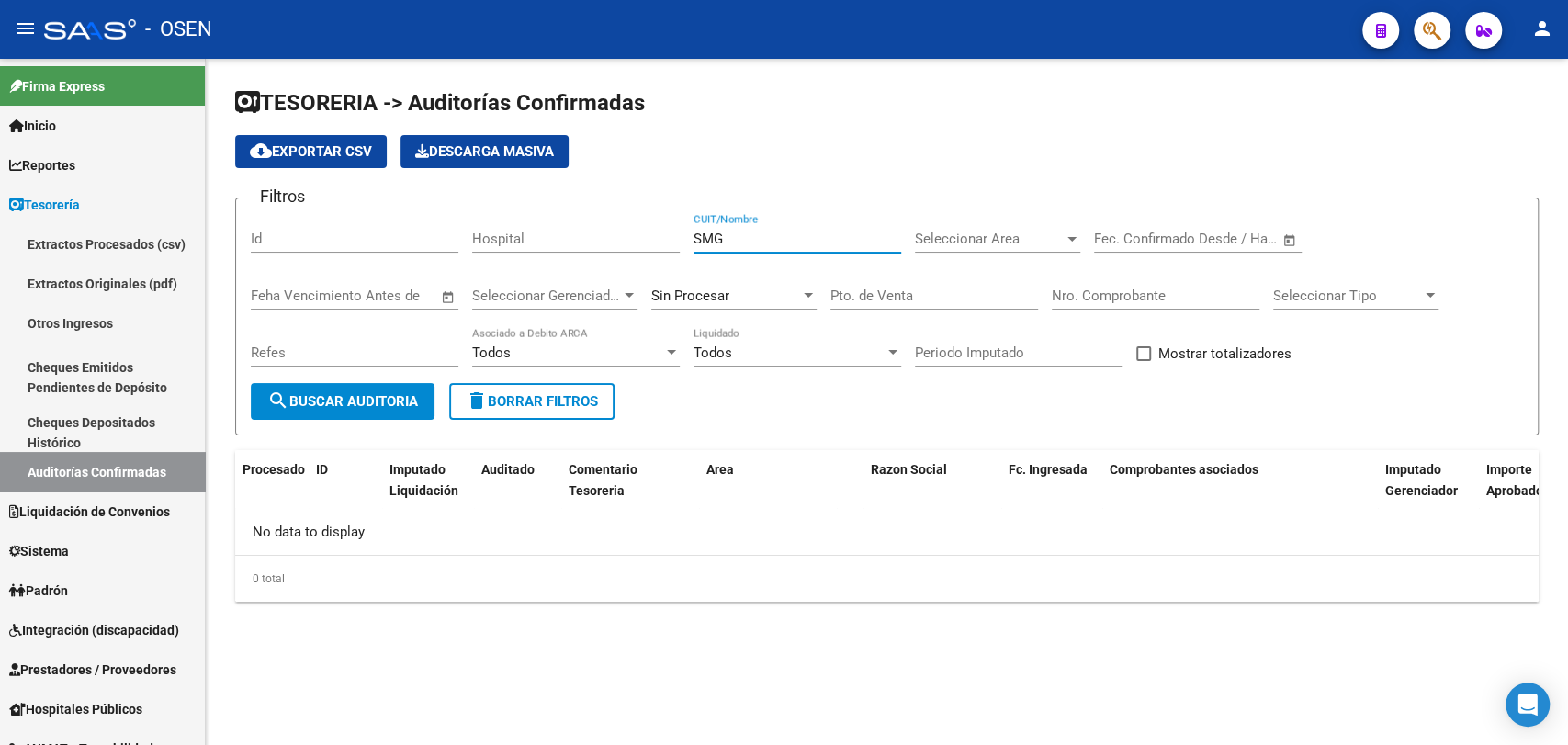
type input "SMG"
click at [754, 279] on div "Sin Procesar" at bounding box center [734, 290] width 165 height 40
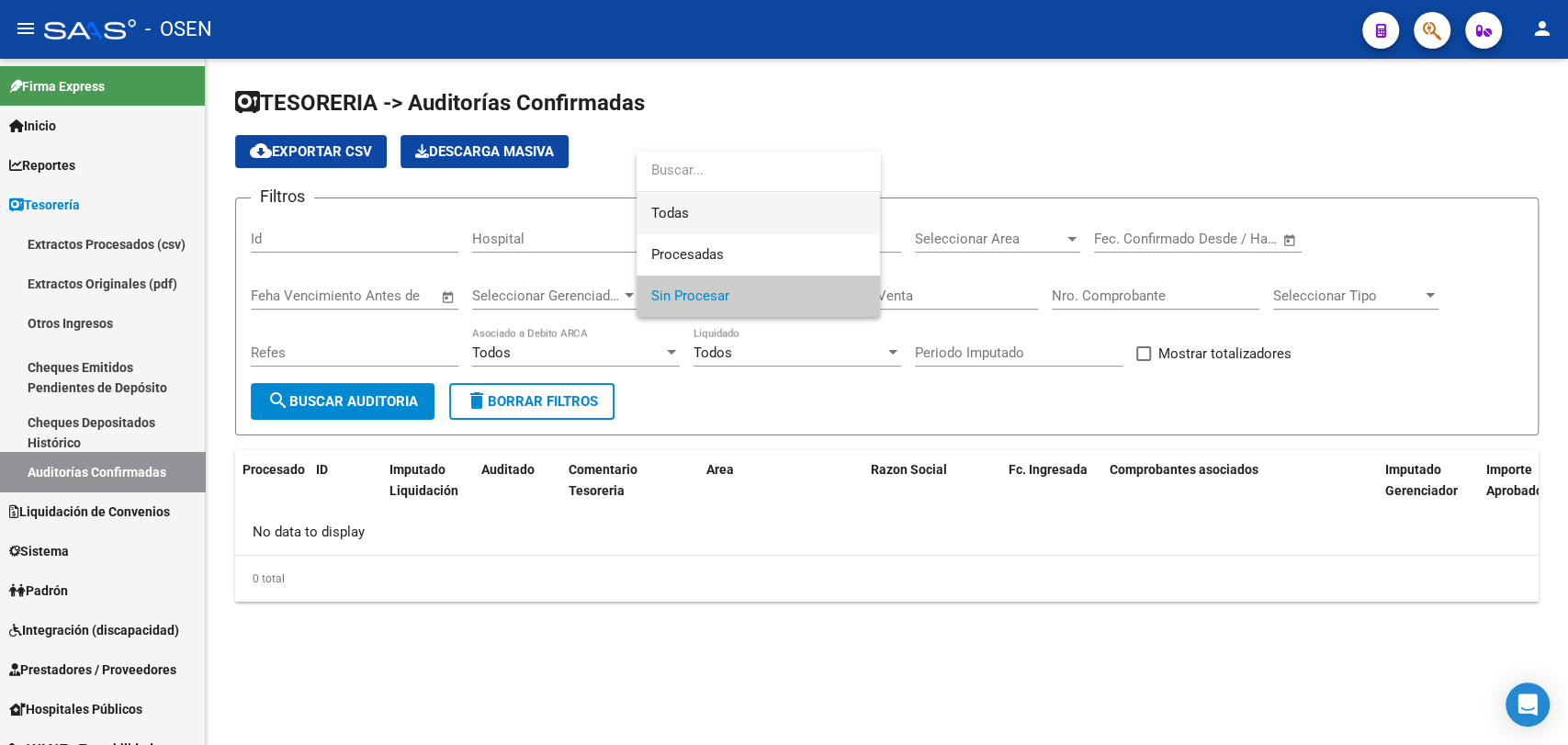
click at [771, 223] on span "Todas" at bounding box center [758, 213] width 214 height 41
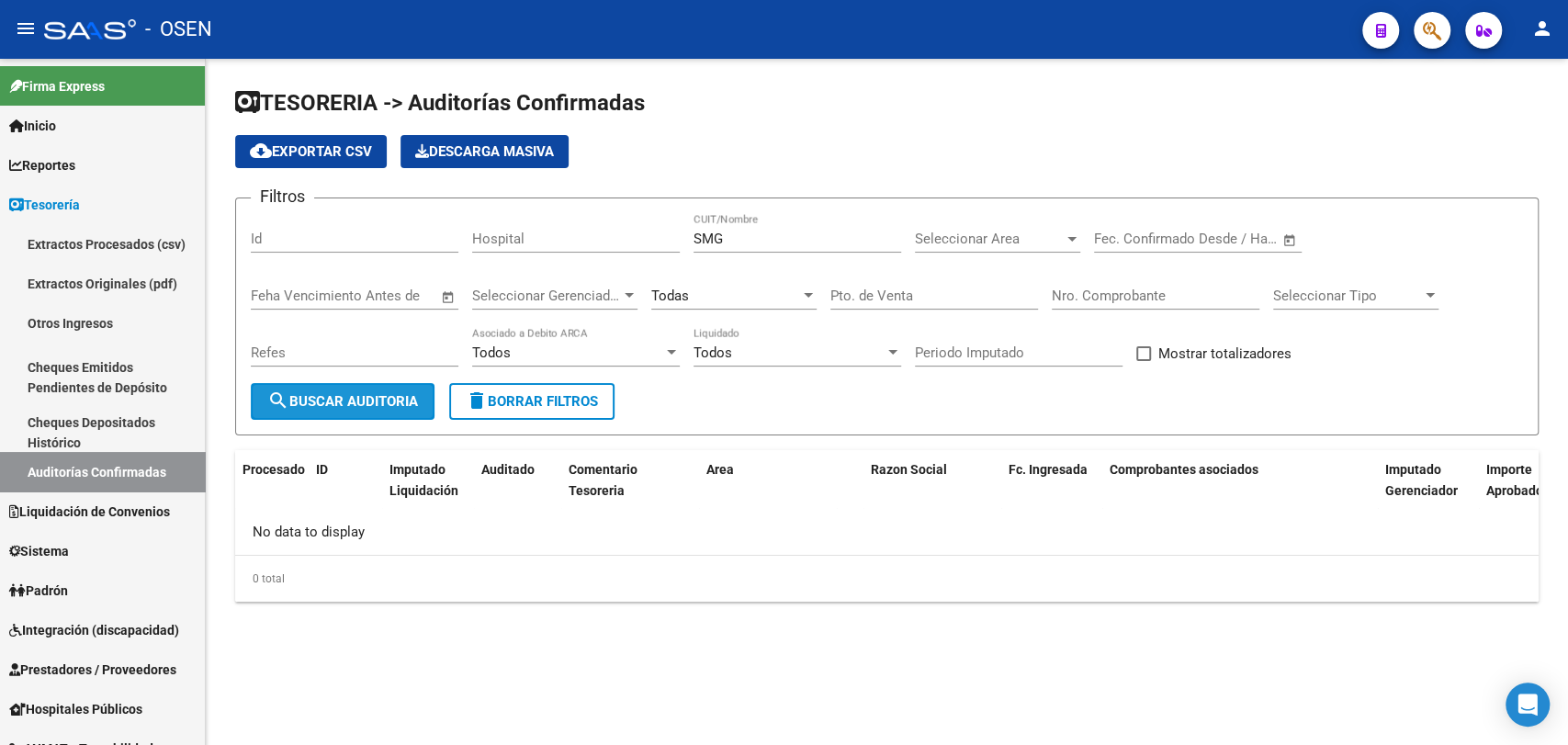
click at [409, 406] on span "search Buscar Auditoria" at bounding box center [342, 401] width 150 height 17
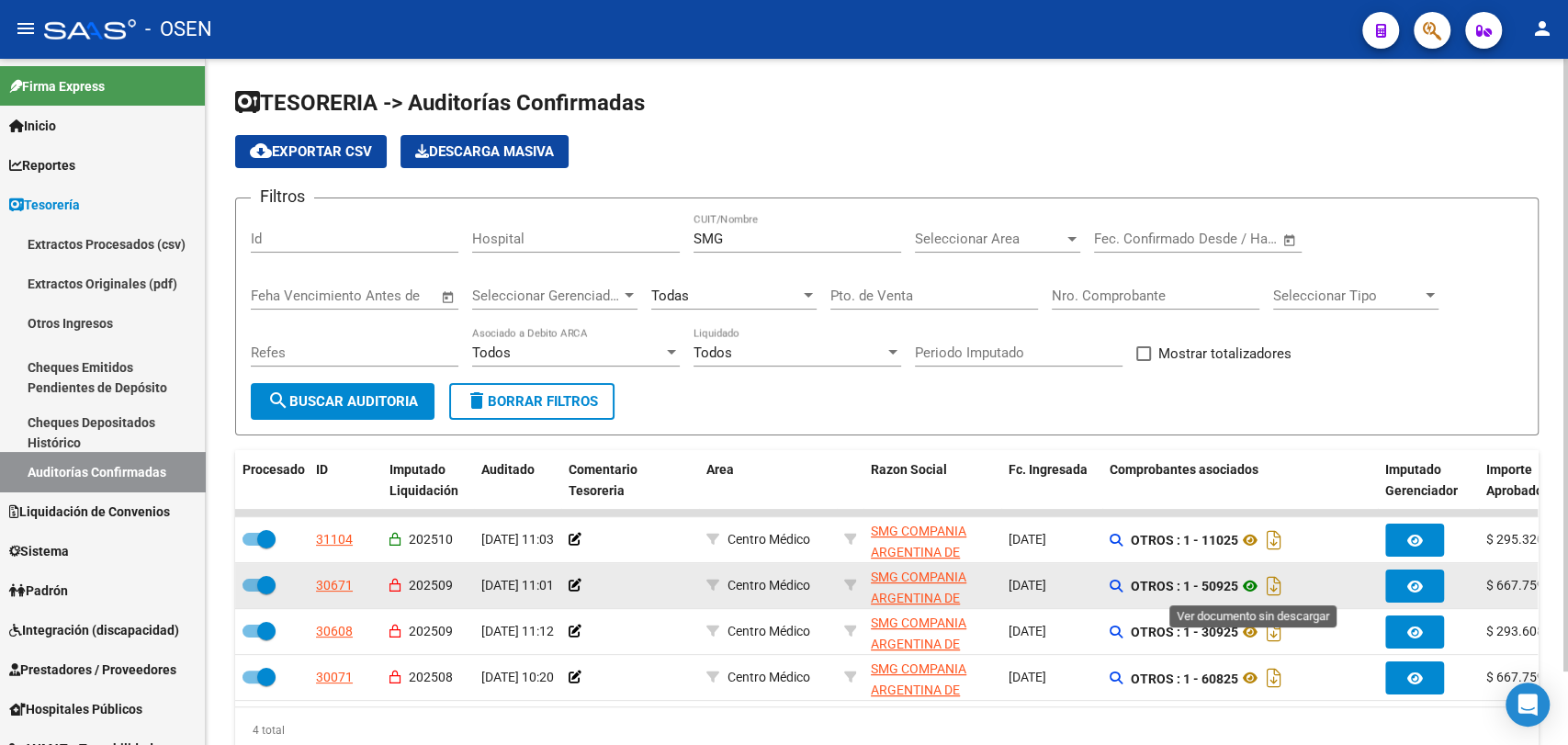
click at [1256, 579] on icon at bounding box center [1250, 586] width 24 height 22
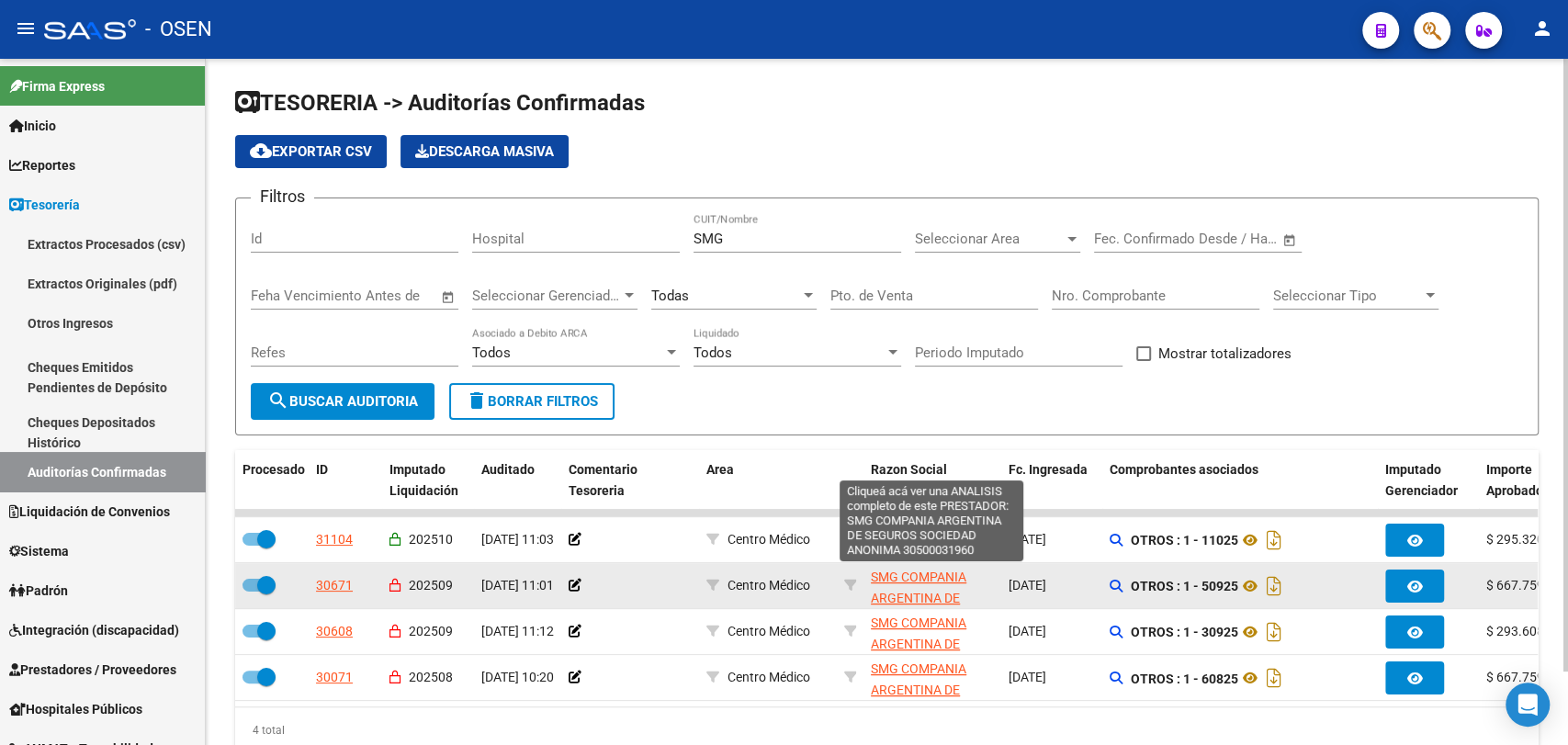
click at [912, 572] on span "SMG COMPANIA ARGENTINA DE SEGUROS SOCIEDAD ANONIMA" at bounding box center [930, 608] width 121 height 77
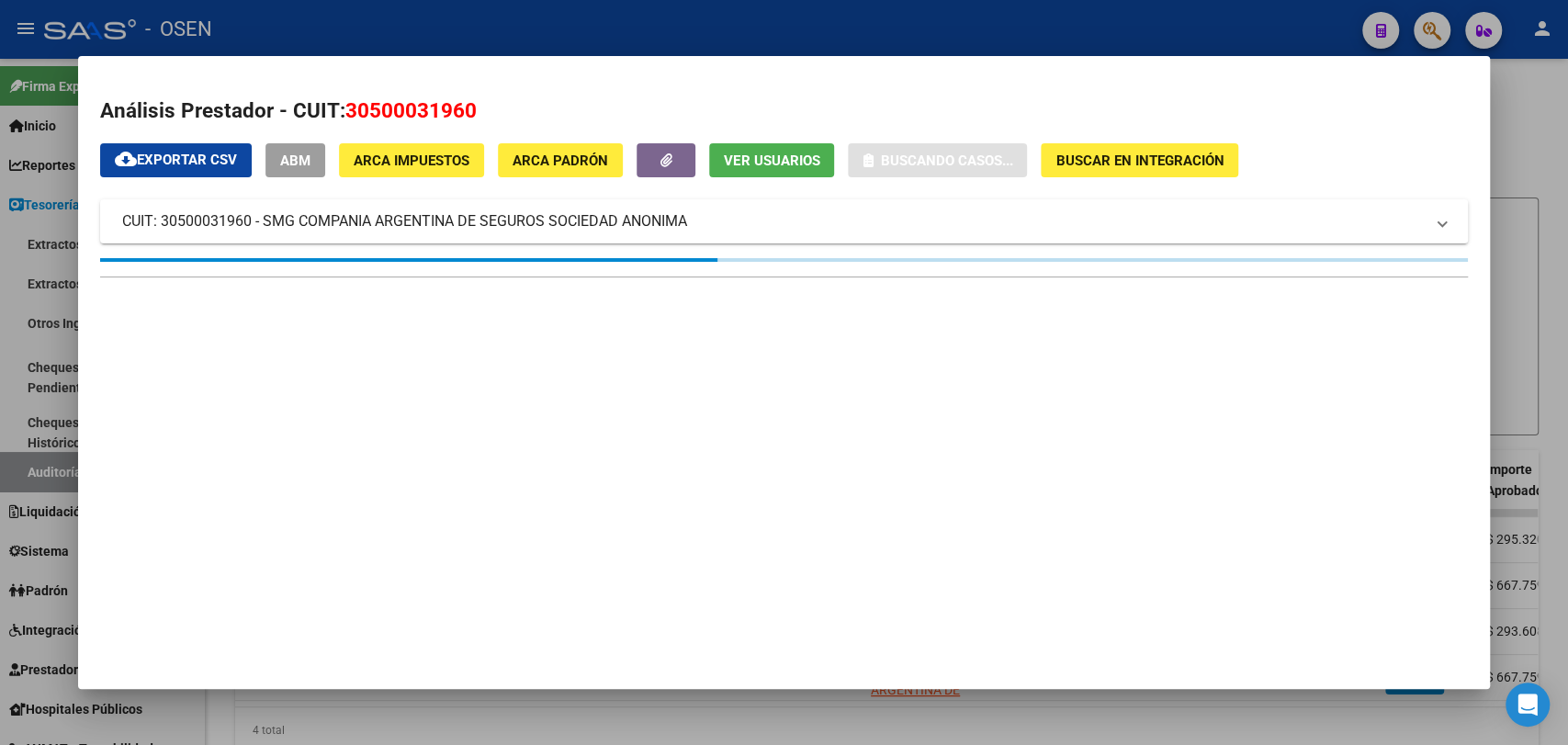
drag, startPoint x: 344, startPoint y: 105, endPoint x: 752, endPoint y: 68, distance: 409.7
click at [470, 129] on div "Análisis Prestador - CUIT: 30500031960 cloud_download Exportar CSV ABM ARCA Imp…" at bounding box center [784, 197] width 1367 height 203
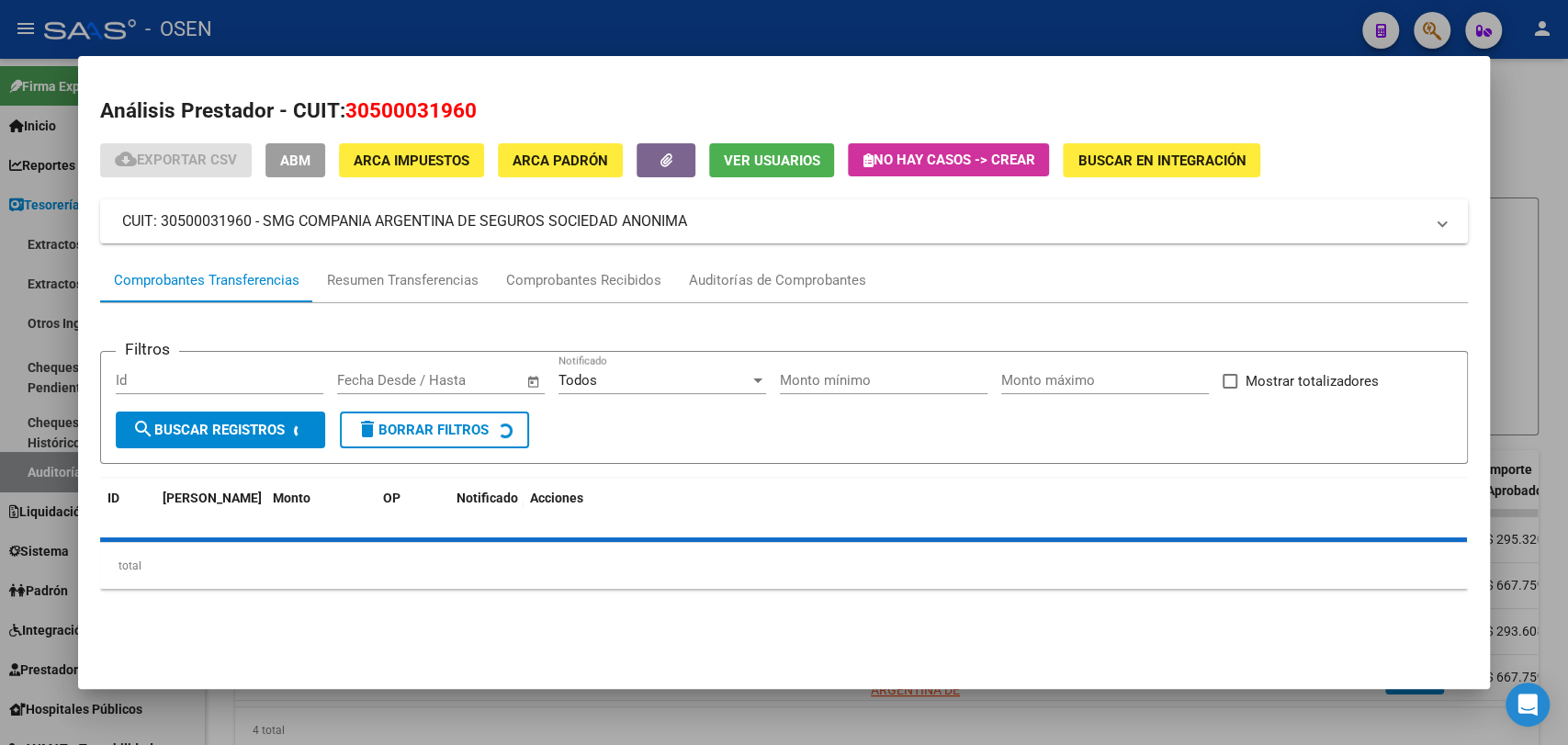
click at [757, 87] on mat-dialog-content "Análisis Prestador - CUIT: 30500031960 cloud_download Exportar CSV ABM ARCA Imp…" at bounding box center [783, 351] width 1411 height 546
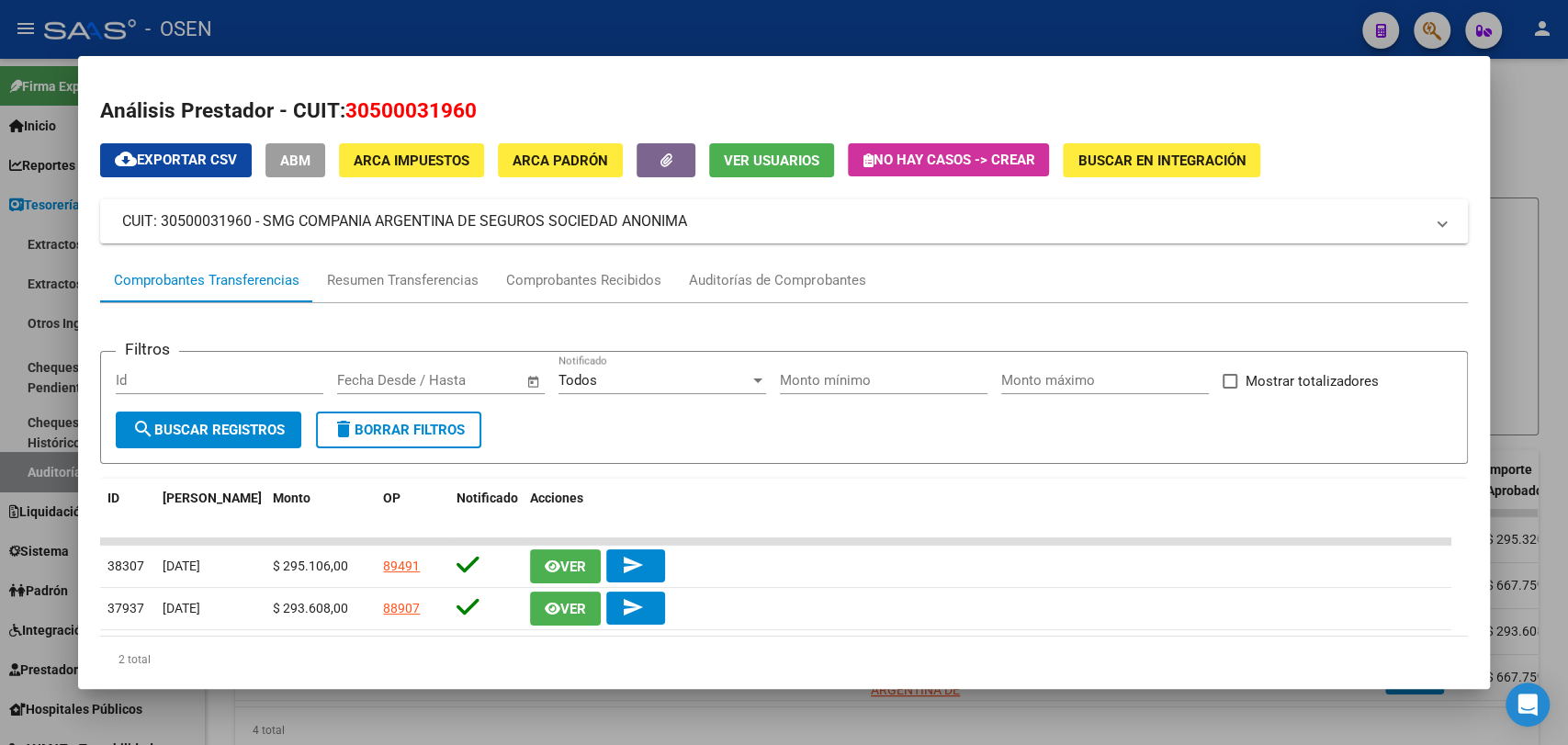
click at [525, 729] on div at bounding box center [784, 372] width 1568 height 745
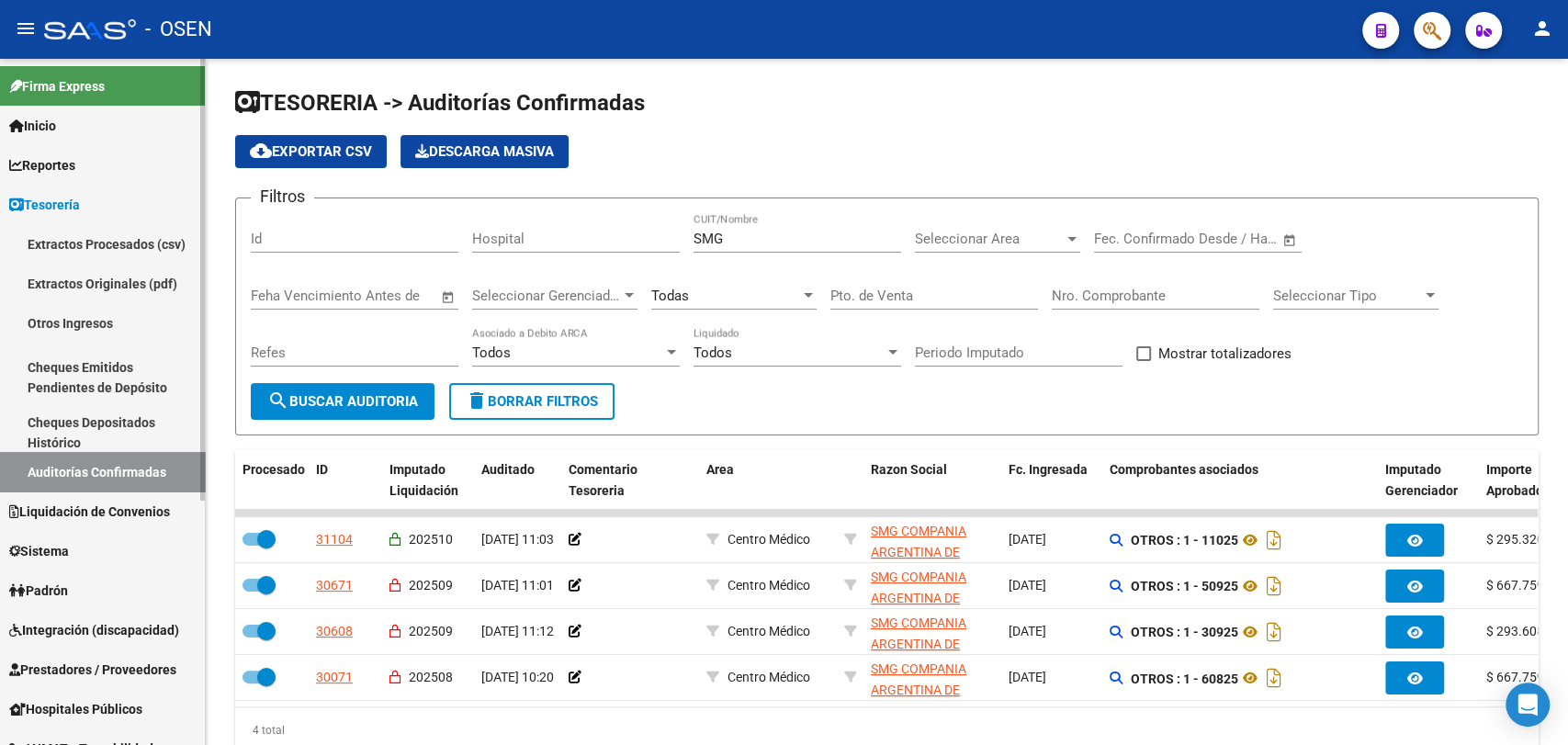
scroll to position [340, 0]
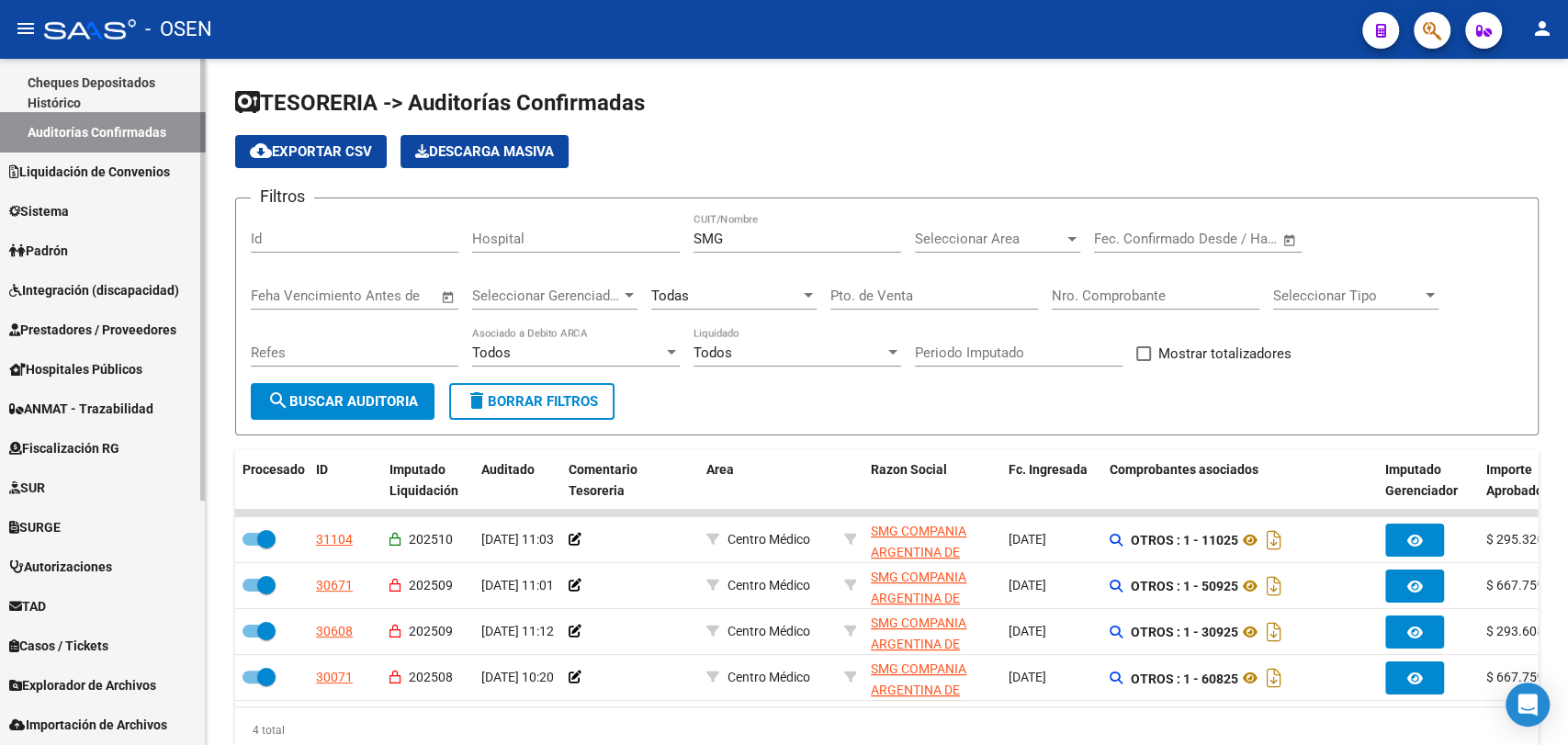
click at [135, 316] on link "Prestadores / Proveedores" at bounding box center [103, 330] width 205 height 40
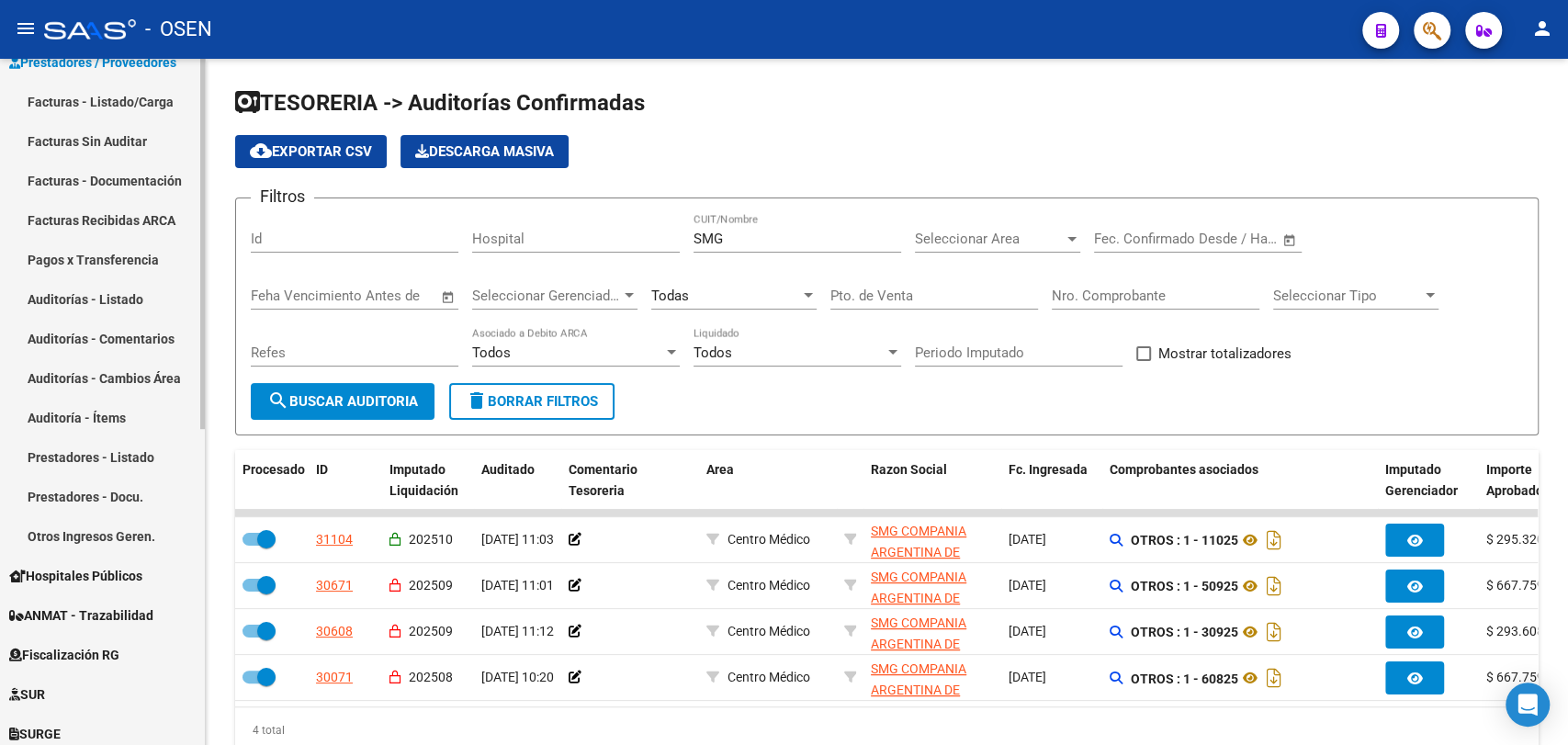
scroll to position [0, 0]
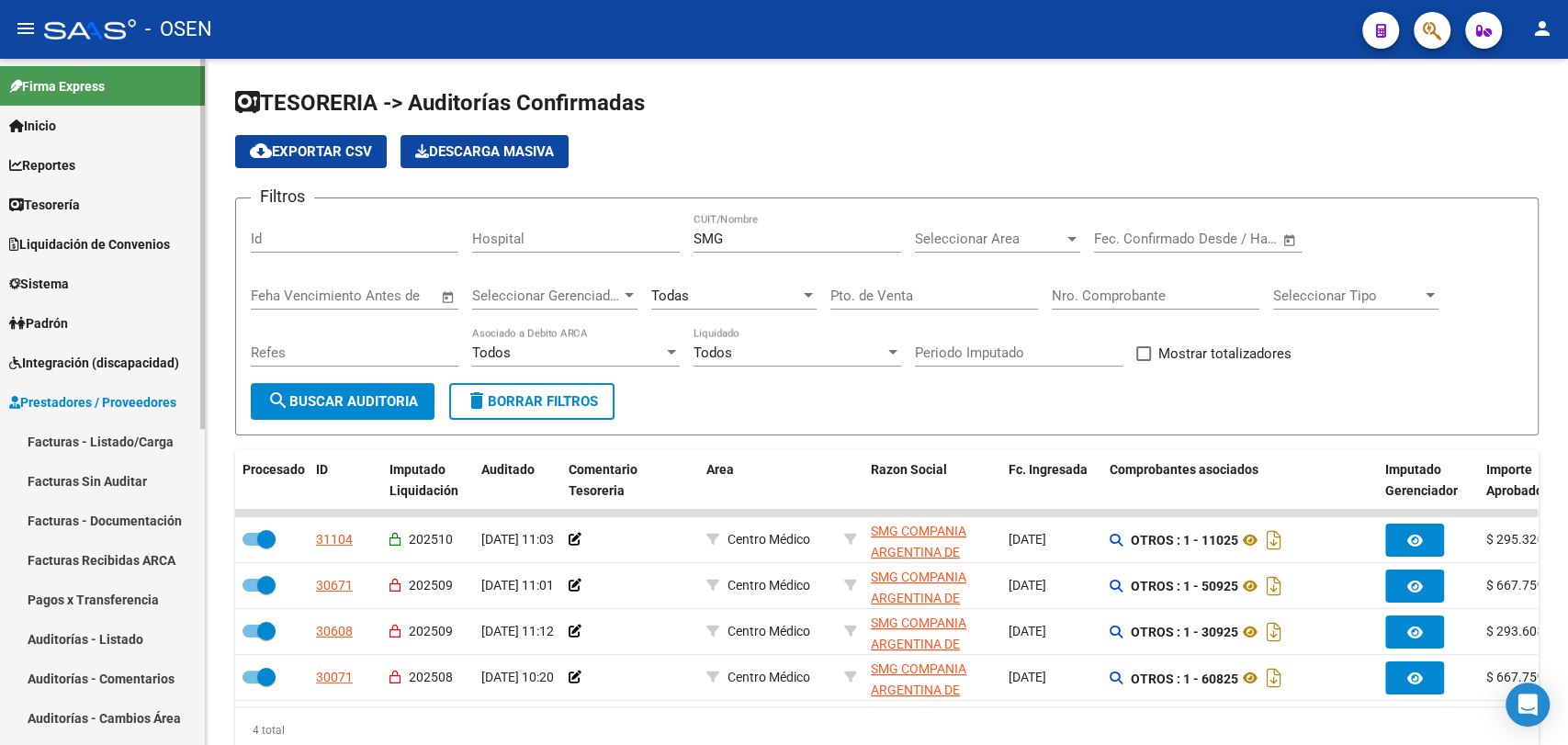
click at [147, 440] on link "Facturas - Listado/Carga" at bounding box center [103, 441] width 205 height 40
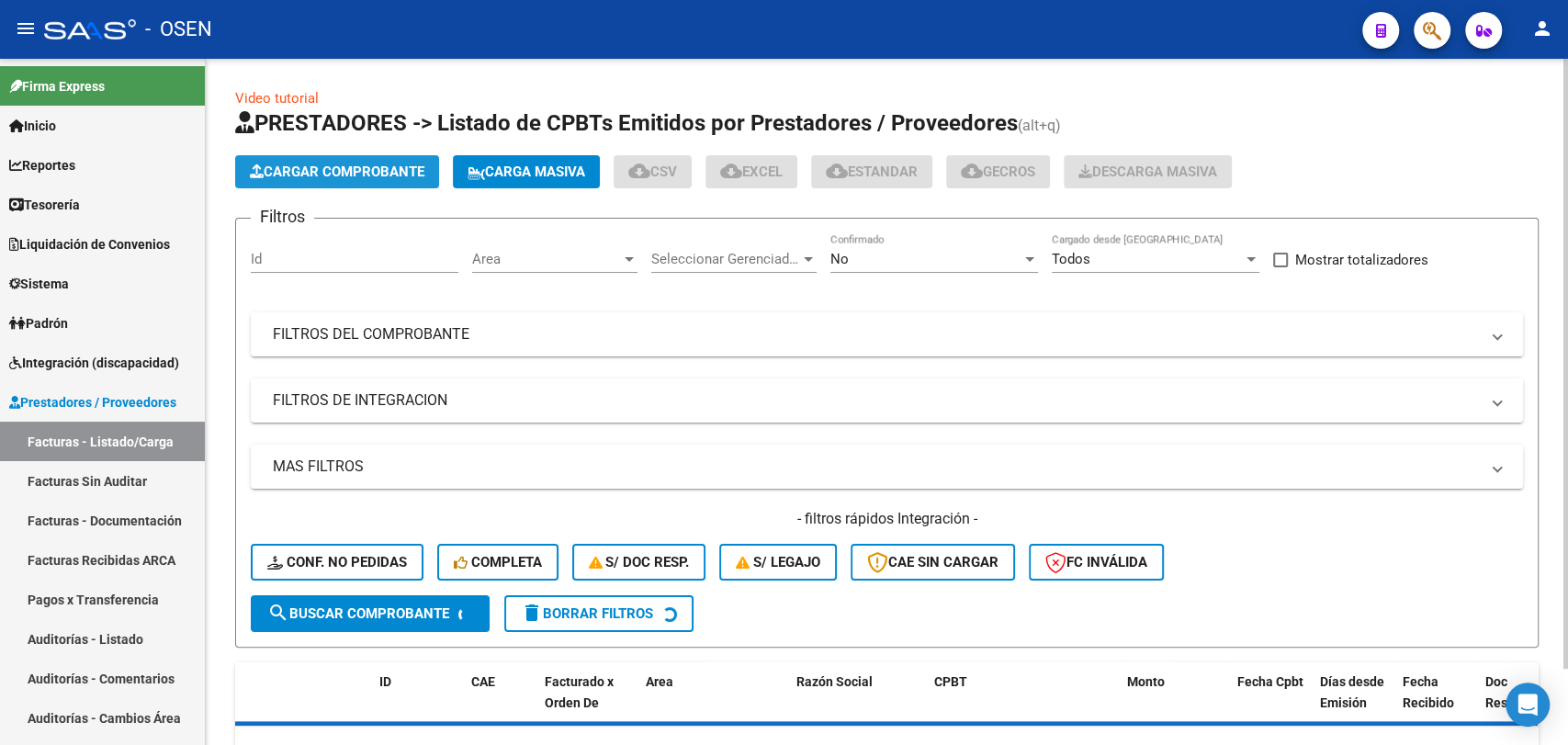
click at [374, 171] on span "Cargar Comprobante" at bounding box center [337, 171] width 174 height 17
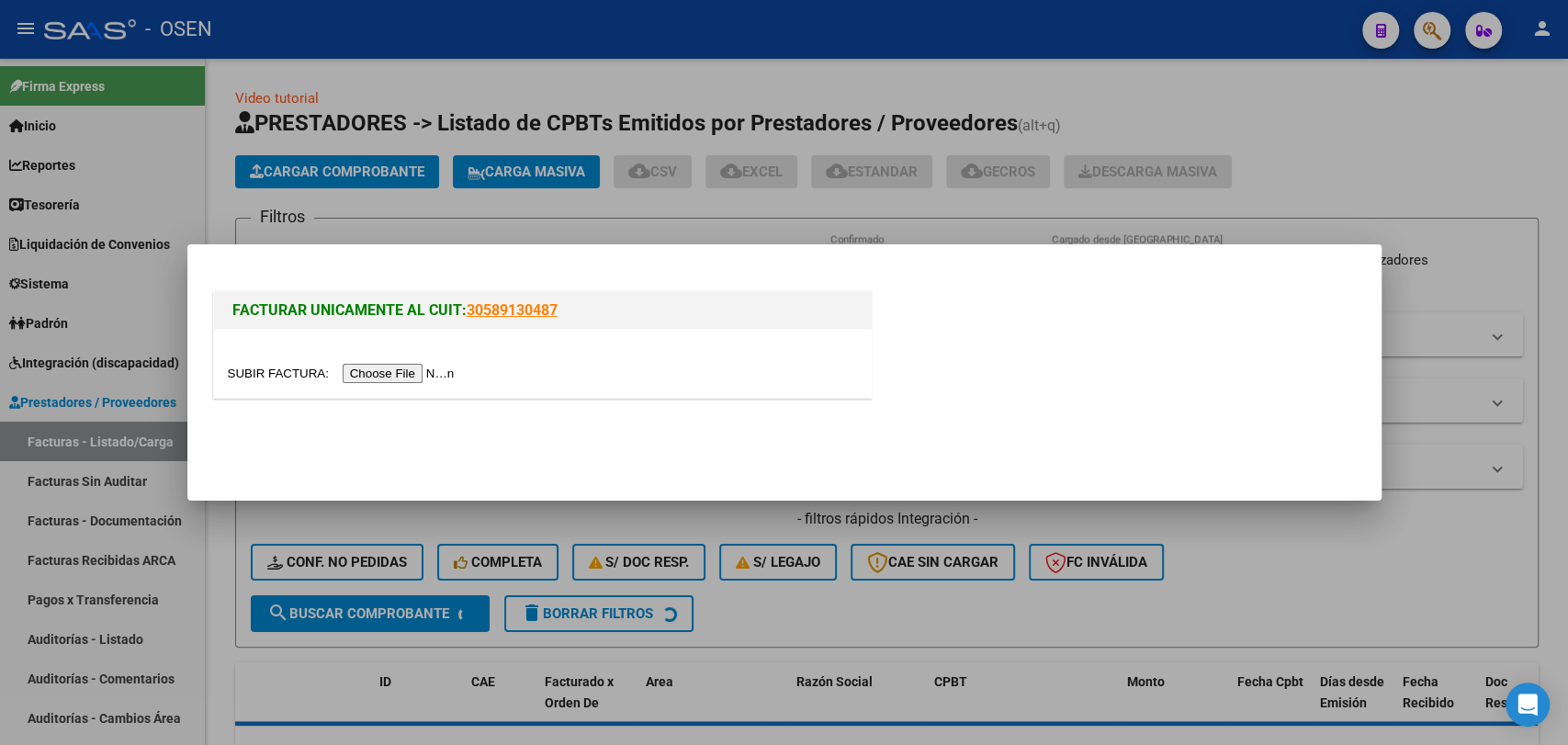
click at [437, 365] on input "file" at bounding box center [344, 372] width 232 height 19
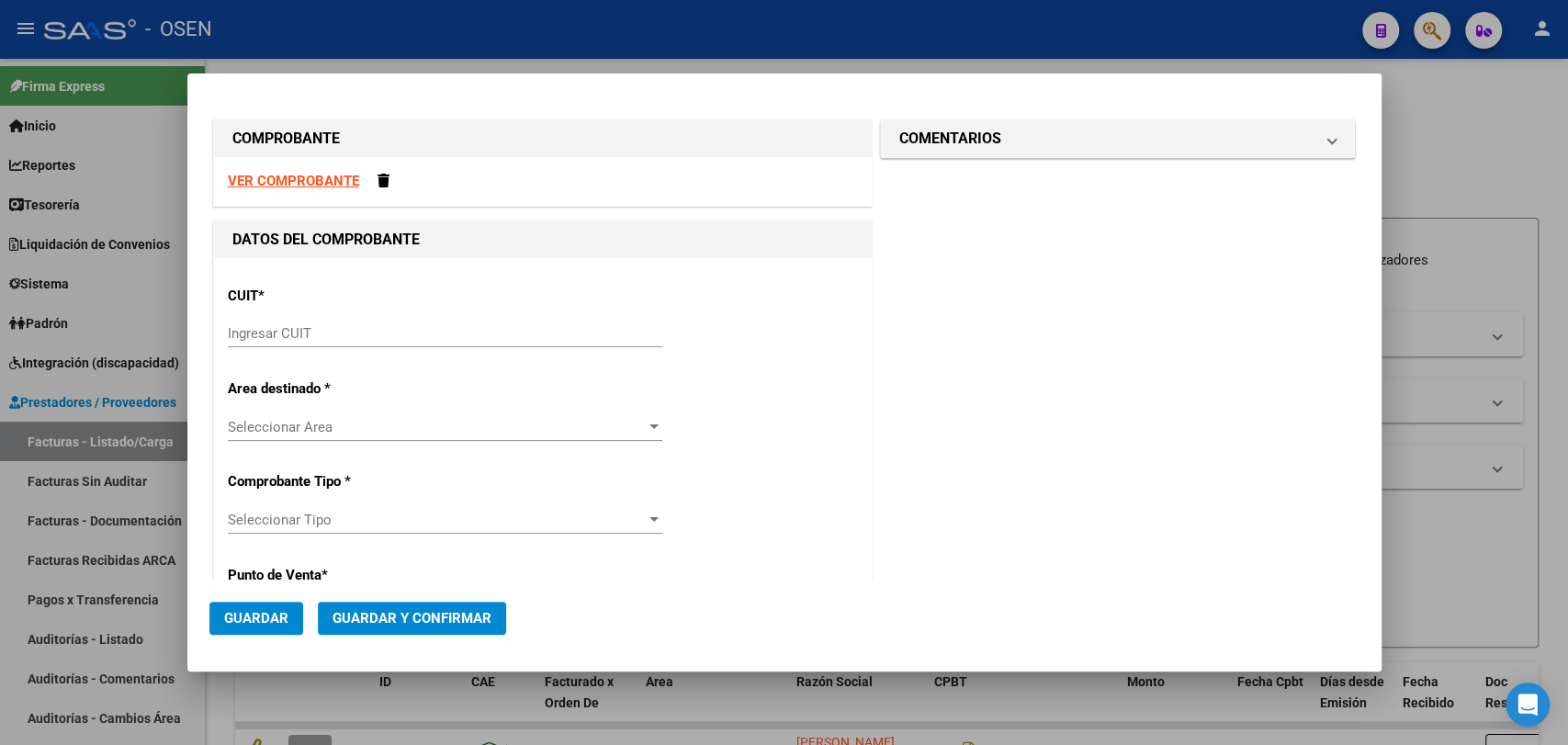
click at [419, 325] on input "Ingresar CUIT" at bounding box center [445, 333] width 434 height 17
paste input "30-50003196-0"
type input "30-50003196-0"
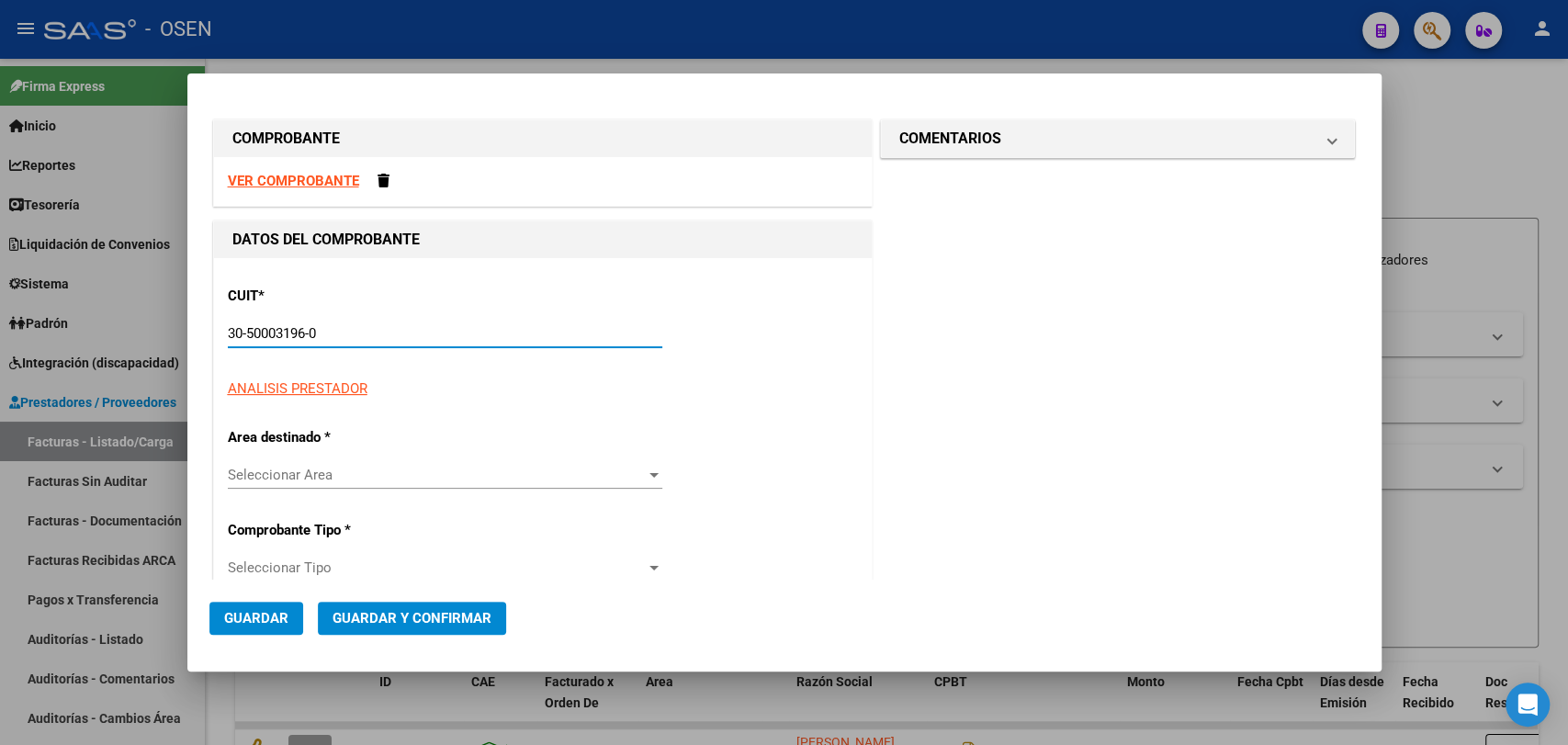
type input "1"
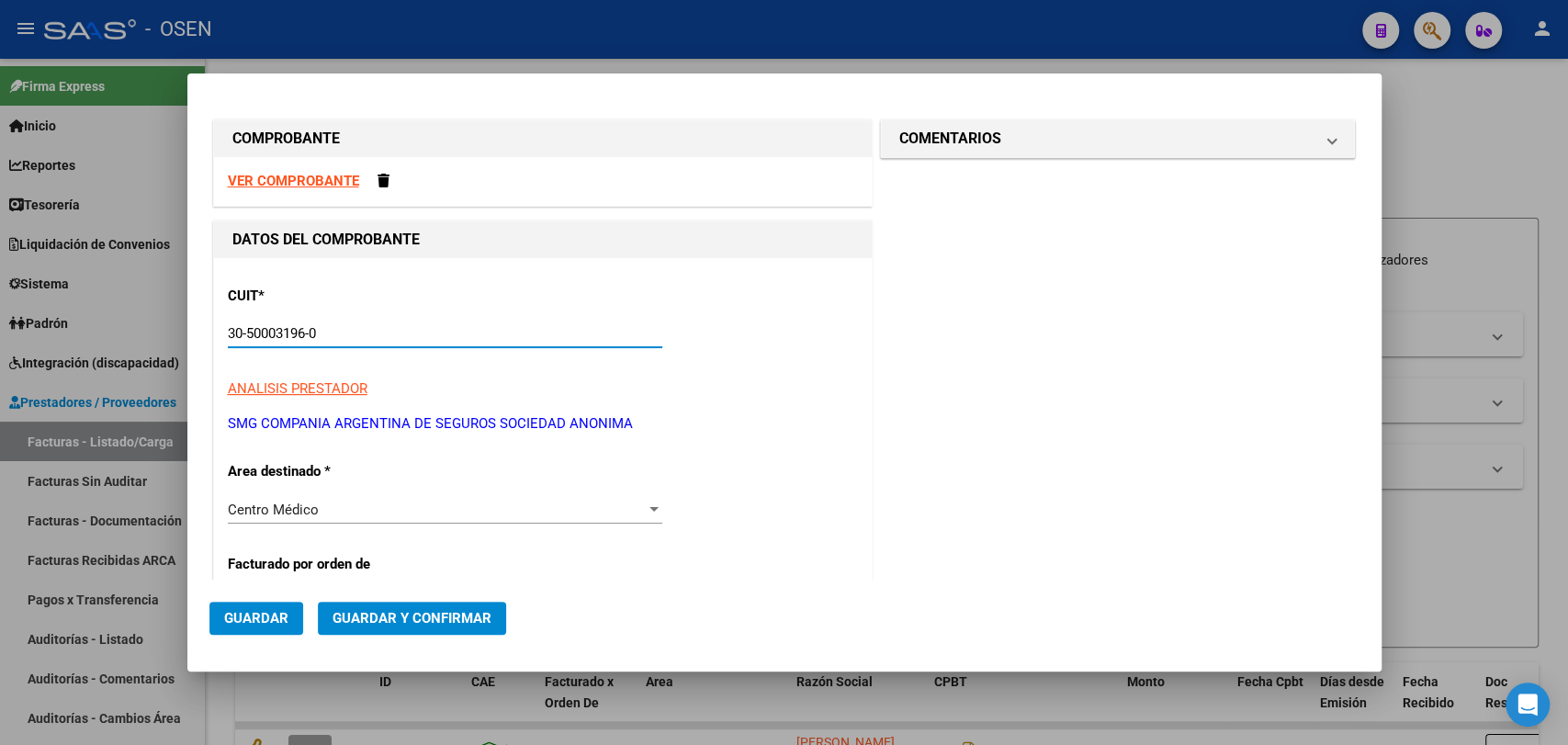
scroll to position [340, 0]
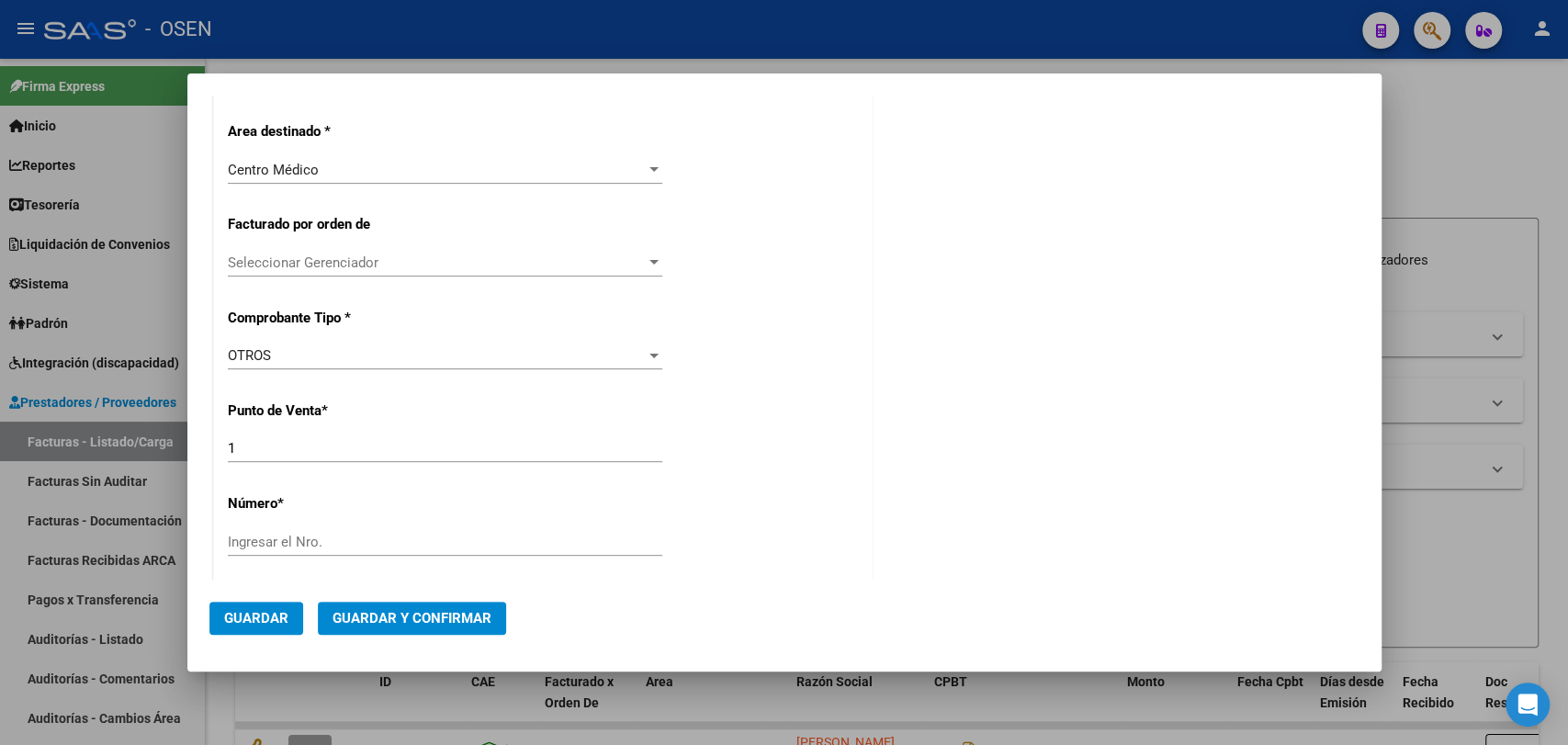
type input "30-50003196-0"
click at [381, 528] on div "Ingresar el Nro." at bounding box center [445, 542] width 434 height 28
type input "071025"
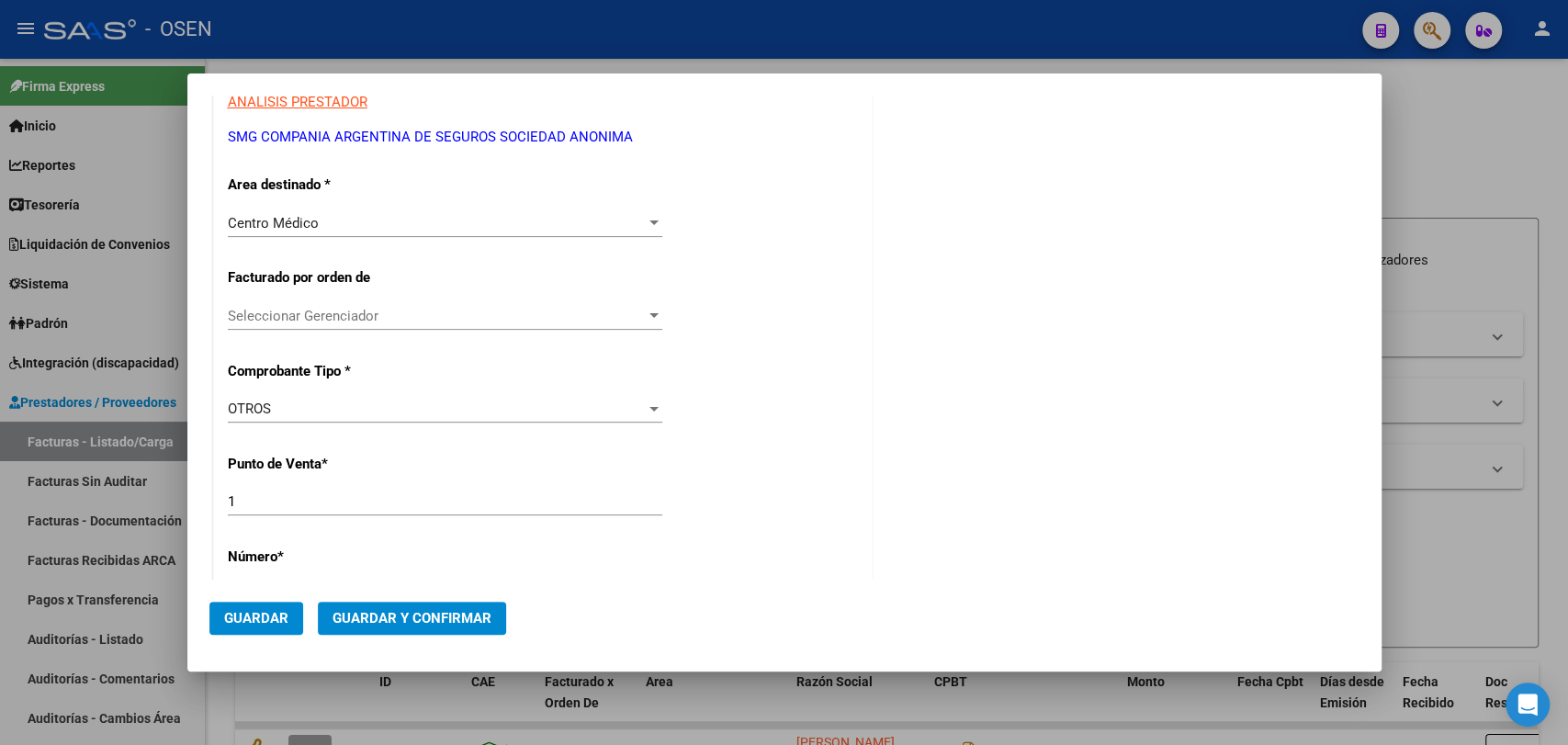
scroll to position [627, 0]
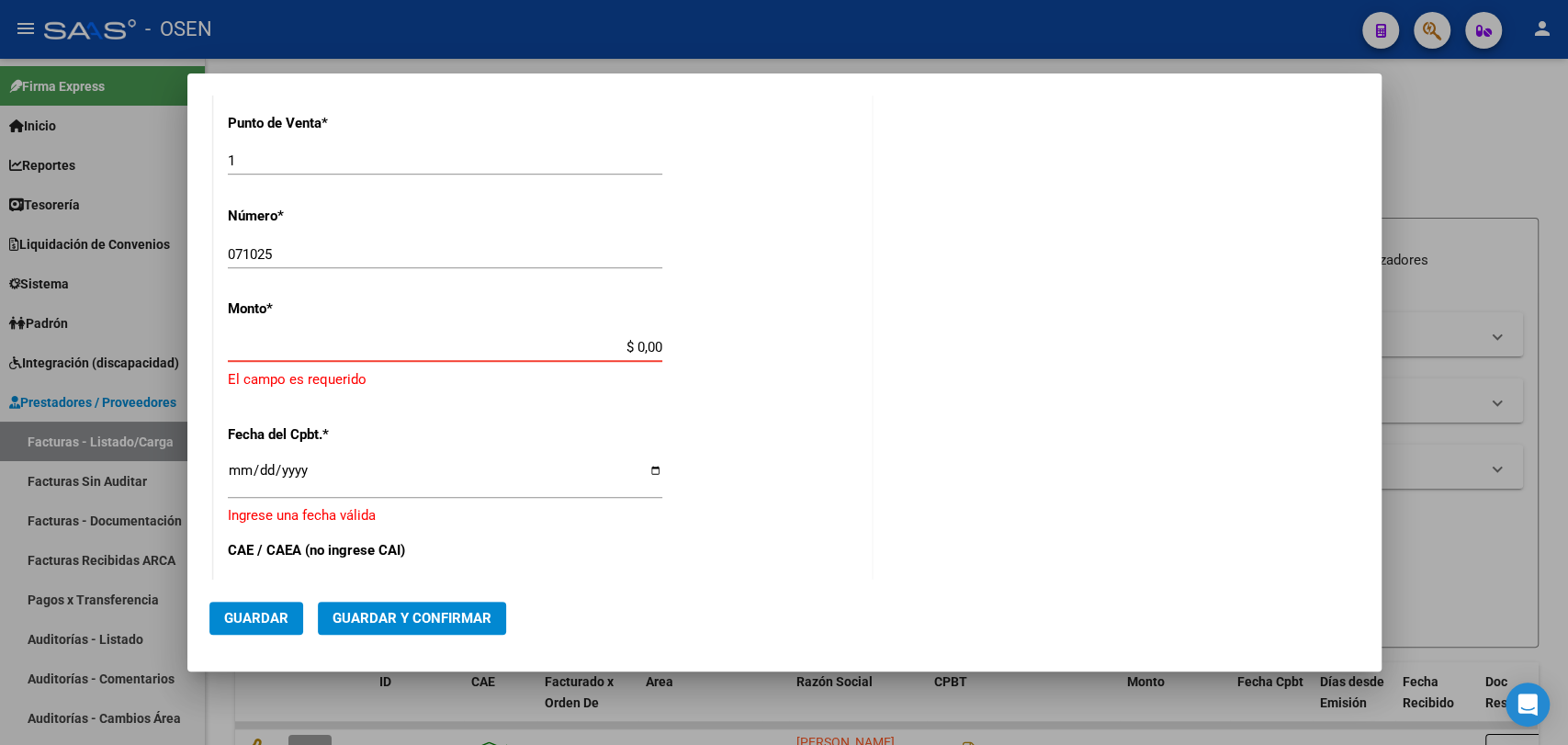
paste input "3050003196"
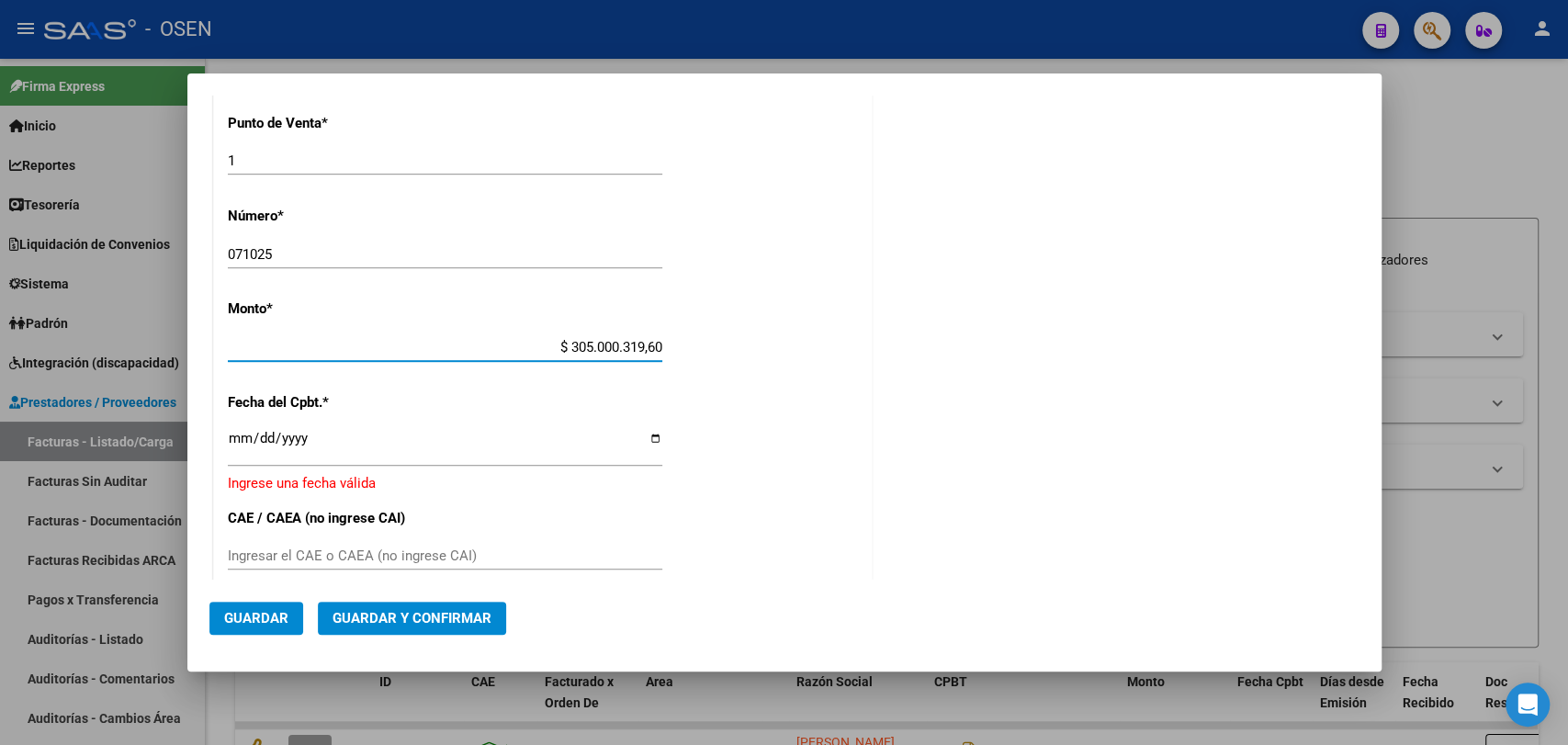
drag, startPoint x: 544, startPoint y: 341, endPoint x: 762, endPoint y: 343, distance: 218.0
click at [757, 343] on div "CUIT * 30-50003196-0 Ingresar CUIT ANALISIS PRESTADOR SMG COMPANIA ARGENTINA DE…" at bounding box center [543, 334] width 657 height 1406
type input "$ 667.759,00"
click at [238, 435] on input "Ingresar la fecha" at bounding box center [445, 445] width 434 height 30
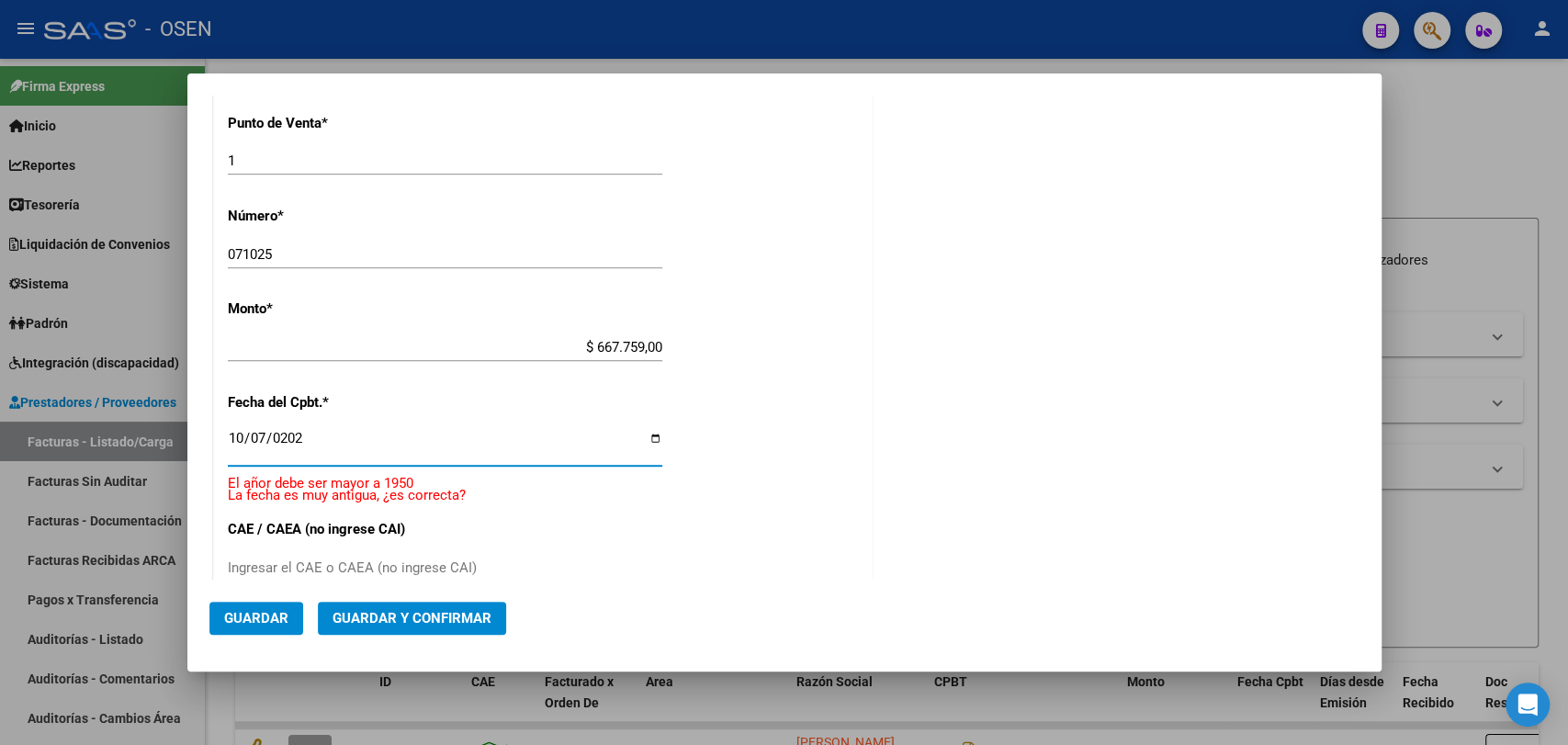
type input "2025-10-07"
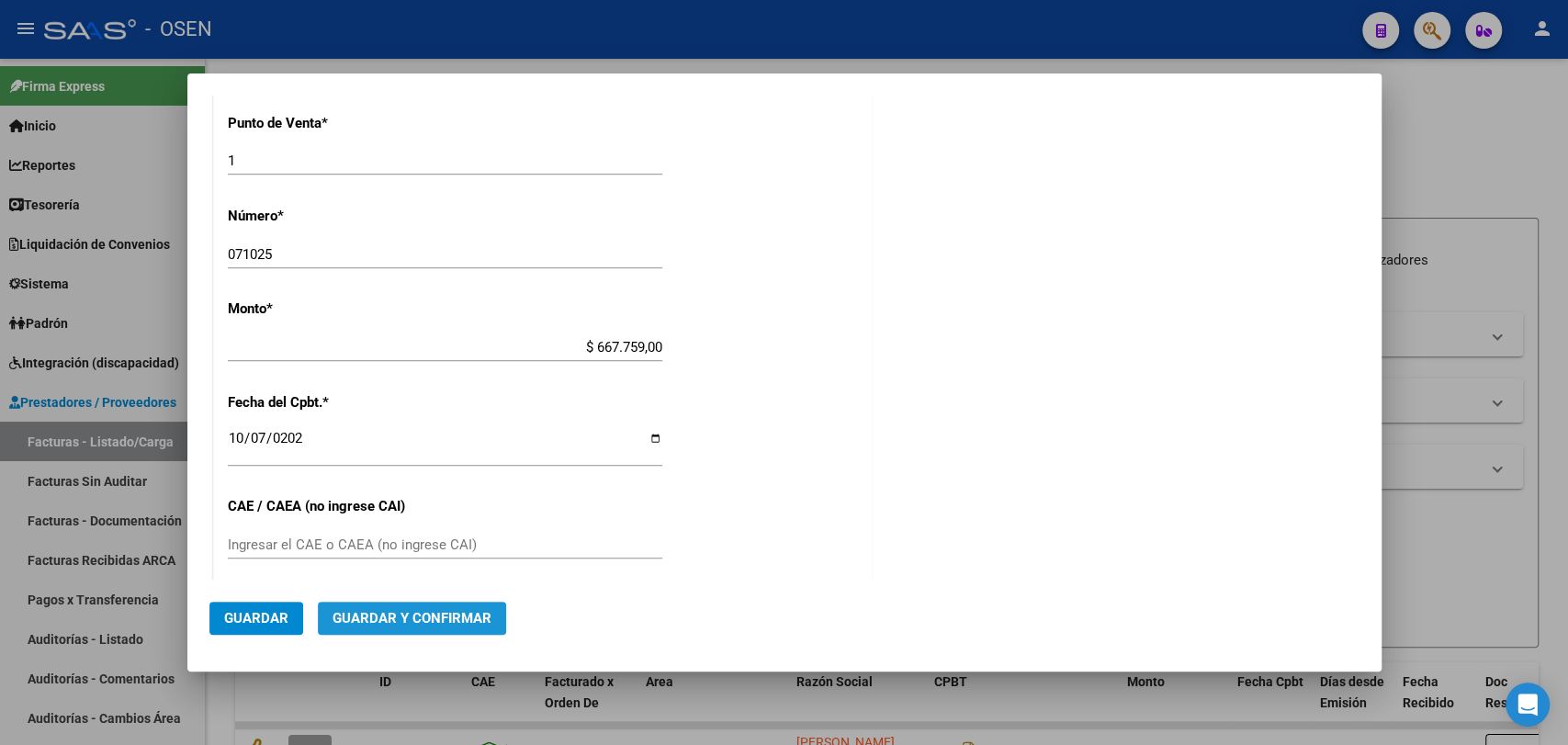
click at [485, 623] on span "Guardar y Confirmar" at bounding box center [412, 618] width 159 height 17
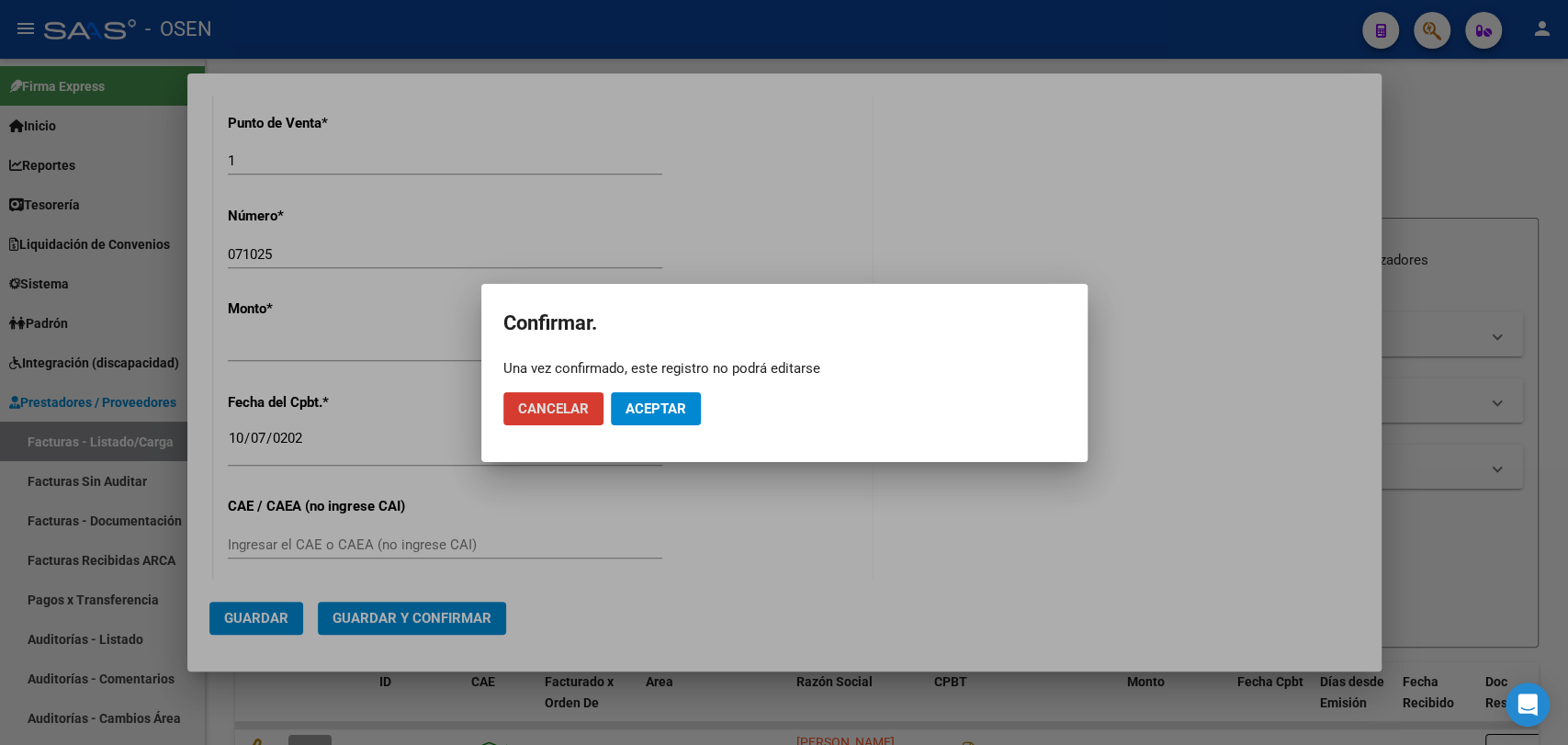
click at [690, 403] on button "Aceptar" at bounding box center [655, 408] width 90 height 33
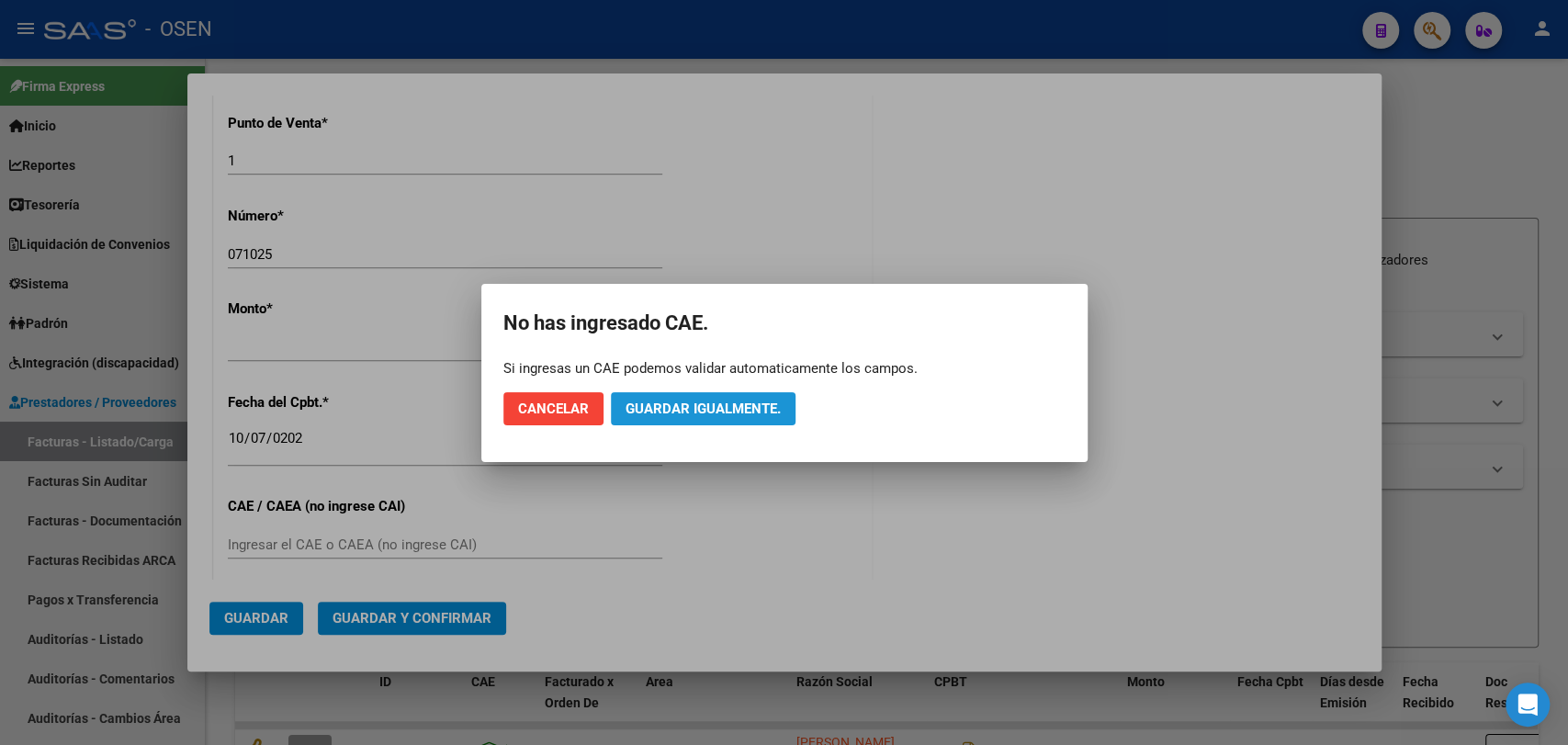
click at [690, 403] on span "Guardar igualmente." at bounding box center [703, 408] width 155 height 17
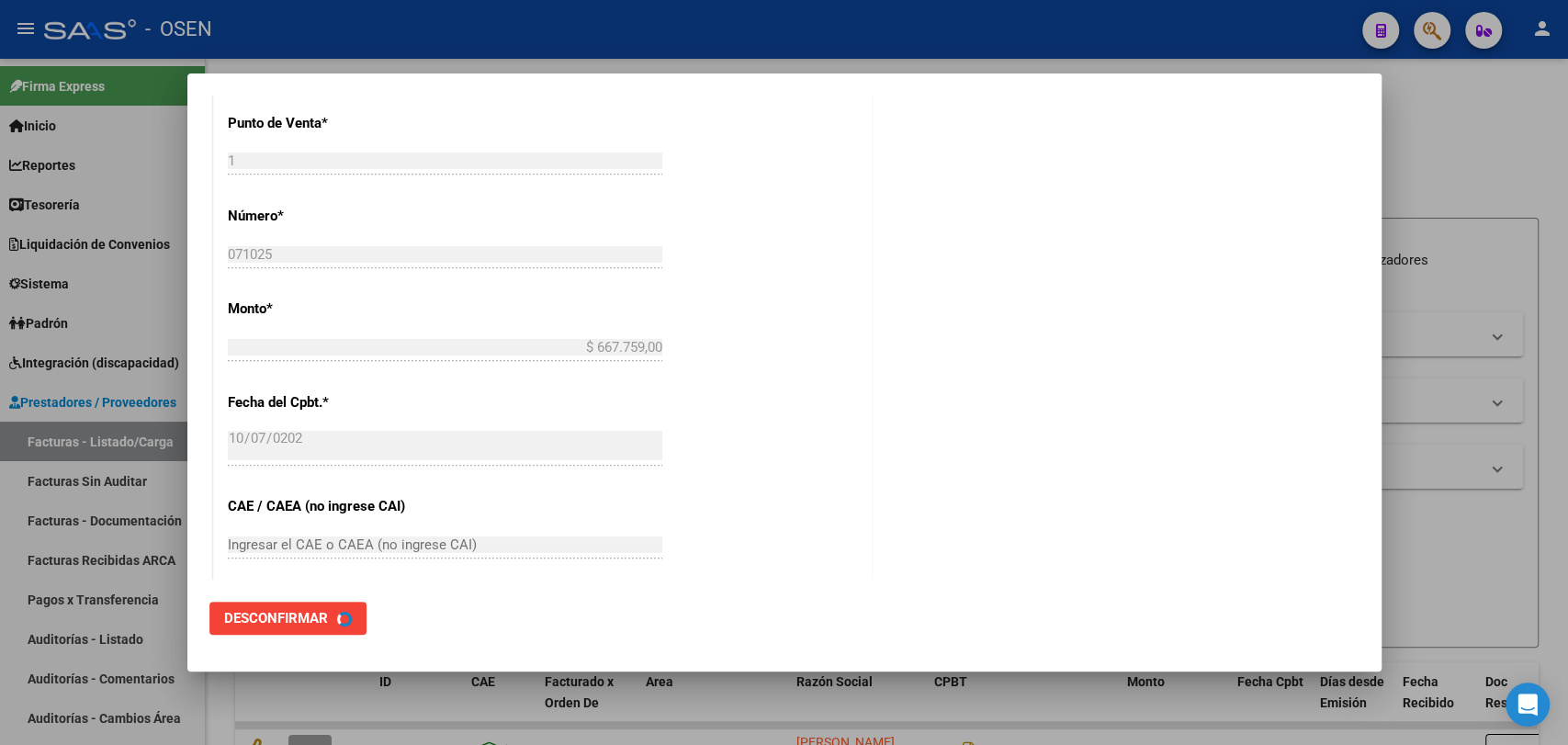
click at [104, 612] on div at bounding box center [784, 372] width 1568 height 745
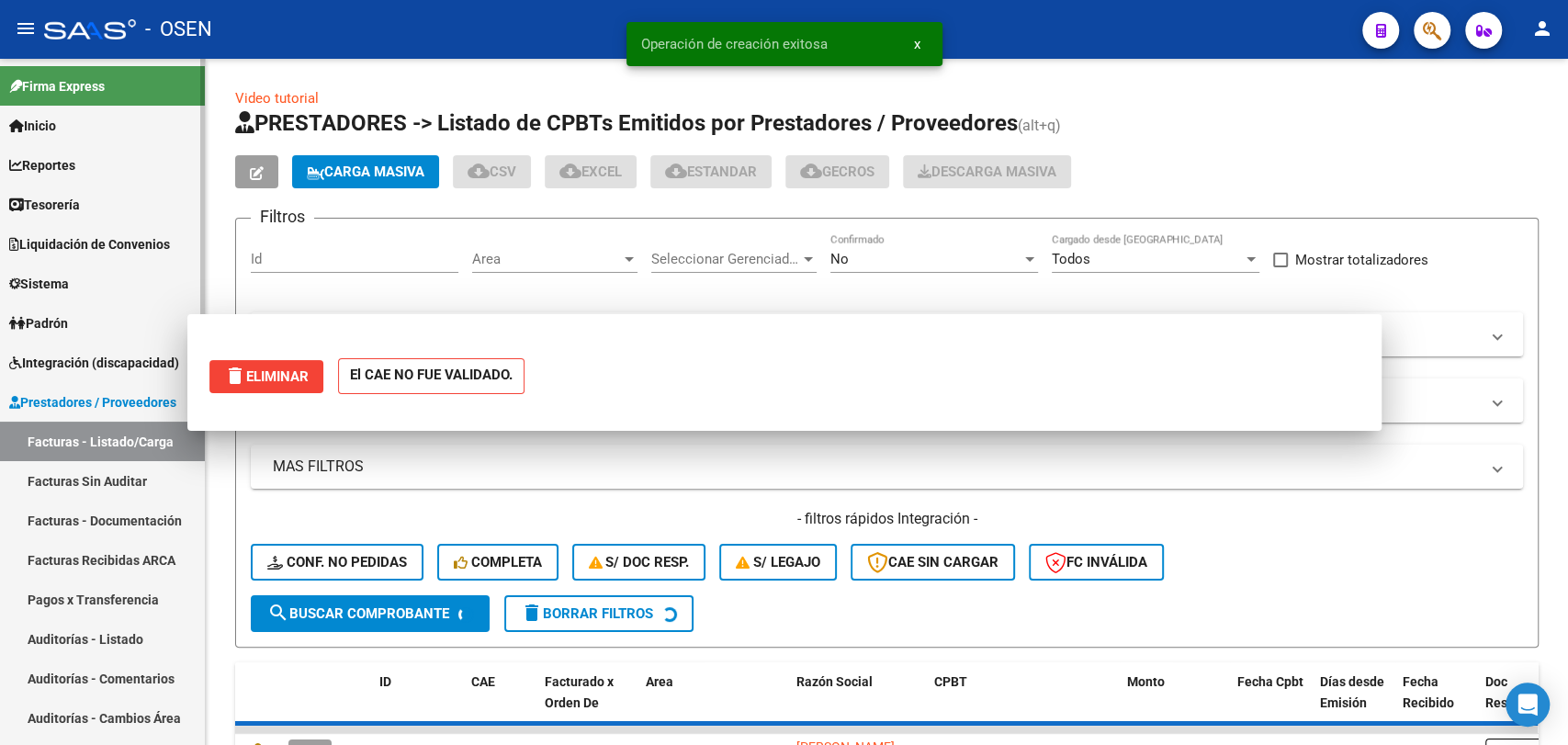
click at [111, 632] on link "Auditorías - Listado" at bounding box center [103, 638] width 205 height 40
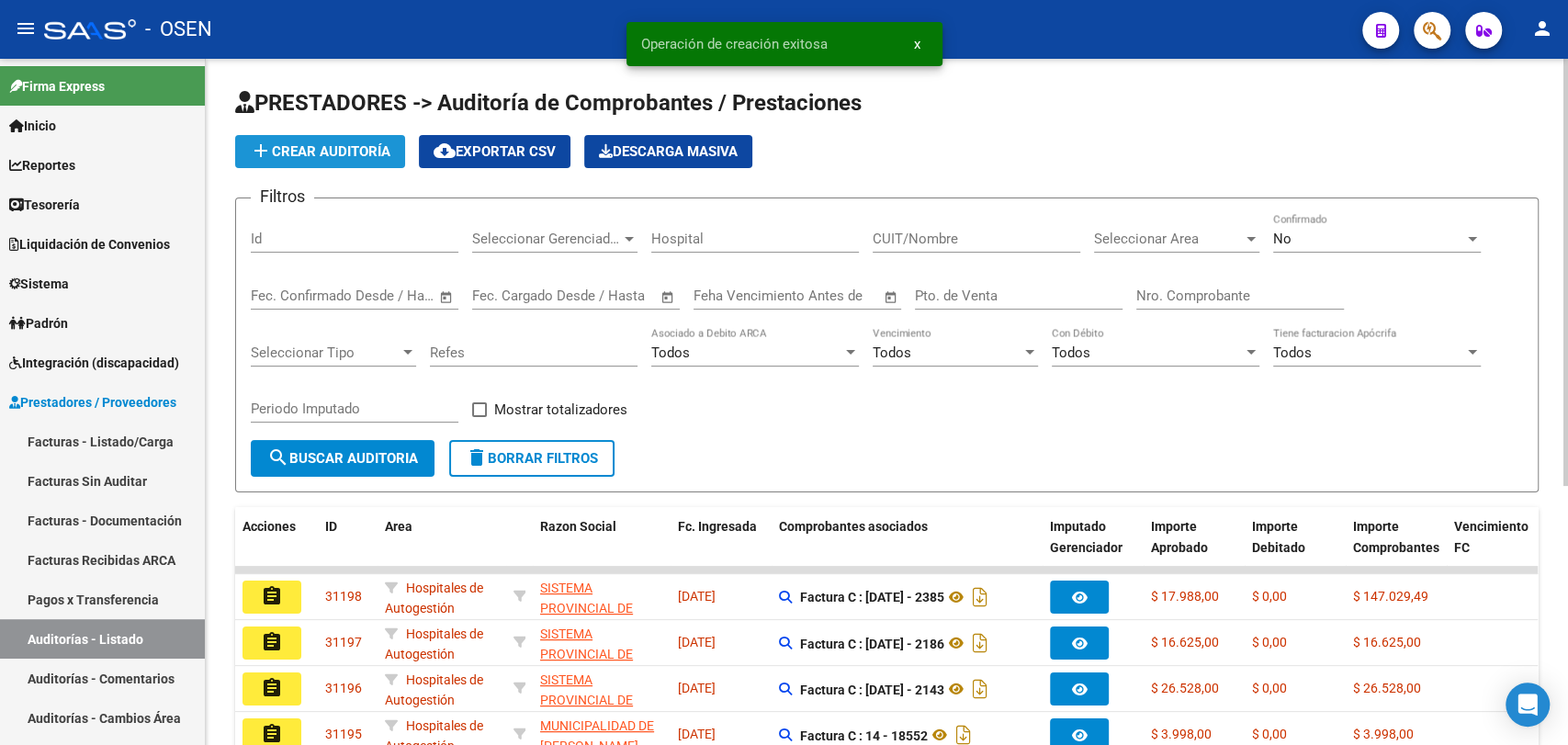
click at [331, 154] on span "add Crear Auditoría" at bounding box center [320, 151] width 140 height 17
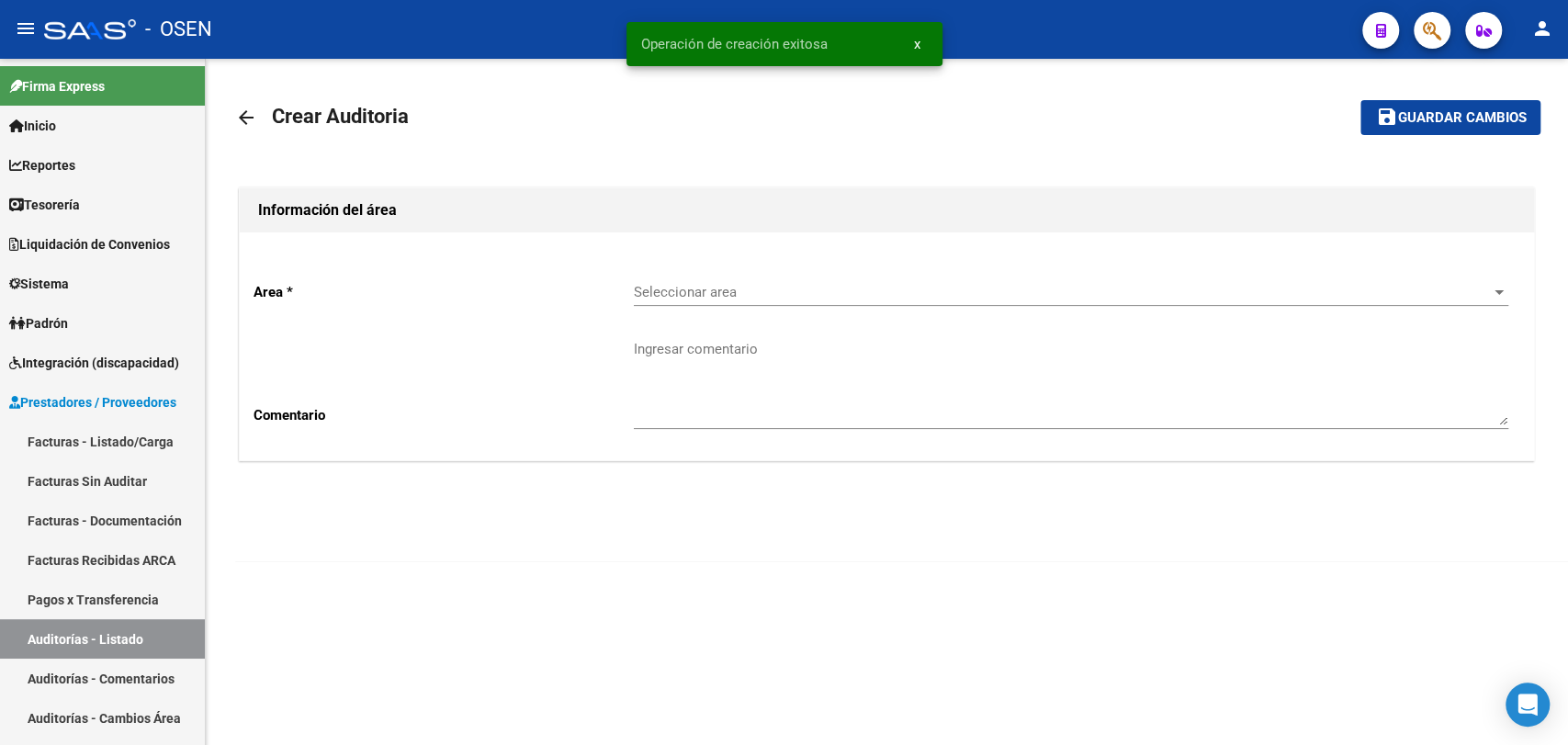
click at [870, 278] on div "Seleccionar area Seleccionar area" at bounding box center [1071, 286] width 875 height 40
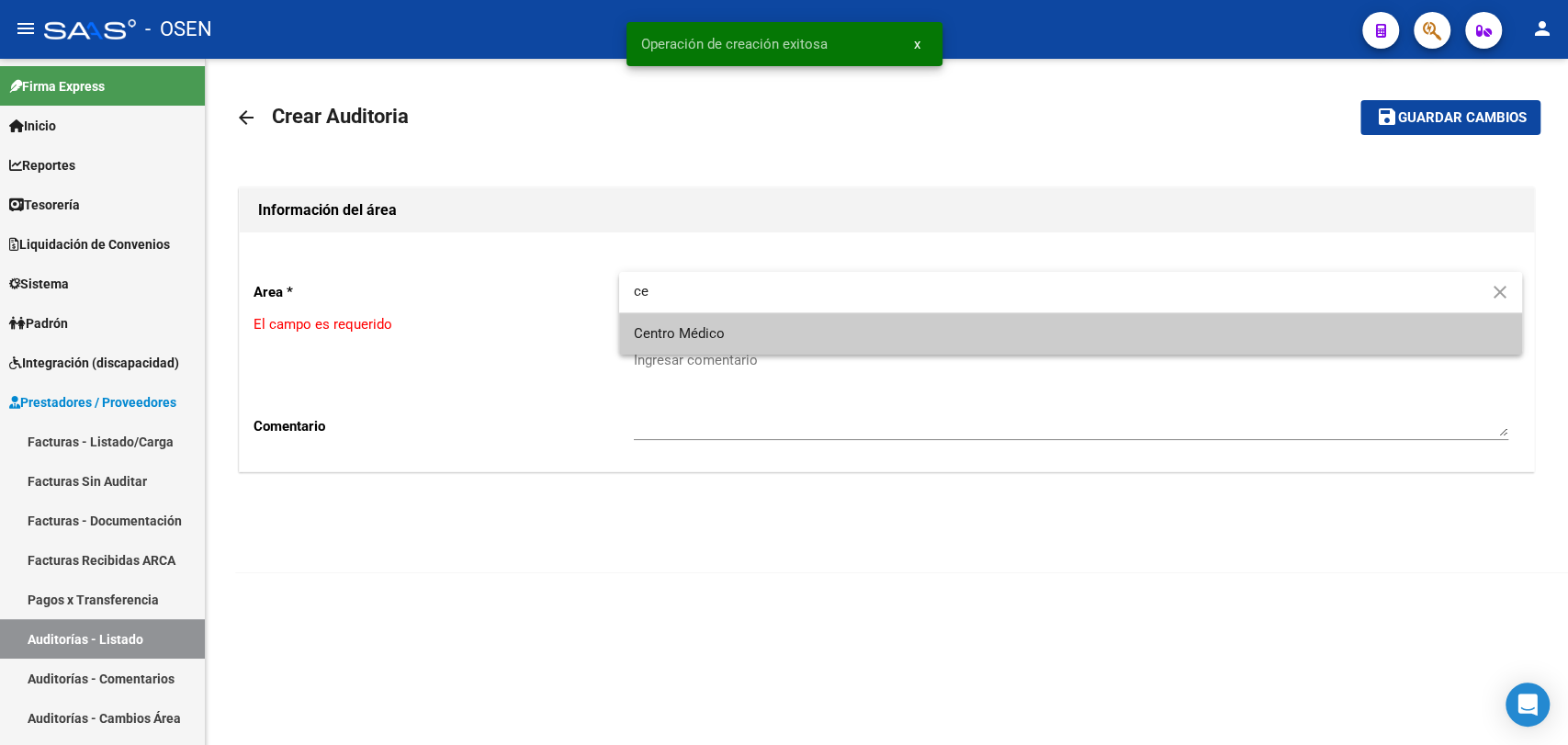
type input "ce"
drag, startPoint x: 865, startPoint y: 325, endPoint x: 749, endPoint y: 358, distance: 120.6
click at [863, 325] on span "Centro Médico" at bounding box center [1070, 333] width 874 height 41
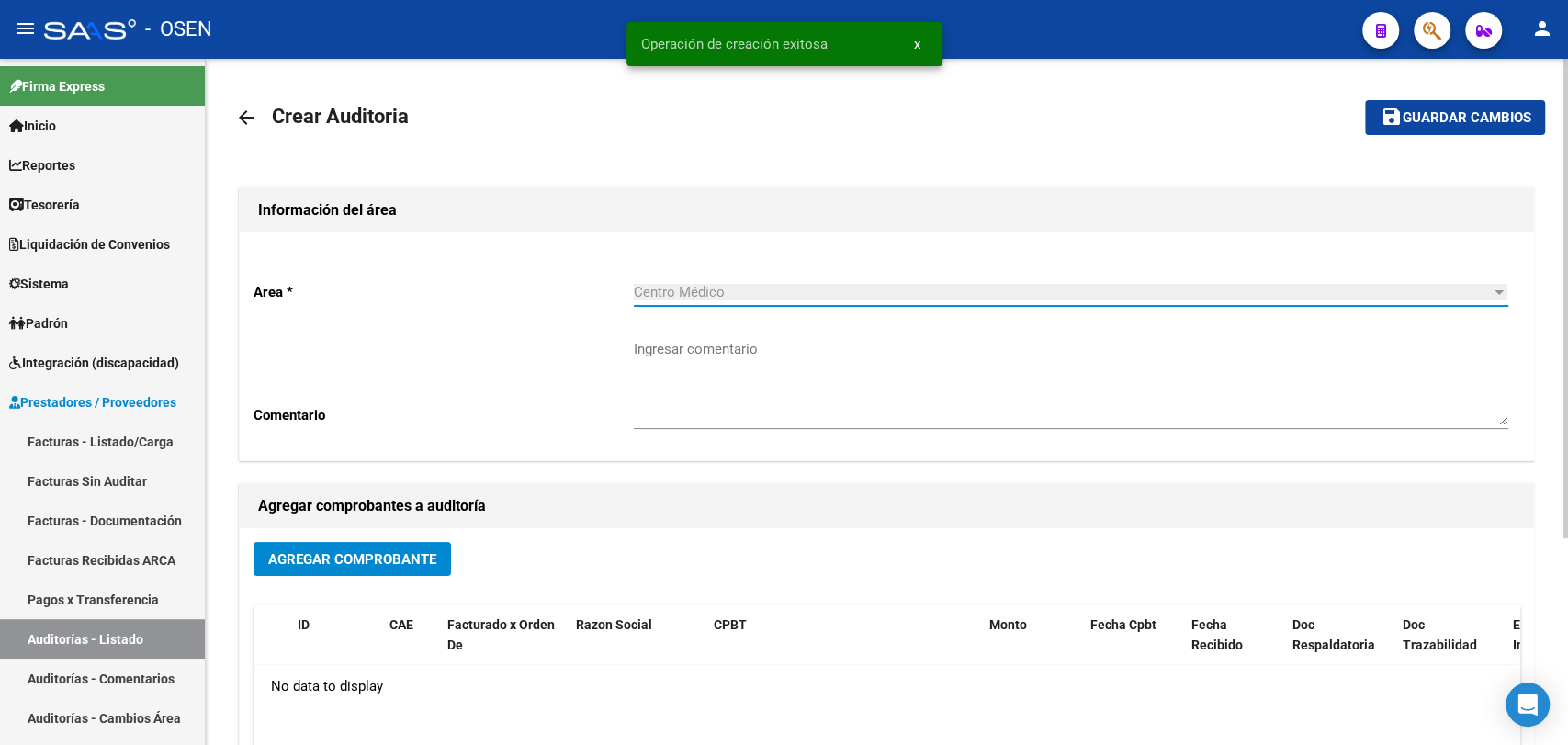
click at [360, 544] on button "Agregar Comprobante" at bounding box center [352, 559] width 197 height 34
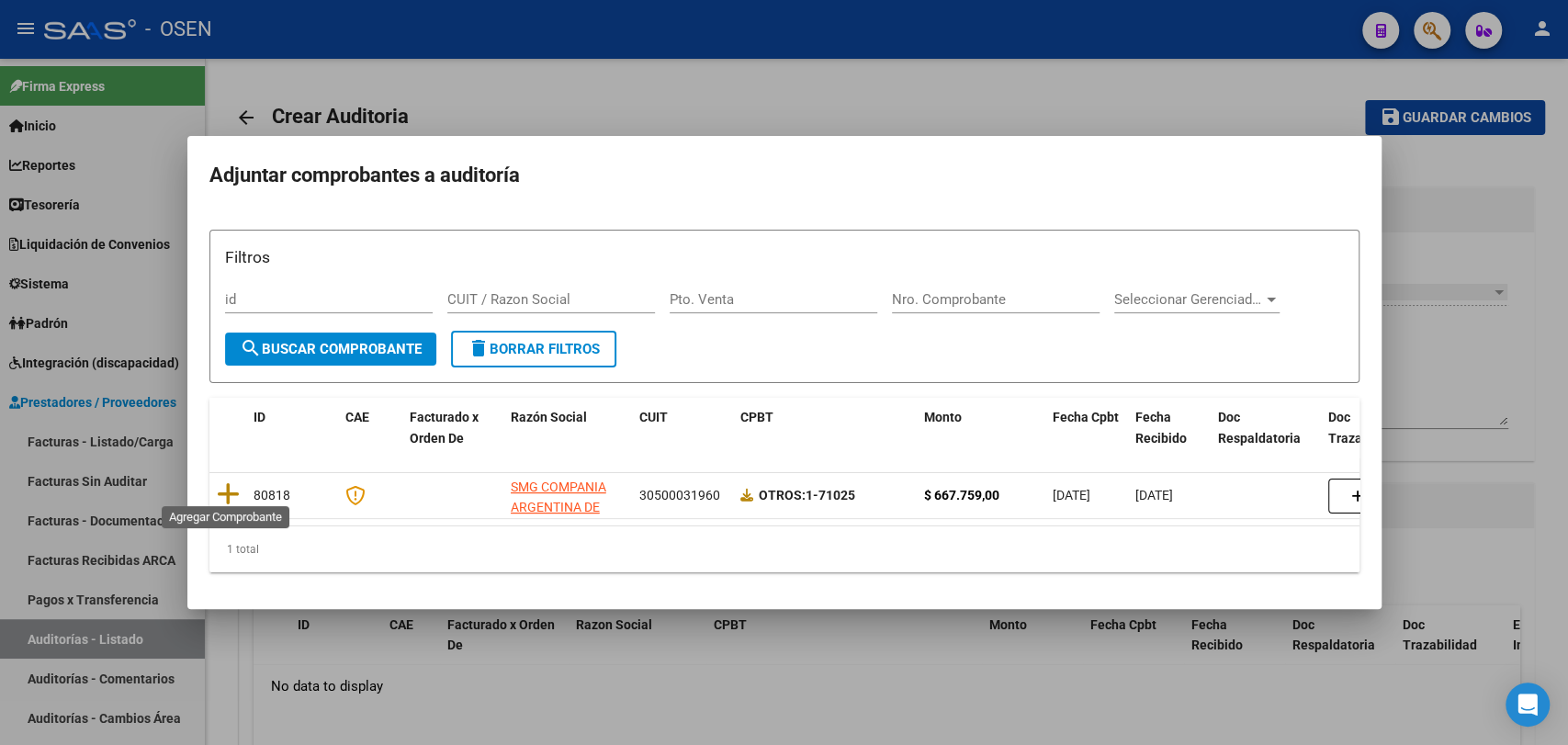
drag, startPoint x: 220, startPoint y: 478, endPoint x: 1021, endPoint y: 472, distance: 801.0
click at [222, 481] on icon at bounding box center [228, 494] width 23 height 26
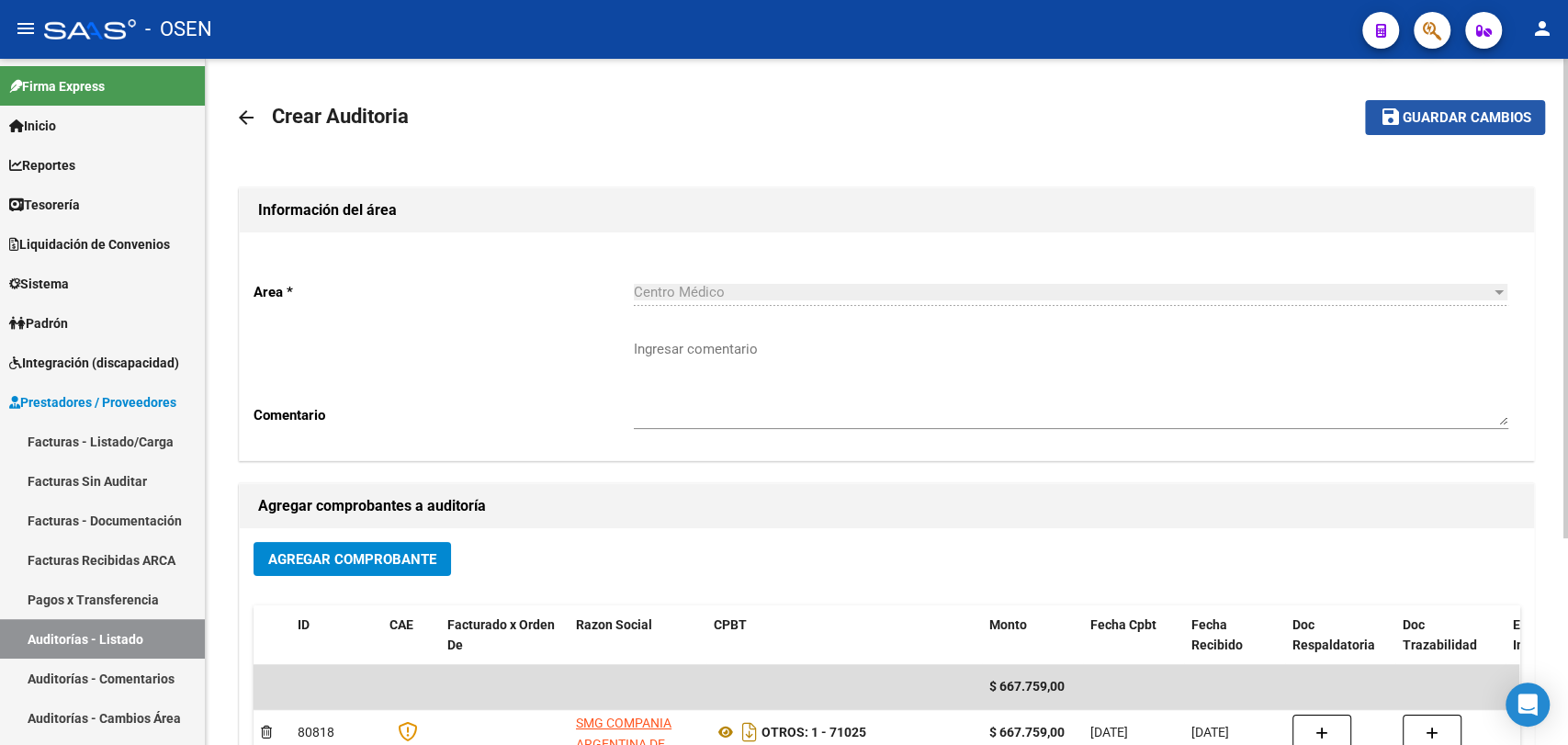
drag, startPoint x: 1443, startPoint y: 117, endPoint x: 987, endPoint y: 353, distance: 513.5
click at [1443, 118] on span "Guardar cambios" at bounding box center [1465, 119] width 129 height 17
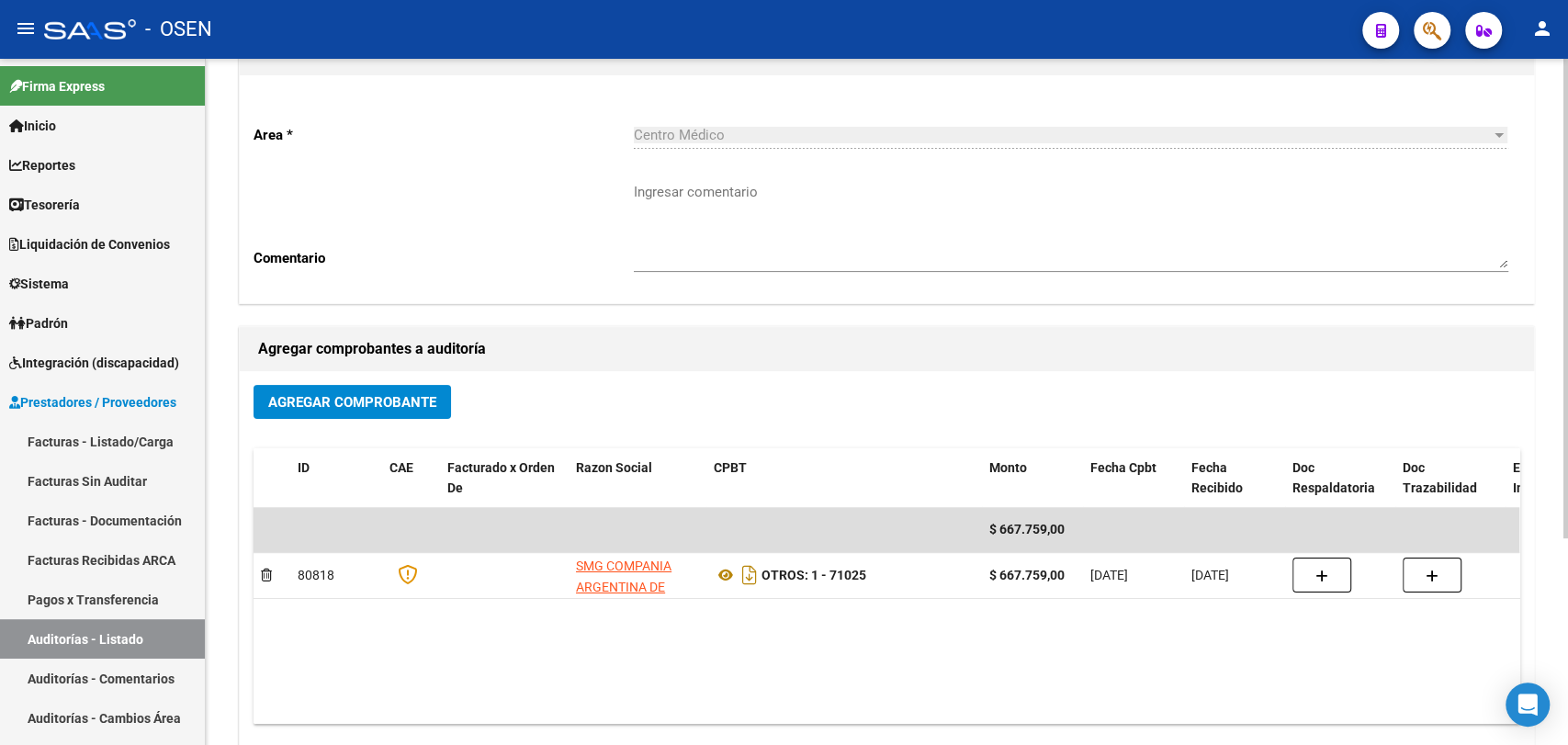
scroll to position [295, 0]
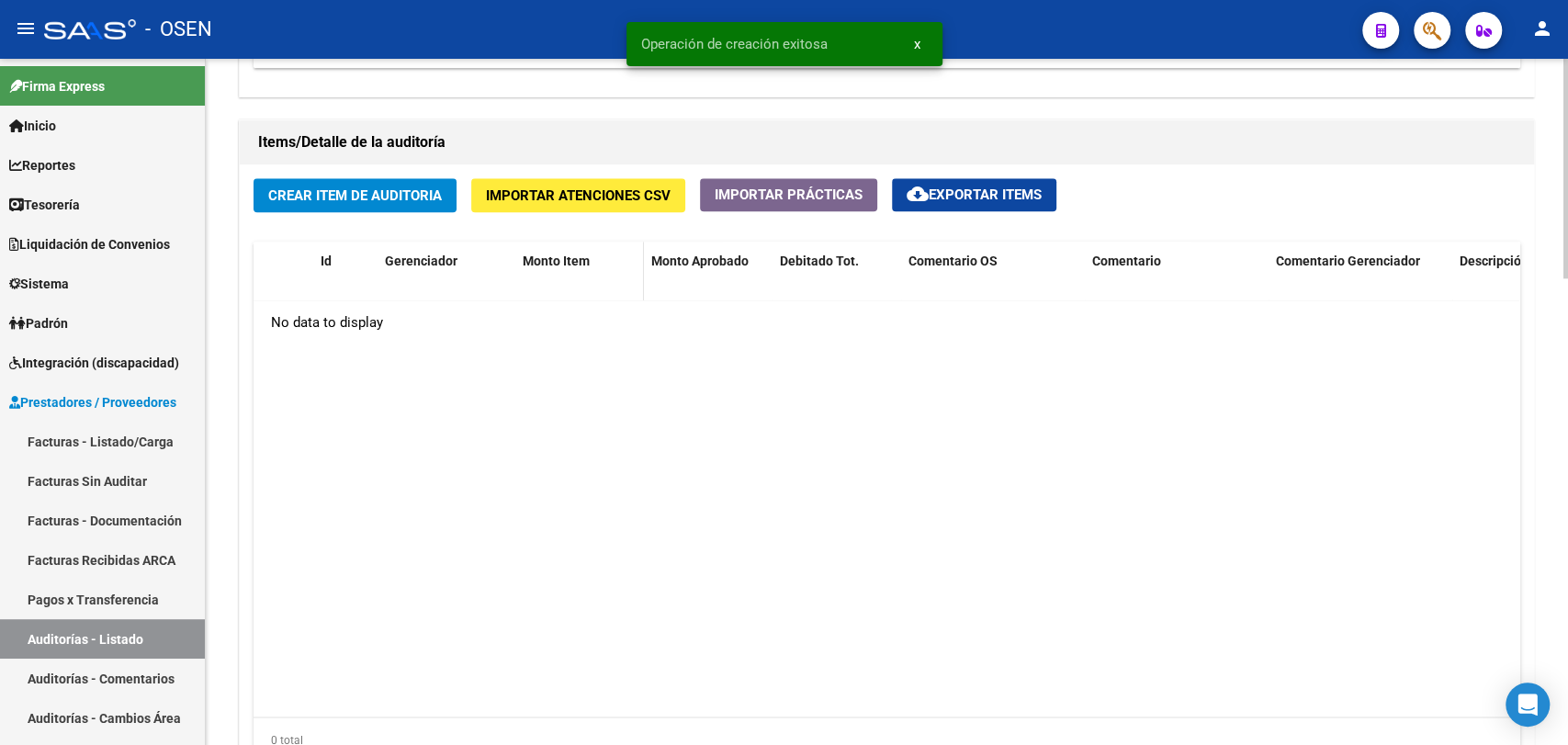
scroll to position [1361, 0]
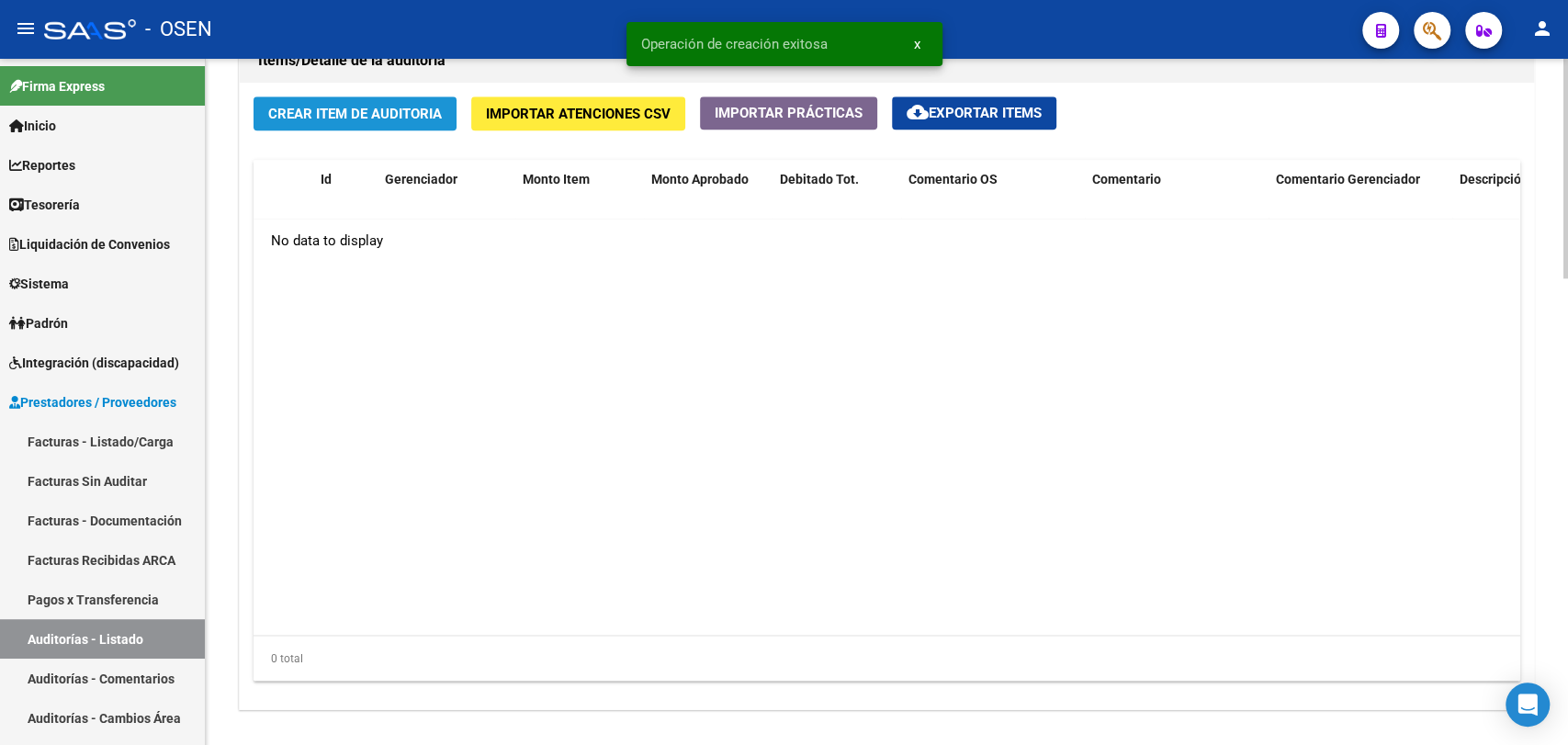
click at [423, 98] on button "Crear Item de Auditoria" at bounding box center [355, 114] width 203 height 34
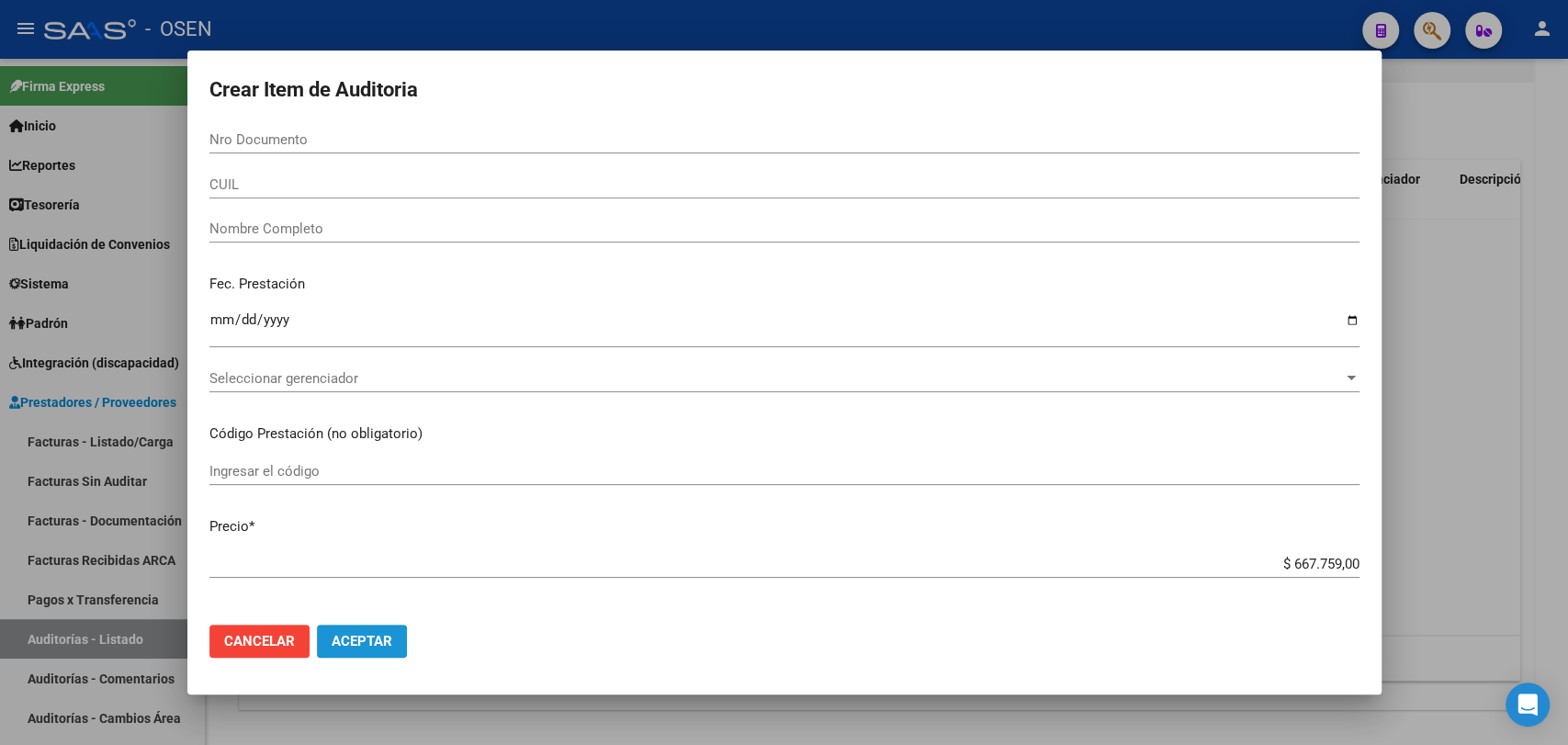
click at [380, 638] on span "Aceptar" at bounding box center [362, 640] width 61 height 17
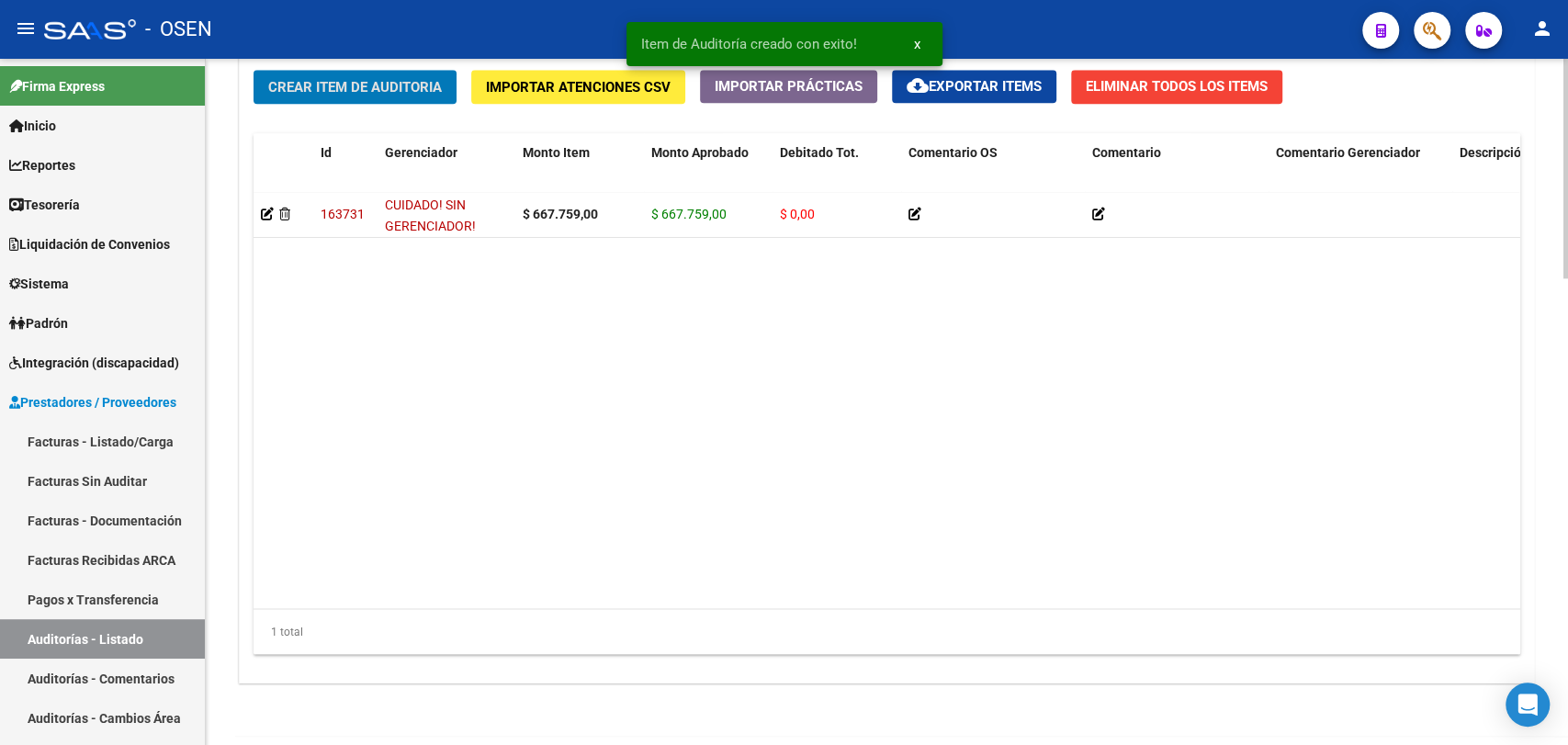
scroll to position [1456, 0]
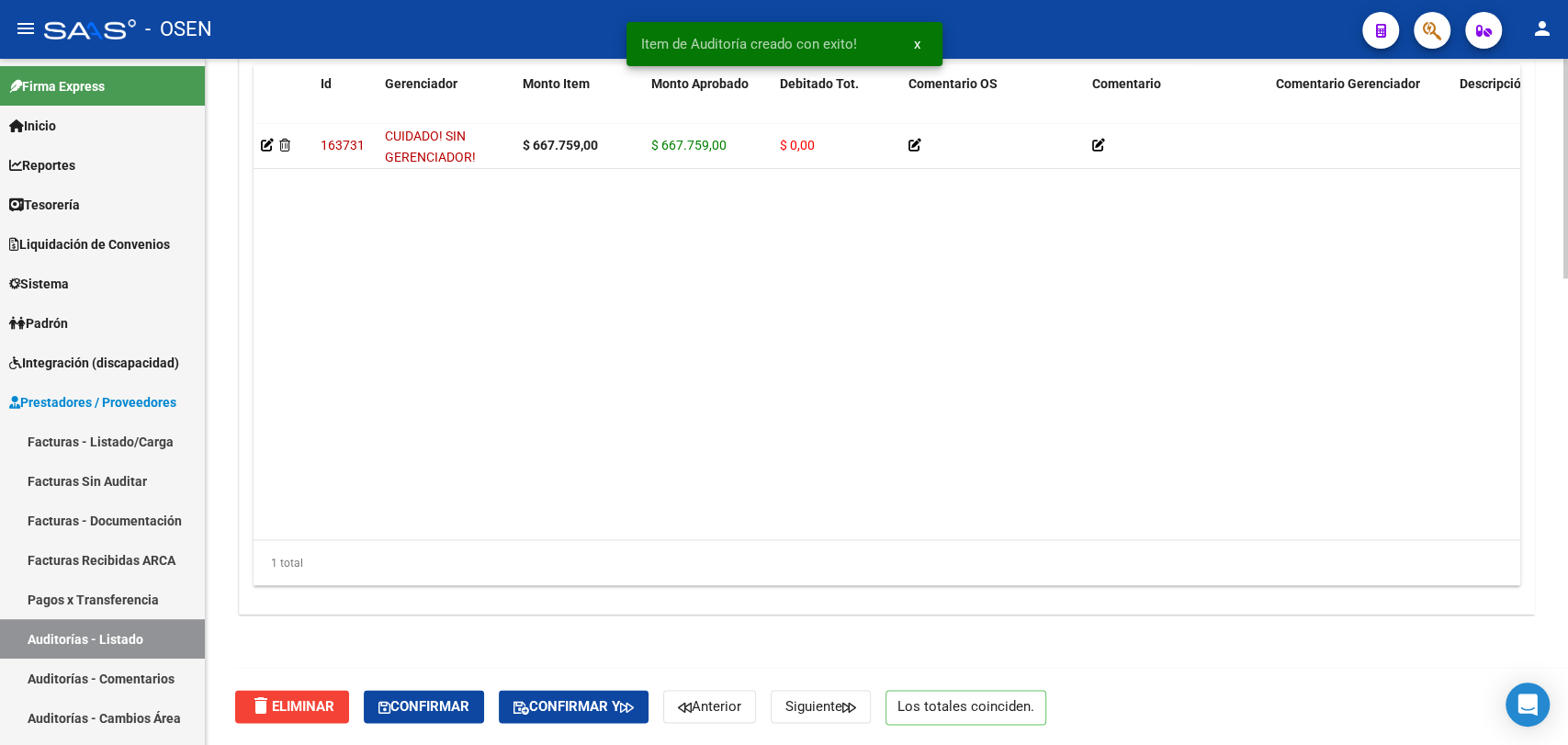
click at [433, 685] on div "delete Eliminar Confirmar Confirmar y Anterior Siguiente Los totales coinciden." at bounding box center [895, 705] width 1319 height 77
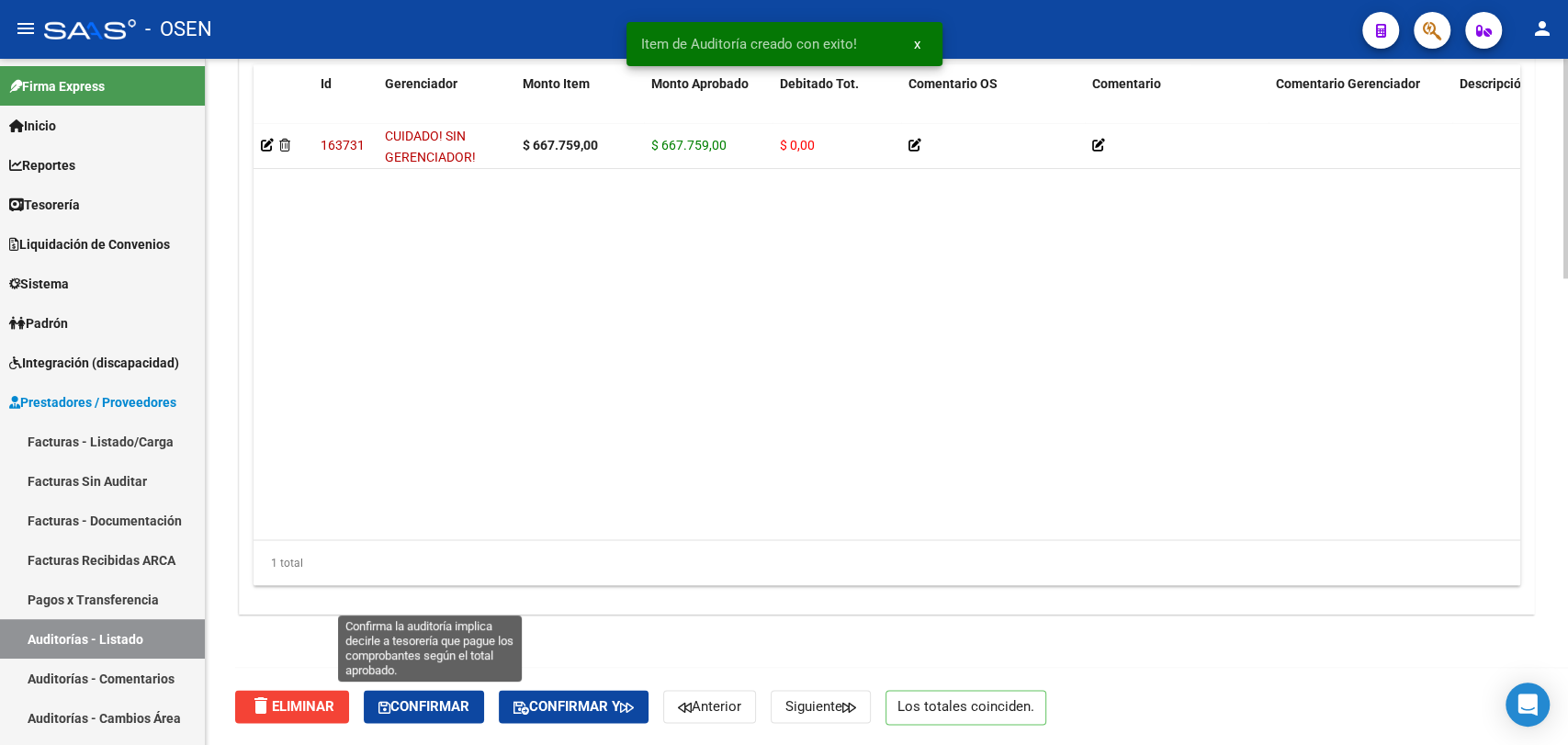
click at [445, 701] on span "Confirmar" at bounding box center [423, 706] width 91 height 17
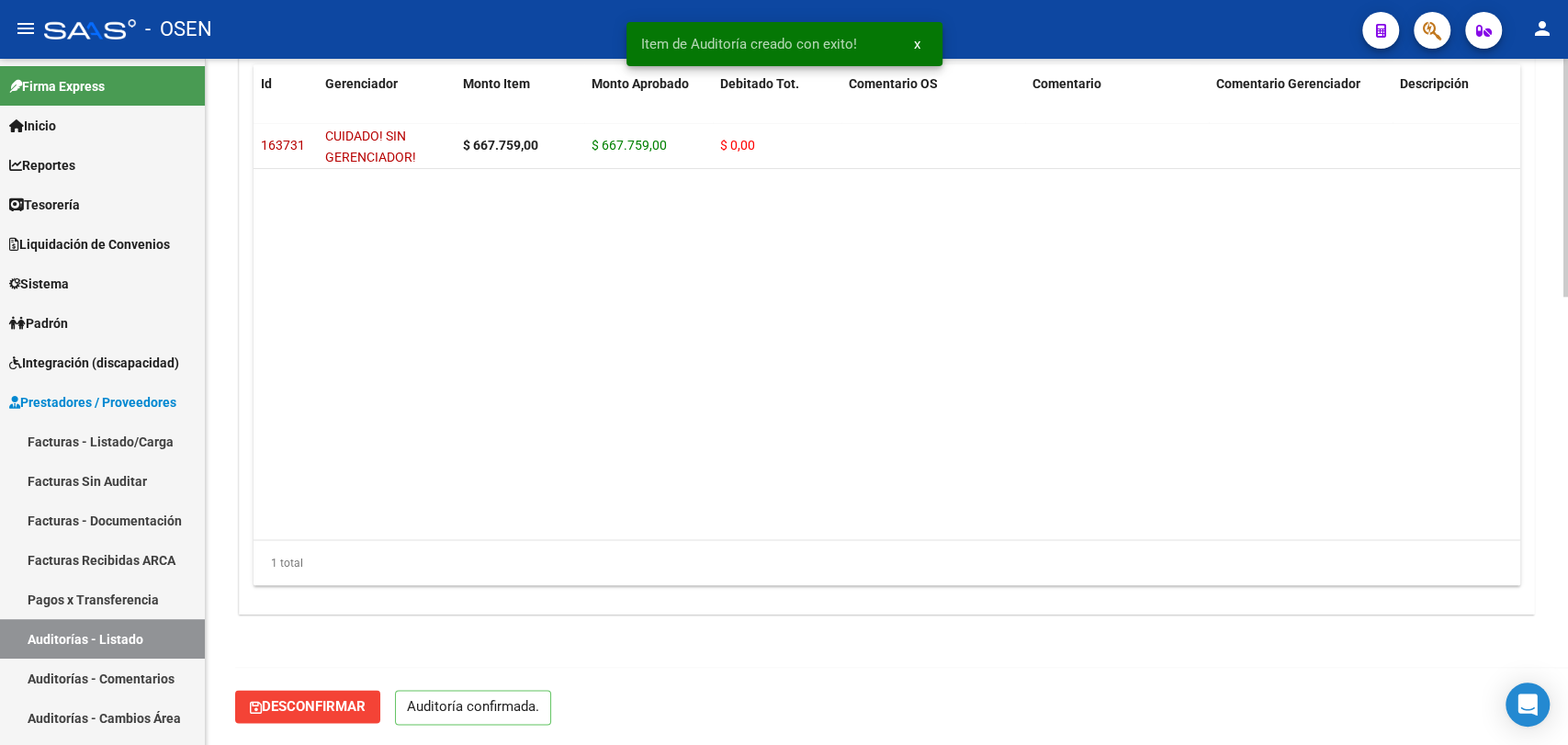
scroll to position [1293, 0]
type input "202510"
click at [141, 430] on link "Facturas - Listado/Carga" at bounding box center [103, 441] width 205 height 40
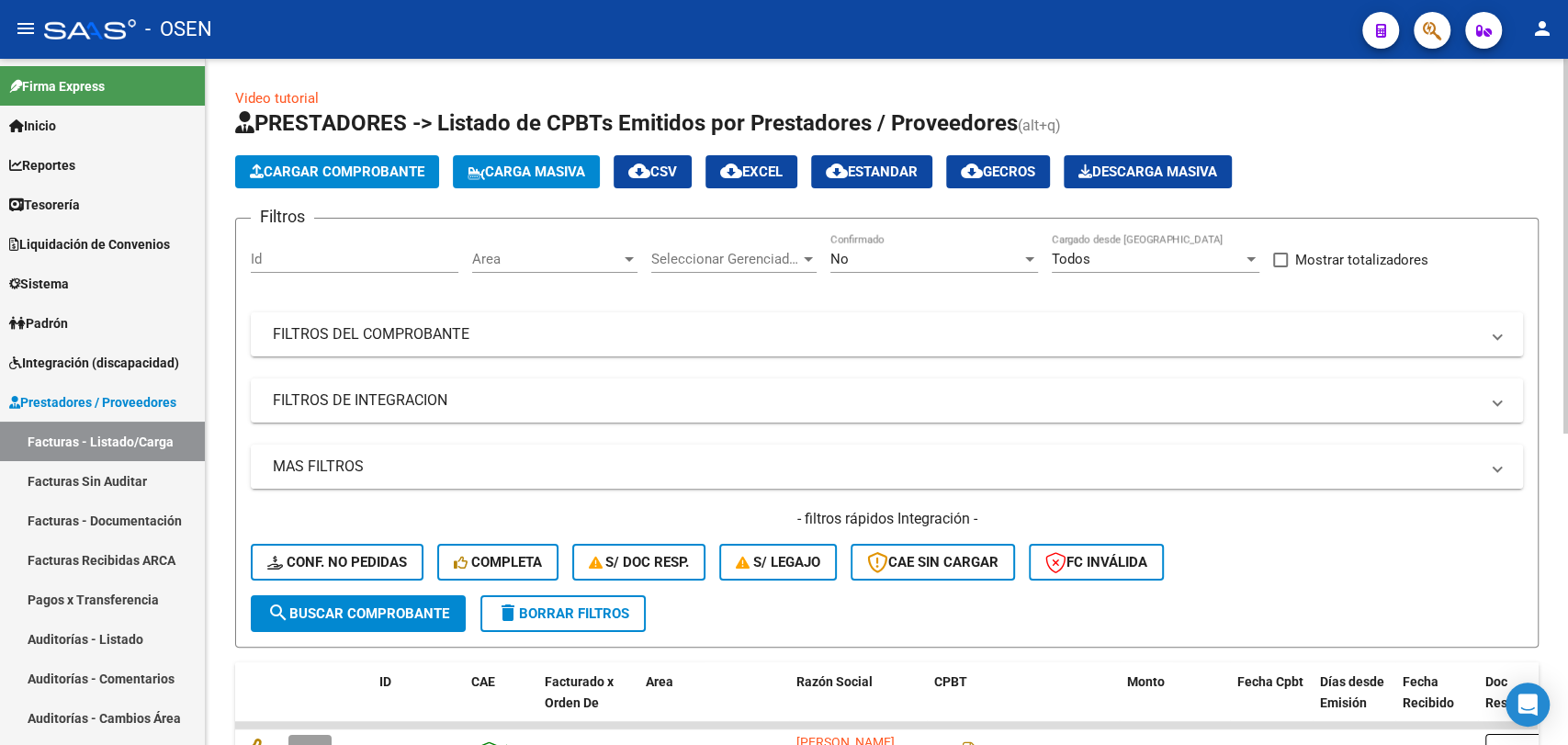
drag, startPoint x: 641, startPoint y: 465, endPoint x: 727, endPoint y: 468, distance: 86.1
click at [642, 465] on mat-panel-title "MAS FILTROS" at bounding box center [876, 466] width 1206 height 20
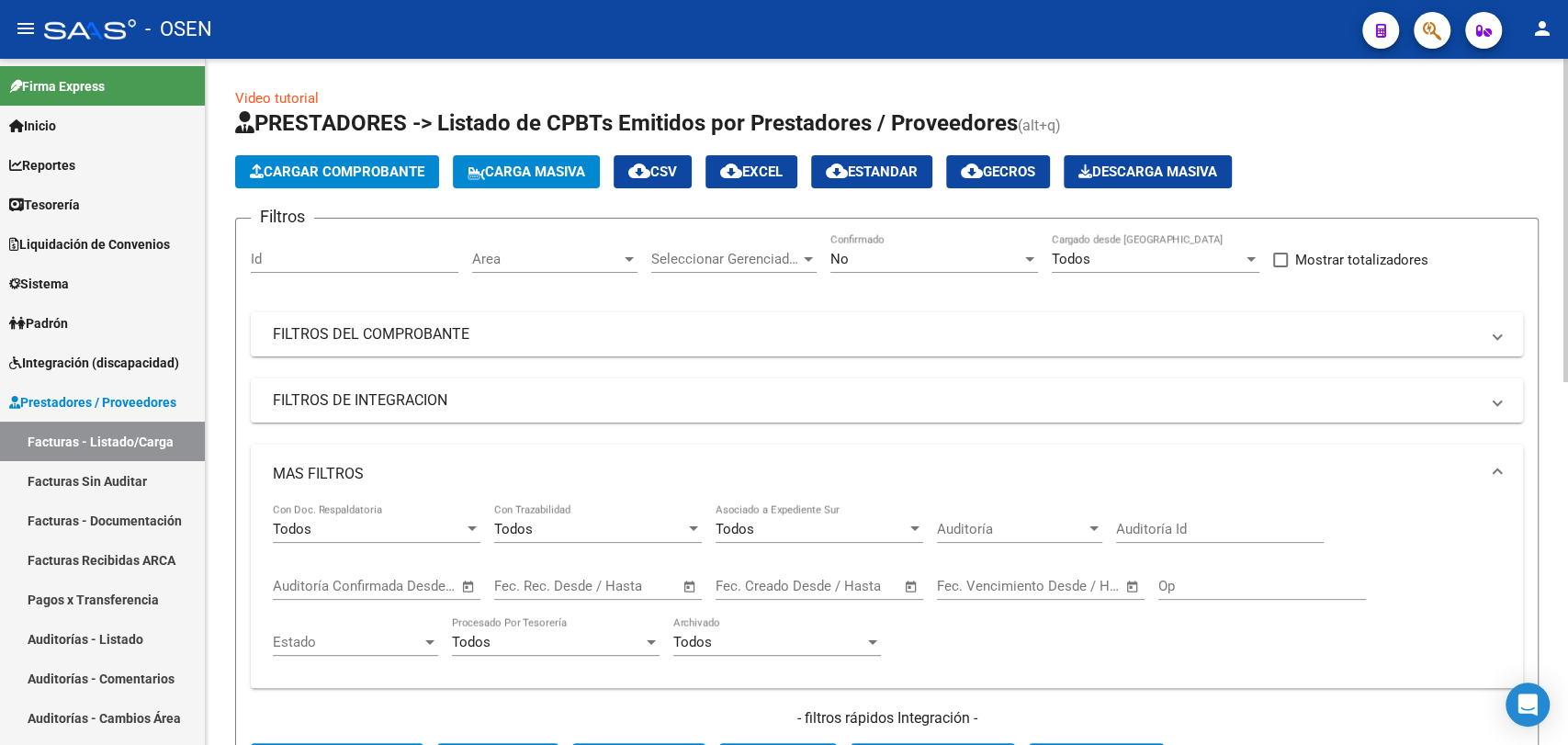
click at [470, 591] on span "Open calendar" at bounding box center [468, 587] width 44 height 44
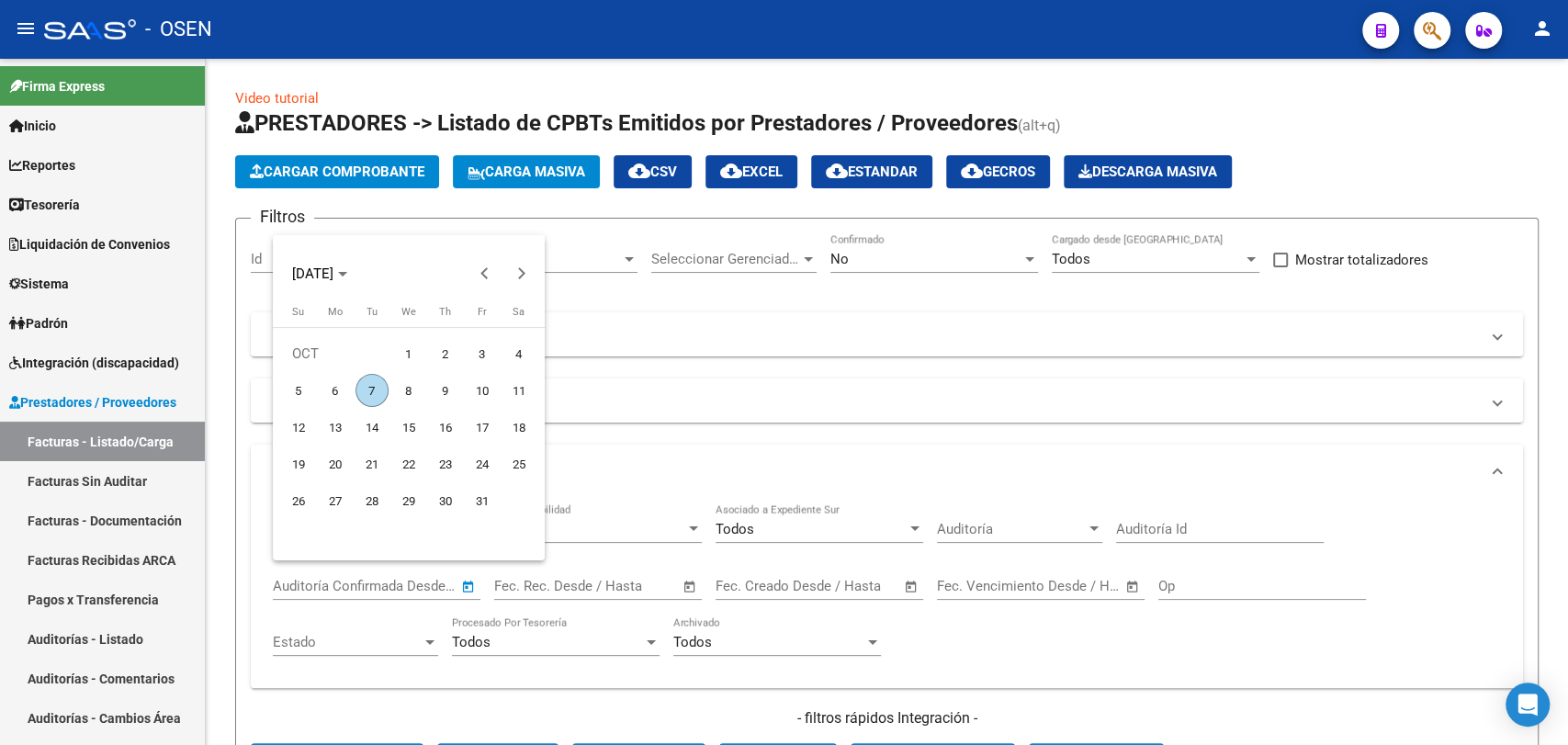
click at [361, 378] on span "7" at bounding box center [372, 389] width 33 height 33
type input "07/10/2025"
drag, startPoint x: 361, startPoint y: 378, endPoint x: 380, endPoint y: 389, distance: 22.0
click at [361, 379] on span "7" at bounding box center [372, 389] width 33 height 33
type input "07/10/2025"
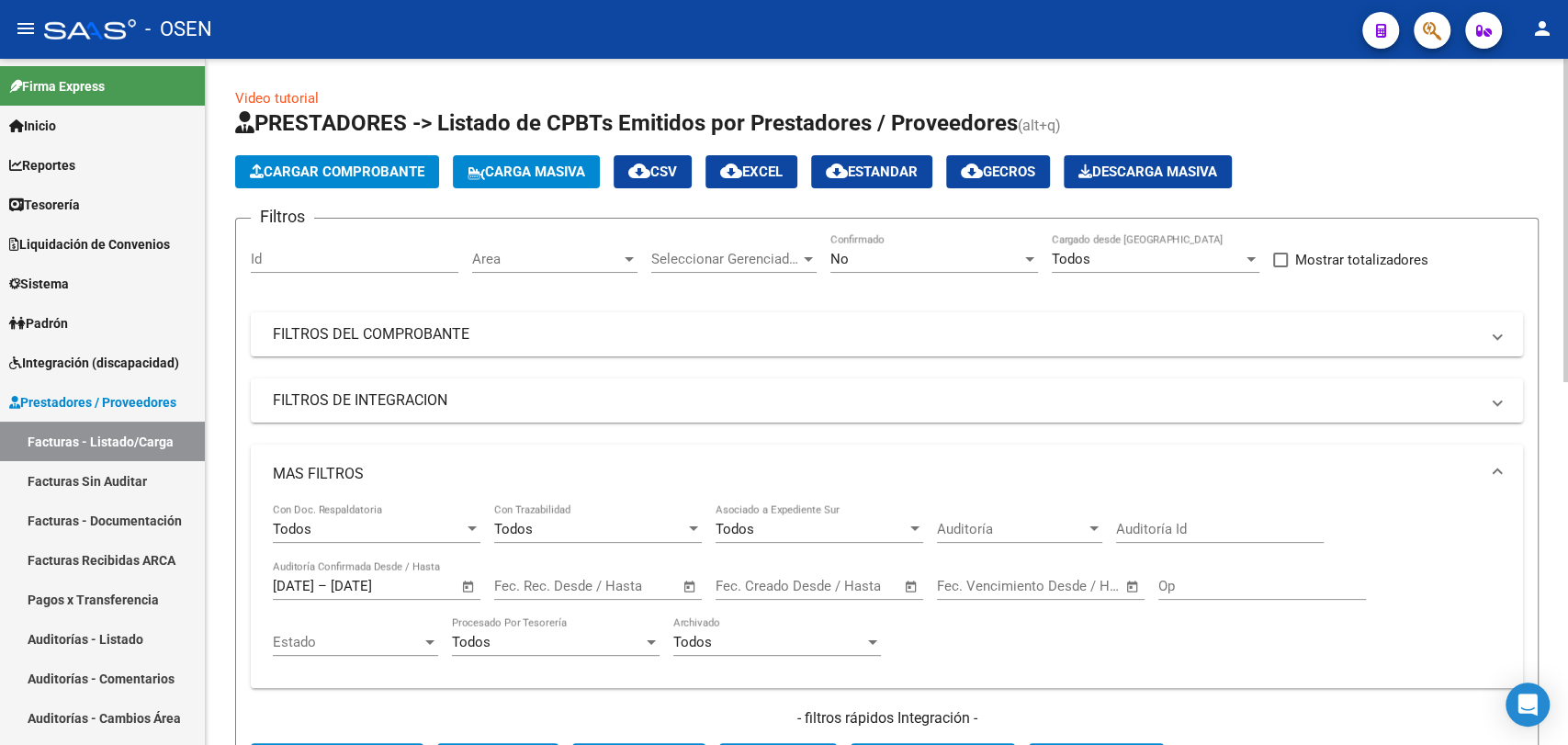
click at [561, 267] on div "Area Area" at bounding box center [555, 253] width 165 height 40
type input "ce"
click at [571, 332] on span "Centro Médico" at bounding box center [579, 342] width 214 height 41
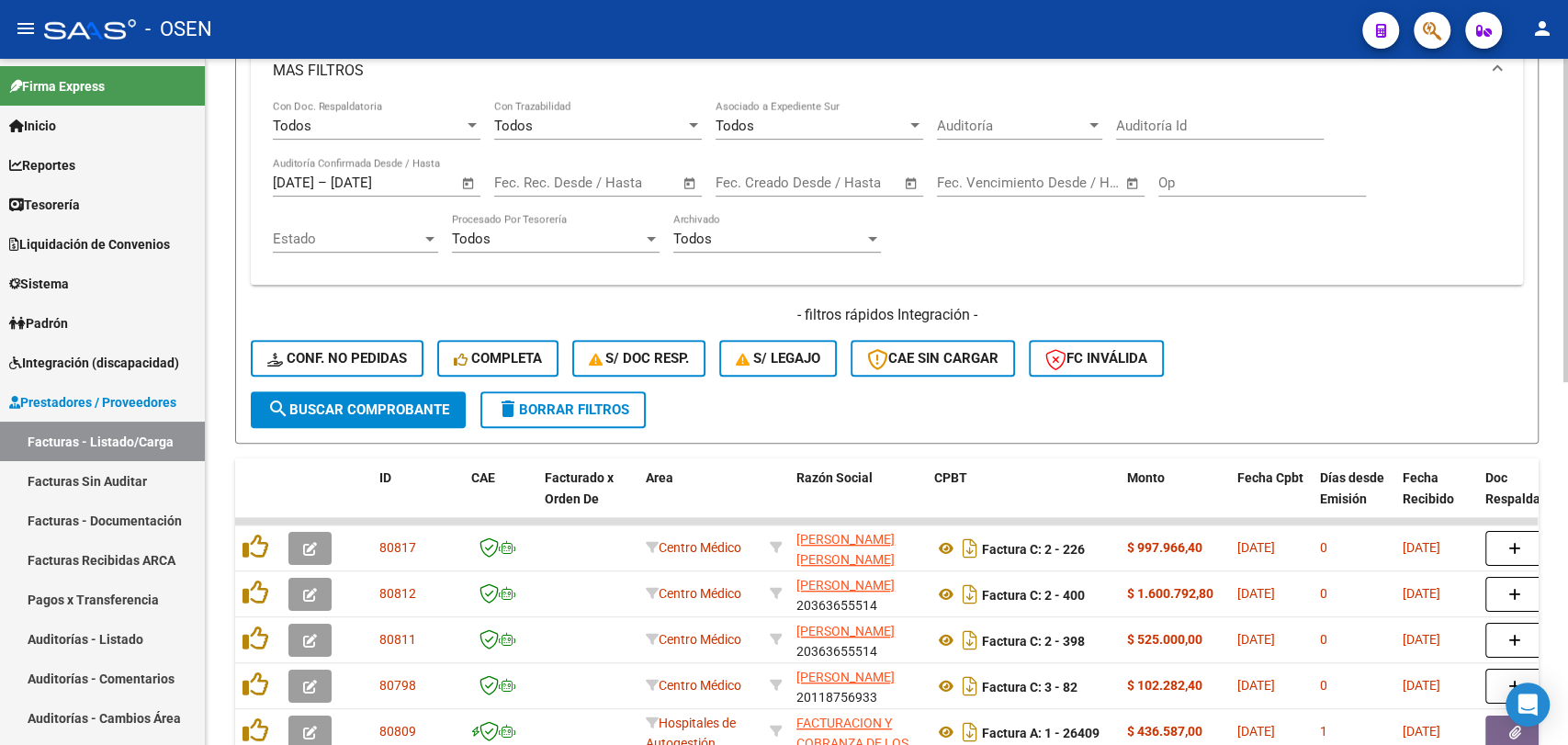
scroll to position [679, 0]
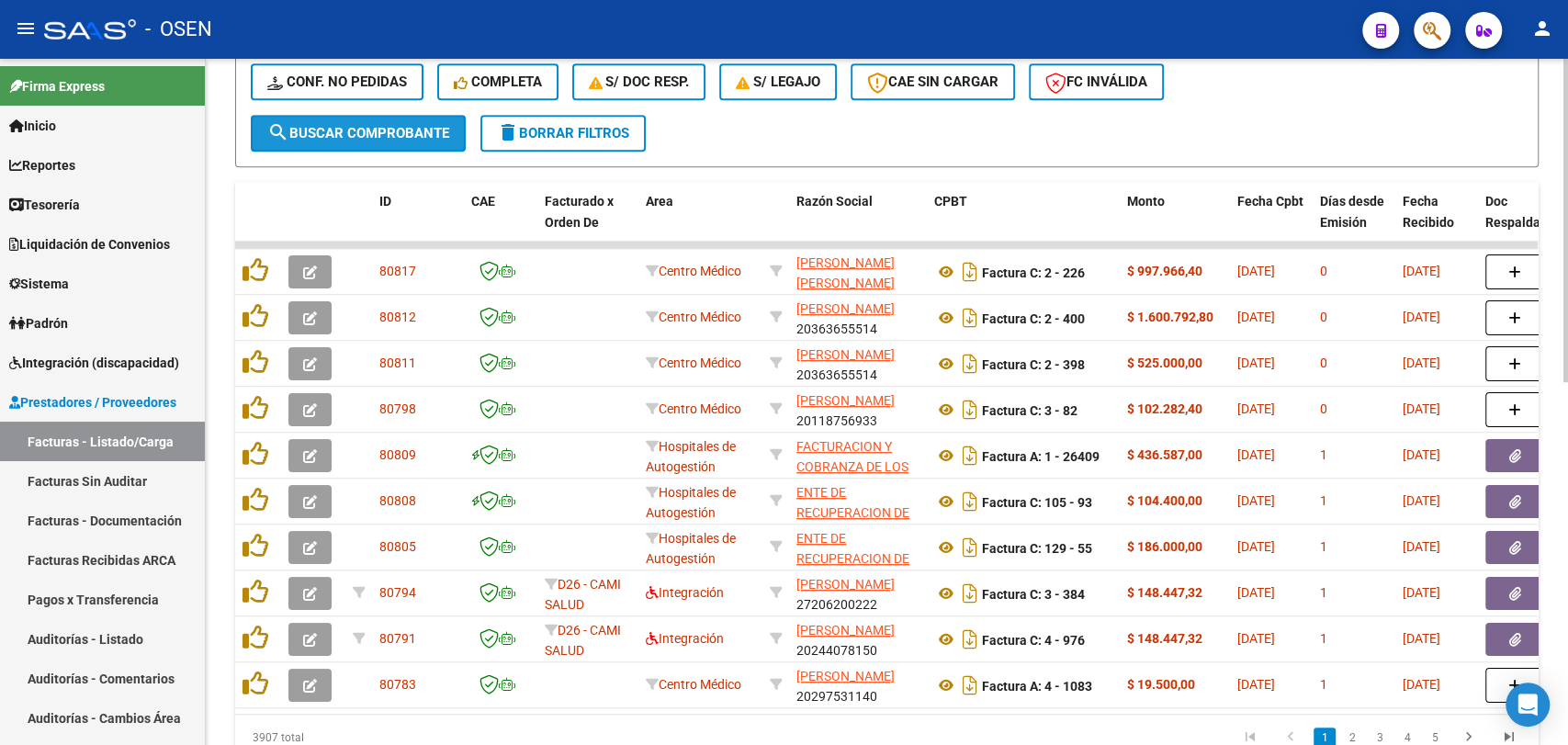
click at [418, 136] on span "search Buscar Comprobante" at bounding box center [358, 132] width 182 height 17
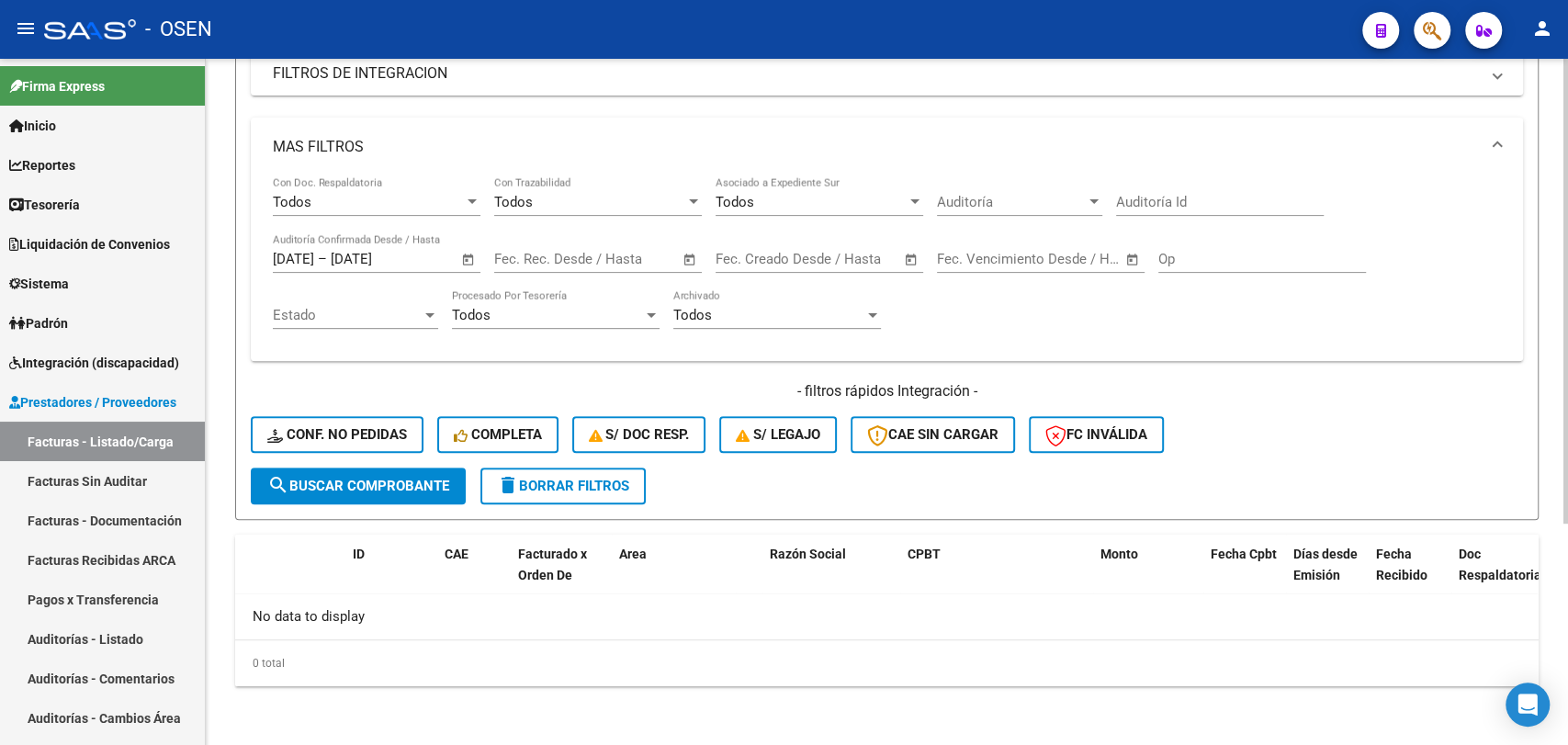
scroll to position [0, 0]
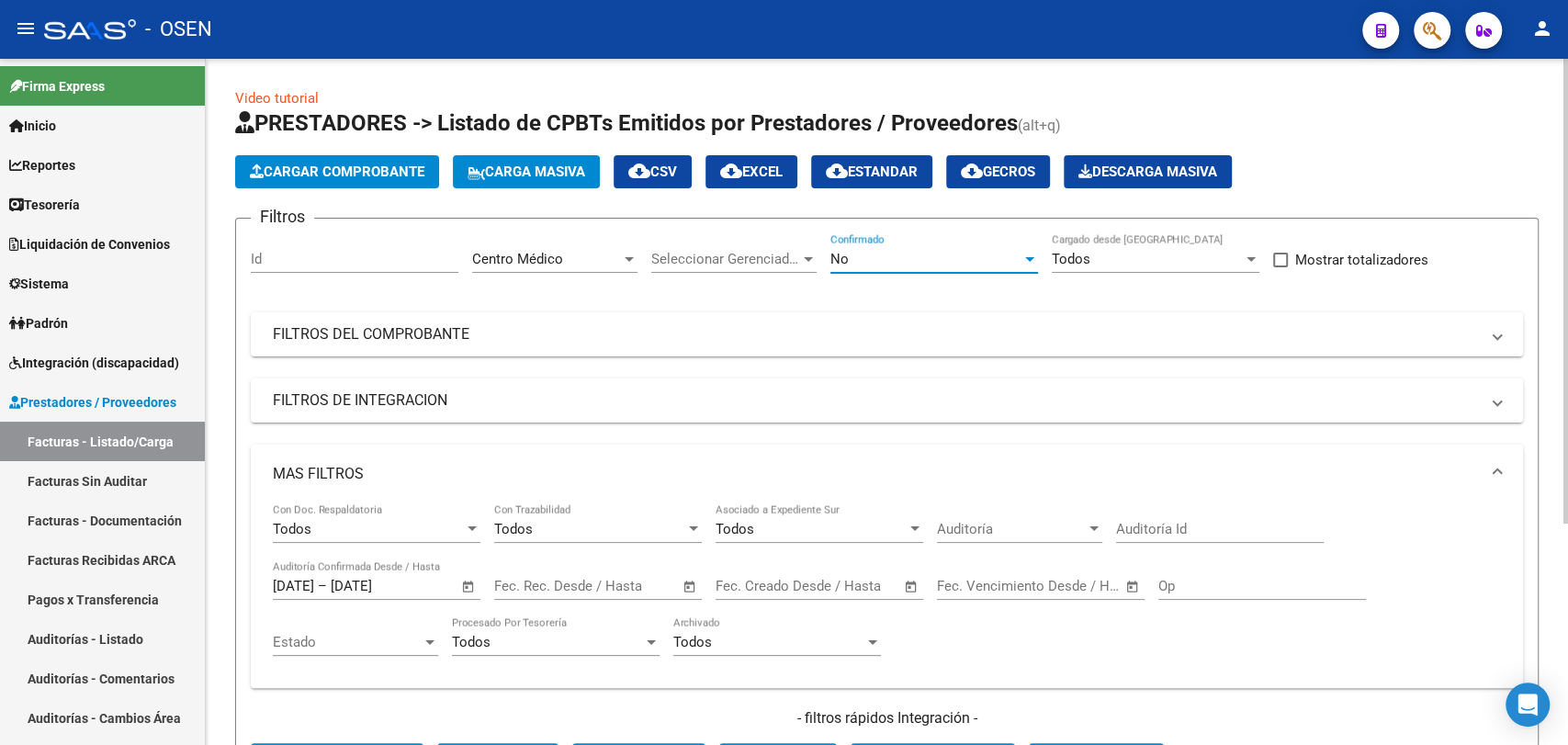
click at [890, 258] on div "No" at bounding box center [926, 259] width 191 height 17
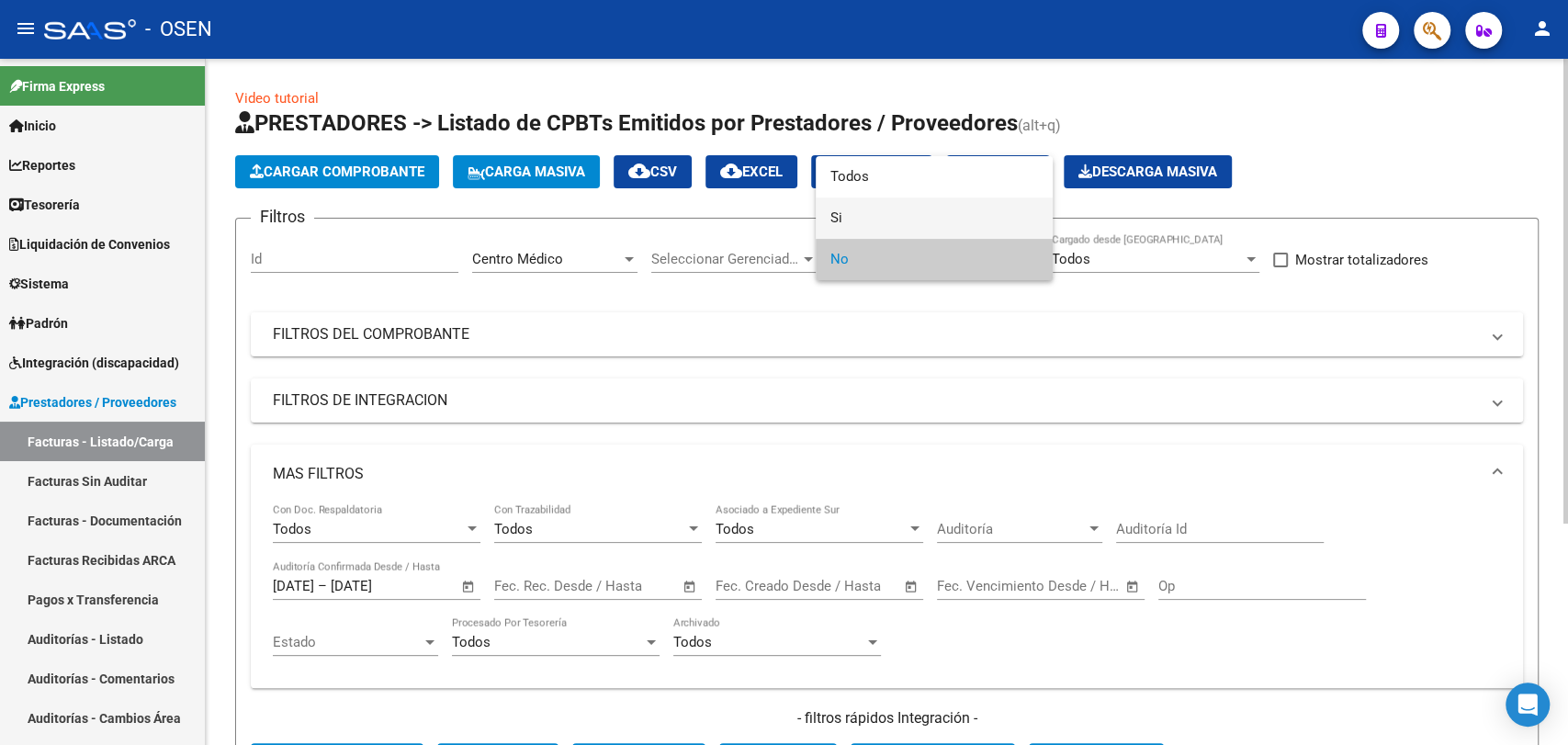
drag, startPoint x: 889, startPoint y: 210, endPoint x: 830, endPoint y: 261, distance: 78.0
click at [889, 211] on span "Si" at bounding box center [934, 217] width 207 height 41
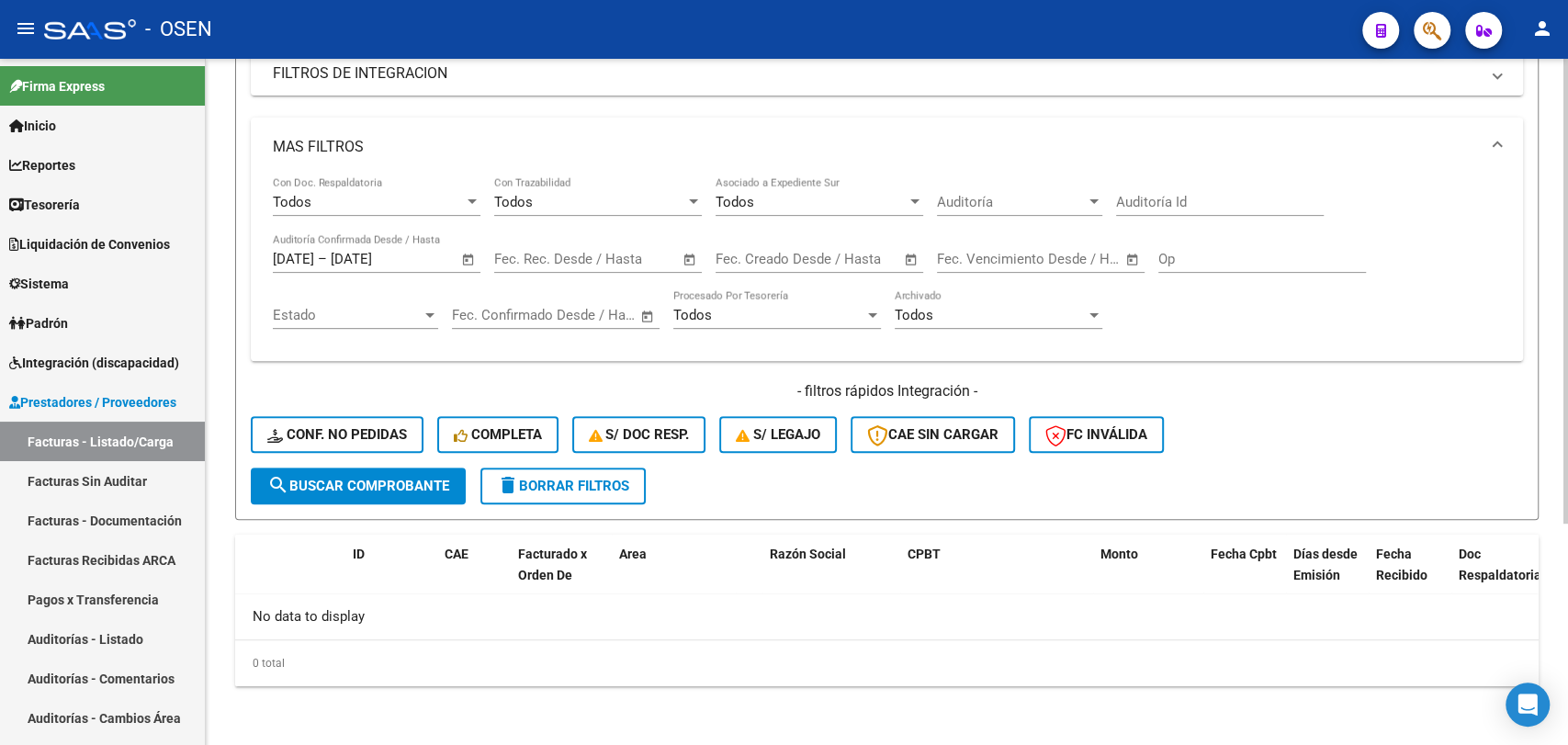
click at [375, 489] on span "search Buscar Comprobante" at bounding box center [358, 485] width 182 height 17
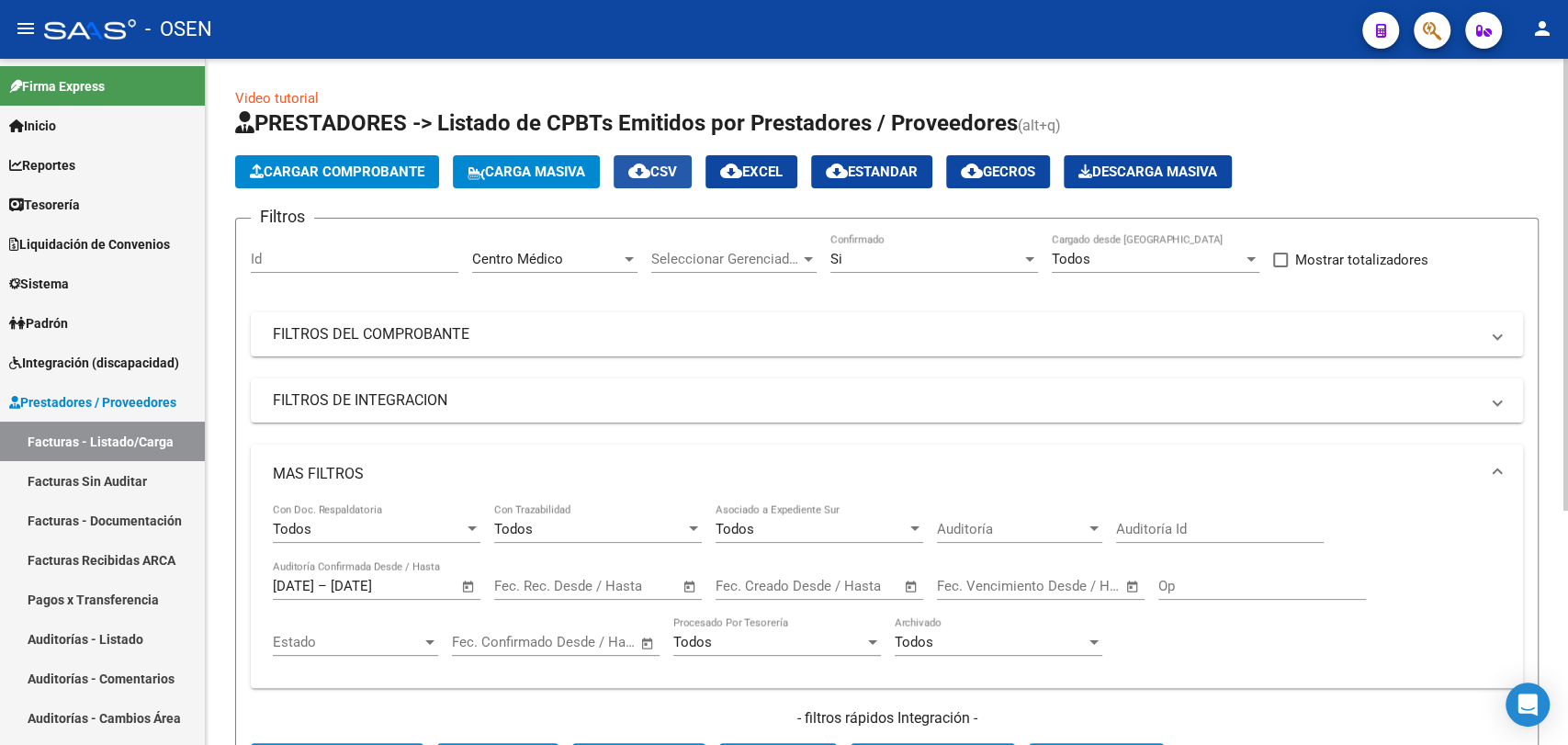
drag, startPoint x: 694, startPoint y: 174, endPoint x: 734, endPoint y: 245, distance: 81.5
click at [691, 180] on button "cloud_download CSV" at bounding box center [653, 171] width 78 height 33
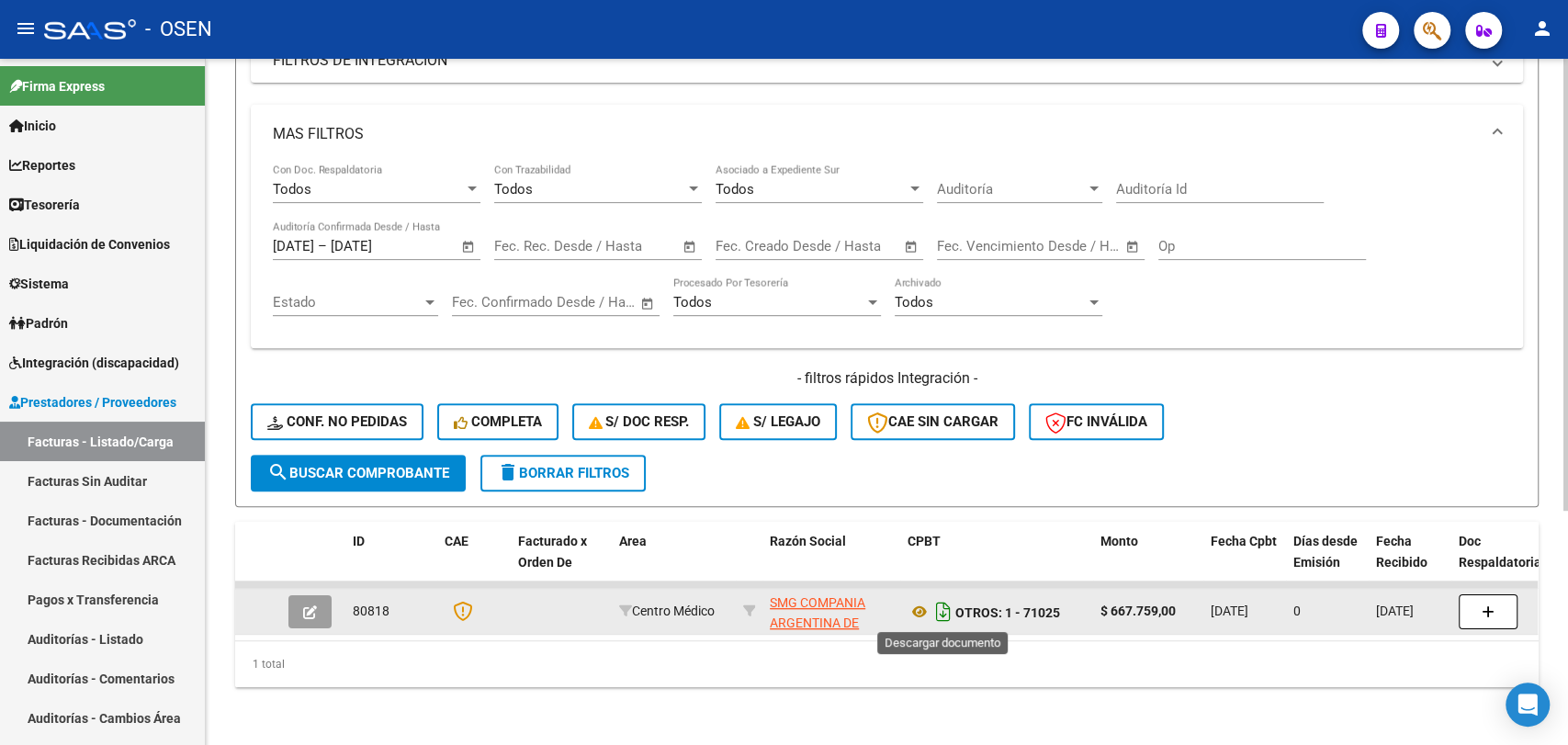
click at [950, 608] on icon "Descargar documento" at bounding box center [943, 612] width 24 height 30
click at [917, 608] on icon at bounding box center [919, 612] width 24 height 22
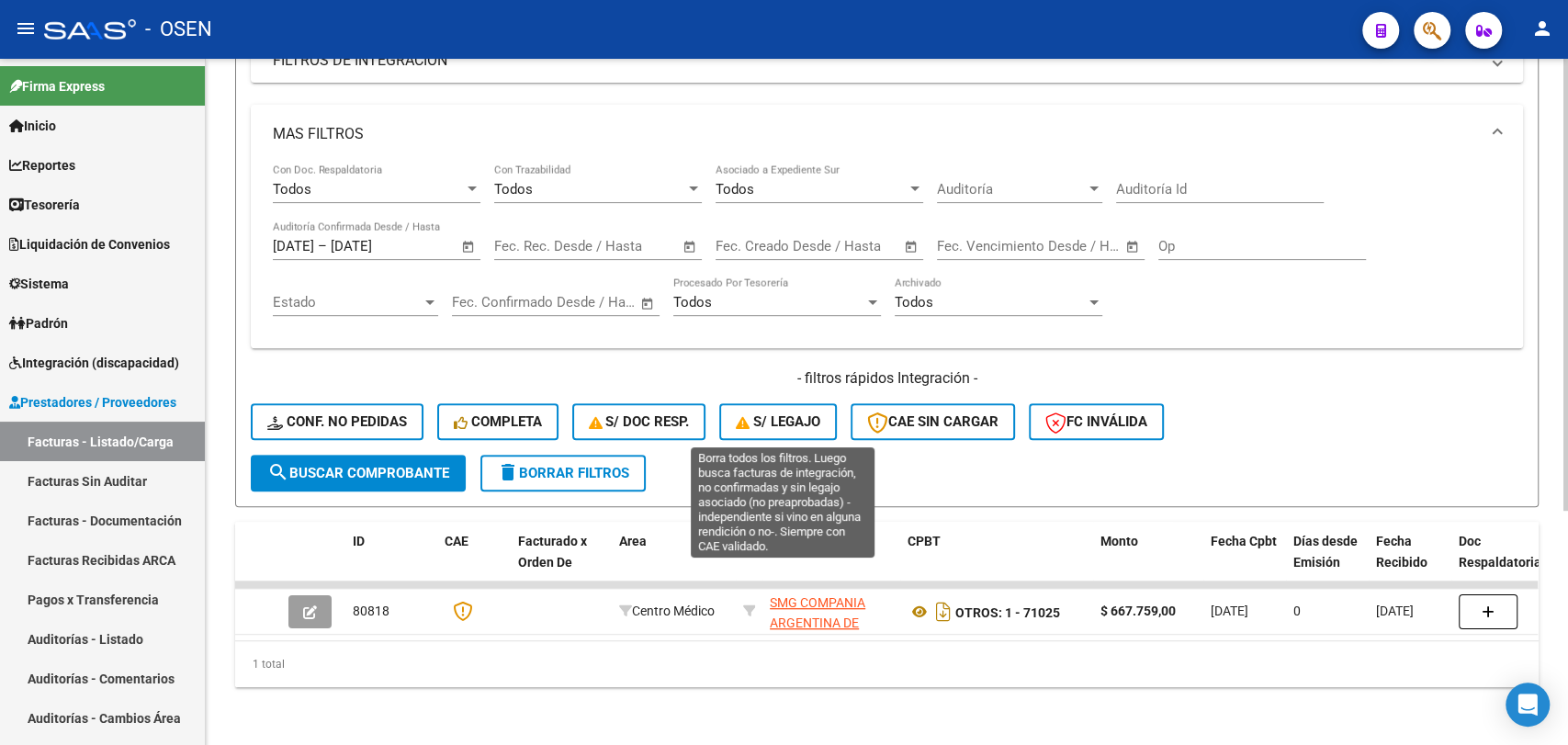
scroll to position [0, 0]
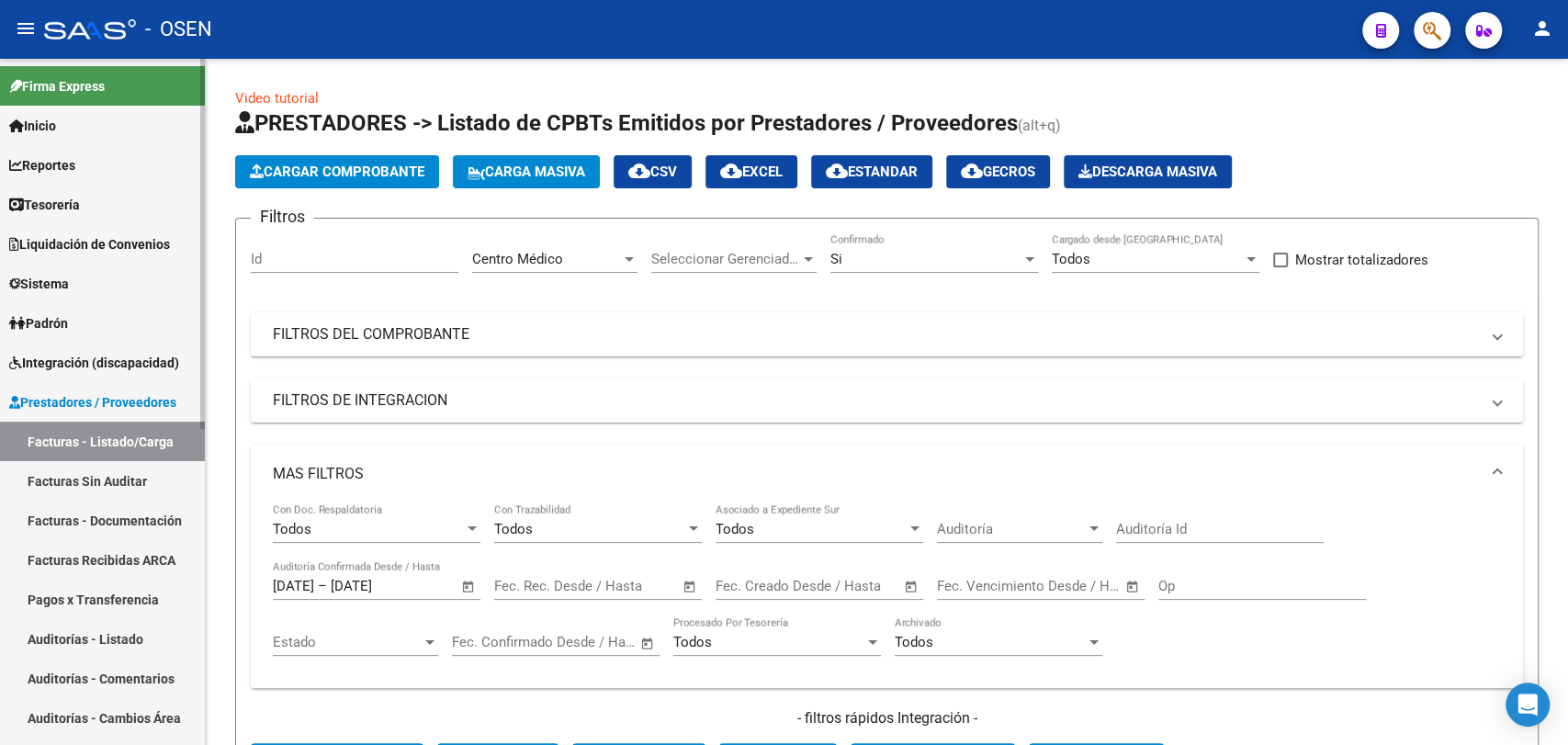
click at [129, 216] on link "Tesorería" at bounding box center [103, 204] width 205 height 40
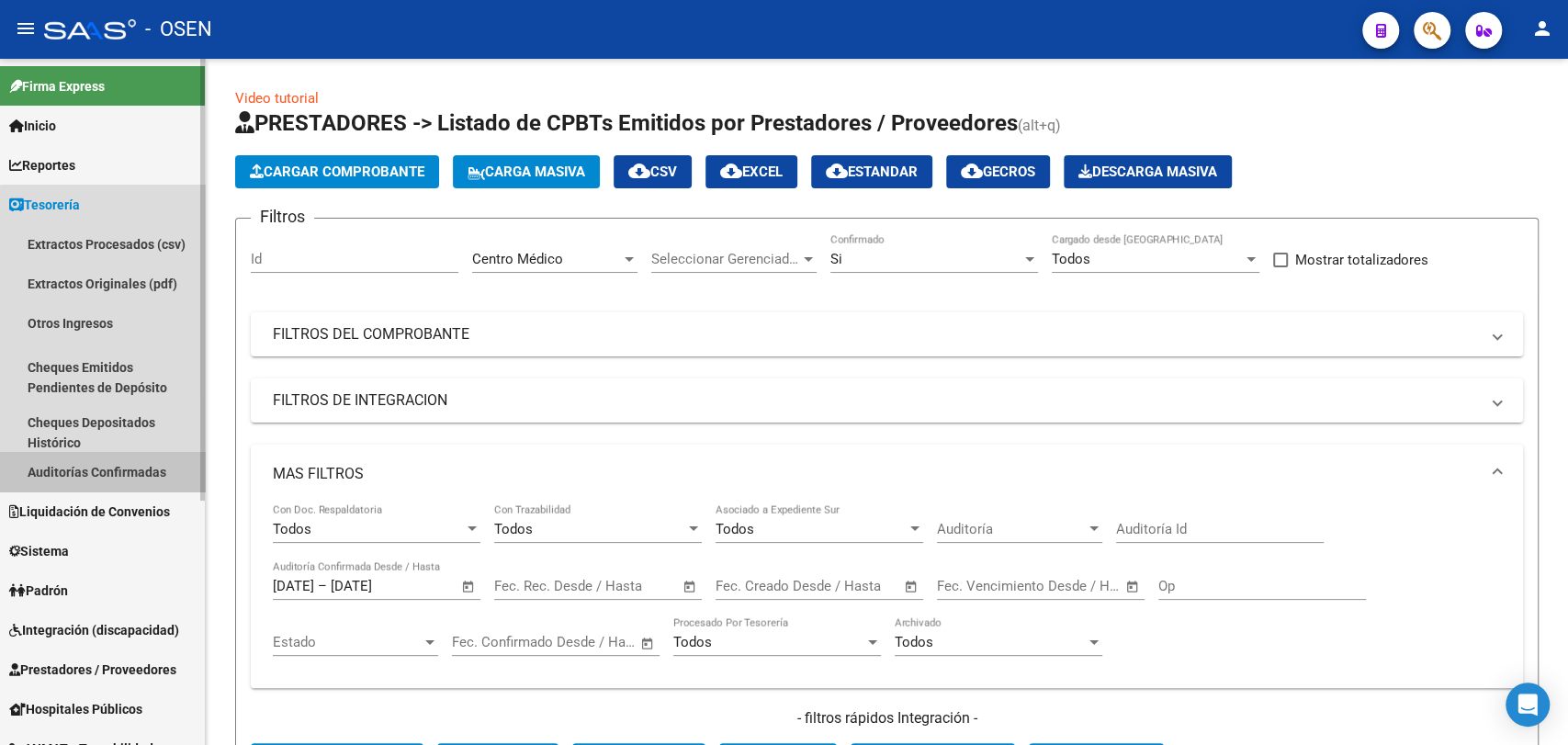
click at [131, 486] on link "Auditorías Confirmadas" at bounding box center [103, 472] width 205 height 40
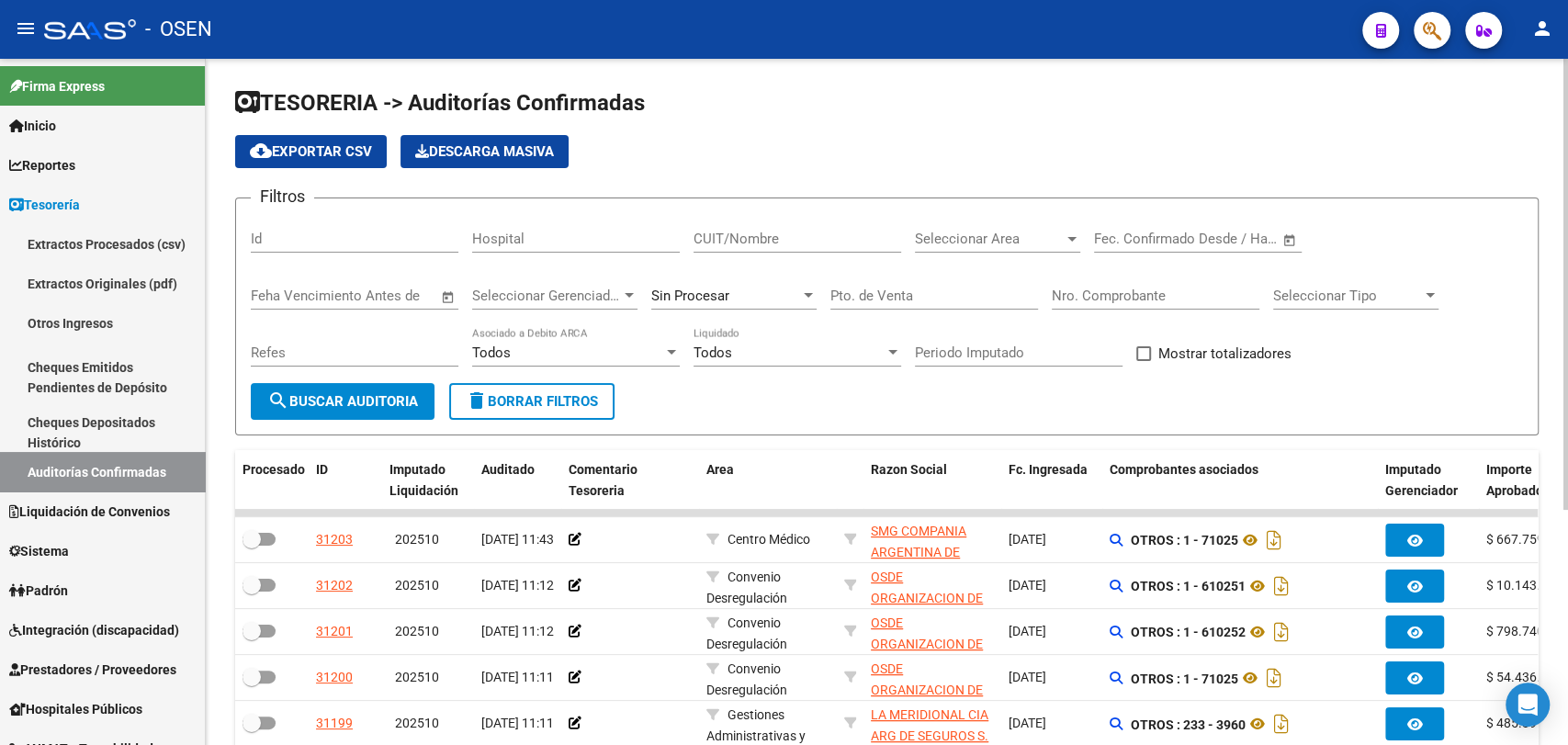
click at [953, 227] on div "Seleccionar Area Seleccionar Area" at bounding box center [997, 233] width 165 height 40
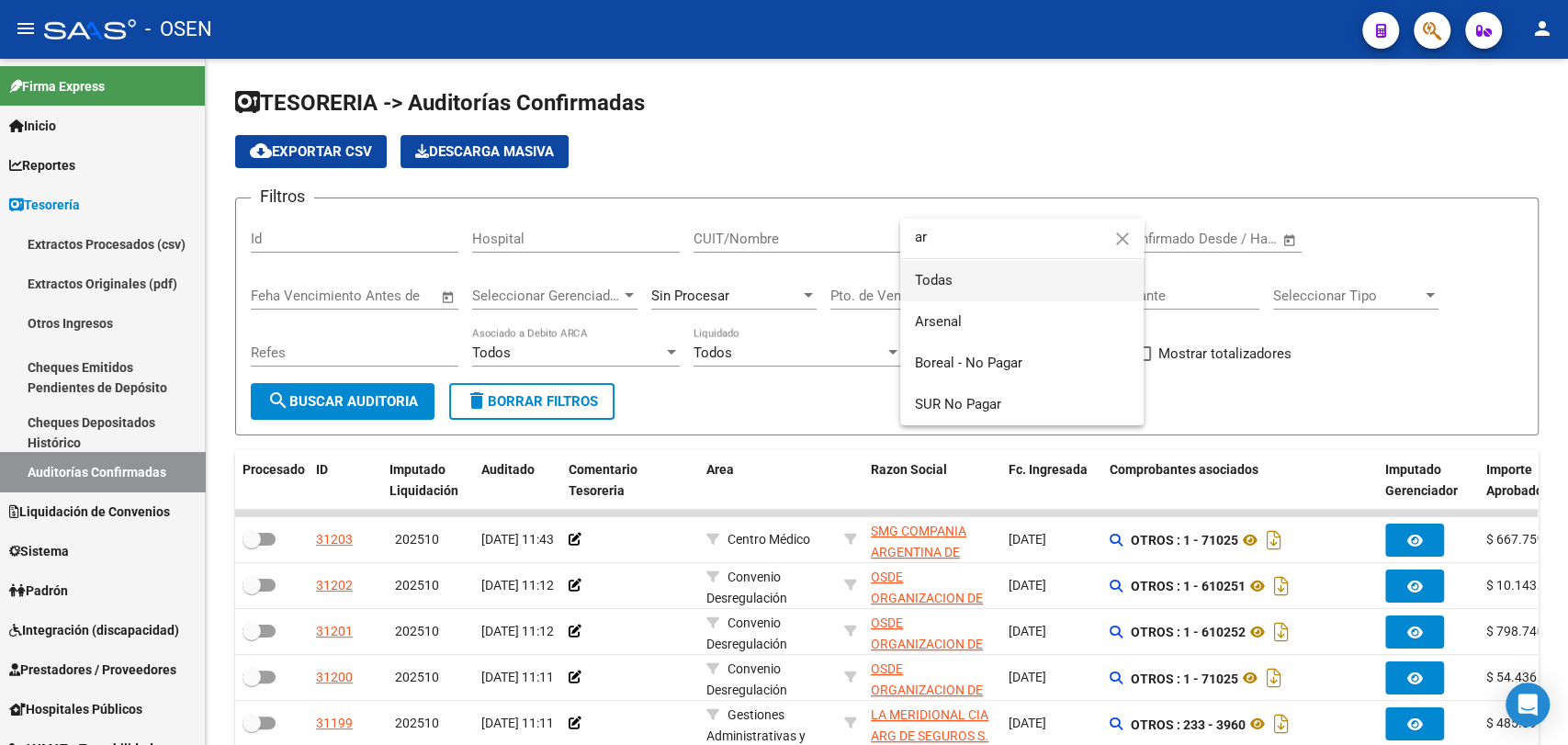
type input "a"
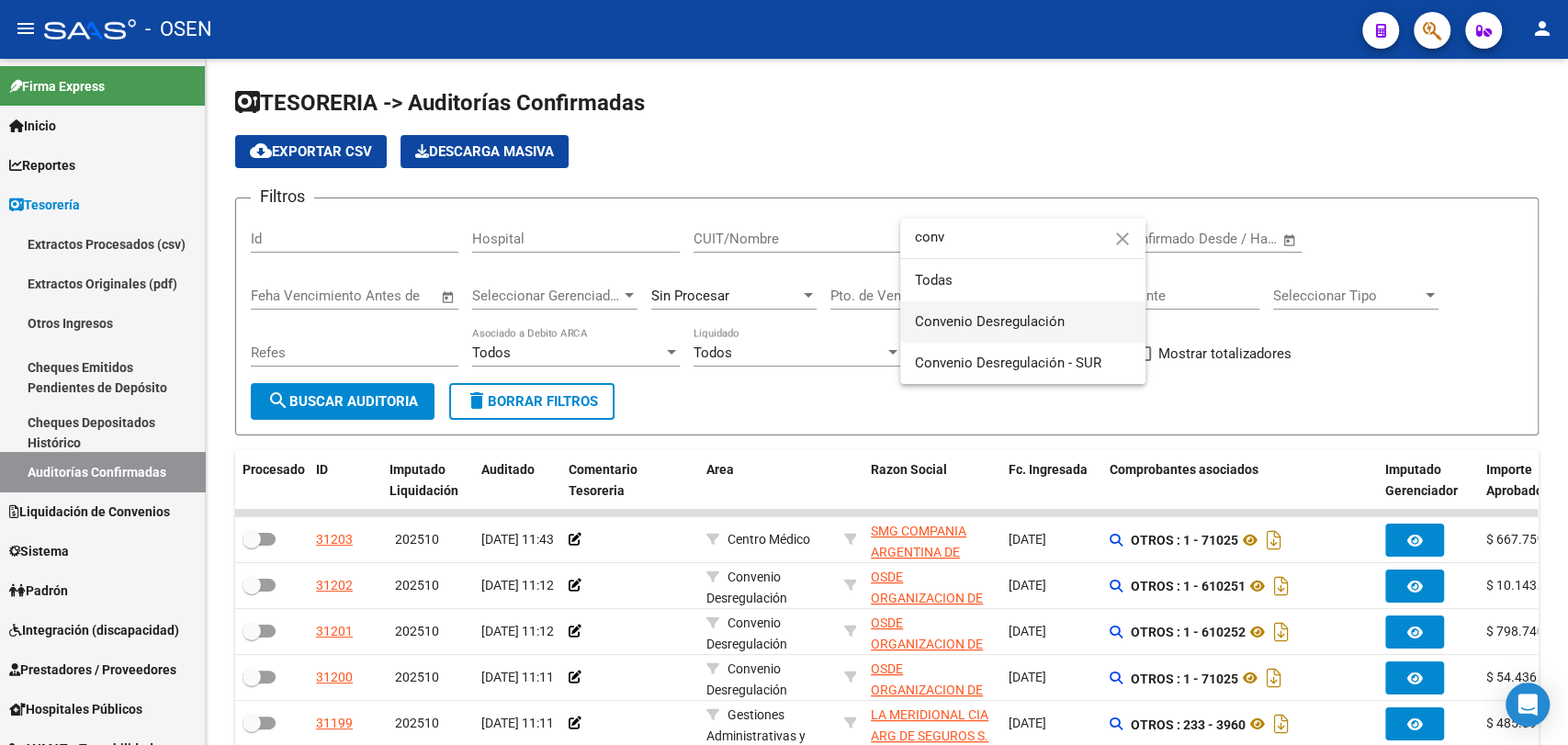
type input "conv"
click at [1032, 333] on span "Convenio Desregulación" at bounding box center [1022, 321] width 216 height 41
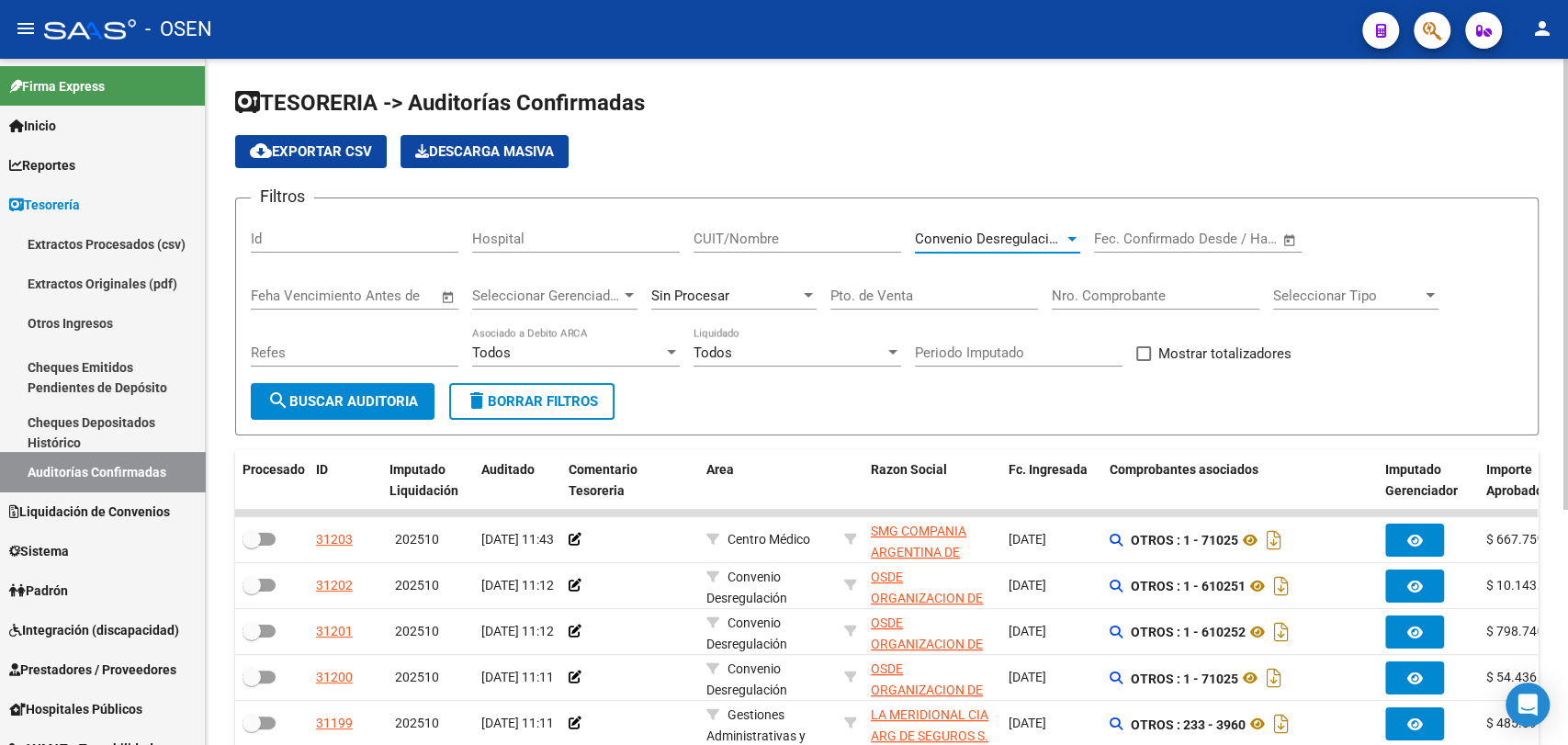
click at [395, 402] on span "search Buscar Auditoria" at bounding box center [342, 401] width 150 height 17
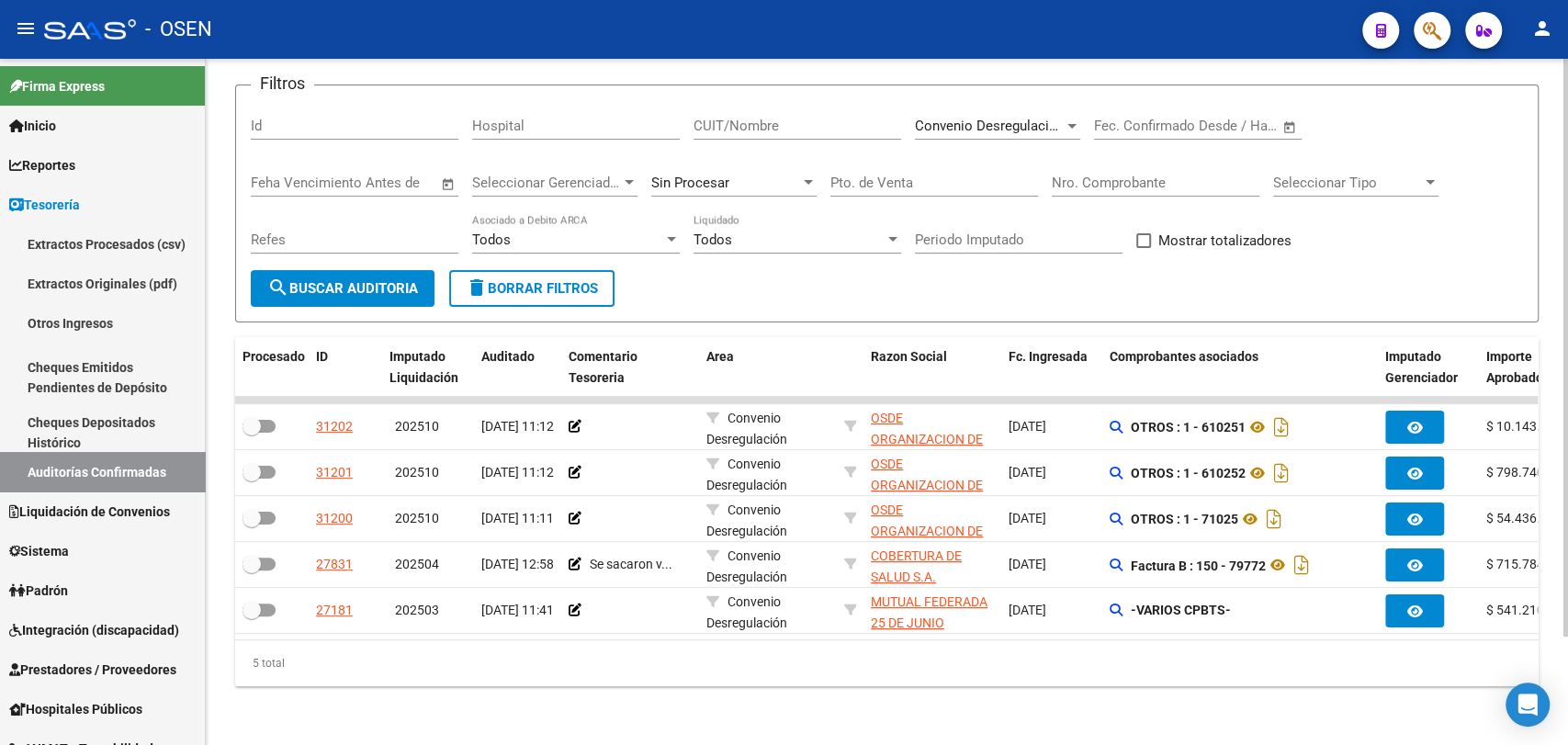
scroll to position [128, 0]
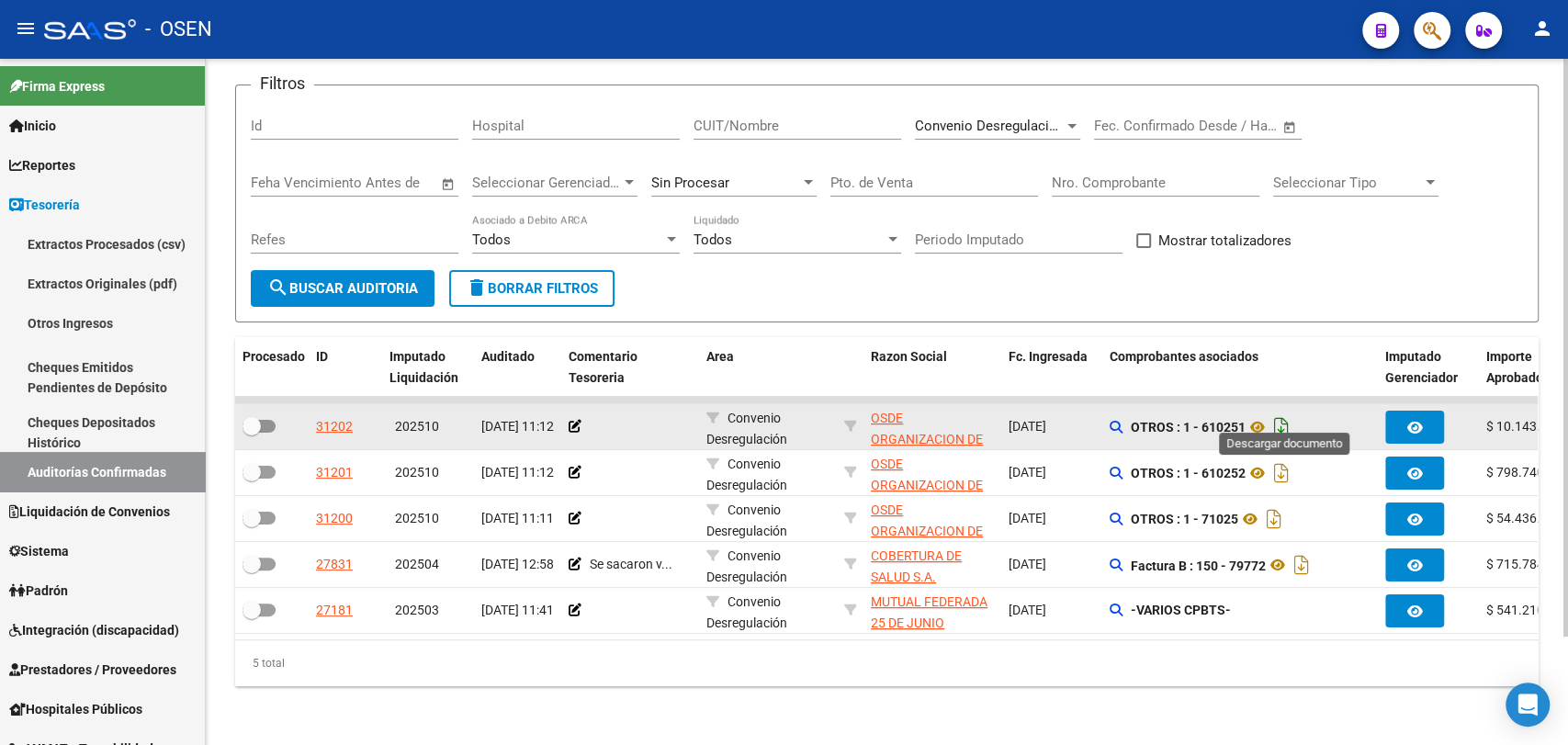
click at [1293, 412] on icon "Descargar documento" at bounding box center [1281, 427] width 24 height 30
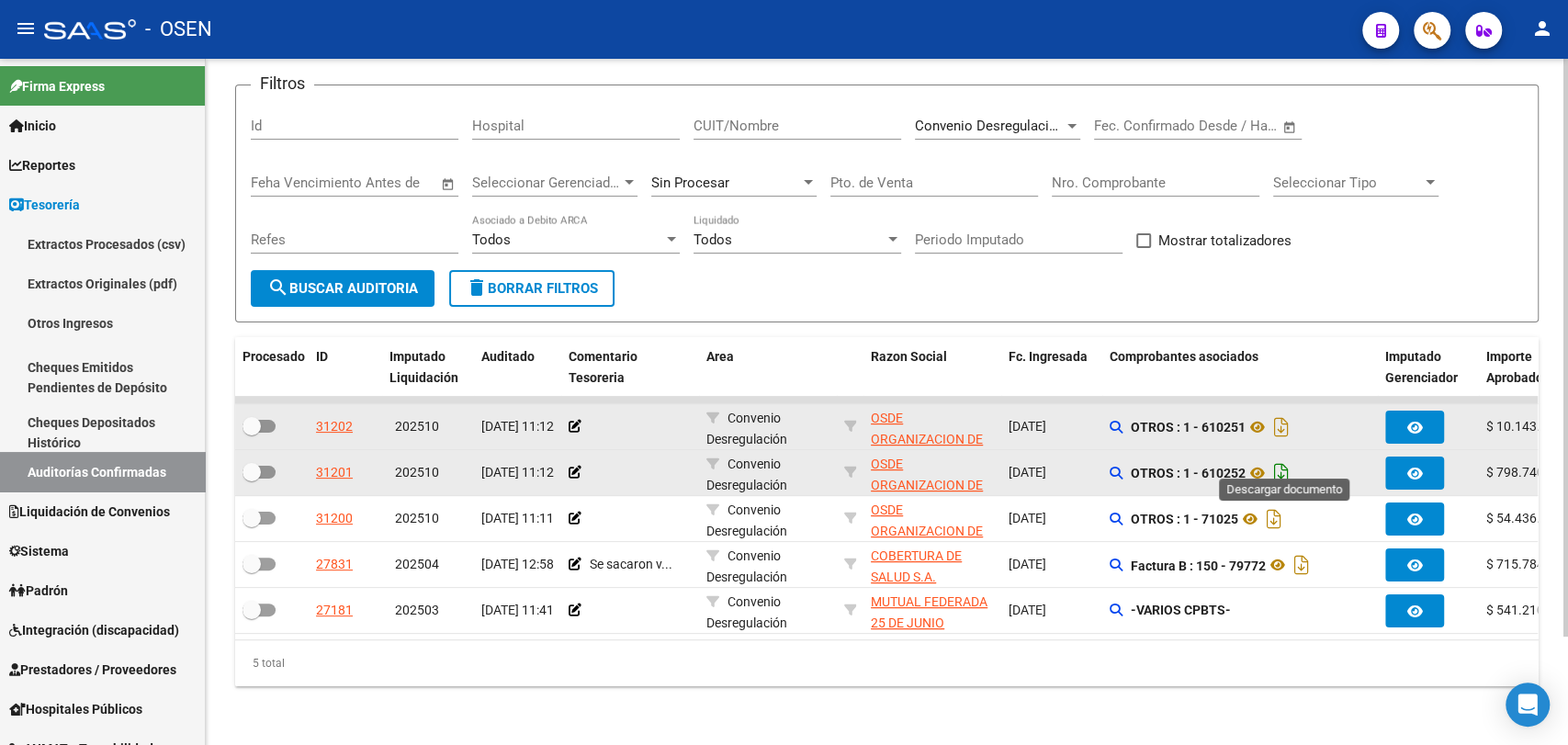
click at [1287, 461] on icon "Descargar documento" at bounding box center [1281, 473] width 24 height 30
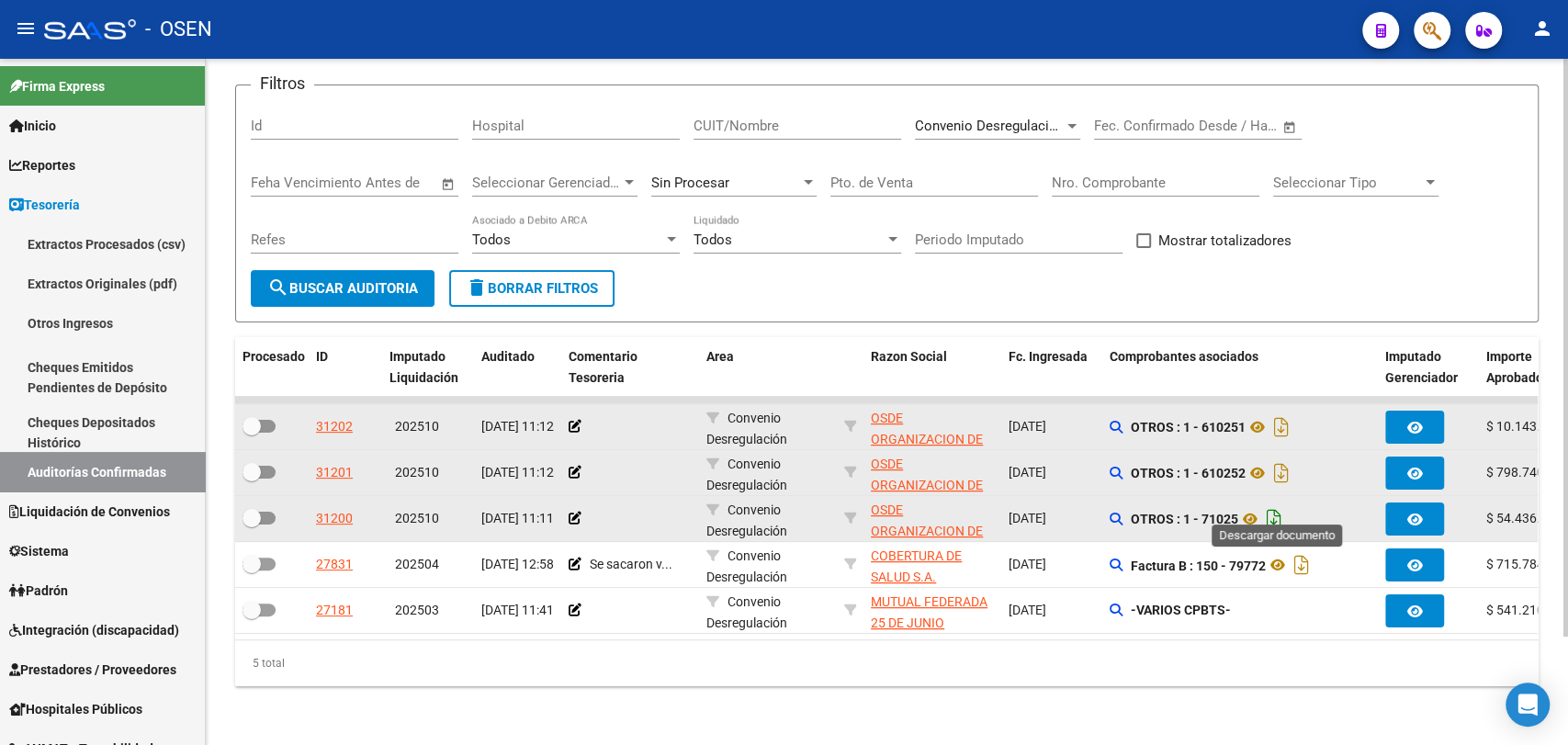
click at [1282, 504] on icon "Descargar documento" at bounding box center [1274, 519] width 24 height 30
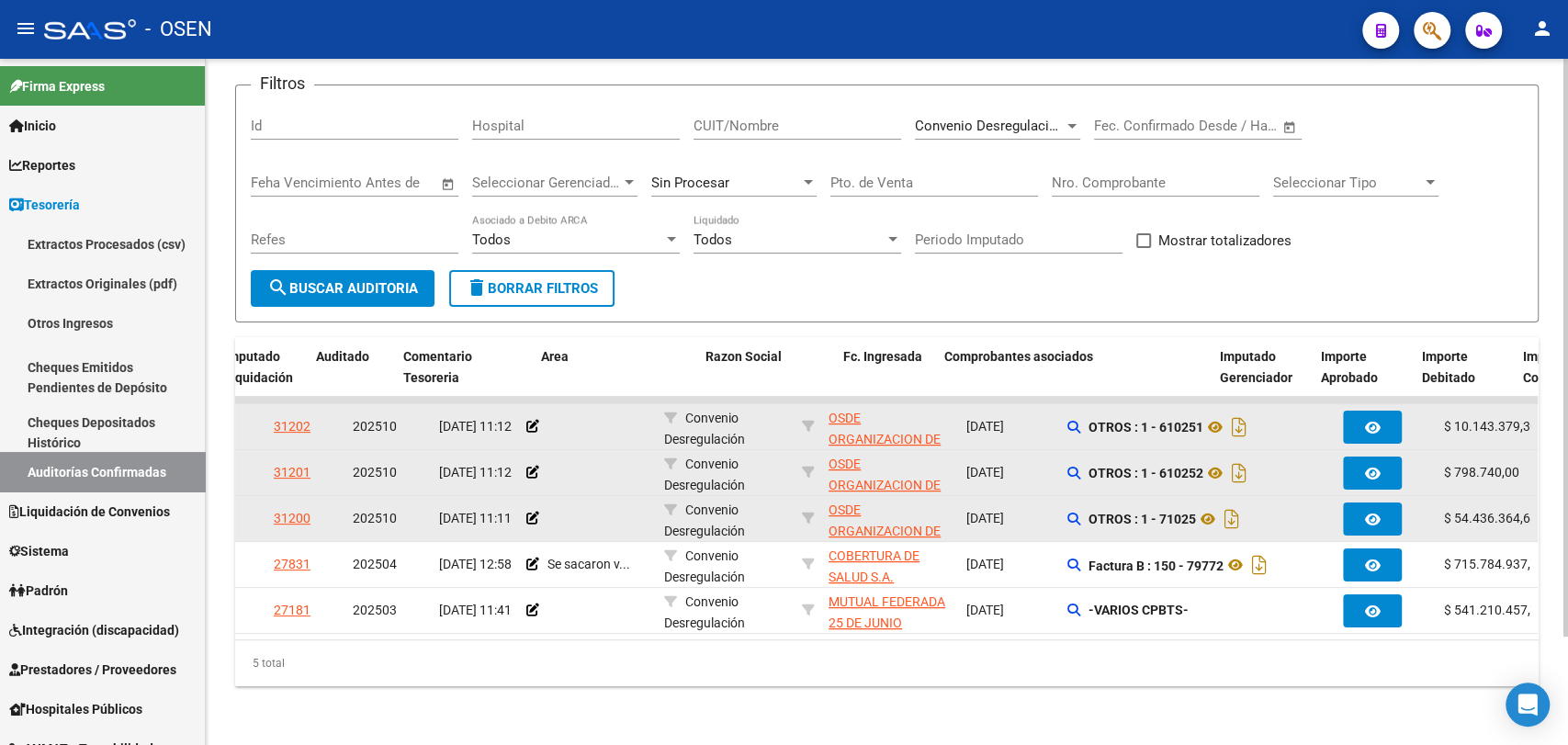
scroll to position [0, 178]
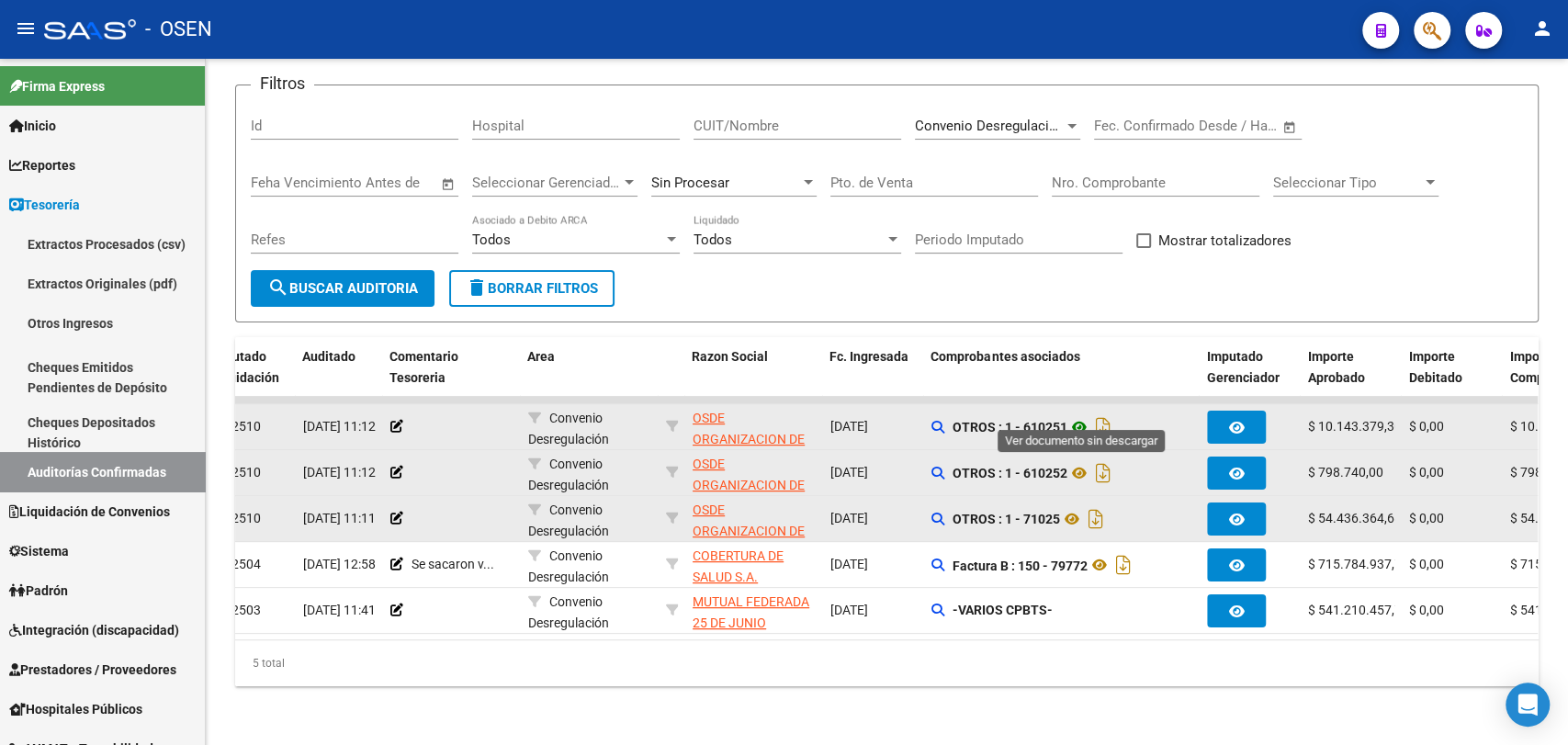
click at [1085, 416] on icon at bounding box center [1079, 427] width 24 height 22
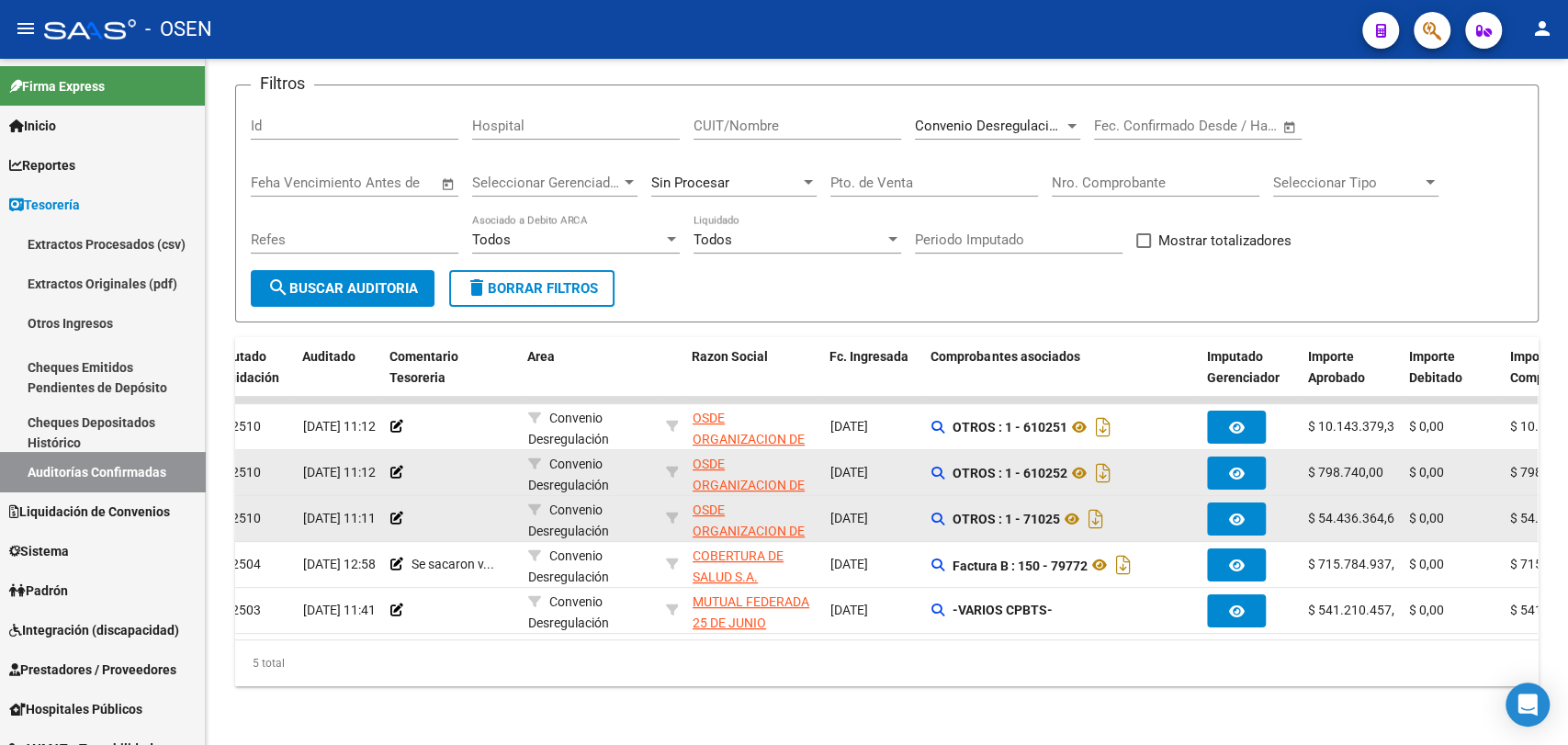
click at [1388, 115] on div "Filtros Id Hospital CUIT/Nombre Convenio Desregulación Seleccionar Area Fecha i…" at bounding box center [887, 185] width 1272 height 170
click at [1034, 101] on div "Convenio Desregulación Seleccionar Area" at bounding box center [997, 121] width 165 height 40
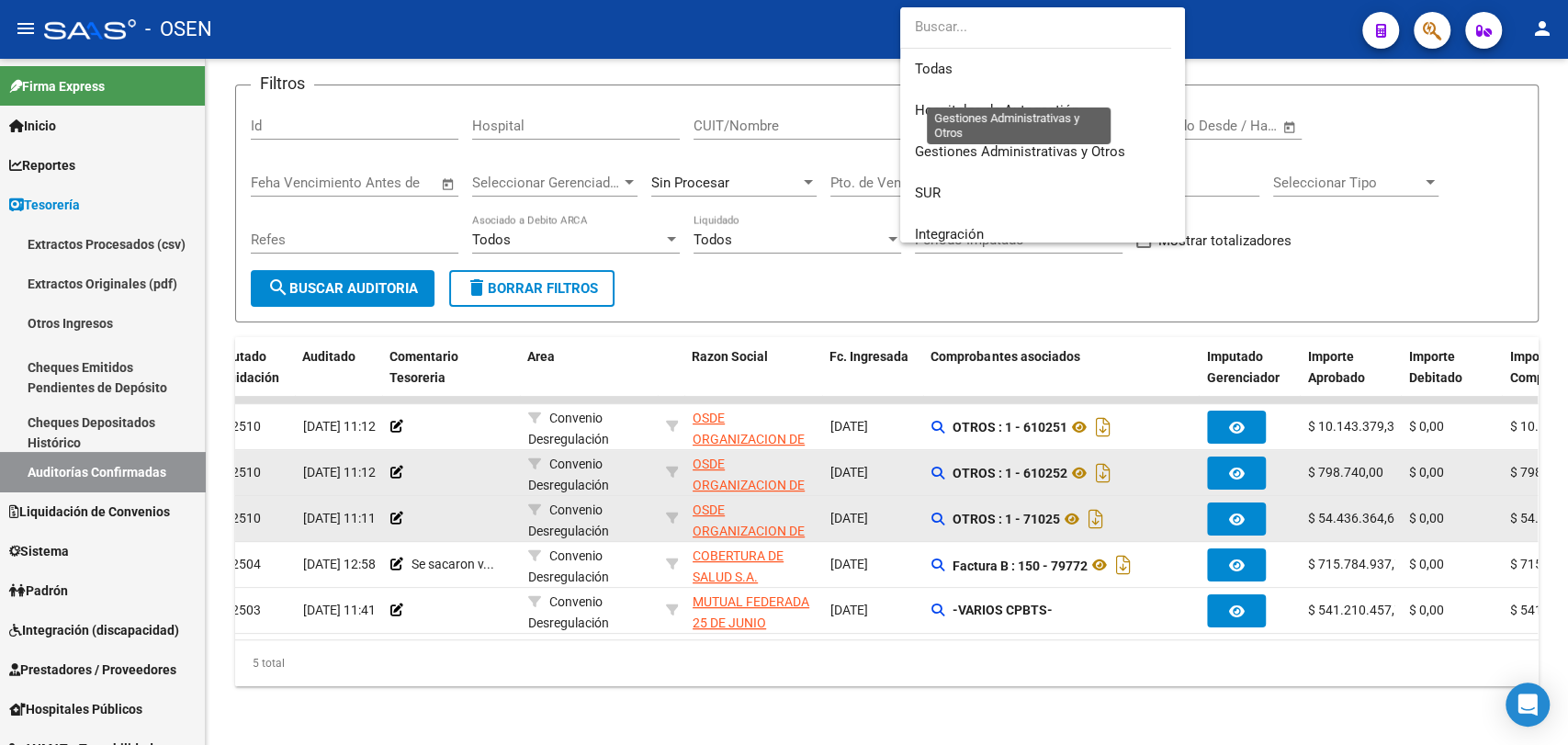
scroll to position [0, 0]
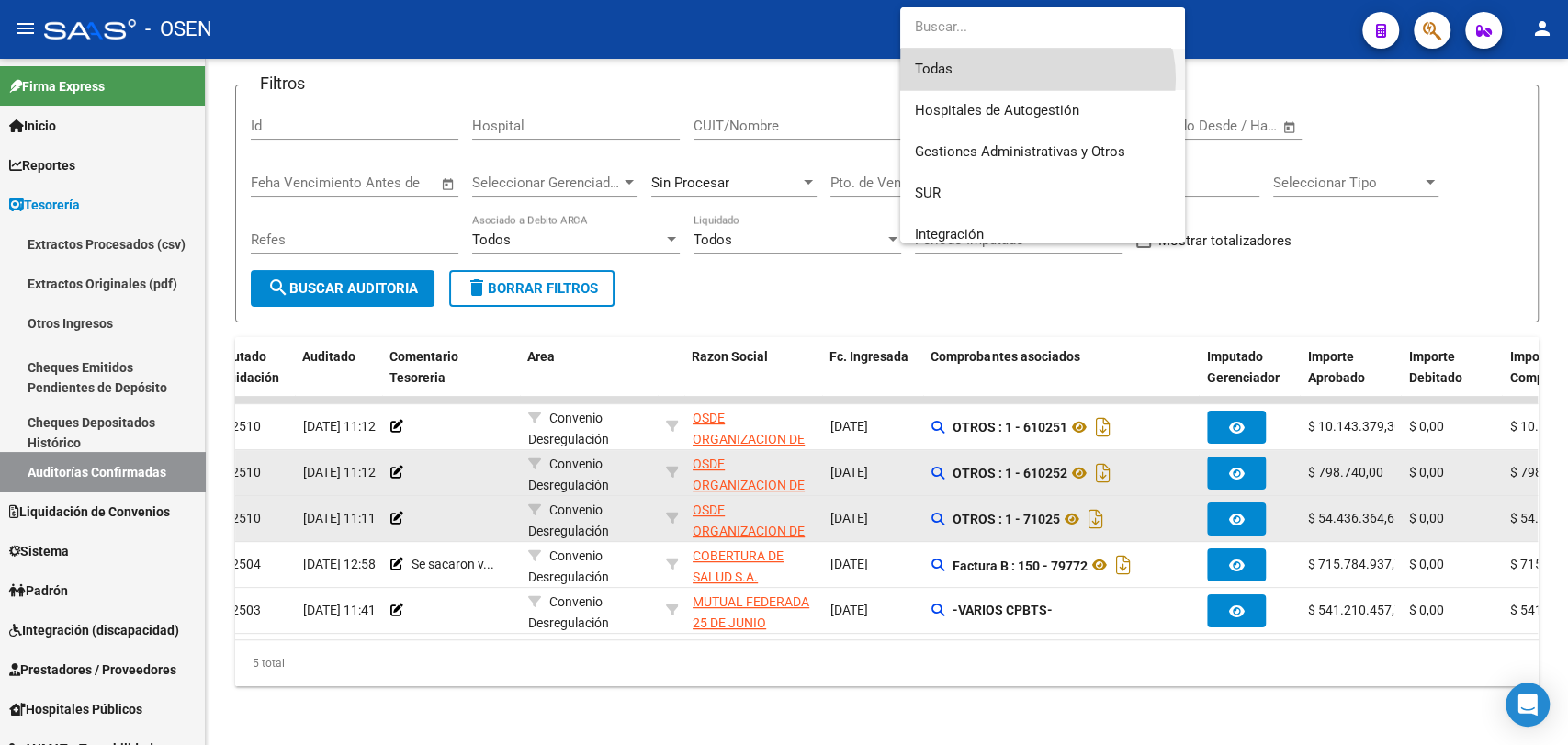
click at [1036, 79] on span "Todas" at bounding box center [1042, 69] width 255 height 41
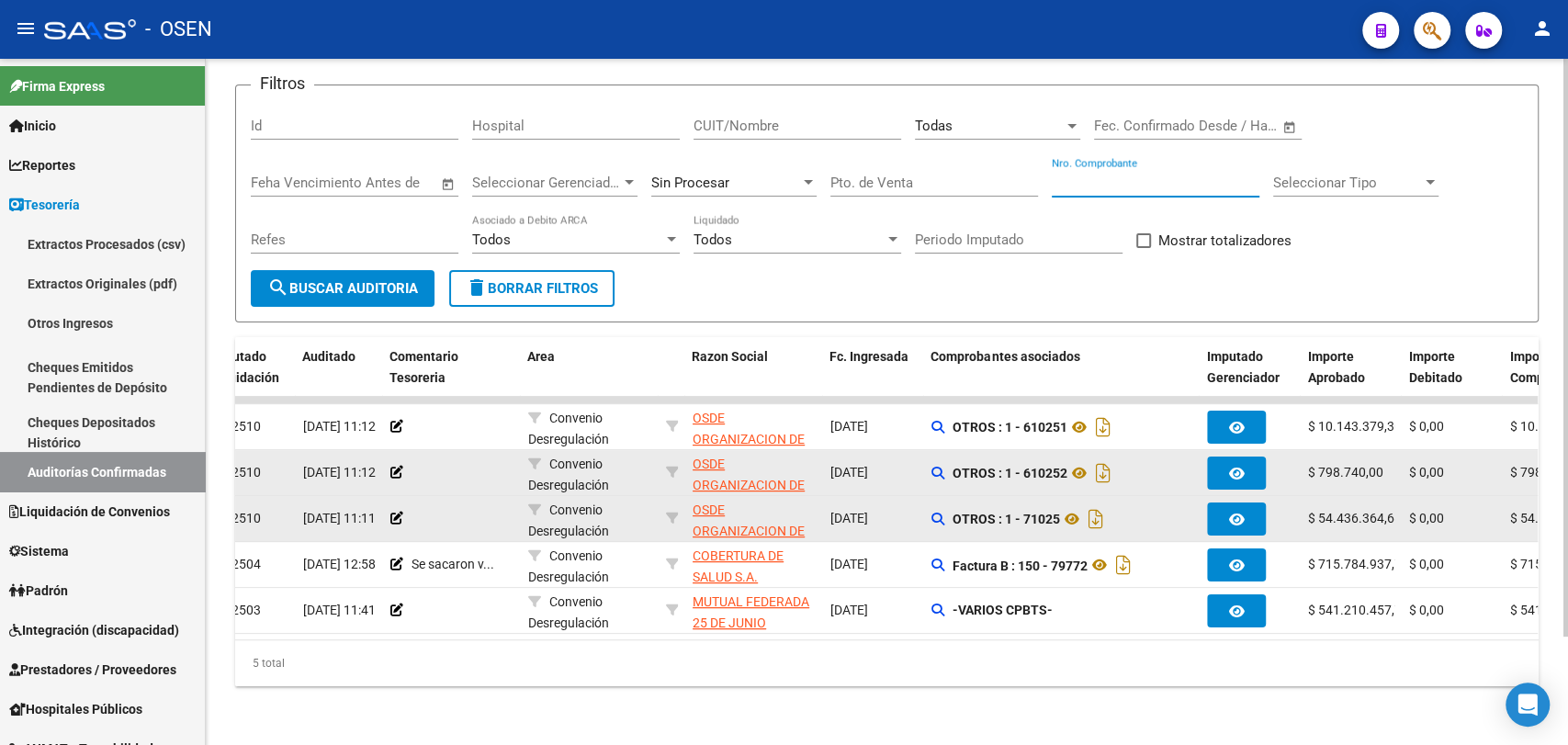
click at [1110, 174] on input "Nro. Comprobante" at bounding box center [1156, 182] width 207 height 17
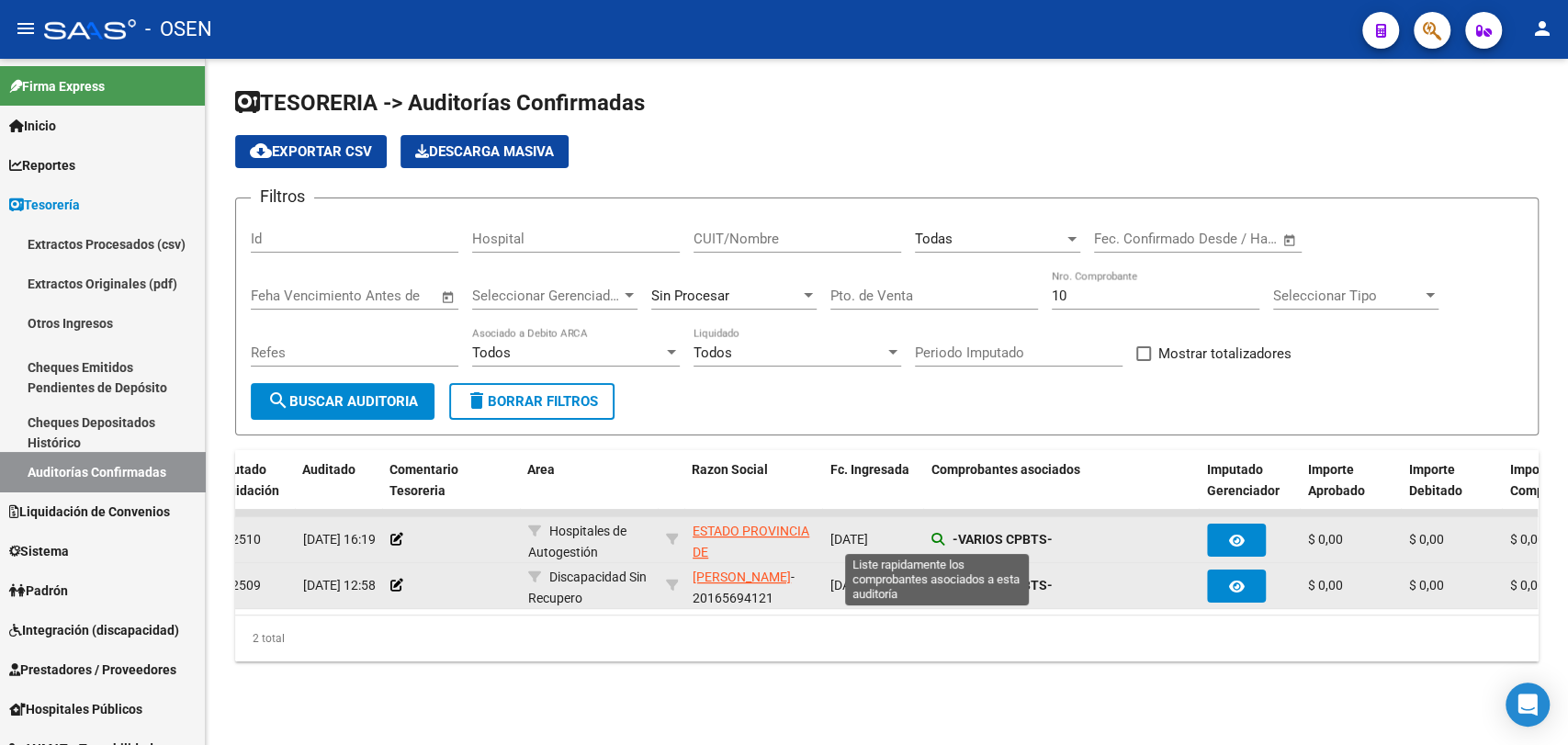
click at [933, 537] on icon at bounding box center [937, 539] width 13 height 13
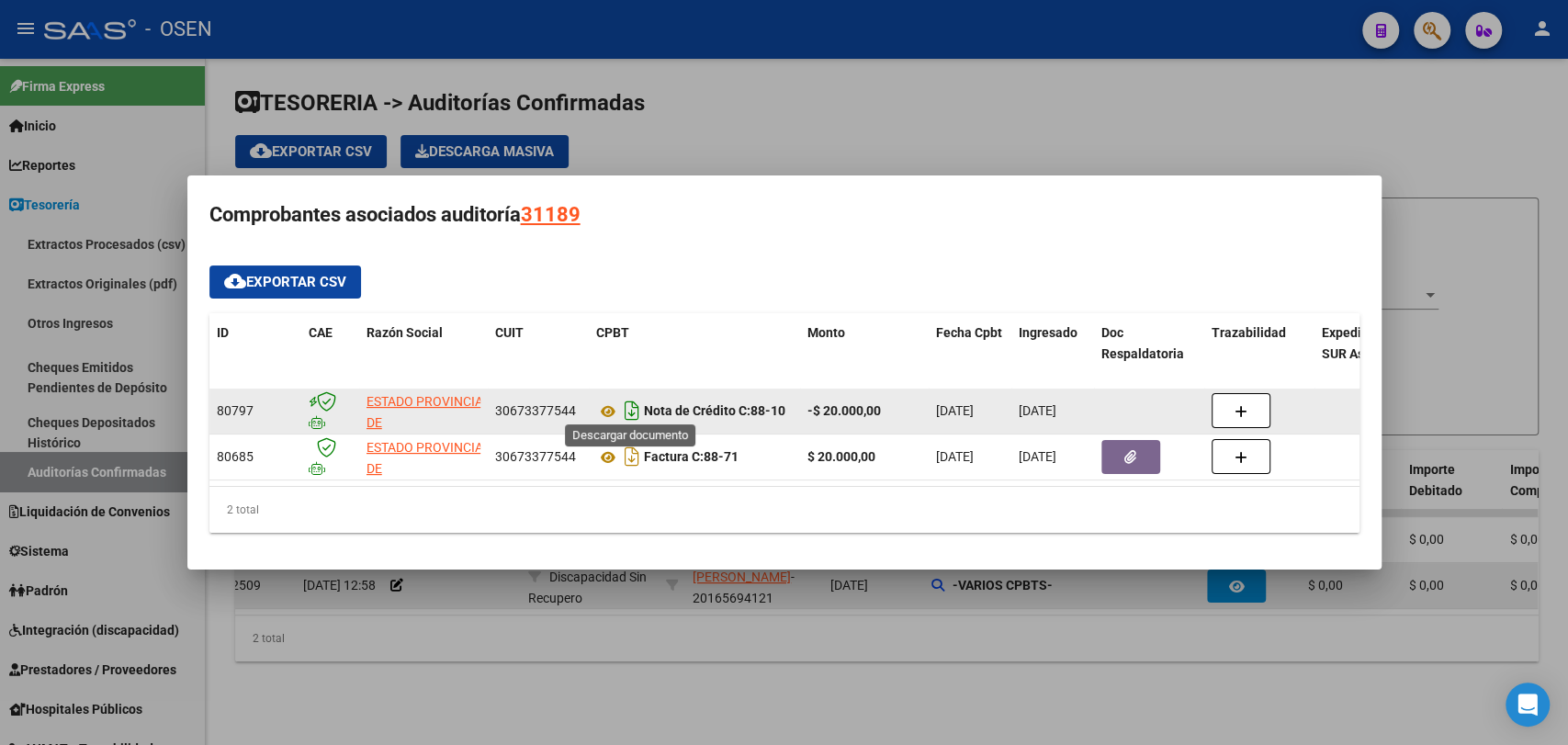
click at [626, 397] on icon "Descargar documento" at bounding box center [632, 410] width 24 height 30
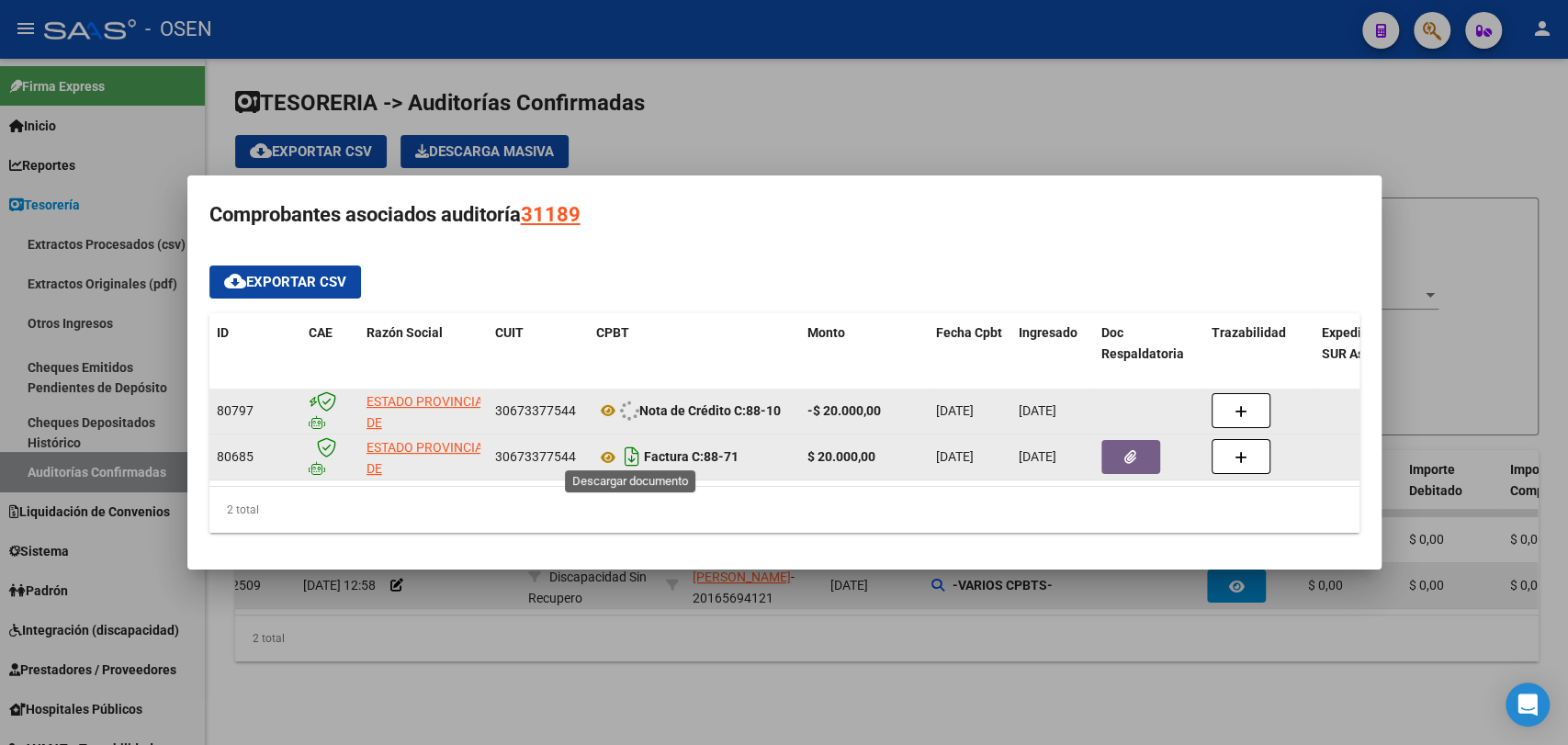
click at [629, 450] on icon "Descargar documento" at bounding box center [632, 457] width 24 height 30
click at [852, 154] on div at bounding box center [784, 372] width 1568 height 745
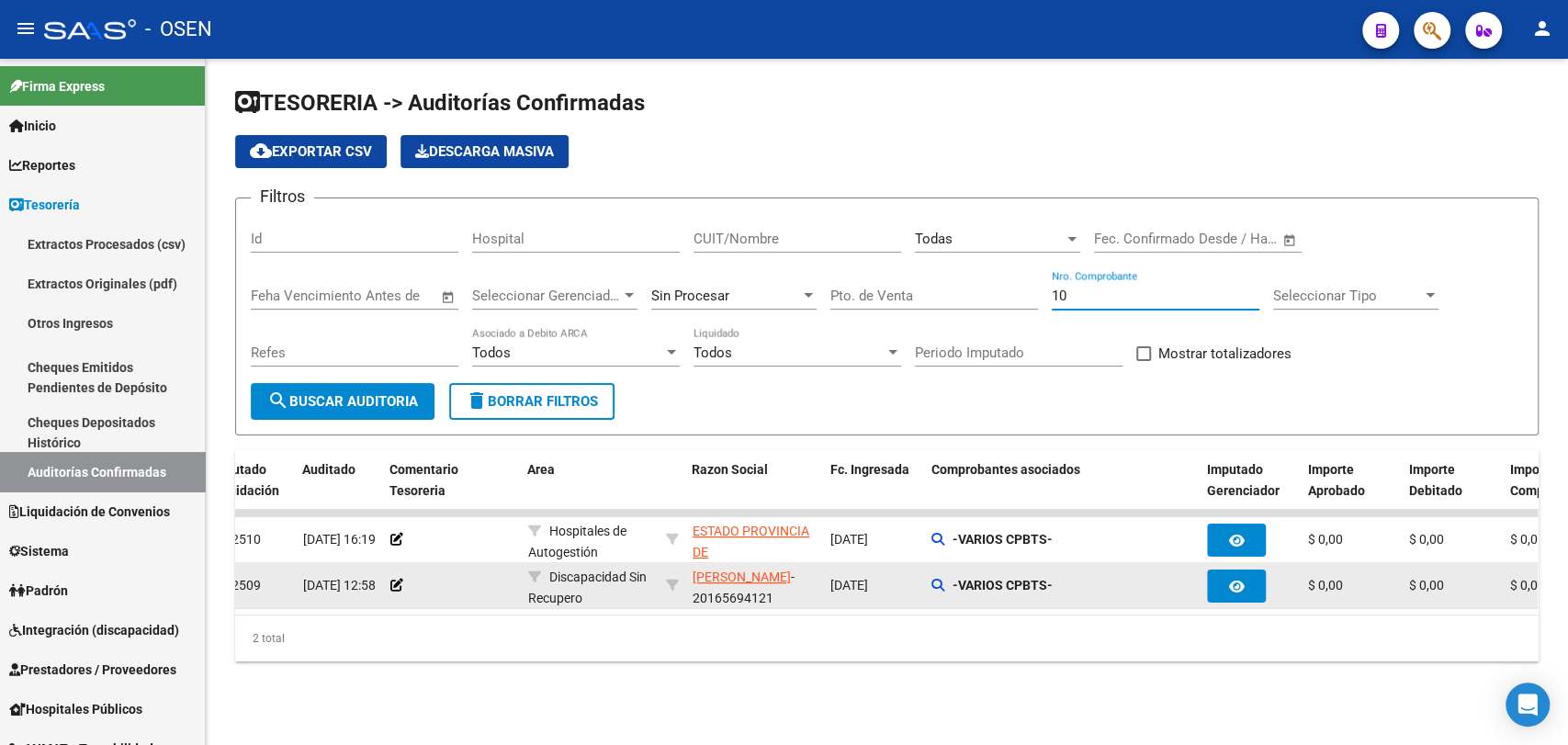
drag, startPoint x: 1120, startPoint y: 295, endPoint x: 893, endPoint y: 291, distance: 227.0
click at [903, 282] on div "Filtros Id Hospital CUIT/Nombre Todas Seleccionar Area Fecha inicio – Fecha fin…" at bounding box center [887, 298] width 1272 height 170
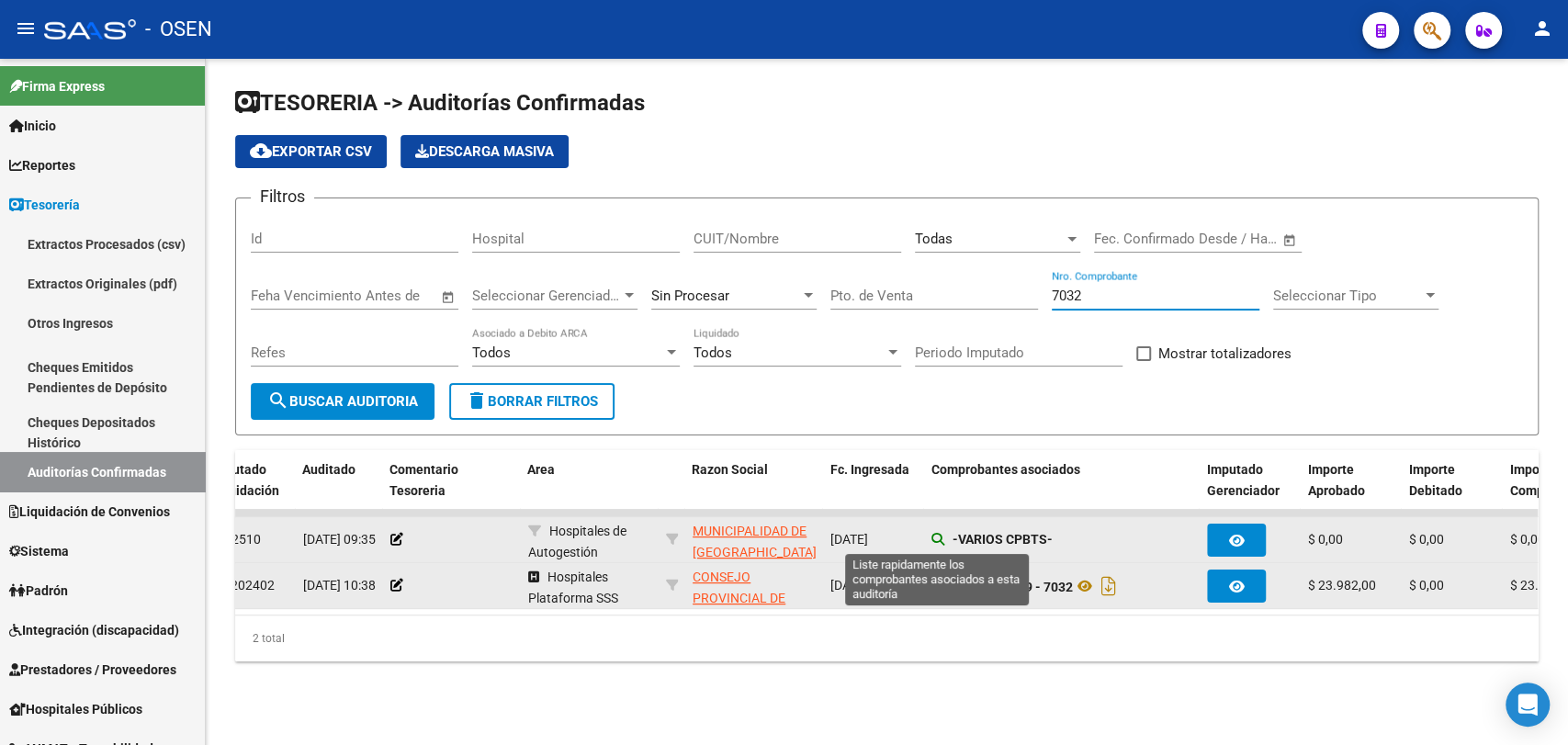
type input "7032"
click at [935, 537] on icon at bounding box center [937, 539] width 13 height 13
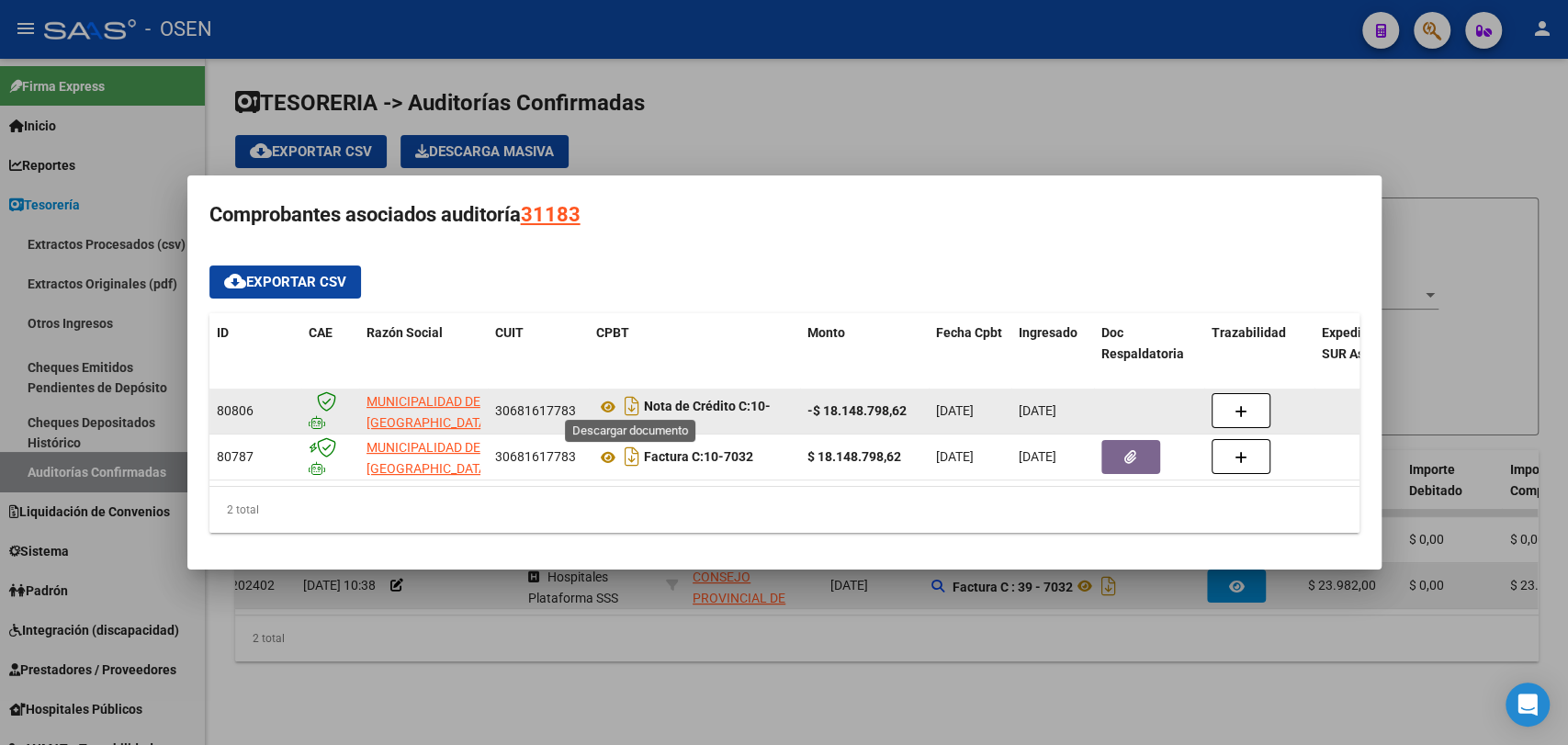
click at [634, 404] on icon "Descargar documento" at bounding box center [632, 406] width 24 height 30
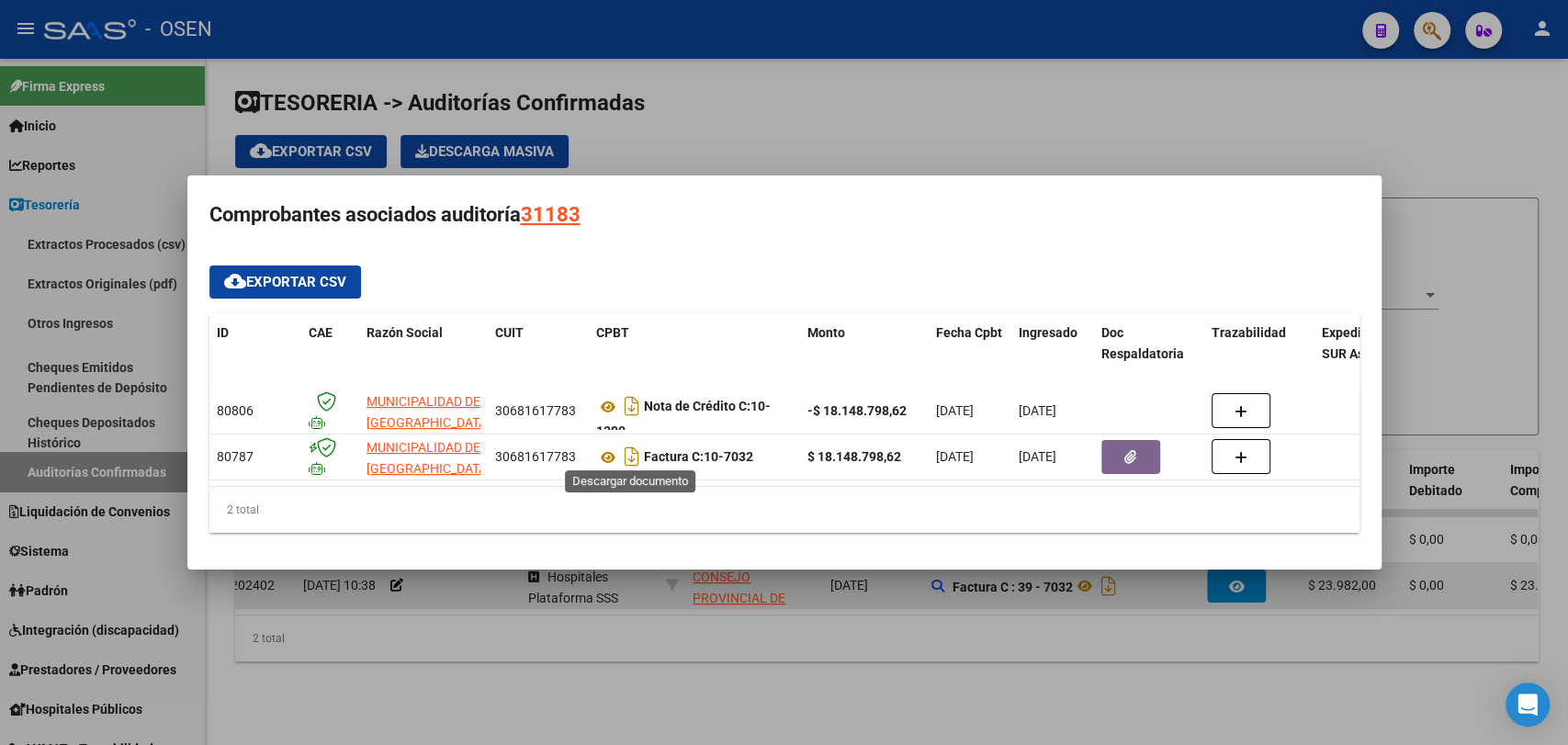
drag, startPoint x: 625, startPoint y: 447, endPoint x: 680, endPoint y: 619, distance: 180.6
click at [625, 447] on icon "Descargar documento" at bounding box center [632, 457] width 24 height 30
click at [674, 678] on div at bounding box center [784, 372] width 1568 height 745
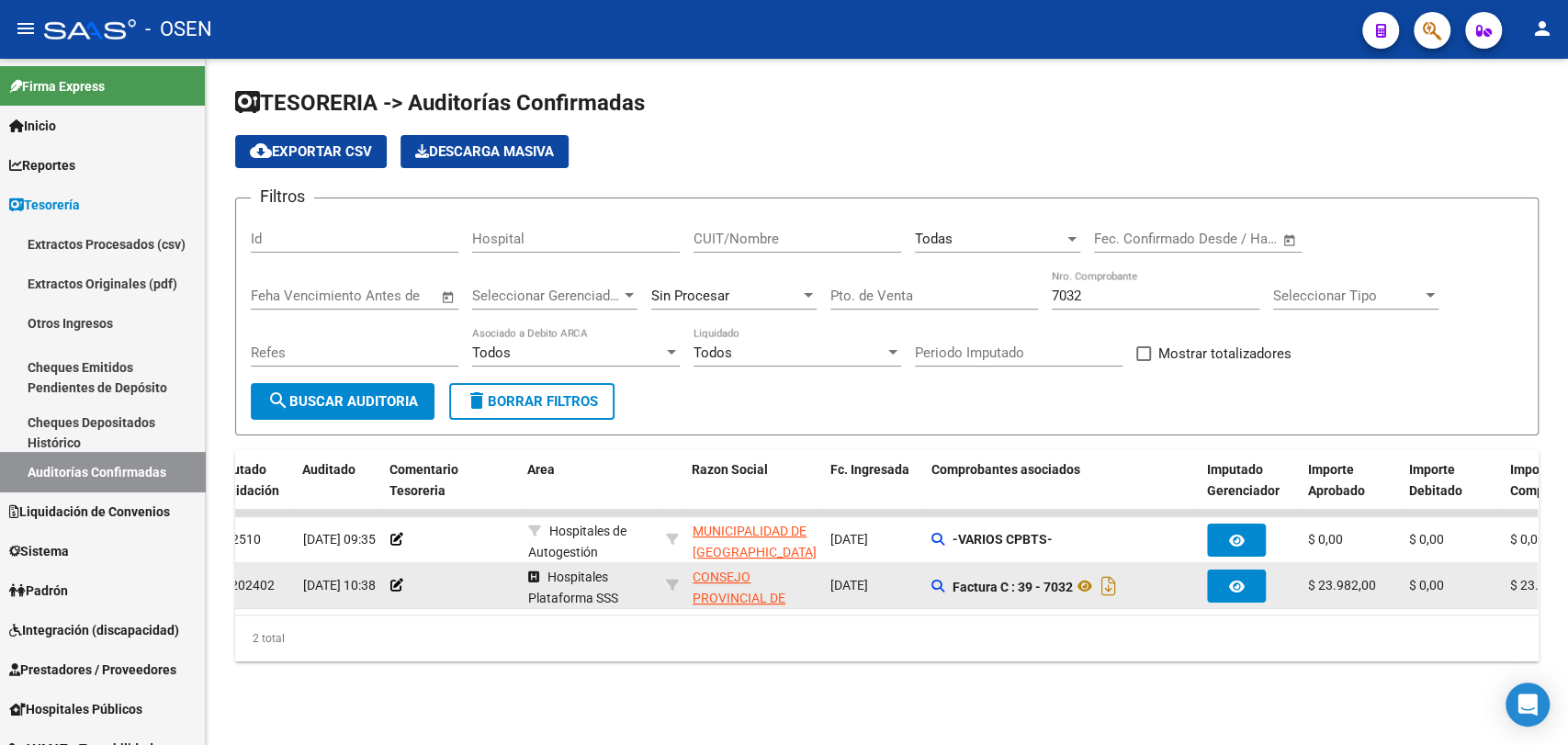
click at [1127, 309] on div "7032 Nro. Comprobante" at bounding box center [1156, 298] width 207 height 57
drag, startPoint x: 1124, startPoint y: 297, endPoint x: 805, endPoint y: 294, distance: 319.0
click at [805, 295] on div "Filtros Id Hospital CUIT/Nombre Todas Seleccionar Area Fecha inicio – Fecha fin…" at bounding box center [887, 298] width 1272 height 170
click at [453, 720] on div "TESORERIA -> Auditorías Confirmadas cloud_download Exportar CSV Descarga Masiva…" at bounding box center [887, 389] width 1362 height 661
click at [966, 242] on div "Todas" at bounding box center [988, 238] width 148 height 17
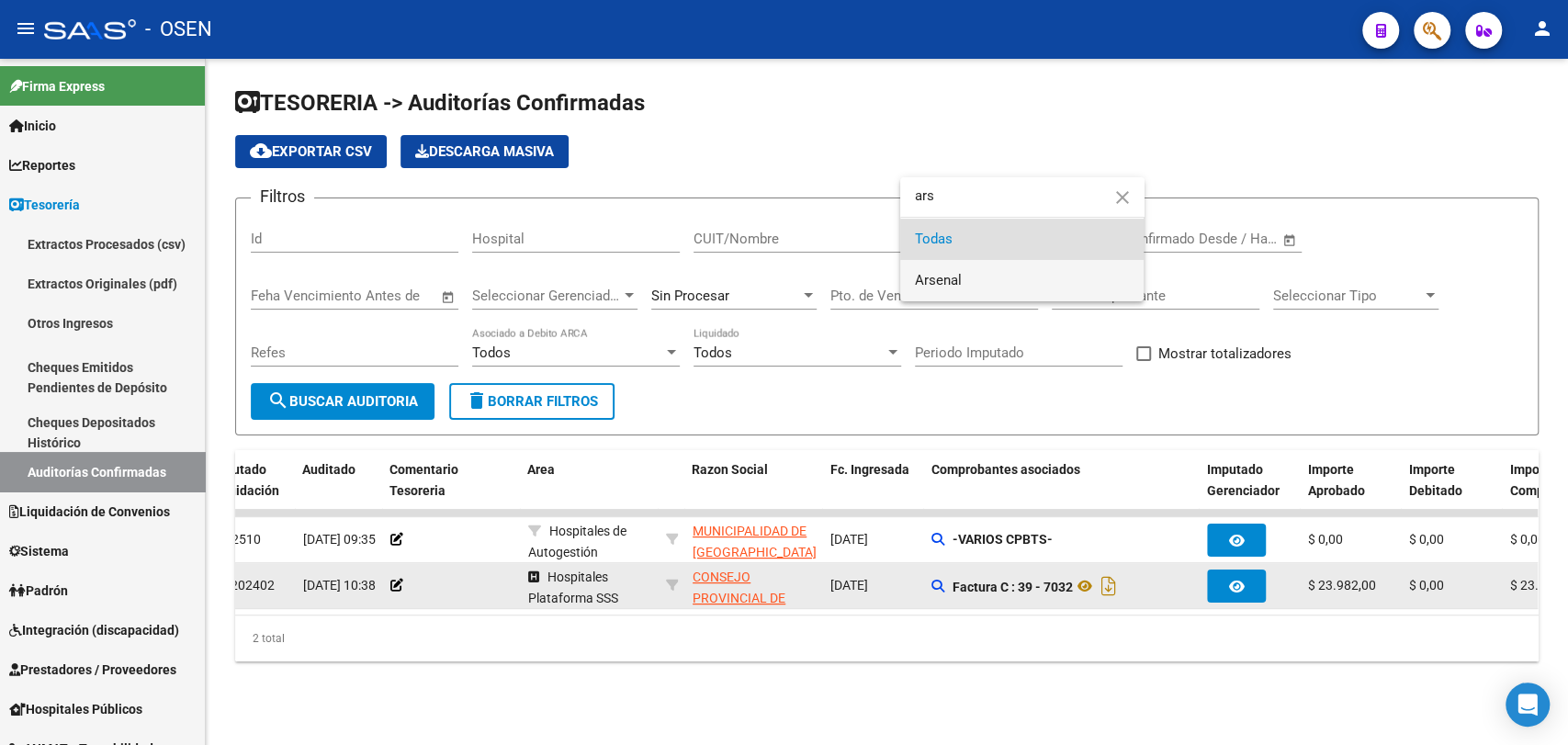
type input "ars"
click at [1002, 287] on span "Arsenal" at bounding box center [1021, 280] width 214 height 41
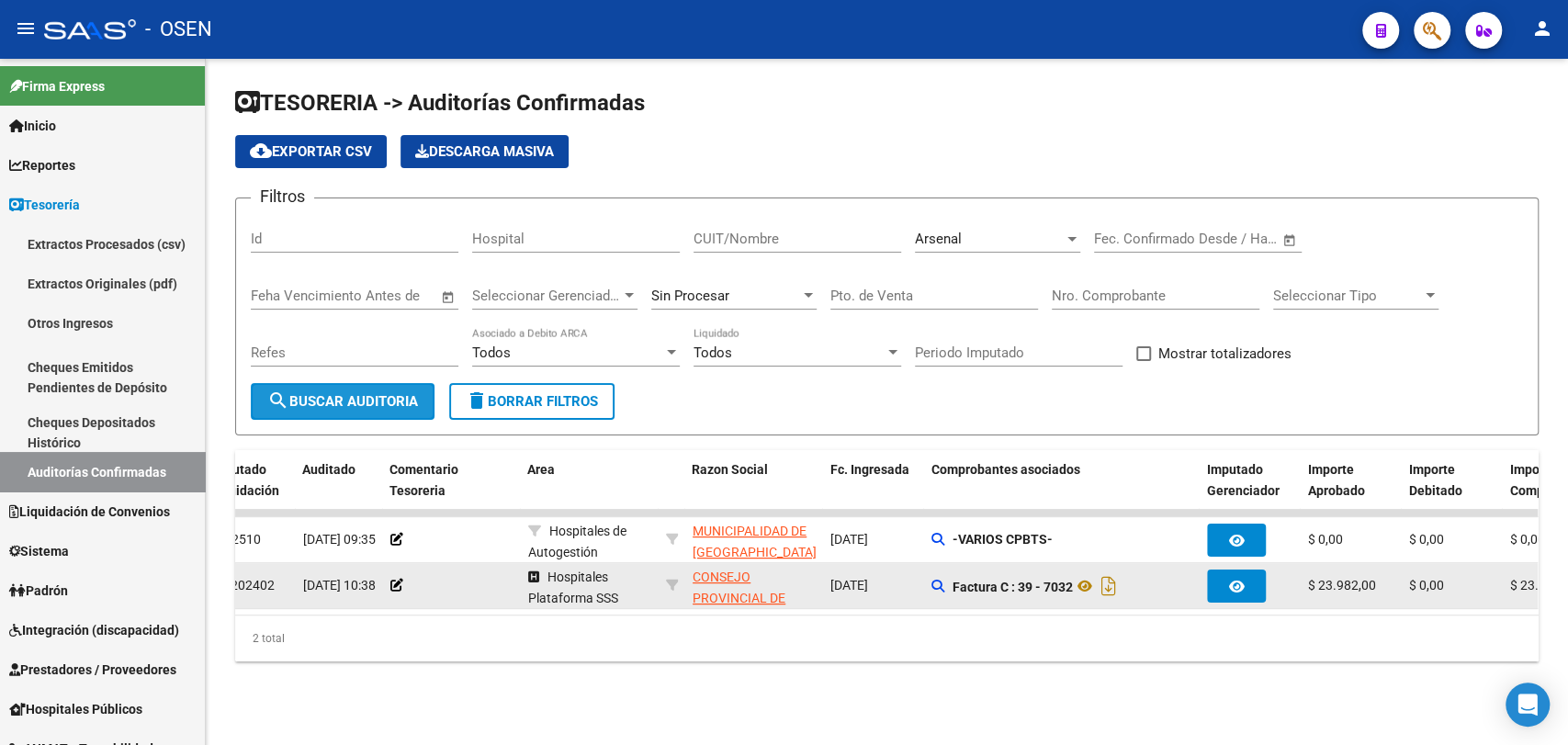
drag, startPoint x: 381, startPoint y: 398, endPoint x: 576, endPoint y: 395, distance: 195.0
click at [382, 398] on span "search Buscar Auditoria" at bounding box center [342, 401] width 150 height 17
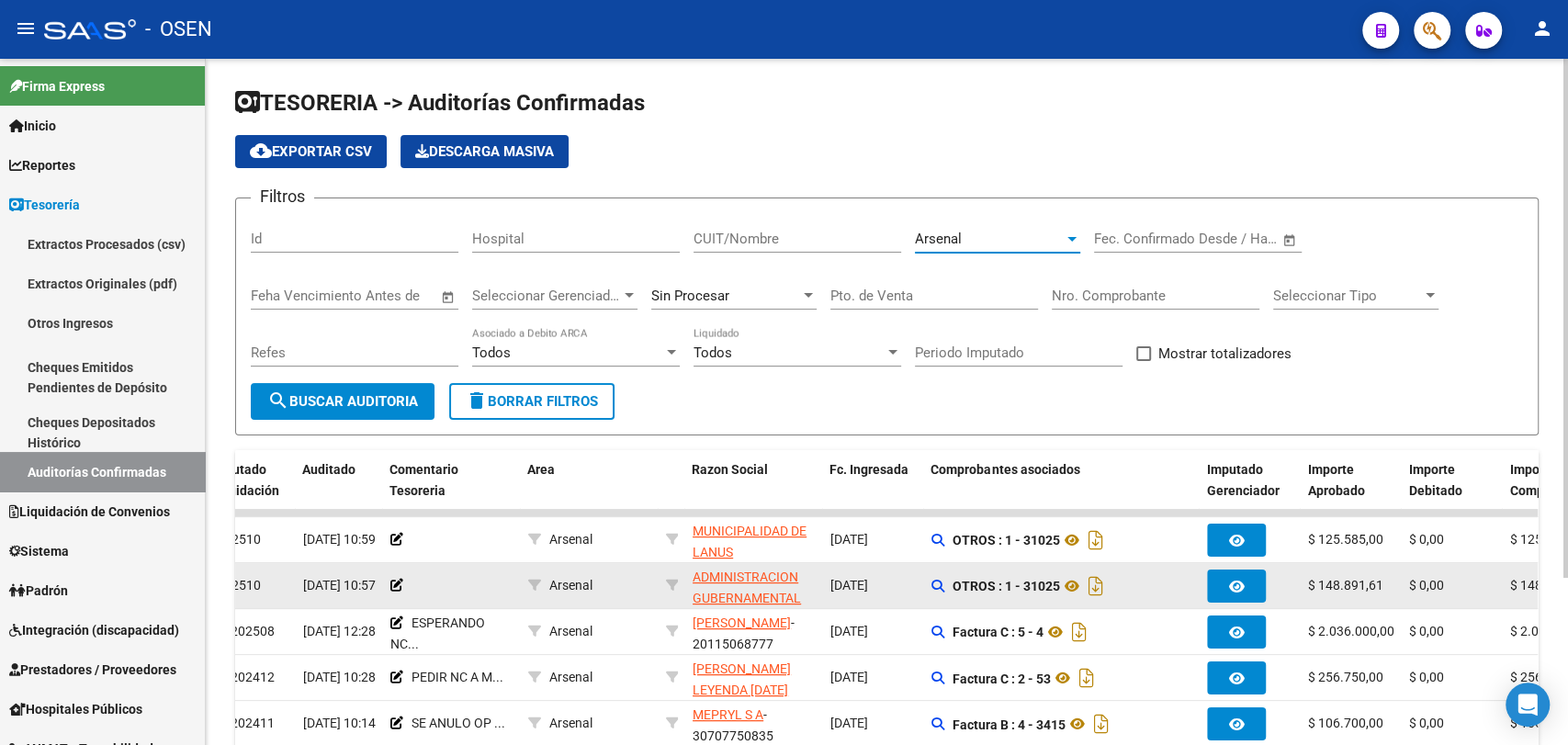
click at [1007, 242] on div "Arsenal" at bounding box center [988, 238] width 148 height 17
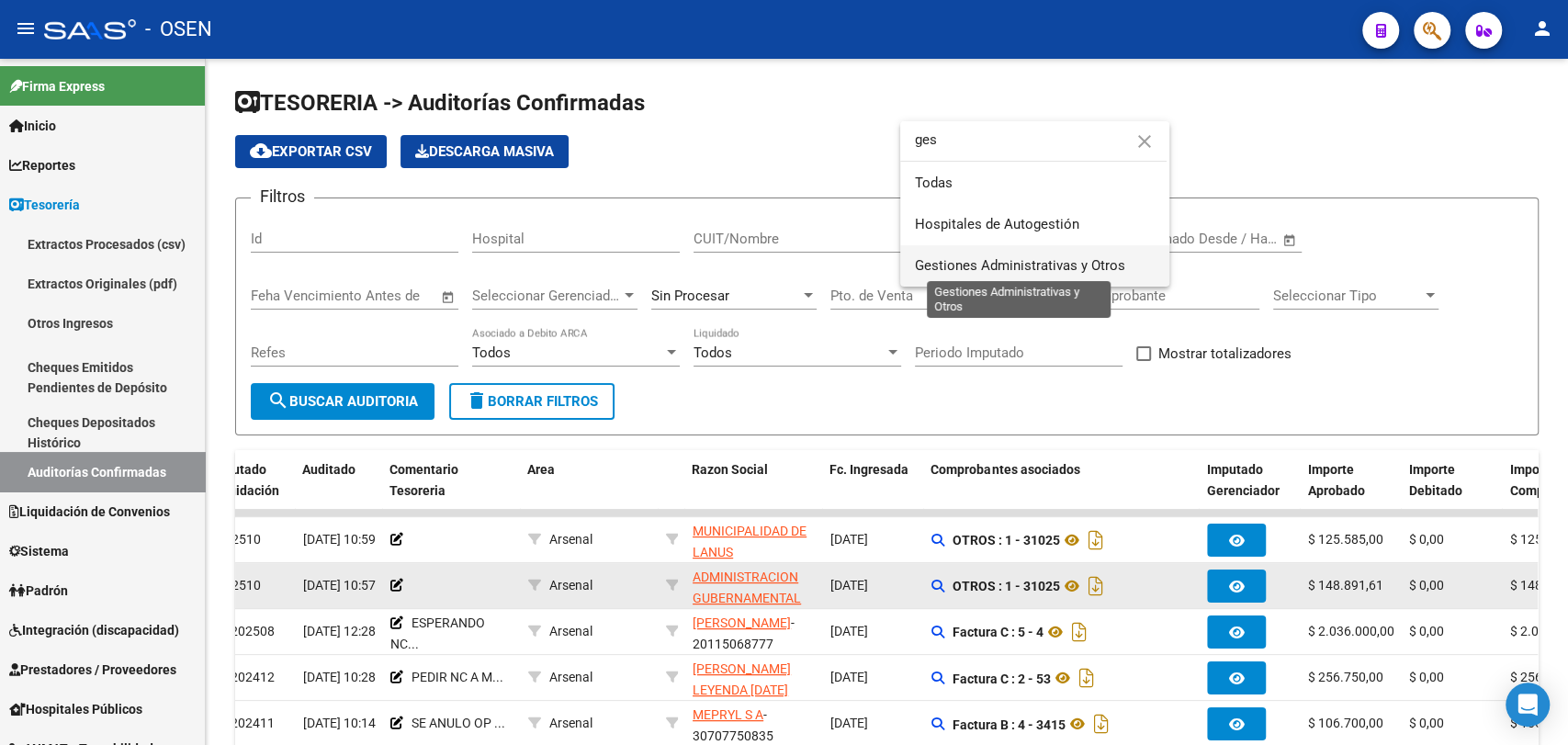
type input "ges"
drag, startPoint x: 1009, startPoint y: 271, endPoint x: 654, endPoint y: 353, distance: 364.3
click at [1005, 270] on span "Gestiones Administrativas y Otros" at bounding box center [1019, 265] width 210 height 17
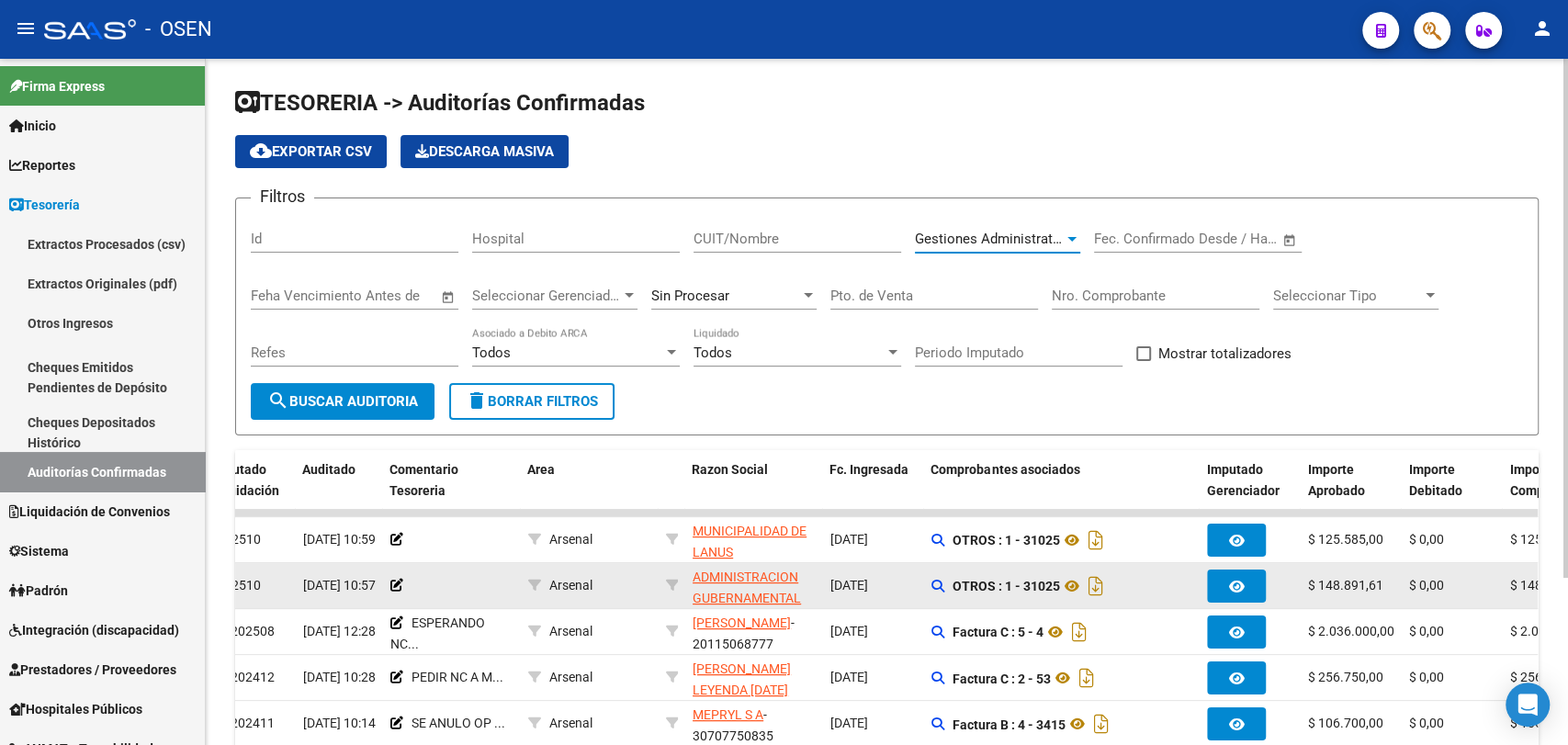
click at [353, 395] on span "search Buscar Auditoria" at bounding box center [342, 401] width 150 height 17
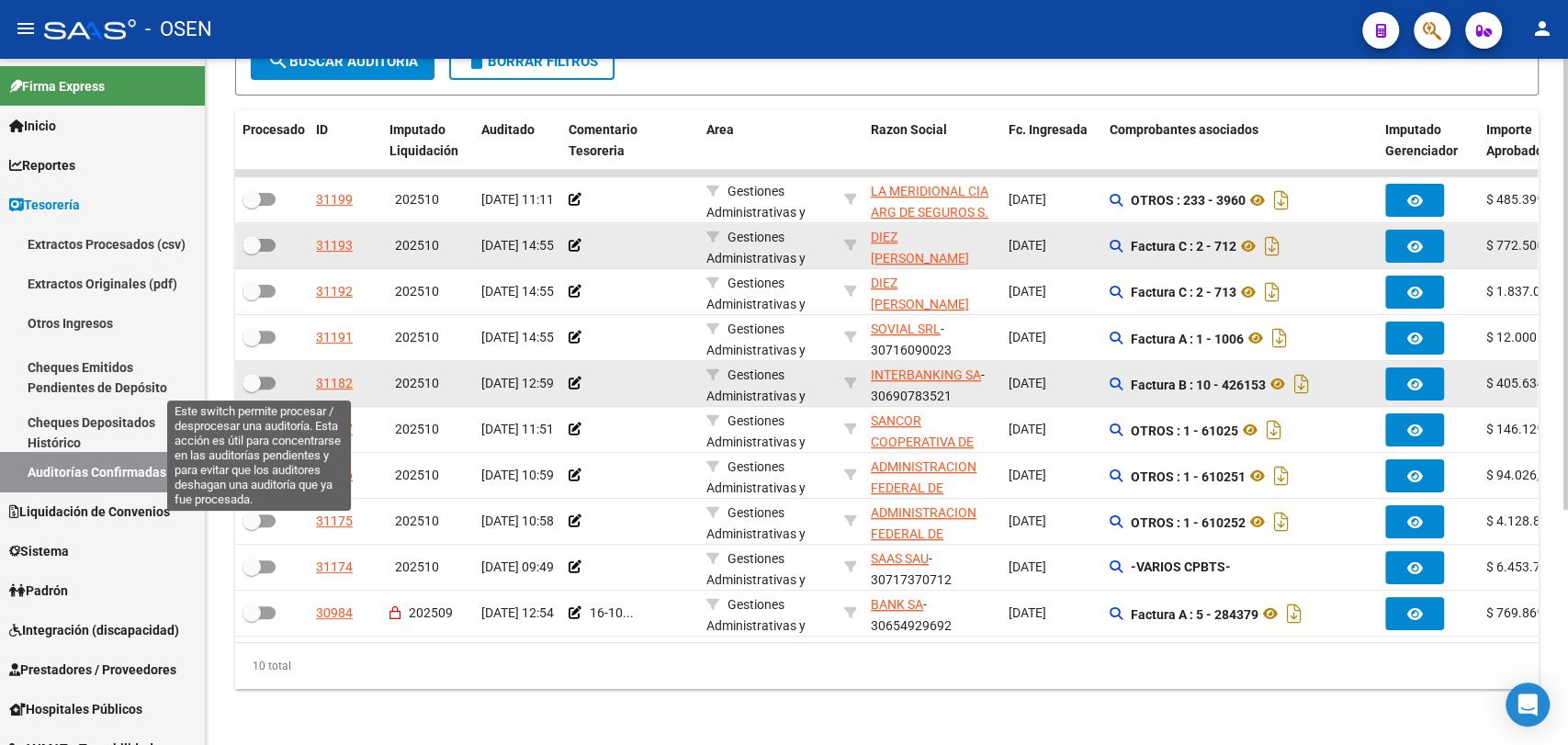
click at [246, 377] on span at bounding box center [251, 382] width 18 height 18
click at [251, 389] on input "checkbox" at bounding box center [251, 389] width 1 height 1
checkbox input "true"
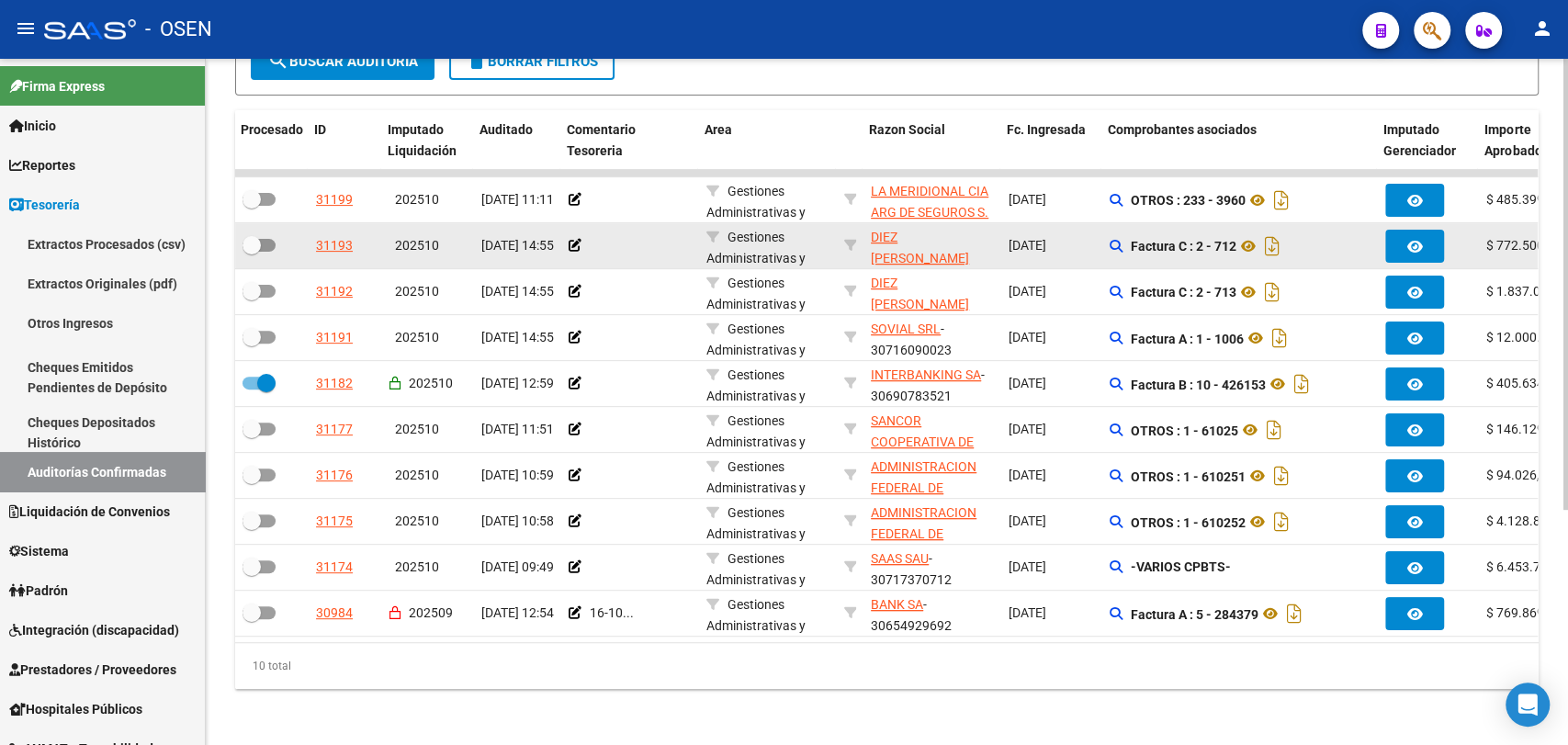
scroll to position [0, 56]
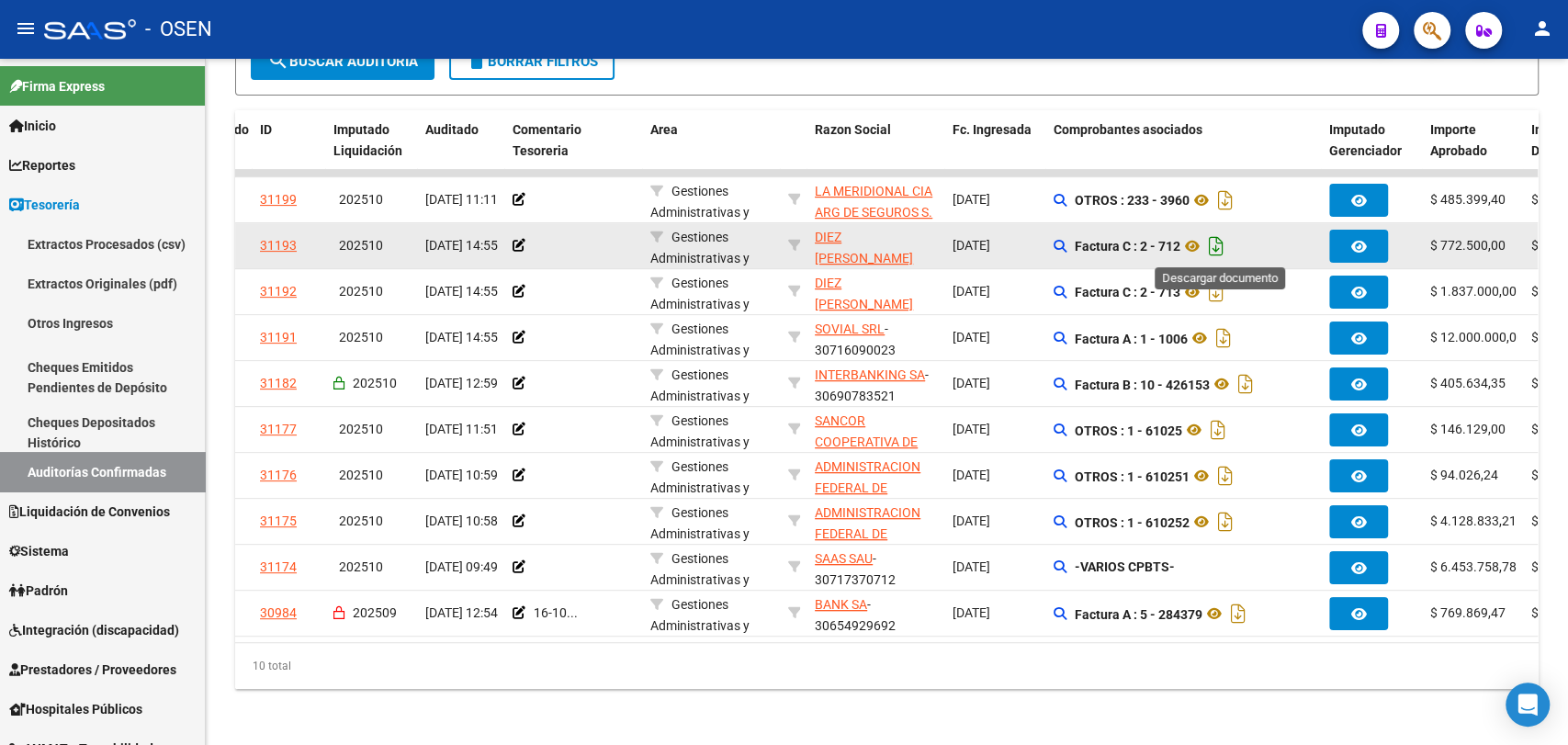
click at [1217, 245] on icon "Descargar documento" at bounding box center [1216, 246] width 24 height 30
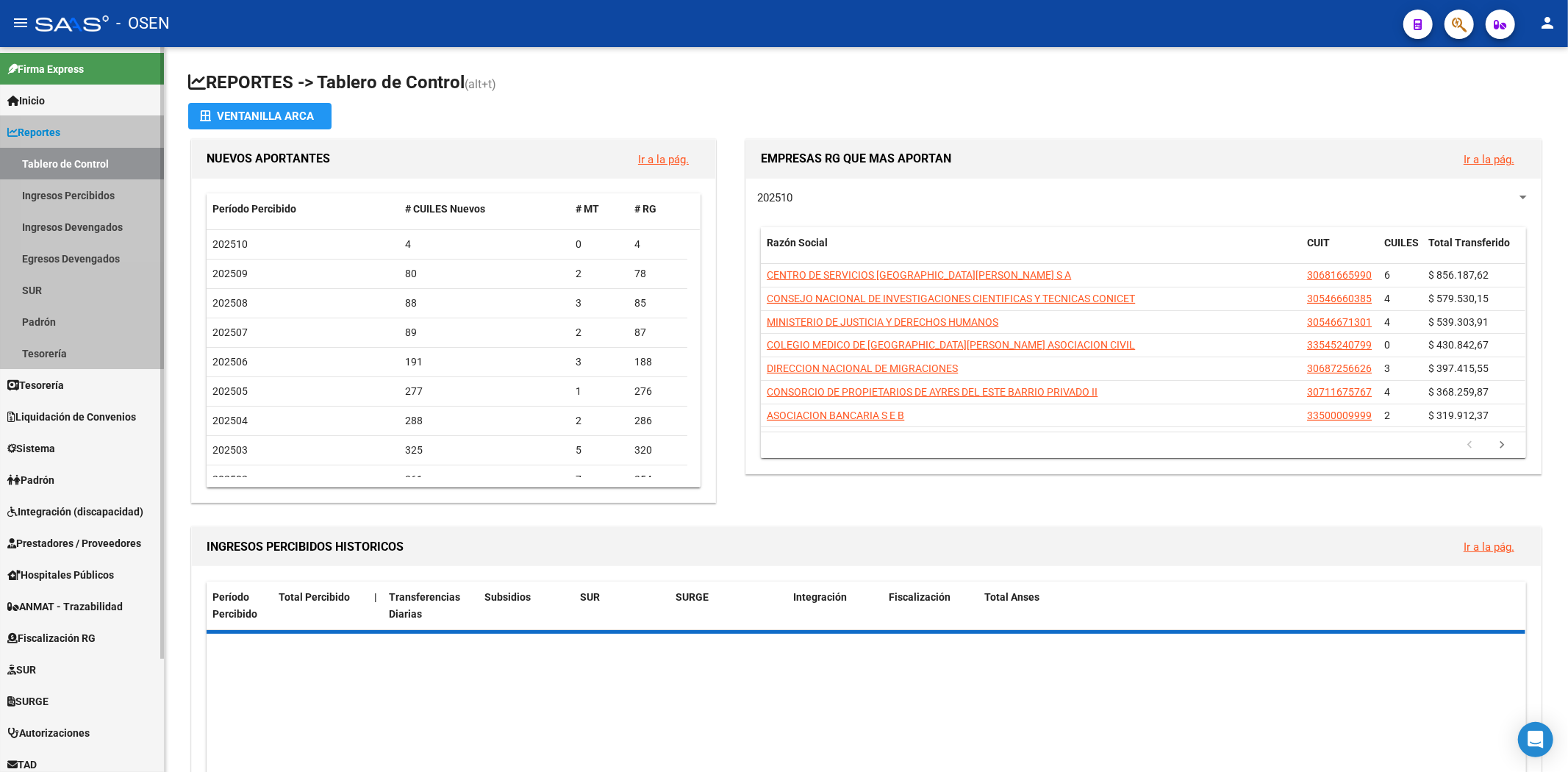
click at [81, 136] on link "Reportes" at bounding box center [82, 132] width 164 height 32
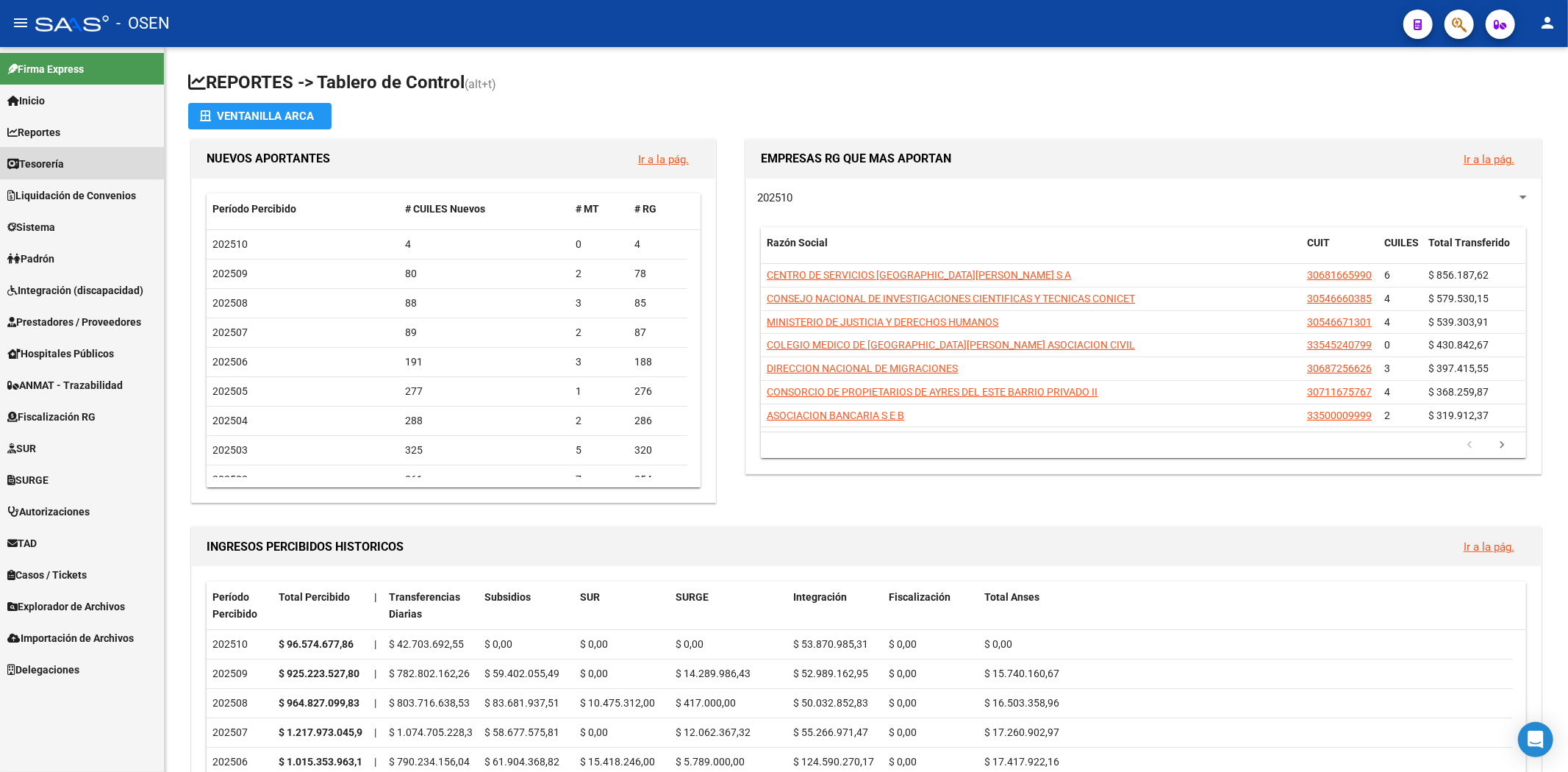
click at [77, 164] on link "Tesorería" at bounding box center [82, 163] width 164 height 32
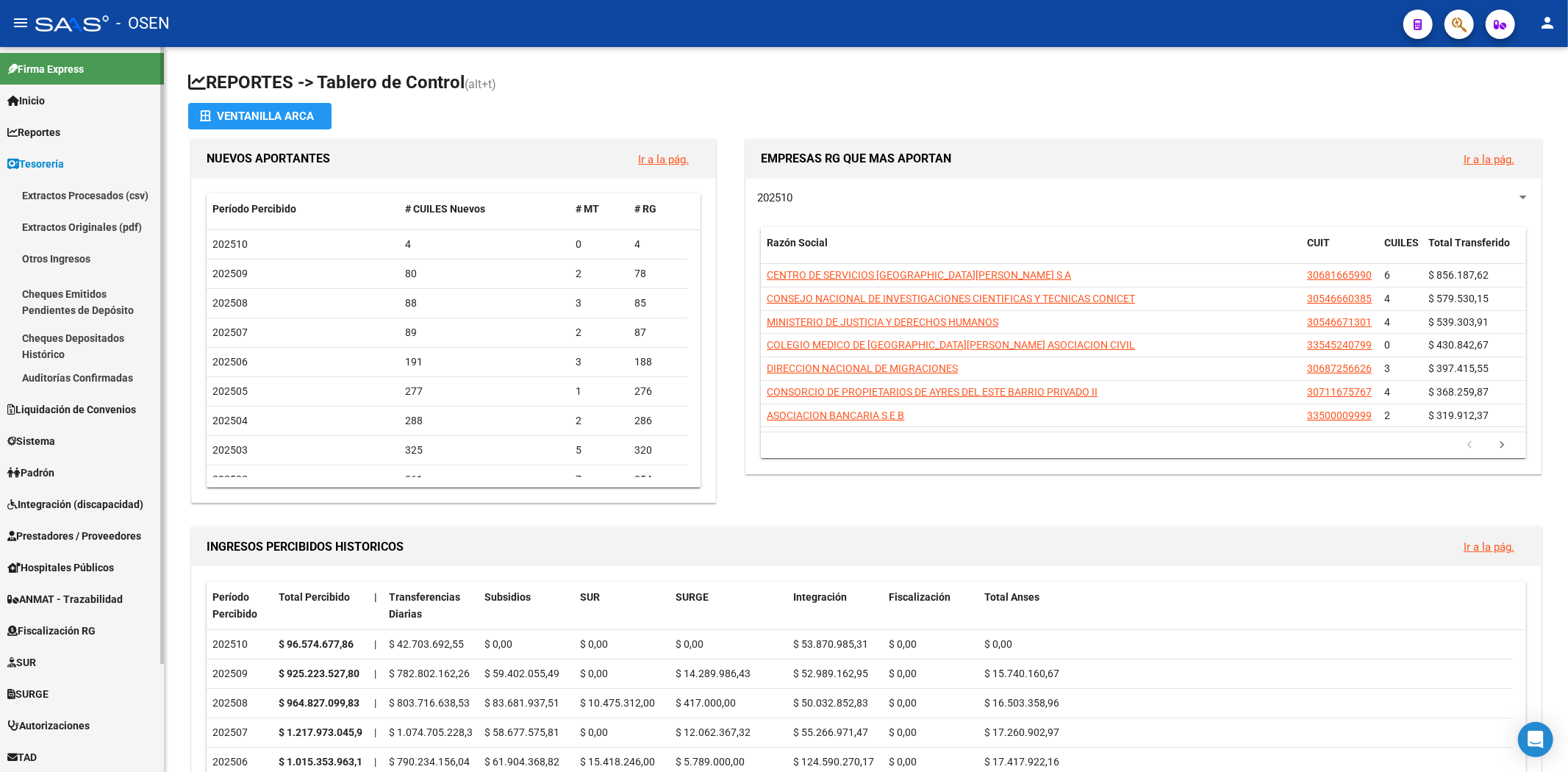
click at [128, 373] on link "Auditorías Confirmadas" at bounding box center [82, 378] width 164 height 32
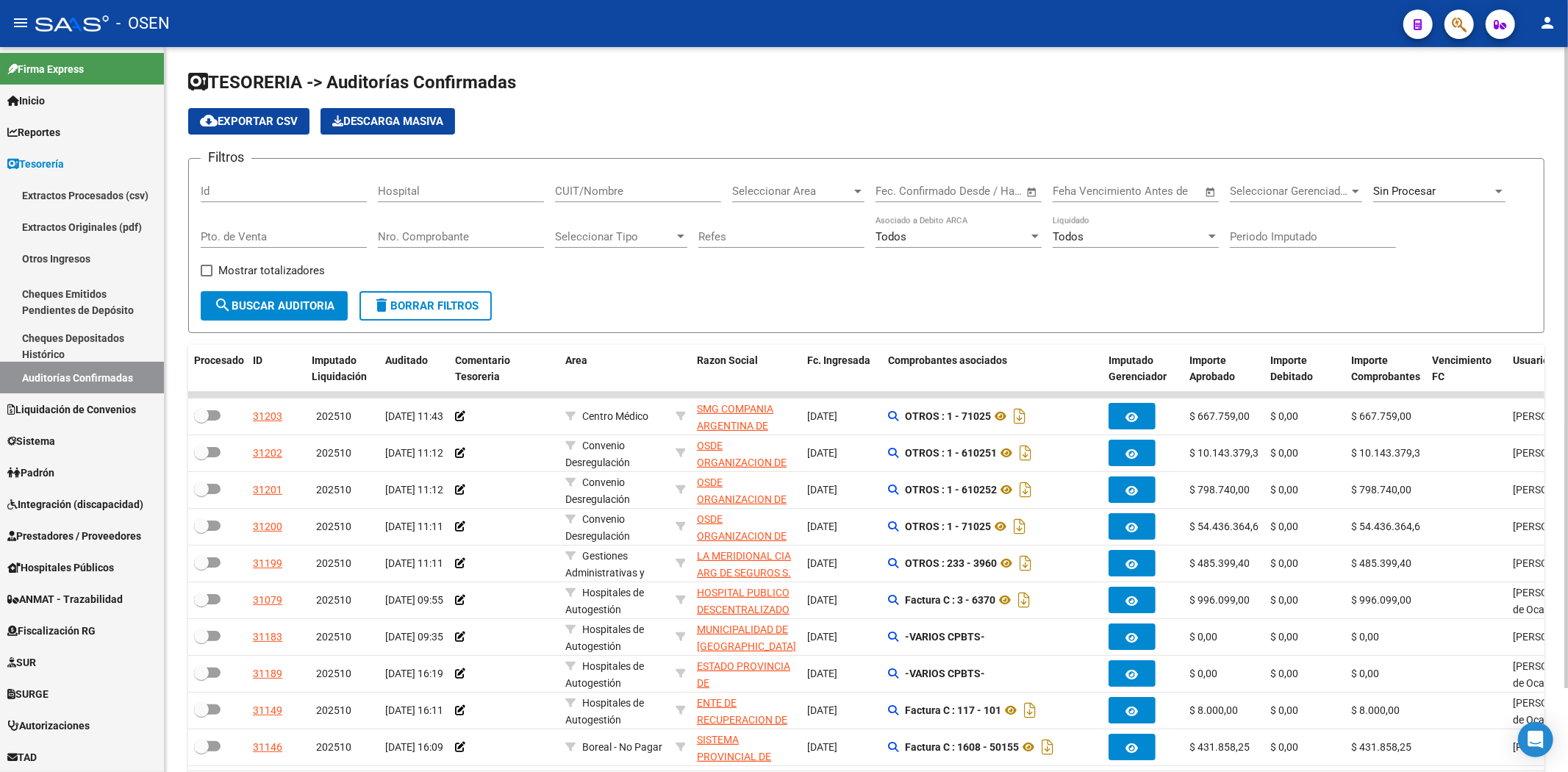
click at [474, 189] on input "Hospital" at bounding box center [461, 191] width 166 height 14
click at [598, 195] on input "CUIT/Nombre" at bounding box center [638, 191] width 166 height 14
paste input "30546670623"
click at [316, 299] on span "search Buscar Auditoria" at bounding box center [273, 305] width 120 height 14
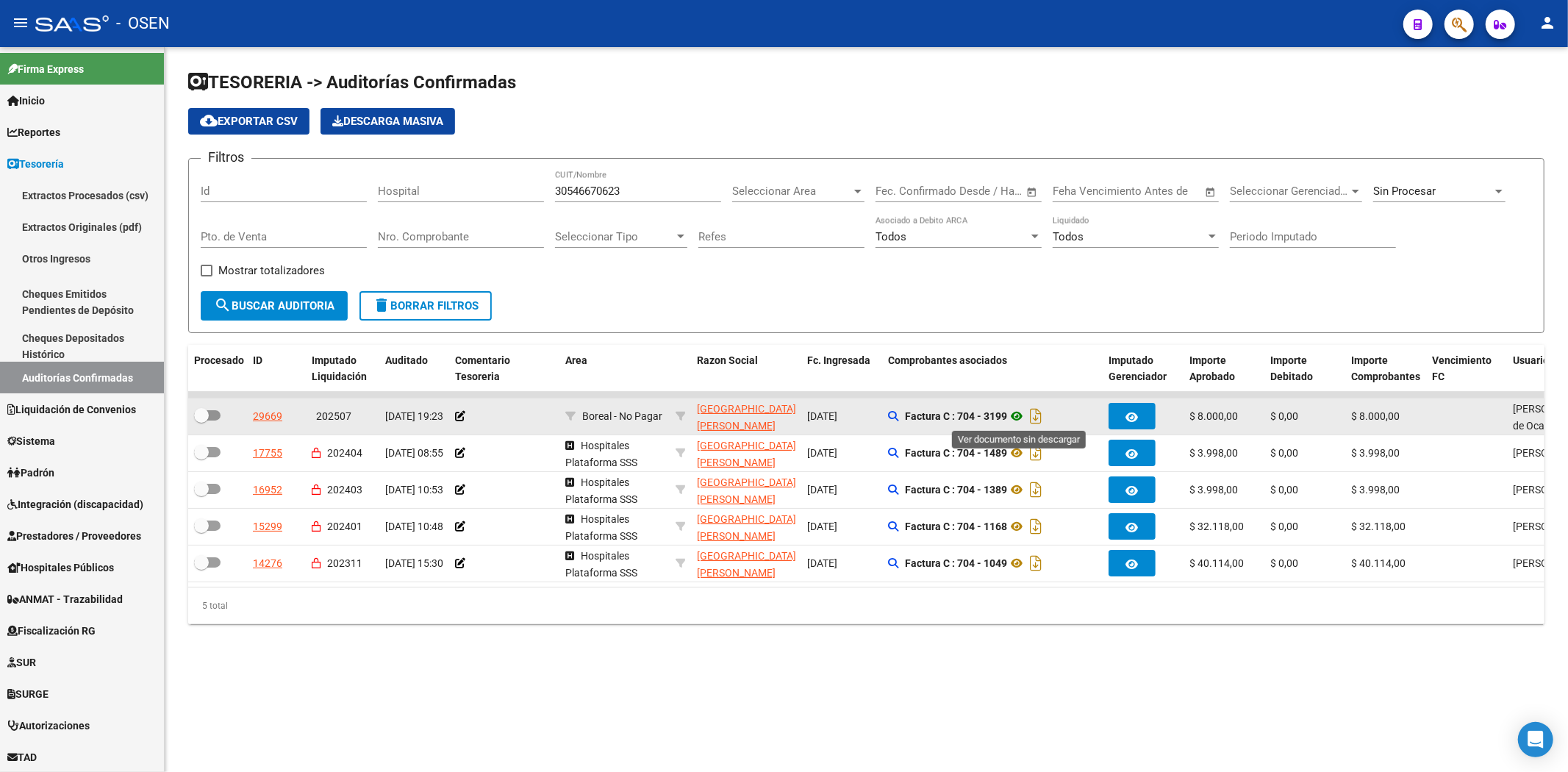
click at [1015, 418] on icon at bounding box center [1016, 416] width 19 height 18
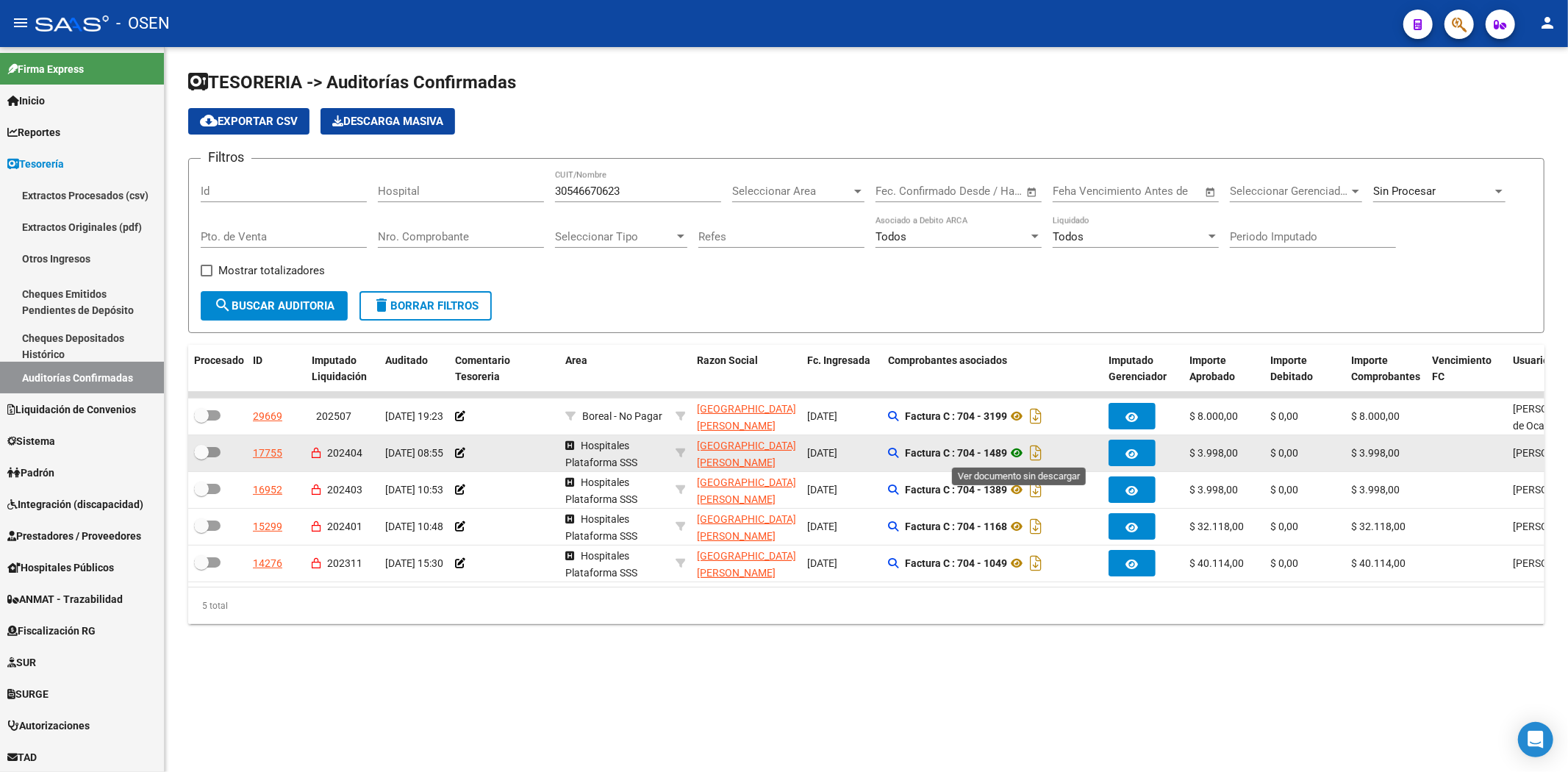
click at [1018, 446] on icon at bounding box center [1016, 453] width 19 height 18
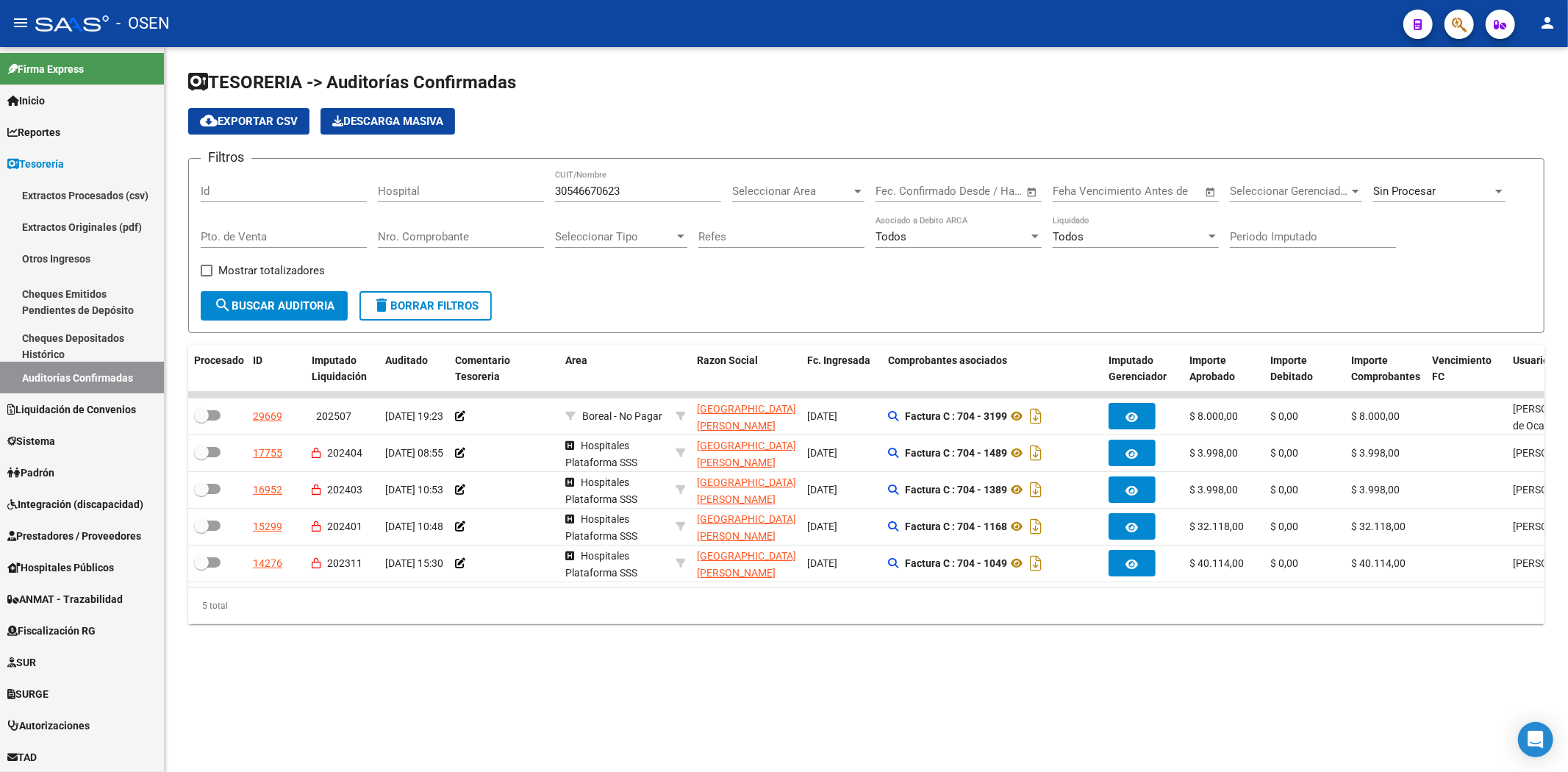
drag, startPoint x: 637, startPoint y: 195, endPoint x: 270, endPoint y: 195, distance: 367.0
click at [269, 195] on div "Filtros Id Hospital 30546670623 CUIT/Nombre Seleccionar Area Seleccionar Area F…" at bounding box center [867, 230] width 1331 height 120
paste input "66561"
drag, startPoint x: 335, startPoint y: 312, endPoint x: 688, endPoint y: 226, distance: 363.3
click at [339, 309] on button "search Buscar Auditoria" at bounding box center [274, 305] width 147 height 30
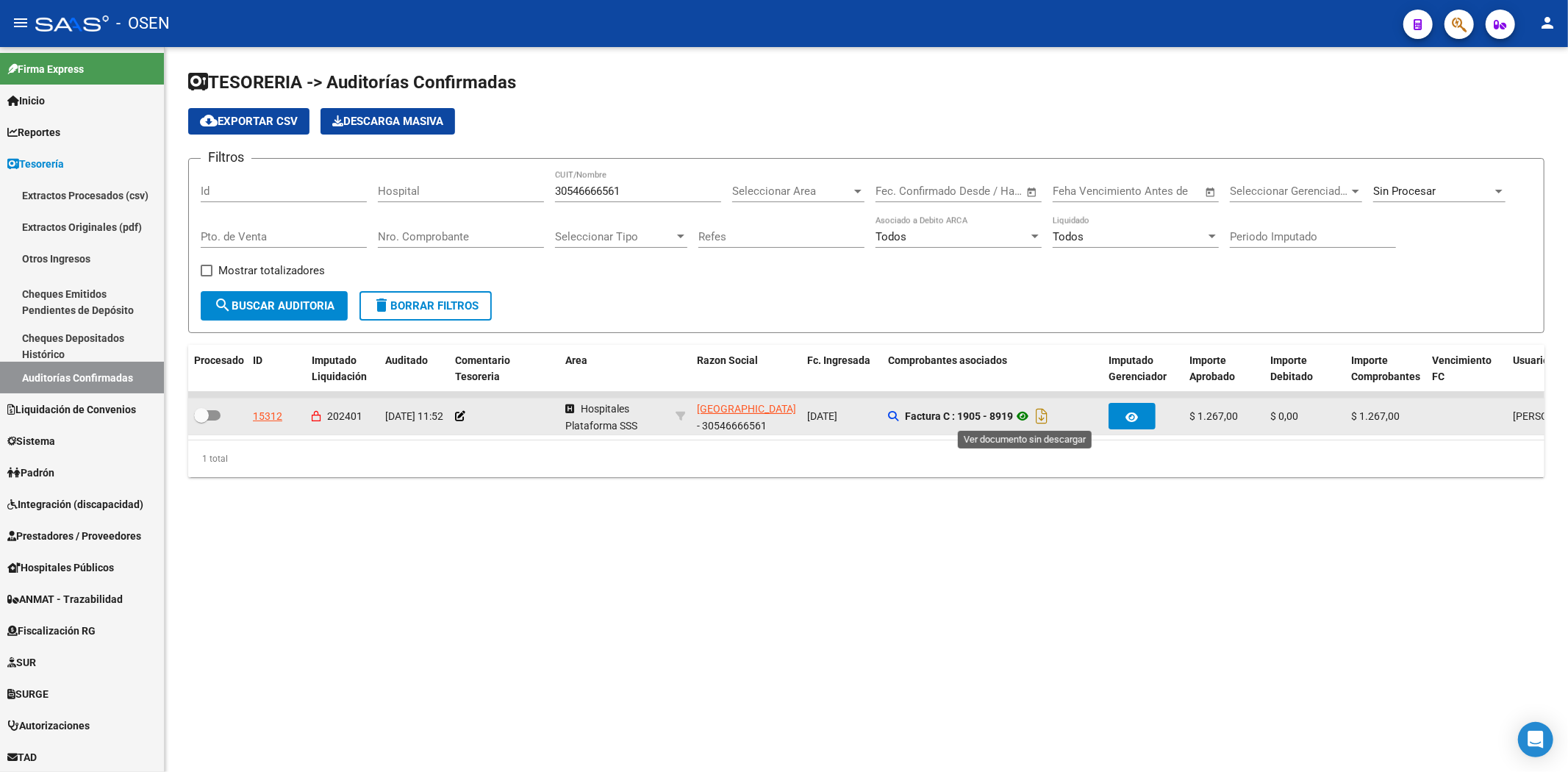
click at [1023, 415] on icon at bounding box center [1023, 416] width 19 height 18
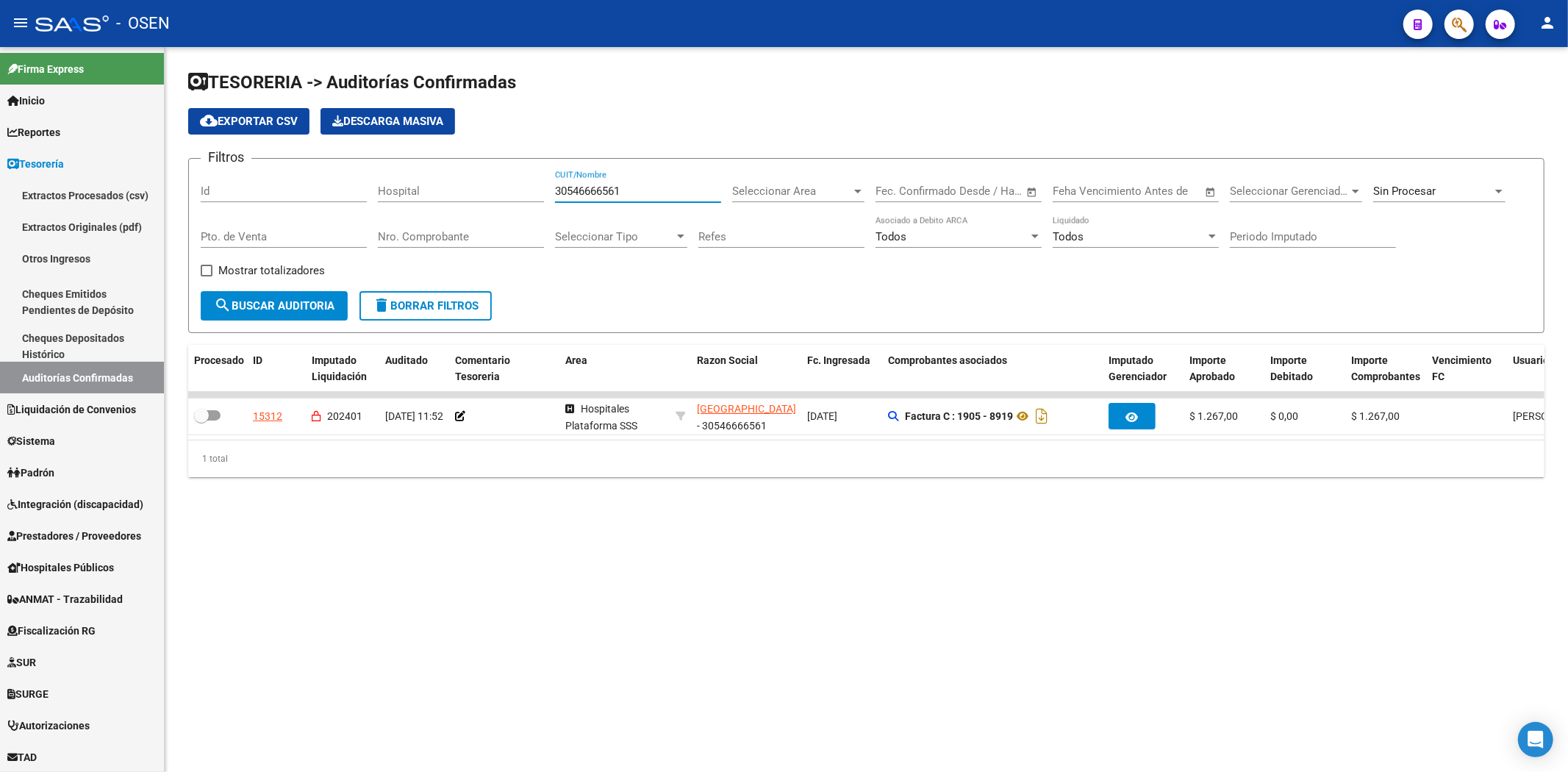
drag, startPoint x: 704, startPoint y: 185, endPoint x: 350, endPoint y: 187, distance: 354.0
click at [325, 192] on div "Filtros Id Hospital 30546666561 CUIT/Nombre Seleccionar Area Seleccionar Area F…" at bounding box center [867, 230] width 1331 height 120
paste input "699894652"
click at [349, 300] on form "Filtros Id Hospital 30699894652 CUIT/Nombre Seleccionar Area Seleccionar Area F…" at bounding box center [866, 245] width 1356 height 175
click at [344, 300] on button "search Buscar Auditoria" at bounding box center [274, 305] width 147 height 30
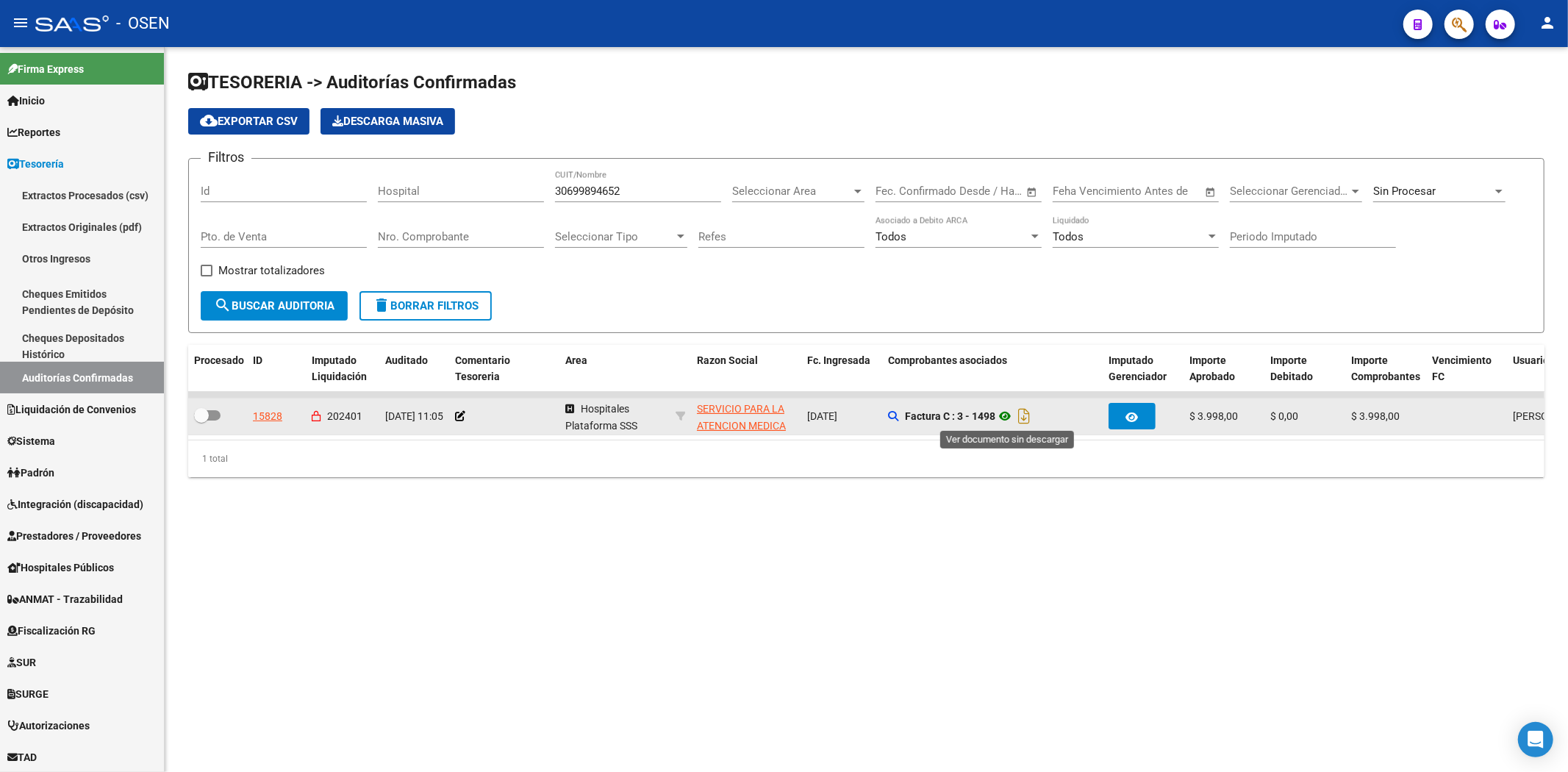
click at [1001, 416] on icon at bounding box center [1005, 416] width 19 height 18
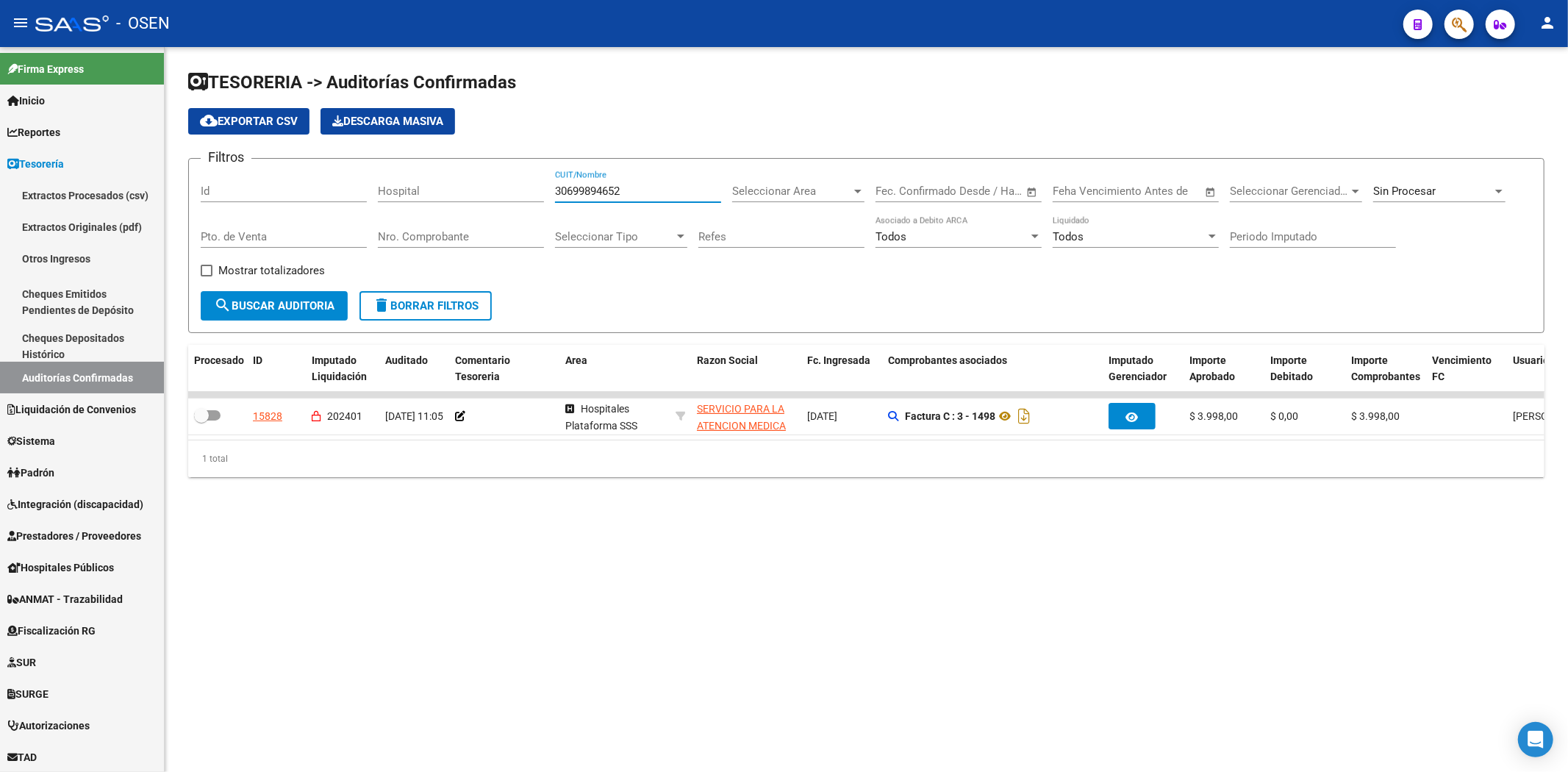
drag, startPoint x: 679, startPoint y: 194, endPoint x: 528, endPoint y: 189, distance: 151.1
click at [426, 194] on div "Filtros Id Hospital 30699894652 CUIT/Nombre Seleccionar Area Seleccionar Area F…" at bounding box center [867, 230] width 1331 height 120
click at [1466, 188] on div "Sin Procesar" at bounding box center [1432, 191] width 119 height 14
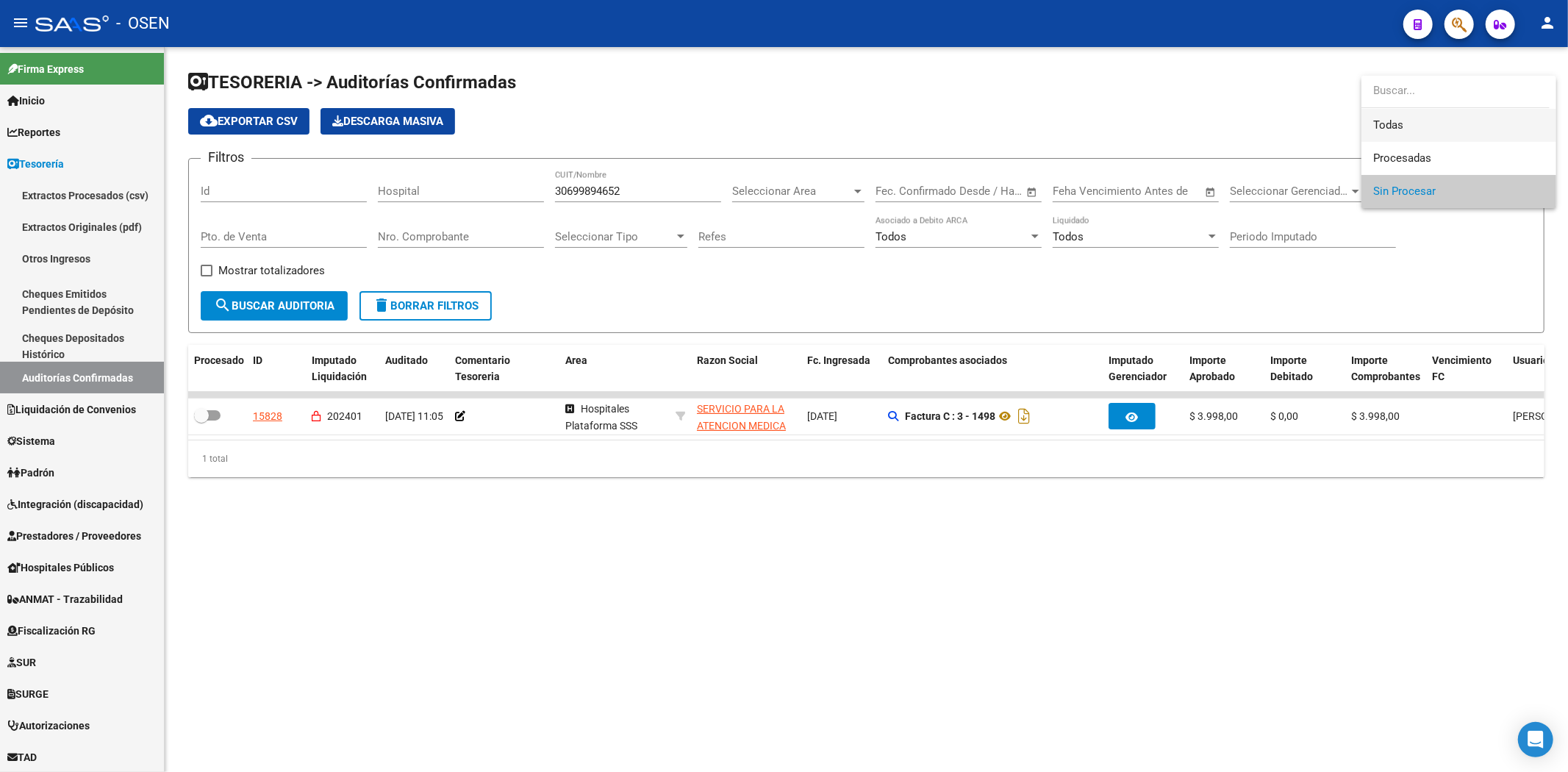
drag, startPoint x: 1458, startPoint y: 130, endPoint x: 1432, endPoint y: 136, distance: 26.7
click at [1456, 130] on span "Todas" at bounding box center [1458, 124] width 171 height 33
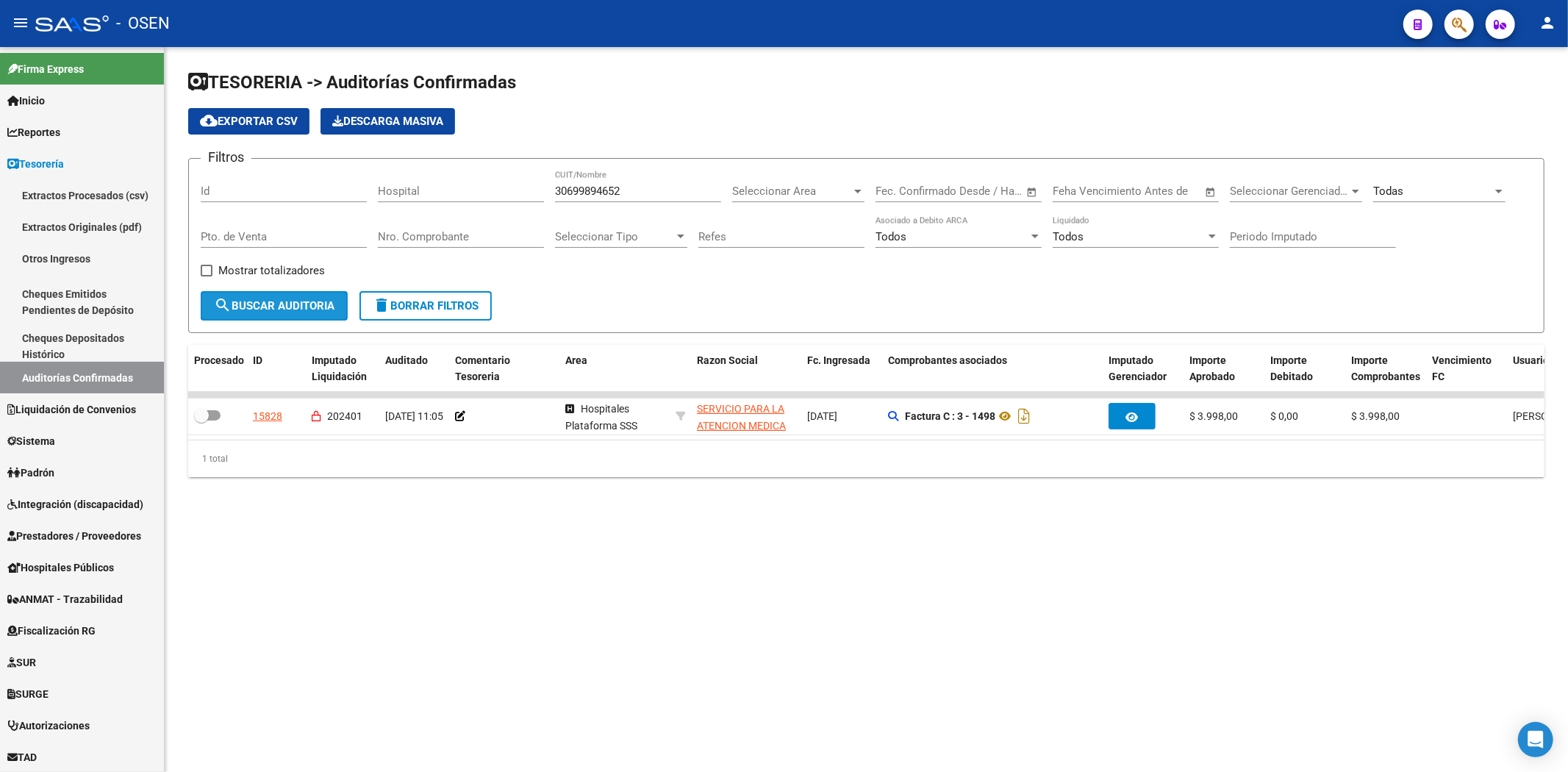
click at [335, 309] on span "search Buscar Auditoria" at bounding box center [273, 305] width 120 height 14
click at [301, 312] on span "search Buscar Auditoria" at bounding box center [273, 305] width 120 height 14
click at [319, 307] on span "search Buscar Auditoria" at bounding box center [273, 305] width 120 height 14
drag, startPoint x: 662, startPoint y: 184, endPoint x: 427, endPoint y: 185, distance: 235.0
click at [427, 185] on div "Filtros Id Hospital 30699894652 CUIT/Nombre Seleccionar Area Seleccionar Area F…" at bounding box center [867, 230] width 1331 height 120
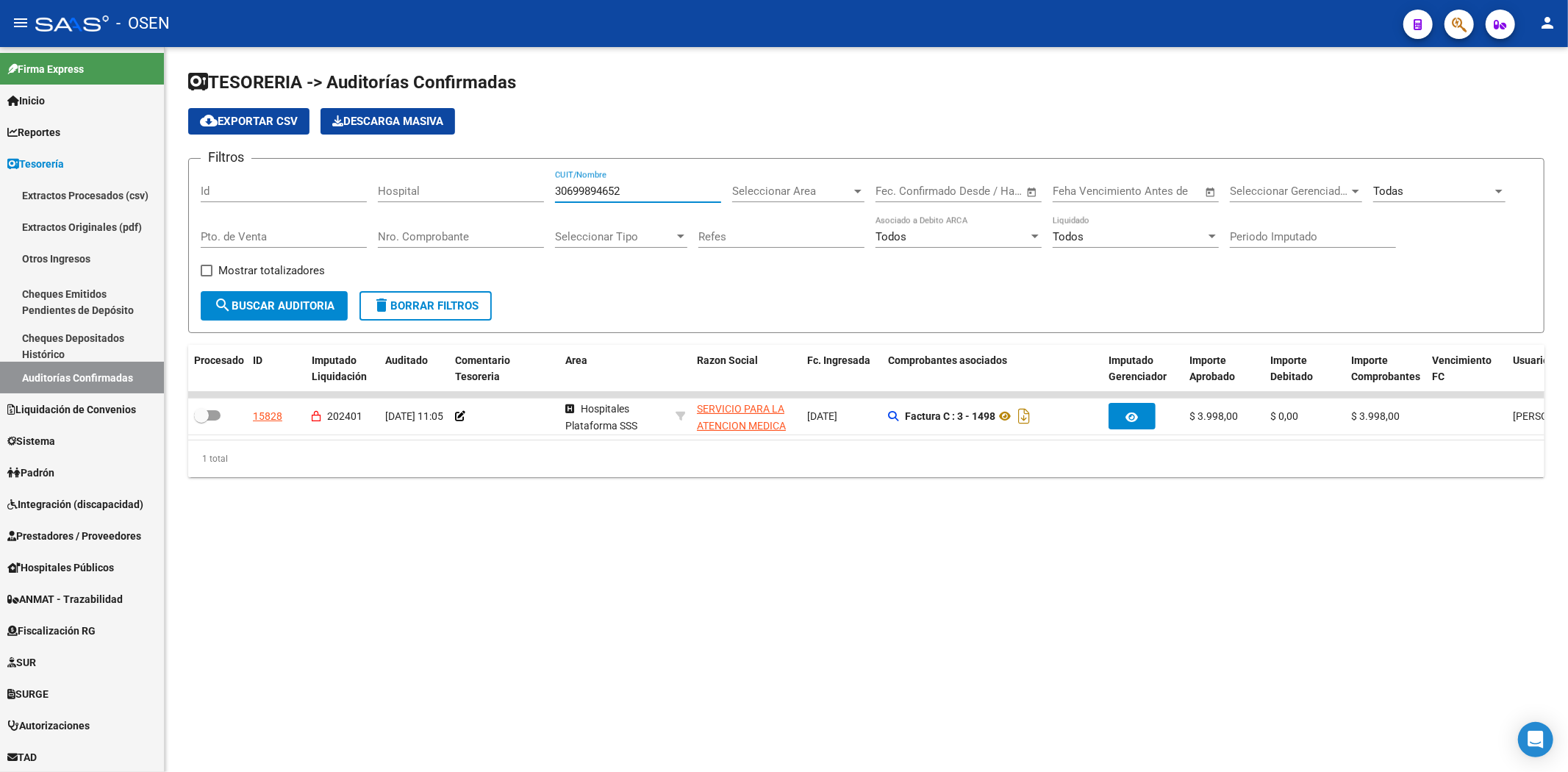
drag, startPoint x: 652, startPoint y: 191, endPoint x: 422, endPoint y: 194, distance: 230.0
click at [422, 194] on div "Filtros Id Hospital 30699894652 CUIT/Nombre Seleccionar Area Seleccionar Area F…" at bounding box center [867, 230] width 1331 height 120
paste input "703581796"
type input "30703581796"
click at [325, 297] on button "search Buscar Auditoria" at bounding box center [274, 305] width 147 height 30
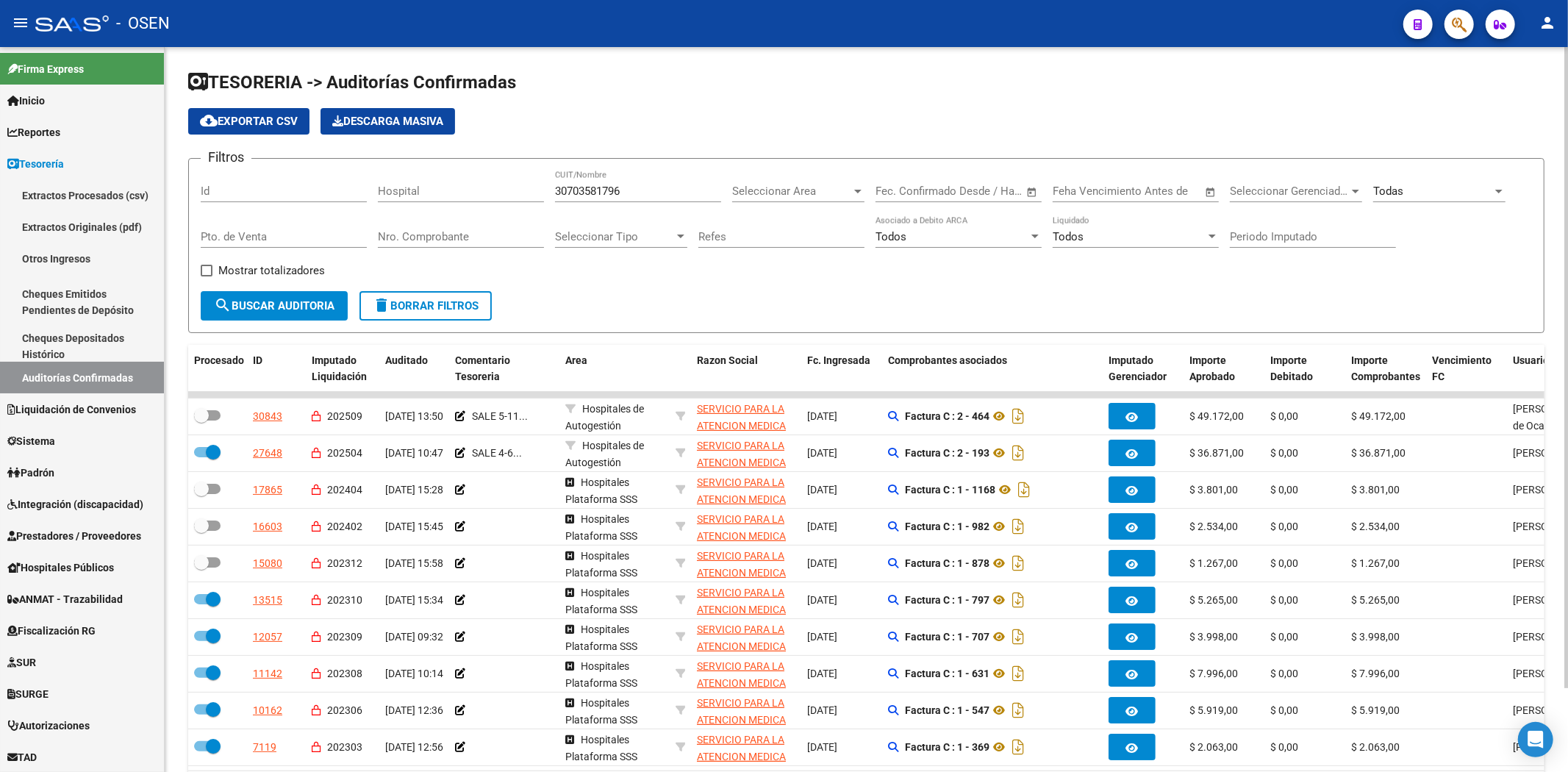
click at [1423, 183] on div "Todas" at bounding box center [1439, 187] width 132 height 32
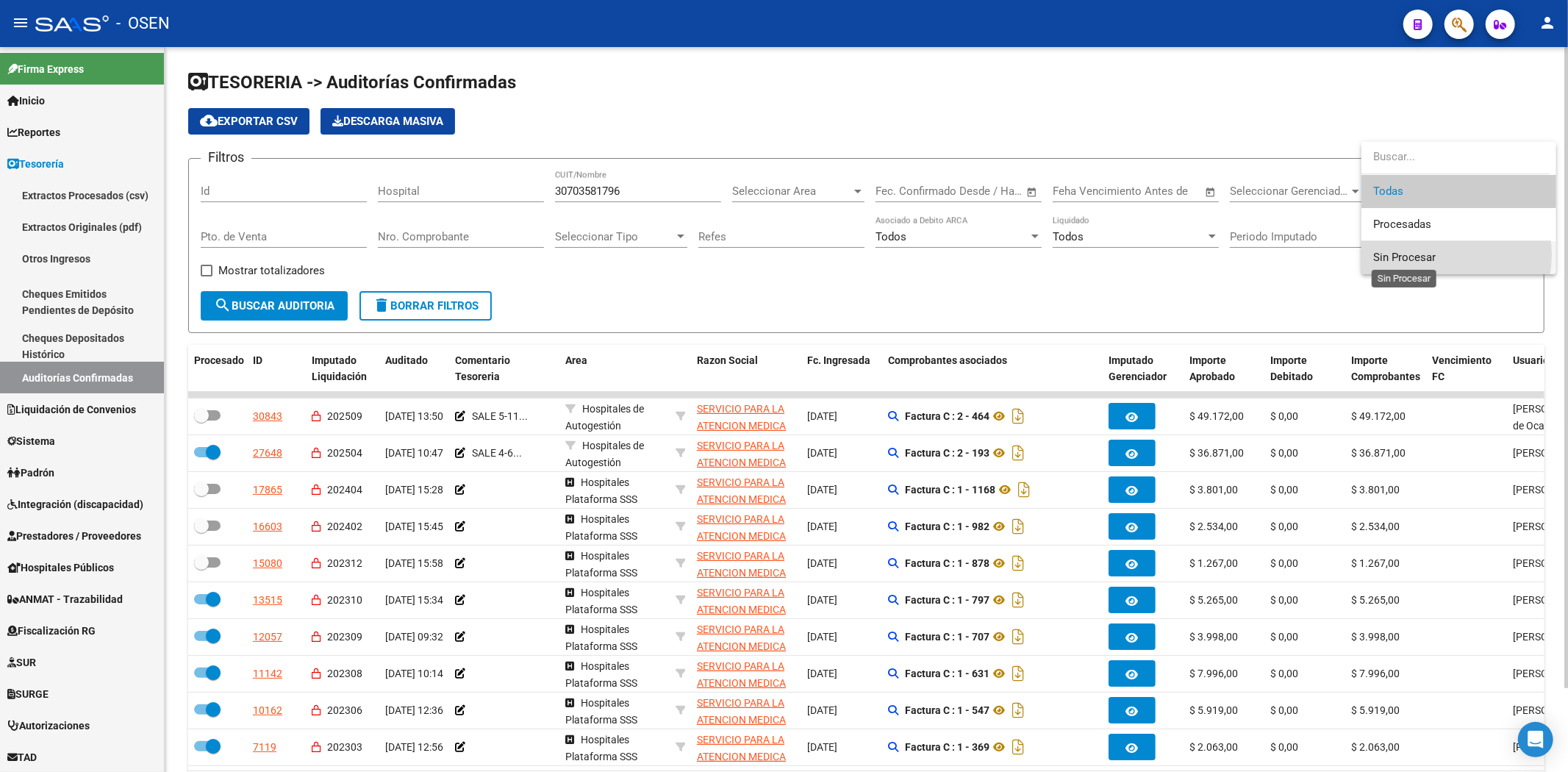
drag, startPoint x: 1424, startPoint y: 254, endPoint x: 943, endPoint y: 317, distance: 485.1
click at [1376, 258] on span "Sin Procesar" at bounding box center [1404, 257] width 62 height 14
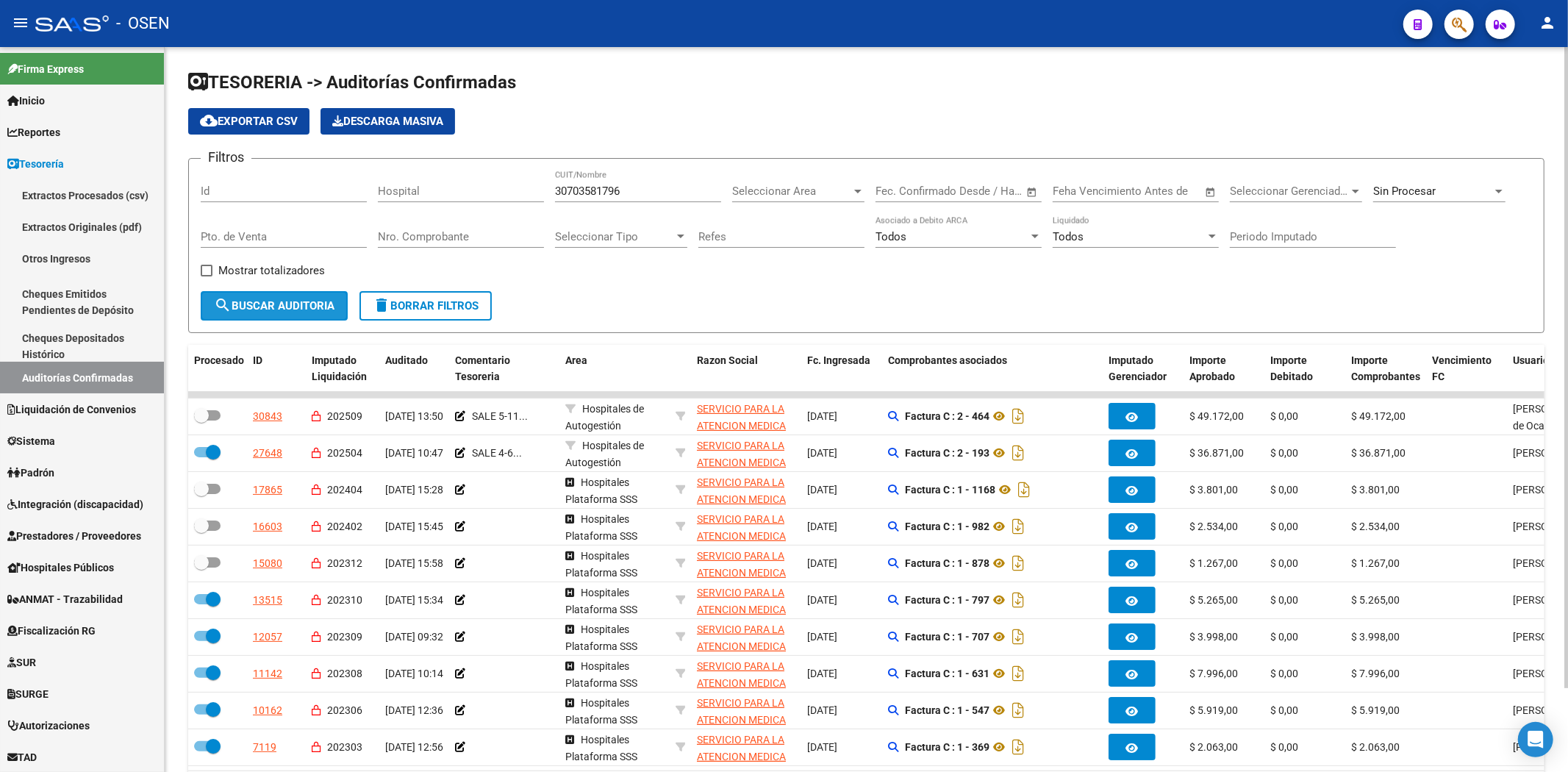
drag, startPoint x: 288, startPoint y: 318, endPoint x: 288, endPoint y: 309, distance: 9.0
click at [288, 314] on button "search Buscar Auditoria" at bounding box center [274, 305] width 147 height 30
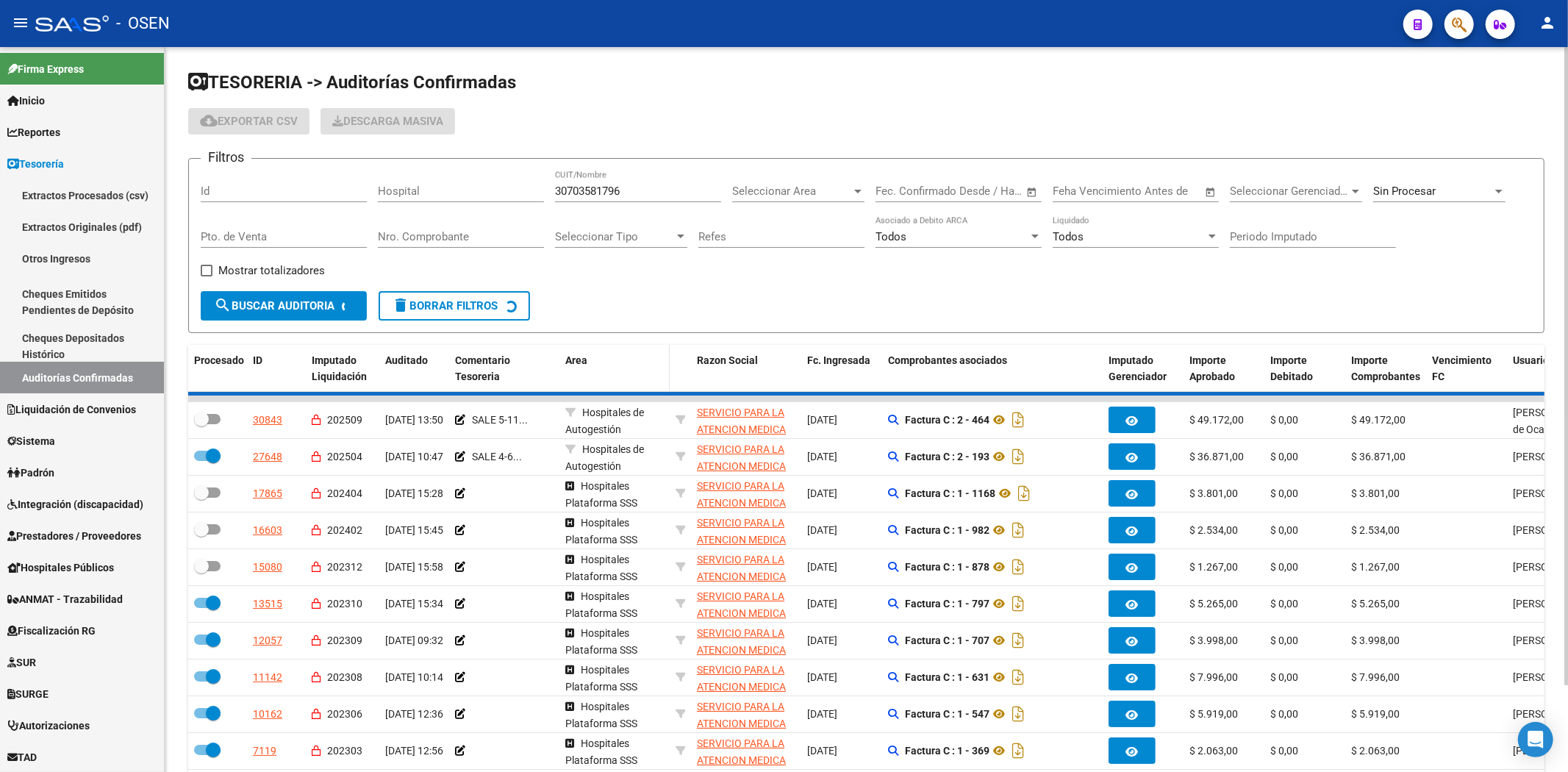
checkbox input "false"
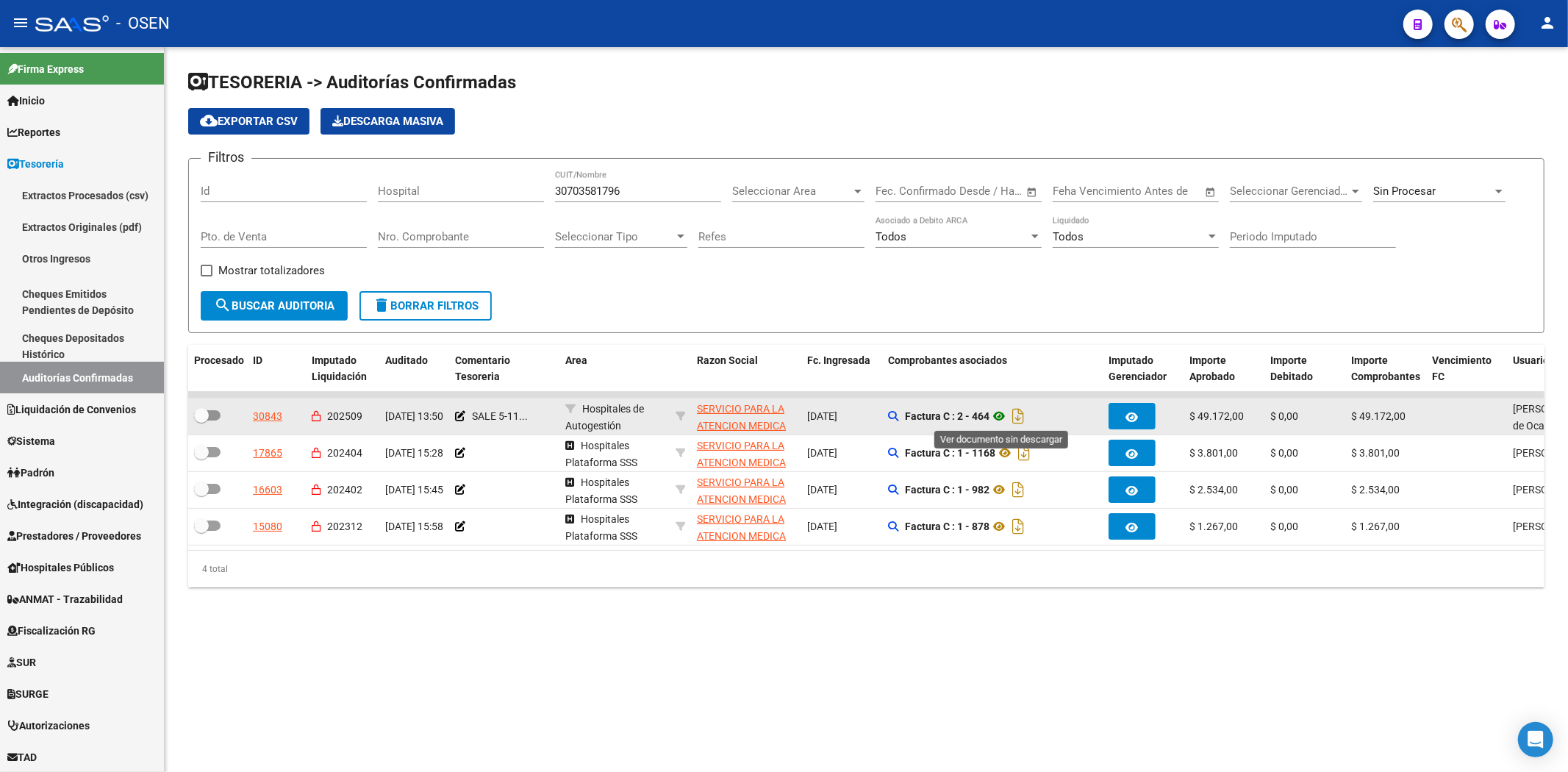
click at [996, 410] on icon at bounding box center [999, 416] width 19 height 18
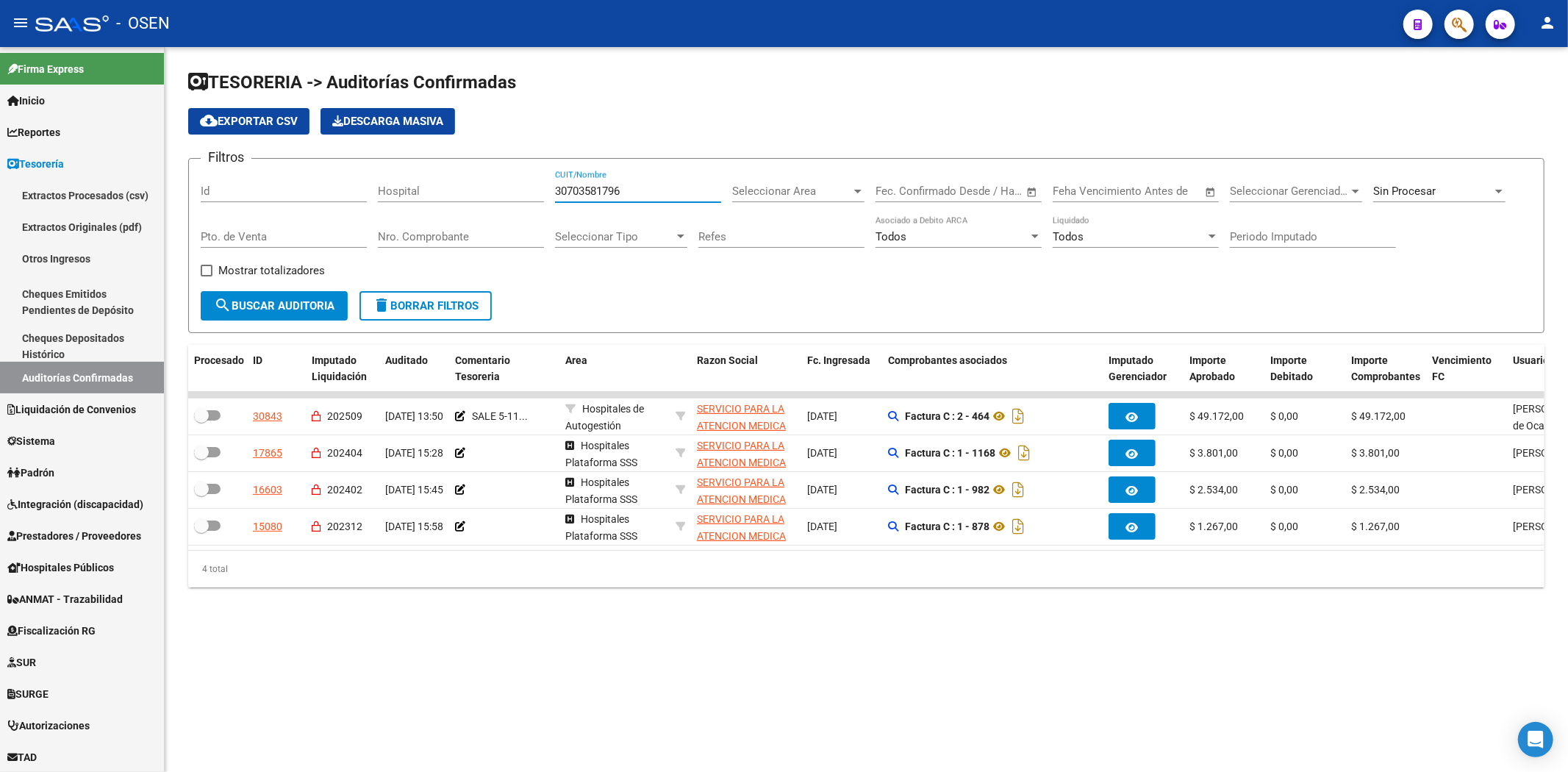
drag, startPoint x: 638, startPoint y: 185, endPoint x: 375, endPoint y: 185, distance: 263.0
click at [375, 185] on div "Filtros Id Hospital 30703581796 CUIT/Nombre Seleccionar Area Seleccionar Area F…" at bounding box center [867, 230] width 1331 height 120
paste input "699894652"
click at [272, 311] on span "search Buscar Auditoria" at bounding box center [273, 305] width 120 height 14
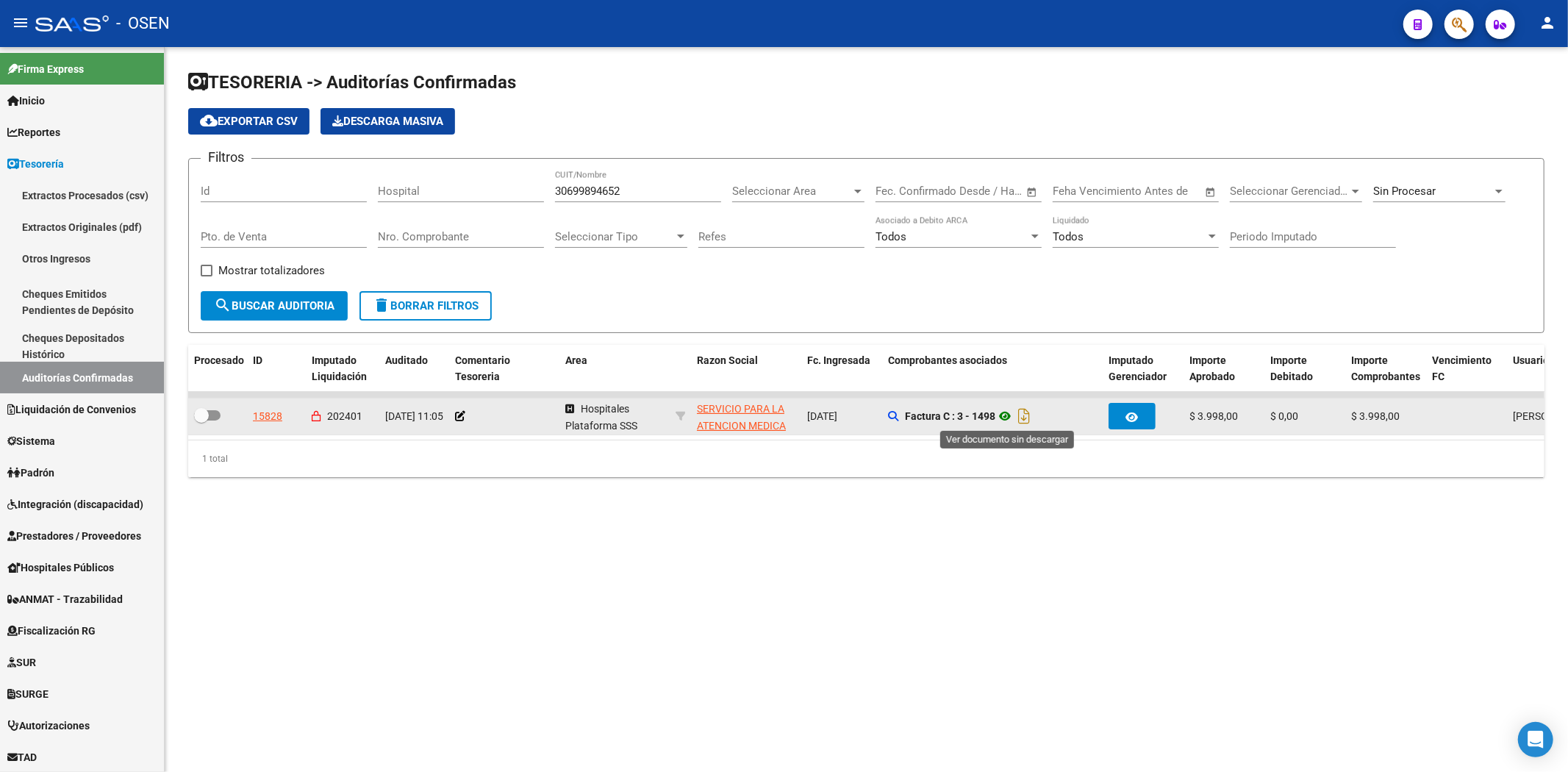
click at [1000, 414] on icon at bounding box center [1005, 416] width 19 height 18
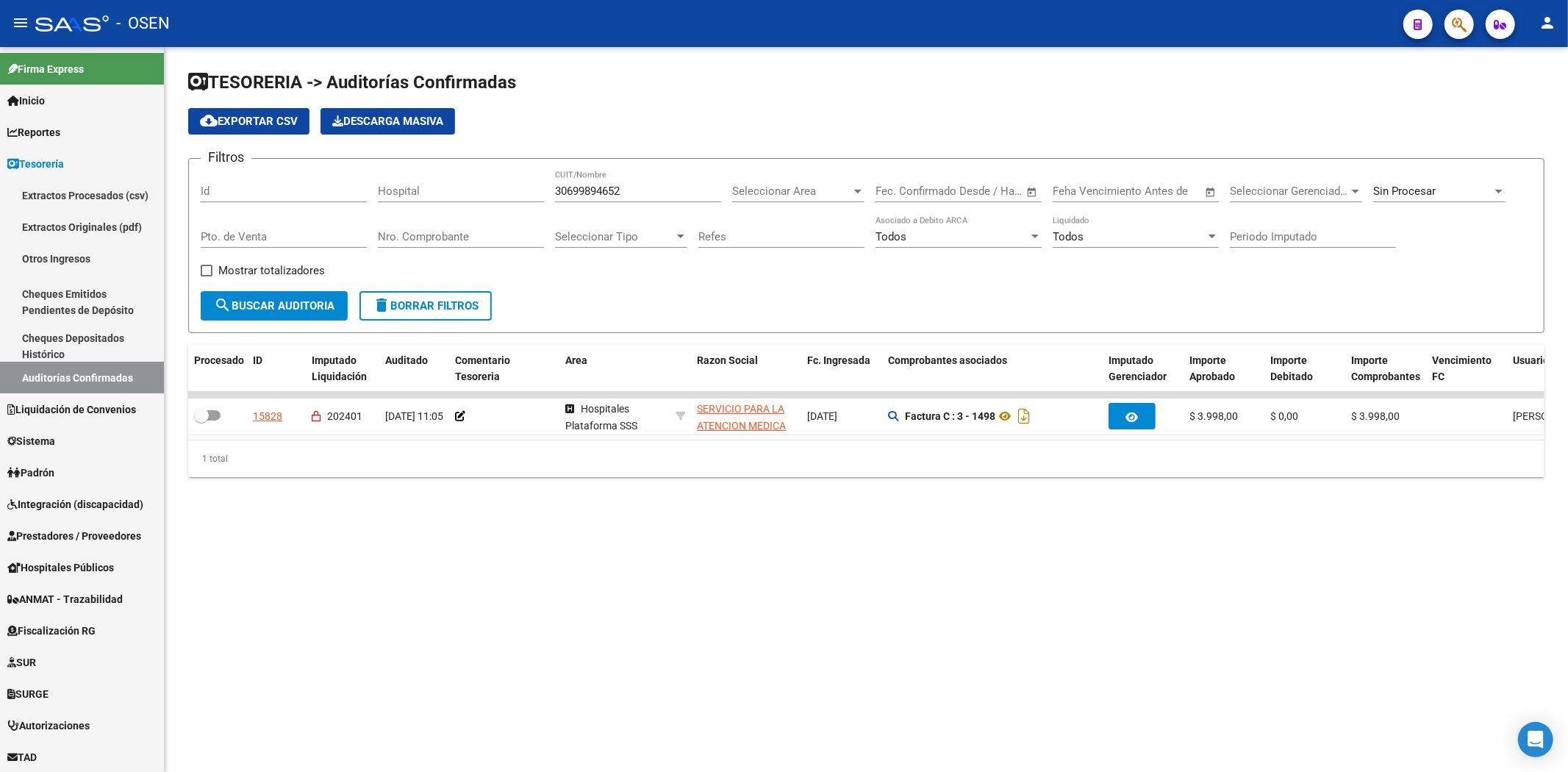
drag, startPoint x: 638, startPoint y: 187, endPoint x: 300, endPoint y: 184, distance: 338.0
click at [276, 186] on div "Filtros Id Hospital 30699894652 CUIT/Nombre Seleccionar Area Seleccionar Area F…" at bounding box center [867, 230] width 1331 height 120
paste input "589720349"
type input "30589720349"
click at [298, 300] on span "search Buscar Auditoria" at bounding box center [273, 305] width 120 height 14
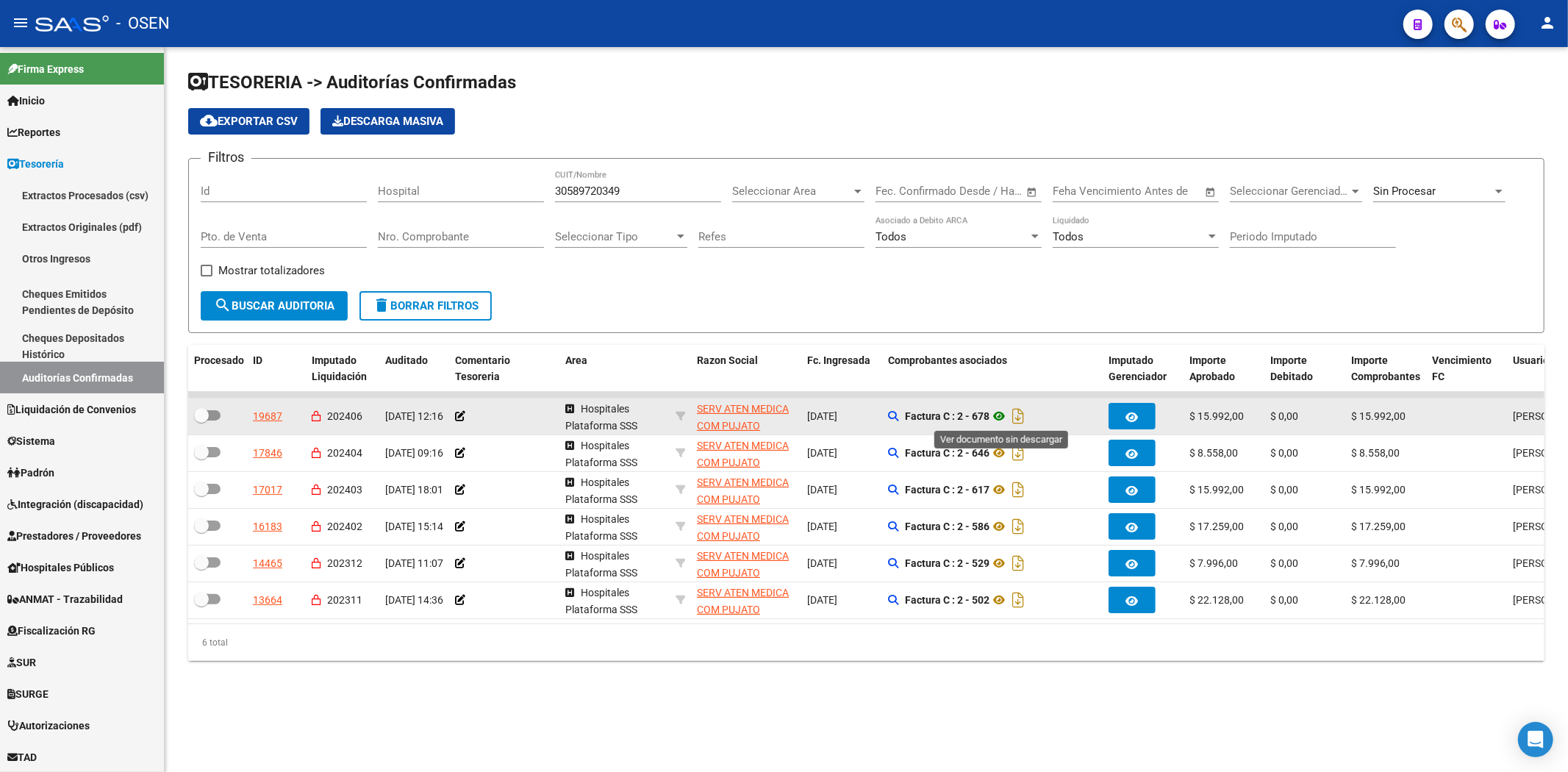
click at [997, 412] on icon at bounding box center [999, 416] width 19 height 18
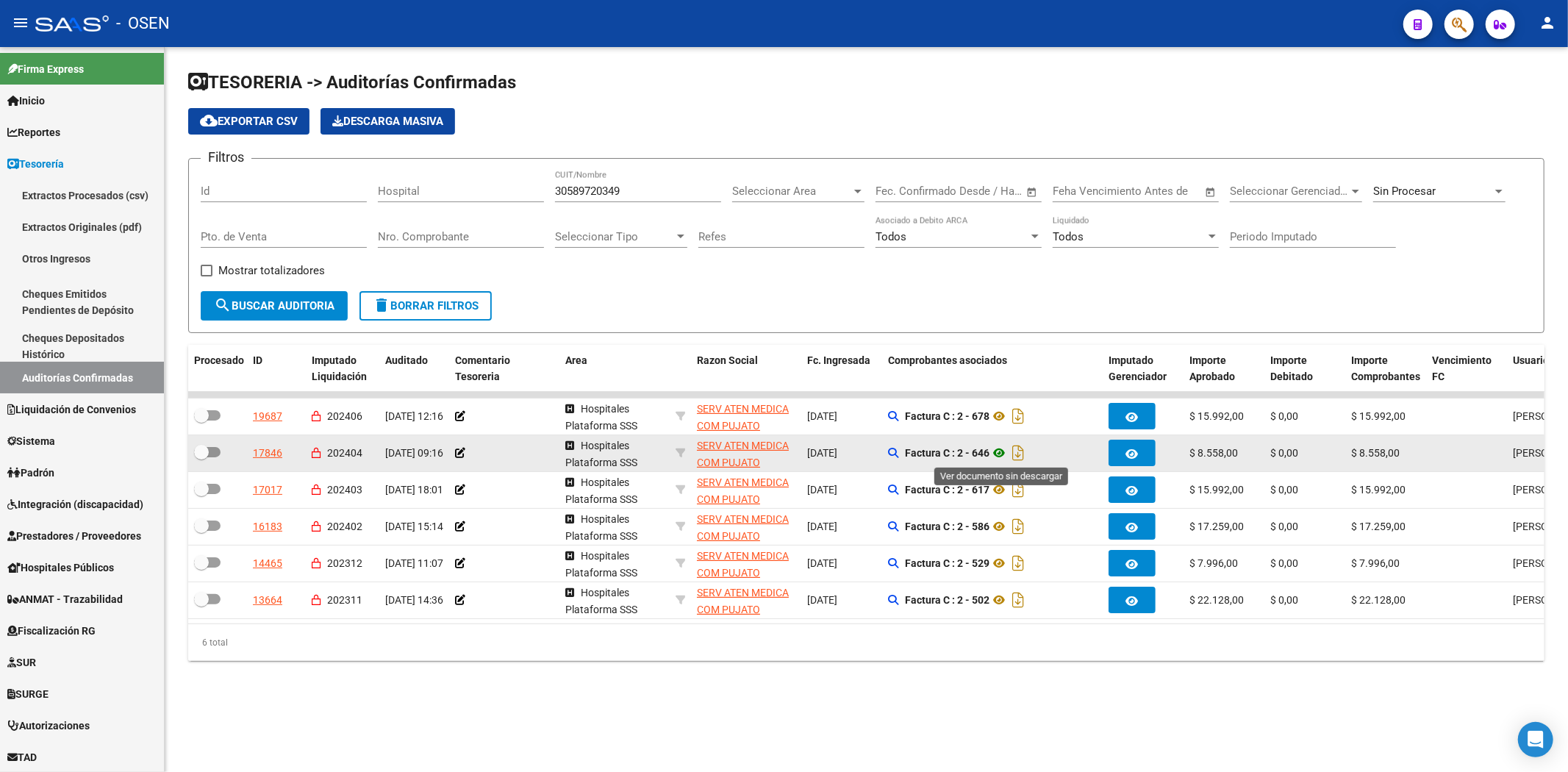
click at [1004, 453] on icon at bounding box center [999, 453] width 19 height 18
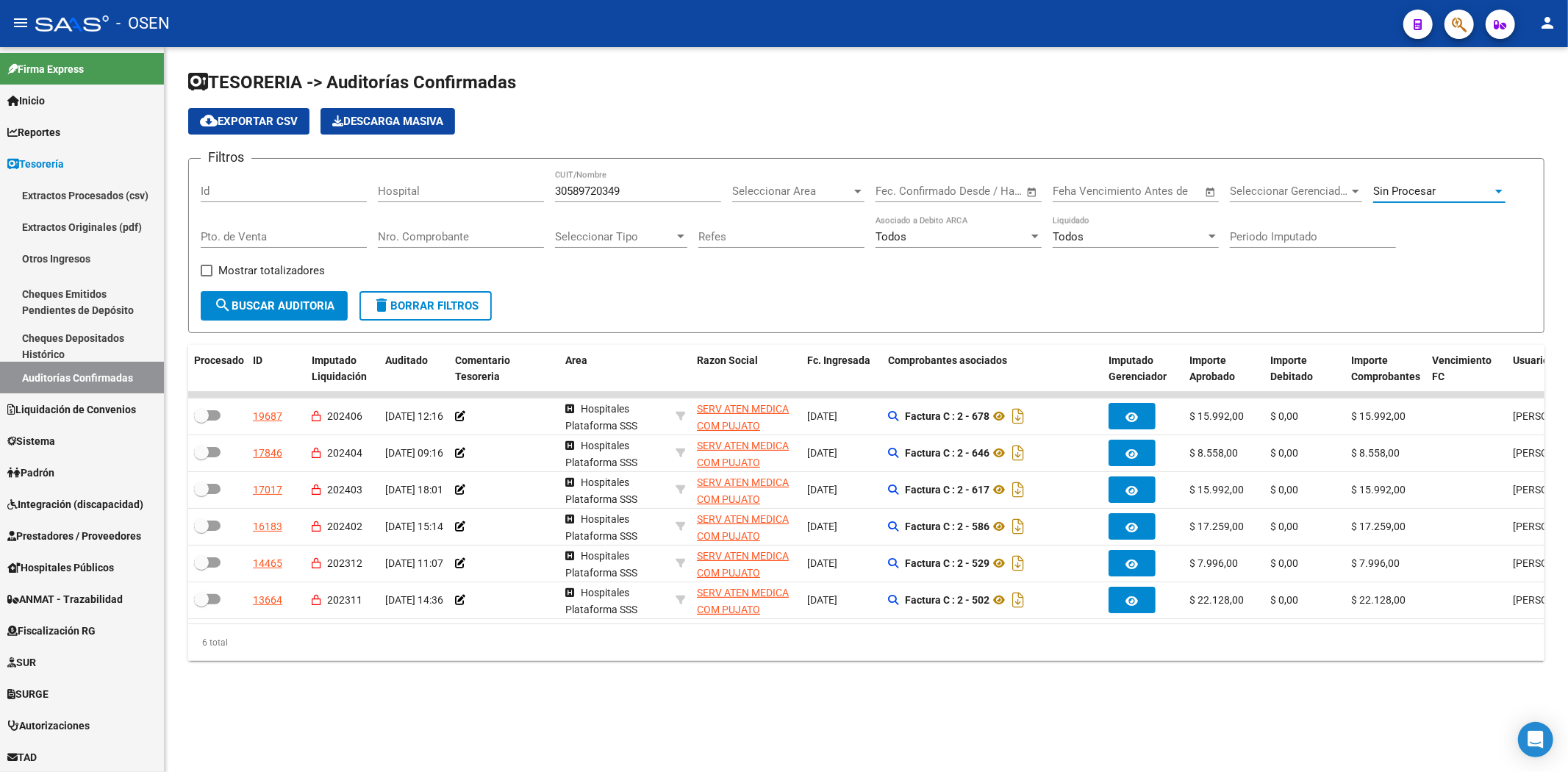
click at [1449, 193] on div "Sin Procesar" at bounding box center [1432, 191] width 119 height 14
drag, startPoint x: 1436, startPoint y: 125, endPoint x: 1428, endPoint y: 126, distance: 8.1
click at [1433, 125] on span "Todas" at bounding box center [1458, 124] width 171 height 33
click at [296, 309] on span "search Buscar Auditoria" at bounding box center [273, 305] width 120 height 14
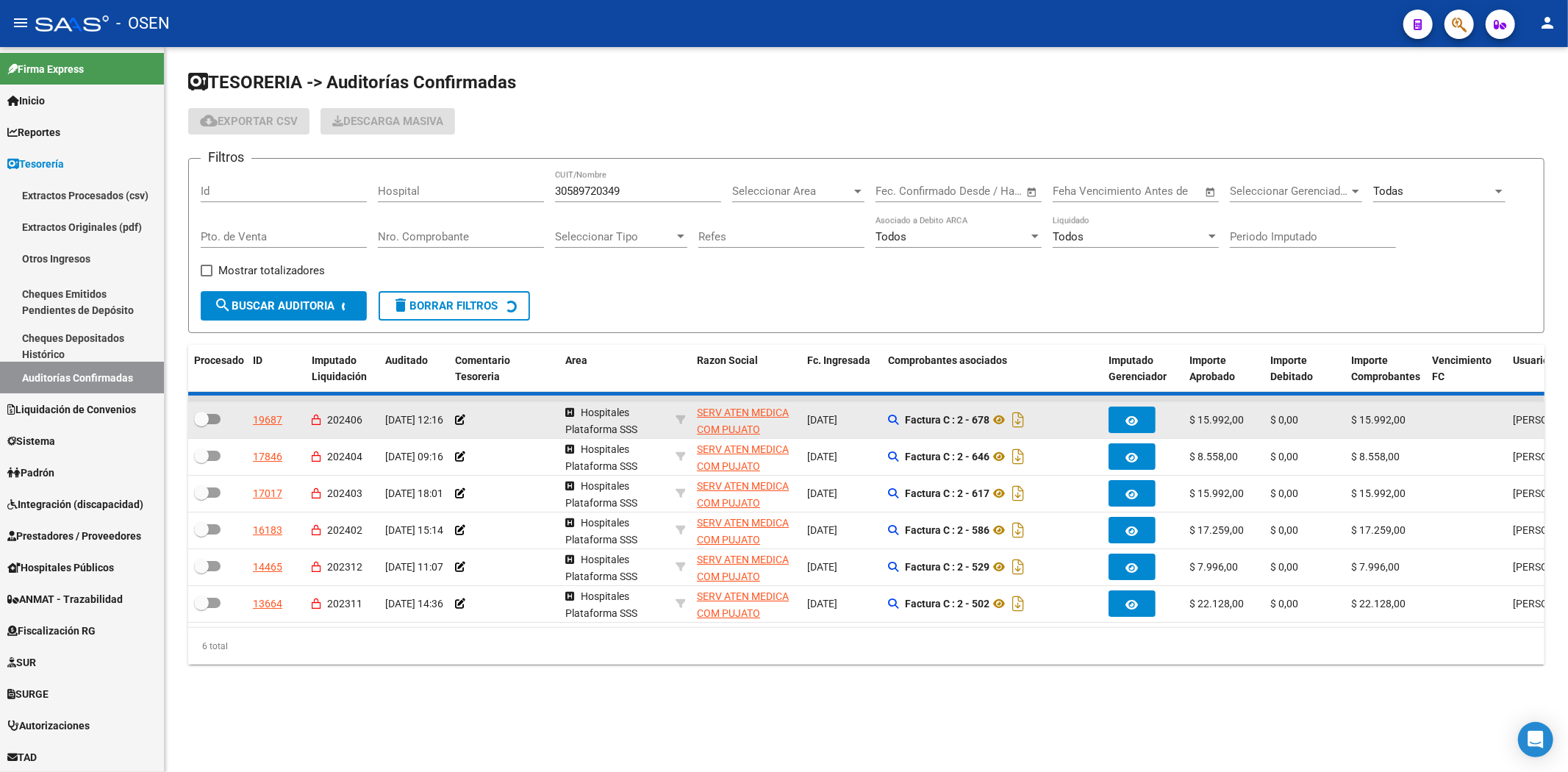
checkbox input "true"
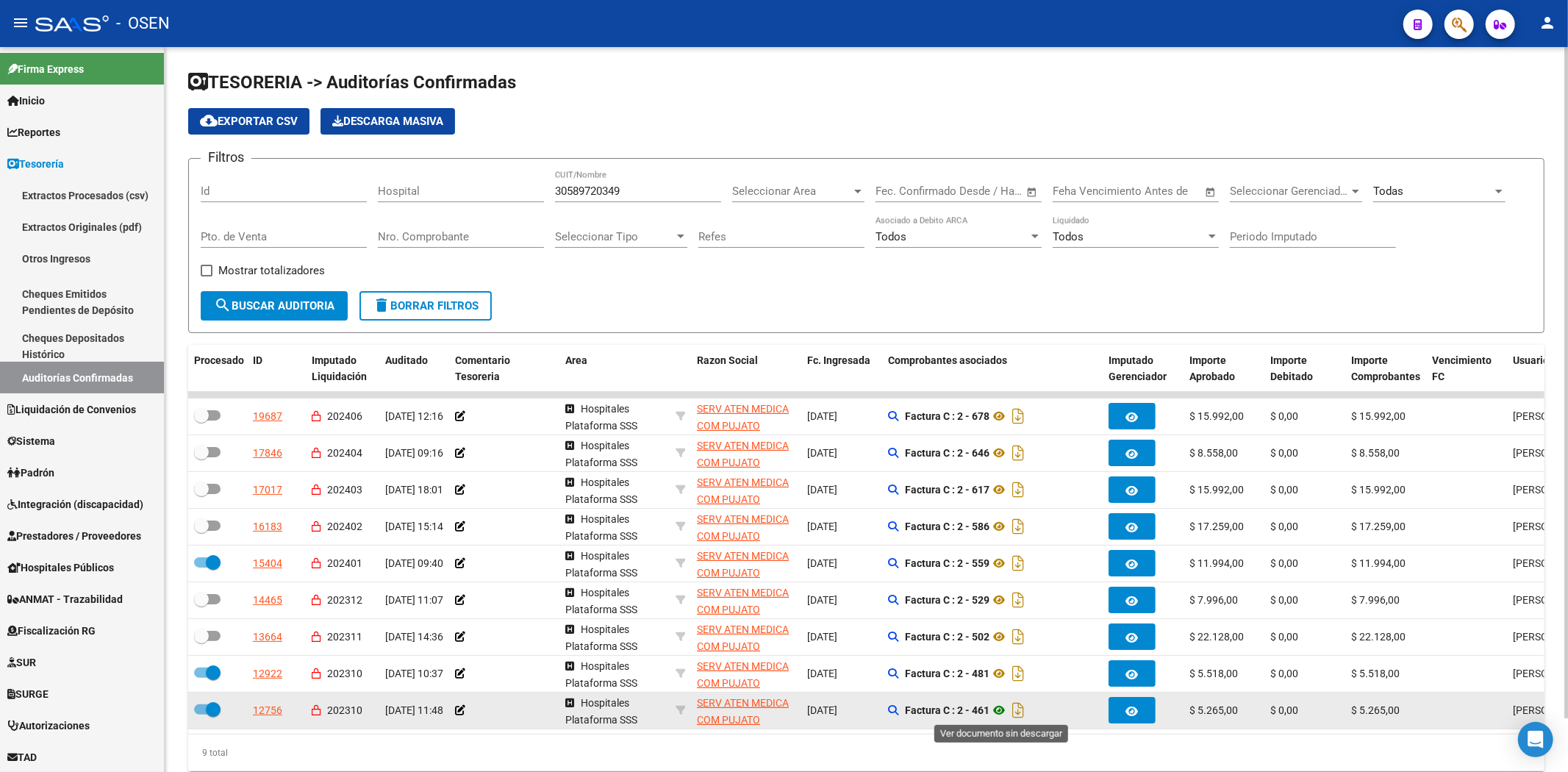
click at [1001, 703] on icon at bounding box center [999, 711] width 19 height 18
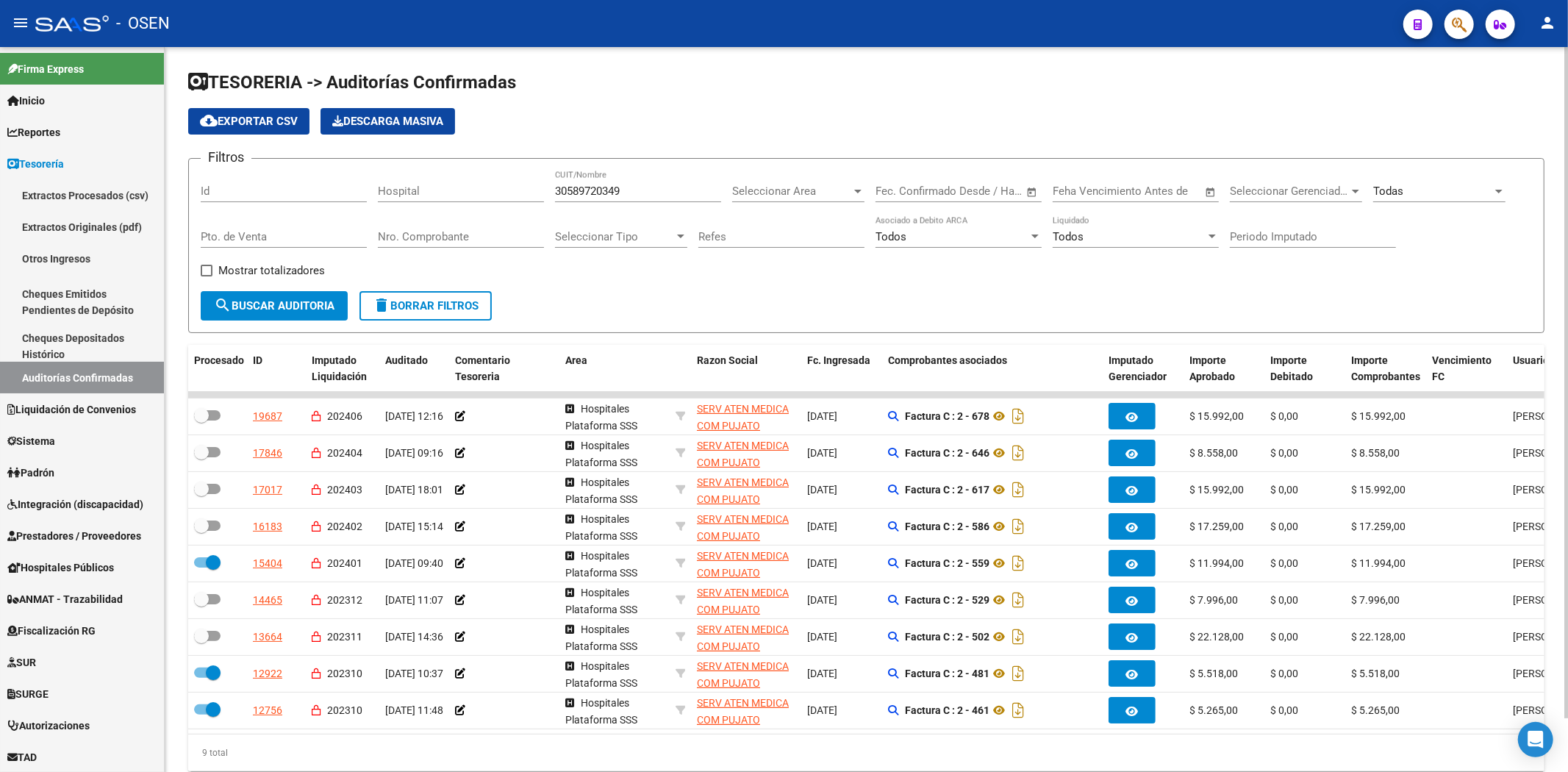
drag, startPoint x: 640, startPoint y: 197, endPoint x: 393, endPoint y: 191, distance: 247.1
click at [401, 191] on div "Filtros Id Hospital 30589720349 CUIT/Nombre Seleccionar Area Seleccionar Area F…" at bounding box center [867, 230] width 1331 height 120
paste input "67424591"
type input "30674245919"
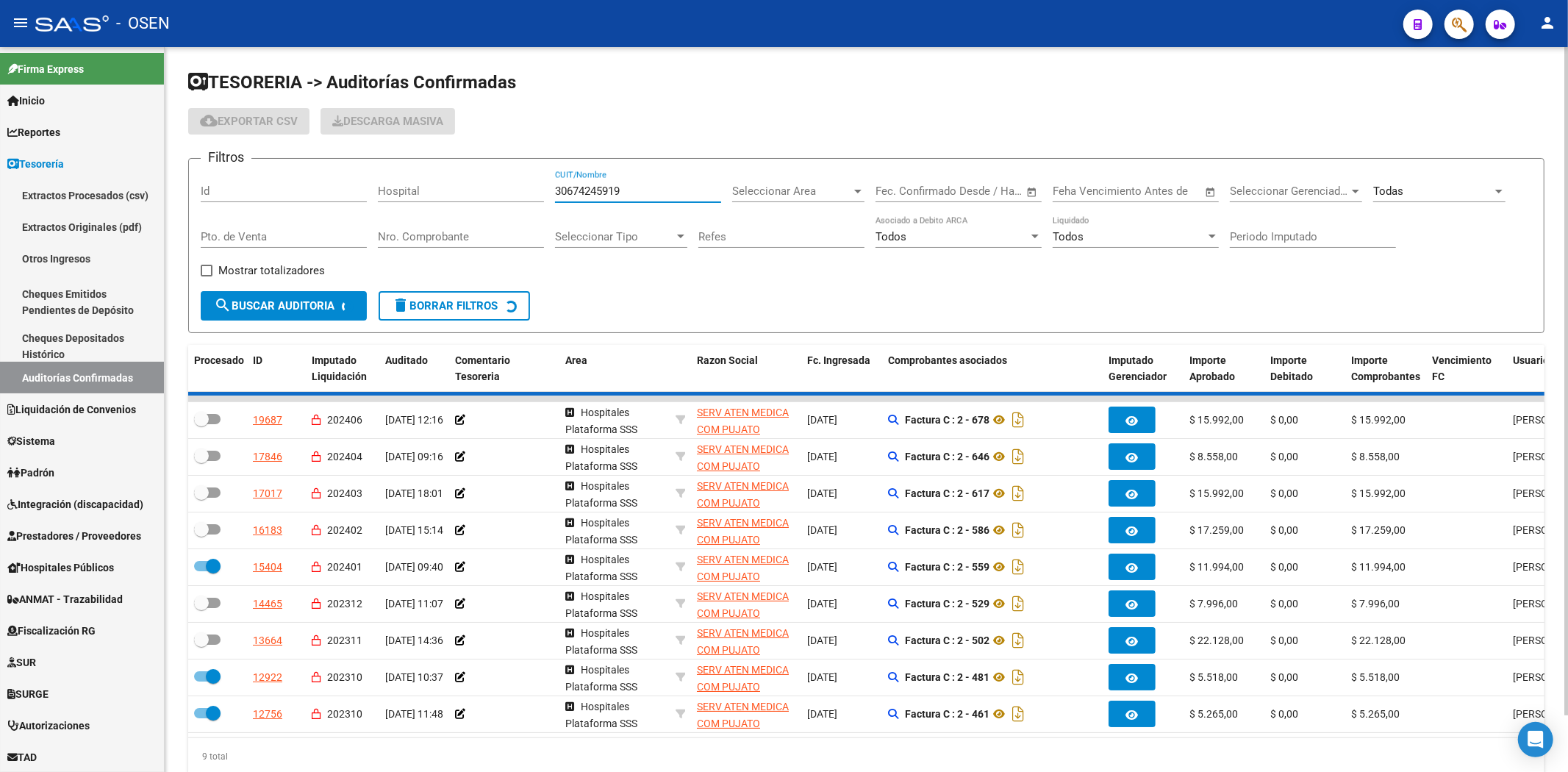
checkbox input "false"
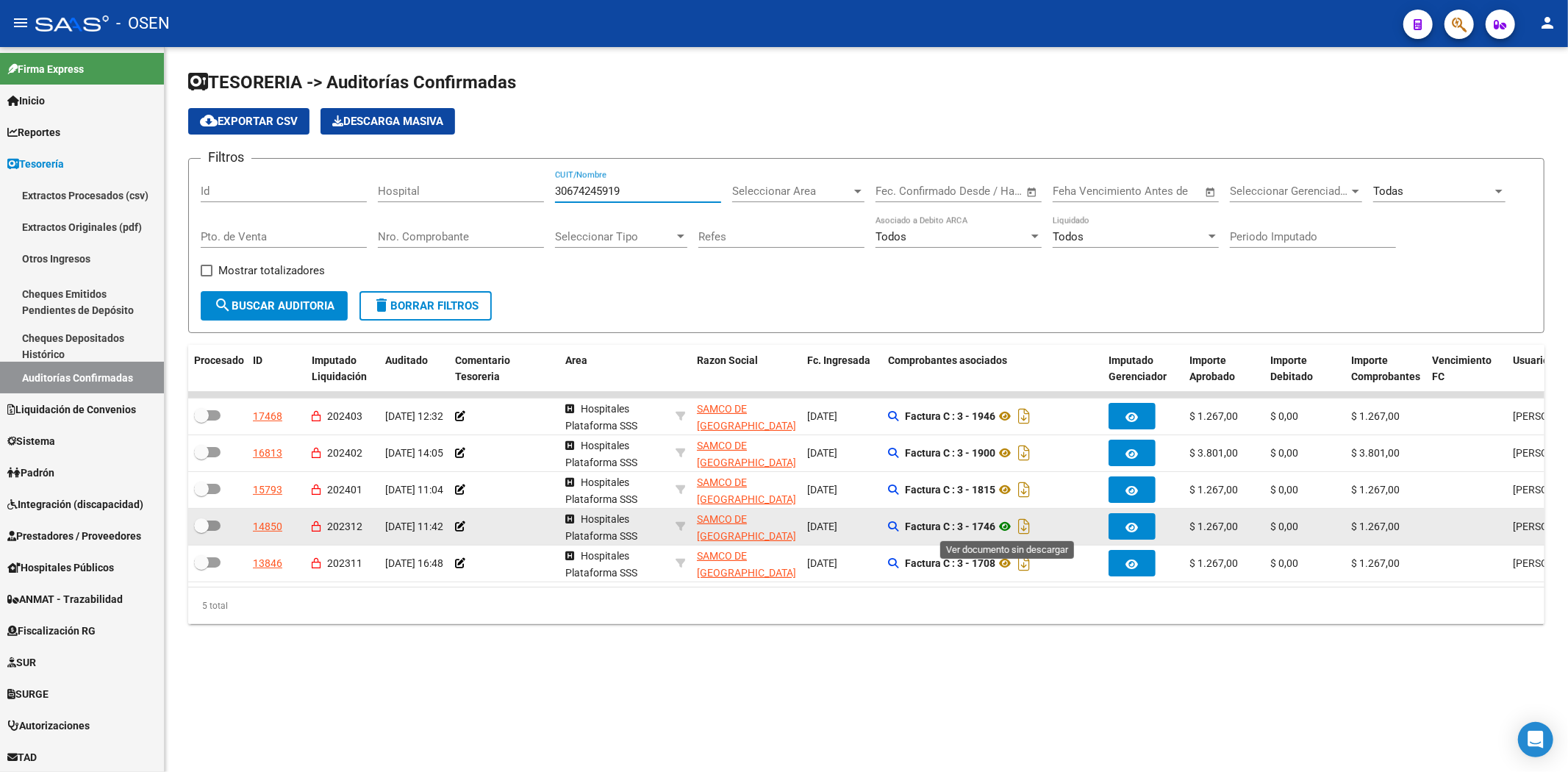
click at [1012, 527] on icon at bounding box center [1005, 526] width 19 height 18
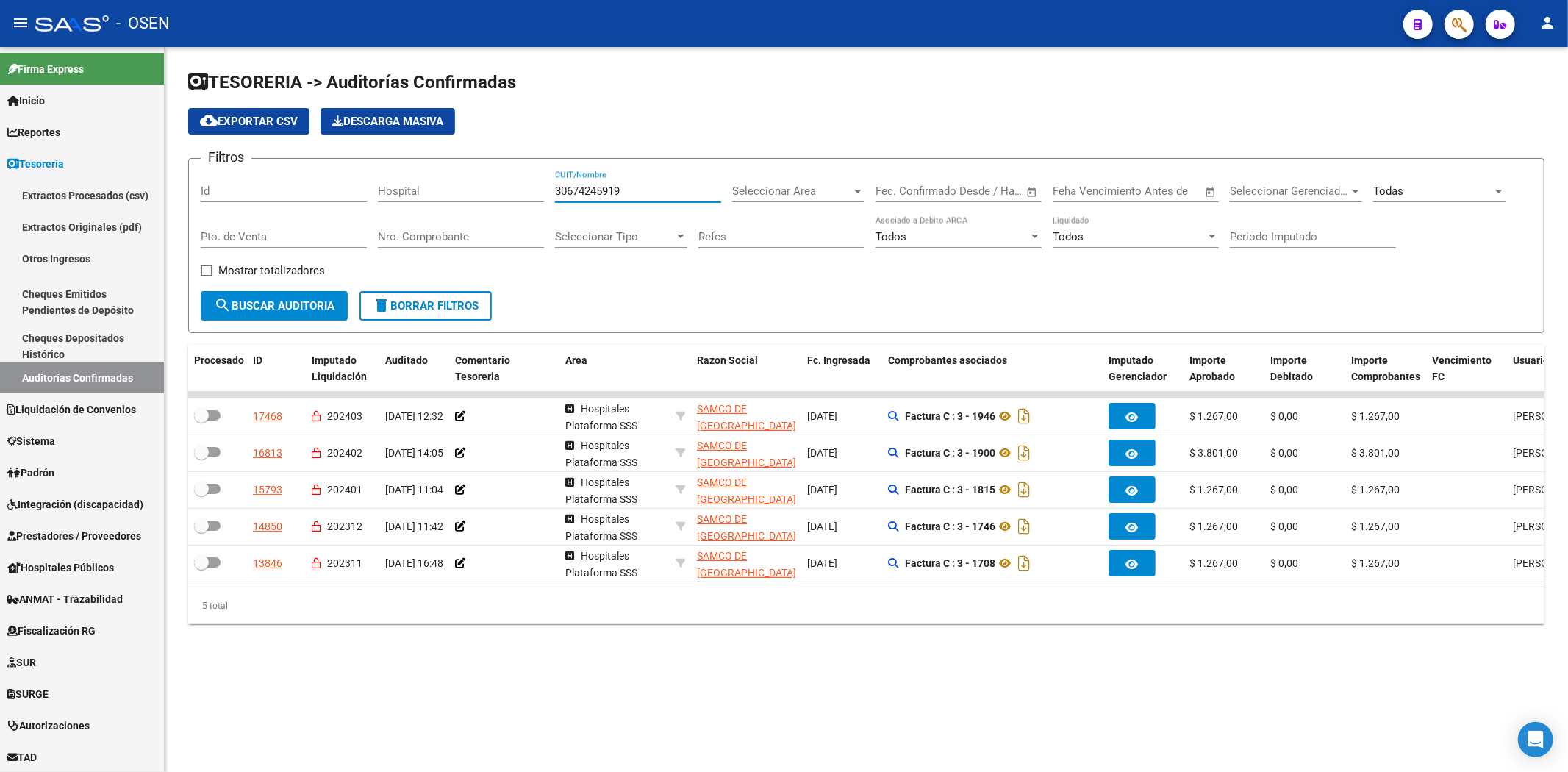
drag, startPoint x: 674, startPoint y: 194, endPoint x: 663, endPoint y: 195, distance: 11.0
click at [665, 195] on input "30674245919" at bounding box center [638, 191] width 166 height 14
drag, startPoint x: 662, startPoint y: 191, endPoint x: 299, endPoint y: 184, distance: 363.1
click at [302, 185] on div "Filtros Id Hospital 30674245919 CUIT/Nombre Seleccionar Area Seleccionar Area F…" at bounding box center [867, 230] width 1331 height 120
paste input "708055464"
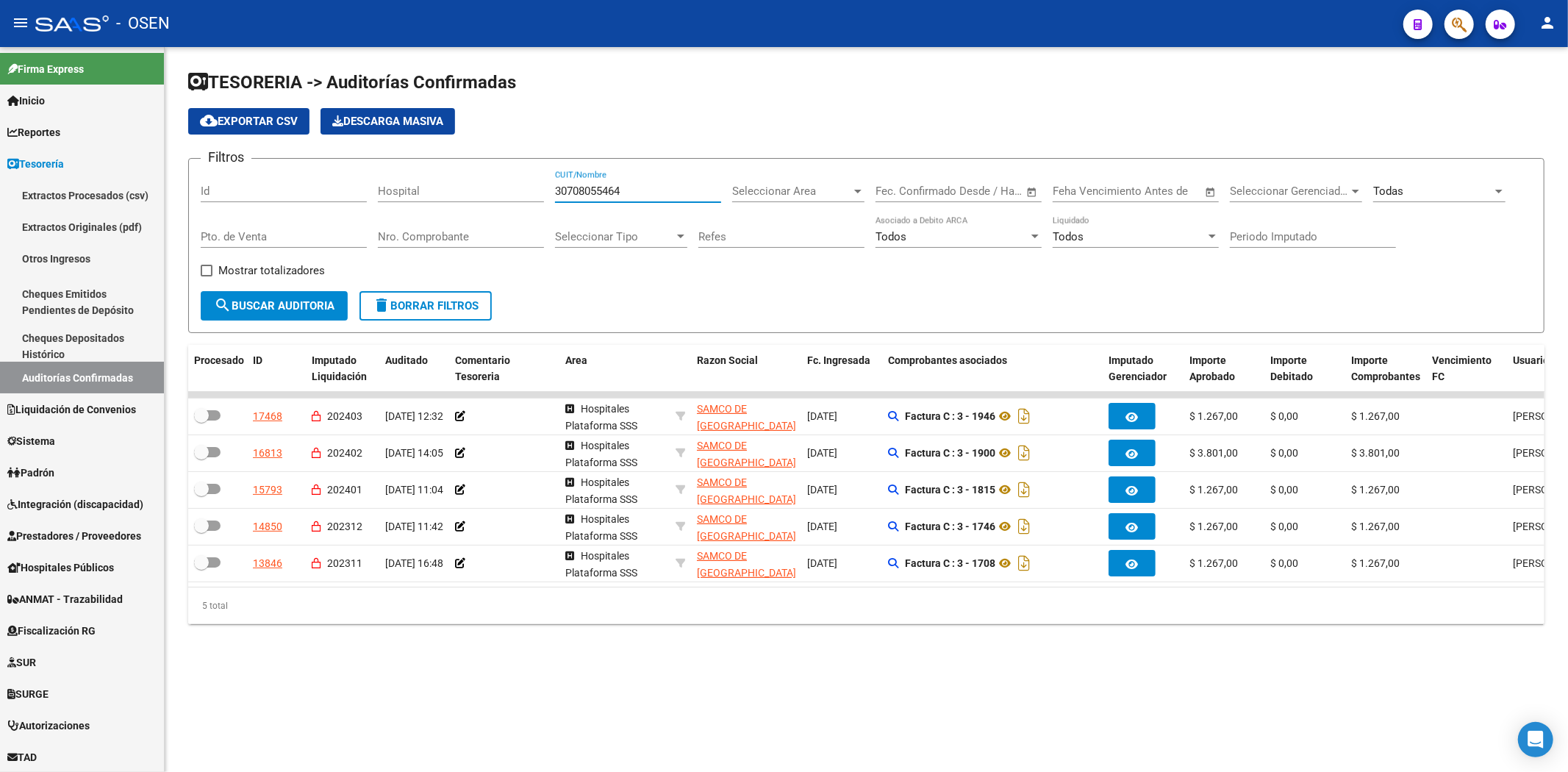
type input "30708055464"
click at [283, 291] on button "search Buscar Auditoria" at bounding box center [274, 305] width 147 height 30
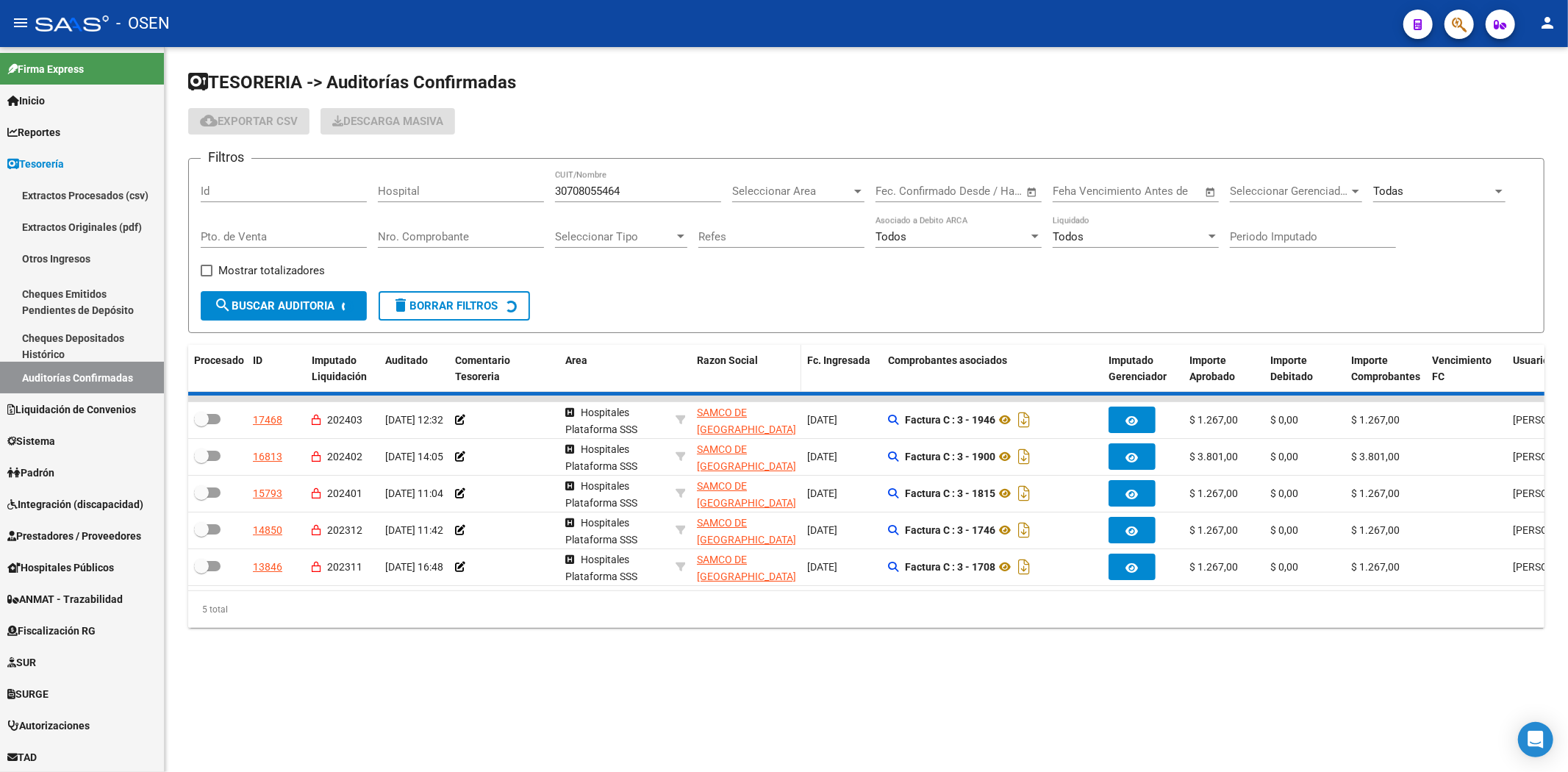
checkbox input "true"
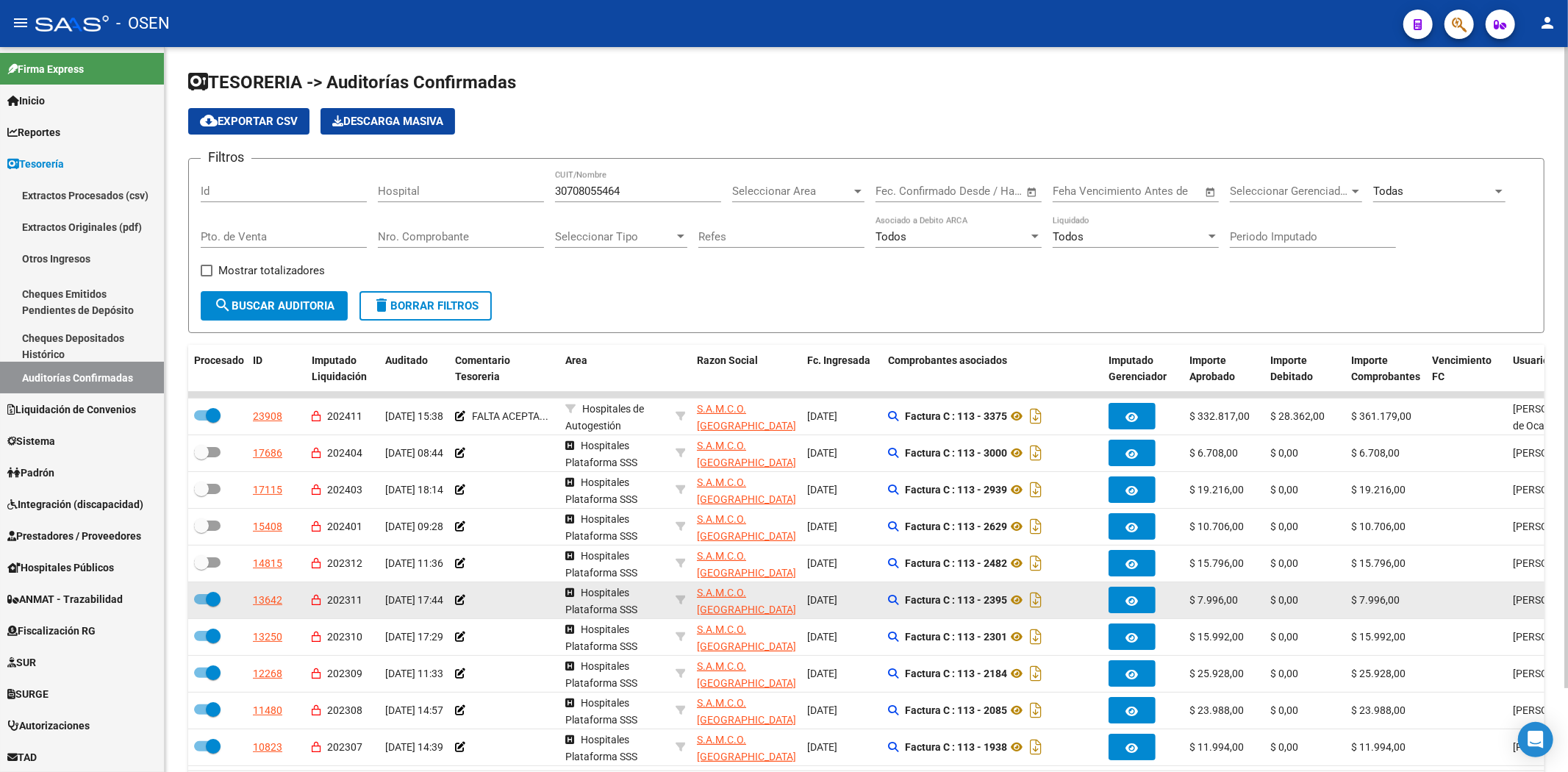
scroll to position [94, 0]
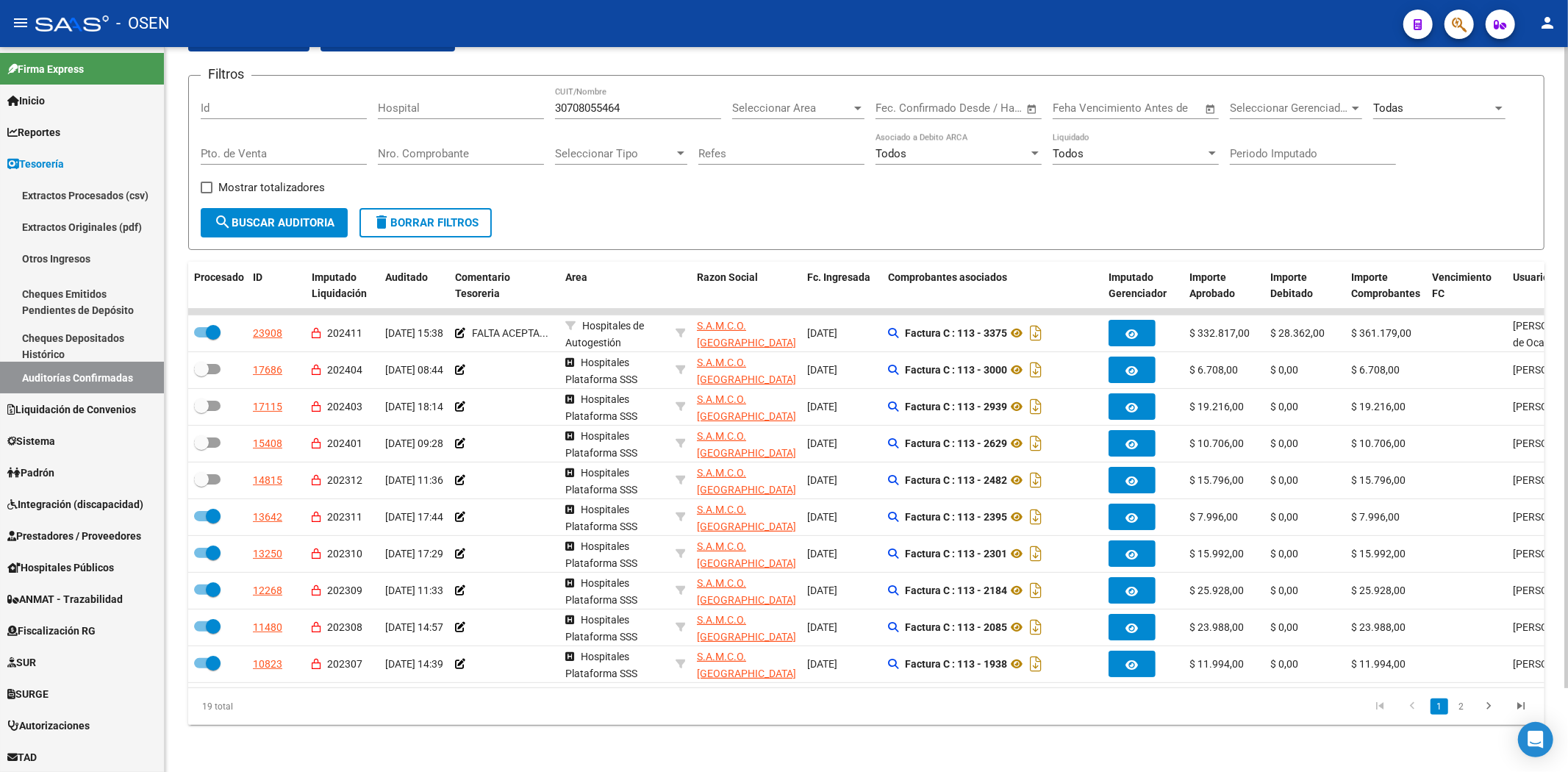
drag, startPoint x: 650, startPoint y: 90, endPoint x: 367, endPoint y: 91, distance: 283.0
click at [366, 91] on div "Filtros Id Hospital 30708055464 CUIT/Nombre Seleccionar Area Seleccionar Area F…" at bounding box center [867, 148] width 1331 height 120
paste input "999066727"
type input "30999066727"
click at [299, 216] on span "search Buscar Auditoria" at bounding box center [273, 223] width 120 height 14
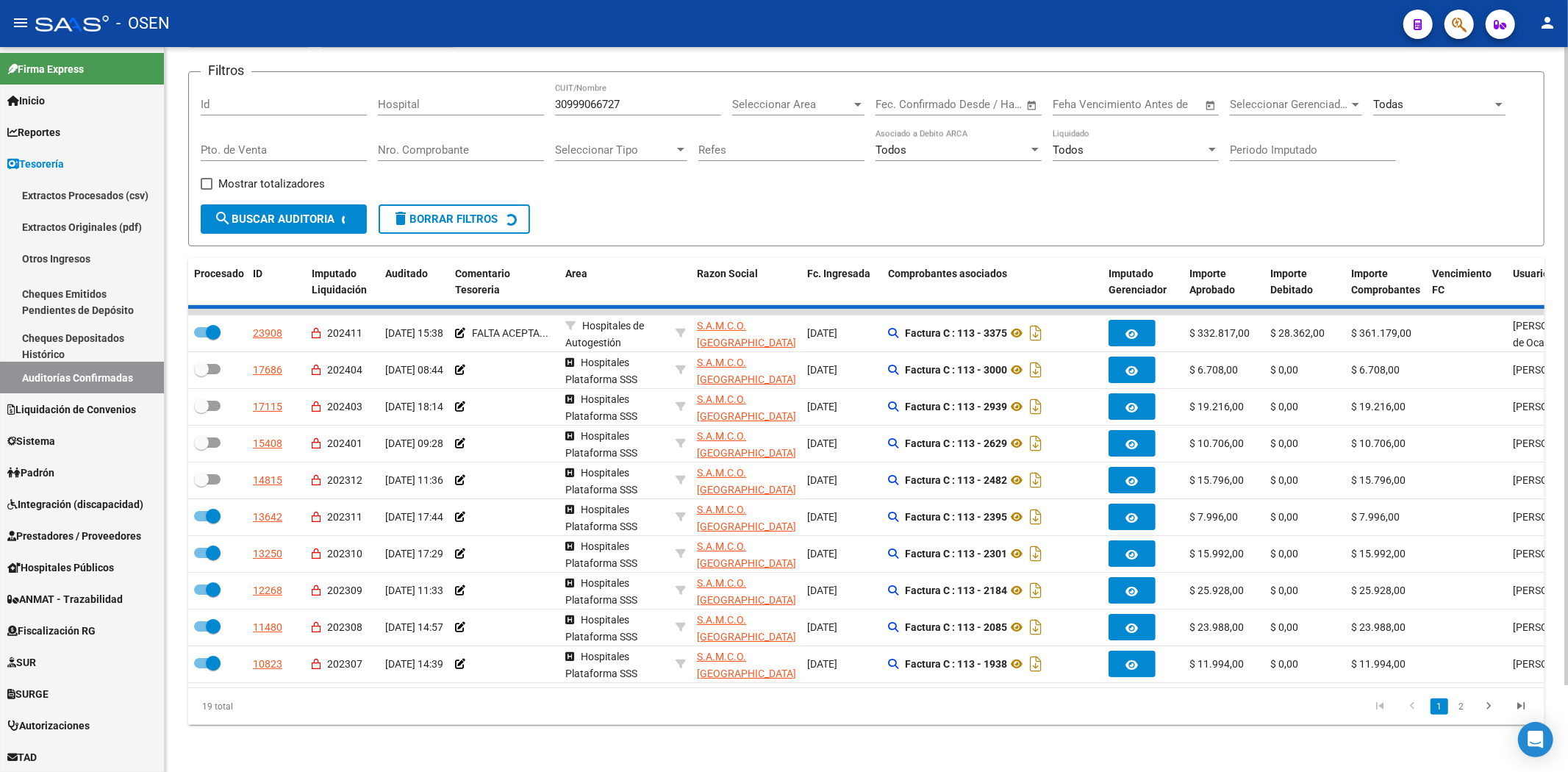
checkbox input "false"
checkbox input "true"
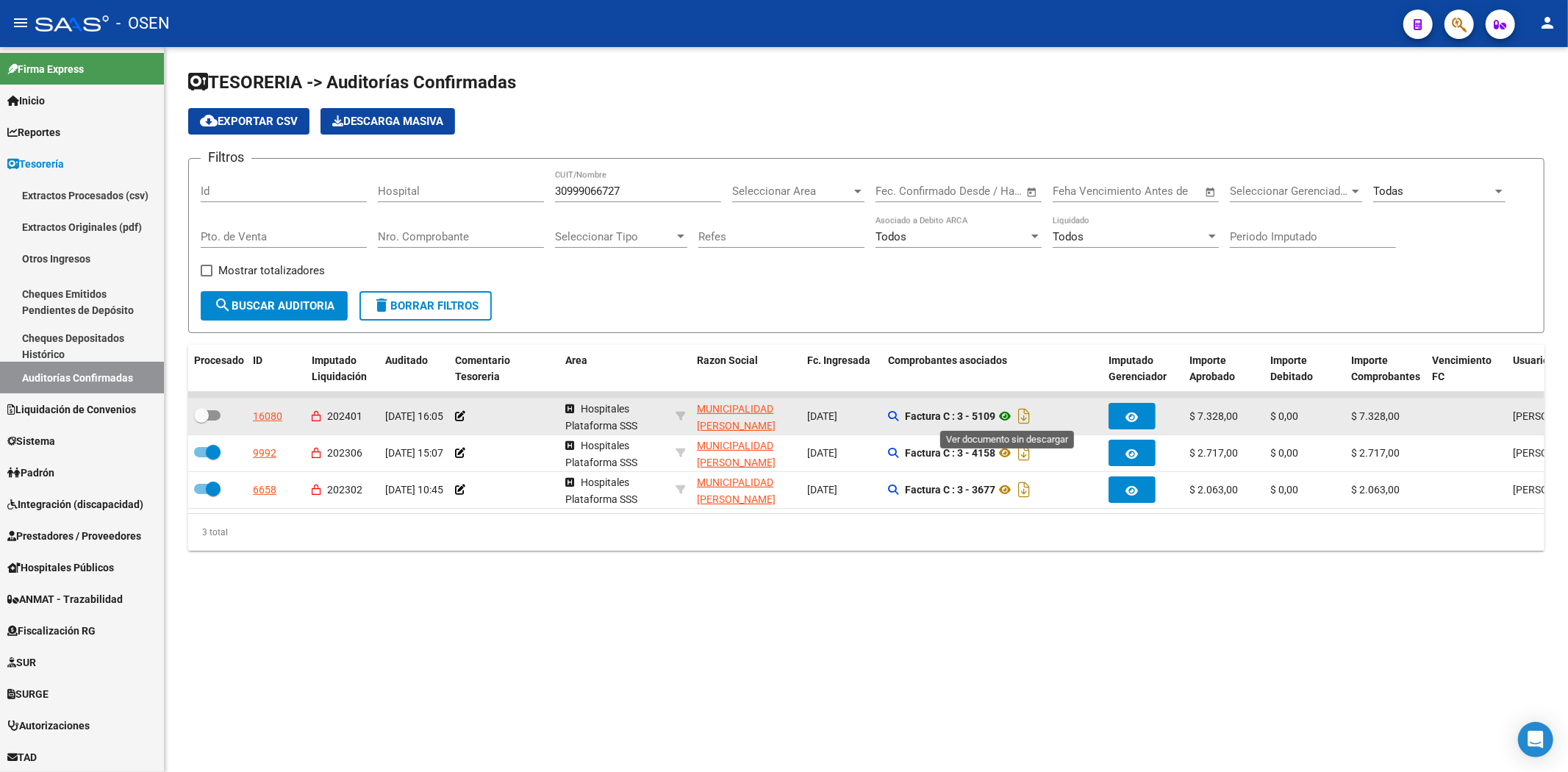
click at [1008, 415] on icon at bounding box center [1005, 416] width 19 height 18
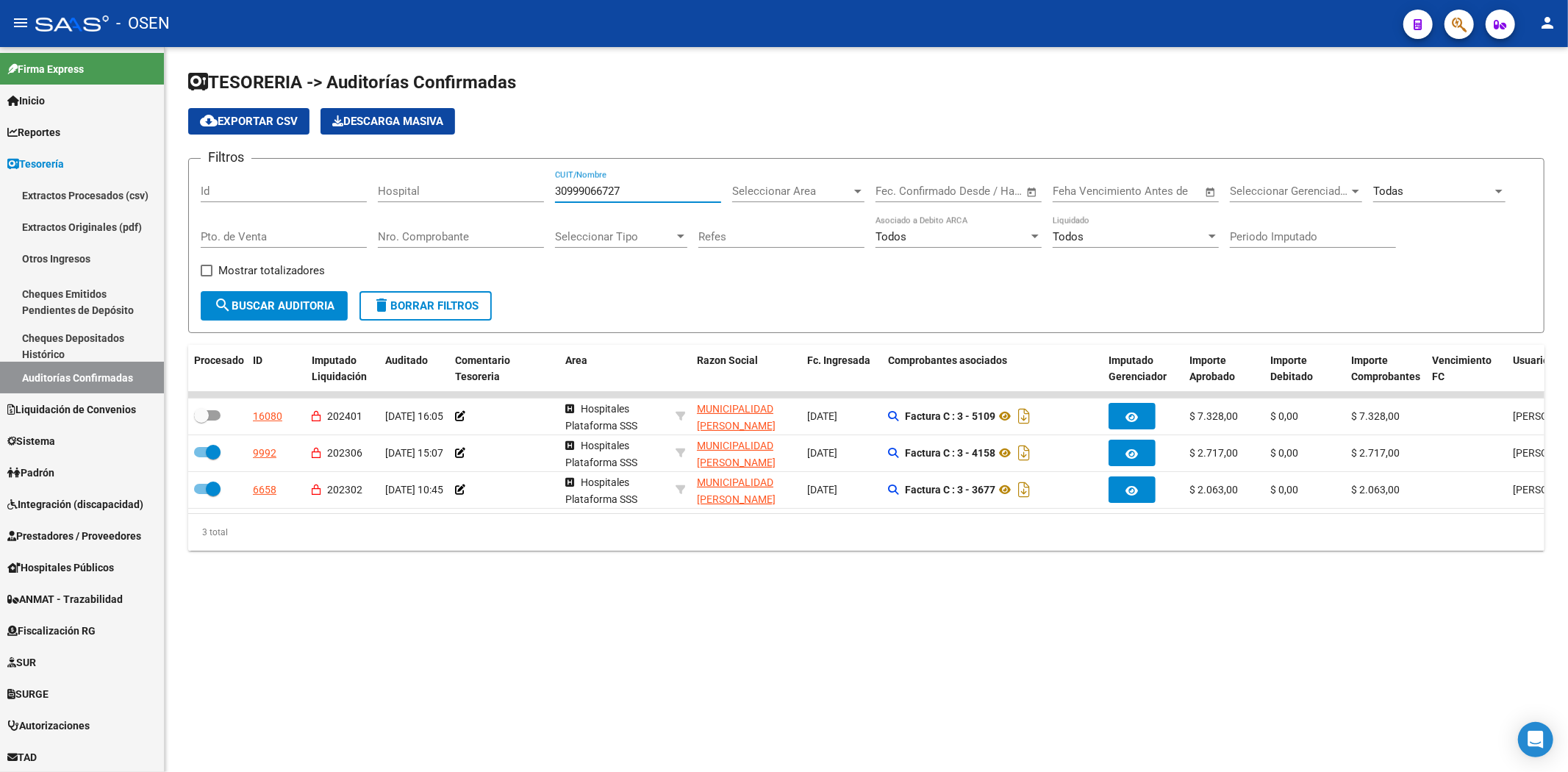
drag, startPoint x: 641, startPoint y: 195, endPoint x: 307, endPoint y: 195, distance: 334.0
click at [307, 195] on div "Filtros Id Hospital 30999066727 CUIT/Nombre Seleccionar Area Seleccionar Area F…" at bounding box center [867, 230] width 1331 height 120
paste input "652994543"
click at [297, 306] on span "search Buscar Auditoria" at bounding box center [273, 305] width 120 height 14
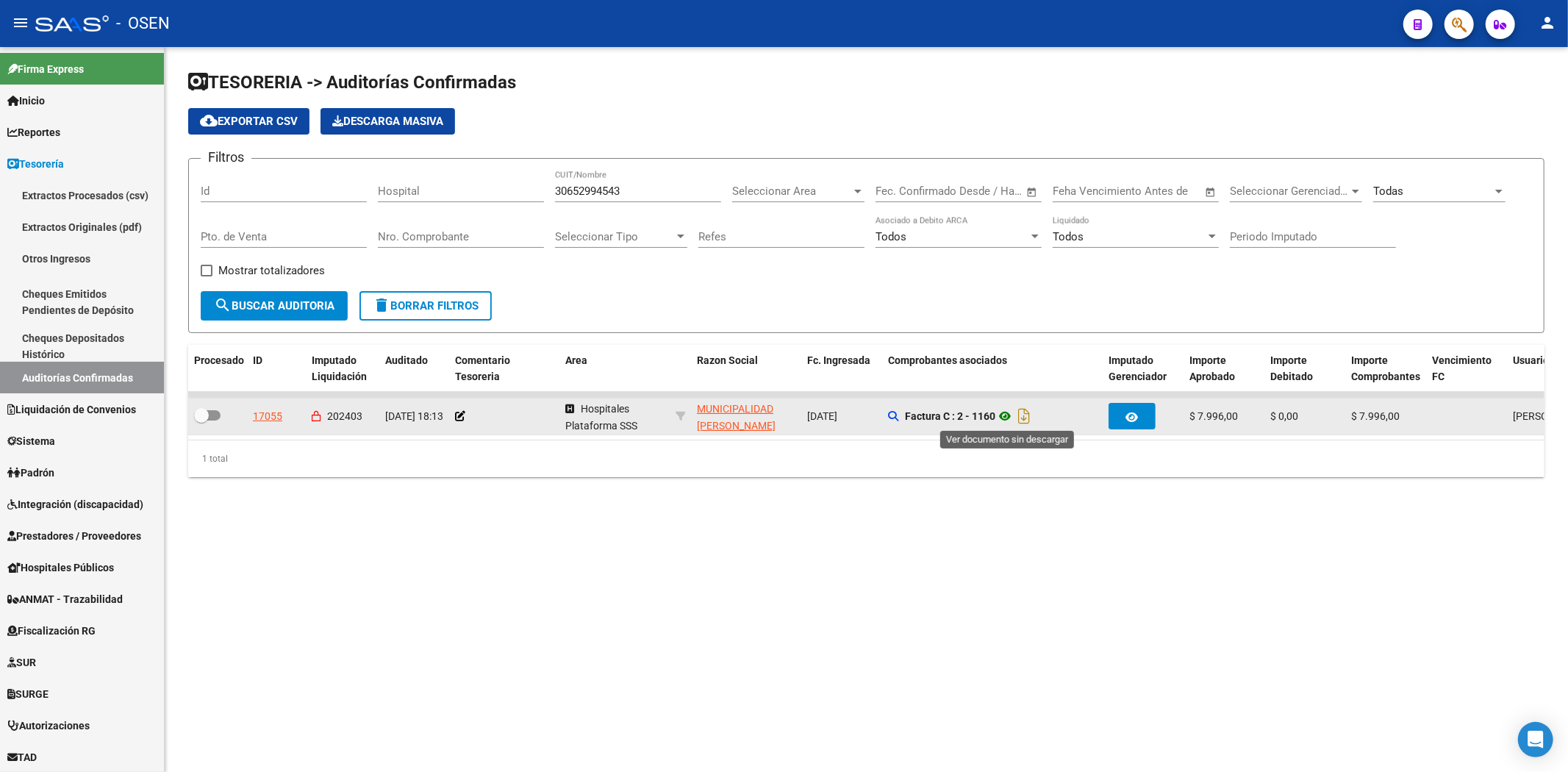
click at [1009, 410] on icon at bounding box center [1005, 416] width 19 height 18
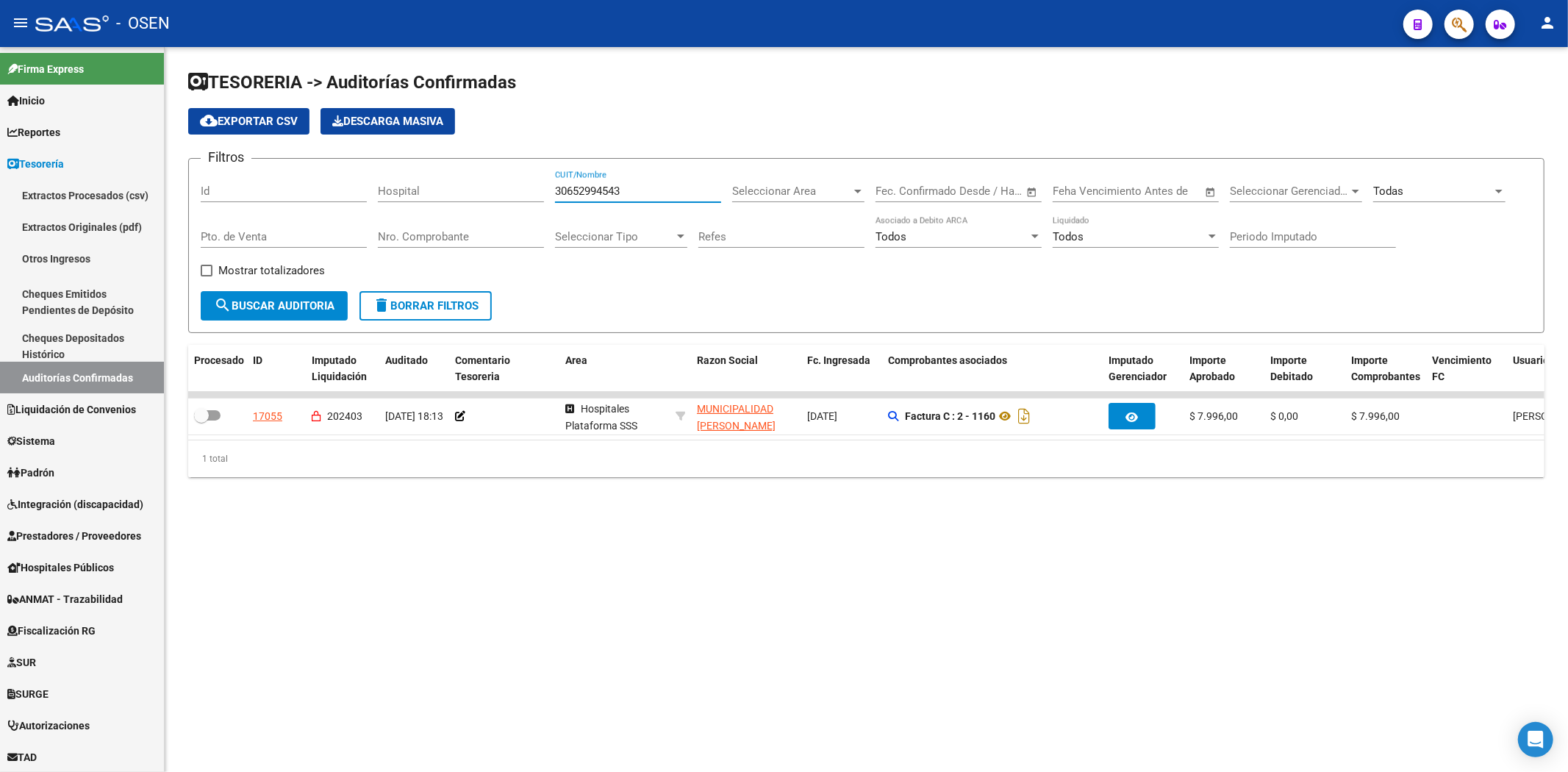
drag, startPoint x: 674, startPoint y: 189, endPoint x: 335, endPoint y: 182, distance: 339.1
click at [328, 189] on div "Filtros Id Hospital 30652994543 CUIT/Nombre Seleccionar Area Seleccionar Area F…" at bounding box center [867, 230] width 1331 height 120
paste input "999005132"
type input "30999005132"
click at [289, 296] on button "search Buscar Auditoria" at bounding box center [274, 305] width 147 height 30
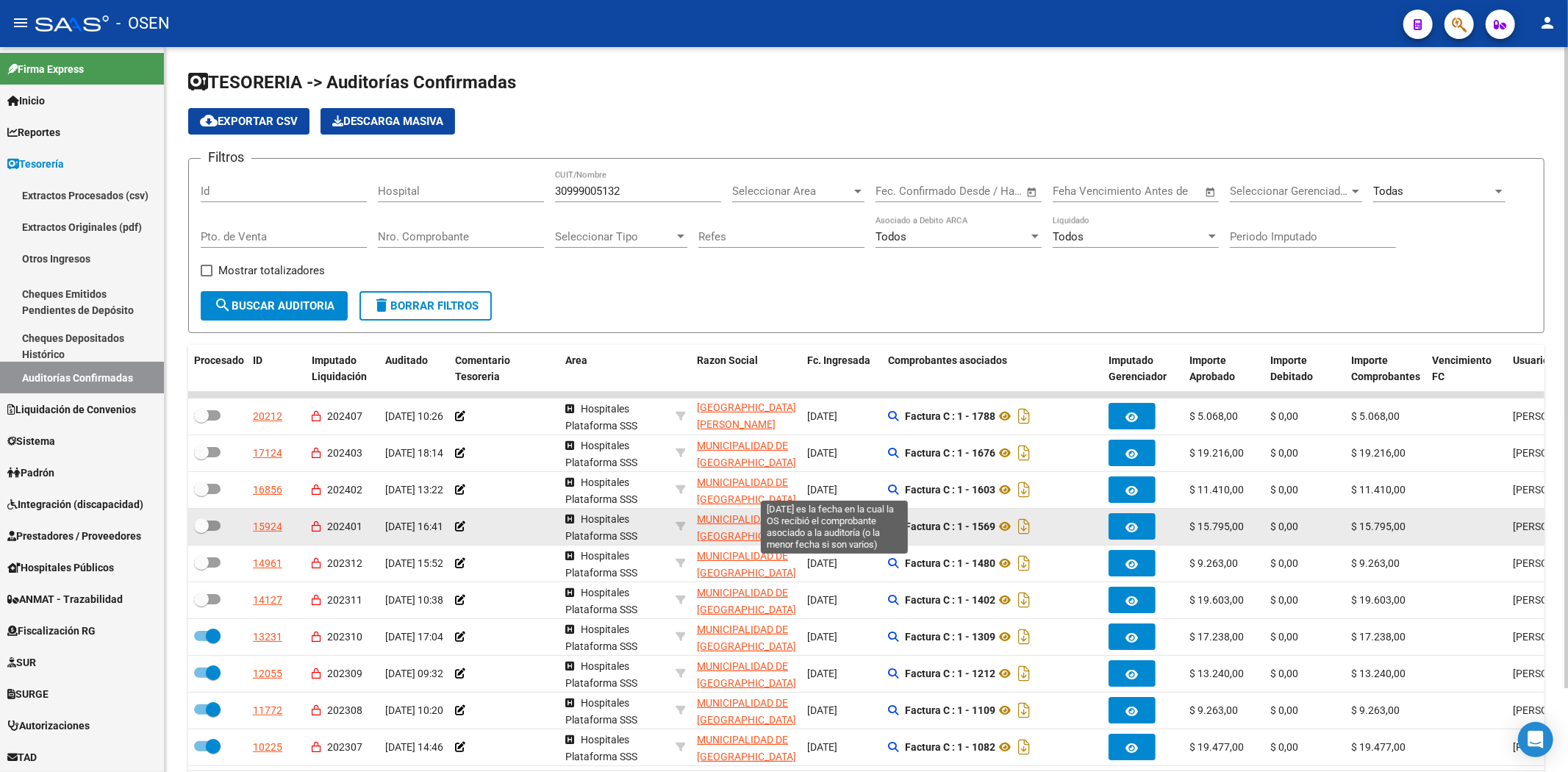
scroll to position [94, 0]
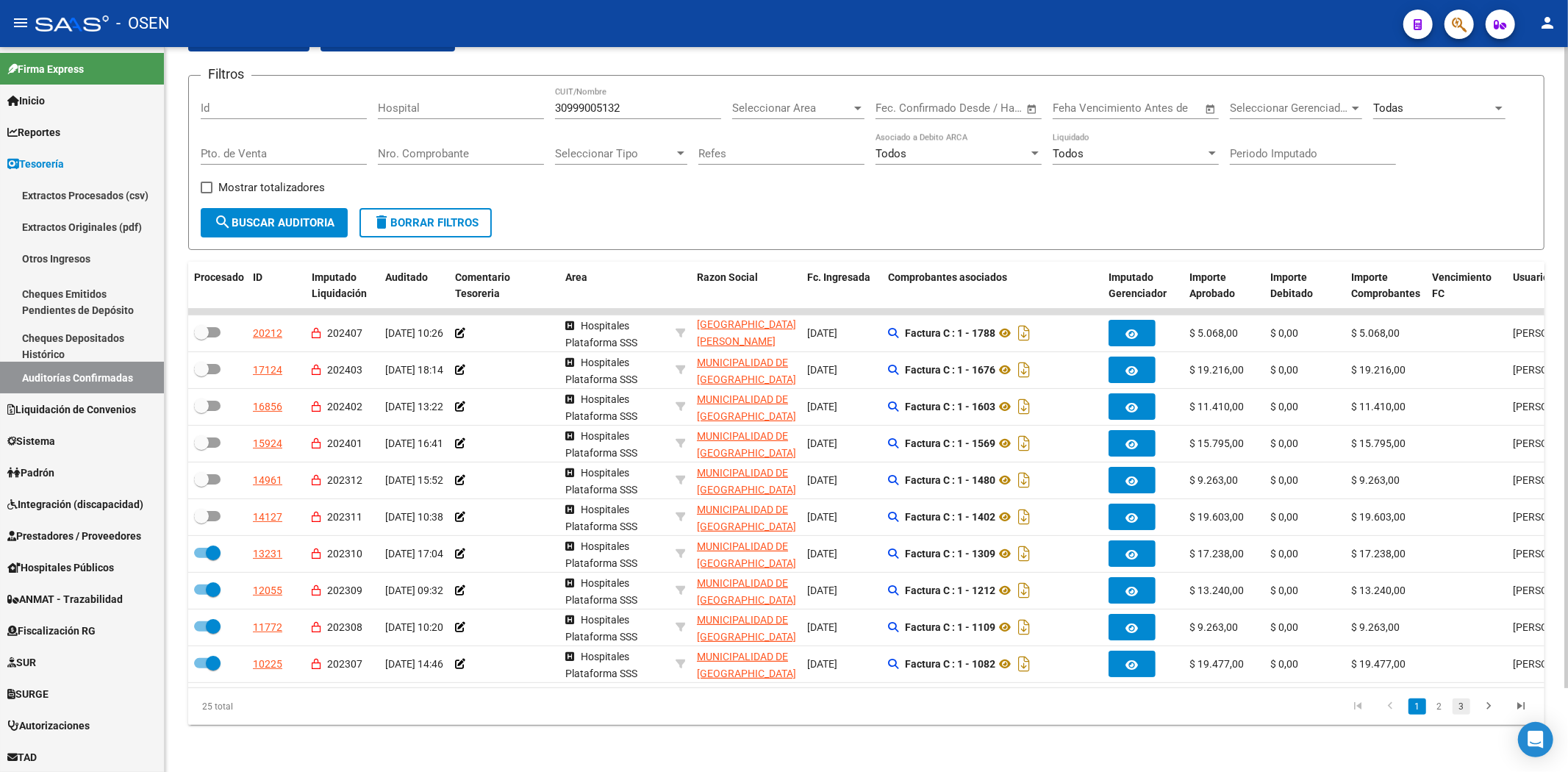
click at [1464, 701] on link "3" at bounding box center [1461, 707] width 18 height 16
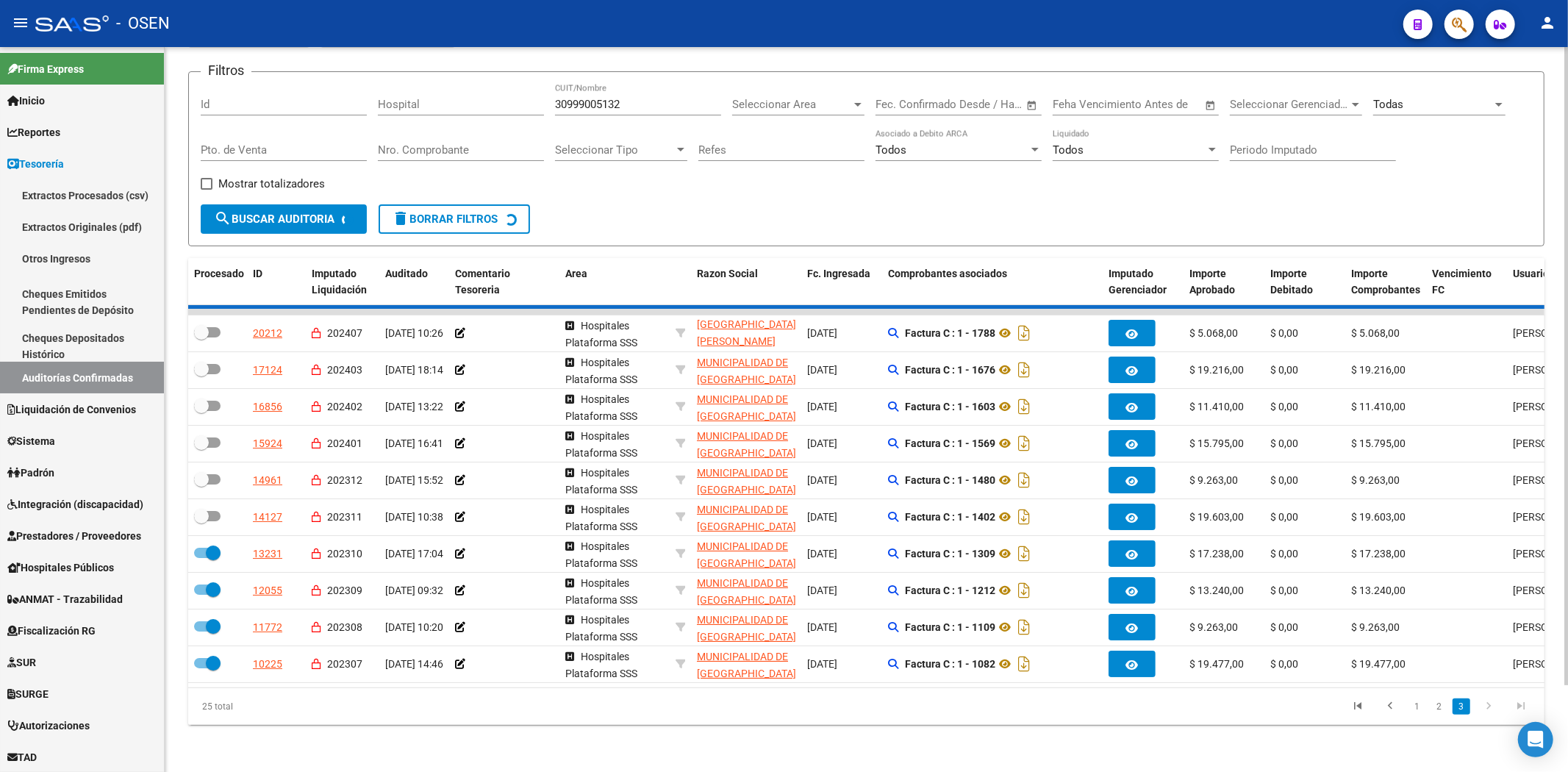
checkbox input "true"
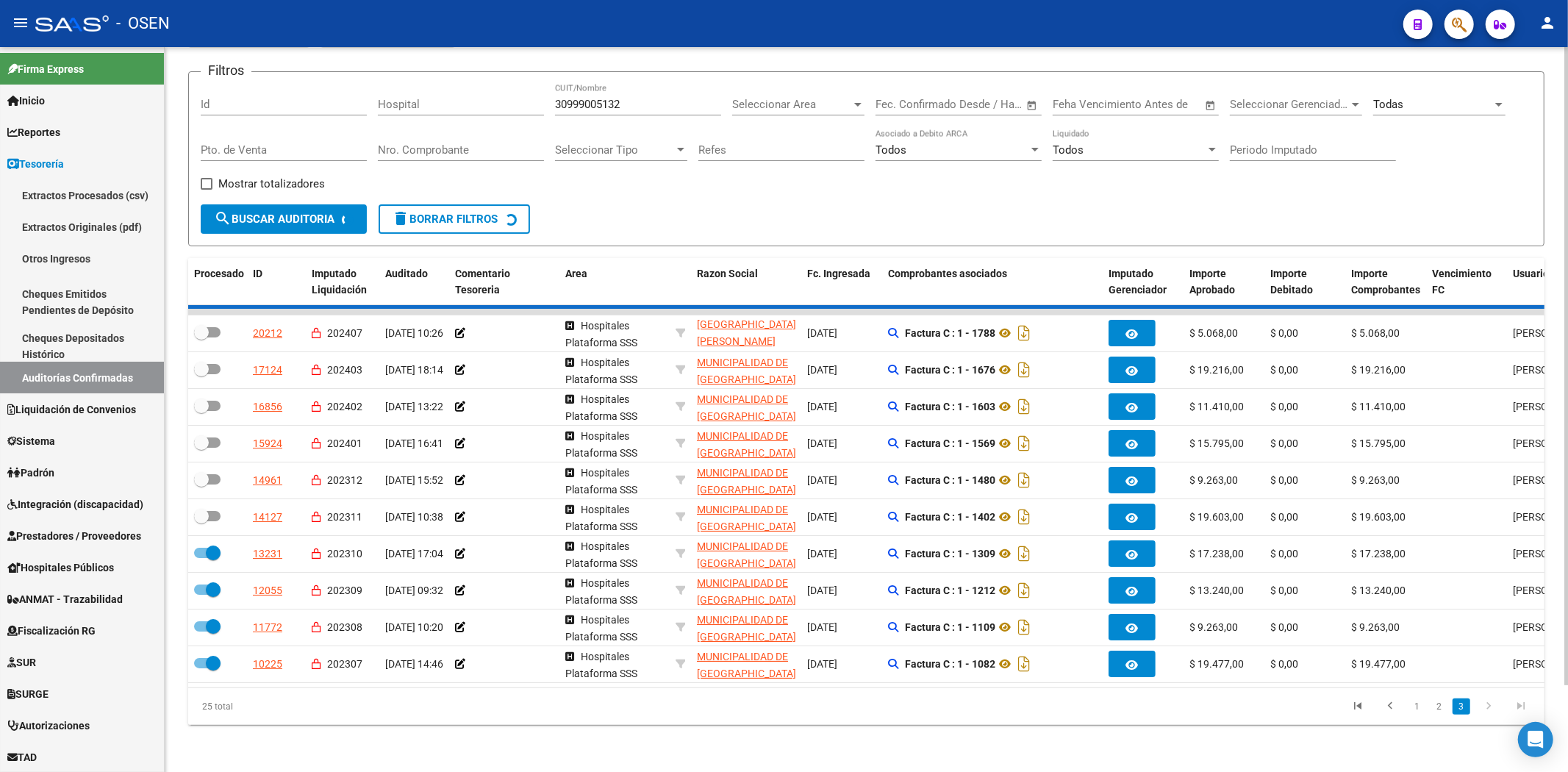
scroll to position [0, 0]
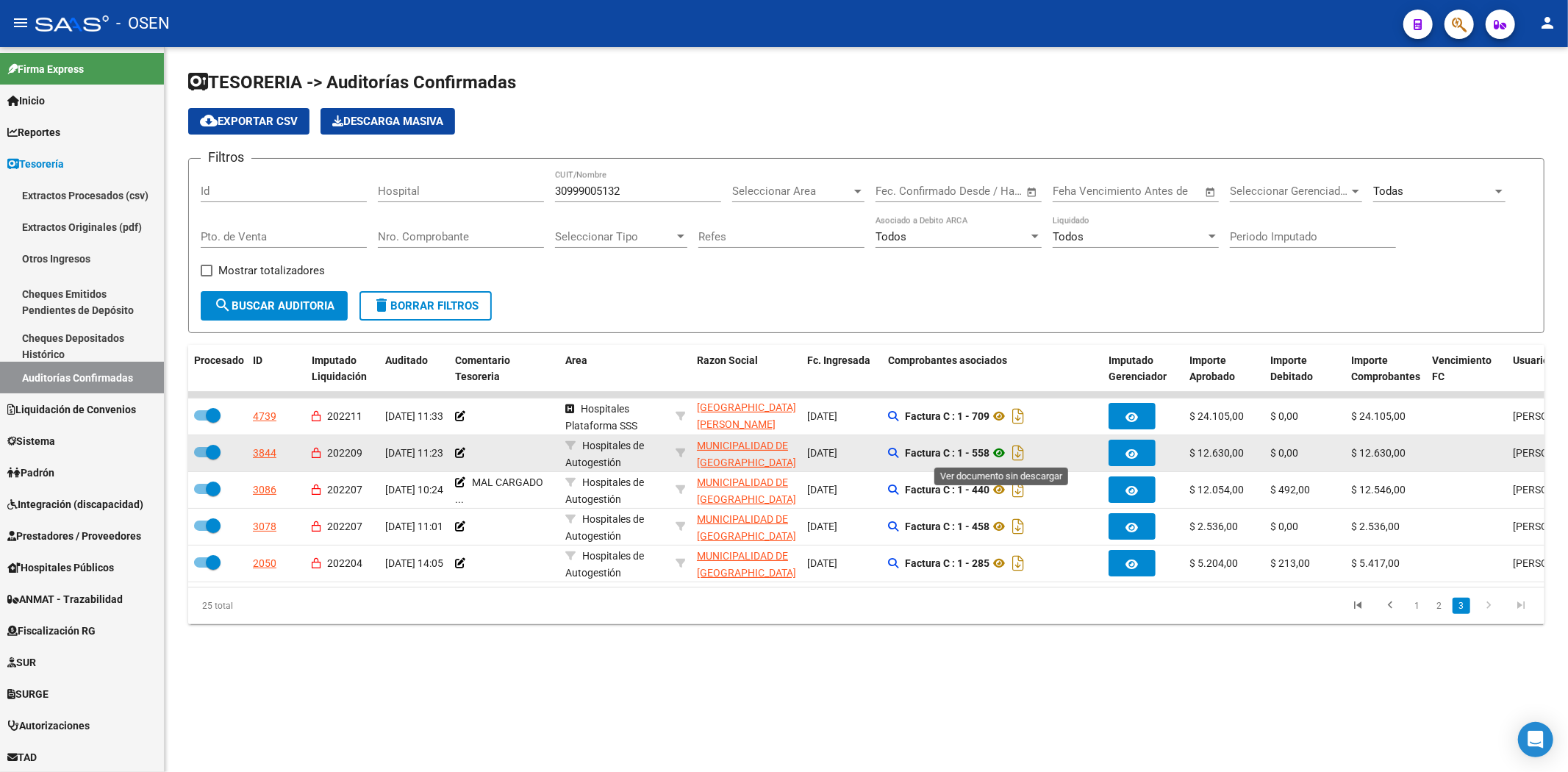
click at [1002, 454] on icon at bounding box center [999, 453] width 19 height 18
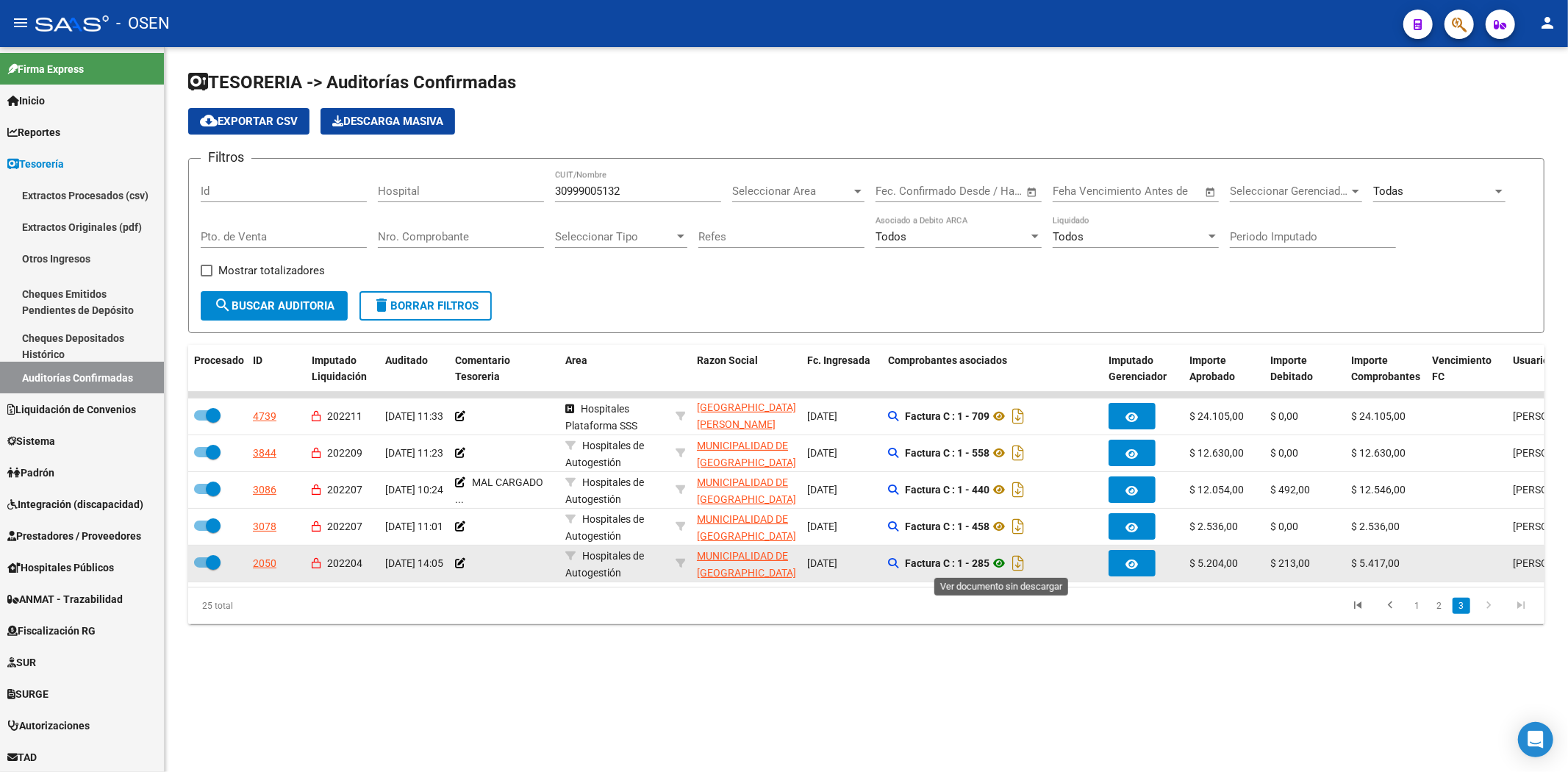
click at [997, 561] on icon at bounding box center [999, 563] width 19 height 18
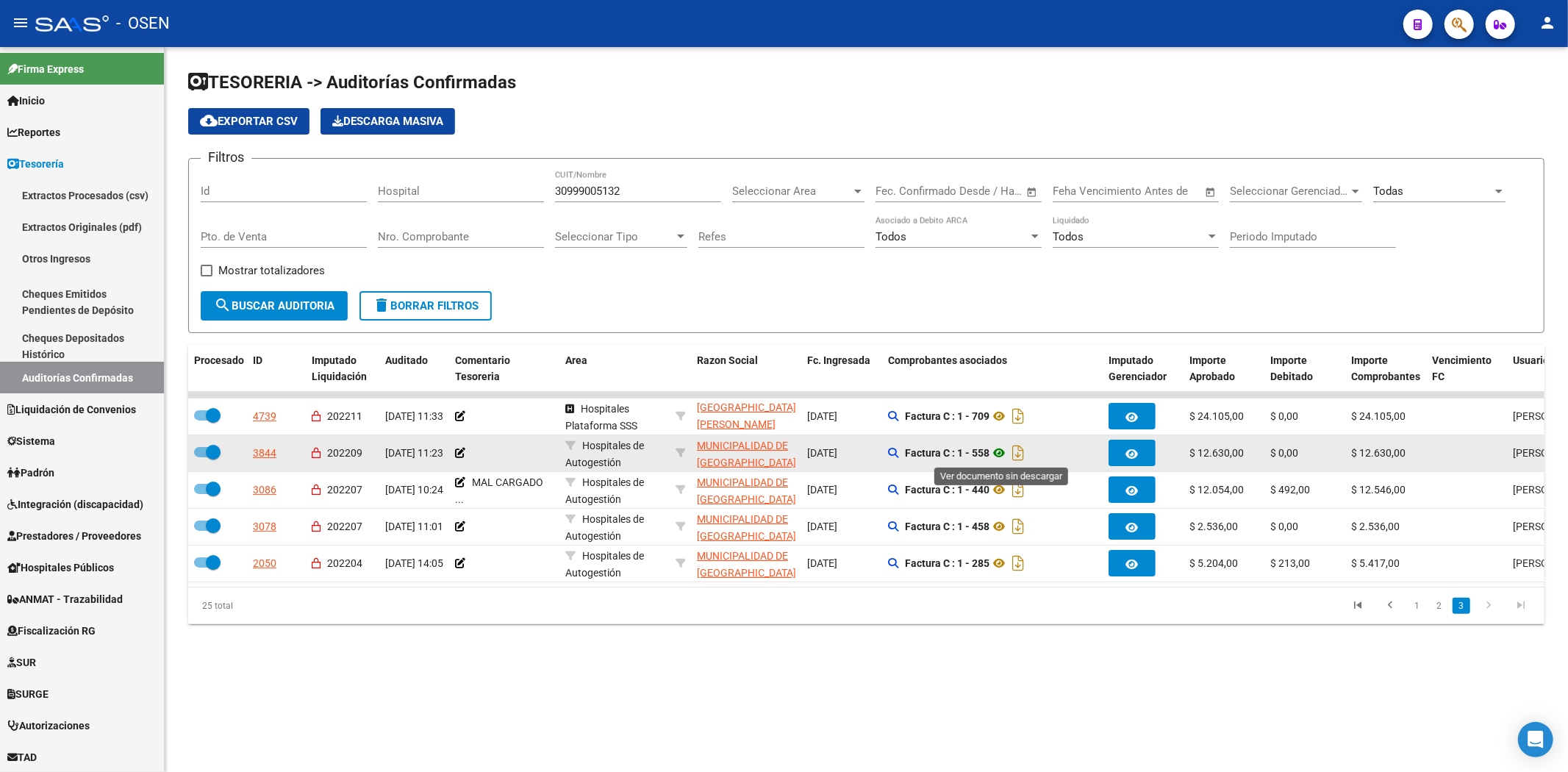
click at [998, 451] on icon at bounding box center [999, 453] width 19 height 18
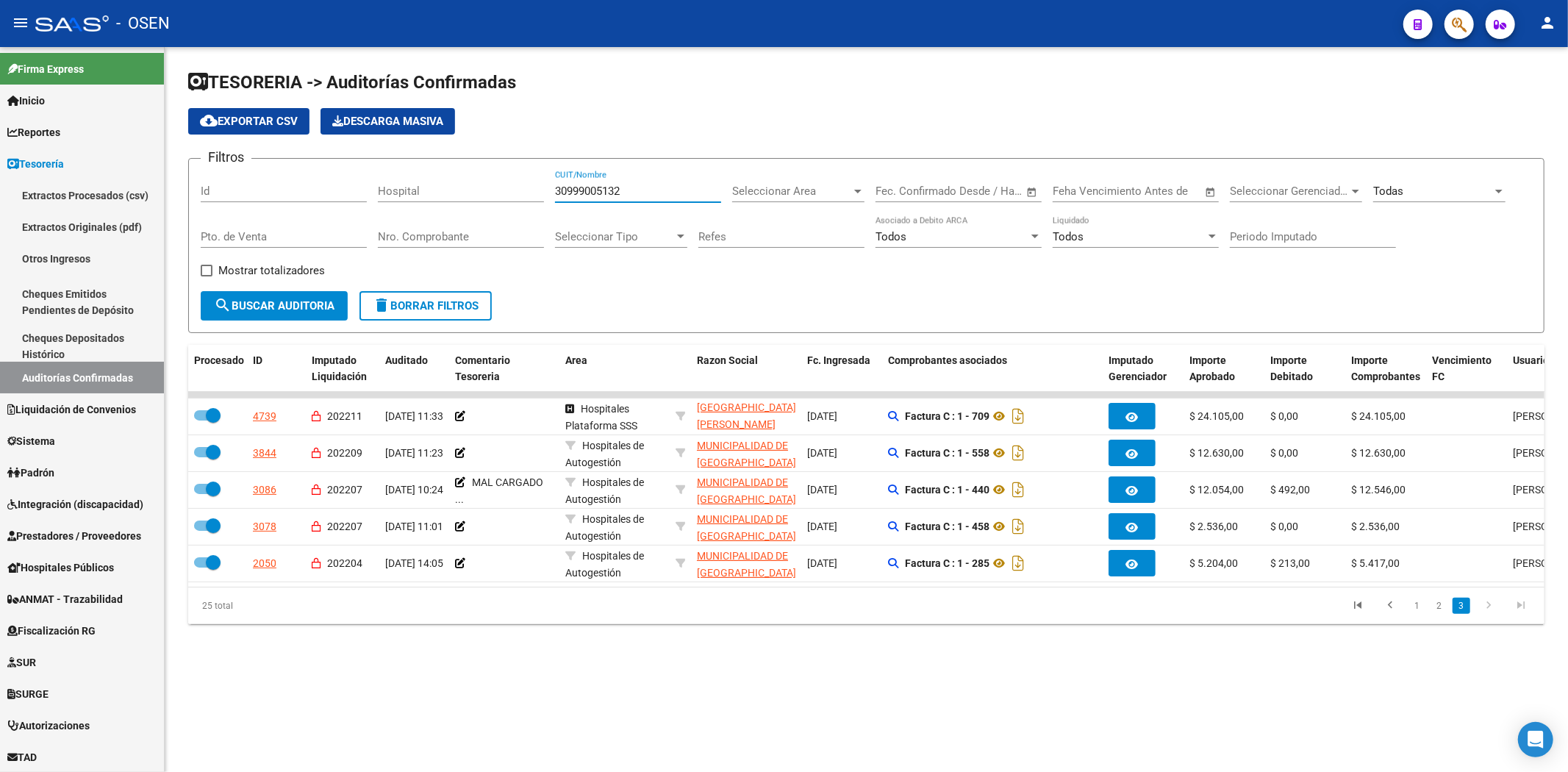
drag, startPoint x: 646, startPoint y: 187, endPoint x: 383, endPoint y: 187, distance: 263.0
click at [372, 187] on div "Filtros Id Hospital 30999005132 CUIT/Nombre Seleccionar Area Seleccionar Area F…" at bounding box center [867, 230] width 1331 height 120
paste input "3999114259"
type input "33999114259"
click at [285, 306] on span "search Buscar Auditoria" at bounding box center [273, 305] width 120 height 14
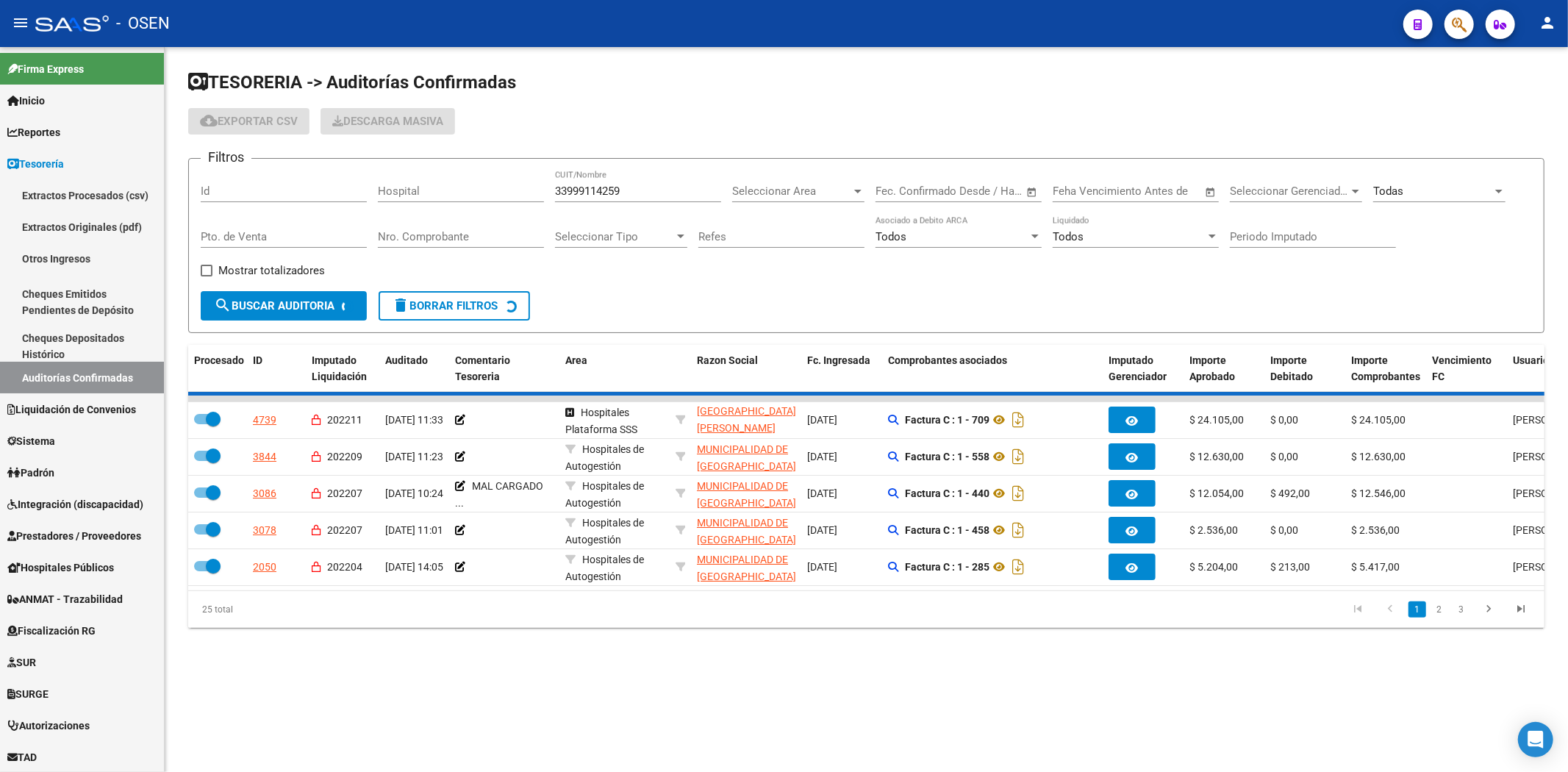
checkbox input "false"
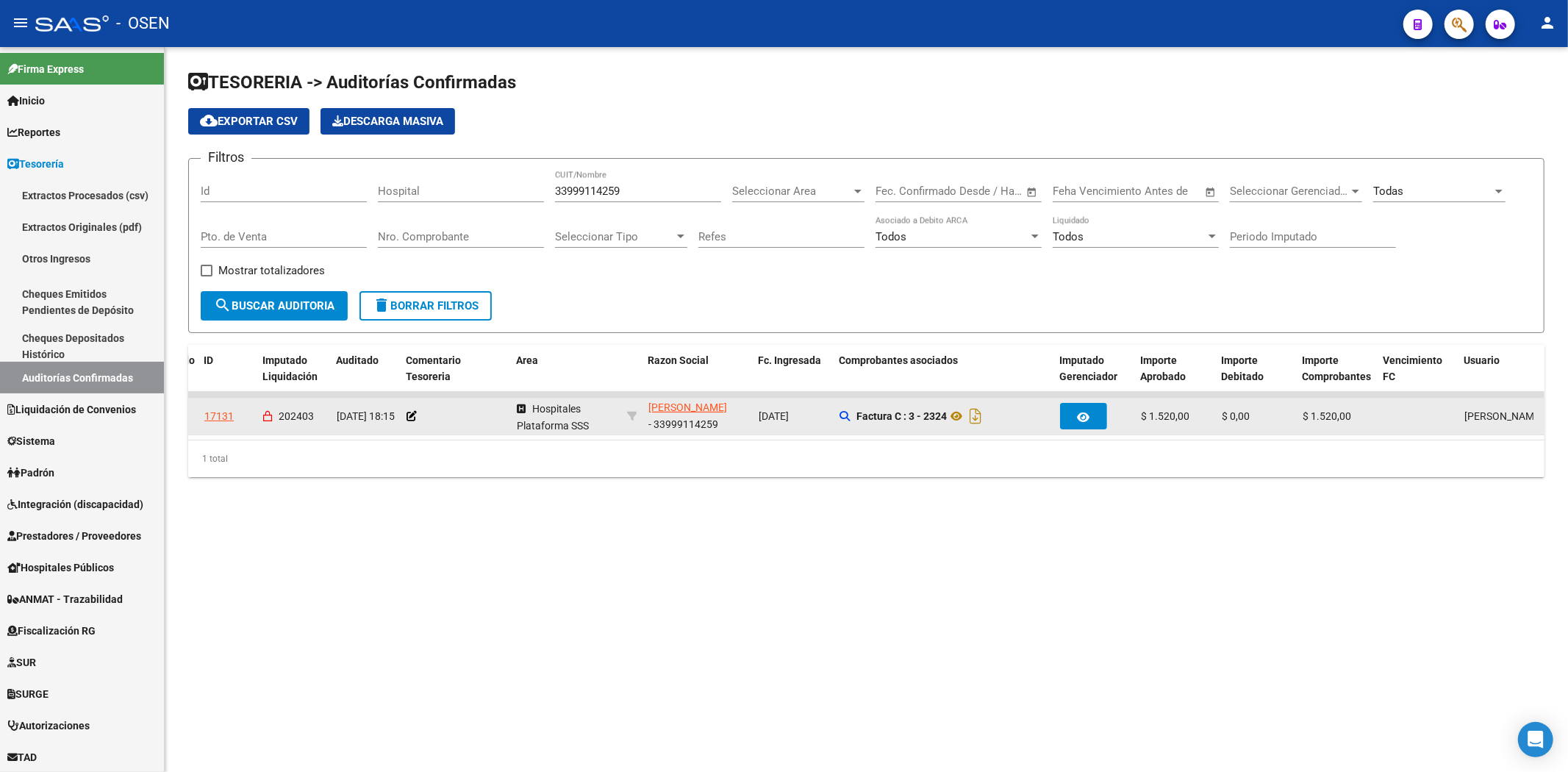
scroll to position [0, 57]
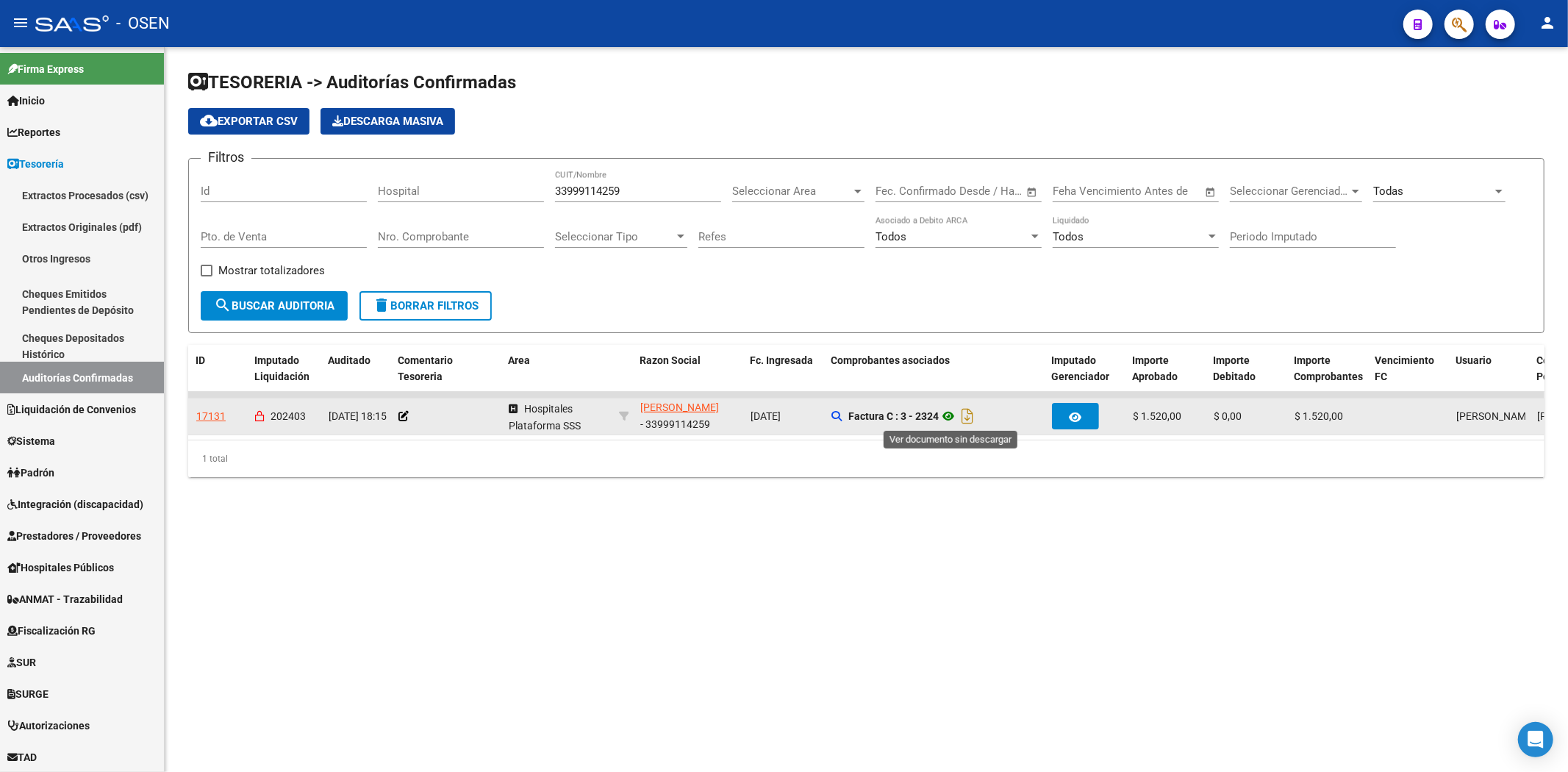
click at [949, 415] on icon at bounding box center [949, 416] width 19 height 18
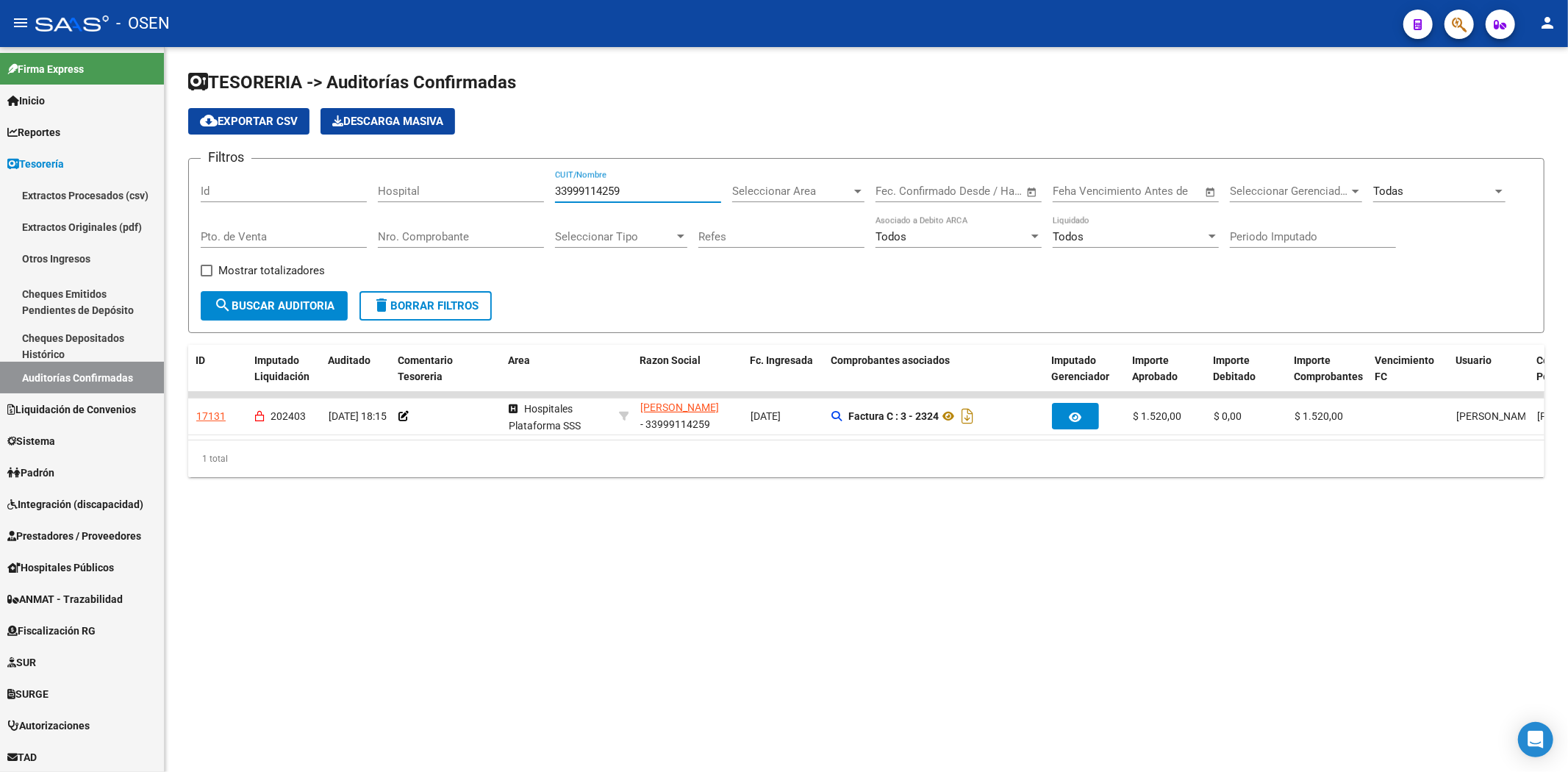
drag, startPoint x: 629, startPoint y: 187, endPoint x: 398, endPoint y: 187, distance: 231.0
click at [398, 187] on div "Filtros Id Hospital 33999114259 CUIT/Nombre Seleccionar Area Seleccionar Area F…" at bounding box center [867, 230] width 1331 height 120
paste input "066454076"
drag, startPoint x: 309, startPoint y: 313, endPoint x: 314, endPoint y: 305, distance: 9.4
click at [309, 310] on button "search Buscar Auditoria" at bounding box center [274, 305] width 147 height 30
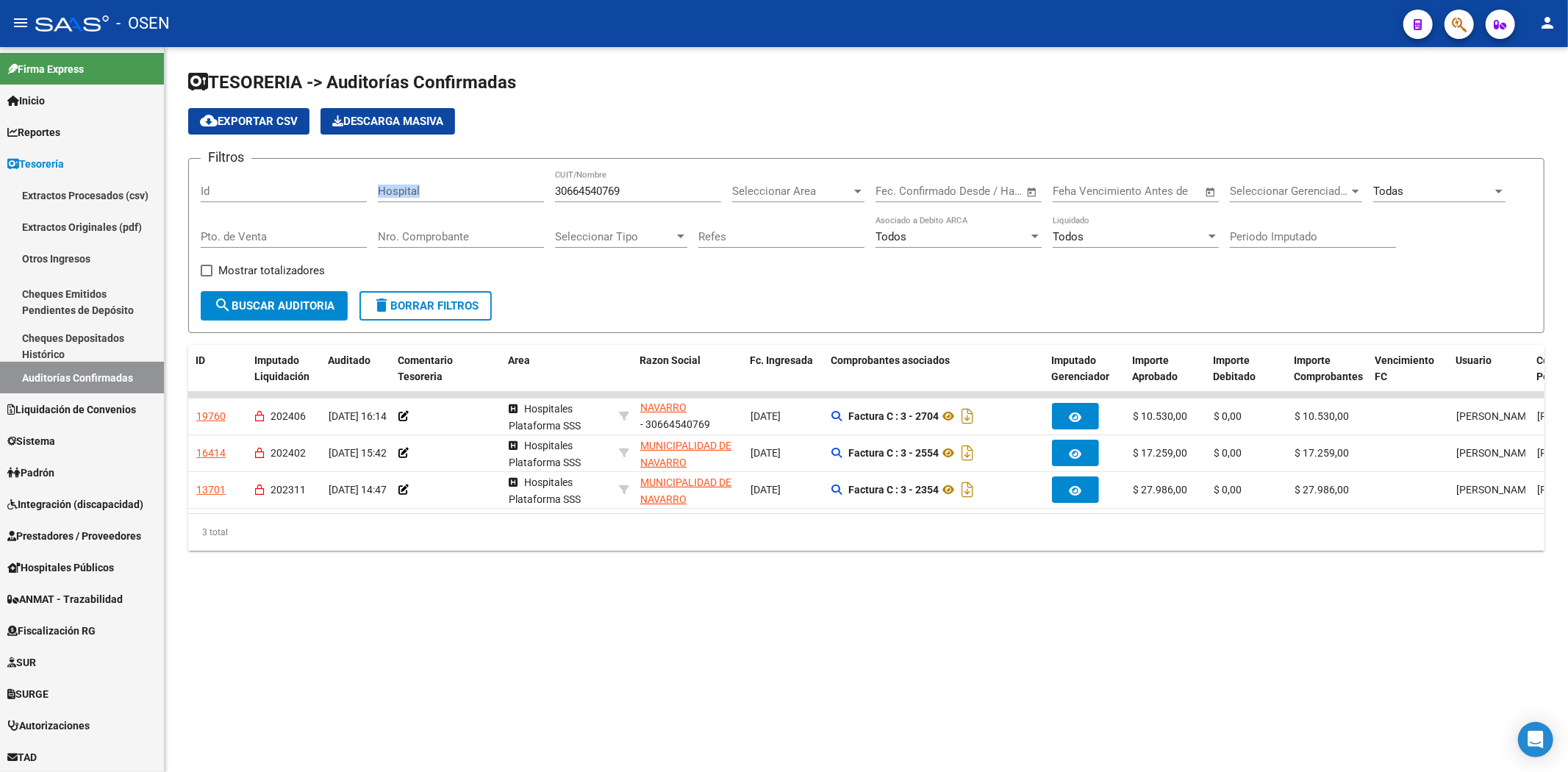
drag, startPoint x: 640, startPoint y: 184, endPoint x: 402, endPoint y: 190, distance: 238.1
click at [403, 190] on div "Filtros Id Hospital 30664540769 CUIT/Nombre Seleccionar Area Seleccionar Area F…" at bounding box center [867, 230] width 1331 height 120
drag, startPoint x: 646, startPoint y: 195, endPoint x: 422, endPoint y: 195, distance: 224.0
click at [422, 195] on div "Filtros Id Hospital 30664540769 CUIT/Nombre Seleccionar Area Seleccionar Area F…" at bounding box center [867, 230] width 1331 height 120
paste input "999066581"
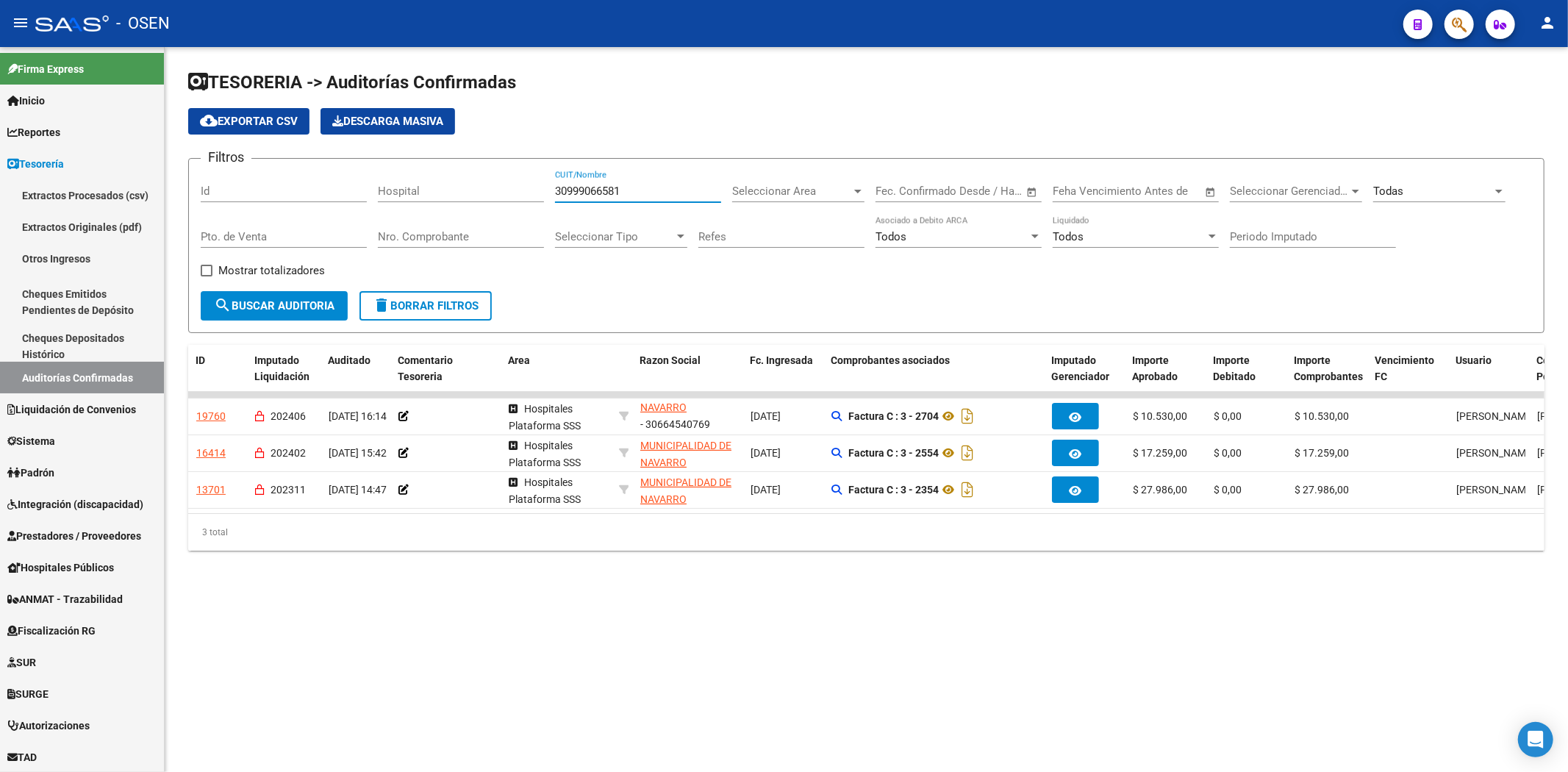
click at [317, 307] on span "search Buscar Auditoria" at bounding box center [273, 305] width 120 height 14
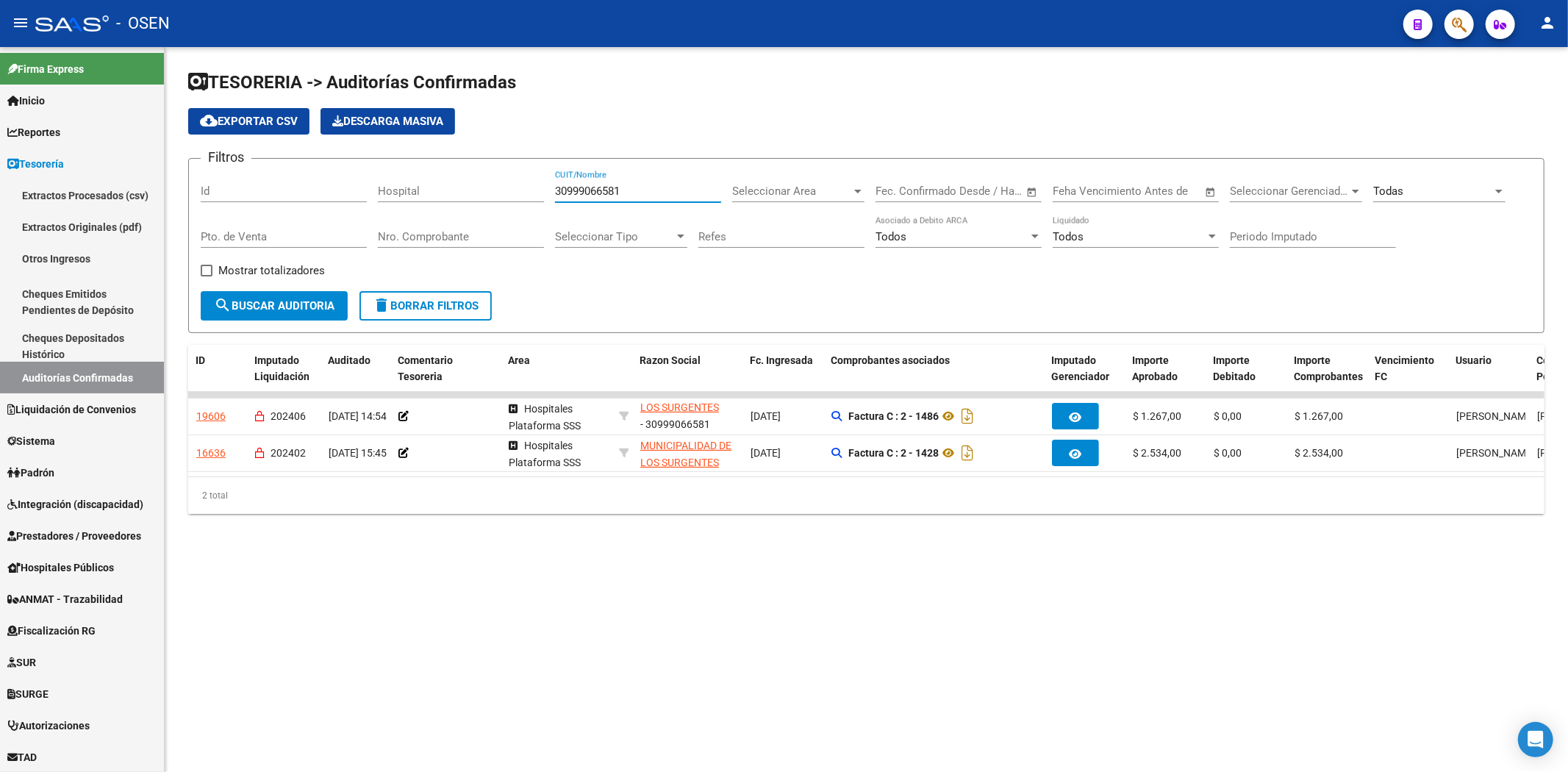
drag, startPoint x: 695, startPoint y: 185, endPoint x: 273, endPoint y: 184, distance: 422.0
click at [272, 185] on div "Filtros Id Hospital 30999066581 CUIT/Nombre Seleccionar Area Seleccionar Area F…" at bounding box center [867, 230] width 1331 height 120
paste input "671849473"
drag, startPoint x: 306, startPoint y: 311, endPoint x: 314, endPoint y: 307, distance: 8.9
click at [305, 311] on span "search Buscar Auditoria" at bounding box center [273, 305] width 120 height 14
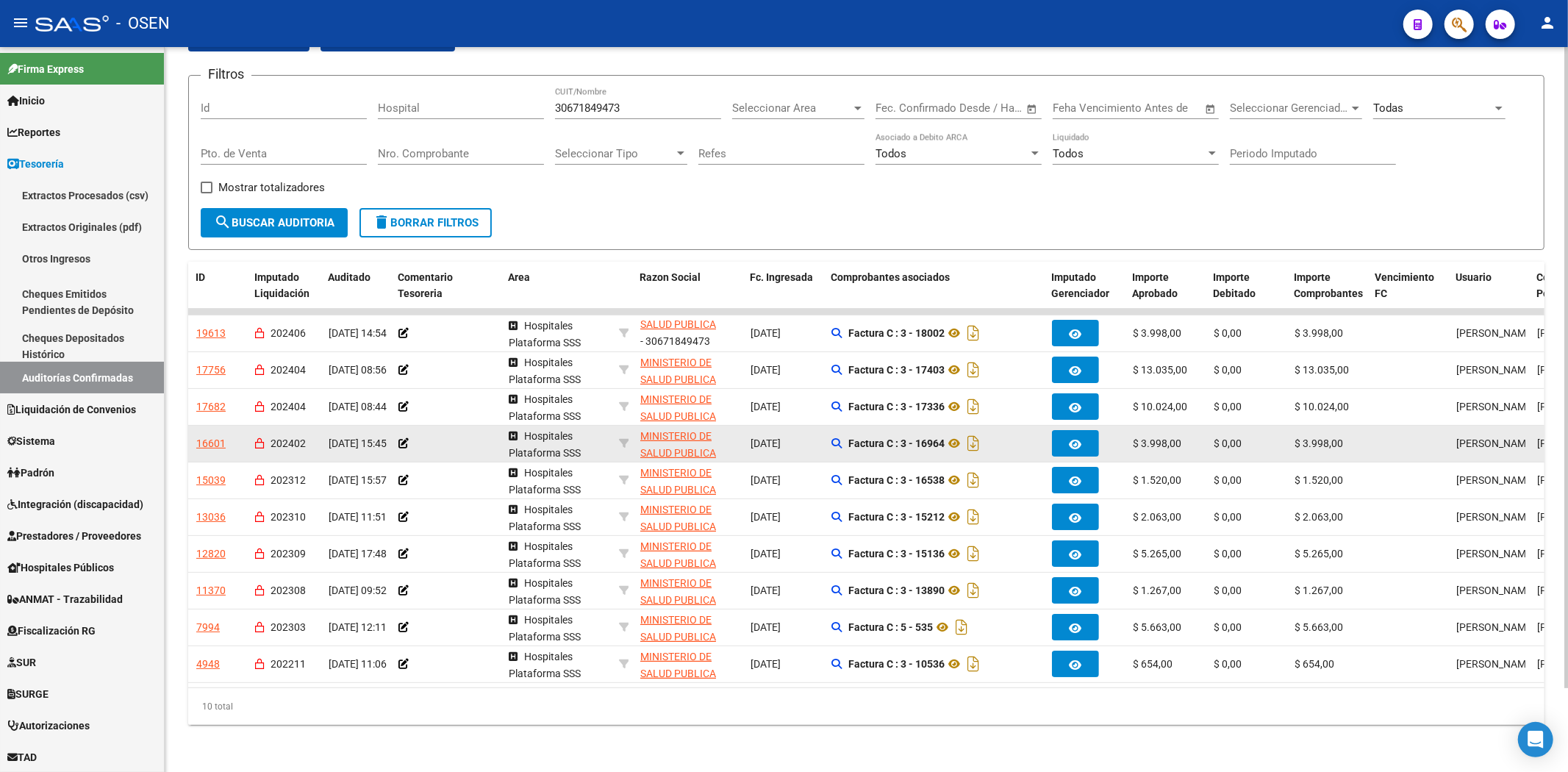
scroll to position [94, 0]
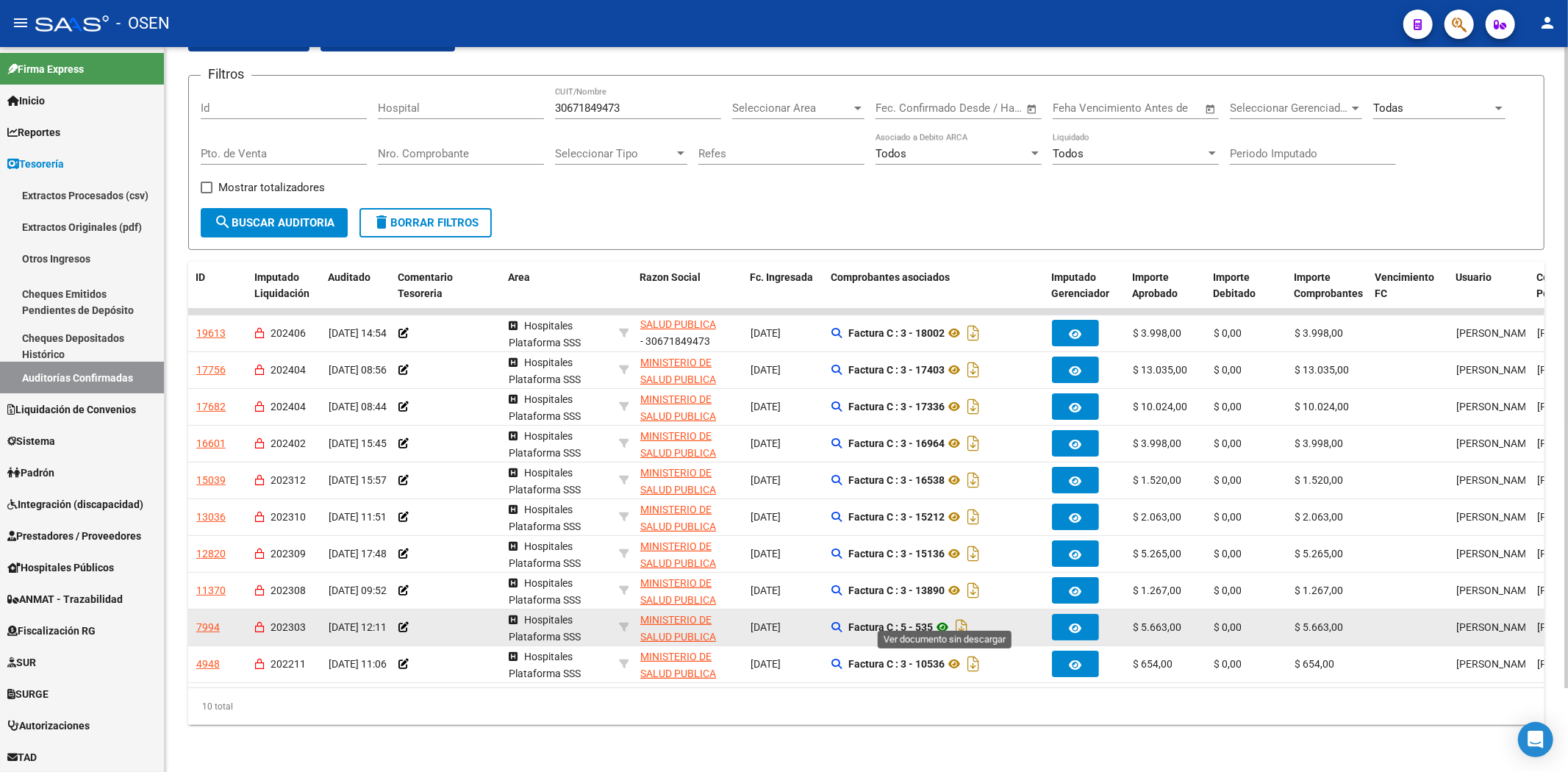
click at [949, 618] on icon at bounding box center [942, 627] width 19 height 18
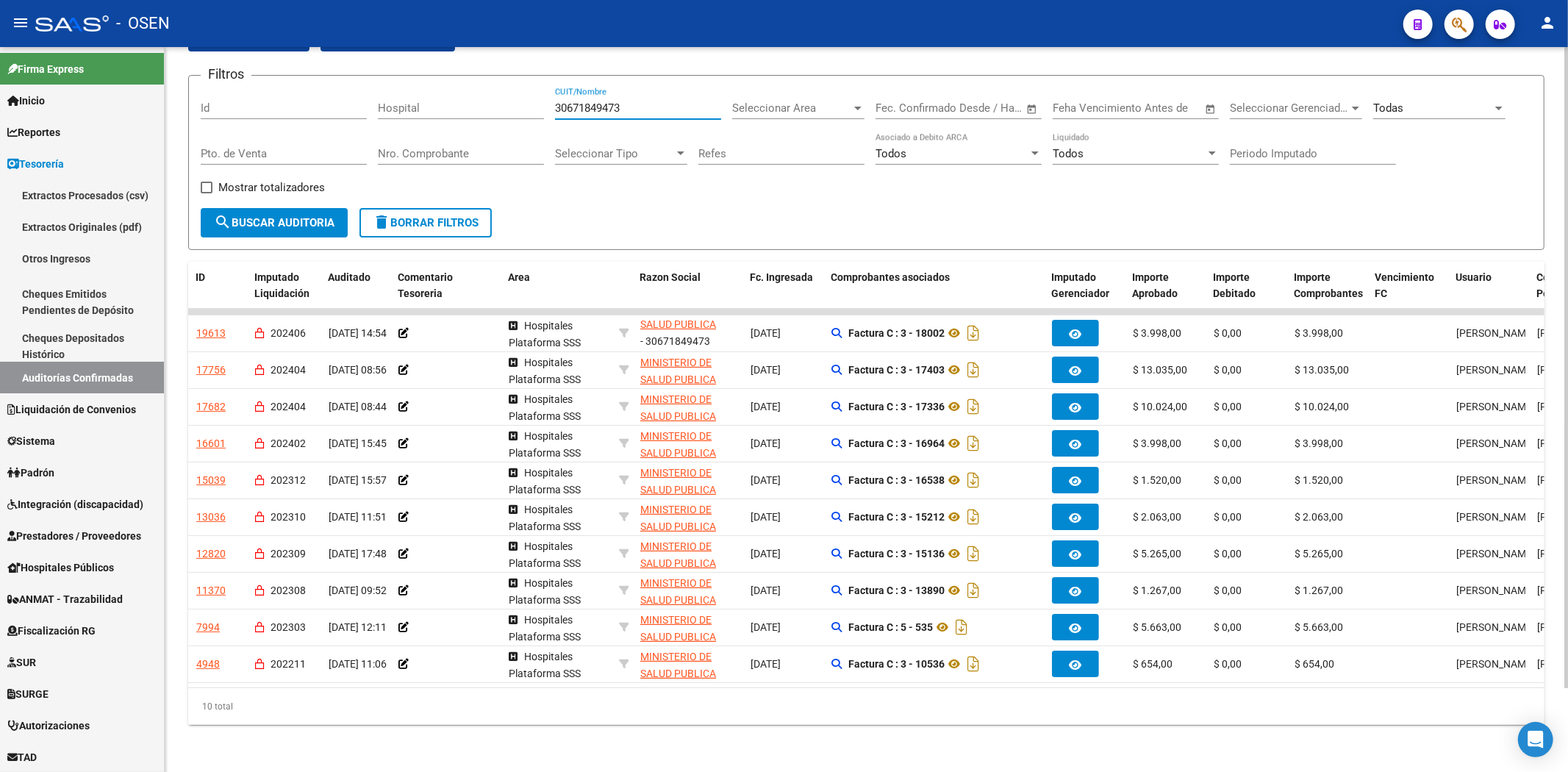
drag, startPoint x: 657, startPoint y: 97, endPoint x: 419, endPoint y: 108, distance: 238.3
click at [393, 97] on div "Filtros Id Hospital 30671849473 CUIT/Nombre Seleccionar Area Seleccionar Area F…" at bounding box center [867, 148] width 1331 height 120
paste input "26983398"
type input "30626983398"
drag, startPoint x: 419, startPoint y: 108, endPoint x: 375, endPoint y: 215, distance: 115.7
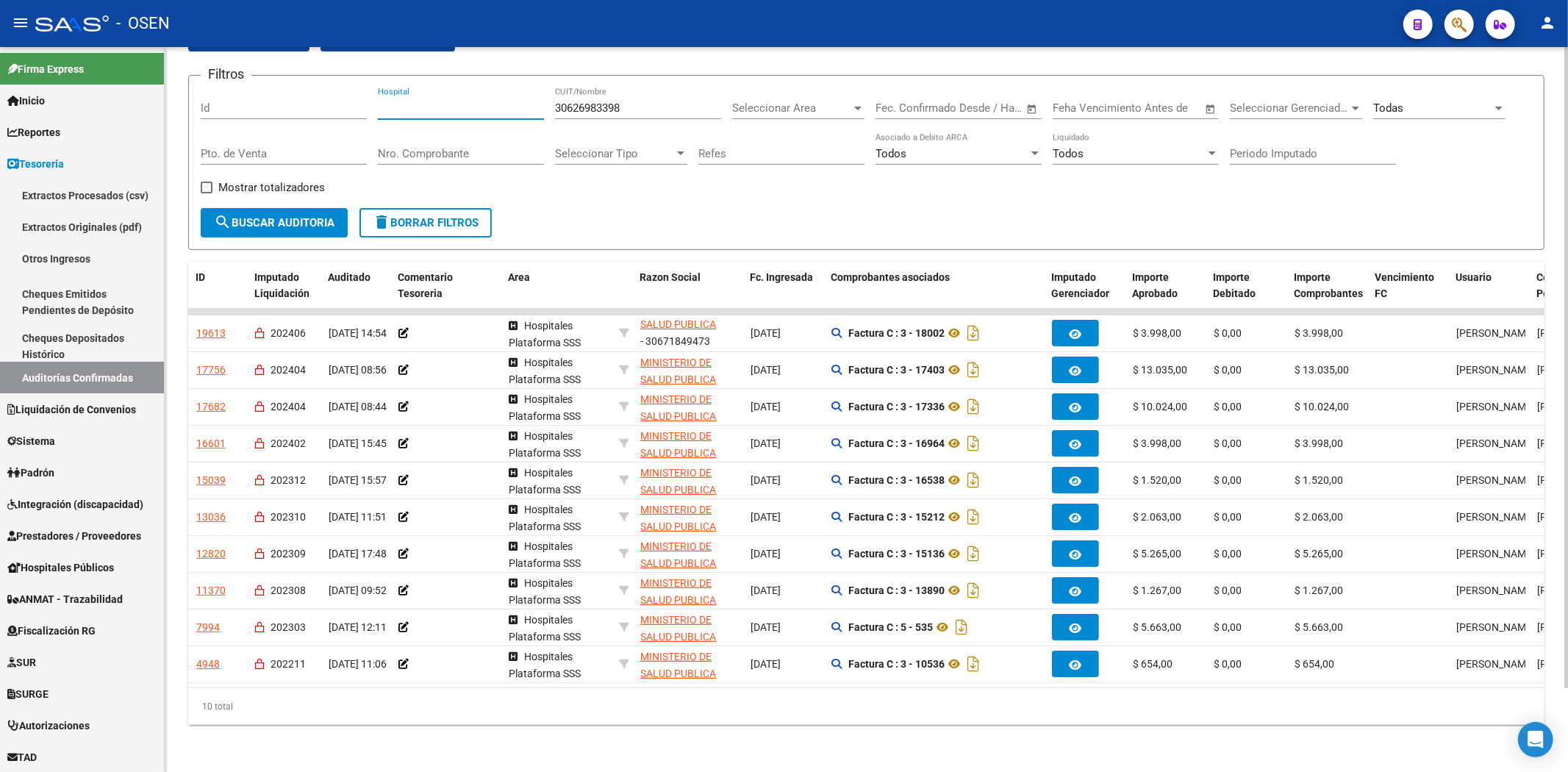
click at [403, 179] on div "Filtros Id Hospital 30626983398 CUIT/Nombre Seleccionar Area Seleccionar Area F…" at bounding box center [867, 148] width 1331 height 120
click at [279, 208] on button "search Buscar Auditoria" at bounding box center [274, 223] width 147 height 30
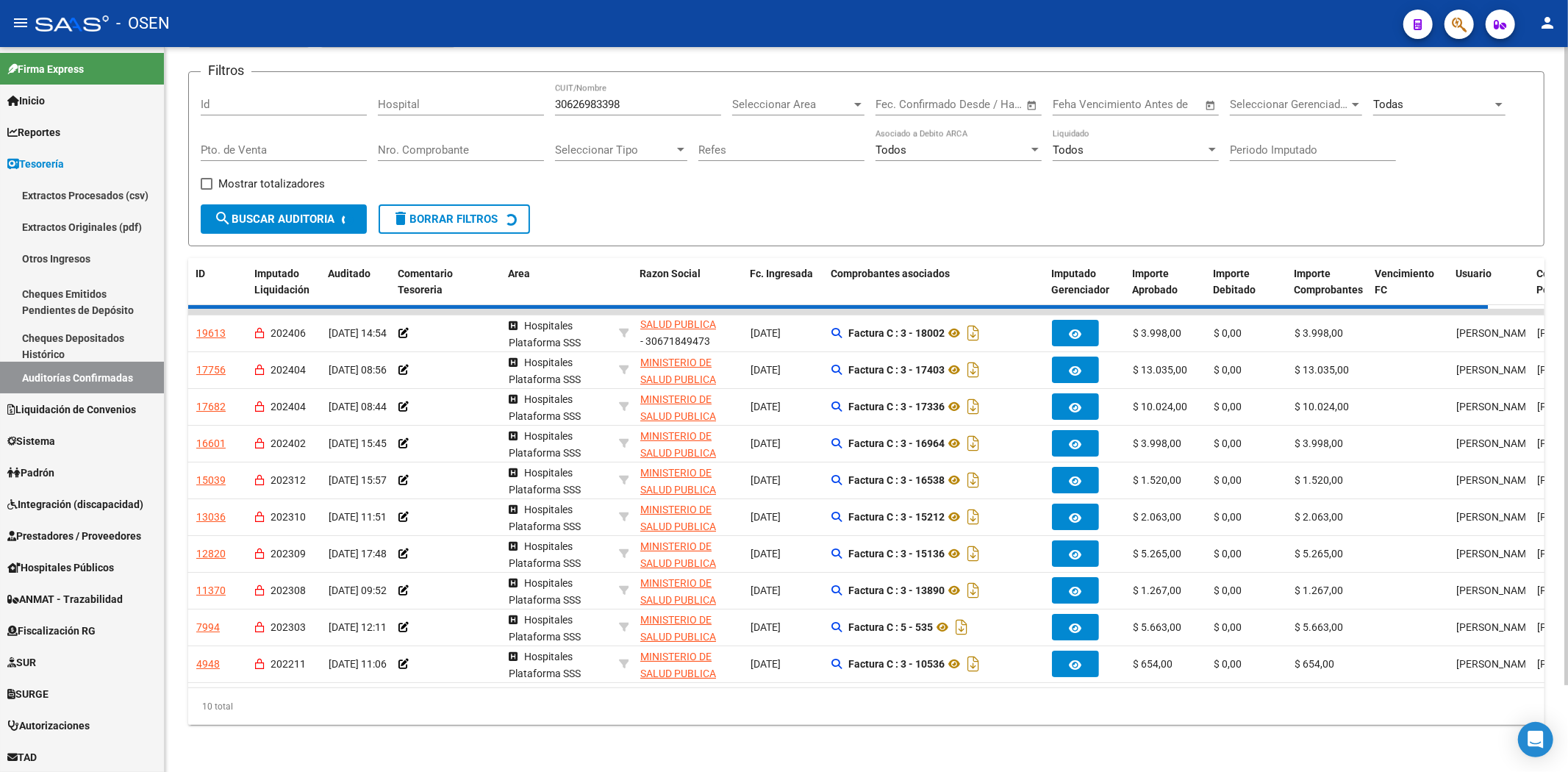
checkbox input "true"
checkbox input "false"
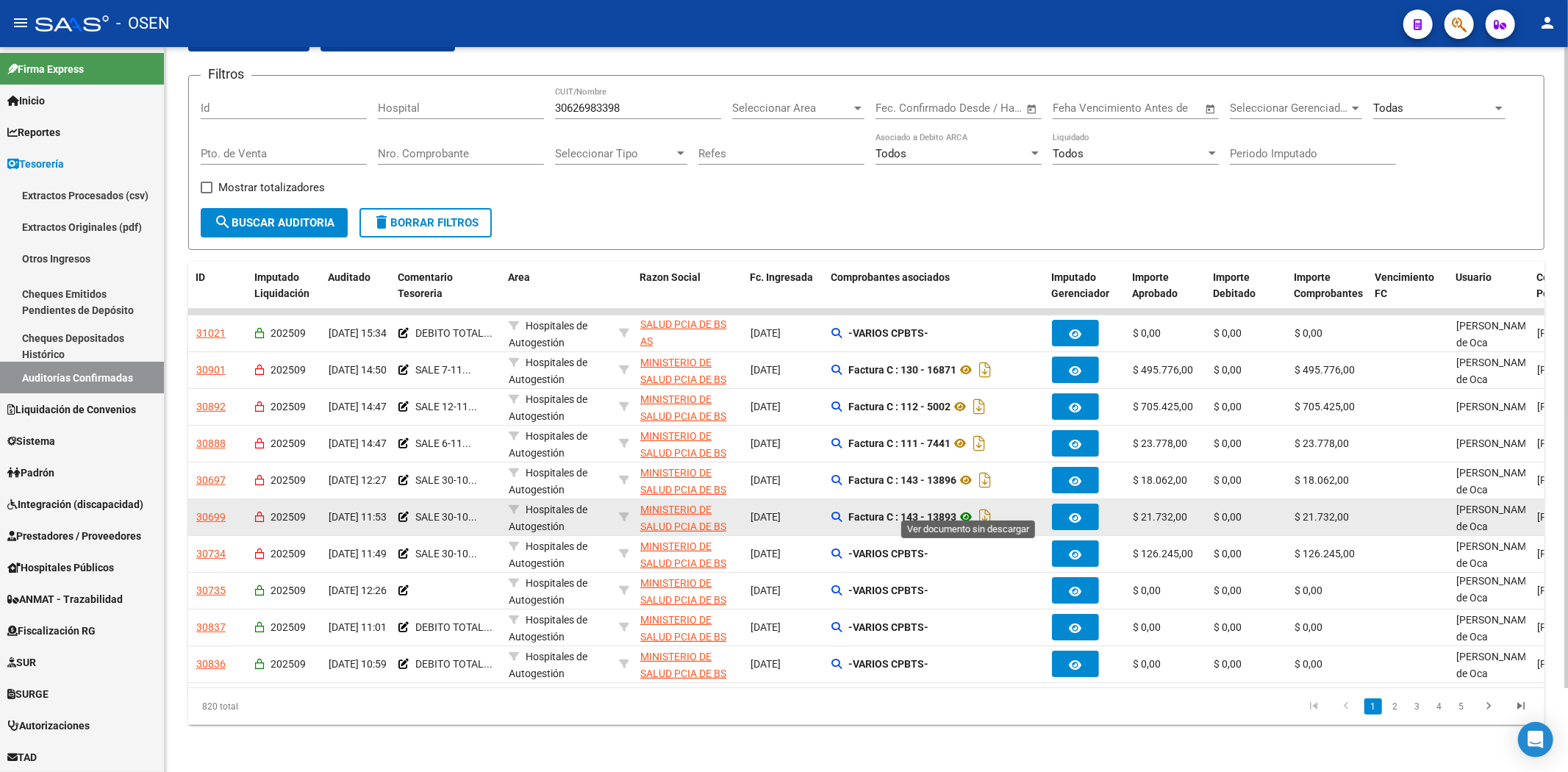
click at [971, 508] on icon at bounding box center [966, 517] width 19 height 18
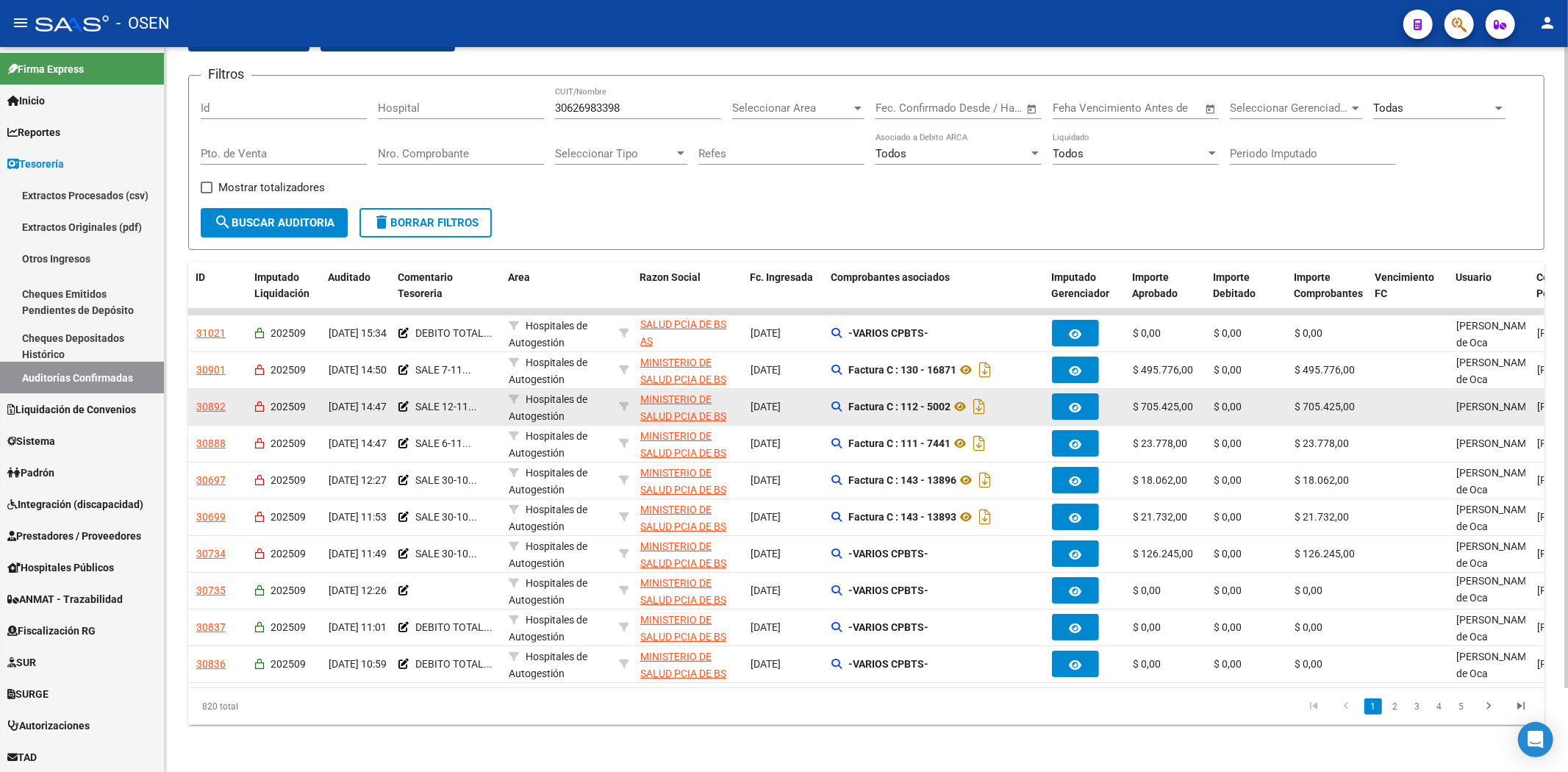
scroll to position [0, 0]
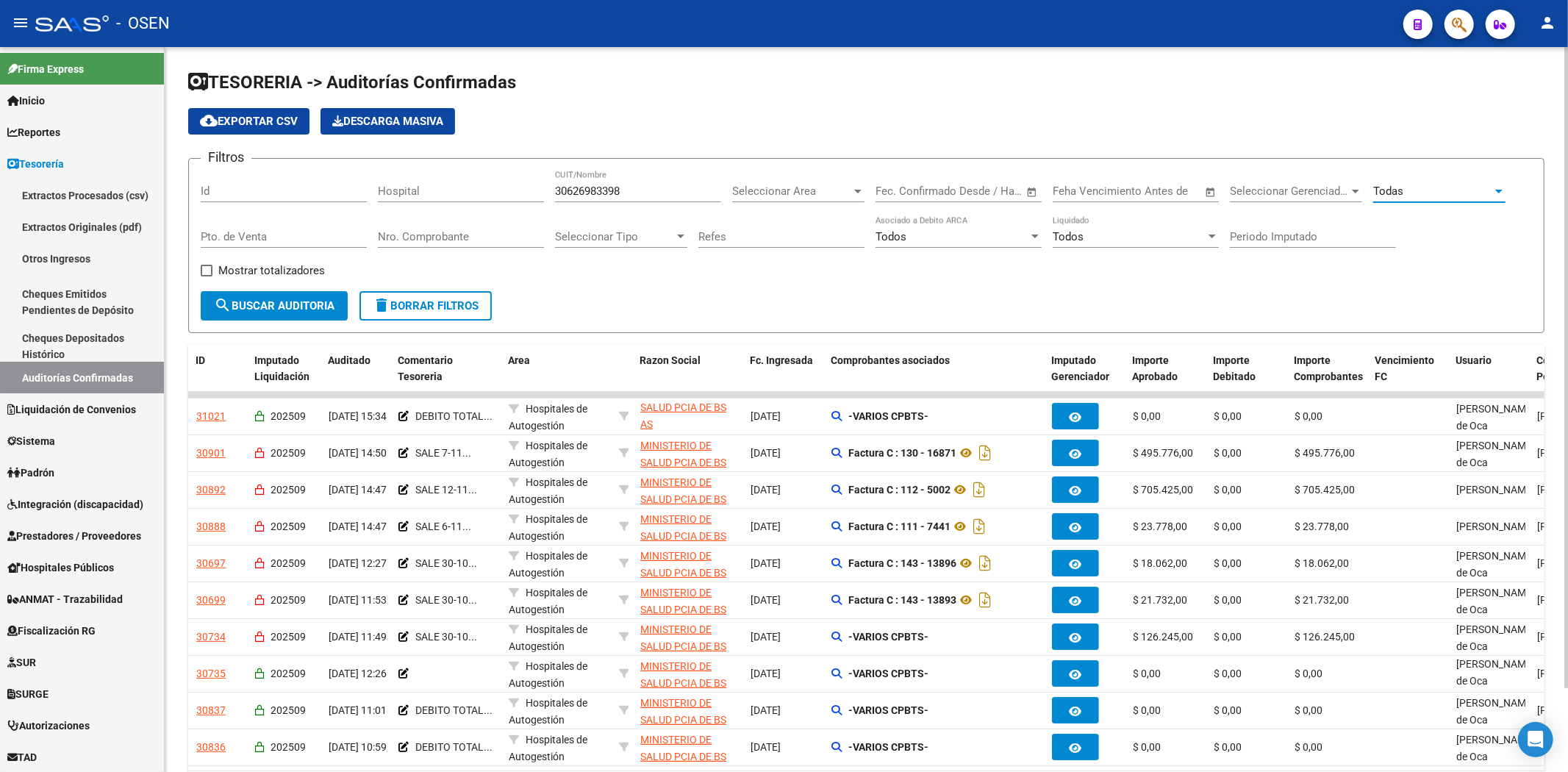
click at [1401, 191] on span "Todas" at bounding box center [1388, 191] width 30 height 14
drag, startPoint x: 1439, startPoint y: 252, endPoint x: 1390, endPoint y: 250, distance: 49.0
click at [1437, 252] on span "Sin Procesar" at bounding box center [1458, 257] width 171 height 33
click at [306, 306] on span "search Buscar Auditoria" at bounding box center [273, 305] width 120 height 14
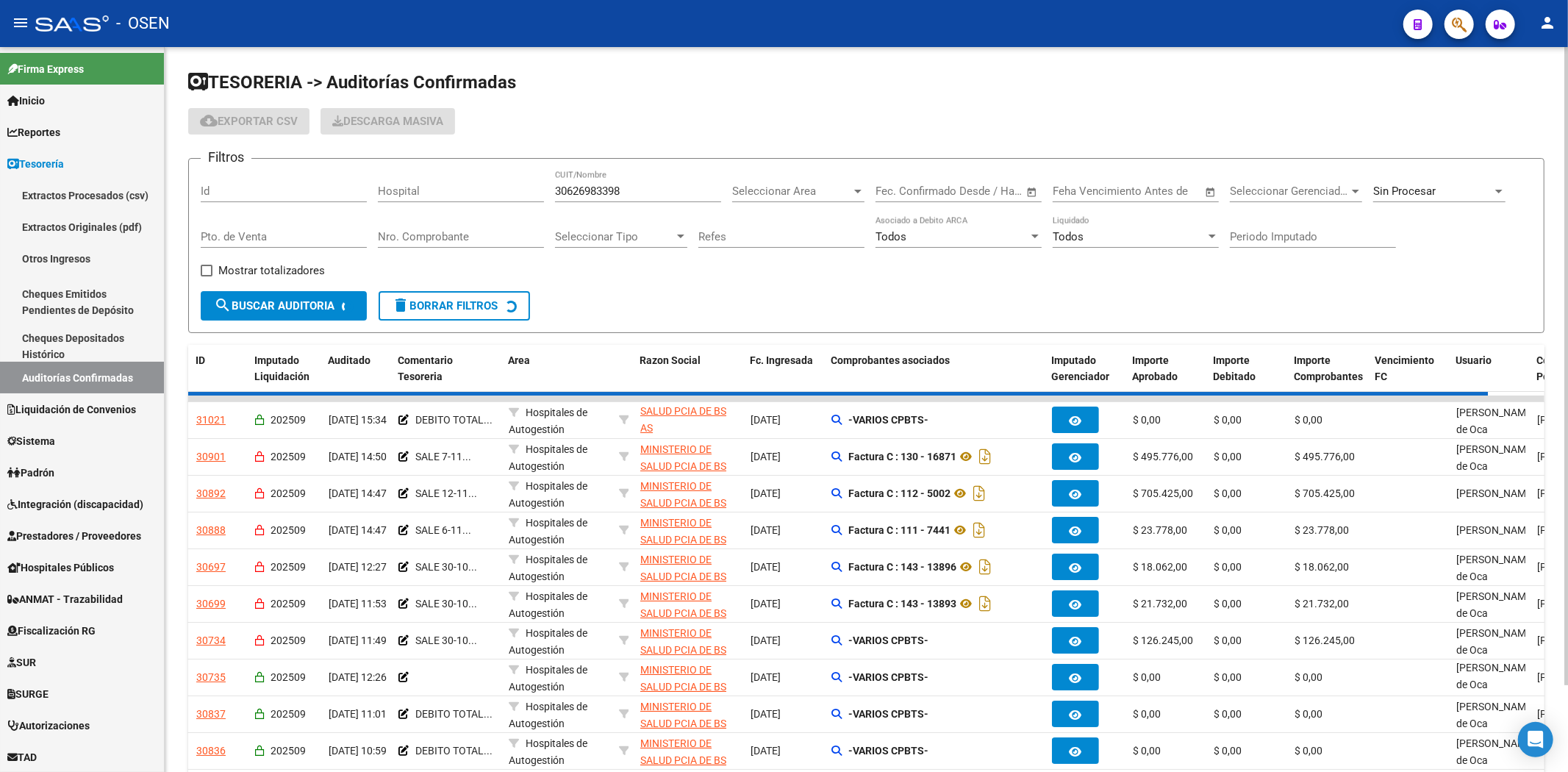
checkbox input "false"
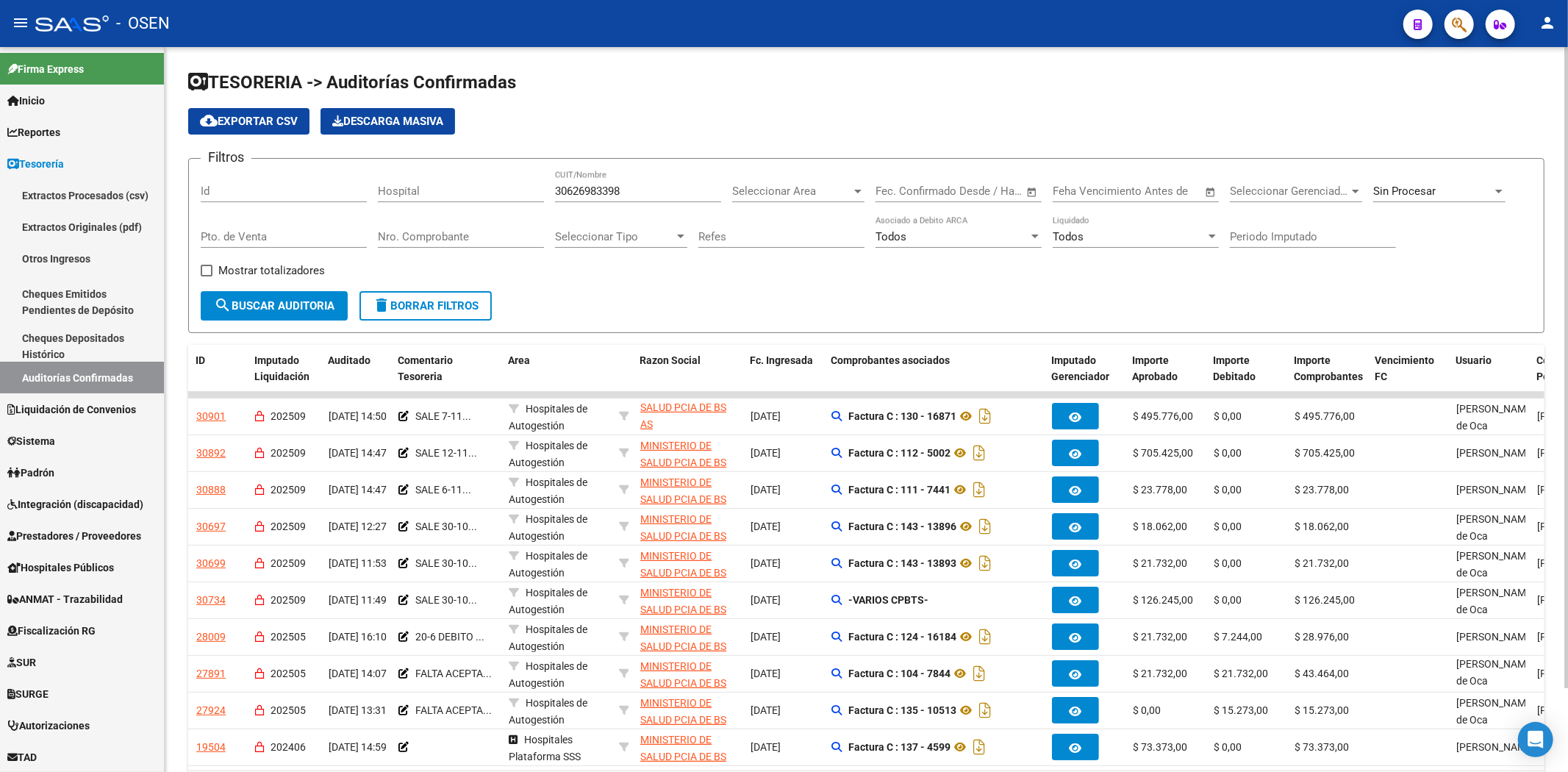
click at [760, 179] on div "Seleccionar Area Seleccionar Area" at bounding box center [798, 187] width 132 height 32
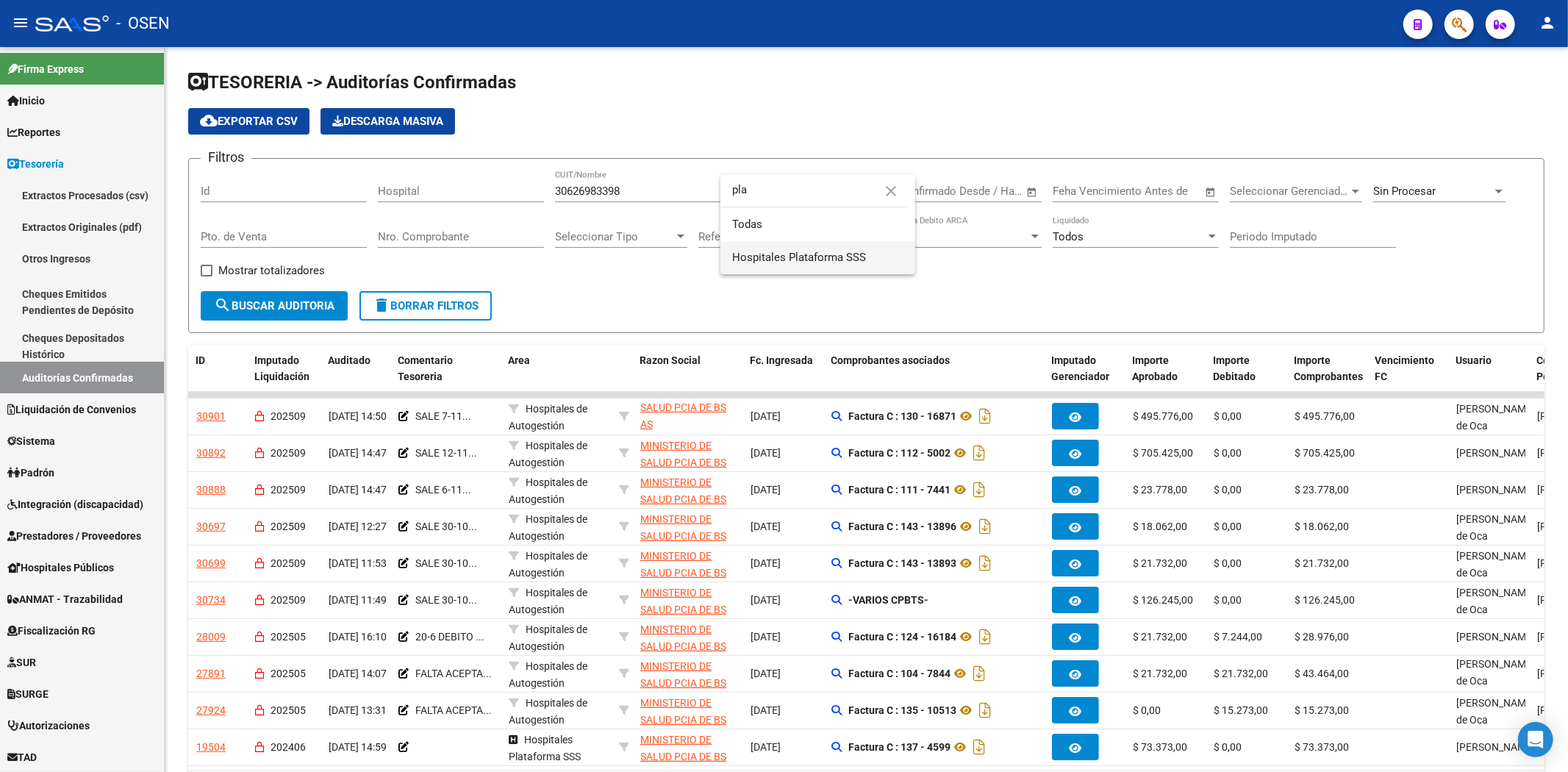
type input "pla"
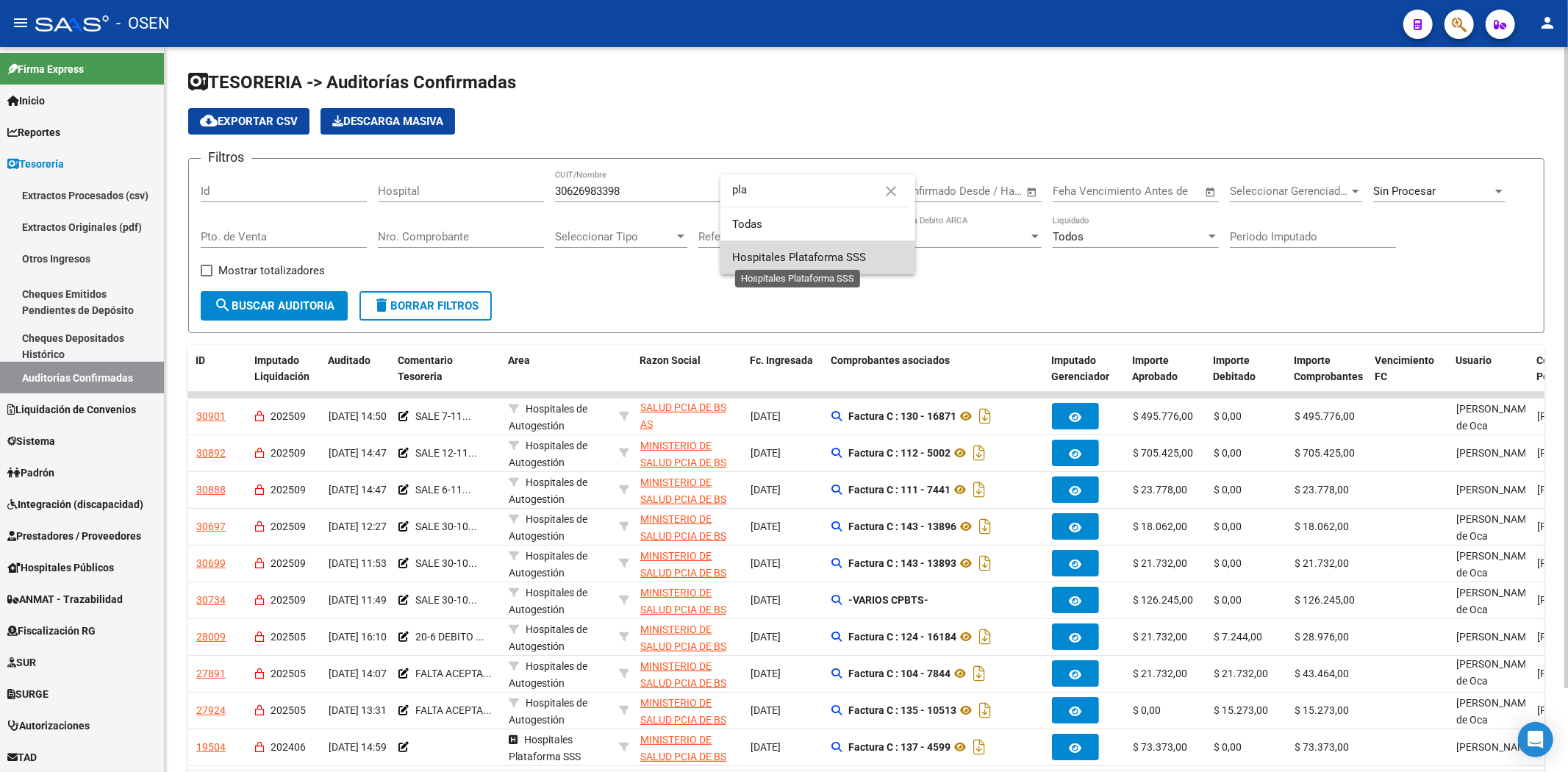
drag, startPoint x: 856, startPoint y: 259, endPoint x: 599, endPoint y: 268, distance: 257.2
click at [851, 259] on span "Hospitales Plataforma SSS" at bounding box center [799, 257] width 134 height 14
click at [292, 302] on span "search Buscar Auditoria" at bounding box center [273, 305] width 120 height 14
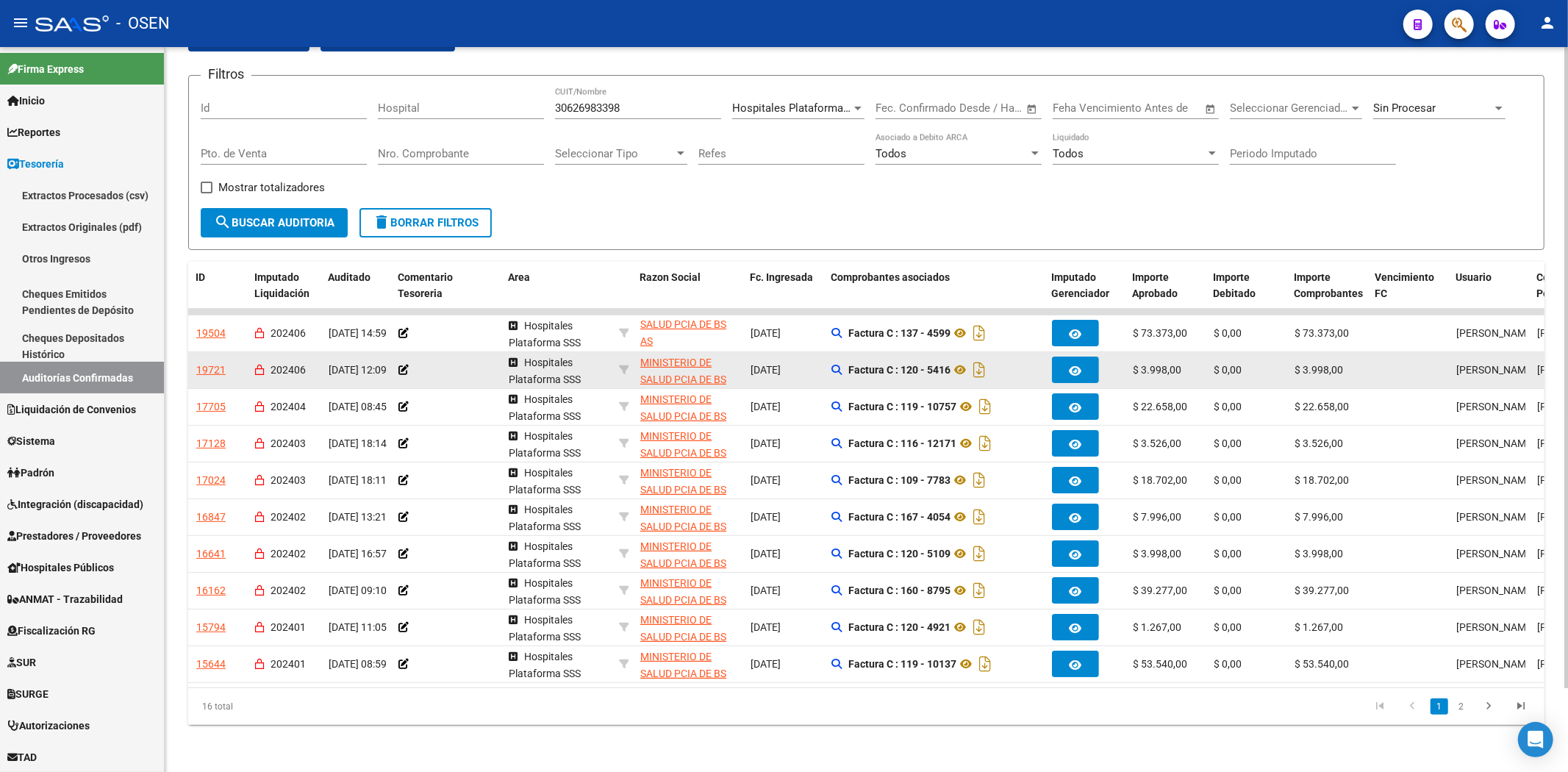
scroll to position [94, 0]
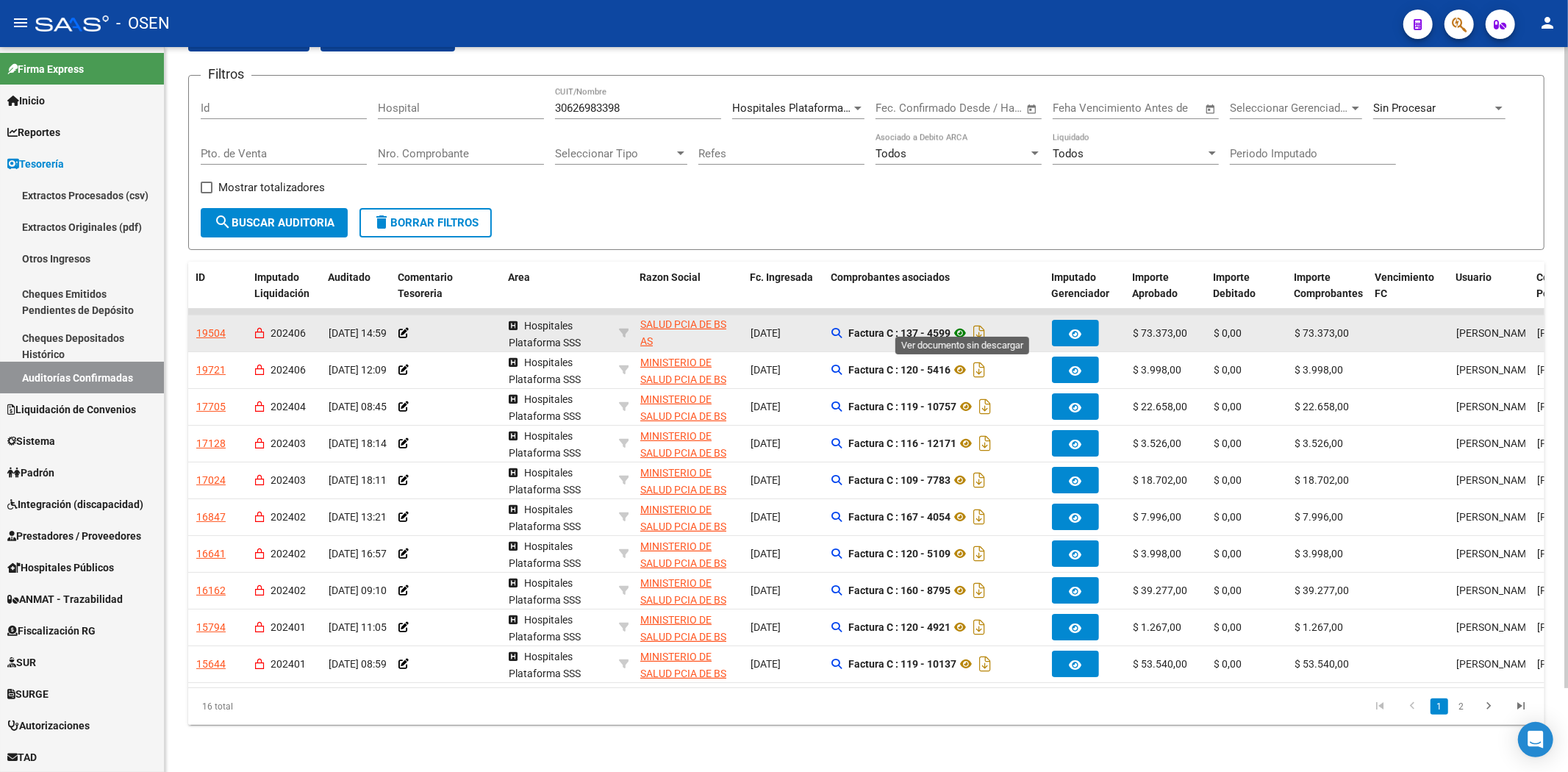
click at [965, 325] on icon at bounding box center [960, 333] width 19 height 18
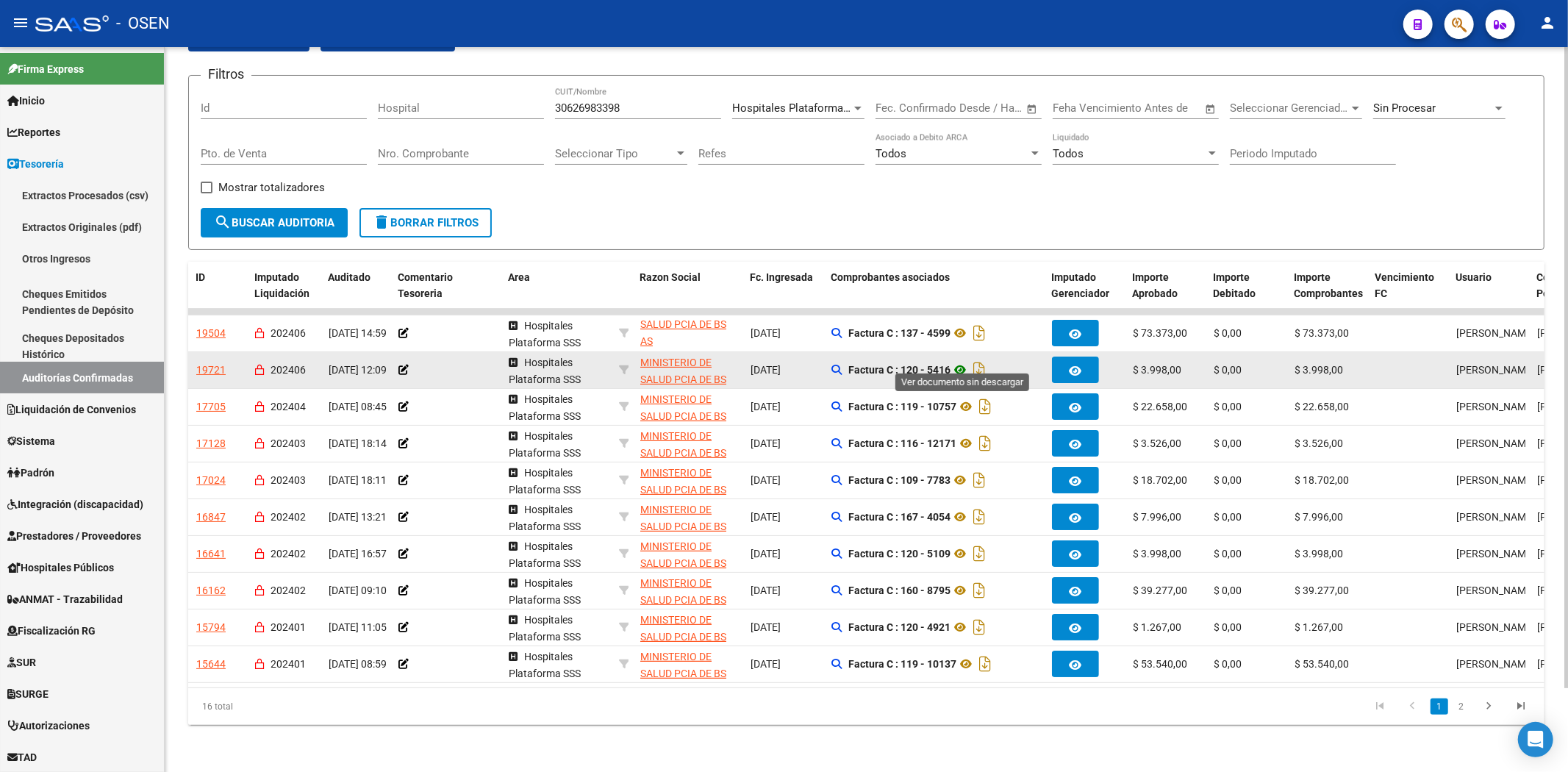
click at [961, 361] on icon at bounding box center [960, 370] width 19 height 18
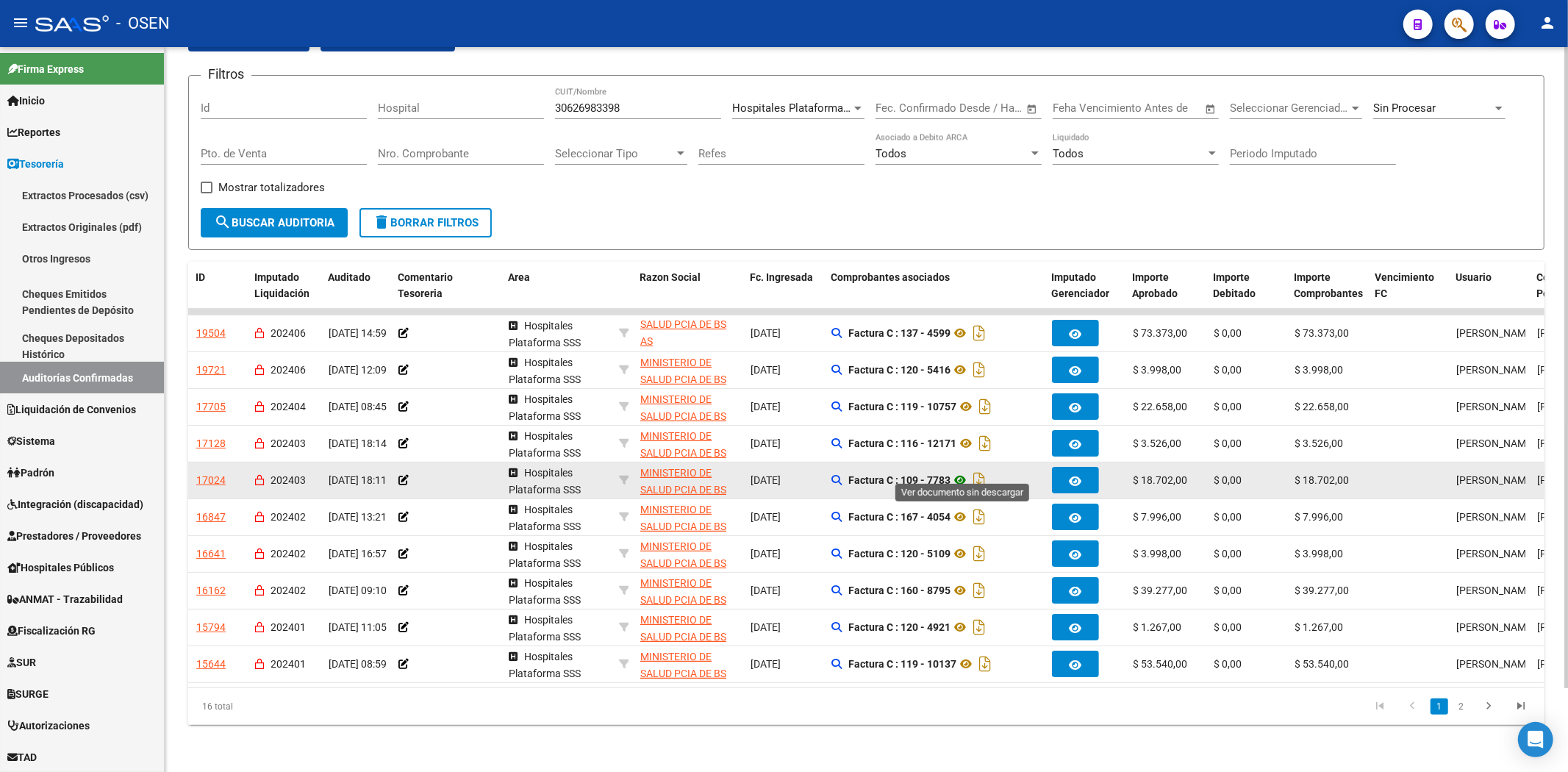
click at [968, 471] on icon at bounding box center [960, 480] width 19 height 18
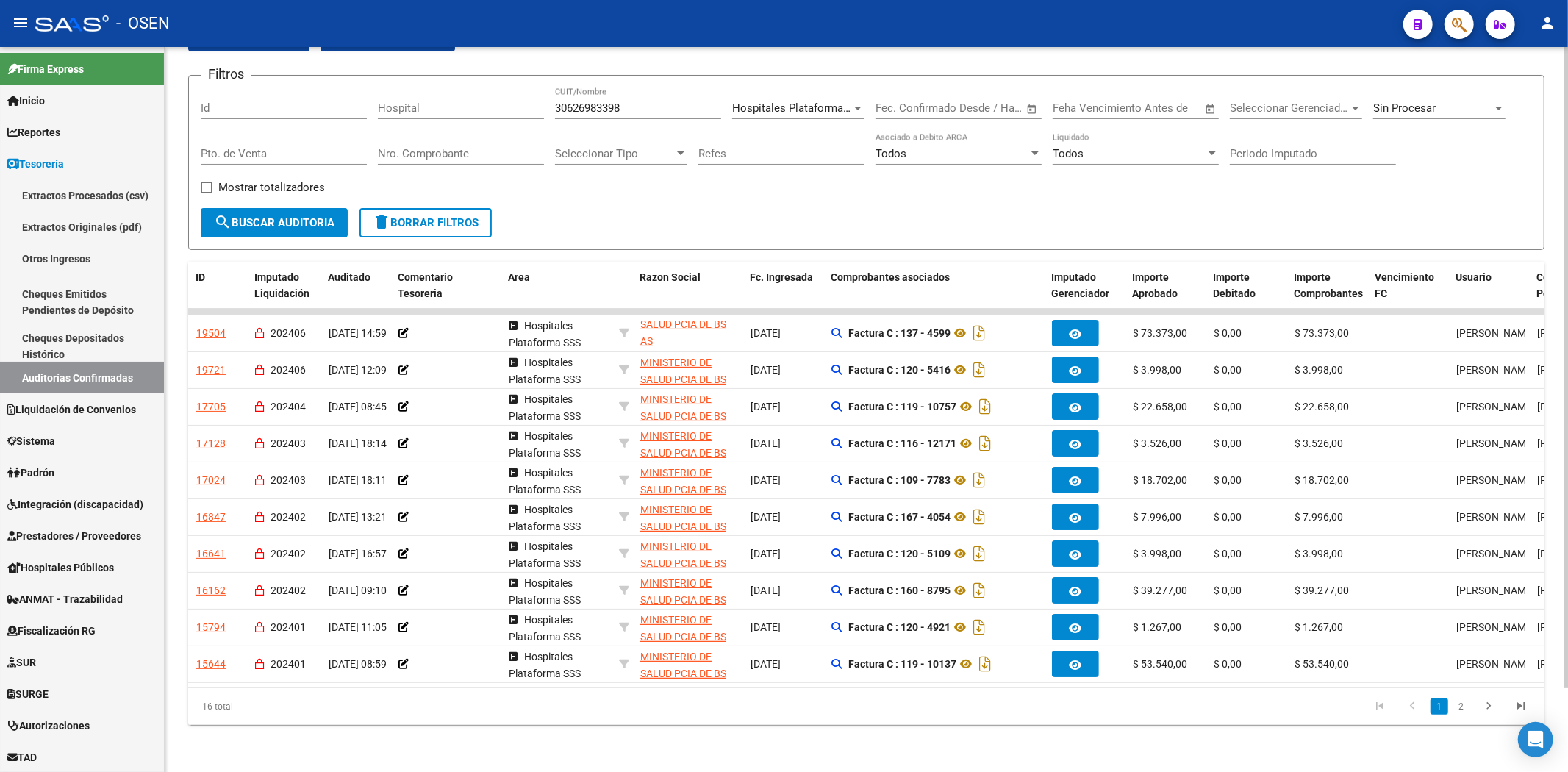
scroll to position [0, 0]
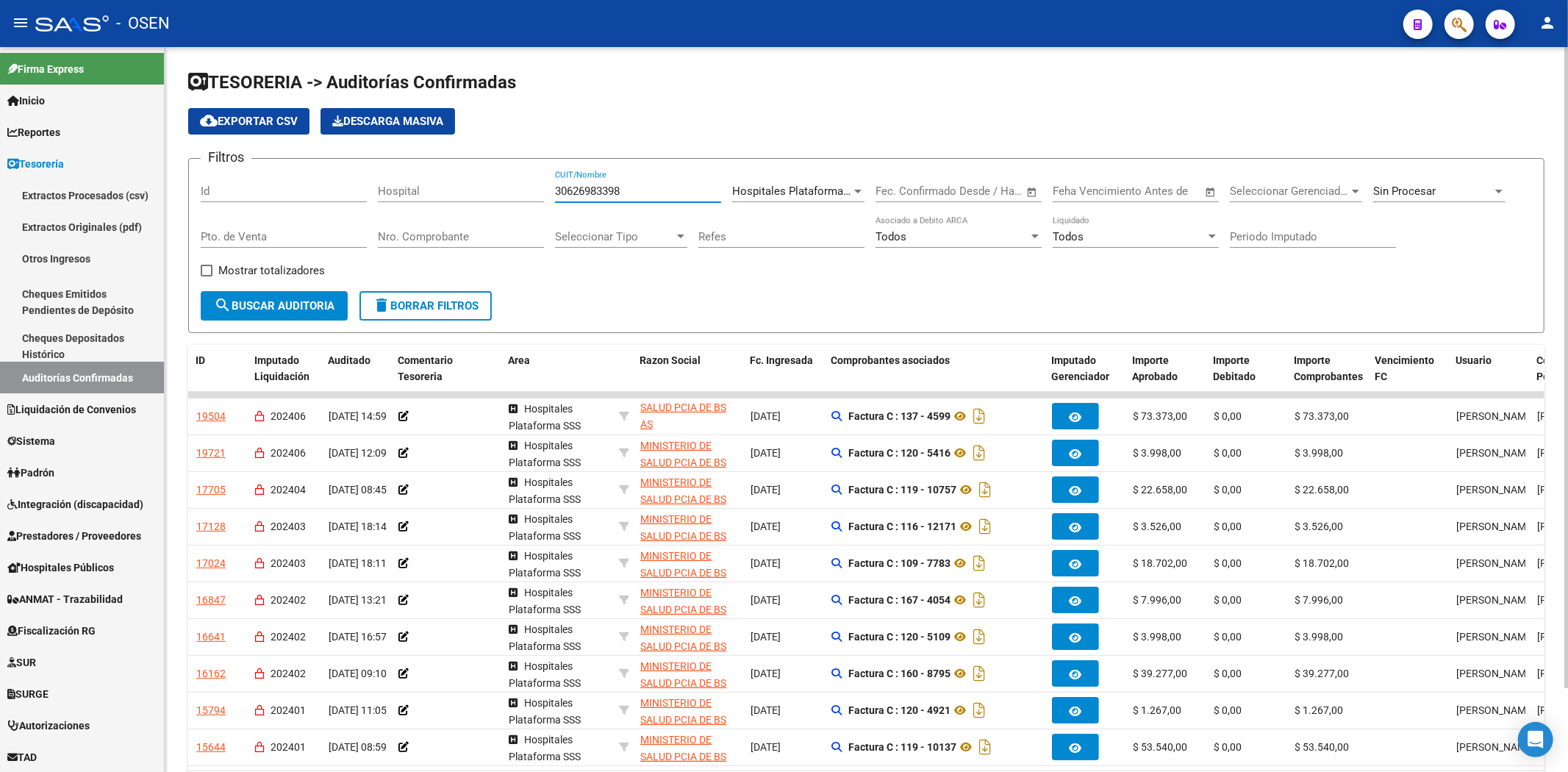
drag, startPoint x: 666, startPoint y: 192, endPoint x: 383, endPoint y: 199, distance: 283.1
click at [382, 193] on div "Filtros Id Hospital 30626983398 CUIT/Nombre Hospitales Plataforma SSS Seleccion…" at bounding box center [867, 230] width 1331 height 120
paste input "83189142"
click at [339, 309] on button "search Buscar Auditoria" at bounding box center [274, 305] width 147 height 30
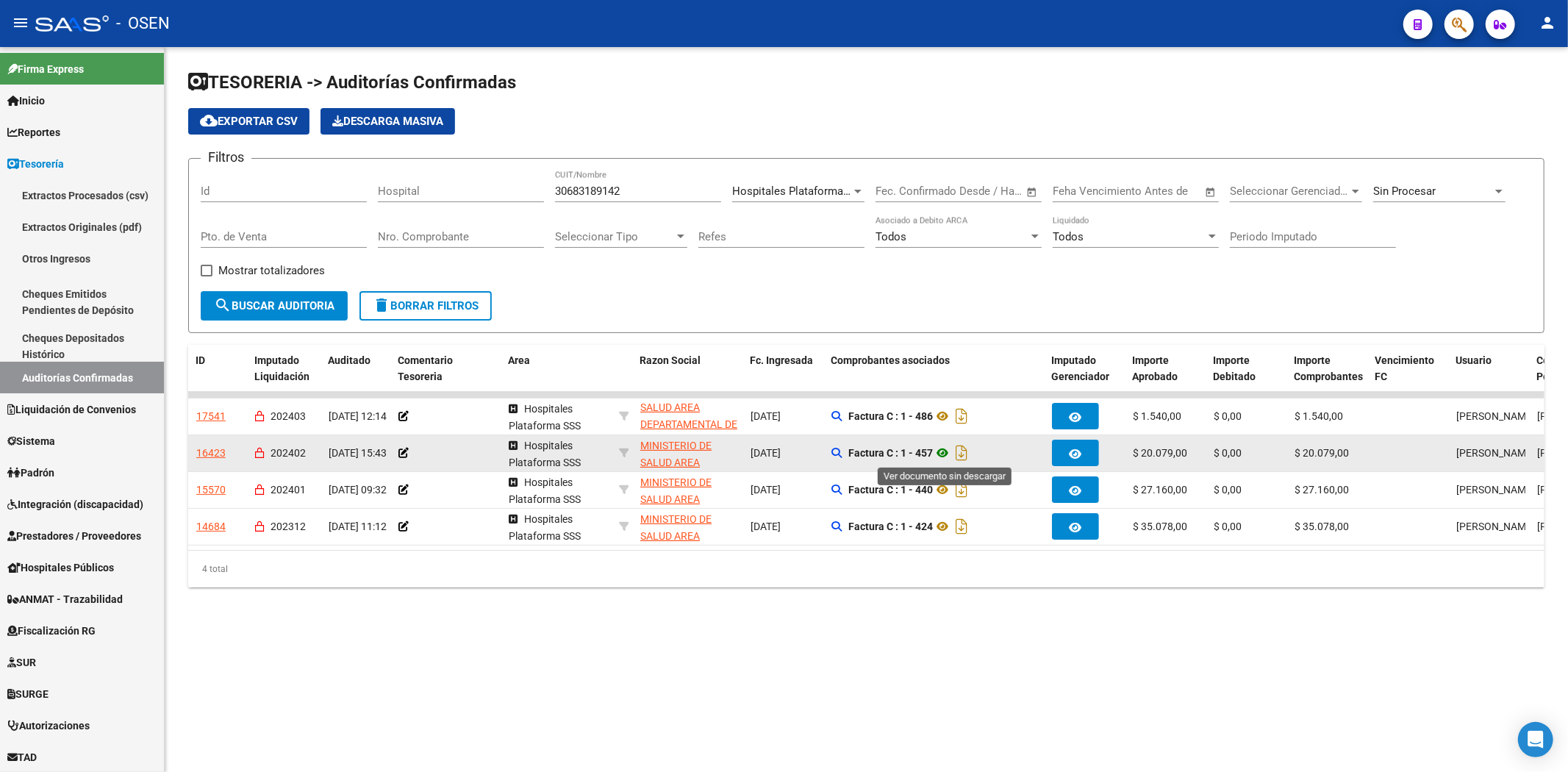
click at [941, 450] on icon at bounding box center [942, 453] width 19 height 18
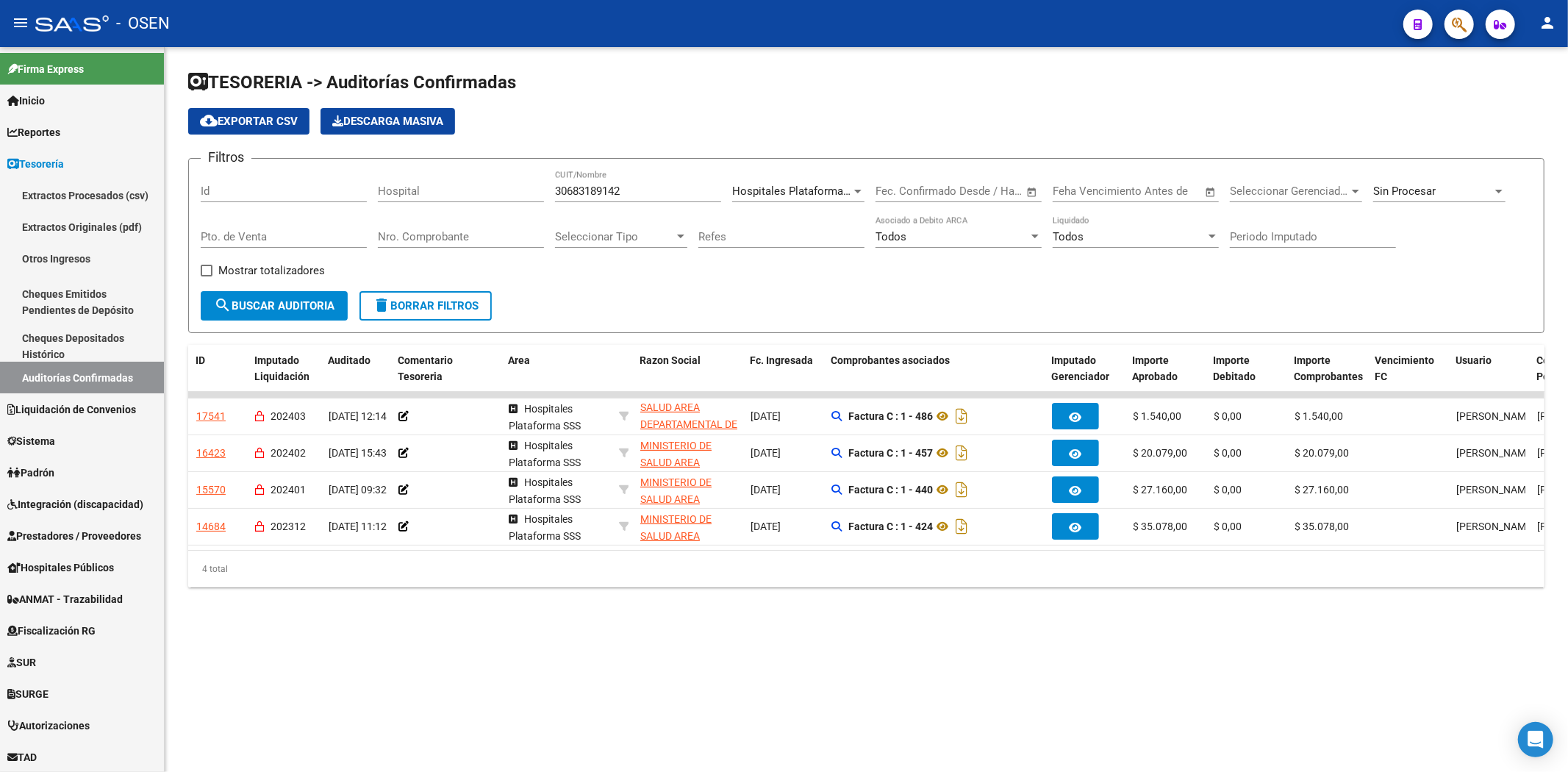
click at [783, 191] on span "Hospitales Plataforma SSS" at bounding box center [799, 191] width 134 height 14
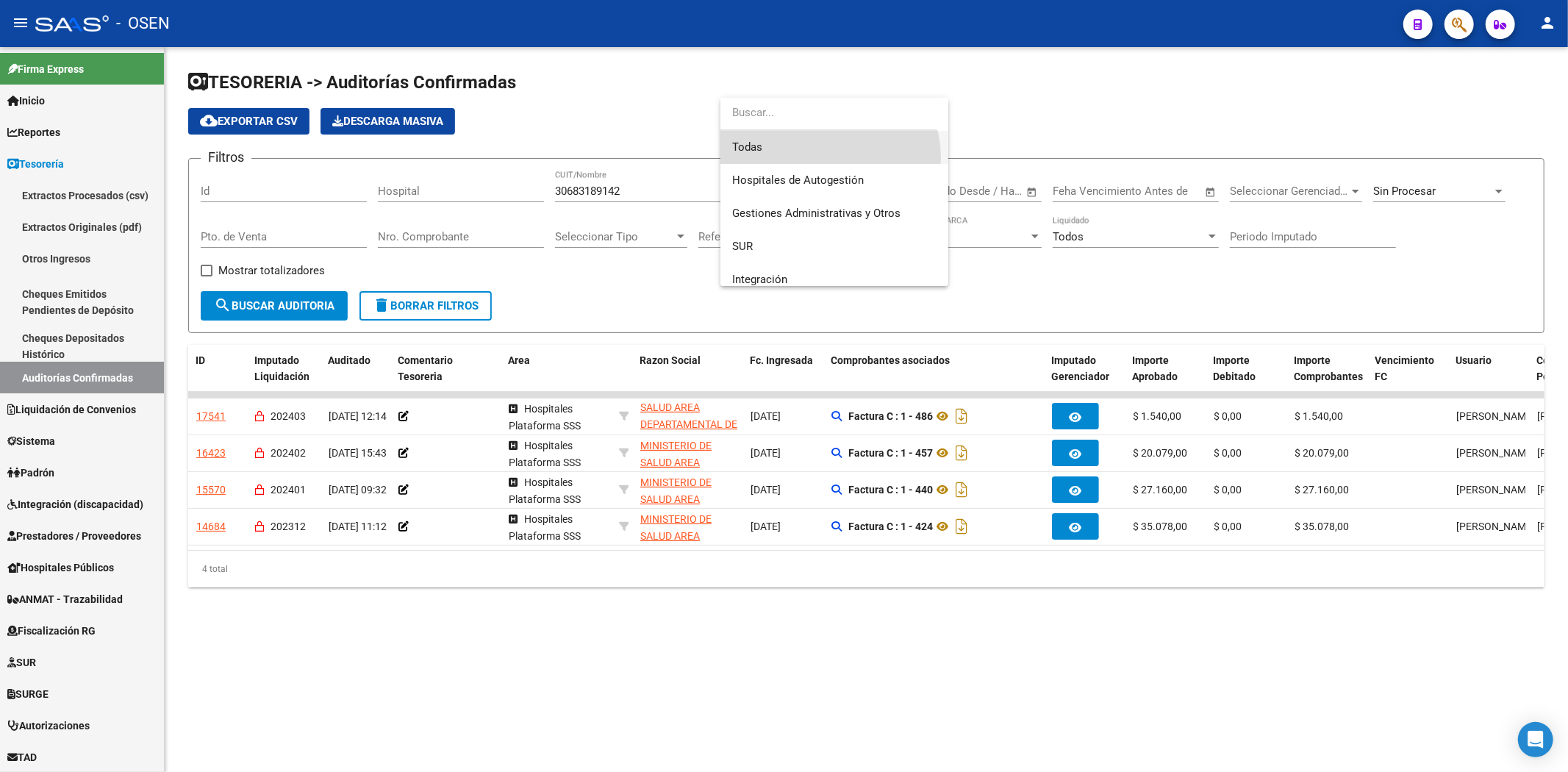
click at [823, 158] on span "Todas" at bounding box center [834, 147] width 204 height 33
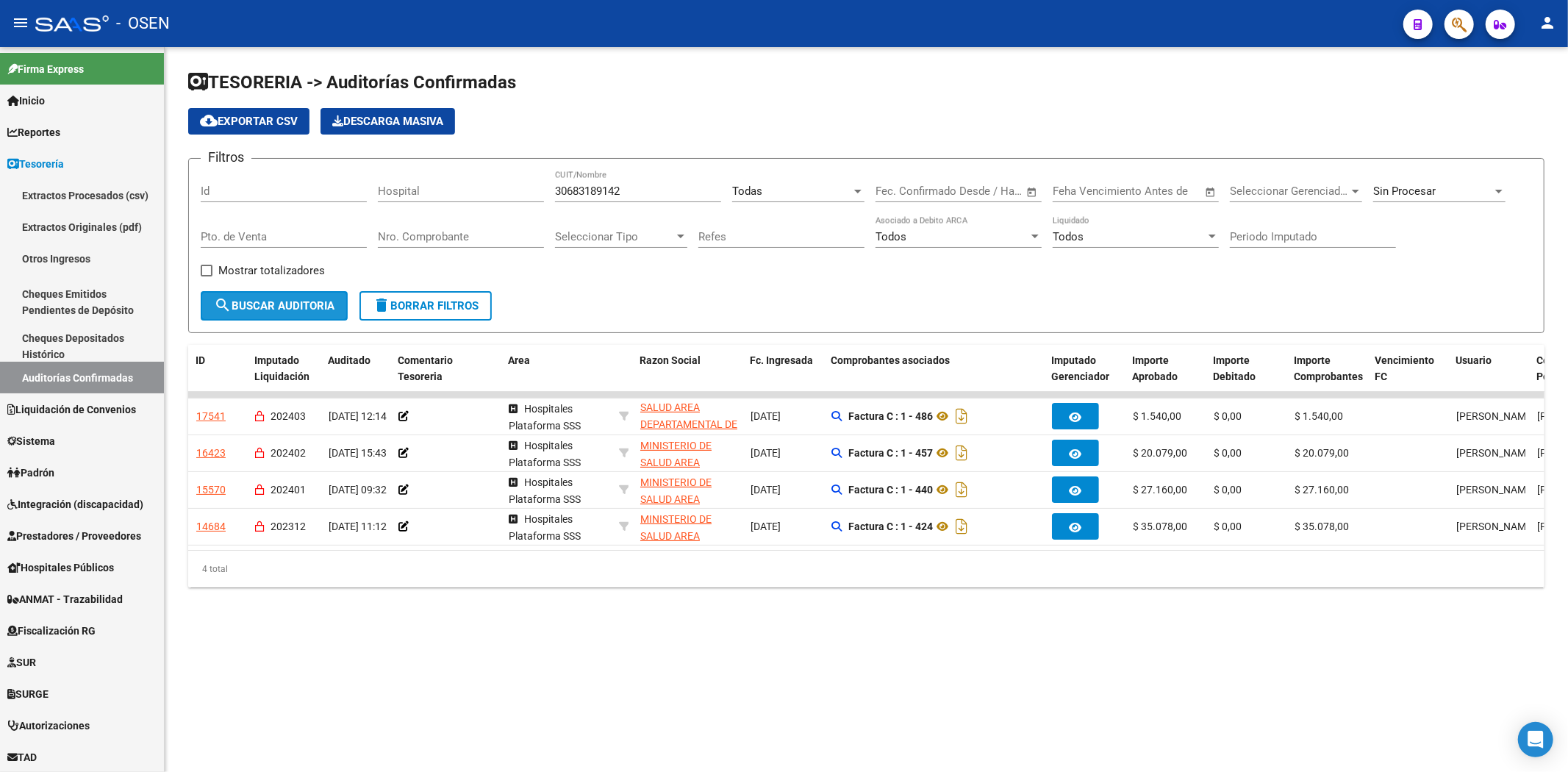
click at [232, 305] on span "search Buscar Auditoria" at bounding box center [273, 305] width 120 height 14
drag, startPoint x: 630, startPoint y: 195, endPoint x: 427, endPoint y: 200, distance: 203.1
click at [424, 199] on div "Filtros Id Hospital 30683189142 CUIT/Nombre Todas Seleccionar Area Fecha inicio…" at bounding box center [867, 230] width 1331 height 120
paste input "74786286"
click at [274, 314] on button "search Buscar Auditoria" at bounding box center [274, 305] width 147 height 30
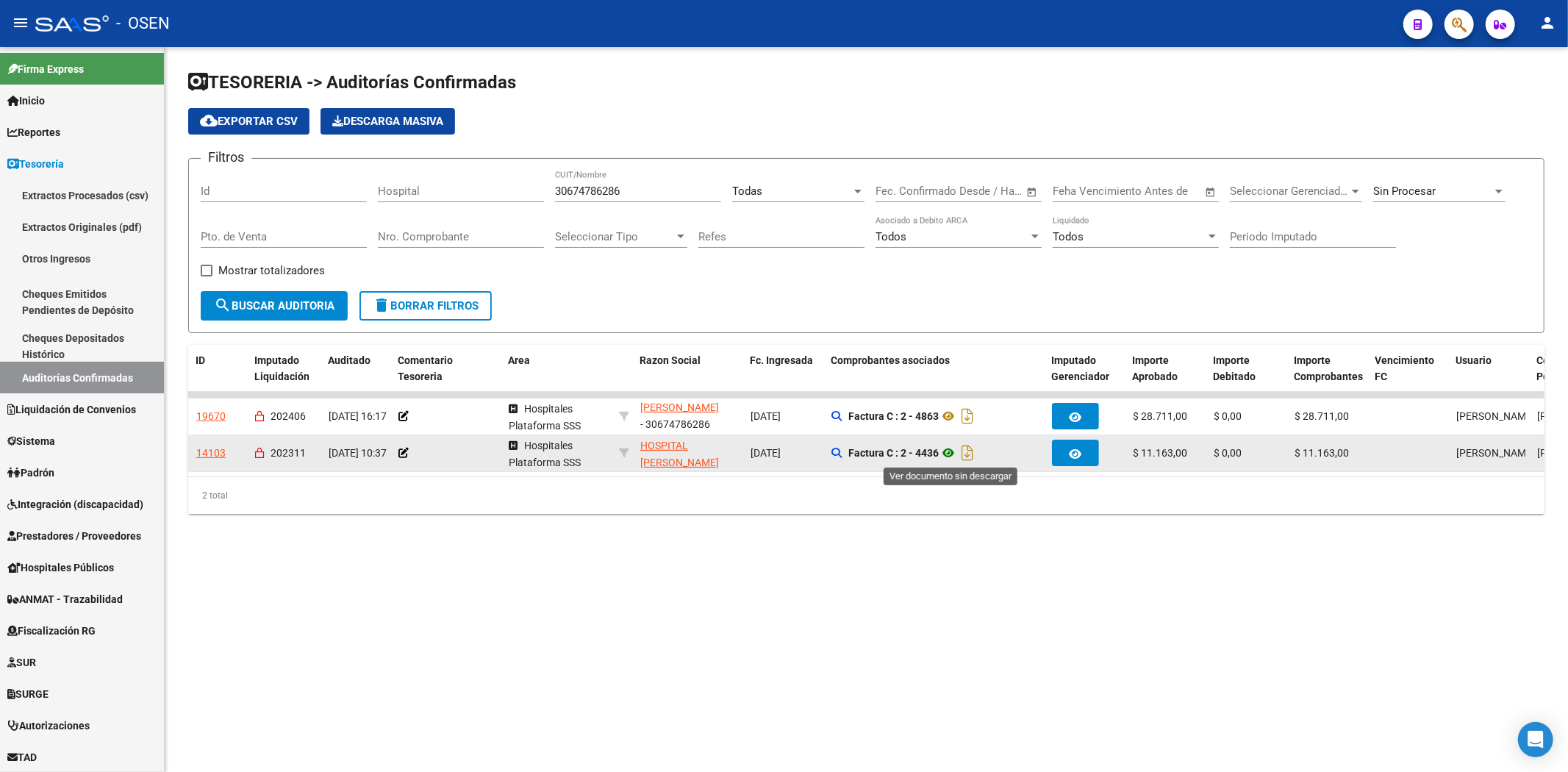
click at [949, 449] on icon at bounding box center [949, 453] width 19 height 18
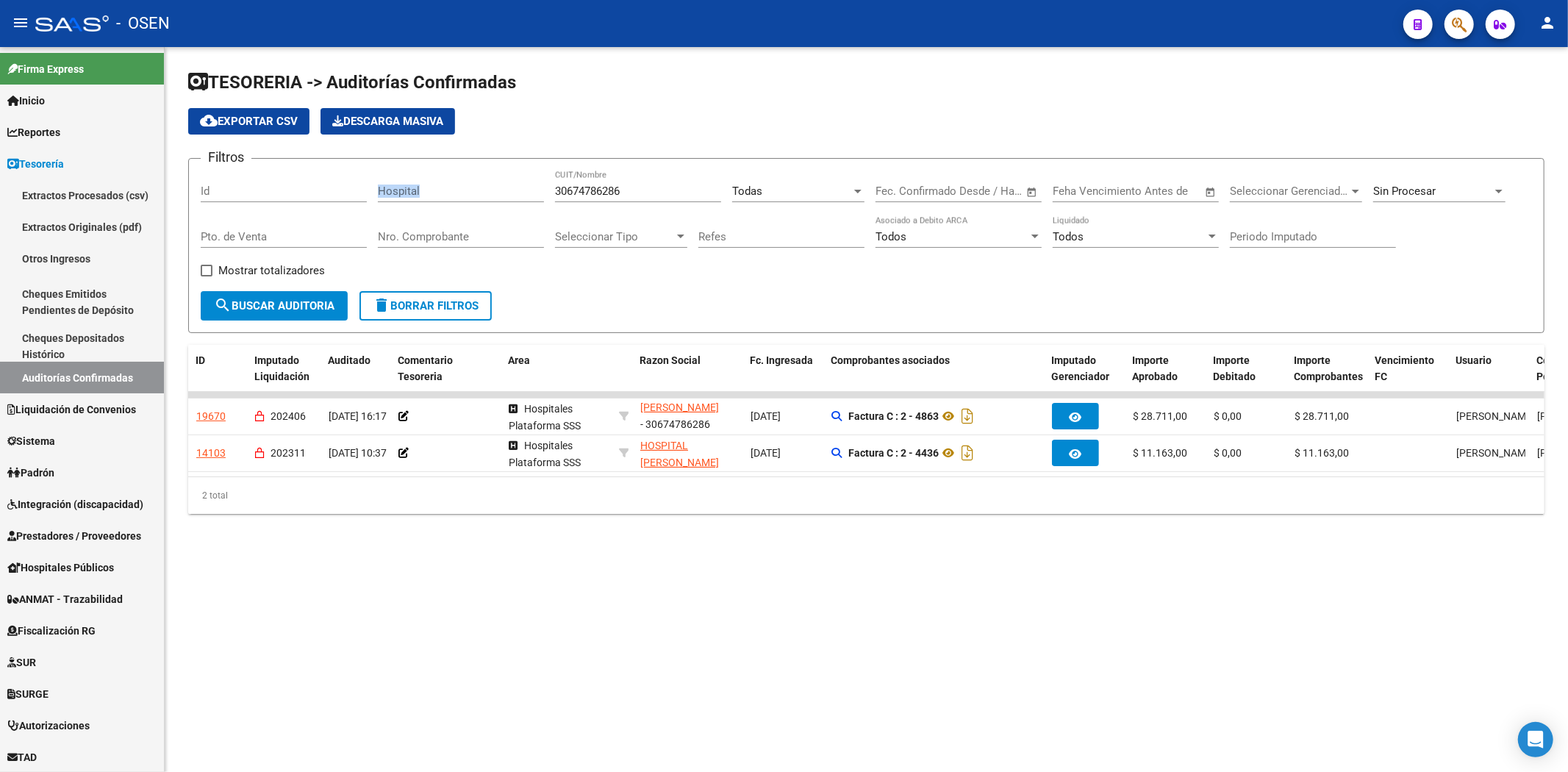
drag, startPoint x: 682, startPoint y: 184, endPoint x: 401, endPoint y: 178, distance: 281.1
click at [368, 184] on div "Filtros Id Hospital 30674786286 CUIT/Nombre Todas Seleccionar Area Fecha inicio…" at bounding box center [867, 230] width 1331 height 120
drag, startPoint x: 667, startPoint y: 187, endPoint x: 432, endPoint y: 182, distance: 235.1
click at [454, 187] on div "Filtros Id Hospital 30674786286 CUIT/Nombre Todas Seleccionar Area Fecha inicio…" at bounding box center [867, 230] width 1331 height 120
paste input "714341541"
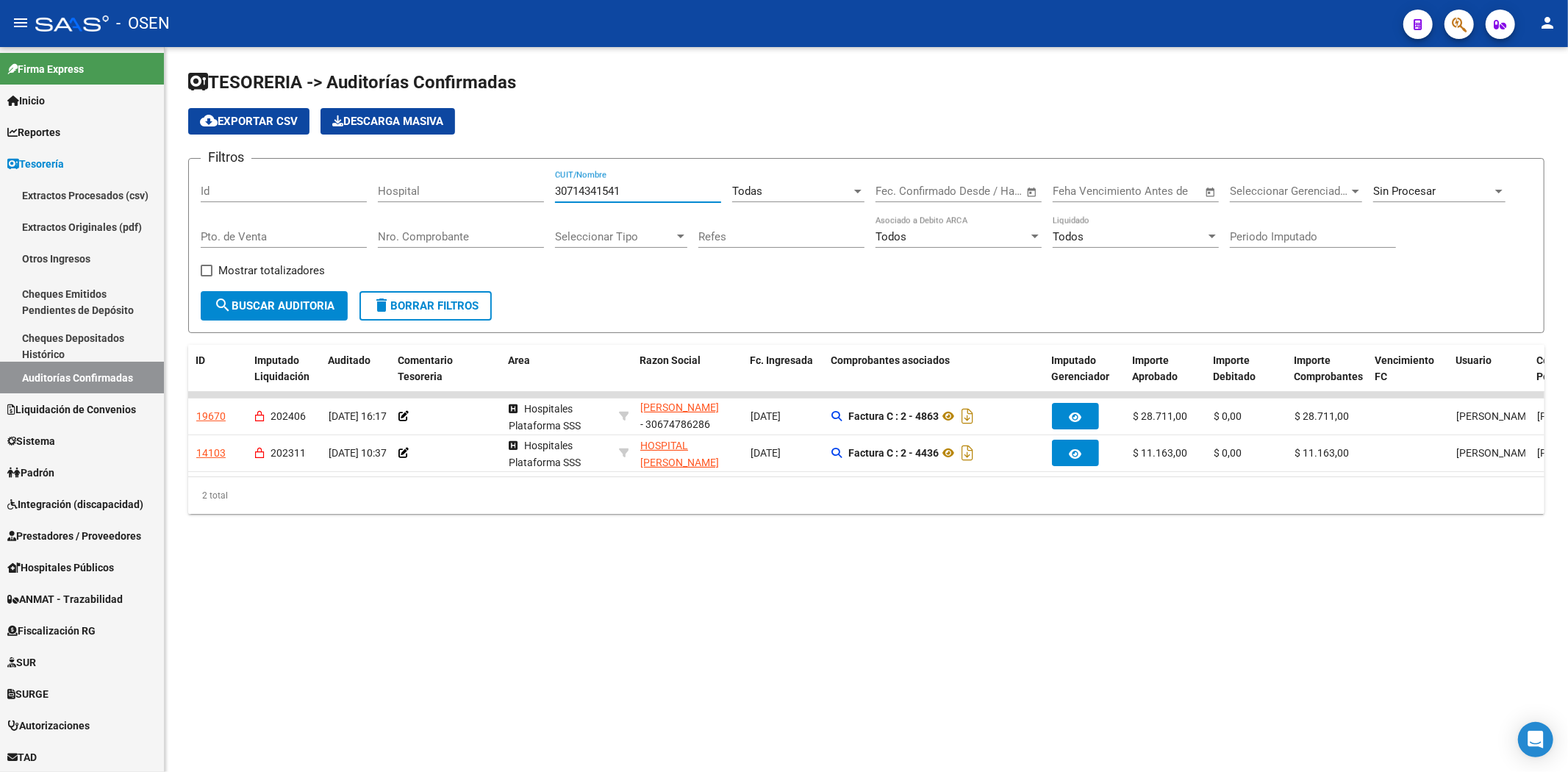
type input "30714341541"
click at [316, 292] on button "search Buscar Auditoria" at bounding box center [274, 305] width 147 height 30
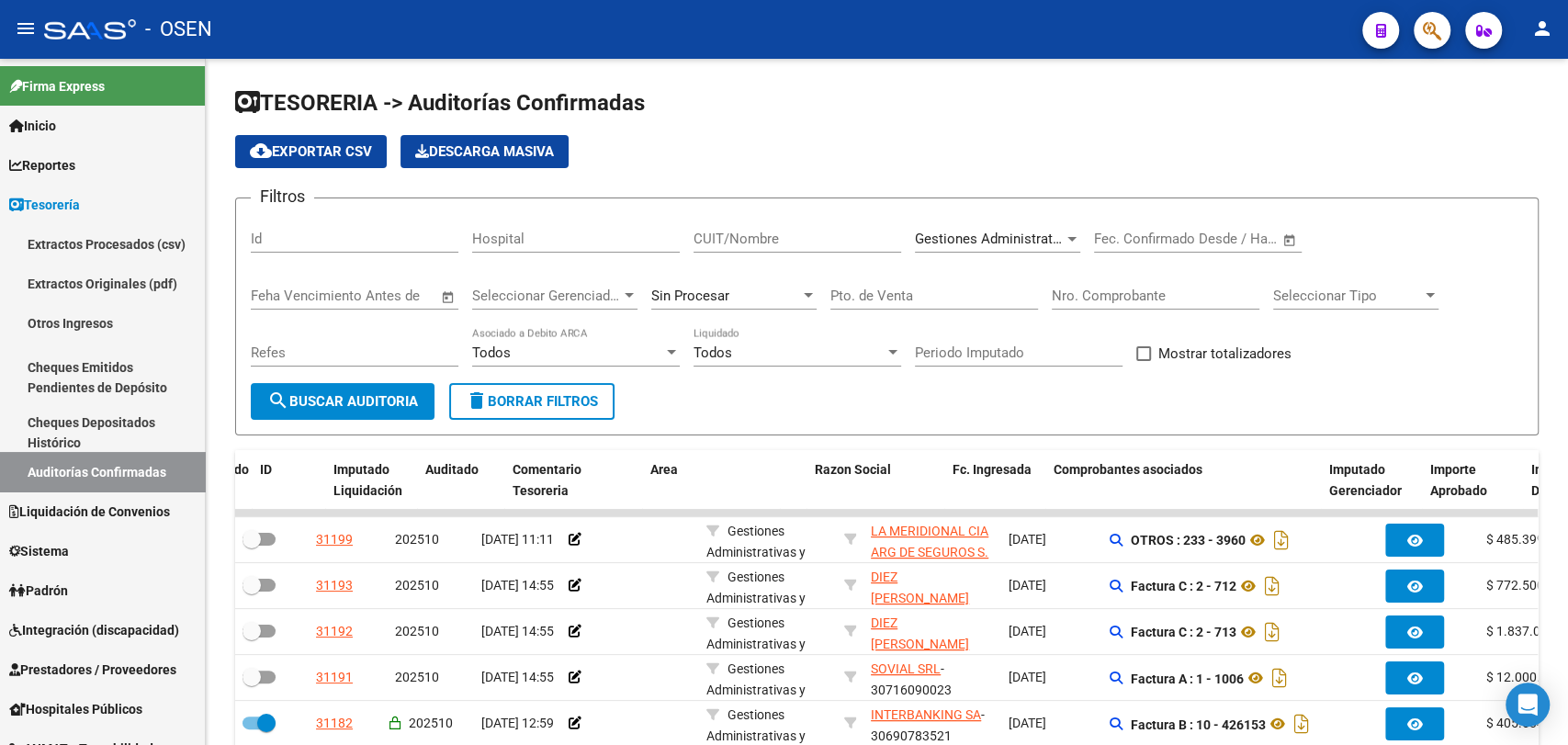
scroll to position [0, 56]
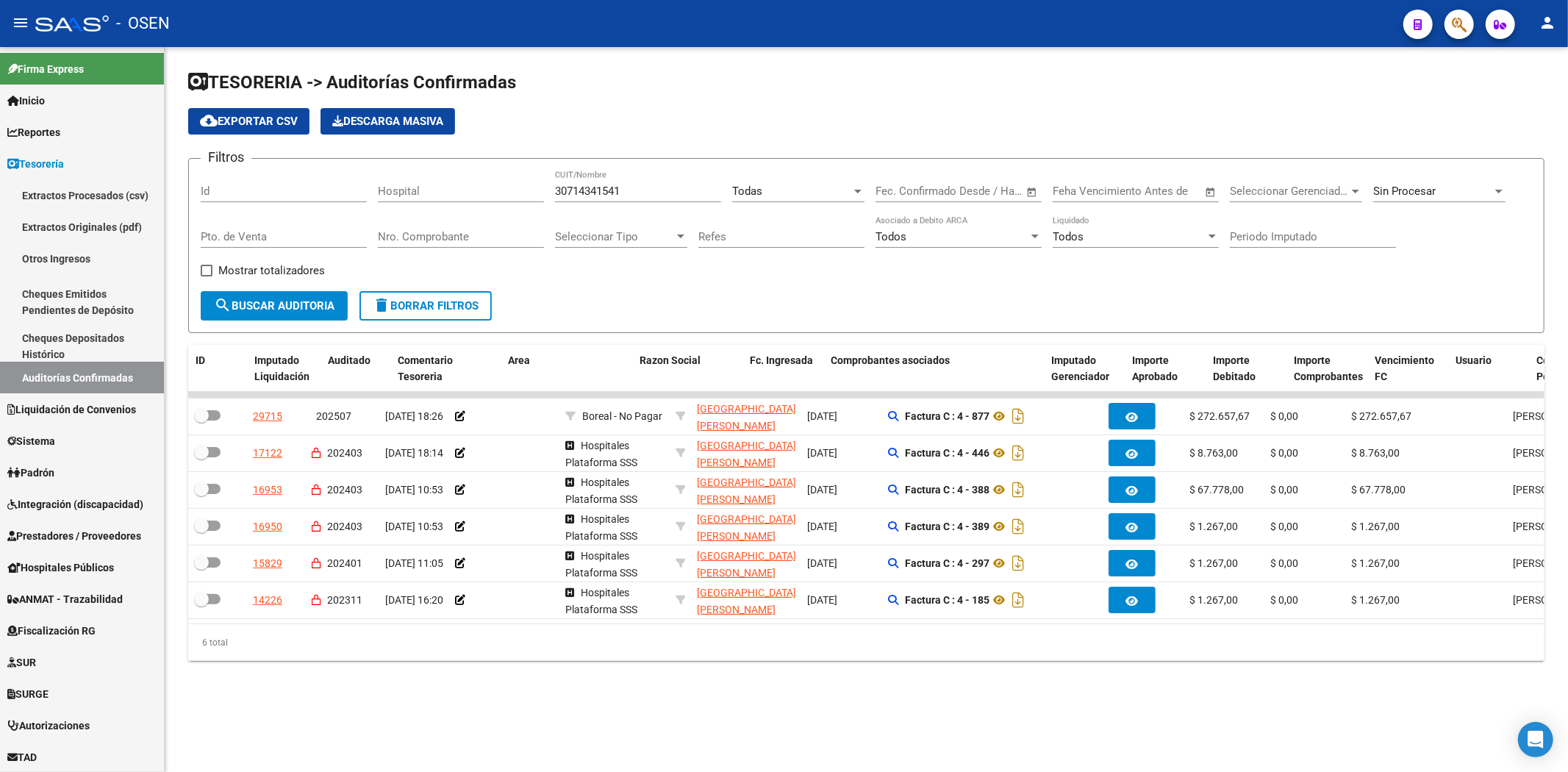
scroll to position [18, 0]
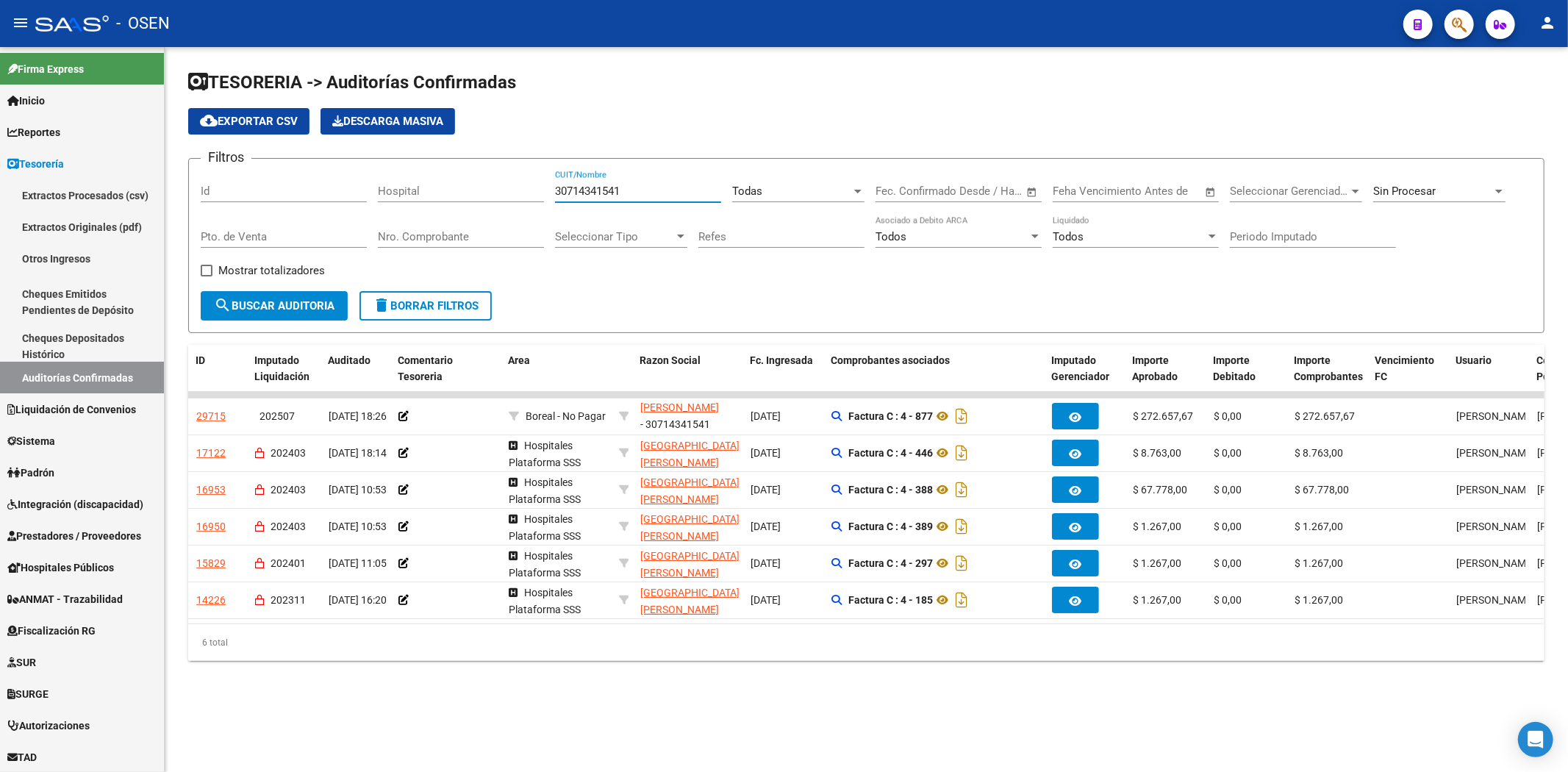
drag, startPoint x: 666, startPoint y: 186, endPoint x: 302, endPoint y: 201, distance: 364.3
click at [302, 201] on div "Filtros Id Hospital 30714341541 CUIT/Nombre Todas Seleccionar Area Fecha inicio…" at bounding box center [867, 230] width 1331 height 120
click at [466, 239] on input "Nro. Comprobante" at bounding box center [461, 237] width 166 height 14
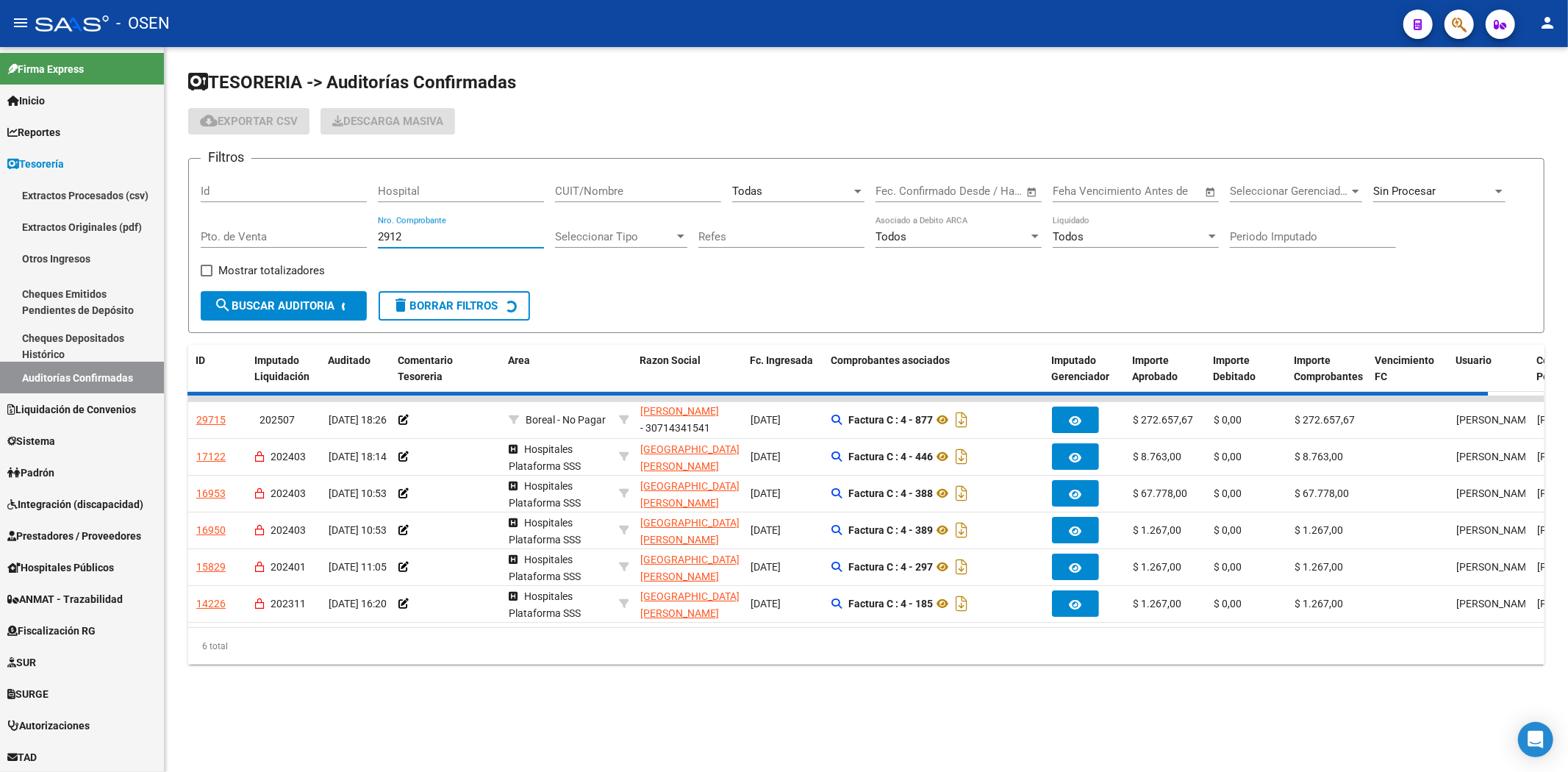
scroll to position [0, 0]
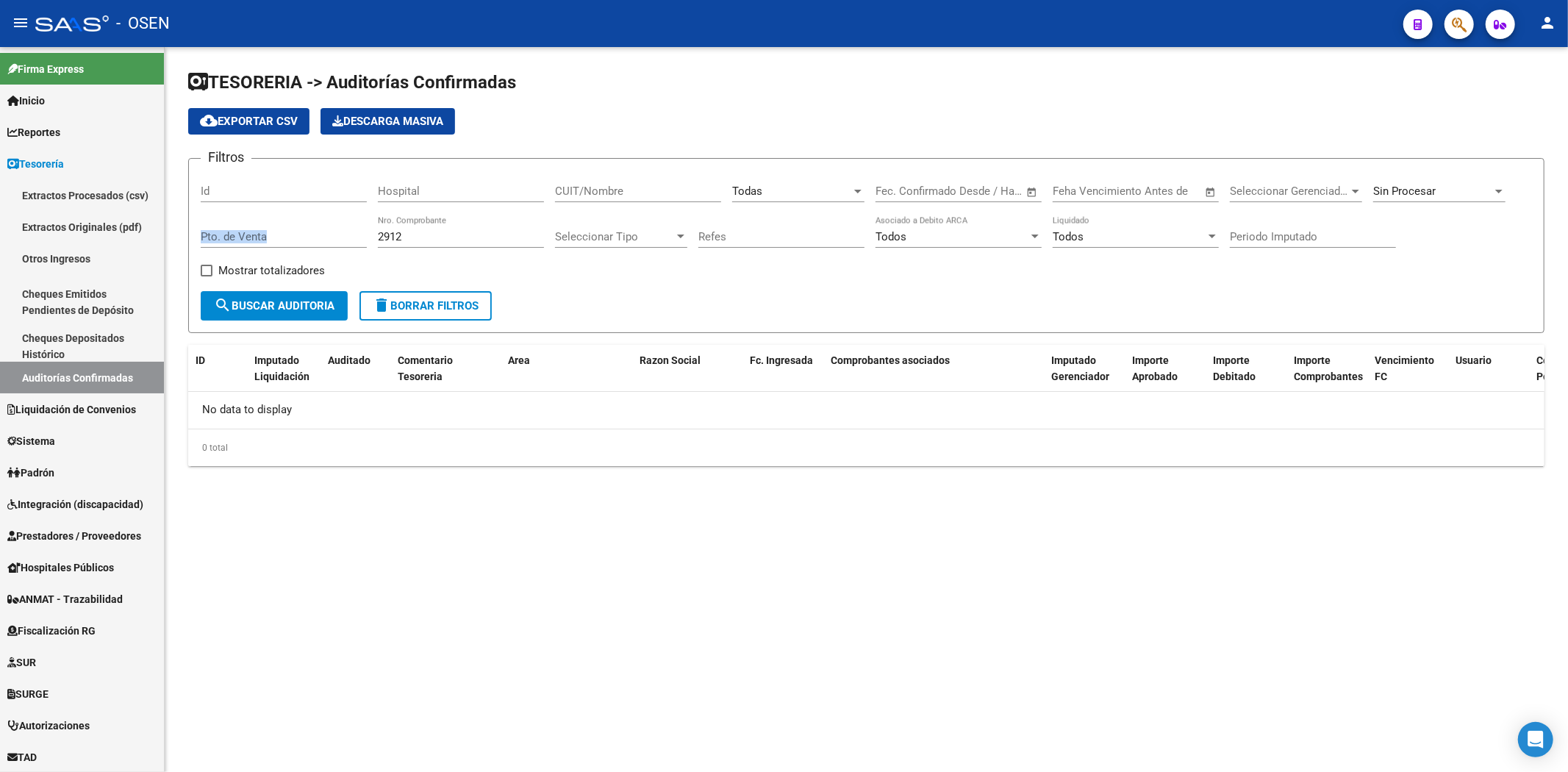
drag, startPoint x: 404, startPoint y: 230, endPoint x: 308, endPoint y: 248, distance: 97.7
click at [308, 248] on div "Filtros Id Hospital CUIT/Nombre Todas Seleccionar Area Fecha inicio – Fecha fin…" at bounding box center [867, 230] width 1331 height 120
drag, startPoint x: 496, startPoint y: 232, endPoint x: 324, endPoint y: 266, distance: 175.3
click at [316, 265] on div "Filtros Id Hospital CUIT/Nombre Todas Seleccionar Area Fecha inicio – Fecha fin…" at bounding box center [867, 230] width 1331 height 120
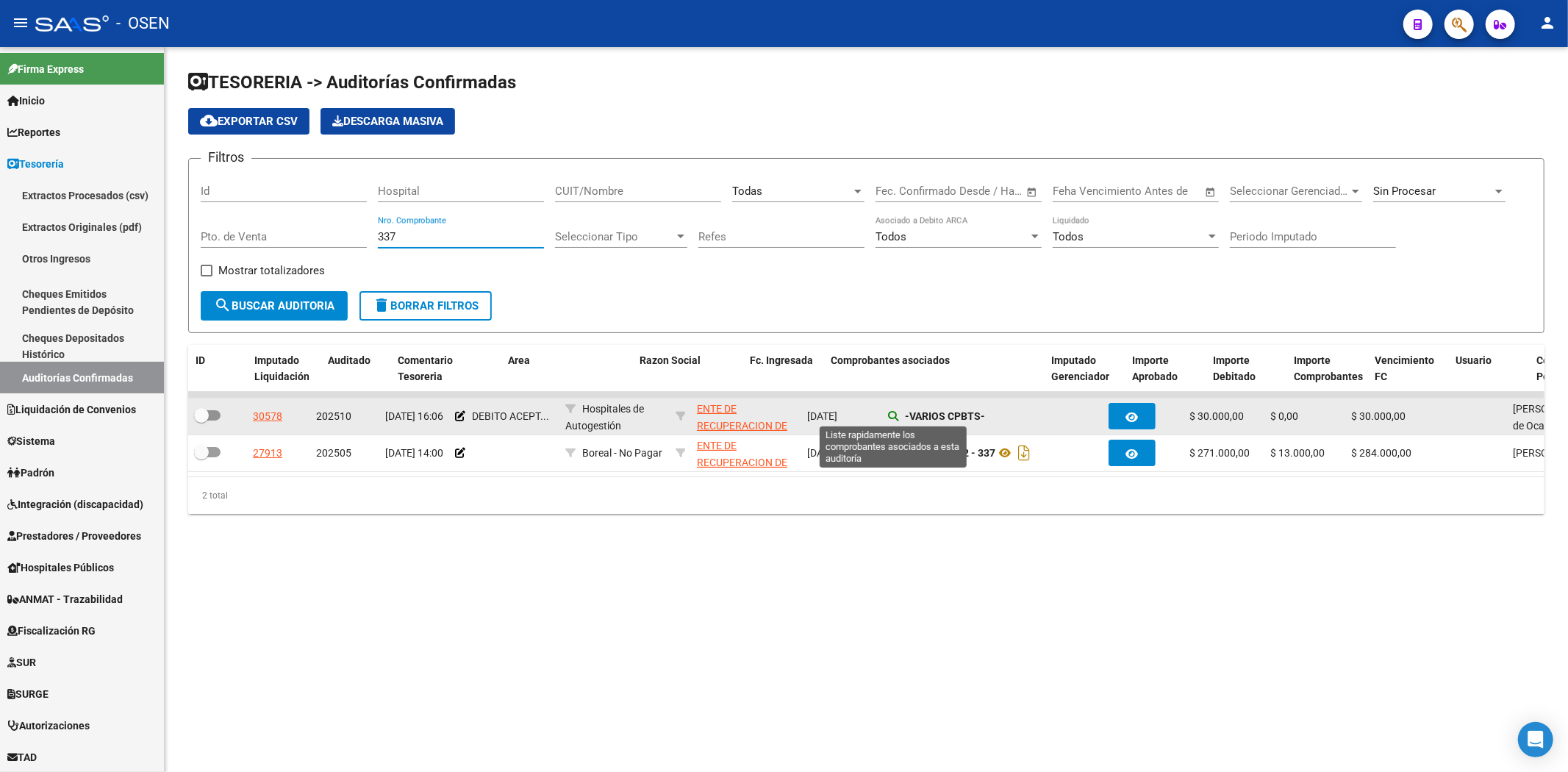
click at [891, 413] on icon at bounding box center [893, 416] width 10 height 10
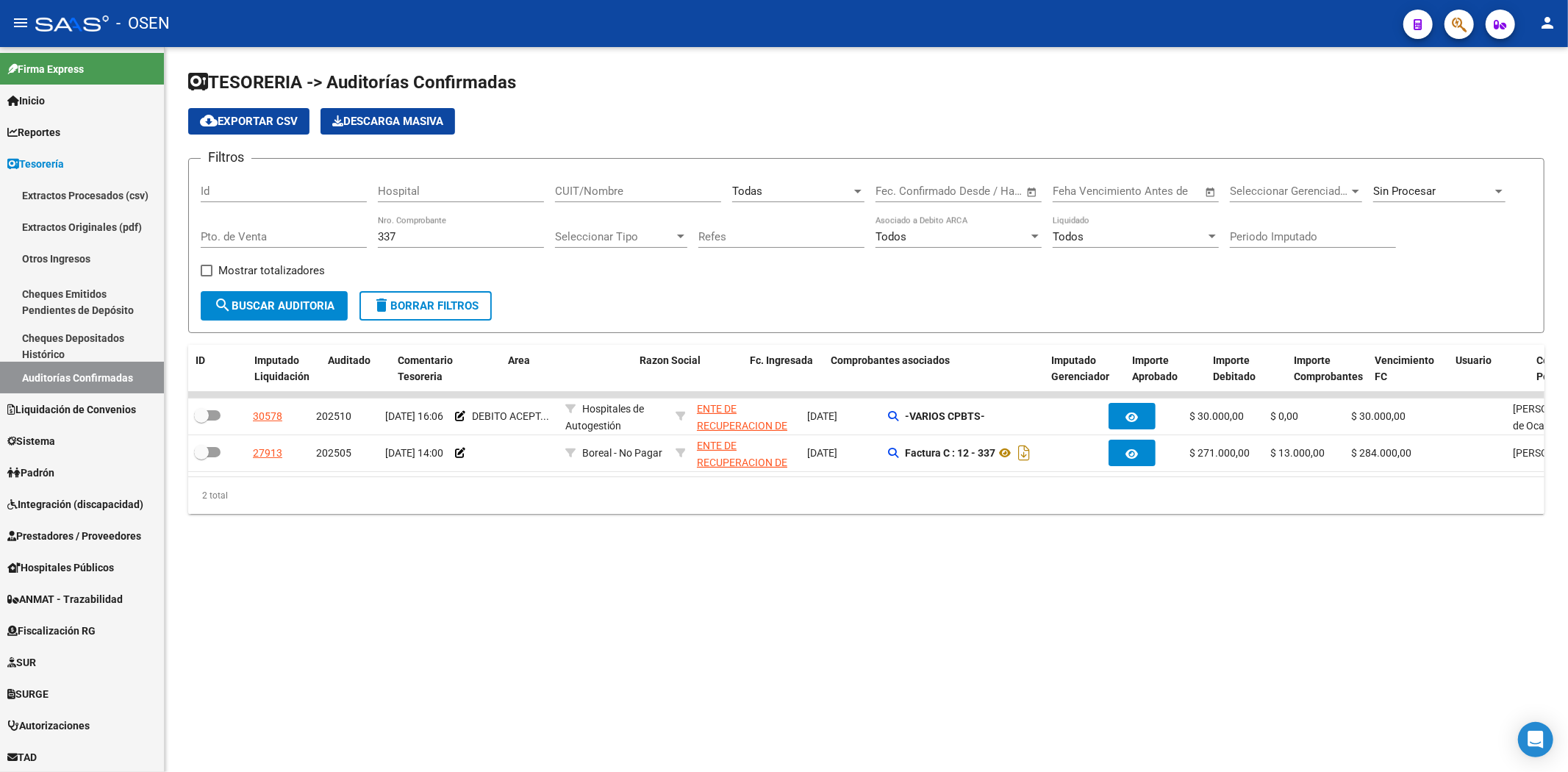
drag, startPoint x: 474, startPoint y: 239, endPoint x: 289, endPoint y: 238, distance: 185.0
click at [287, 238] on div "Filtros Id Hospital CUIT/Nombre Todas Seleccionar Area Fecha inicio – Fecha fin…" at bounding box center [867, 230] width 1331 height 120
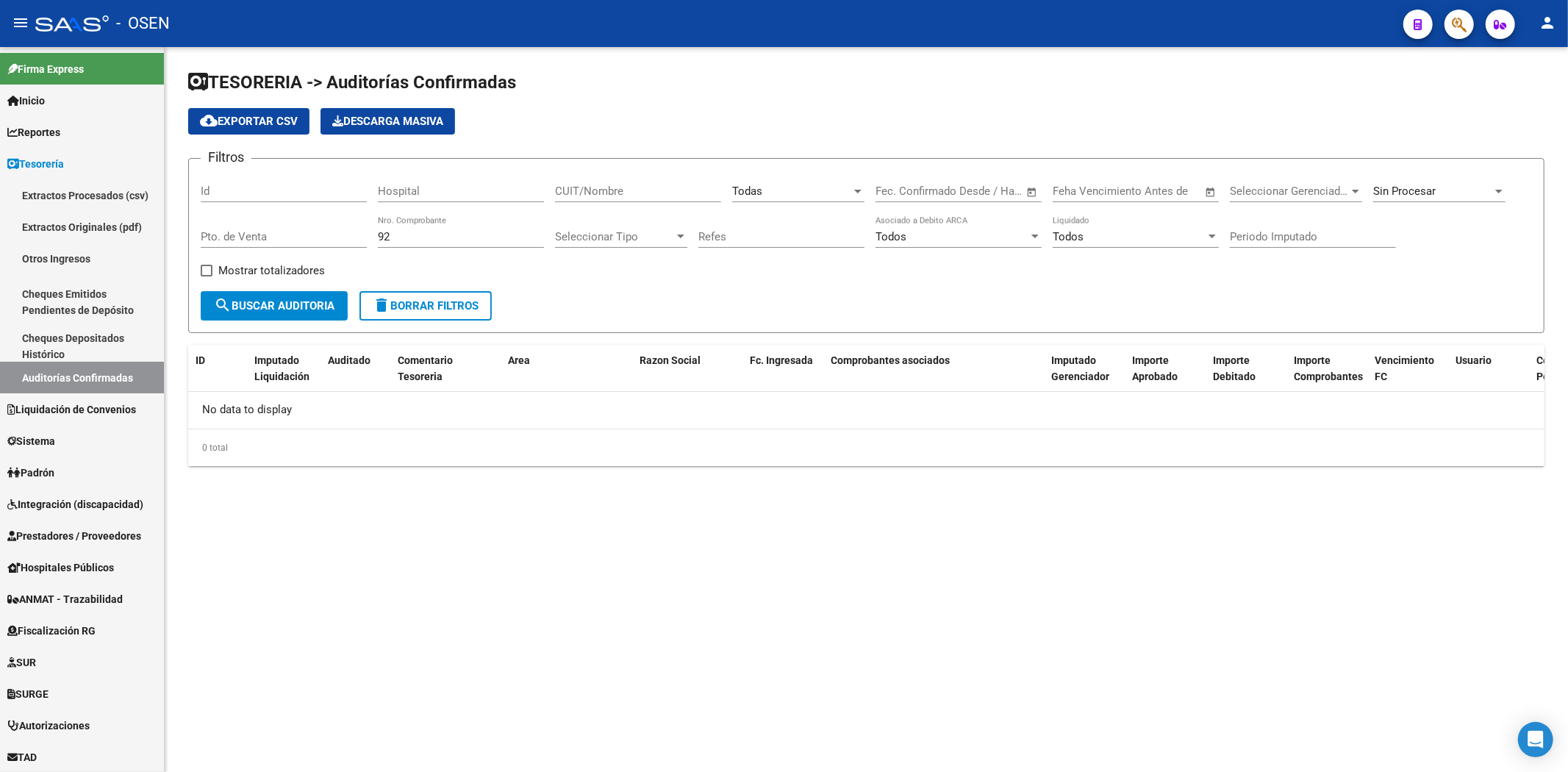
click at [395, 246] on div "92 Nro. Comprobante" at bounding box center [461, 232] width 166 height 32
drag, startPoint x: 398, startPoint y: 241, endPoint x: 277, endPoint y: 232, distance: 121.3
click at [277, 232] on div "Filtros Id Hospital CUIT/Nombre Todas Seleccionar Area Fecha inicio – Fecha fin…" at bounding box center [867, 230] width 1331 height 120
type input "62"
click at [292, 243] on input "Pto. de Venta" at bounding box center [284, 237] width 166 height 14
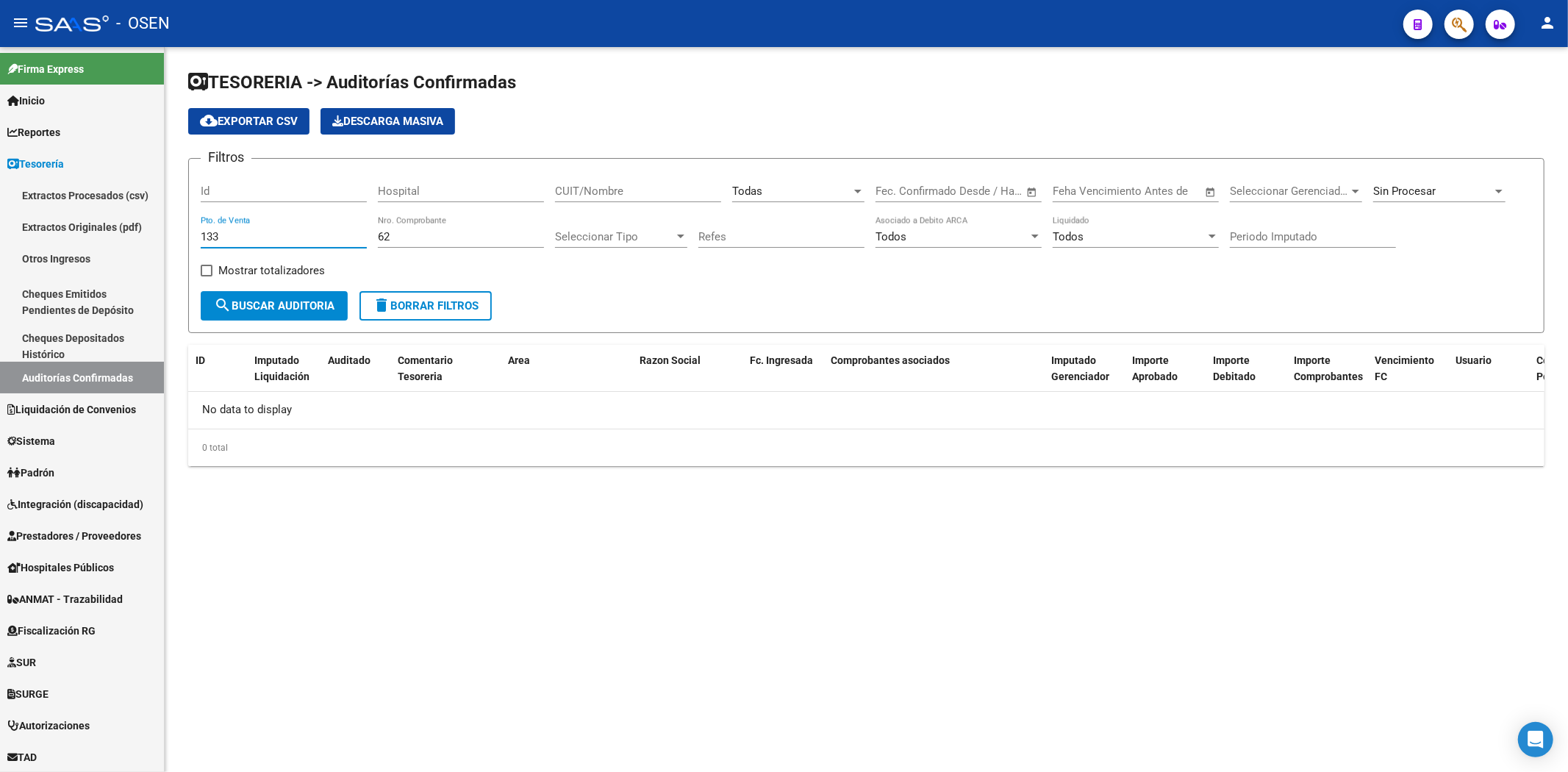
type input "133"
click at [804, 195] on div "Todas" at bounding box center [791, 191] width 119 height 14
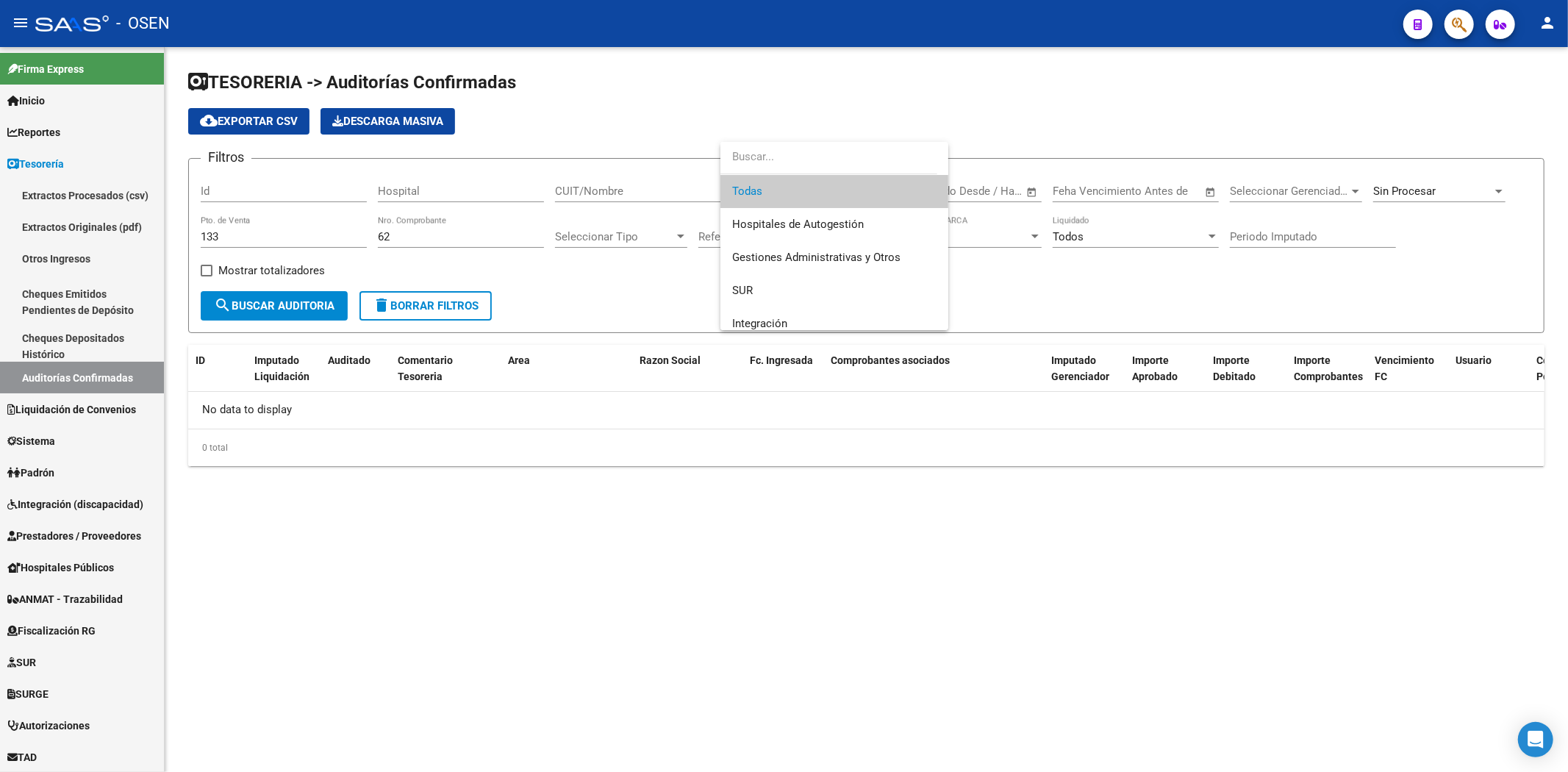
click at [1472, 178] on div at bounding box center [784, 386] width 1568 height 772
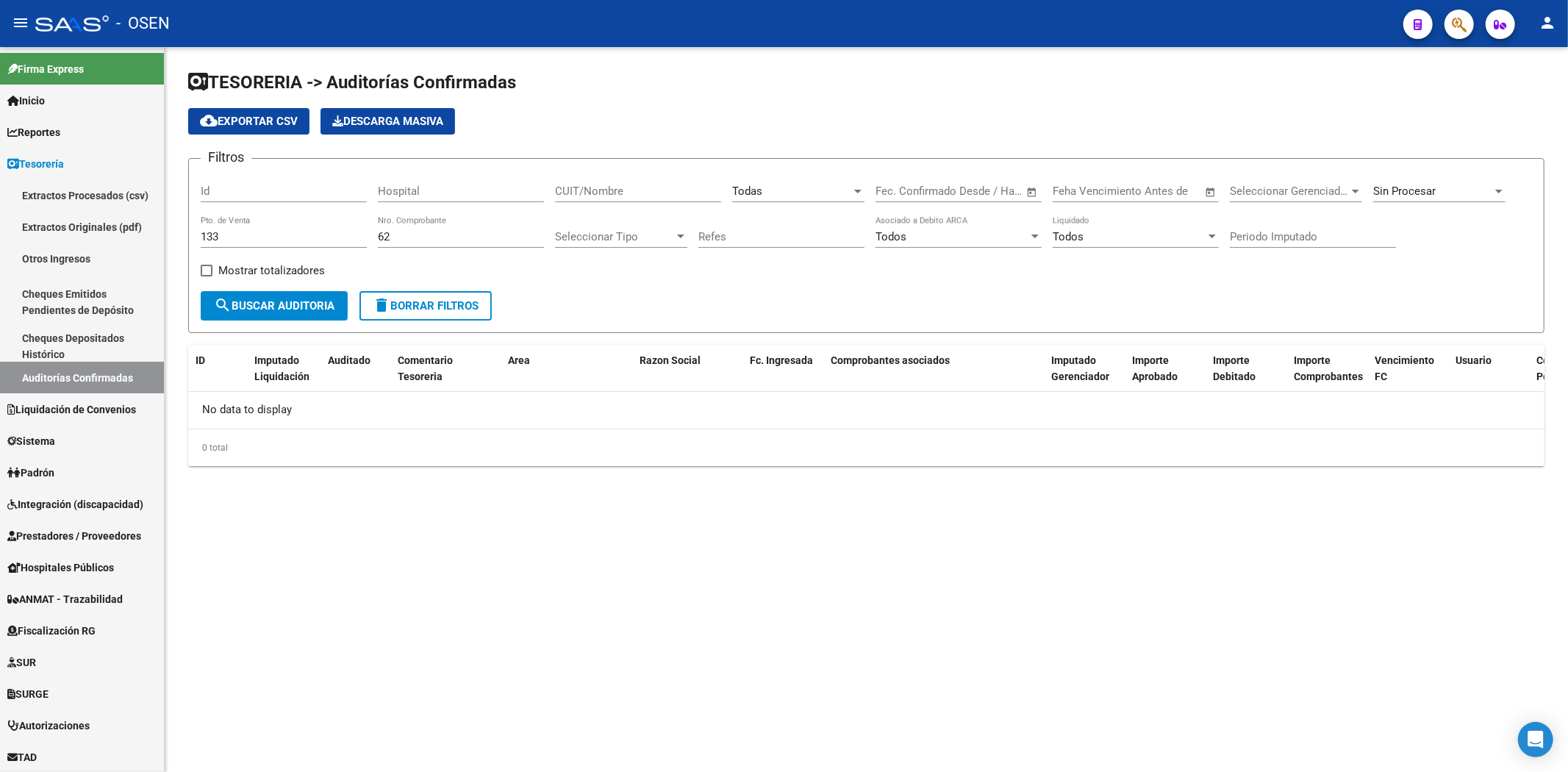
click at [1472, 186] on div "Sin Procesar" at bounding box center [1432, 191] width 119 height 14
click at [1408, 113] on span "Todas" at bounding box center [1458, 124] width 171 height 33
click at [312, 311] on span "search Buscar Auditoria" at bounding box center [273, 305] width 120 height 14
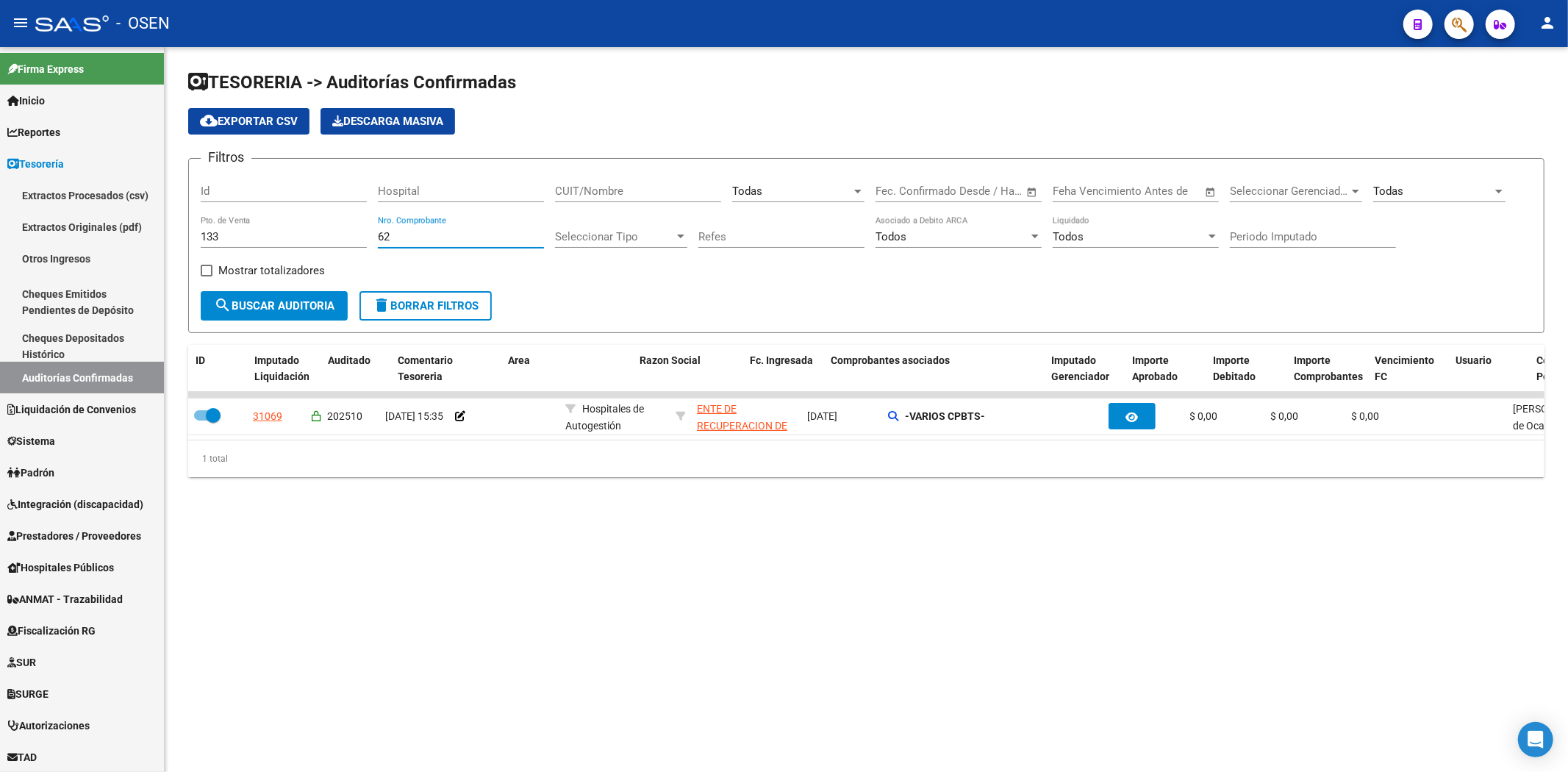
drag, startPoint x: 397, startPoint y: 237, endPoint x: 338, endPoint y: 246, distance: 59.7
click at [336, 243] on div "Filtros Id Hospital CUIT/Nombre Todas Seleccionar Area Fecha inicio – Fecha fin…" at bounding box center [867, 230] width 1331 height 120
type input "40"
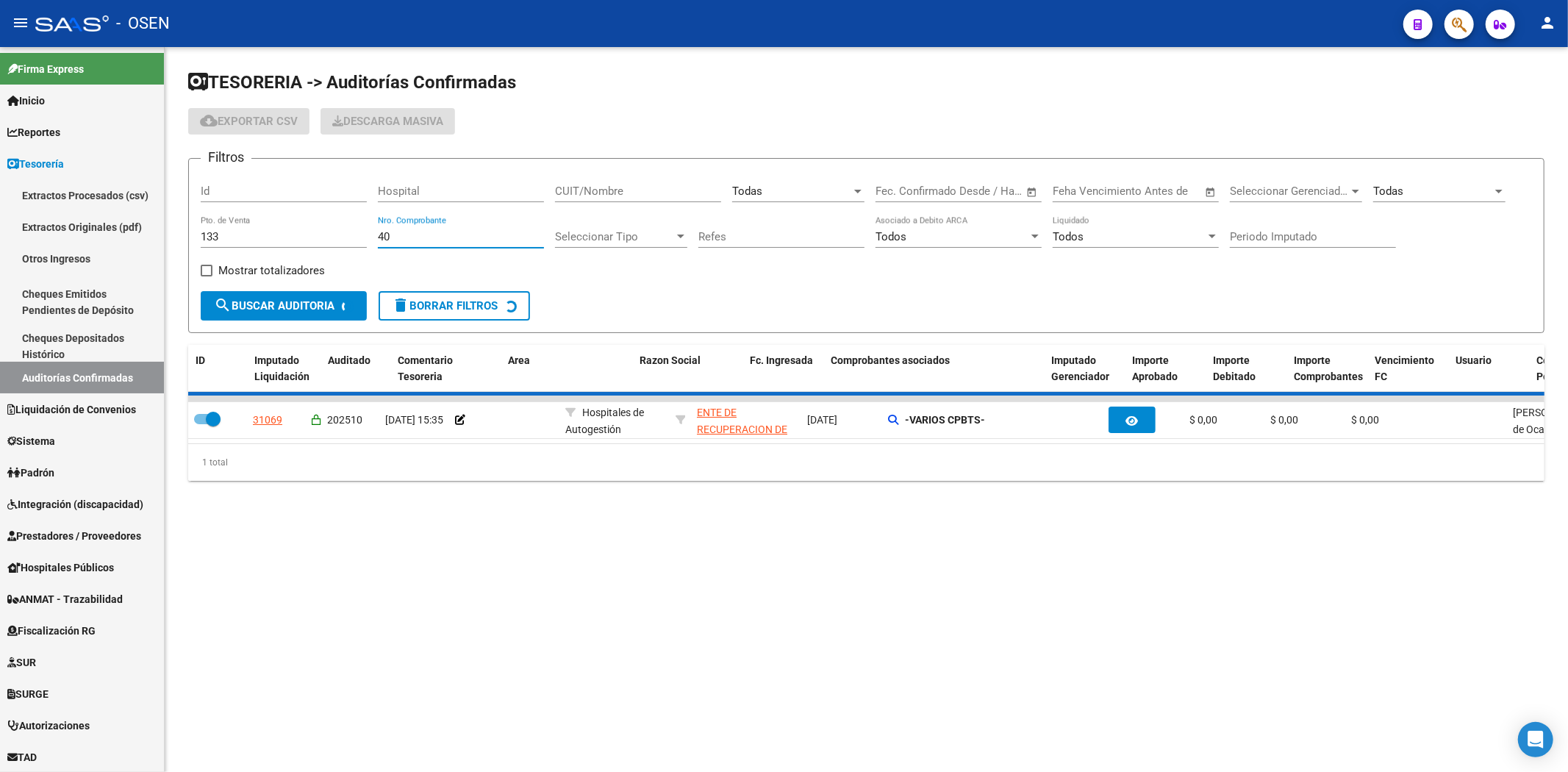
checkbox input "false"
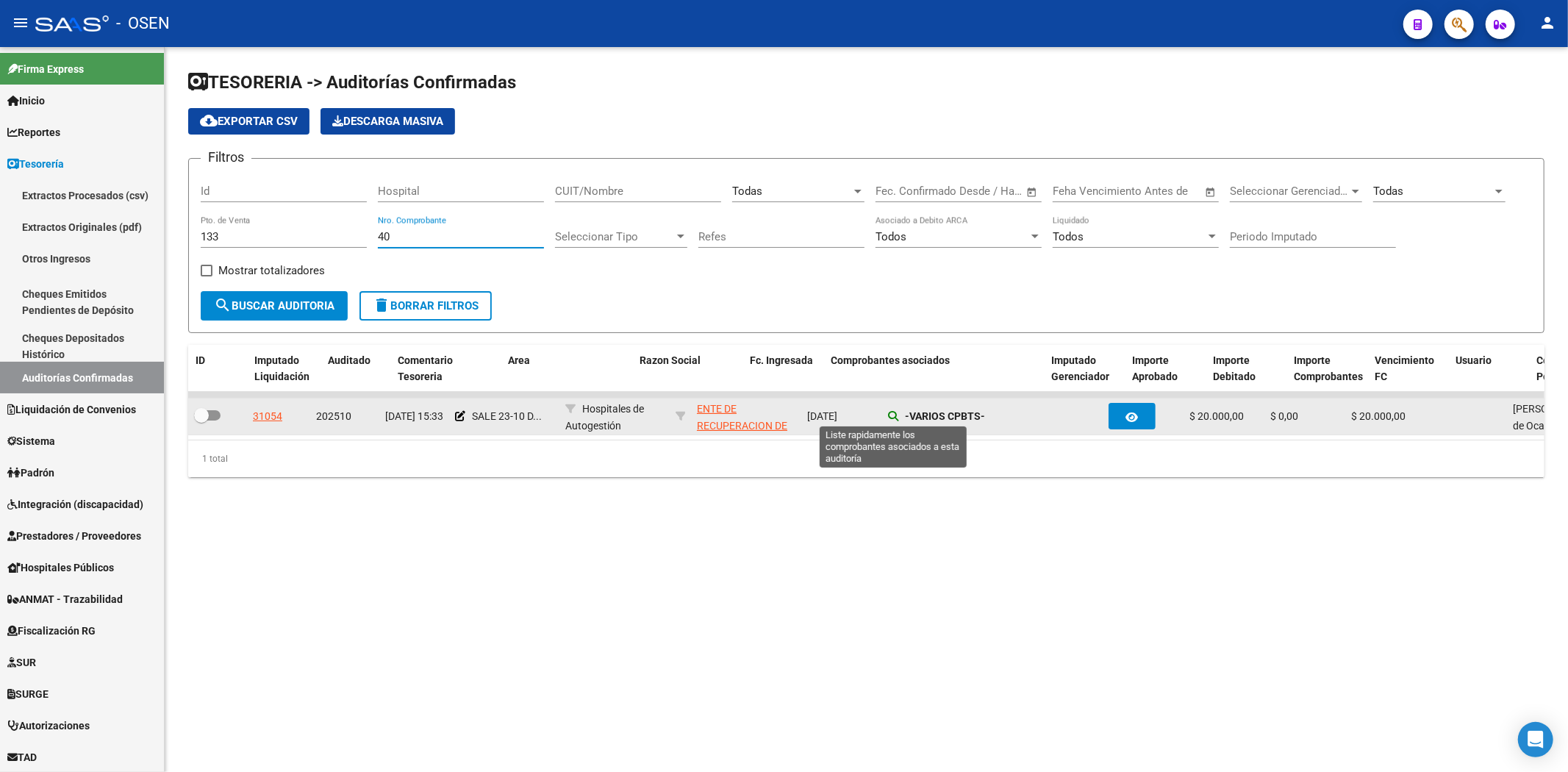
type input "40"
click at [892, 412] on icon at bounding box center [893, 416] width 10 height 10
click at [893, 415] on icon at bounding box center [893, 416] width 10 height 10
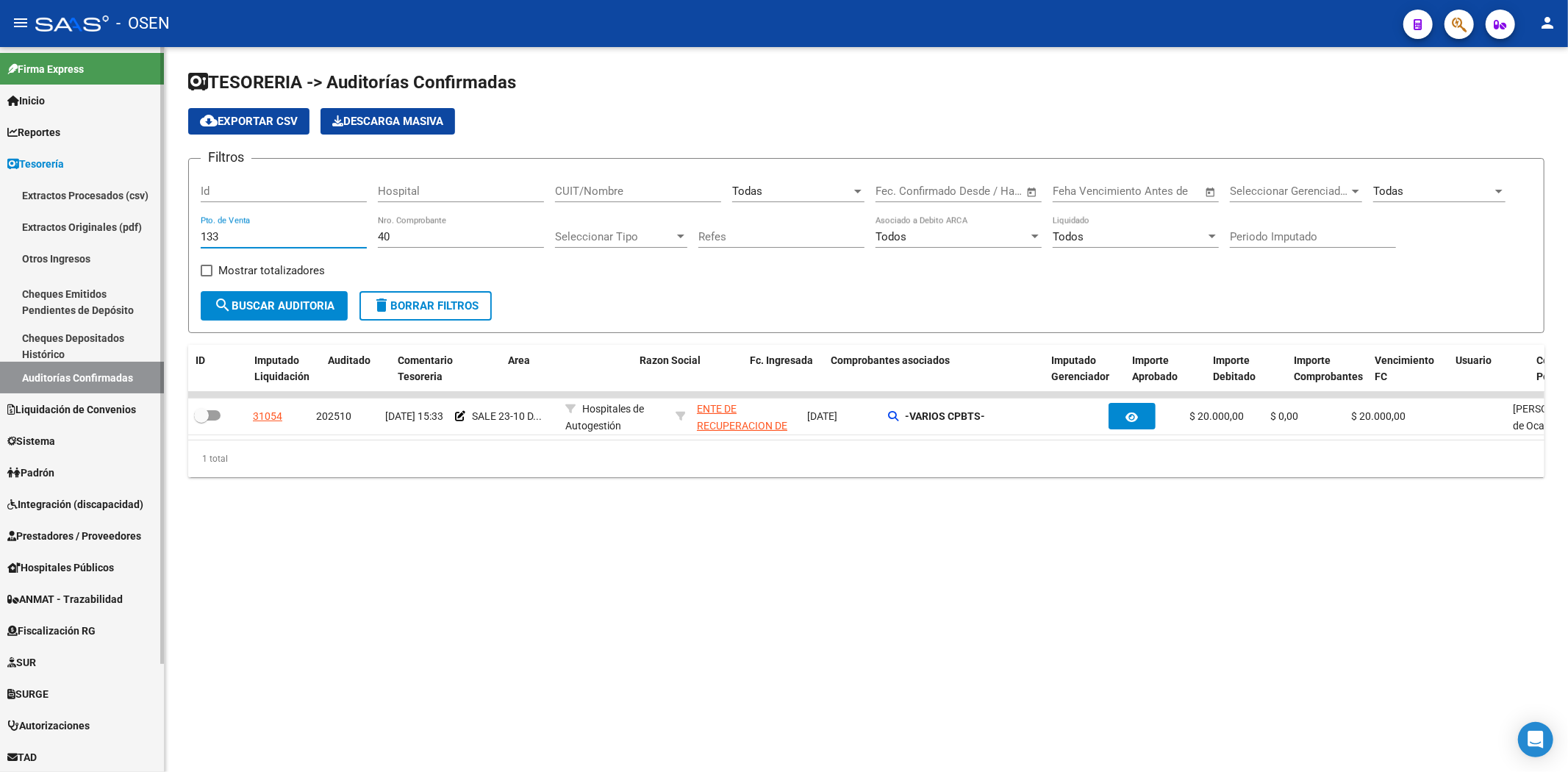
drag, startPoint x: 263, startPoint y: 241, endPoint x: 65, endPoint y: 247, distance: 198.1
click at [78, 238] on mat-sidenav-container "Firma Express Inicio Calendario SSS Instructivos Contacto OS Reportes Tablero d…" at bounding box center [784, 409] width 1568 height 725
type input "33"
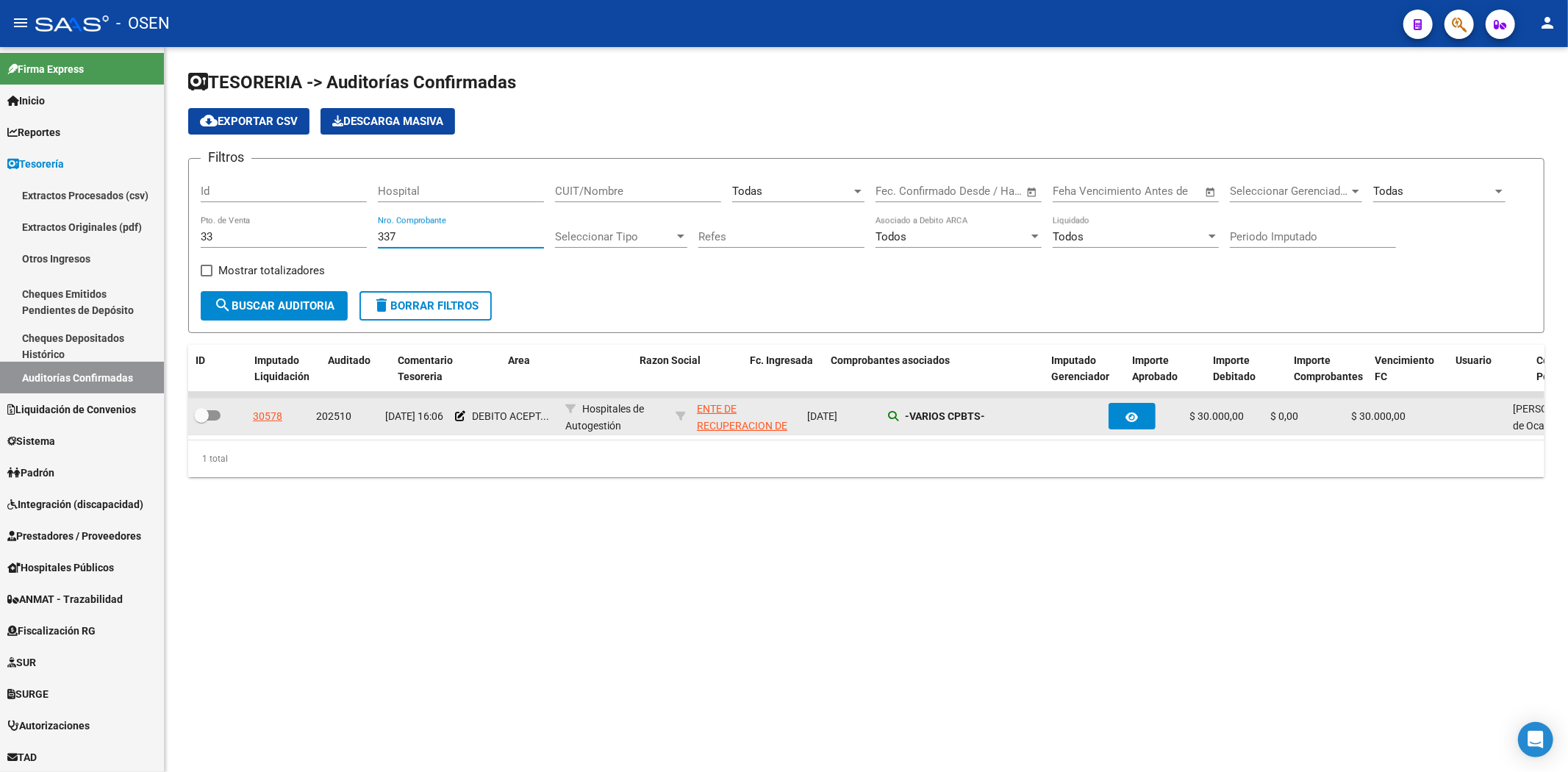
type input "337"
click at [890, 412] on icon at bounding box center [893, 416] width 10 height 10
click at [457, 418] on icon at bounding box center [460, 416] width 10 height 10
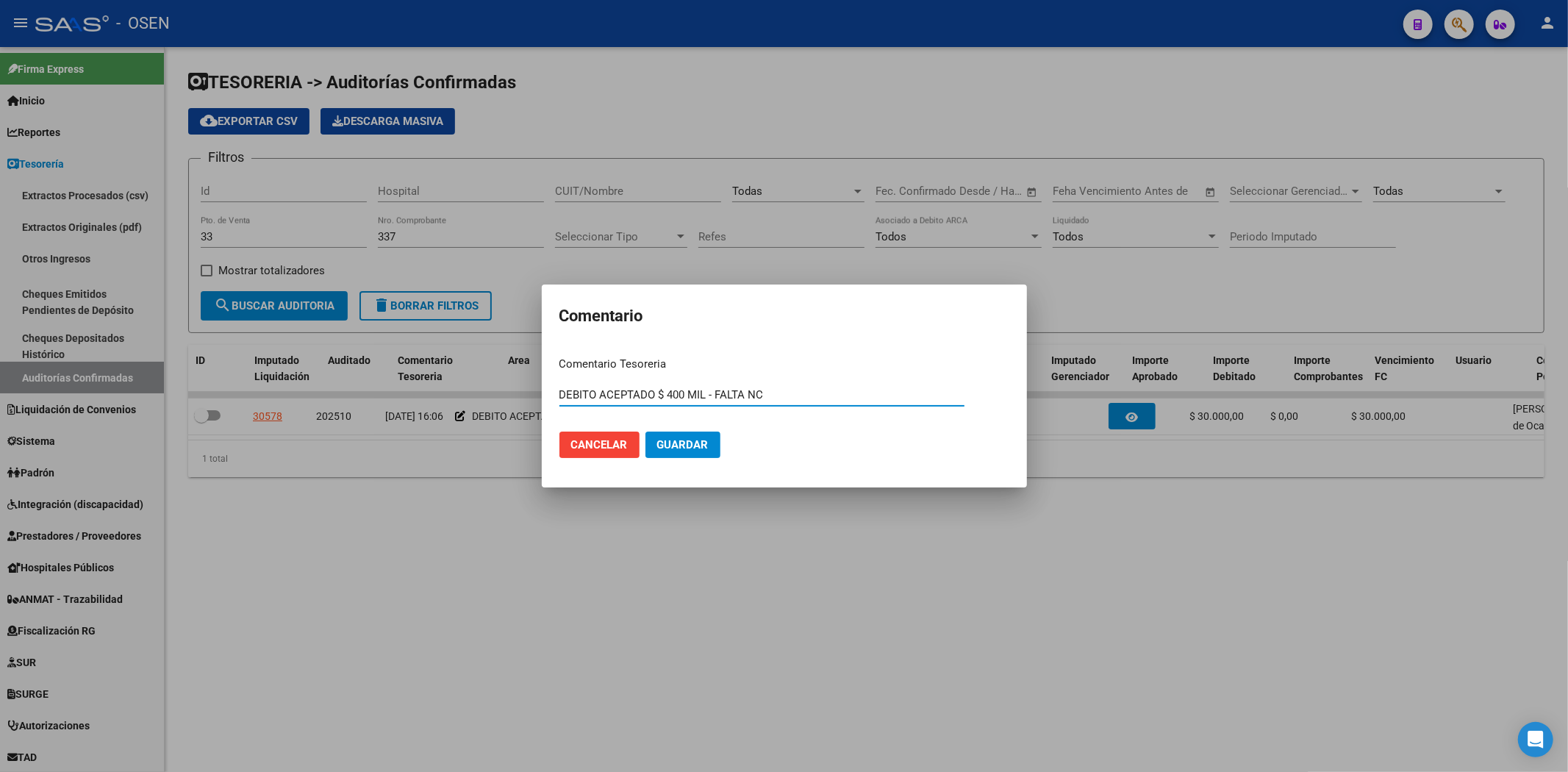
drag, startPoint x: 725, startPoint y: 392, endPoint x: 842, endPoint y: 397, distance: 117.1
click at [842, 397] on input "DEBITO ACEPTADO $ 400 MIL - FALTA NC" at bounding box center [762, 395] width 405 height 14
type input "DEBITO ACEPTADO $ 400 MIL - [GEOGRAPHIC_DATA]"
click at [646, 431] on button "Guardar" at bounding box center [683, 444] width 75 height 26
